Goal: Task Accomplishment & Management: Complete application form

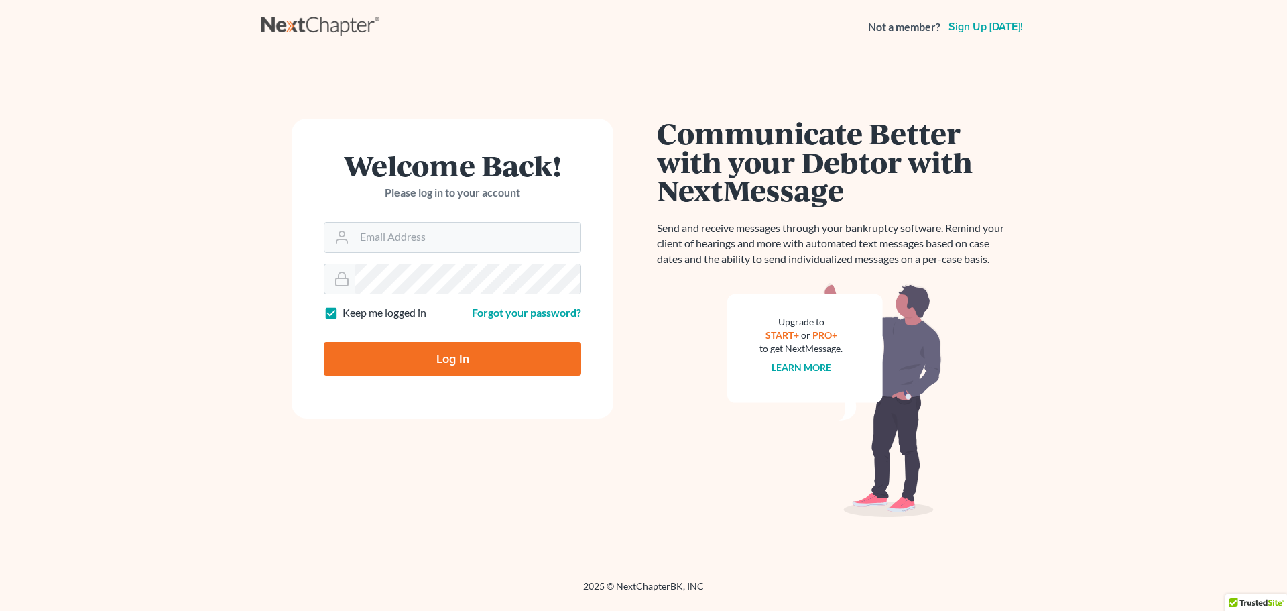
type input "[EMAIL_ADDRESS][DOMAIN_NAME]"
type input "Thinking..."
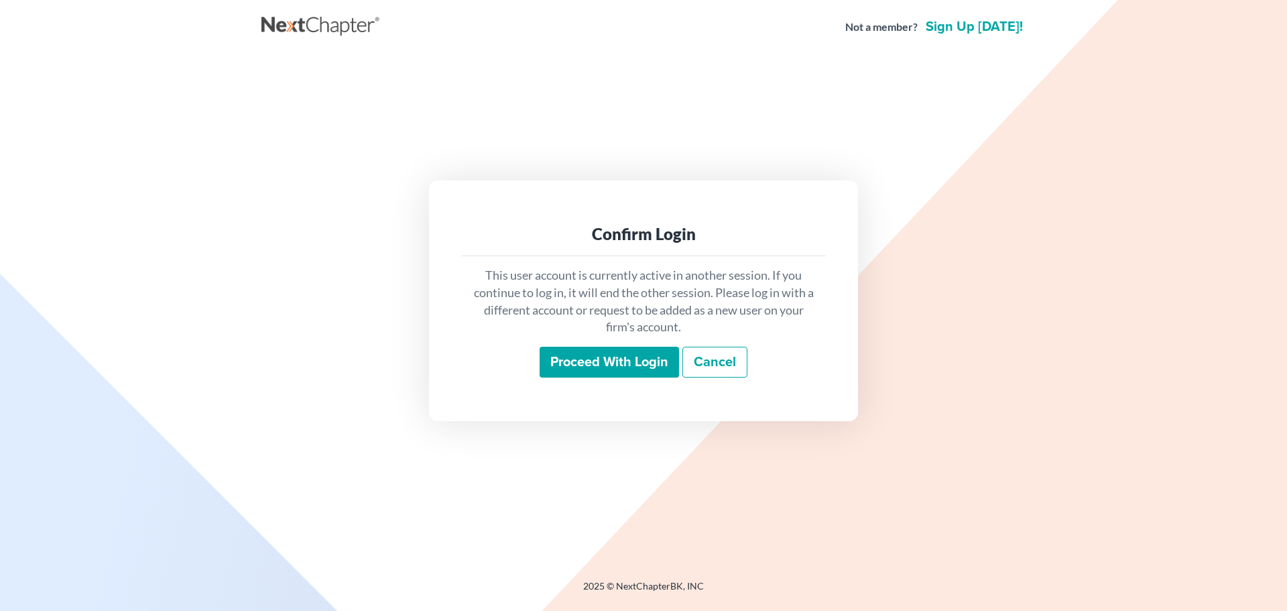
click at [642, 368] on input "Proceed with login" at bounding box center [609, 362] width 139 height 31
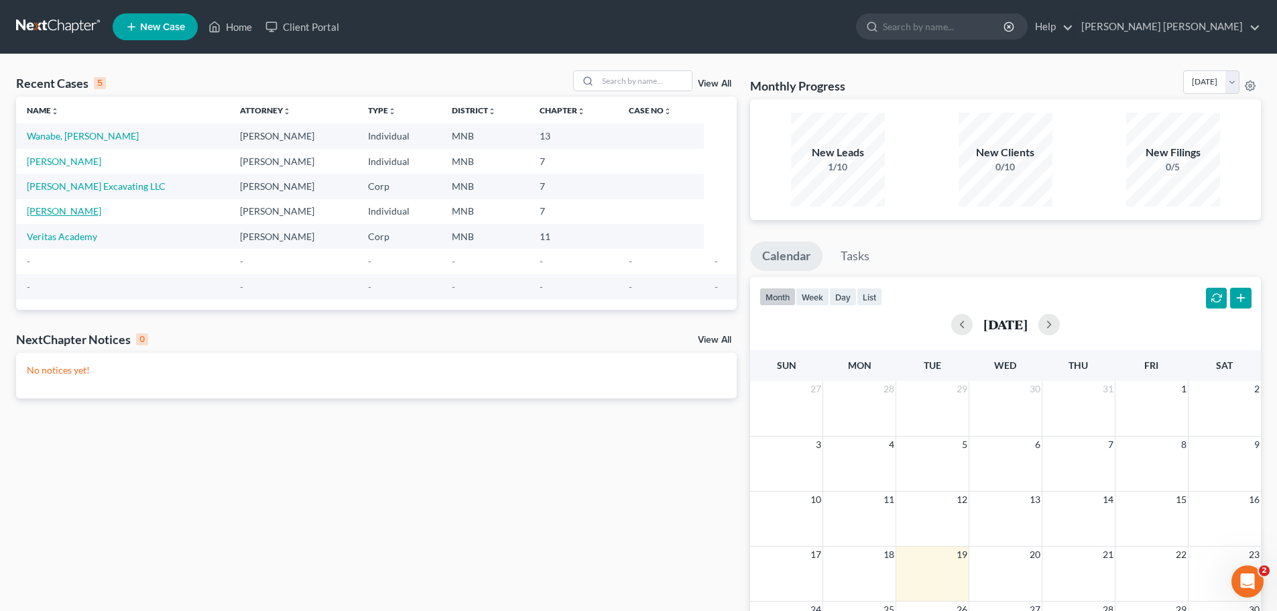
click at [79, 206] on link "[PERSON_NAME]" at bounding box center [64, 210] width 74 height 11
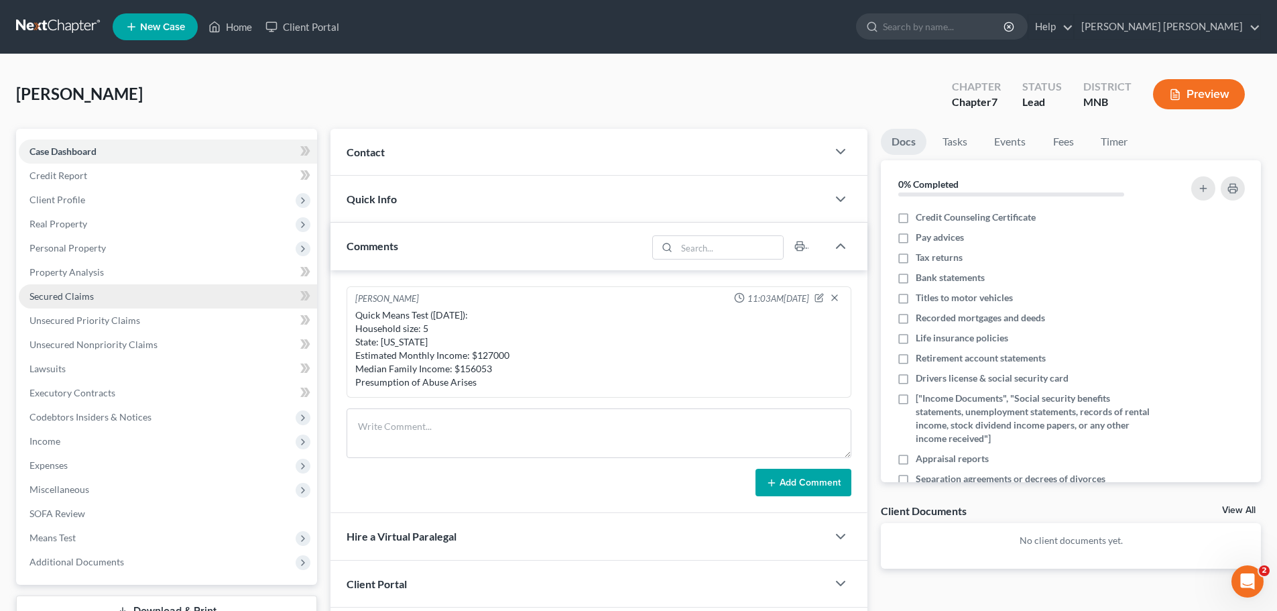
click at [141, 299] on link "Secured Claims" at bounding box center [168, 296] width 298 height 24
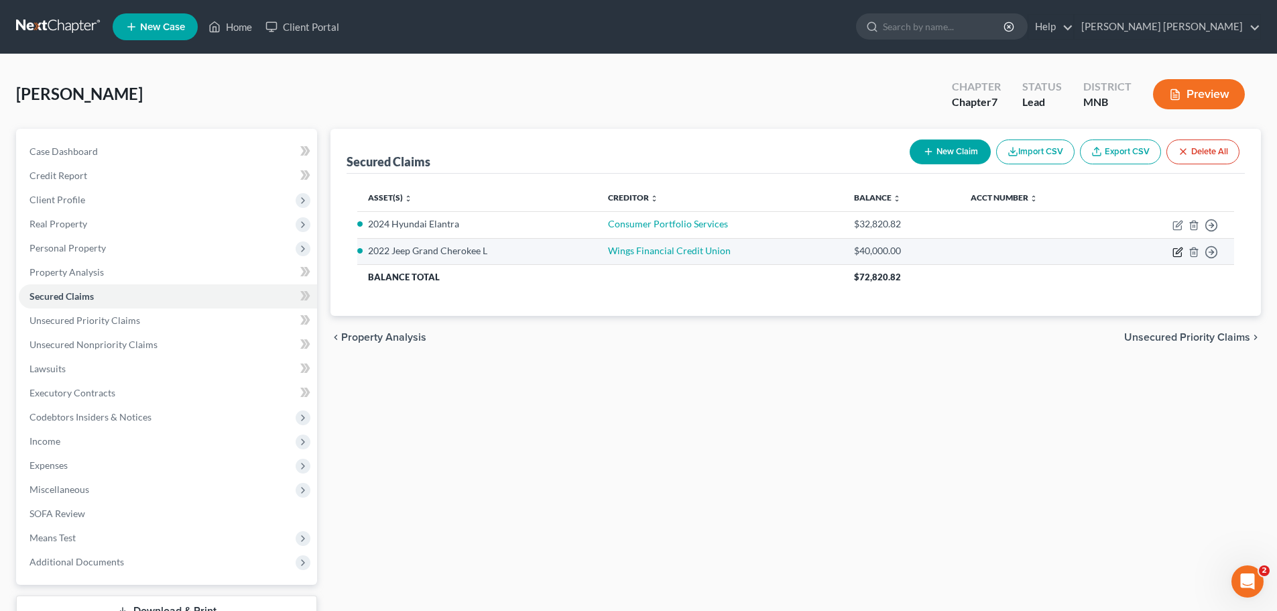
click at [1173, 251] on icon "button" at bounding box center [1177, 252] width 8 height 8
select select "2"
select select "0"
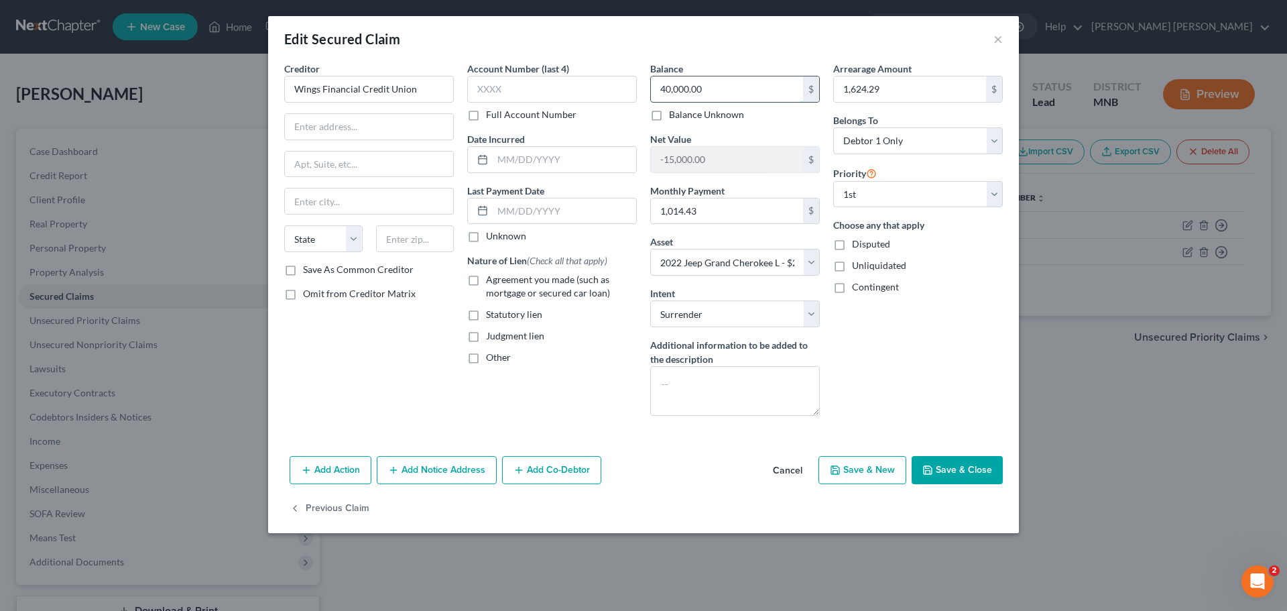
click at [728, 89] on input "40,000.00" at bounding box center [727, 88] width 152 height 25
type input "39,843"
click at [718, 208] on input "1,014.43" at bounding box center [727, 210] width 152 height 25
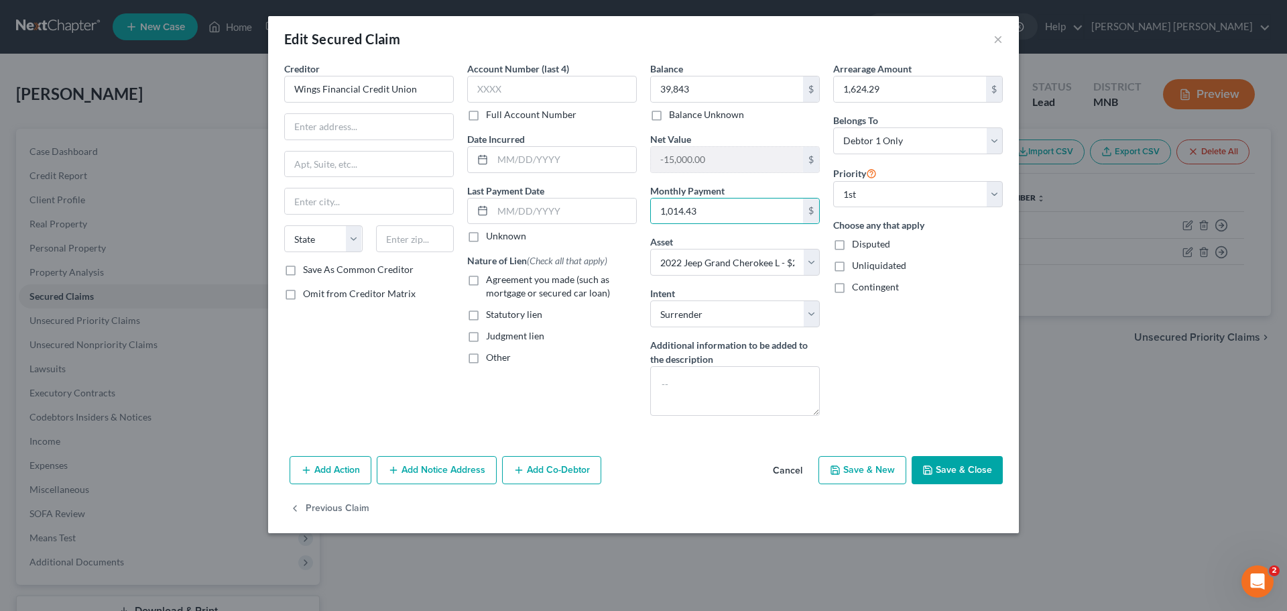
click at [935, 380] on div "Arrearage Amount 1,624.29 $ Belongs To * Select Debtor 1 Only Debtor 2 Only Deb…" at bounding box center [918, 244] width 183 height 365
click at [903, 89] on input "1,624.29" at bounding box center [910, 88] width 152 height 25
click at [911, 342] on div "Arrearage Amount 1,624.29 $ Belongs To * Select Debtor 1 Only Debtor 2 Only Deb…" at bounding box center [918, 244] width 183 height 365
click at [352, 127] on input "text" at bounding box center [369, 126] width 168 height 25
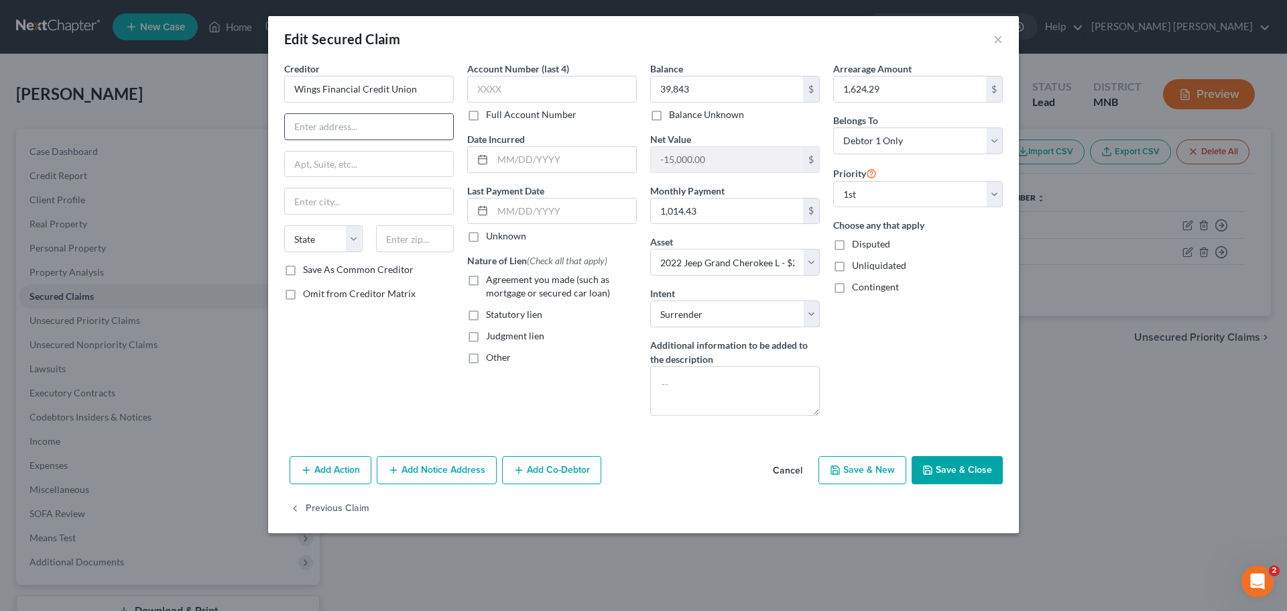
paste input "[STREET_ADDRESS][PERSON_NAME]"
type input "[STREET_ADDRESS][PERSON_NAME]"
type input "[GEOGRAPHIC_DATA]"
select select "24"
type input "55124"
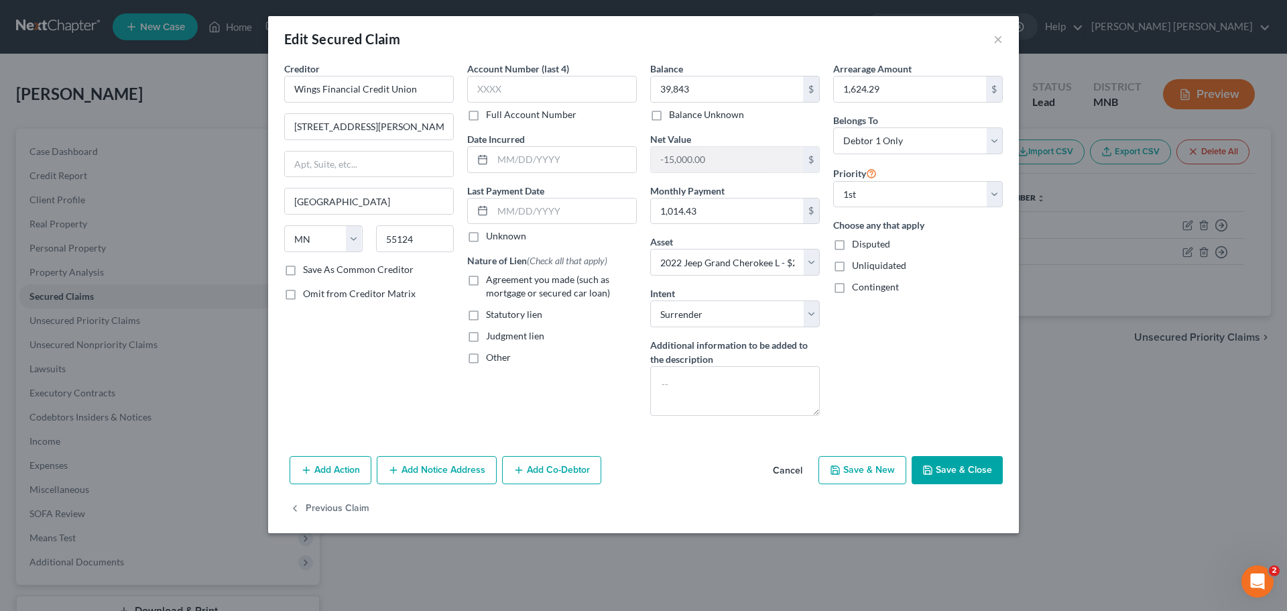
click at [567, 405] on div "Account Number (last 4) Full Account Number Date Incurred Last Payment Date Unk…" at bounding box center [552, 244] width 183 height 365
type input "Saint [PERSON_NAME]"
click at [330, 468] on button "Add Action" at bounding box center [331, 470] width 82 height 28
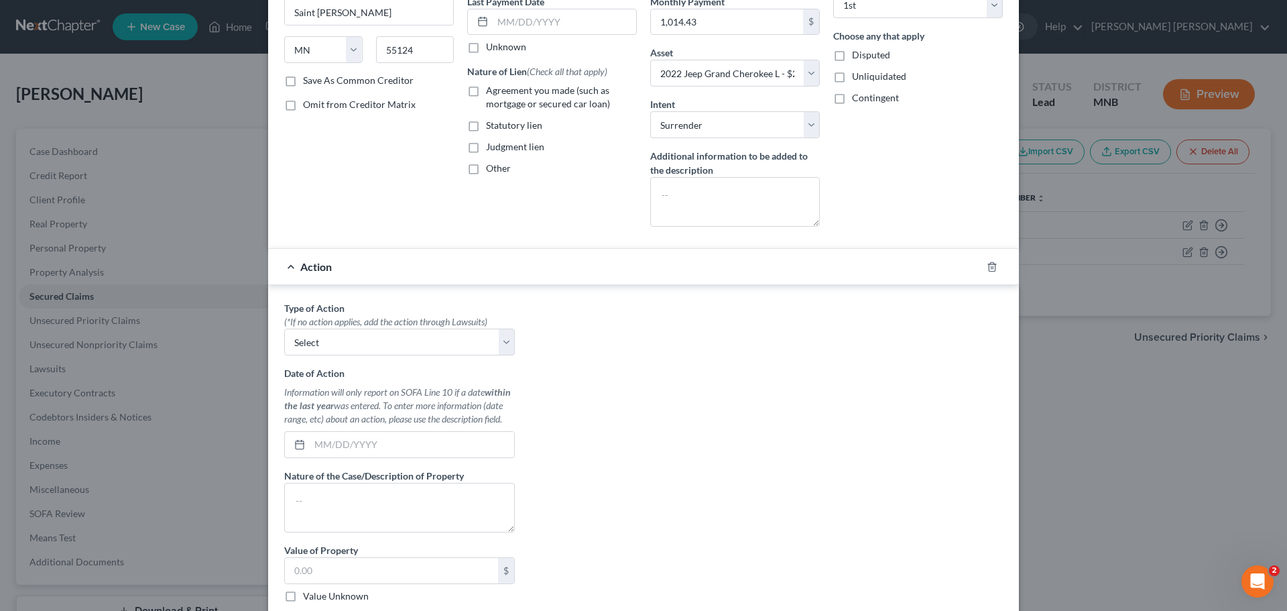
scroll to position [201, 0]
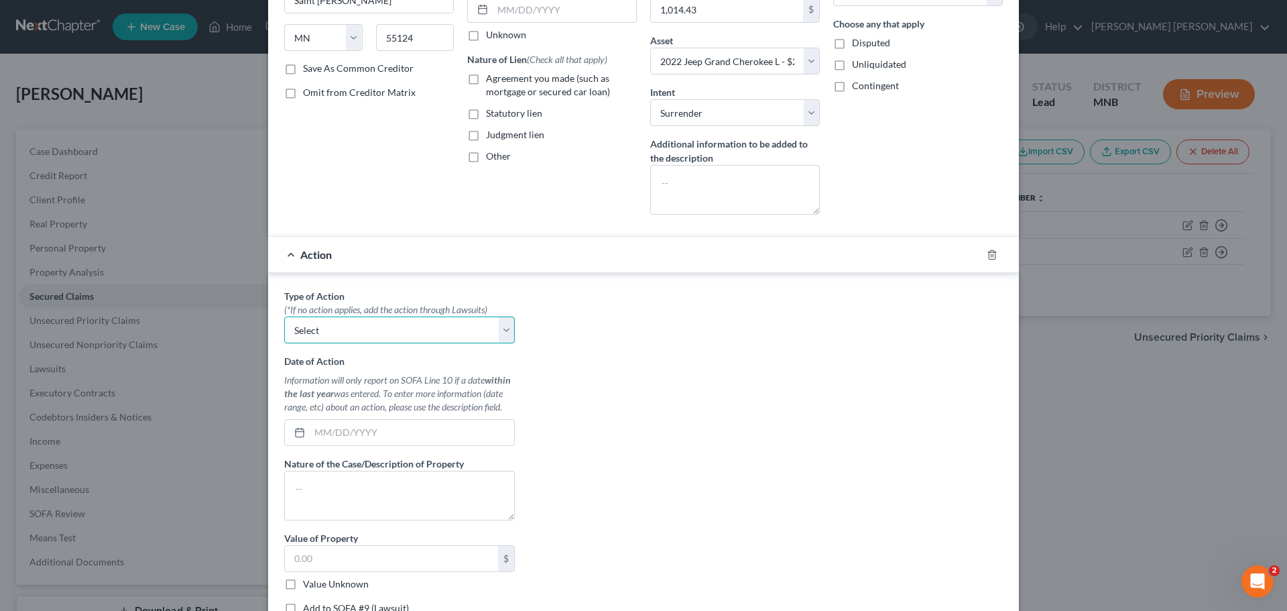
click at [469, 339] on select "Select Repossession Garnishment Foreclosure Personal Injury Attached, Seized, O…" at bounding box center [399, 330] width 231 height 27
select select "0"
click at [284, 317] on select "Select Repossession Garnishment Foreclosure Personal Injury Attached, Seized, O…" at bounding box center [399, 330] width 231 height 27
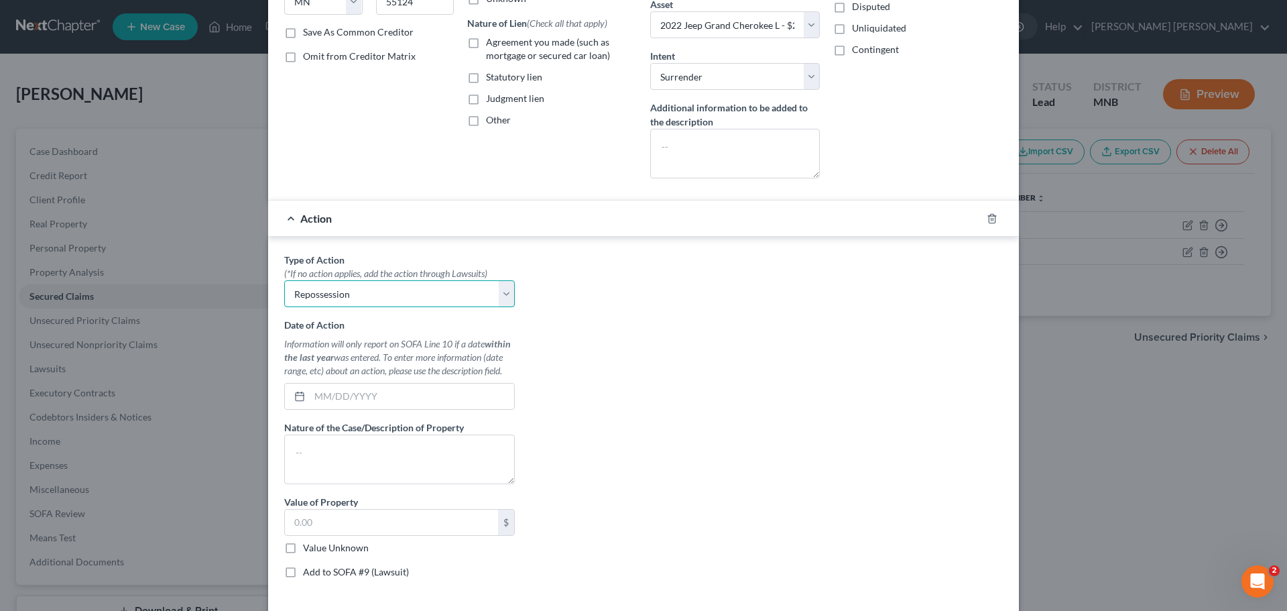
scroll to position [268, 0]
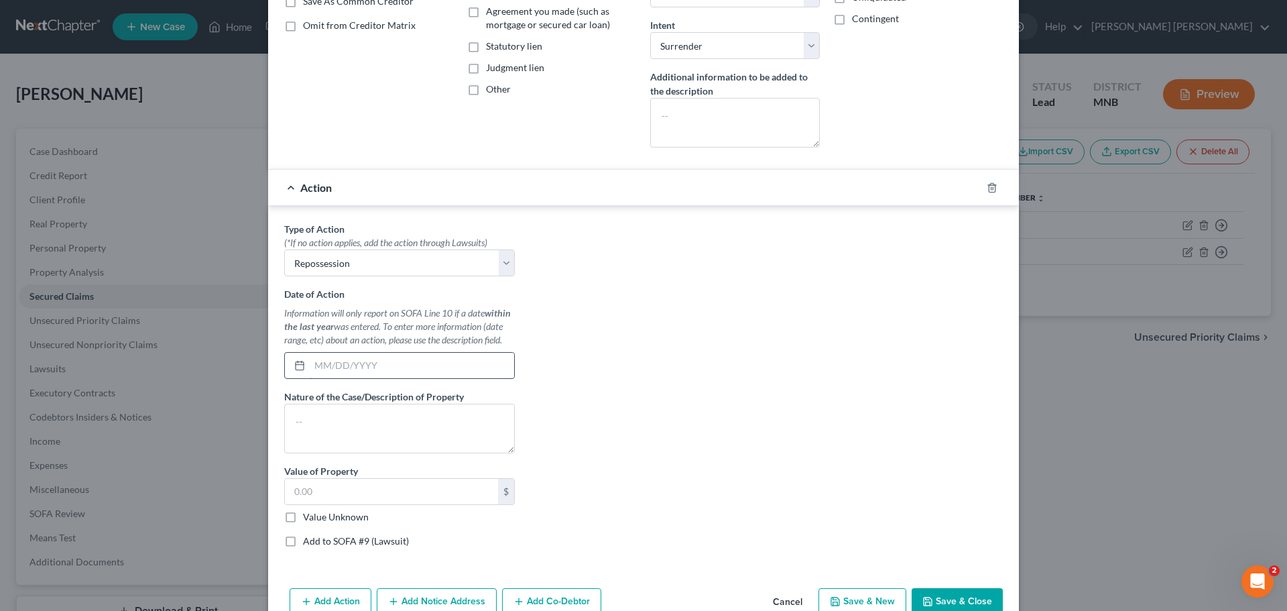
click at [355, 368] on input "text" at bounding box center [412, 365] width 205 height 25
click at [356, 369] on input "07/" at bounding box center [412, 365] width 205 height 25
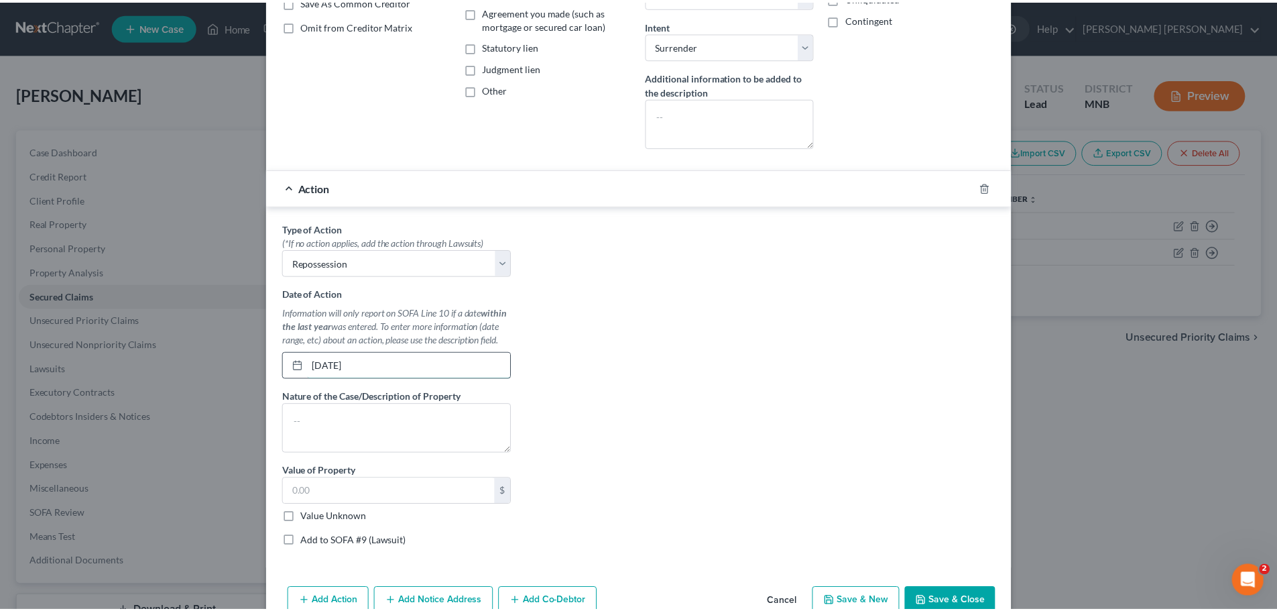
scroll to position [335, 0]
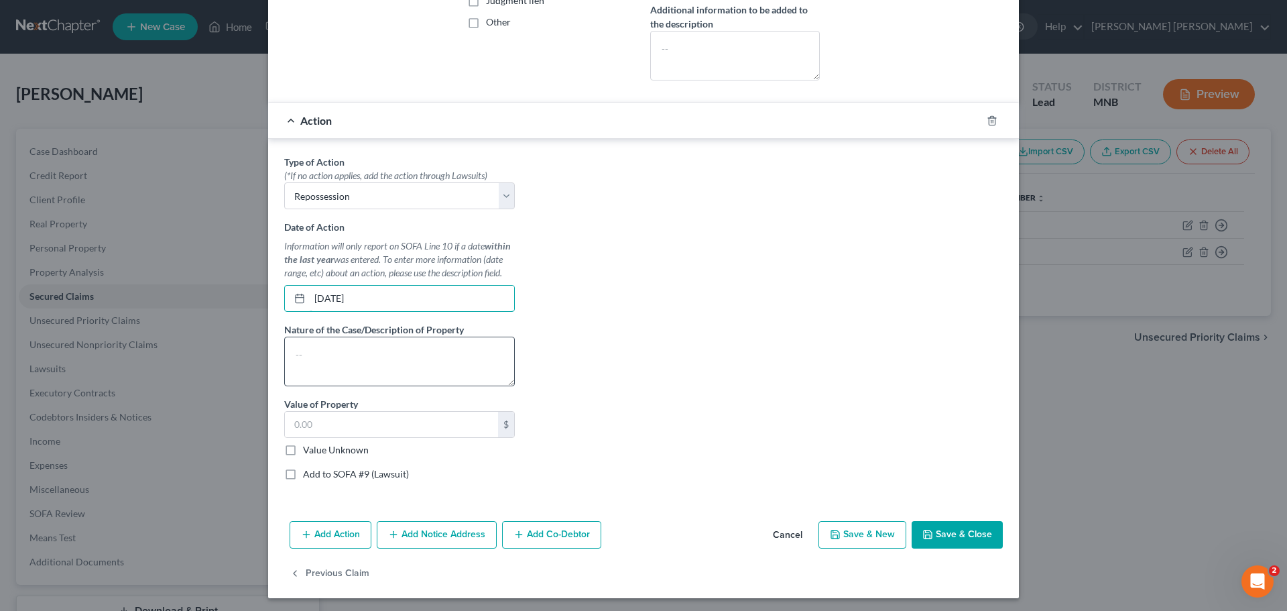
type input "[DATE]"
click at [390, 369] on textarea at bounding box center [399, 362] width 231 height 50
type textarea "Repossessed by lender."
click at [960, 542] on button "Save & Close" at bounding box center [957, 535] width 91 height 28
select select
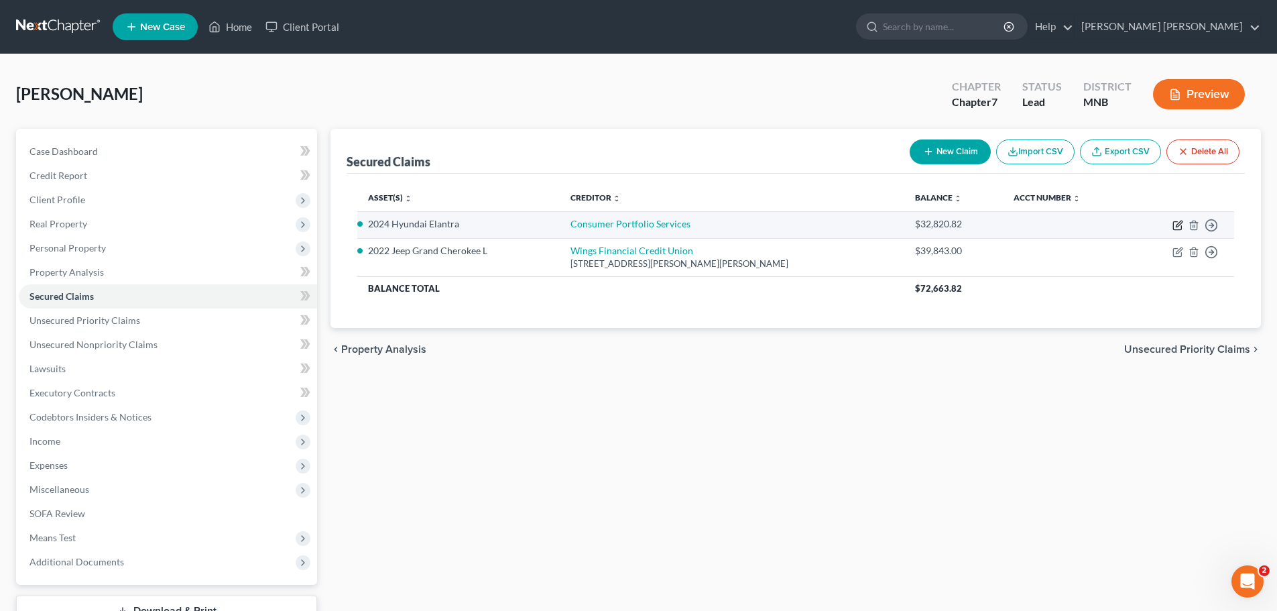
click at [1177, 224] on icon "button" at bounding box center [1178, 225] width 11 height 11
select select "4"
select select "0"
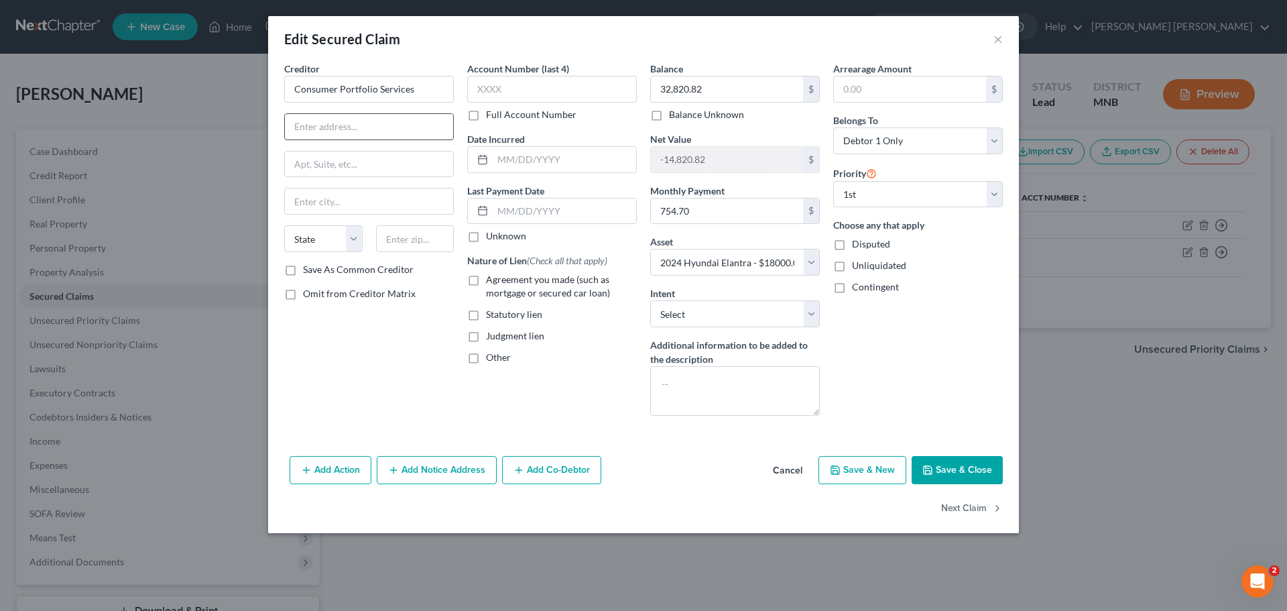
click at [356, 121] on input "text" at bounding box center [369, 126] width 168 height 25
type input "[STREET_ADDRESS]"
type input "Suite 600"
type input "Irvine"
select select "4"
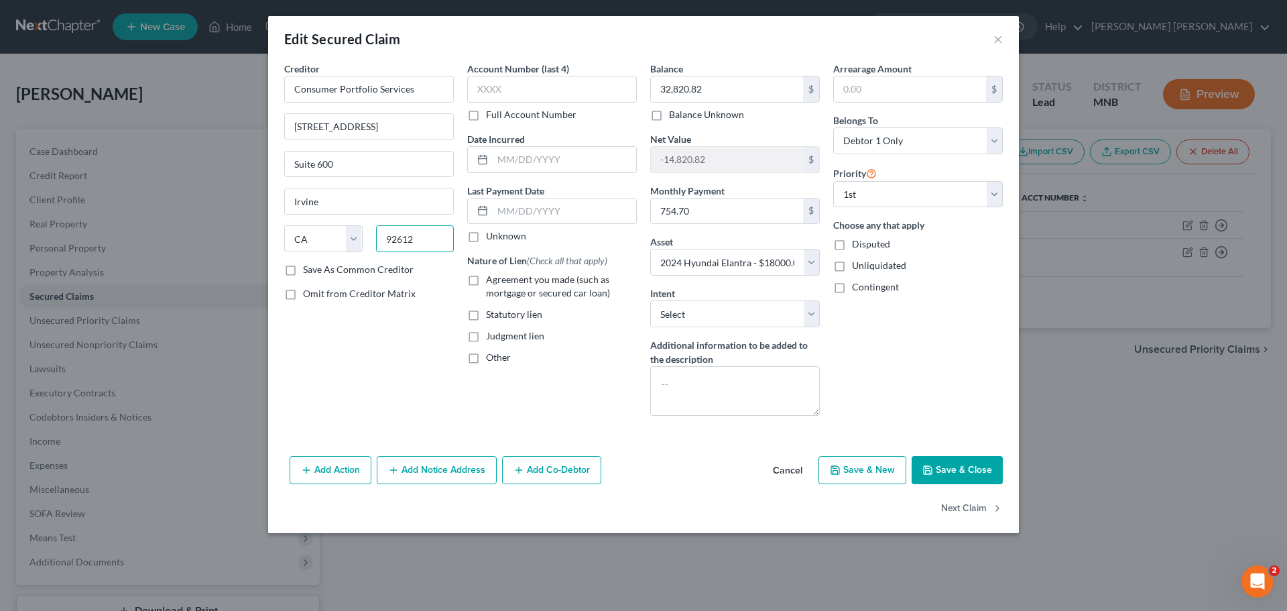
type input "92612"
click at [339, 329] on div "Creditor * Consumer Portfolio Services [STREET_ADDRESS][GEOGRAPHIC_DATA][US_STA…" at bounding box center [369, 244] width 183 height 365
click at [934, 371] on div "Arrearage Amount $ Belongs To * Select Debtor 1 Only Debtor 2 Only Debtor 1 And…" at bounding box center [918, 244] width 183 height 365
click at [814, 312] on select "Select Surrender Redeem Reaffirm Avoid Other" at bounding box center [735, 313] width 170 height 27
select select "0"
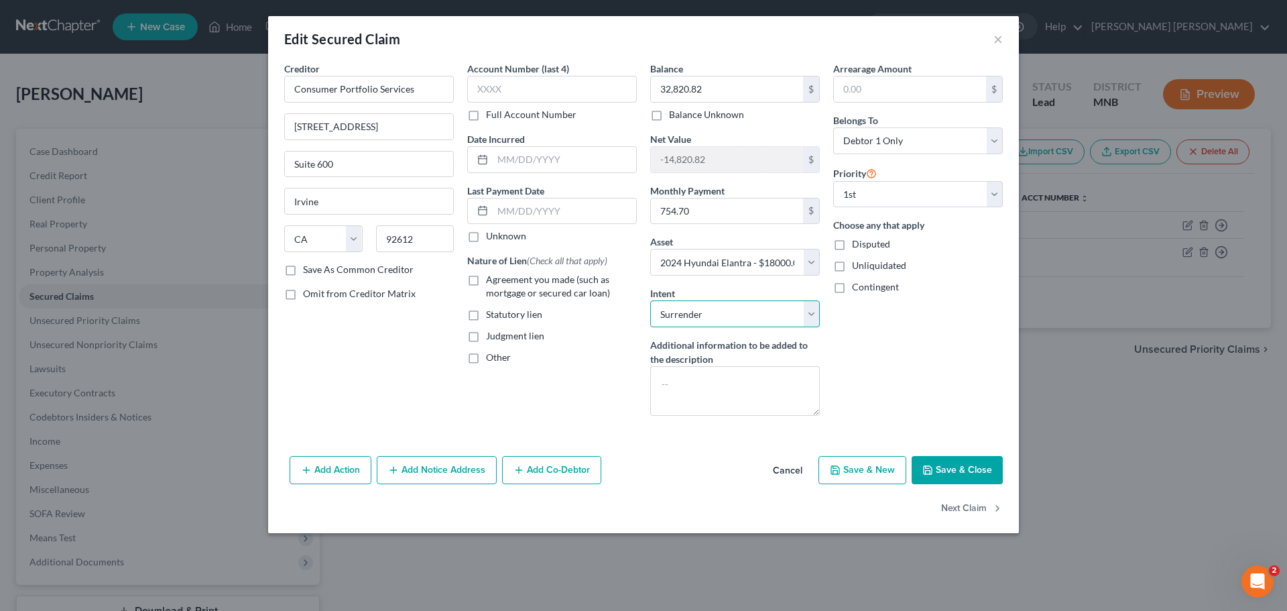
click at [650, 300] on select "Select Surrender Redeem Reaffirm Avoid Other" at bounding box center [735, 313] width 170 height 27
click at [956, 469] on button "Save & Close" at bounding box center [957, 470] width 91 height 28
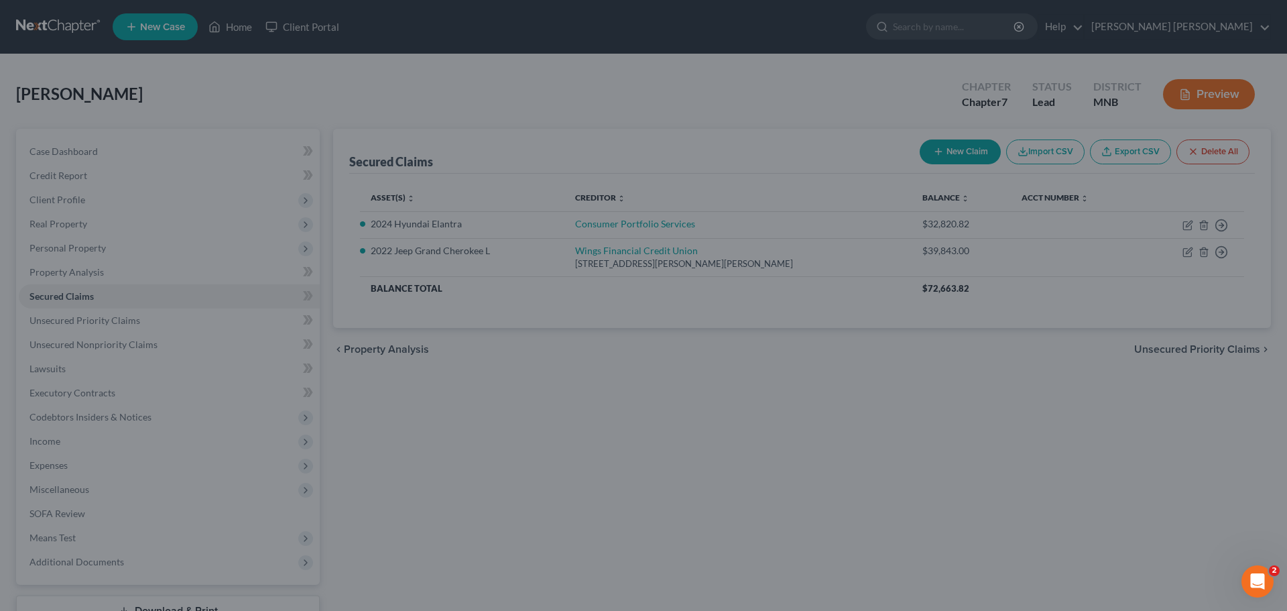
select select "4"
type input "0"
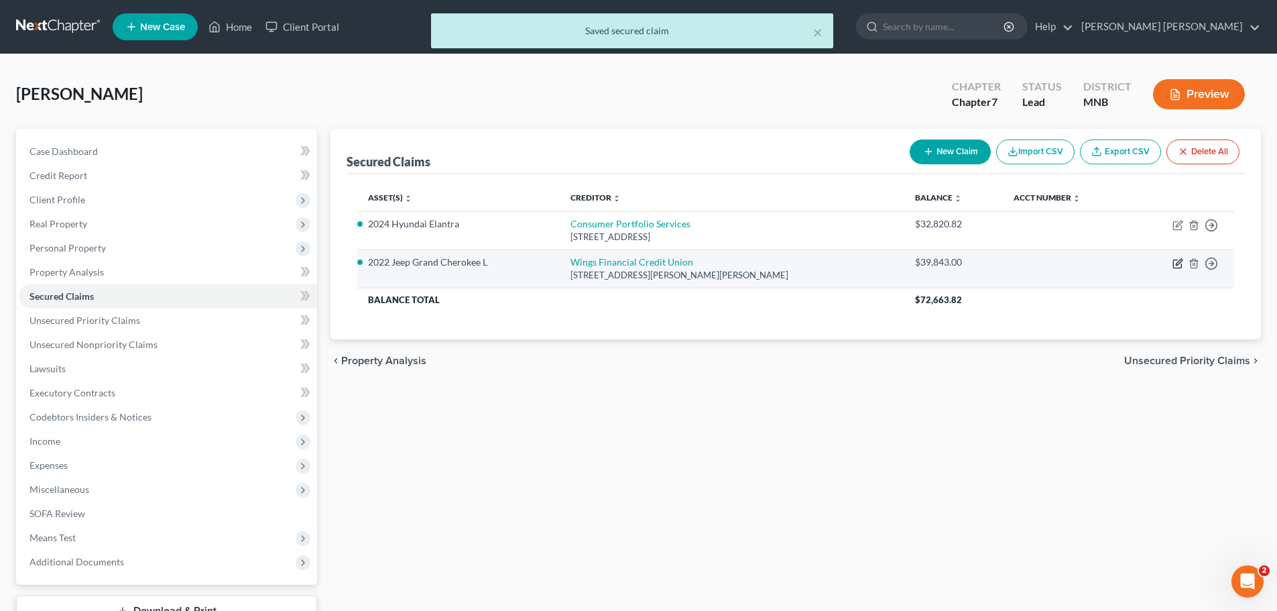
click at [1174, 265] on icon "button" at bounding box center [1177, 264] width 8 height 8
select select "24"
select select "0"
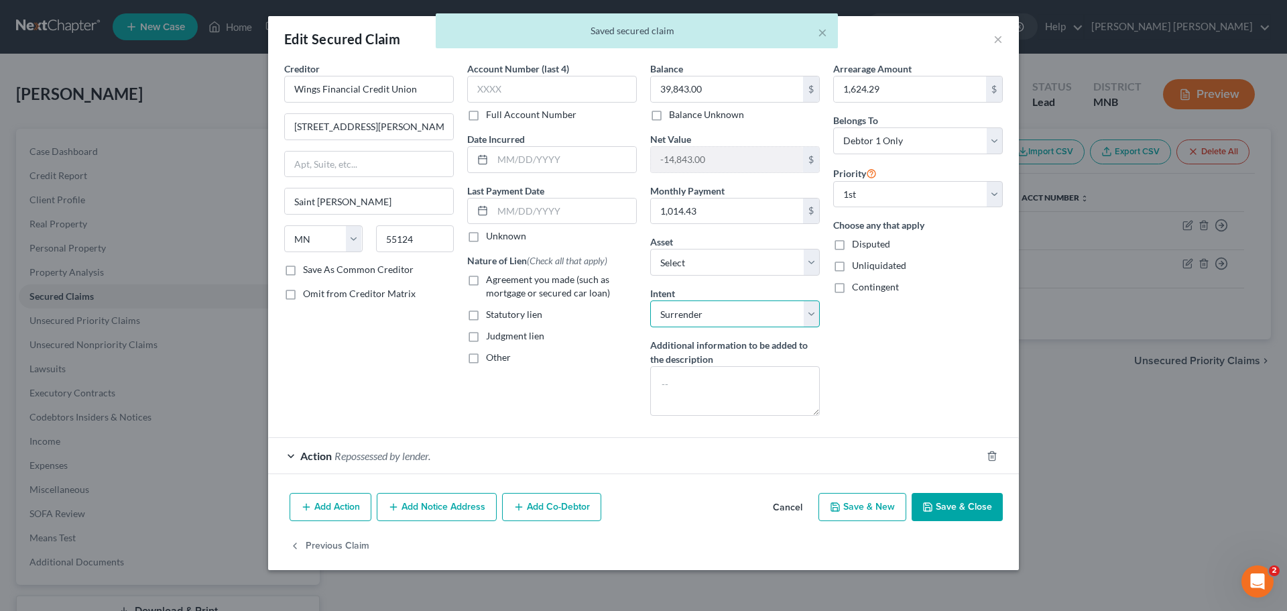
click at [810, 313] on select "Select Surrender Redeem Reaffirm Avoid Other" at bounding box center [735, 313] width 170 height 27
click at [943, 380] on div "Arrearage Amount 1,624.29 $ Belongs To * Select Debtor 1 Only Debtor 2 Only Deb…" at bounding box center [918, 244] width 183 height 365
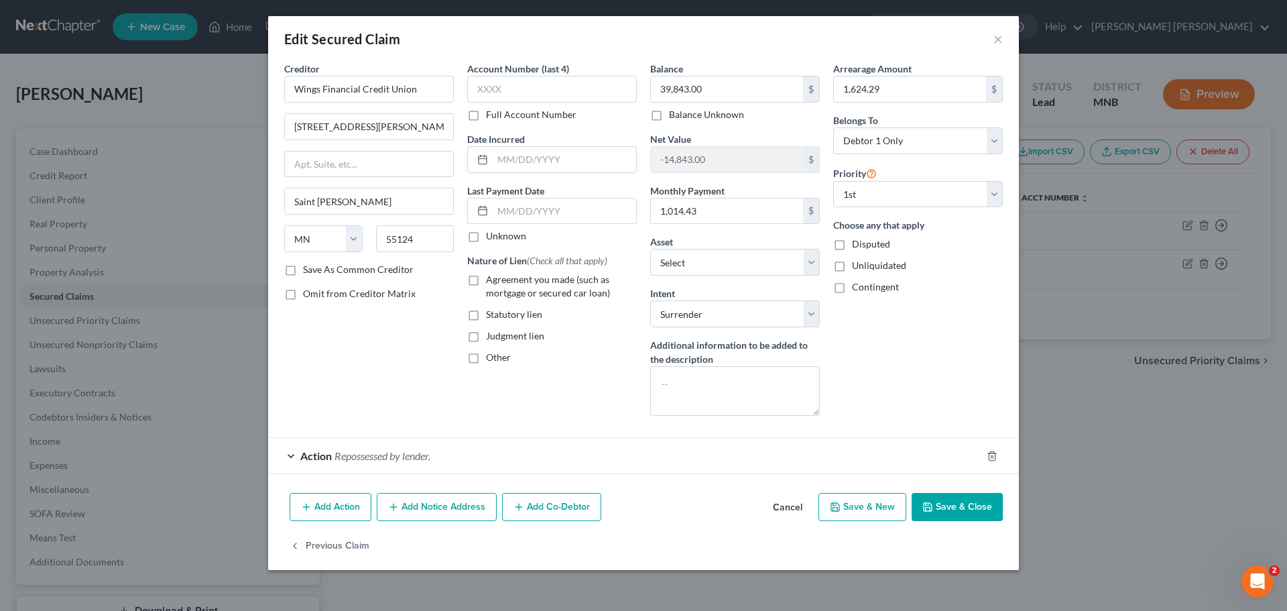
click at [958, 510] on button "Save & Close" at bounding box center [957, 507] width 91 height 28
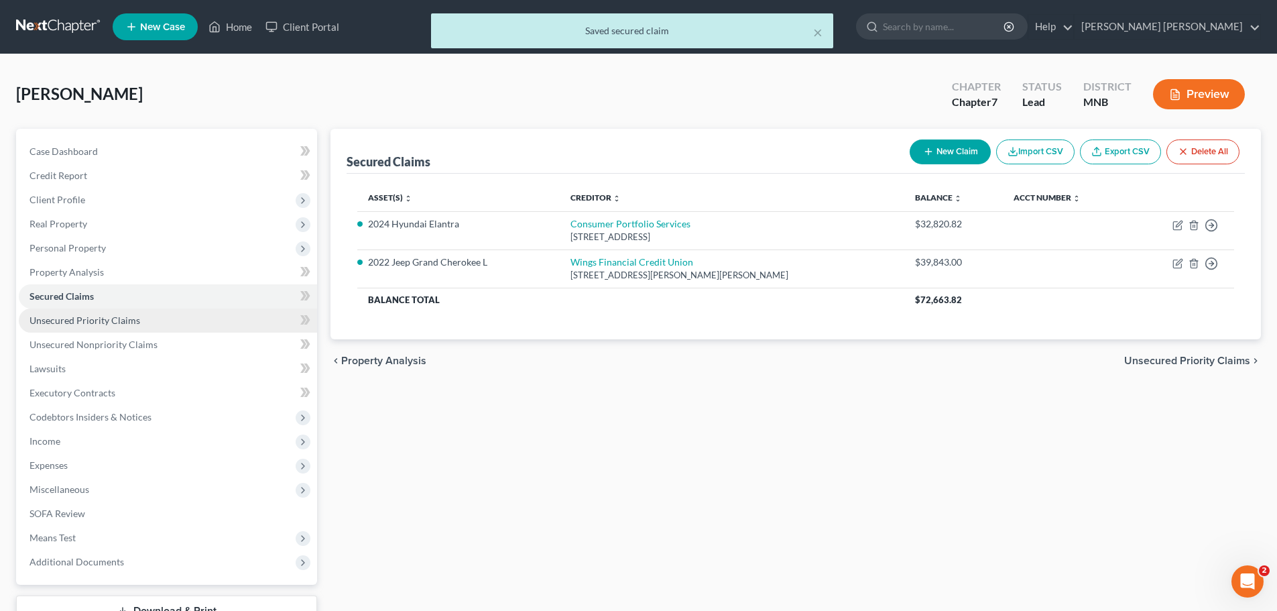
click at [100, 309] on link "Unsecured Priority Claims" at bounding box center [168, 320] width 298 height 24
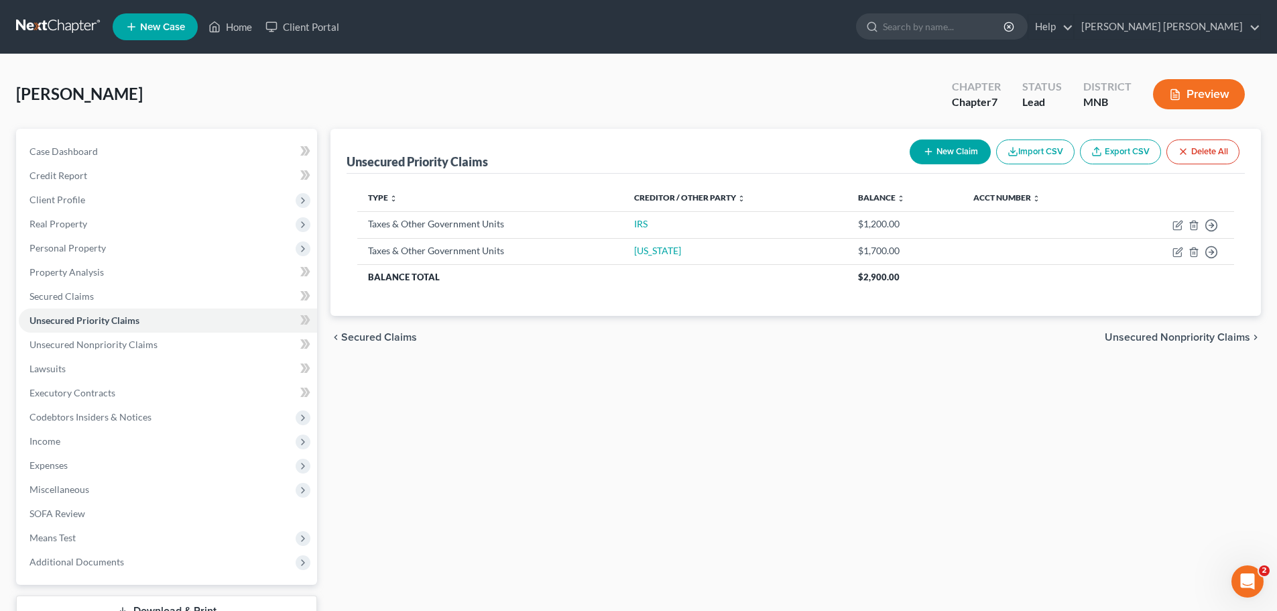
click at [772, 404] on div "Unsecured Priority Claims New Claim Import CSV Export CSV Delete All Type expan…" at bounding box center [796, 395] width 944 height 533
click at [1182, 223] on icon "button" at bounding box center [1178, 225] width 11 height 11
select select "0"
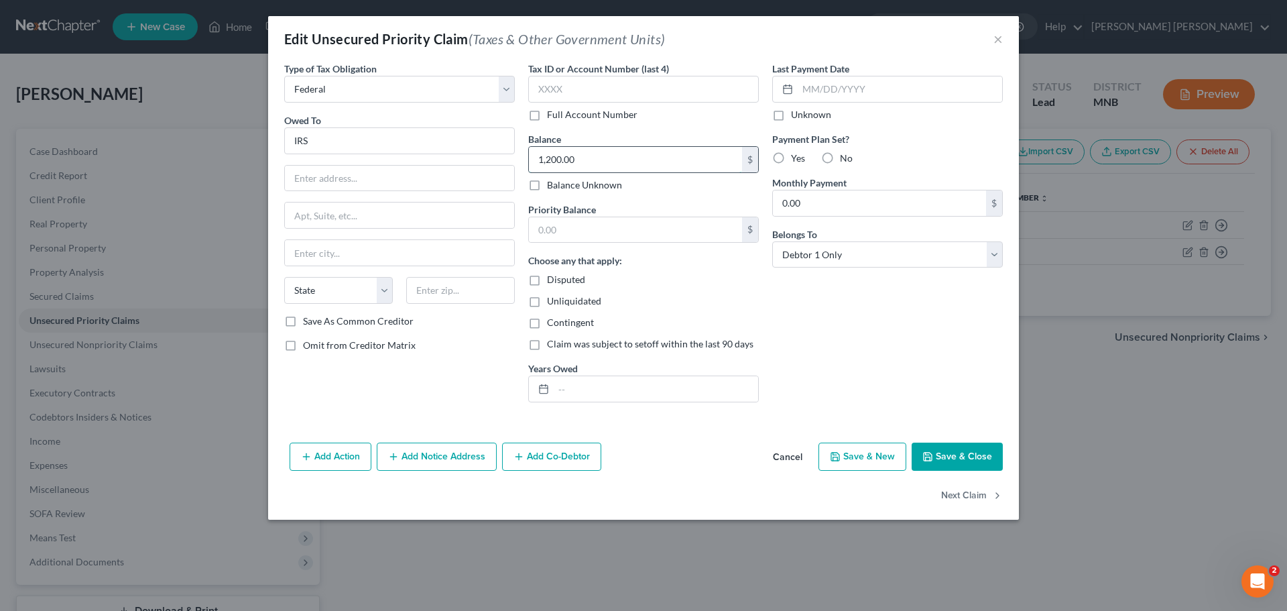
click at [600, 154] on input "1,200.00" at bounding box center [635, 159] width 213 height 25
type input "2,825.35"
click at [807, 327] on div "Last Payment Date Unknown Payment Plan Set? Yes No Monthly Payment 0.00 $ Belon…" at bounding box center [888, 237] width 244 height 351
click at [355, 176] on input "text" at bounding box center [399, 178] width 229 height 25
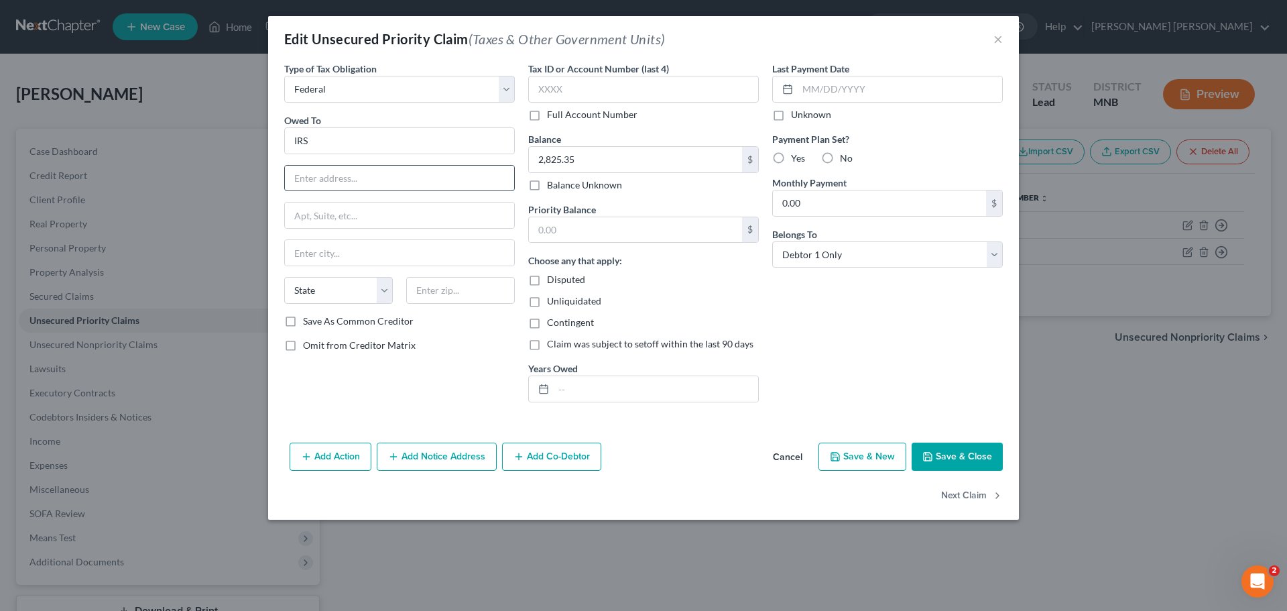
paste input "P.O. Box 7346"
type input "P.O. Box 7346"
click at [439, 293] on input "text" at bounding box center [460, 290] width 109 height 27
paste input "19101‑7346"
type input "19101‑7346"
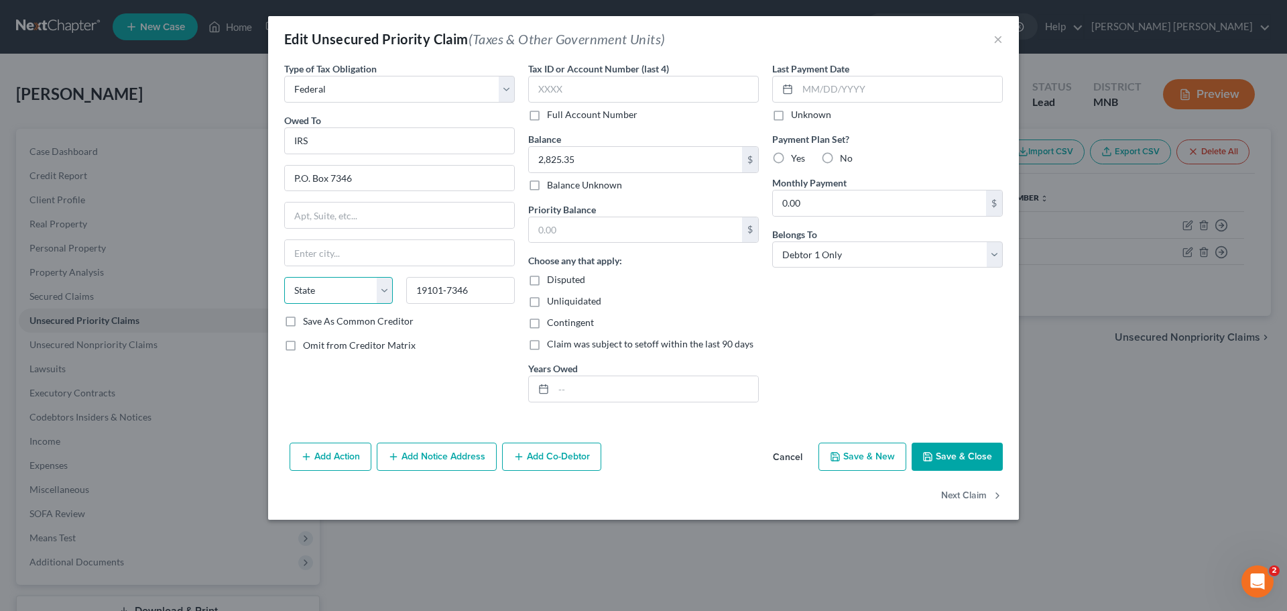
click at [310, 299] on select "State [US_STATE] AK AR AZ CA CO CT DE DC [GEOGRAPHIC_DATA] [GEOGRAPHIC_DATA] GU…" at bounding box center [338, 290] width 109 height 27
select select "39"
click at [284, 277] on select "State [US_STATE] AK AR AZ CA CO CT DE DC [GEOGRAPHIC_DATA] [GEOGRAPHIC_DATA] GU…" at bounding box center [338, 290] width 109 height 27
click at [396, 219] on input "text" at bounding box center [399, 215] width 229 height 25
click at [383, 251] on input "text" at bounding box center [399, 252] width 229 height 25
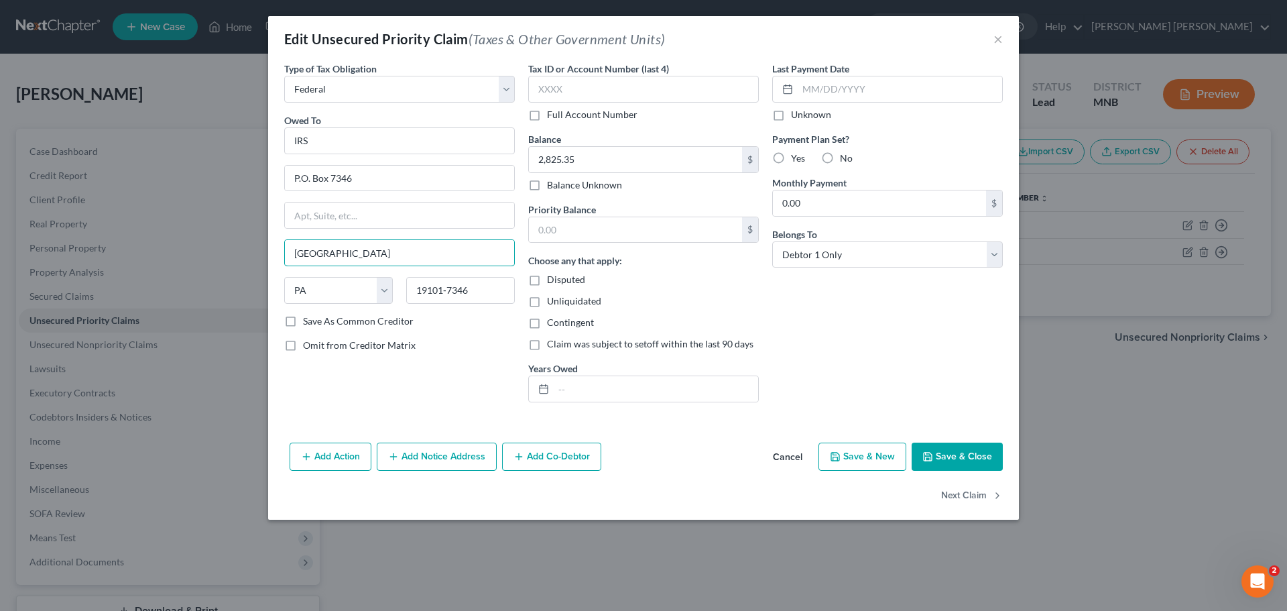
type input "[GEOGRAPHIC_DATA]"
click at [428, 398] on div "Type of Tax Obligation * Select Federal City State Franchise Tax Board Other Ow…" at bounding box center [400, 237] width 244 height 351
click at [959, 450] on button "Save & Close" at bounding box center [957, 457] width 91 height 28
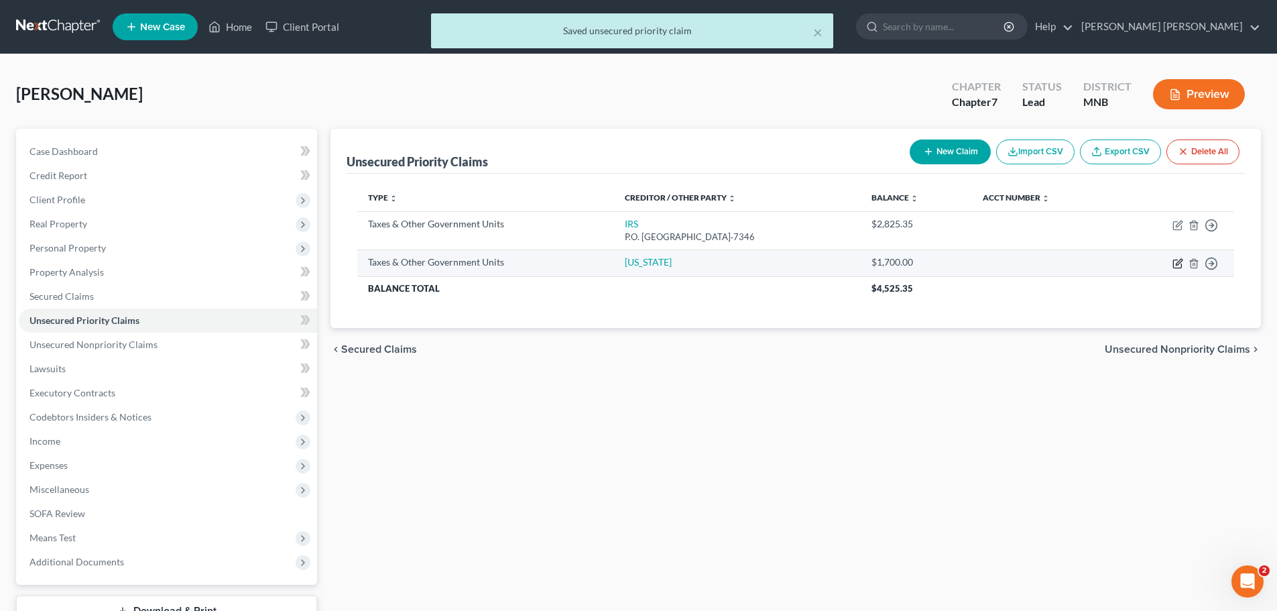
click at [1175, 264] on icon "button" at bounding box center [1178, 263] width 11 height 11
select select "2"
select select "0"
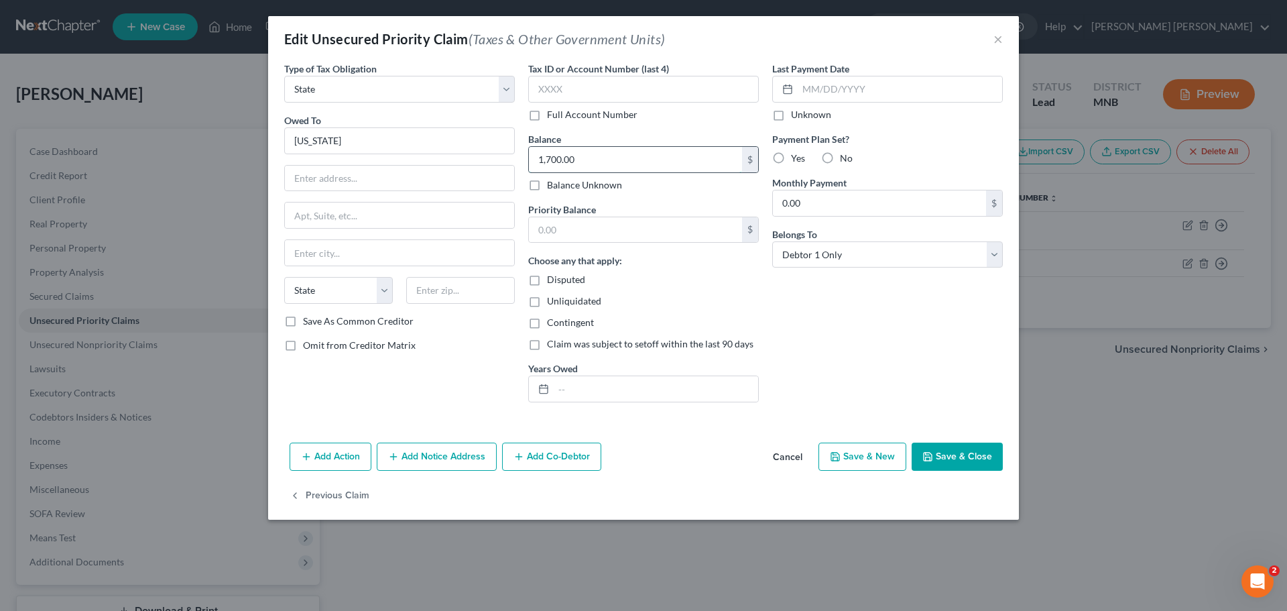
click at [588, 150] on input "1,700.00" at bounding box center [635, 159] width 213 height 25
type input "1,781.30"
click at [829, 352] on div "Last Payment Date Unknown Payment Plan Set? Yes No Monthly Payment 0.00 $ Belon…" at bounding box center [888, 237] width 244 height 351
click at [384, 188] on input "text" at bounding box center [399, 178] width 229 height 25
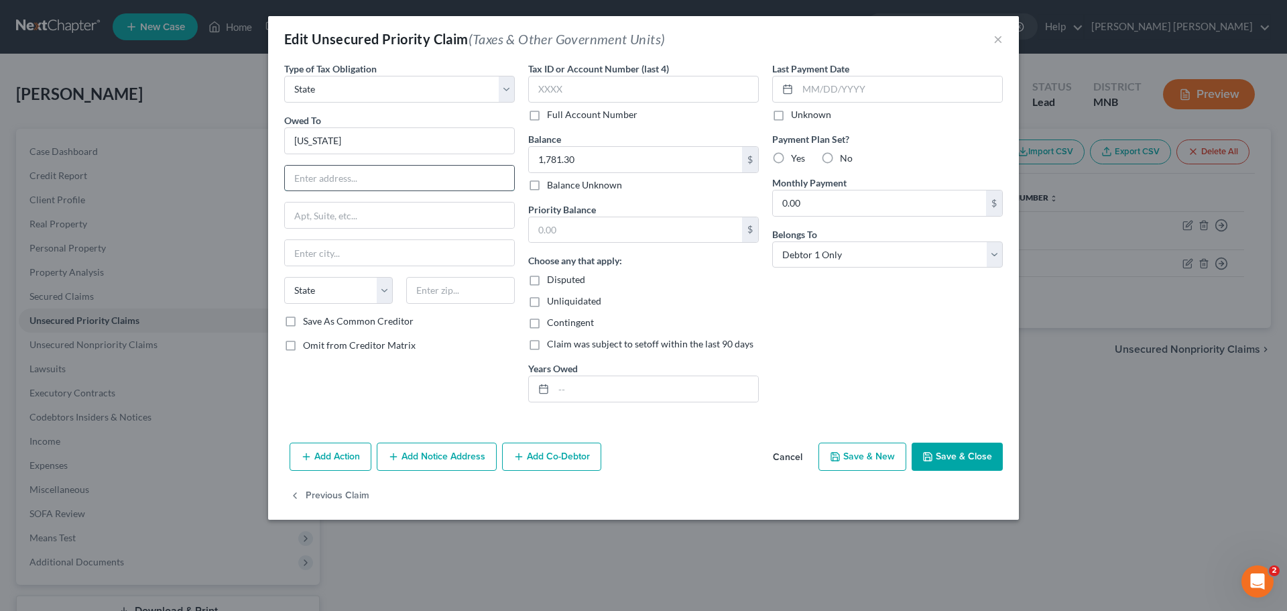
paste input "PO Box 64649"
type input "PO Box 64649"
click at [378, 247] on input "text" at bounding box center [399, 252] width 229 height 25
type input "Saint [PERSON_NAME]"
click at [381, 296] on select "State [US_STATE] AK AR AZ CA CO CT DE DC [GEOGRAPHIC_DATA] [GEOGRAPHIC_DATA] GU…" at bounding box center [338, 290] width 109 height 27
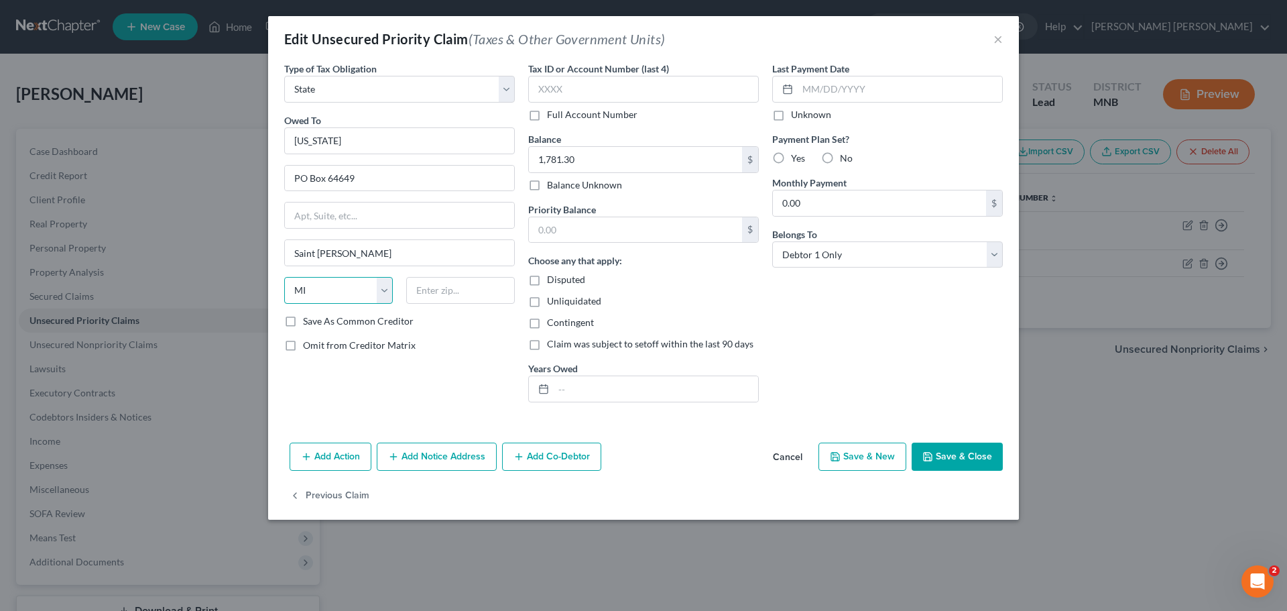
select select "24"
click at [284, 277] on select "State [US_STATE] AK AR AZ CA CO CT DE DC [GEOGRAPHIC_DATA] [GEOGRAPHIC_DATA] GU…" at bounding box center [338, 290] width 109 height 27
click at [447, 292] on input "text" at bounding box center [460, 290] width 109 height 27
click at [431, 287] on input "text" at bounding box center [460, 290] width 109 height 27
paste input "55164-0649"
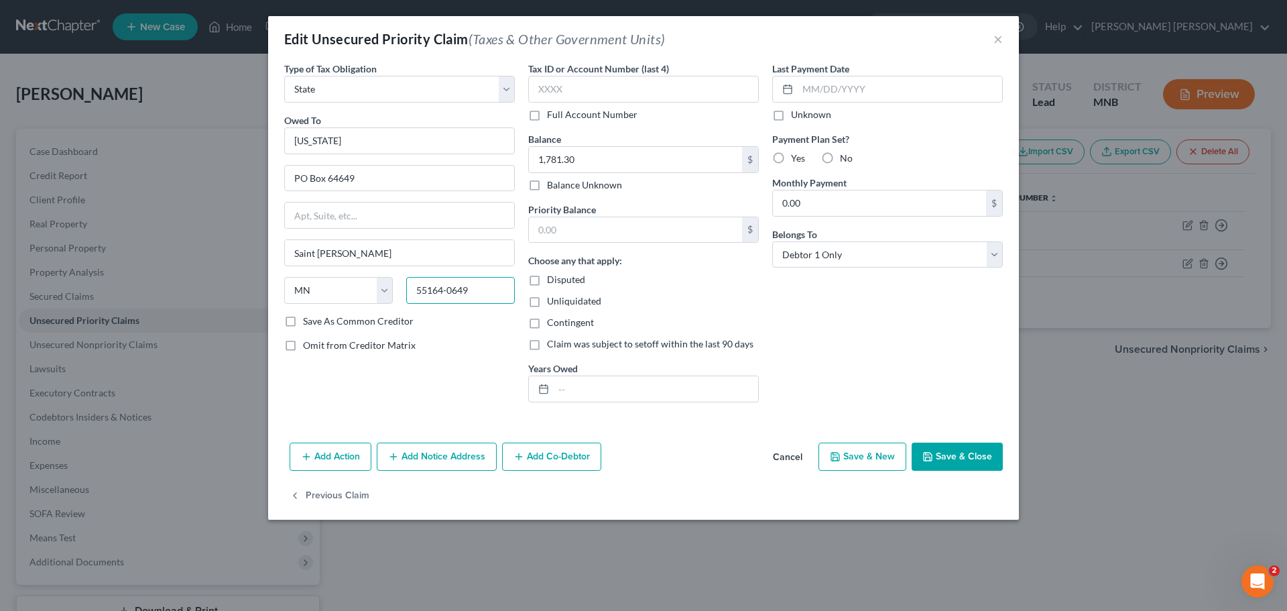
type input "55164-0649"
drag, startPoint x: 831, startPoint y: 343, endPoint x: 954, endPoint y: 433, distance: 152.1
click at [832, 343] on div "Last Payment Date Unknown Payment Plan Set? Yes No Monthly Payment 0.00 $ Belon…" at bounding box center [888, 237] width 244 height 351
click at [970, 455] on button "Save & Close" at bounding box center [957, 457] width 91 height 28
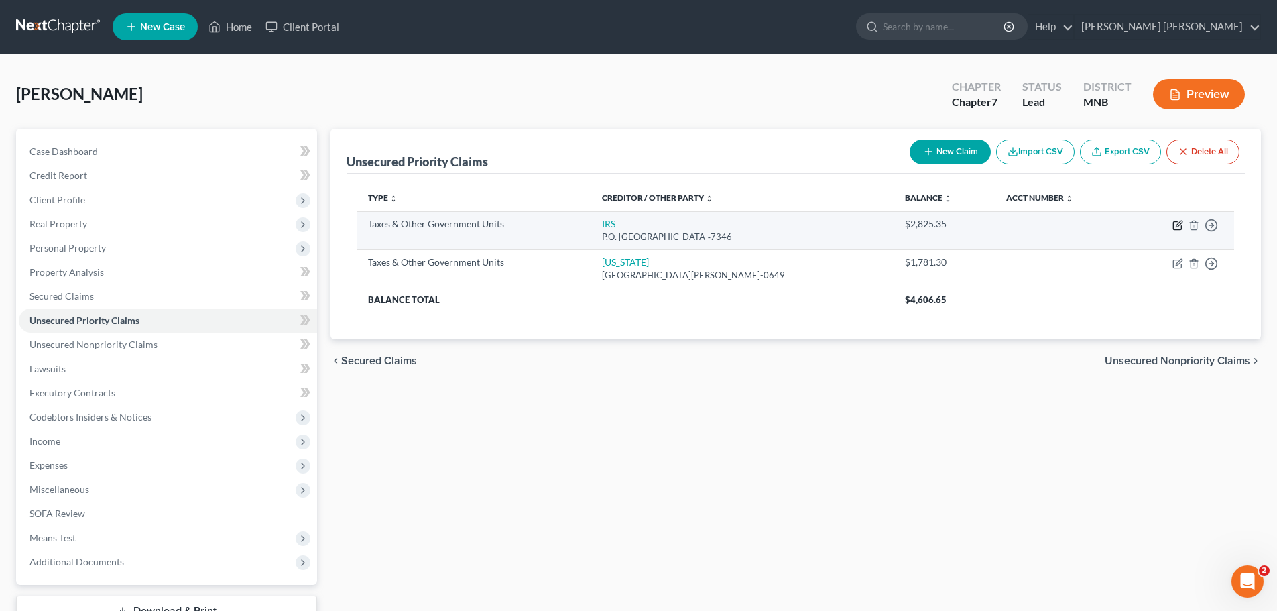
click at [1178, 226] on icon "button" at bounding box center [1179, 224] width 6 height 6
select select "0"
select select "39"
select select "0"
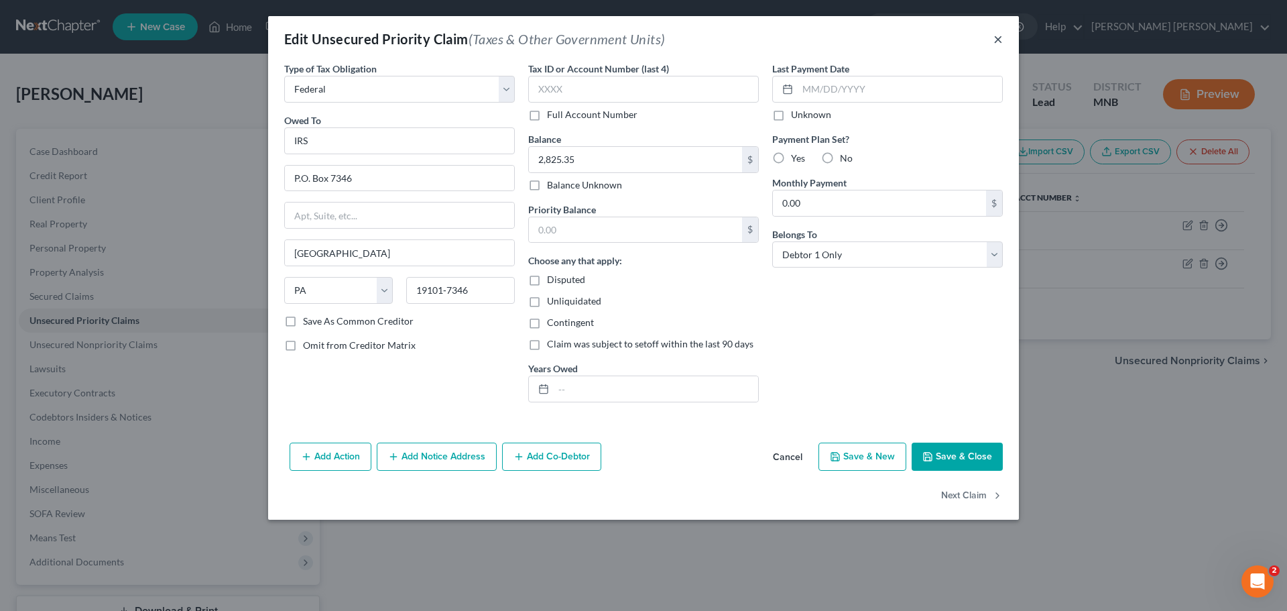
click at [1000, 40] on button "×" at bounding box center [998, 39] width 9 height 16
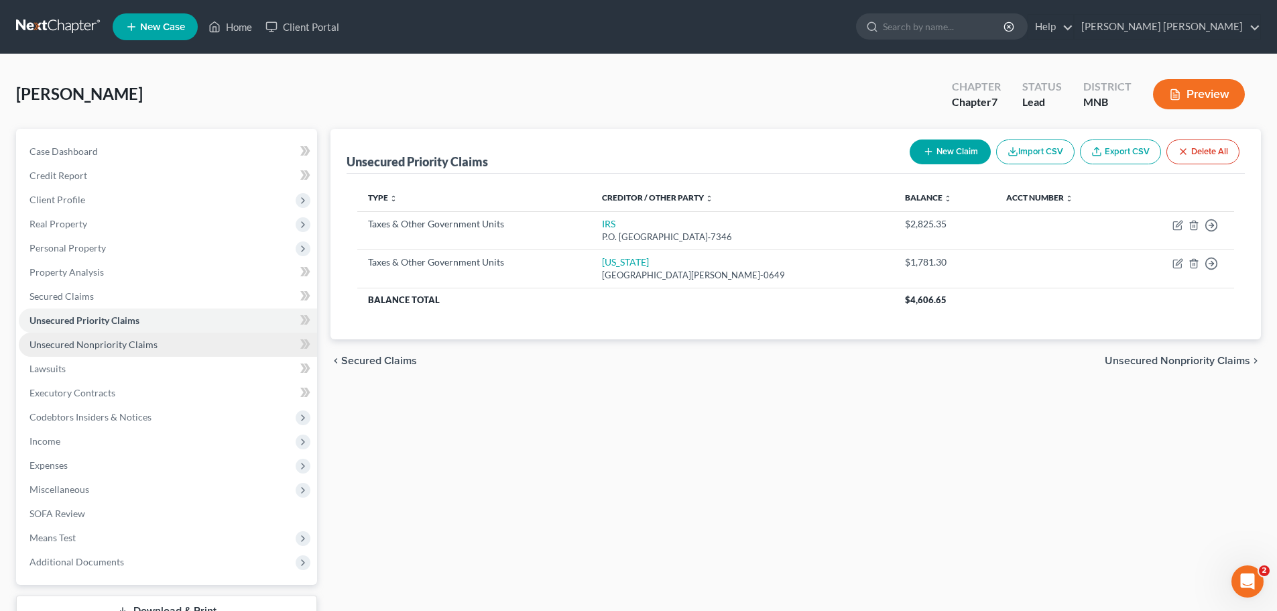
click at [124, 346] on span "Unsecured Nonpriority Claims" at bounding box center [94, 344] width 128 height 11
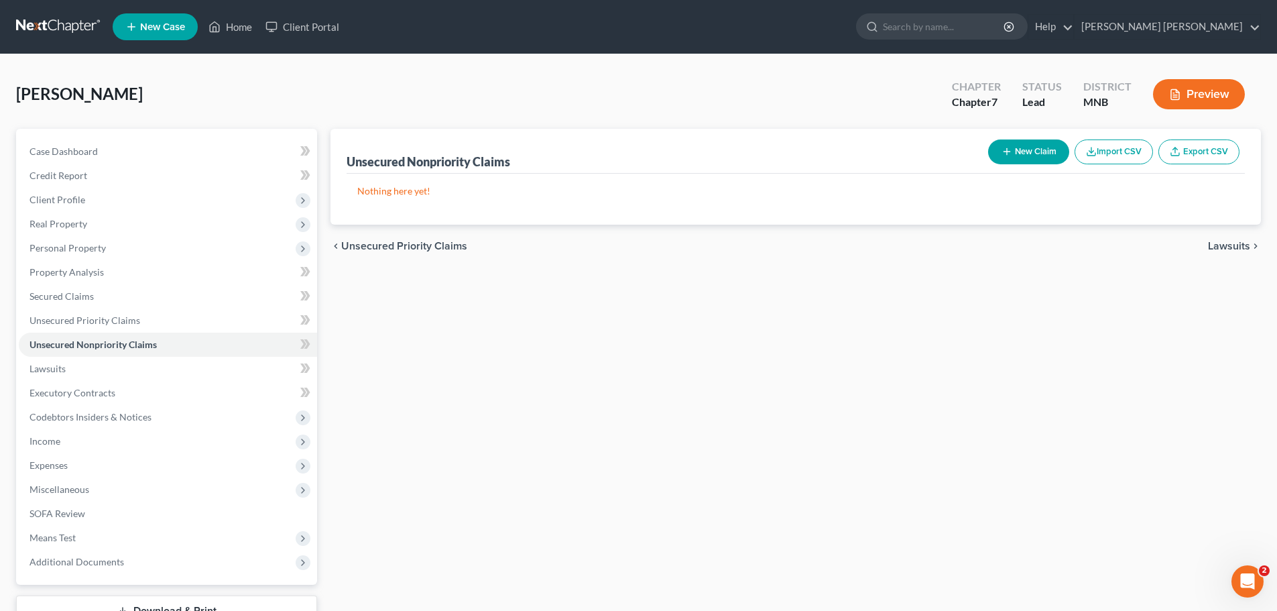
click at [1047, 148] on button "New Claim" at bounding box center [1028, 151] width 81 height 25
select select "0"
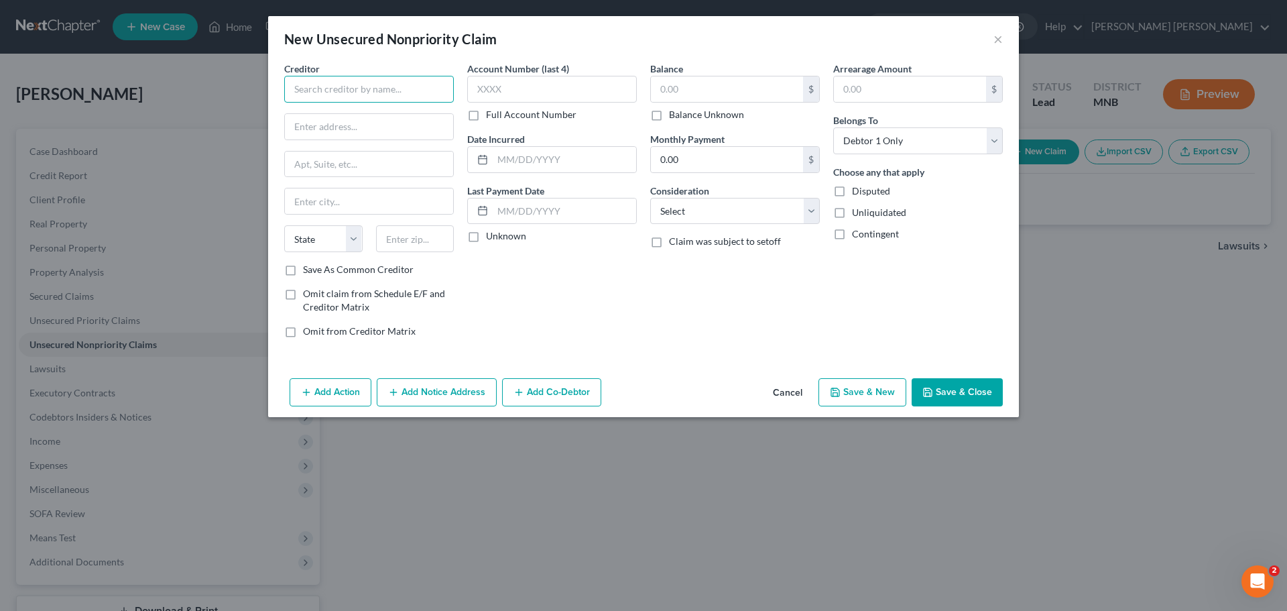
click at [387, 97] on input "text" at bounding box center [369, 89] width 170 height 27
type input "Wings Financial"
type input "[STREET_ADDRESS][PERSON_NAME]"
type input "[GEOGRAPHIC_DATA]"
select select "24"
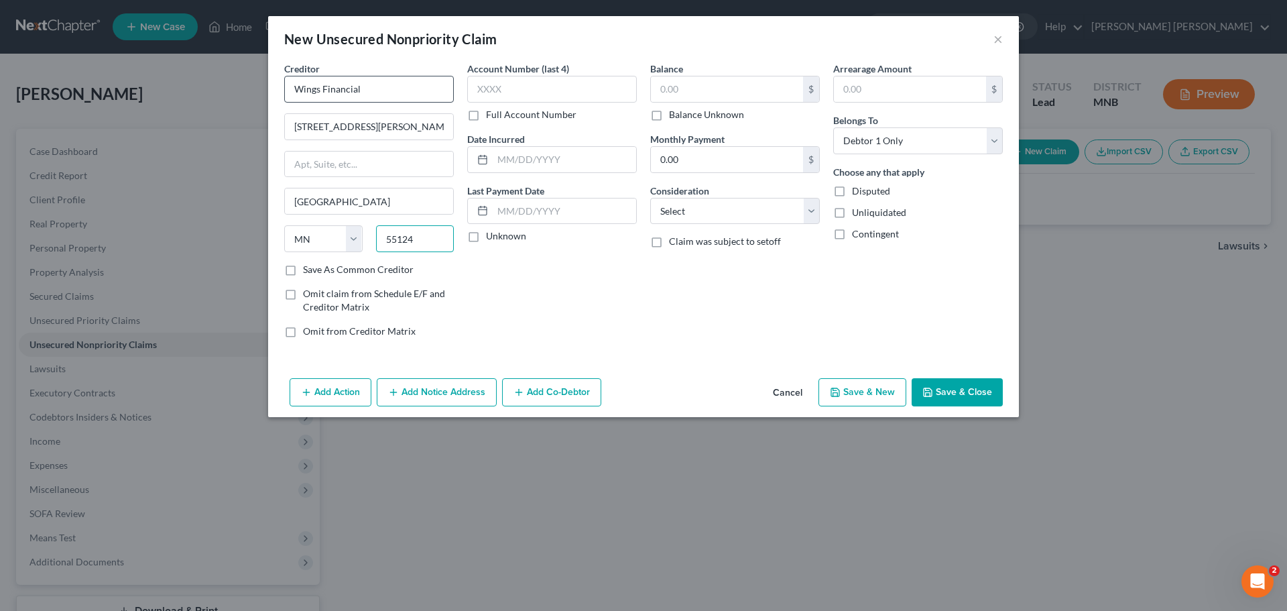
type input "55124"
type input "Saint [PERSON_NAME]"
click at [687, 95] on input "text" at bounding box center [727, 88] width 152 height 25
type input "4,622.36"
click at [882, 88] on input "text" at bounding box center [910, 88] width 152 height 25
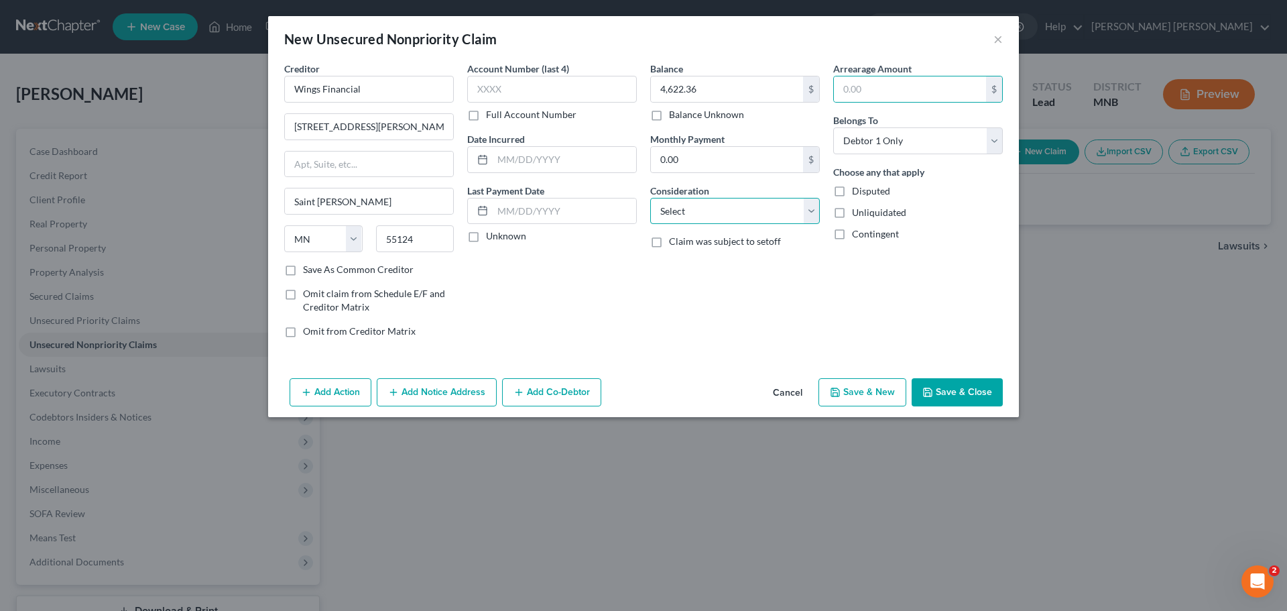
click at [736, 210] on select "Select Cable / Satellite Services Collection Agency Credit Card Debt Debt Couns…" at bounding box center [735, 211] width 170 height 27
select select "2"
click at [650, 198] on select "Select Cable / Satellite Services Collection Agency Credit Card Debt Debt Couns…" at bounding box center [735, 211] width 170 height 27
click at [732, 166] on input "0.00" at bounding box center [727, 159] width 152 height 25
type input "90"
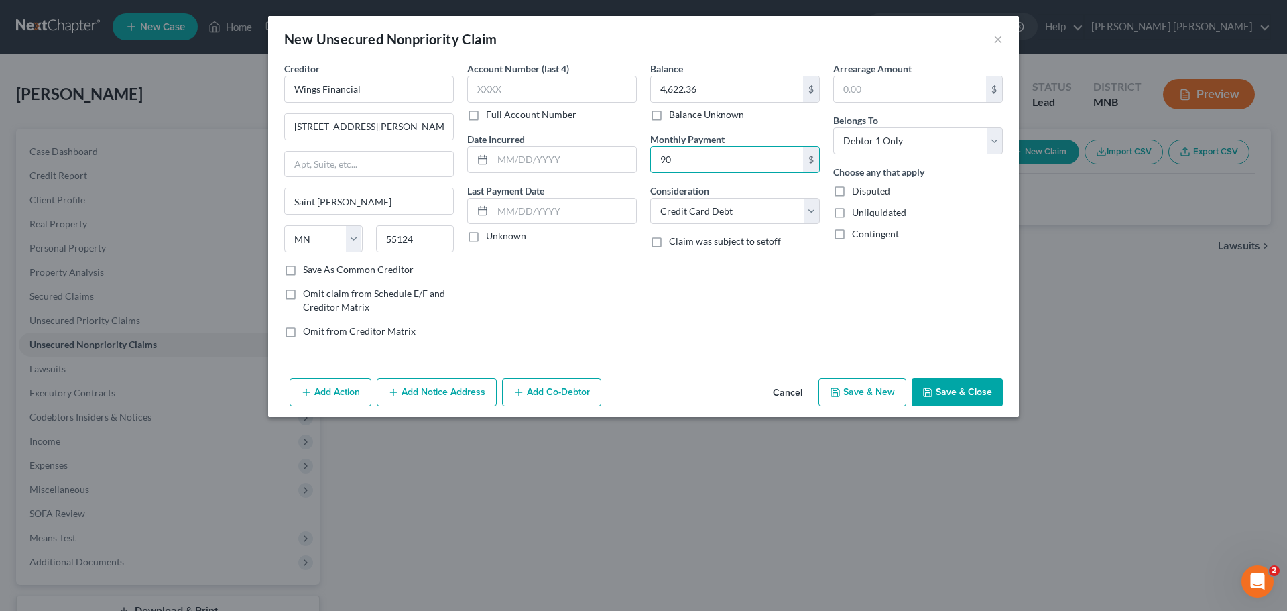
click at [967, 384] on button "Save & Close" at bounding box center [957, 392] width 91 height 28
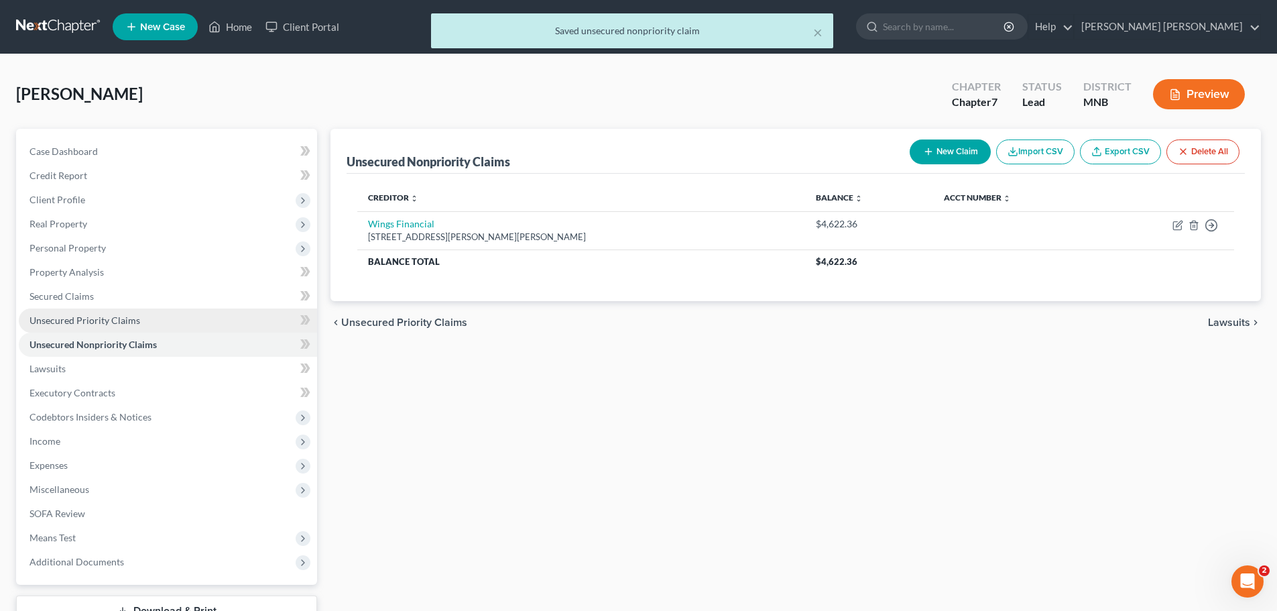
click at [78, 314] on span "Unsecured Priority Claims" at bounding box center [85, 319] width 111 height 11
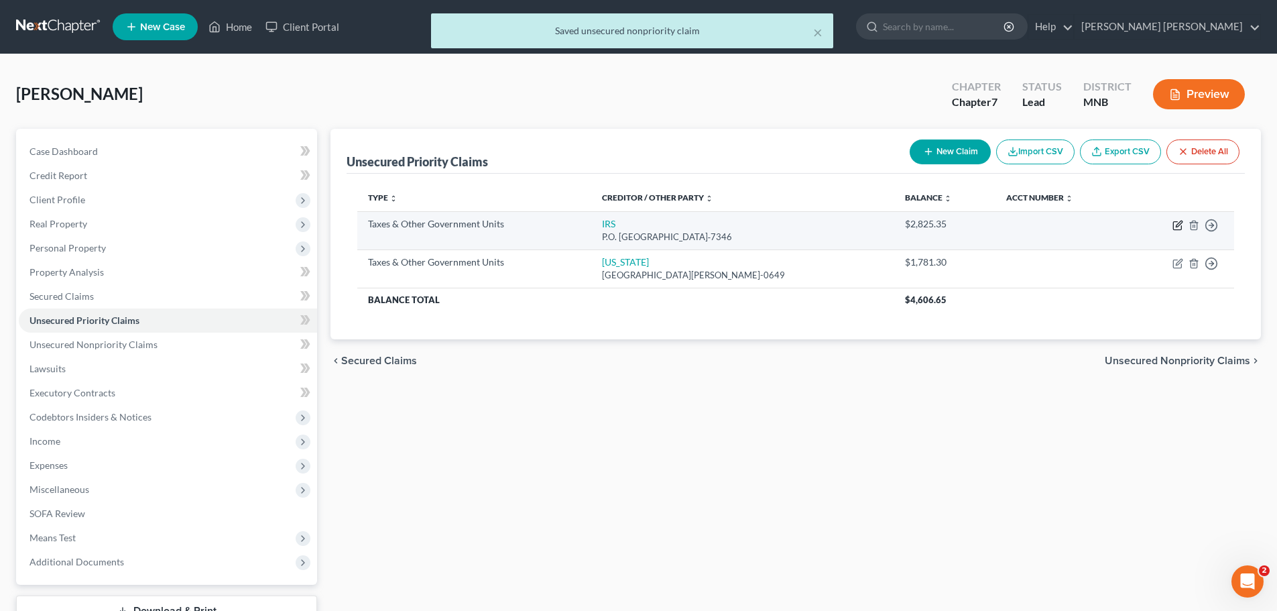
click at [1173, 229] on icon "button" at bounding box center [1177, 226] width 8 height 8
select select "0"
select select "39"
select select "0"
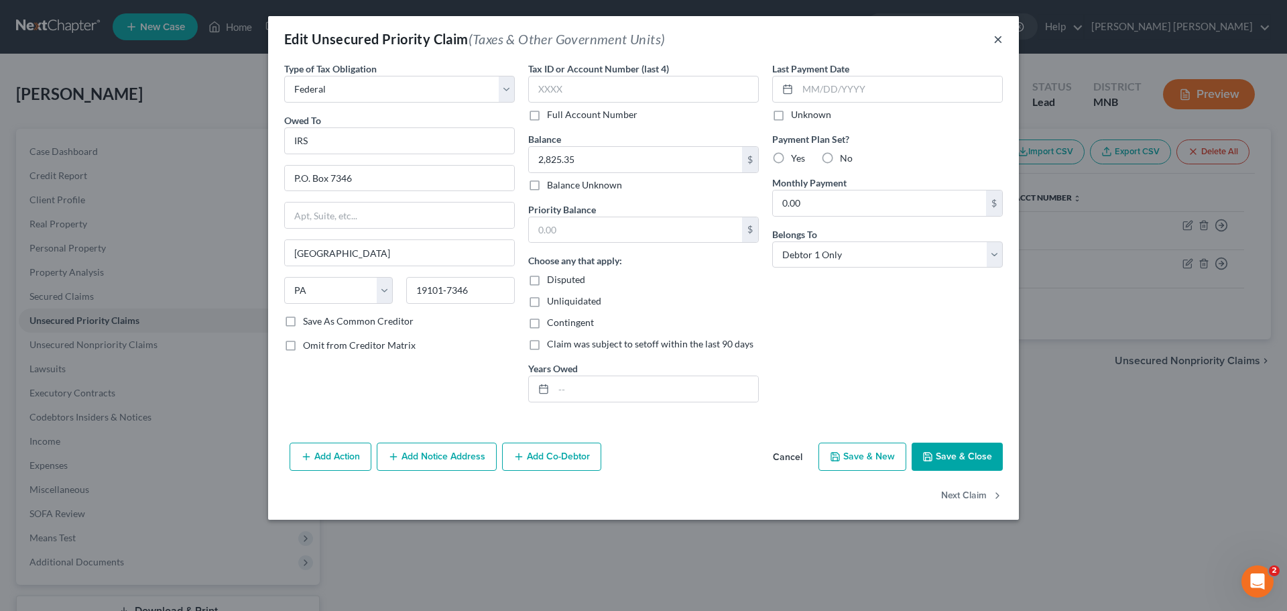
click at [1001, 39] on button "×" at bounding box center [998, 39] width 9 height 16
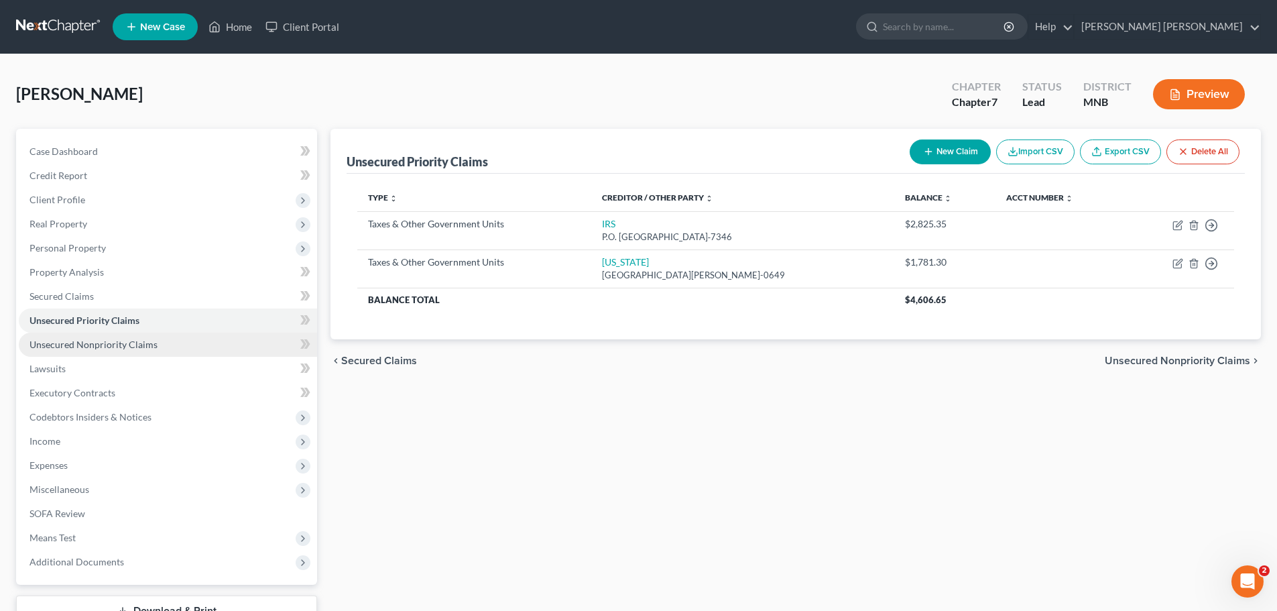
click at [72, 341] on span "Unsecured Nonpriority Claims" at bounding box center [94, 344] width 128 height 11
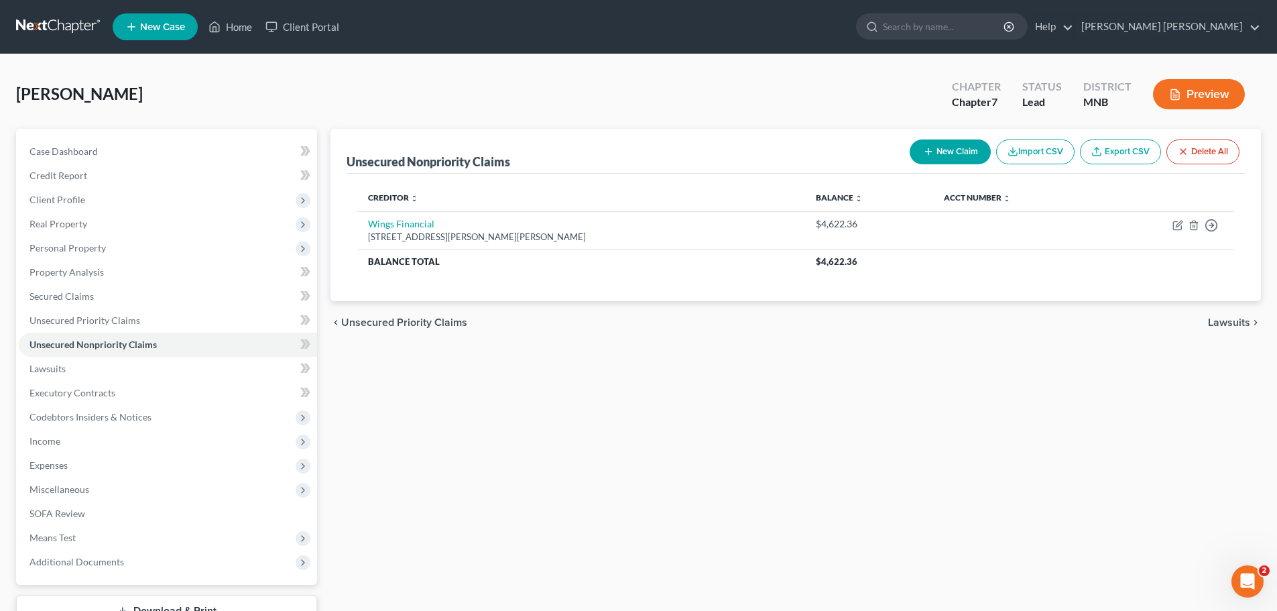
click at [958, 150] on button "New Claim" at bounding box center [950, 151] width 81 height 25
select select "0"
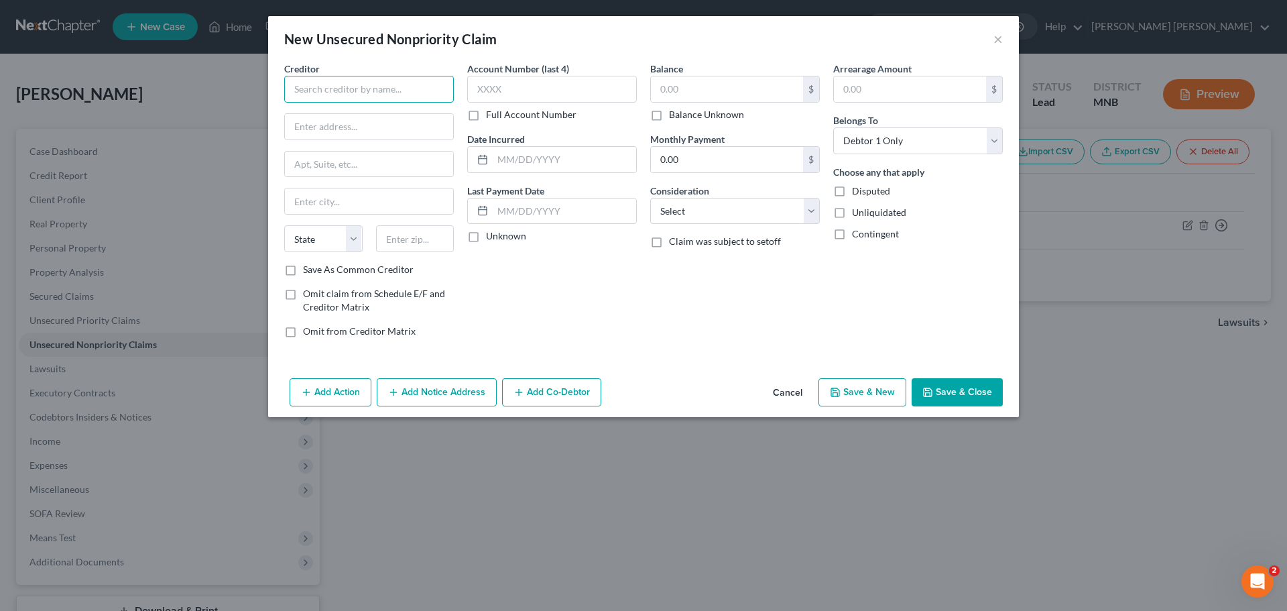
click at [379, 85] on input "text" at bounding box center [369, 89] width 170 height 27
type input "Integra Credit"
drag, startPoint x: 329, startPoint y: 128, endPoint x: 392, endPoint y: 136, distance: 62.9
click at [329, 128] on input "[STREET_ADDRESS]" at bounding box center [369, 126] width 168 height 25
type input "[STREET_ADDRESS]"
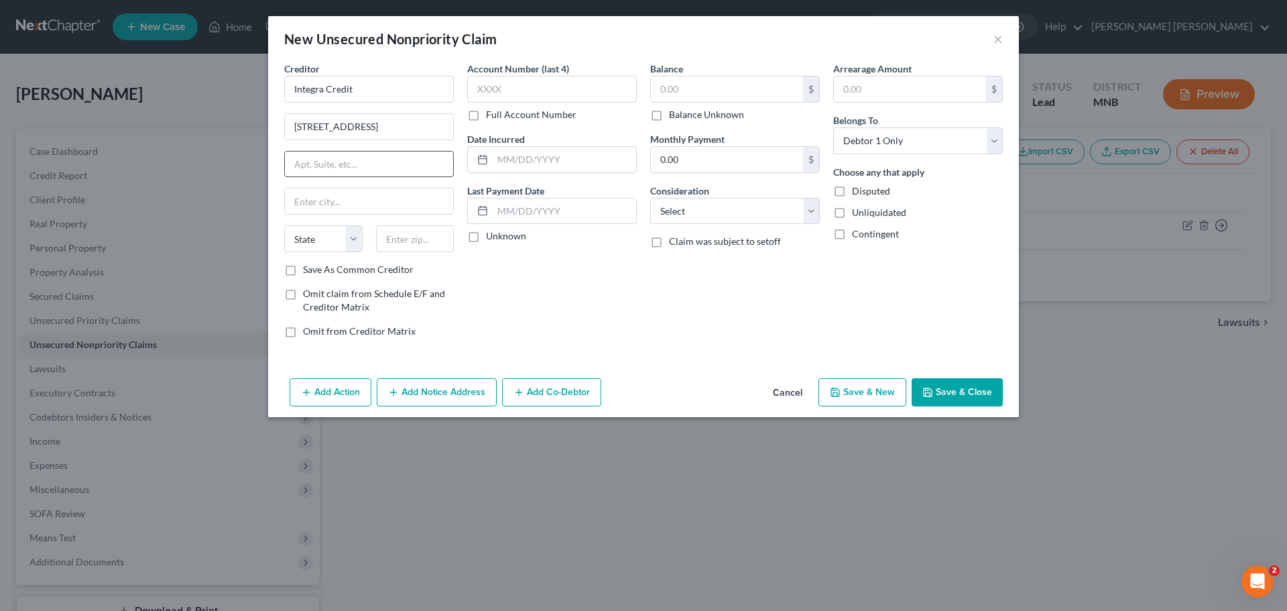
click at [395, 168] on input "text" at bounding box center [369, 164] width 168 height 25
type input "Suite 1600"
type input "[GEOGRAPHIC_DATA]"
select select "14"
type input "60603"
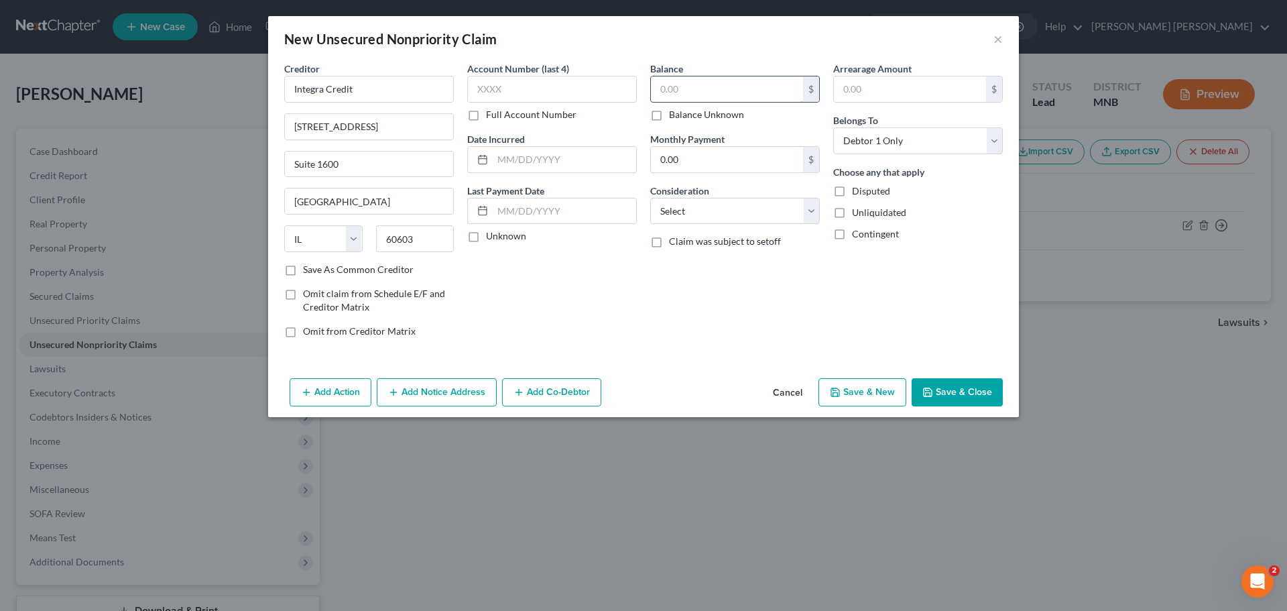
click at [697, 92] on input "text" at bounding box center [727, 88] width 152 height 25
type input "4,045.43"
click at [764, 297] on div "Balance 4,045.43 $ Balance Unknown Balance Undetermined 4,045.43 $ Balance Unkn…" at bounding box center [735, 205] width 183 height 287
click at [801, 211] on select "Select Cable / Satellite Services Collection Agency Credit Card Debt Debt Couns…" at bounding box center [735, 211] width 170 height 27
select select "10"
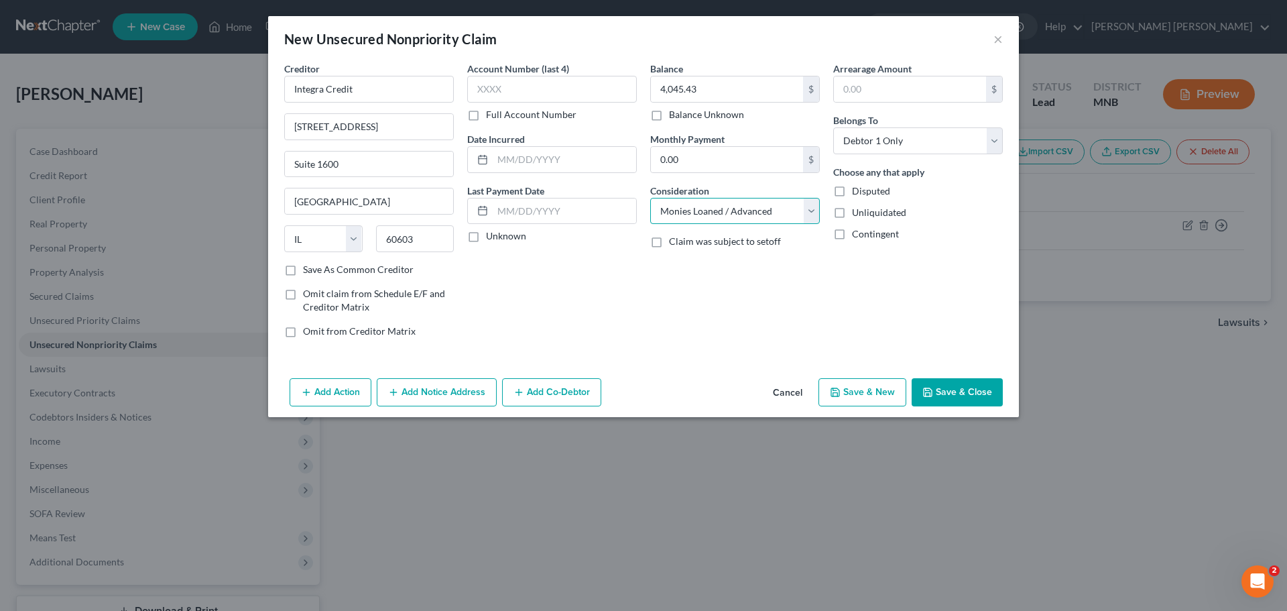
click at [650, 198] on select "Select Cable / Satellite Services Collection Agency Credit Card Debt Debt Couns…" at bounding box center [735, 211] width 170 height 27
click at [836, 390] on polyline "button" at bounding box center [835, 389] width 3 height 2
select select "0"
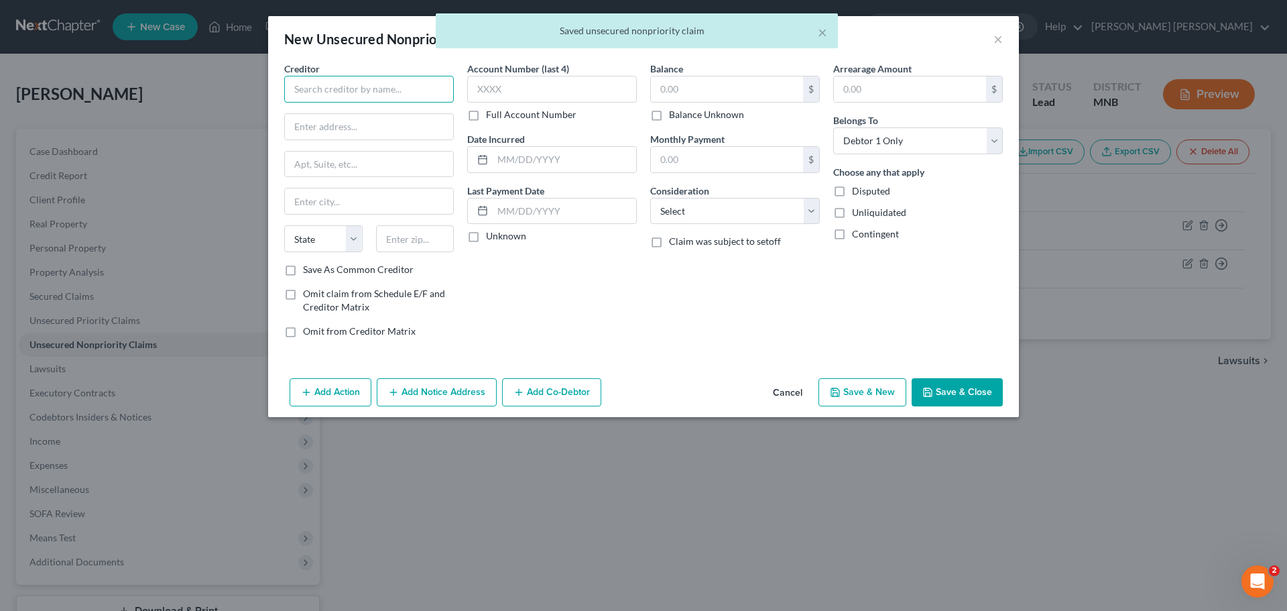
click at [394, 89] on input "text" at bounding box center [369, 89] width 170 height 27
type input "OneMain Financial"
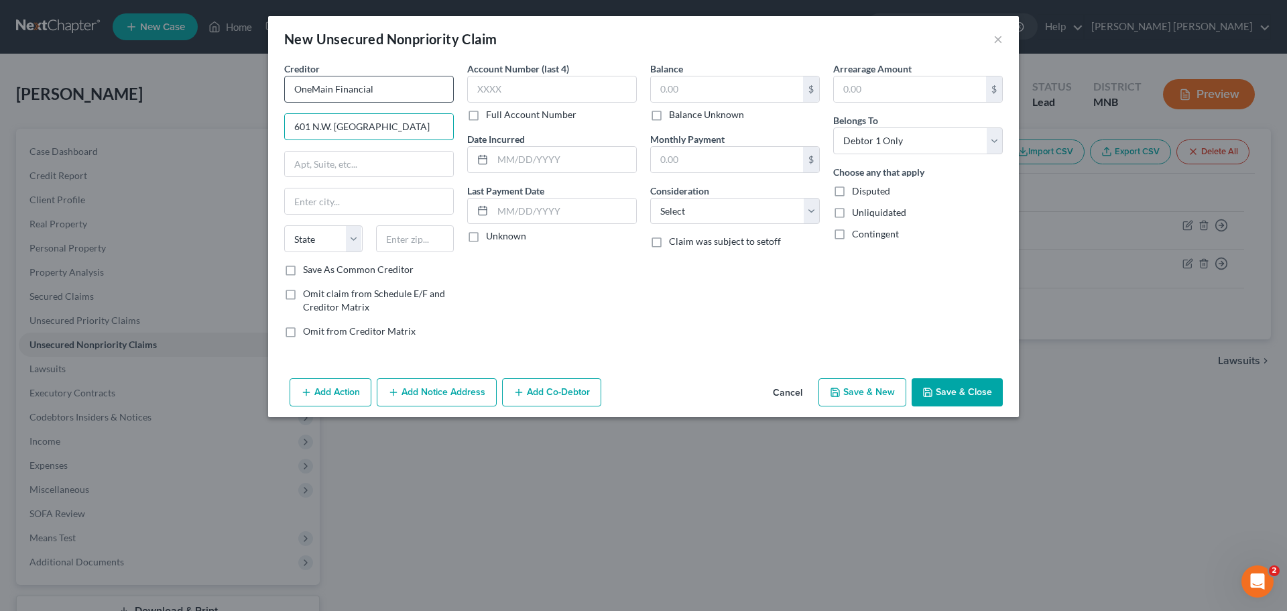
type input "601 N.W. [GEOGRAPHIC_DATA]"
type input "[GEOGRAPHIC_DATA]"
select select "15"
type input "47708-1013"
click at [540, 352] on div "Creditor * OneMain Financial 601 N.W. Second Street [GEOGRAPHIC_DATA] State [US…" at bounding box center [643, 217] width 751 height 311
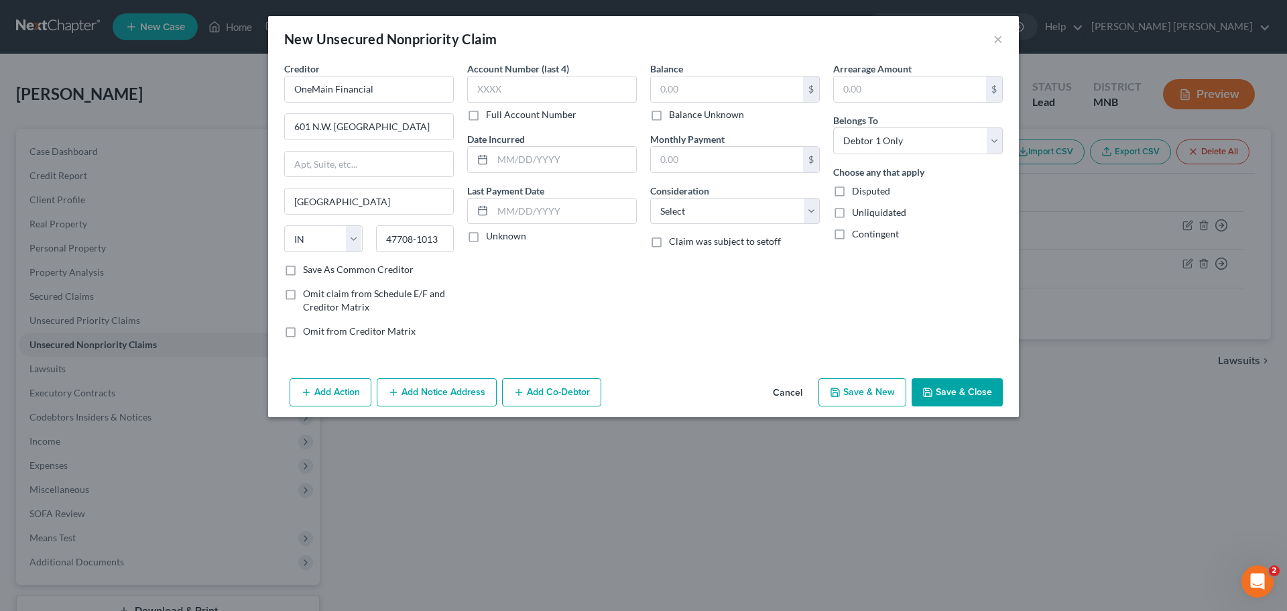
click at [540, 352] on div "Creditor * OneMain Financial 601 N.W. Second Street [GEOGRAPHIC_DATA] State [US…" at bounding box center [643, 217] width 751 height 311
click at [722, 91] on input "text" at bounding box center [727, 88] width 152 height 25
type input "5,301"
click at [718, 308] on div "Balance 5,301.00 $ Balance Unknown Balance Undetermined 5,301 $ Balance Unknown…" at bounding box center [735, 205] width 183 height 287
click at [810, 213] on select "Select Cable / Satellite Services Collection Agency Credit Card Debt Debt Couns…" at bounding box center [735, 211] width 170 height 27
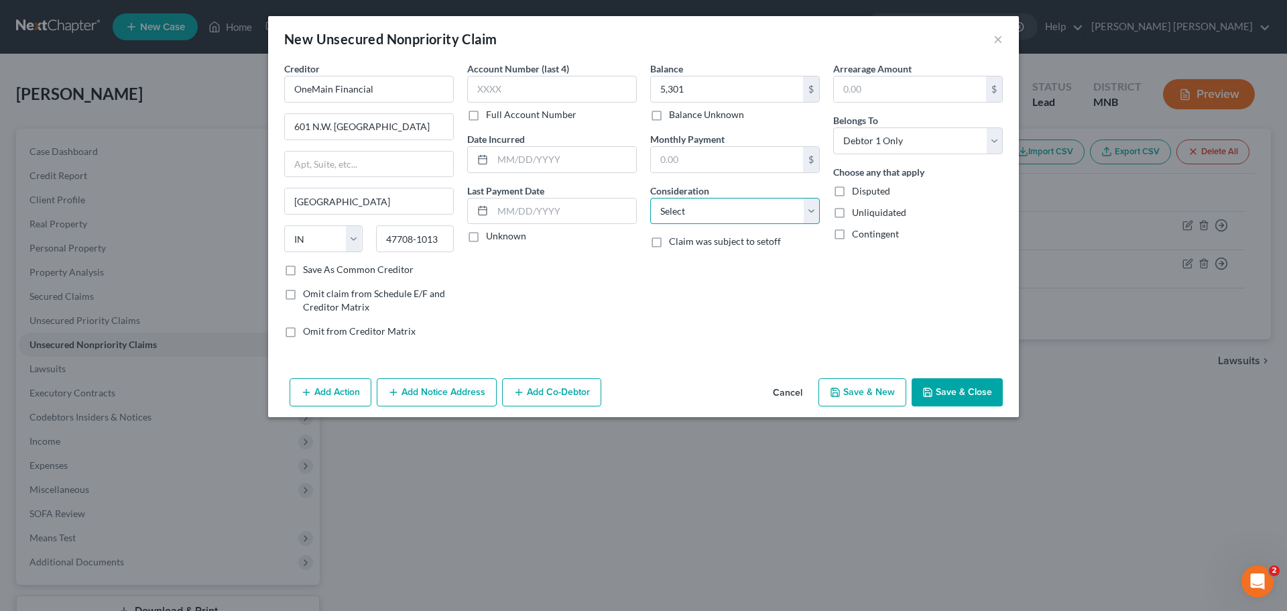
select select "10"
click at [650, 198] on select "Select Cable / Satellite Services Collection Agency Credit Card Debt Debt Couns…" at bounding box center [735, 211] width 170 height 27
click at [872, 386] on button "Save & New" at bounding box center [863, 392] width 88 height 28
select select "0"
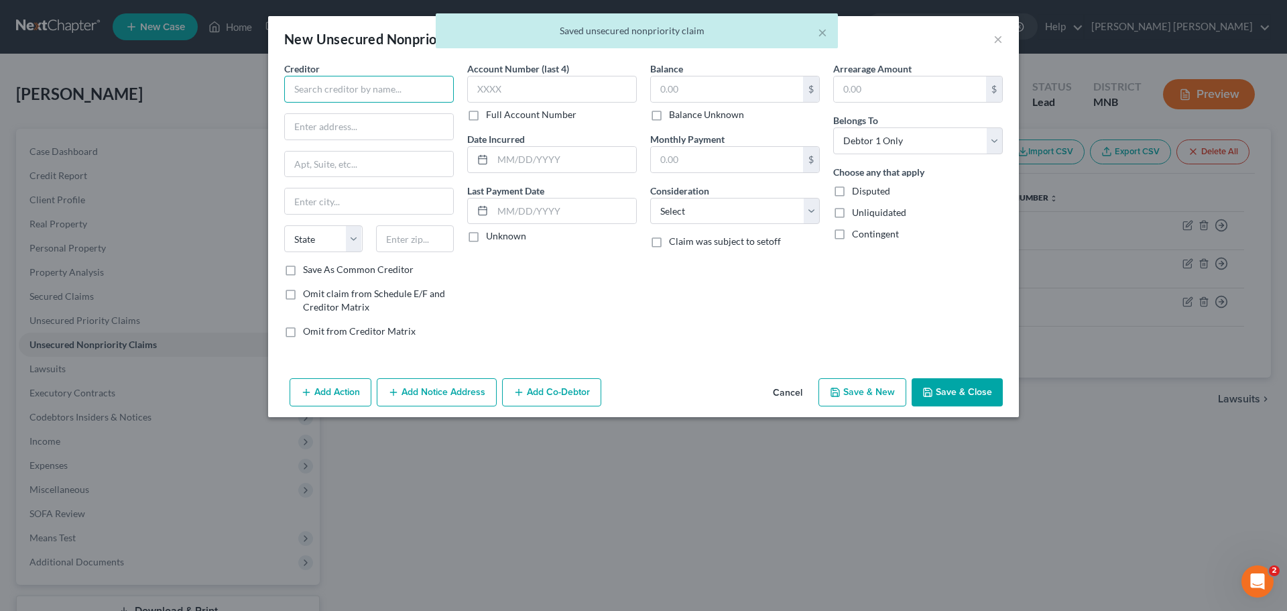
click at [374, 100] on input "text" at bounding box center [369, 89] width 170 height 27
click at [377, 91] on input "text" at bounding box center [369, 89] width 170 height 27
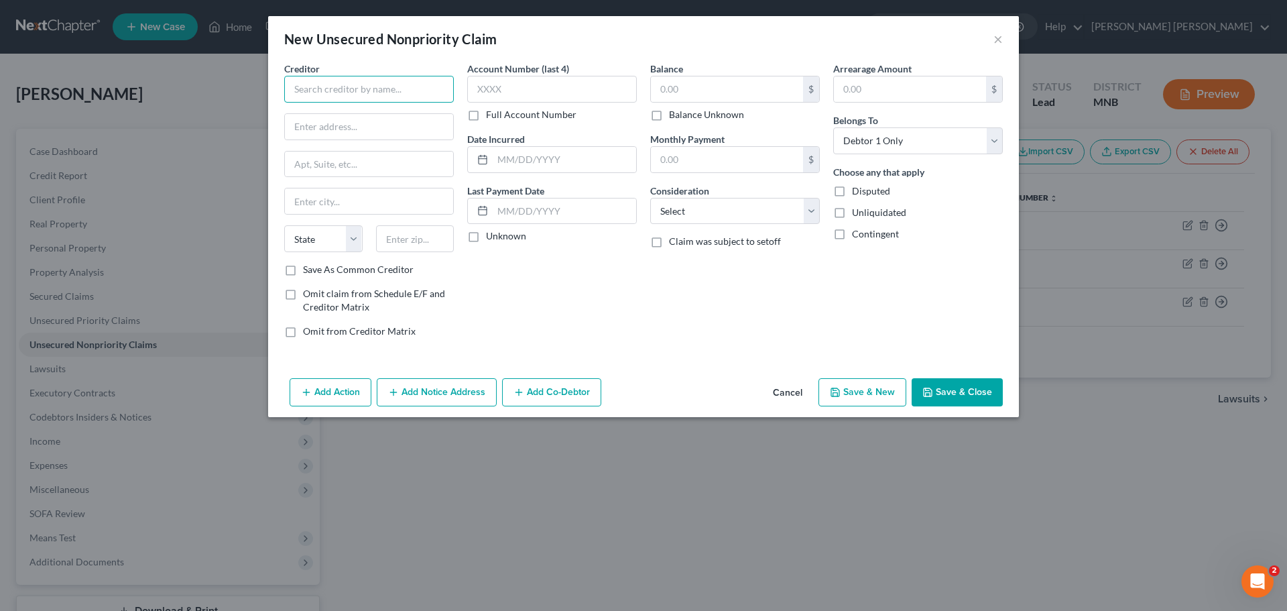
click at [376, 87] on input "text" at bounding box center [369, 89] width 170 height 27
paste input "Citizens pay"
type input "Citizens Pay"
type input "One Citizens Plaza"
type input "[GEOGRAPHIC_DATA]"
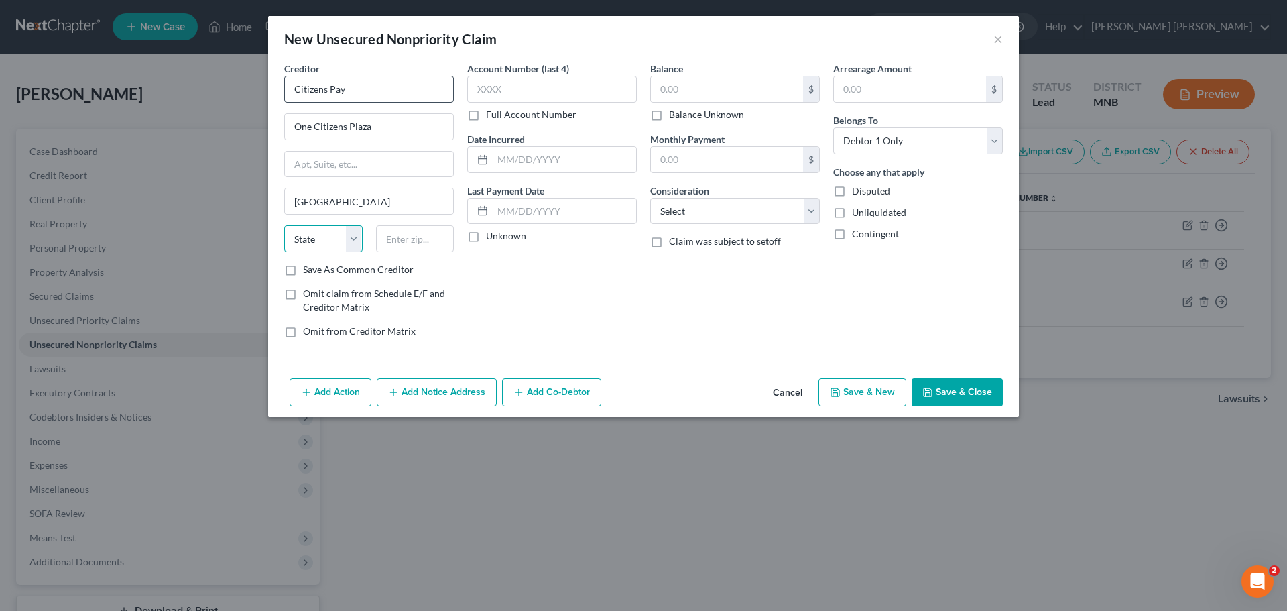
select select "41"
type input "02903"
click at [701, 103] on div "$ Balance Unknown" at bounding box center [735, 99] width 170 height 46
click at [707, 95] on input "text" at bounding box center [727, 88] width 152 height 25
type input "2,120"
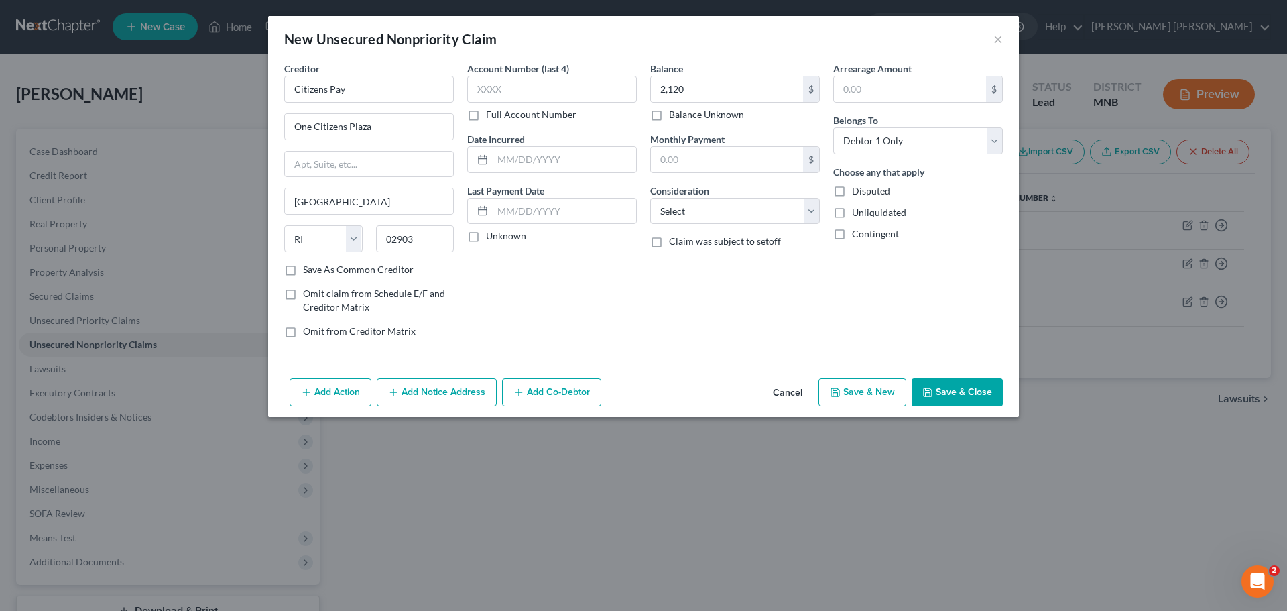
drag, startPoint x: 736, startPoint y: 288, endPoint x: 754, endPoint y: 262, distance: 30.9
click at [736, 287] on div "Balance 2,120.00 $ Balance Unknown Balance Undetermined 2,120 $ Balance Unknown…" at bounding box center [735, 205] width 183 height 287
click at [789, 219] on select "Select Cable / Satellite Services Collection Agency Credit Card Debt Debt Couns…" at bounding box center [735, 211] width 170 height 27
select select "10"
click at [650, 198] on select "Select Cable / Satellite Services Collection Agency Credit Card Debt Debt Couns…" at bounding box center [735, 211] width 170 height 27
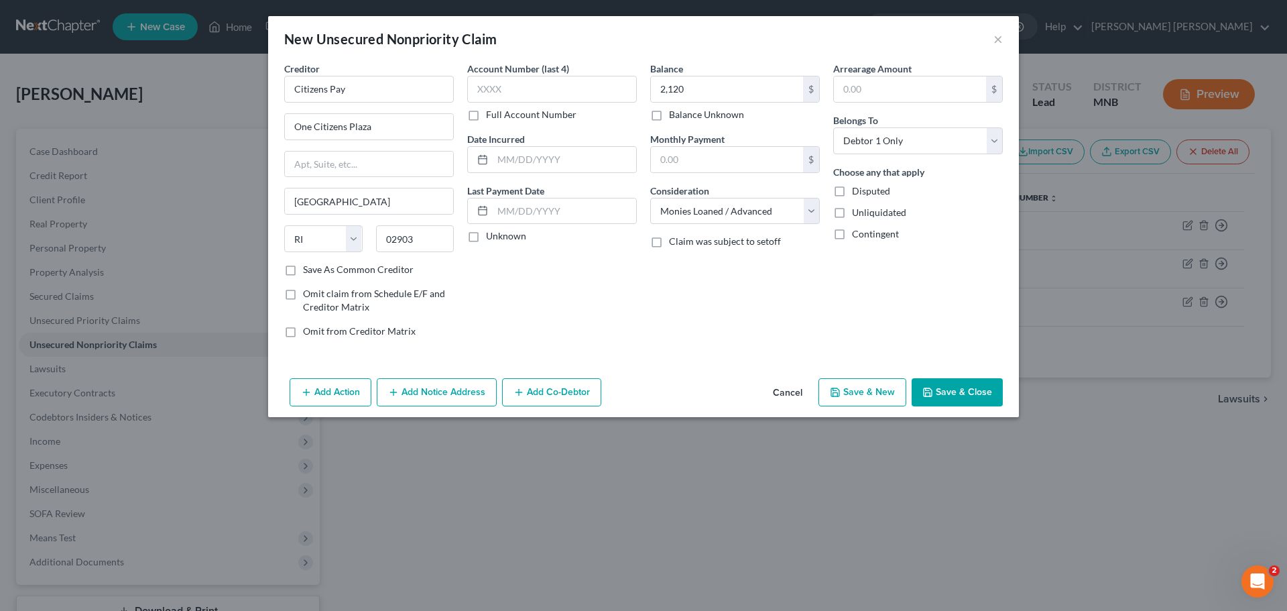
click at [874, 391] on button "Save & New" at bounding box center [863, 392] width 88 height 28
select select "0"
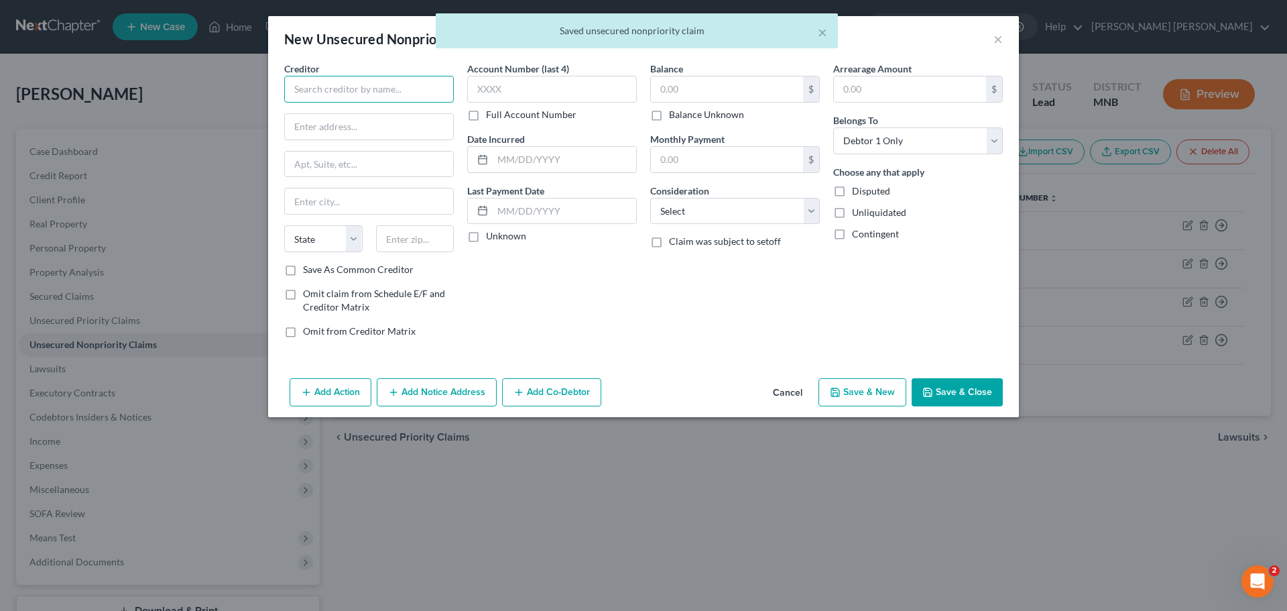
click at [345, 90] on input "text" at bounding box center [369, 89] width 170 height 27
type input "American Express"
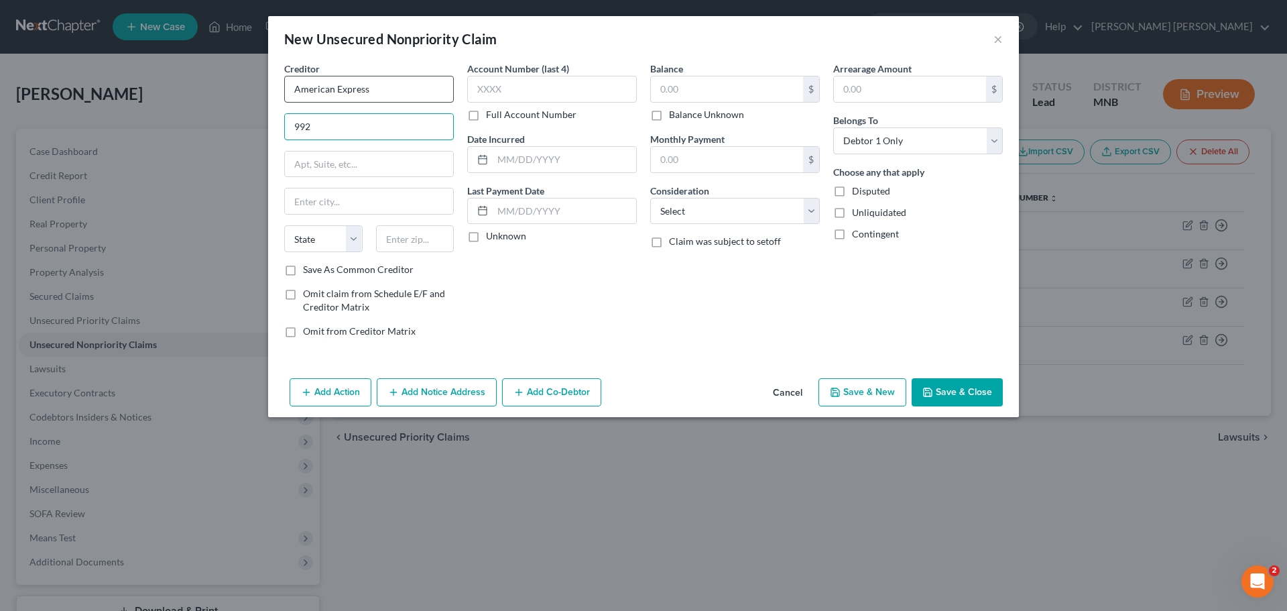
type input "992"
click at [393, 126] on input "992" at bounding box center [369, 126] width 168 height 25
click at [669, 86] on input "text" at bounding box center [727, 88] width 152 height 25
paste input "992"
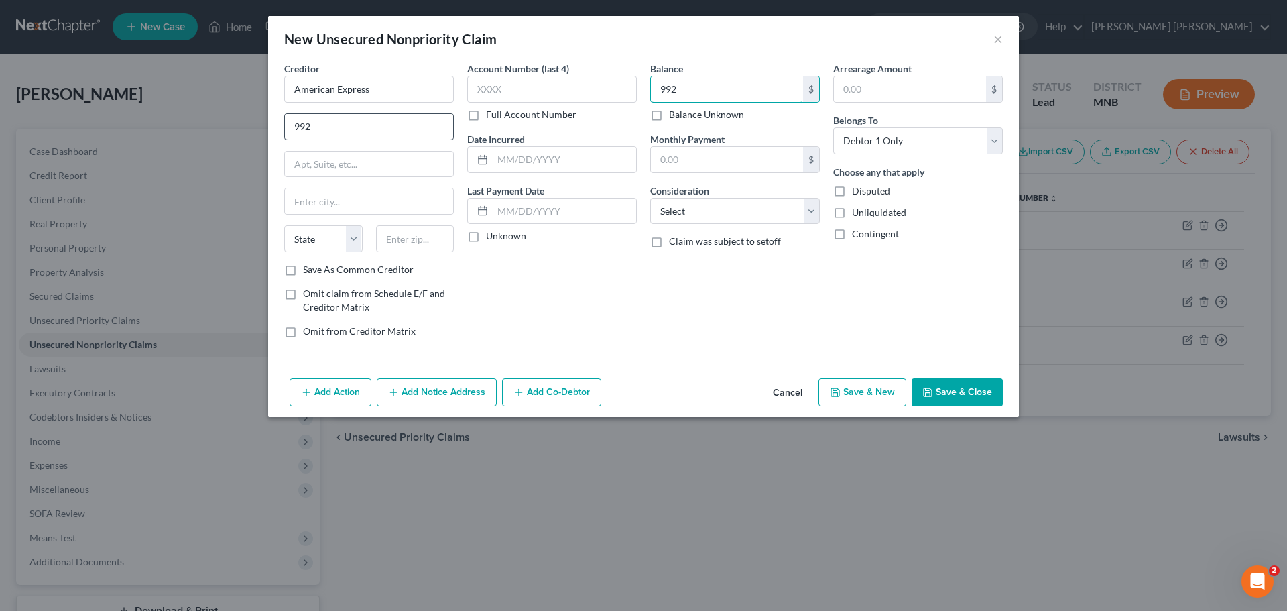
type input "992"
click at [375, 125] on input "992" at bounding box center [369, 126] width 168 height 25
type input "P.O. Box 1270"
type input "[GEOGRAPHIC_DATA]"
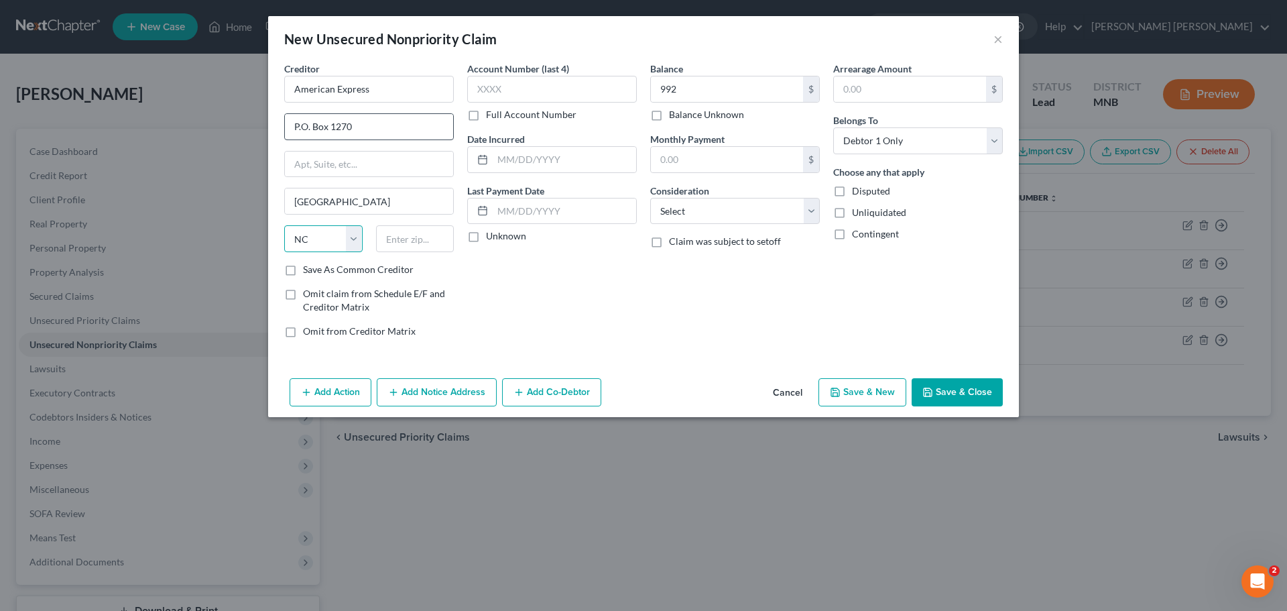
select select "33"
type input "07101"
click at [526, 335] on div "Account Number (last 4) Full Account Number Date Incurred Last Payment Date Unk…" at bounding box center [552, 205] width 183 height 287
click at [814, 211] on select "Select Cable / Satellite Services Collection Agency Credit Card Debt Debt Couns…" at bounding box center [735, 211] width 170 height 27
select select "2"
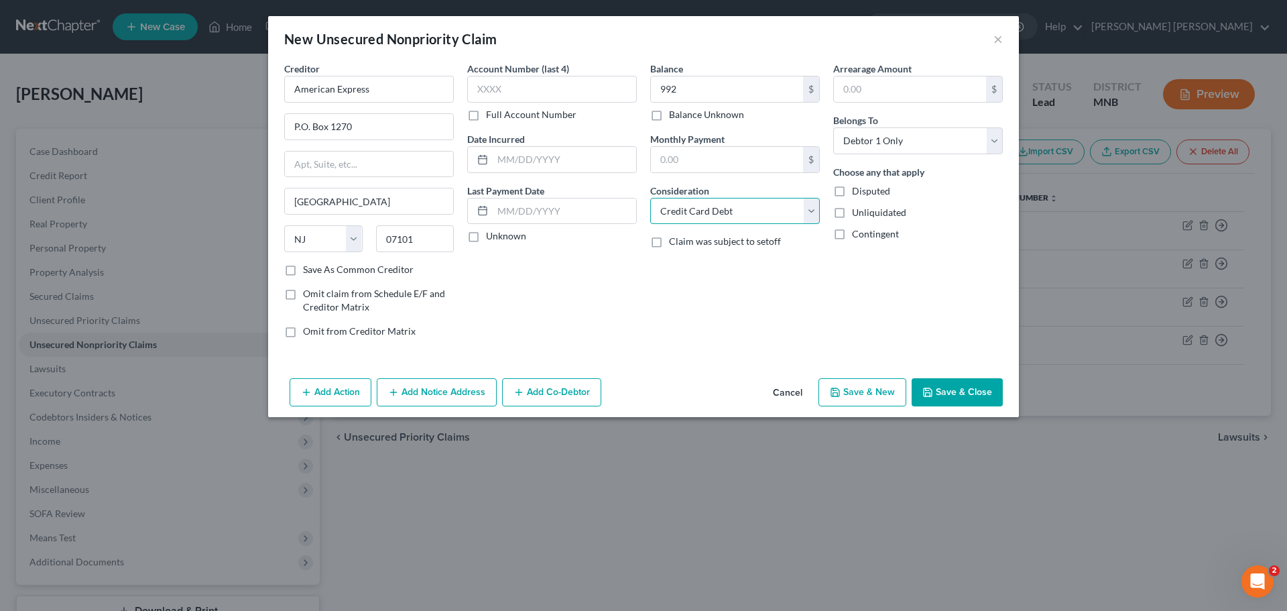
click at [650, 198] on select "Select Cable / Satellite Services Collection Agency Credit Card Debt Debt Couns…" at bounding box center [735, 211] width 170 height 27
click at [852, 399] on button "Save & New" at bounding box center [863, 392] width 88 height 28
select select "0"
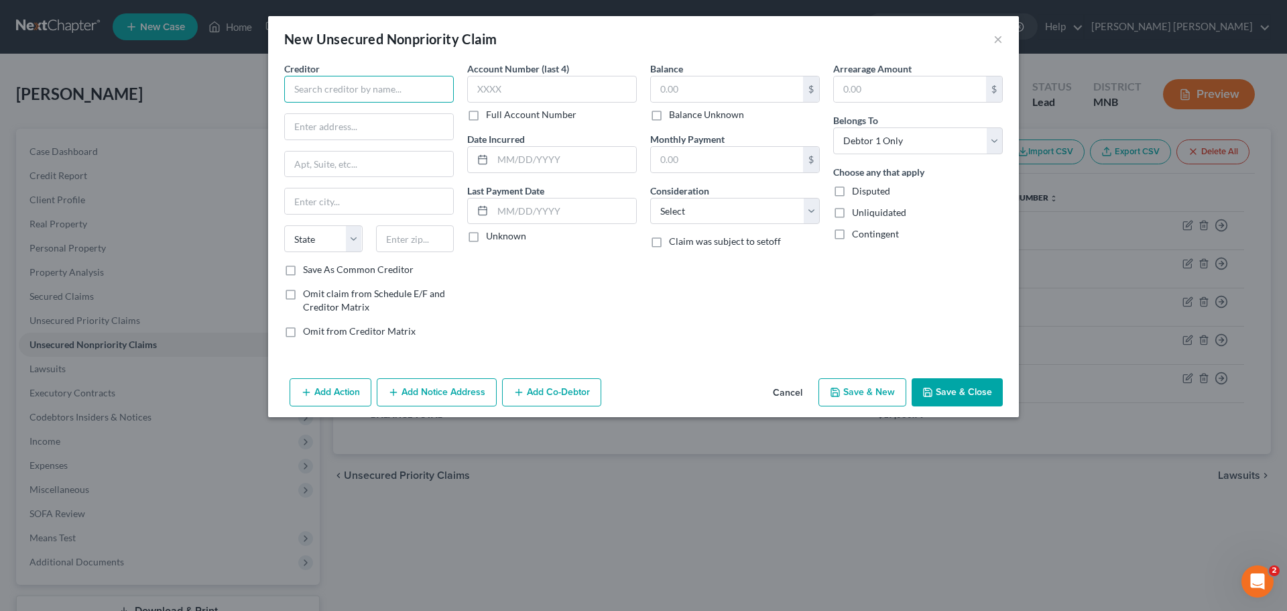
click at [396, 97] on input "text" at bounding box center [369, 89] width 170 height 27
type input "CapitalOne"
type input "[STREET_ADDRESS]"
paste input "Suite 800"
type input "Suite 800"
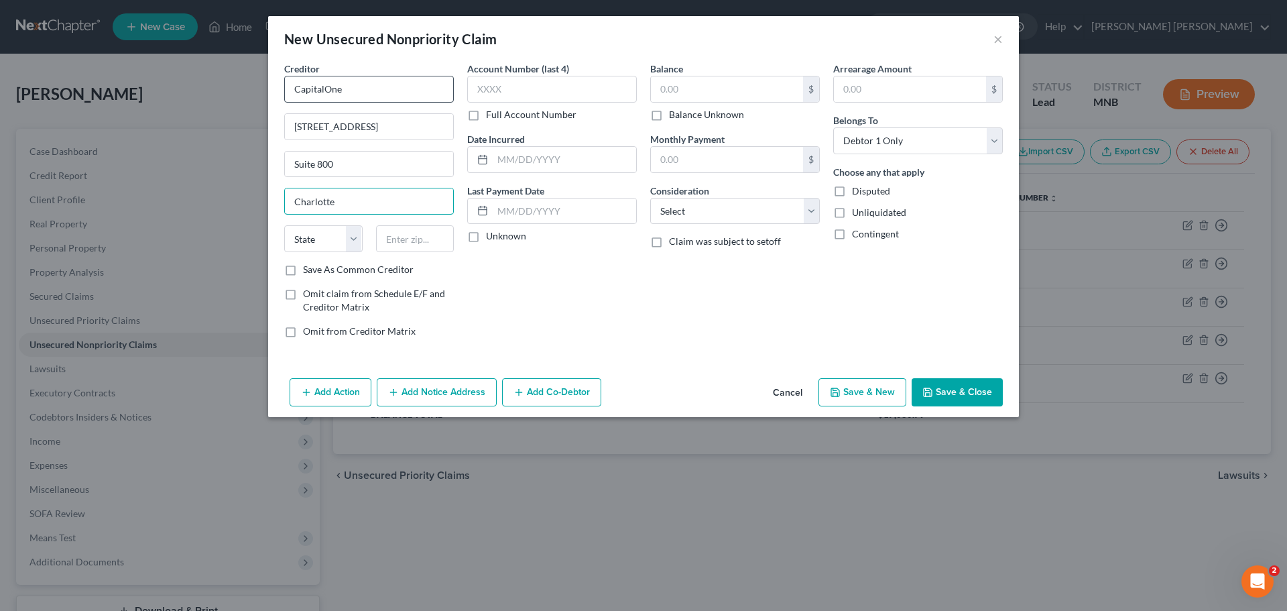
type input "Charlotte"
select select "28"
type input "28269"
click at [692, 88] on input "text" at bounding box center [727, 88] width 152 height 25
type input "935"
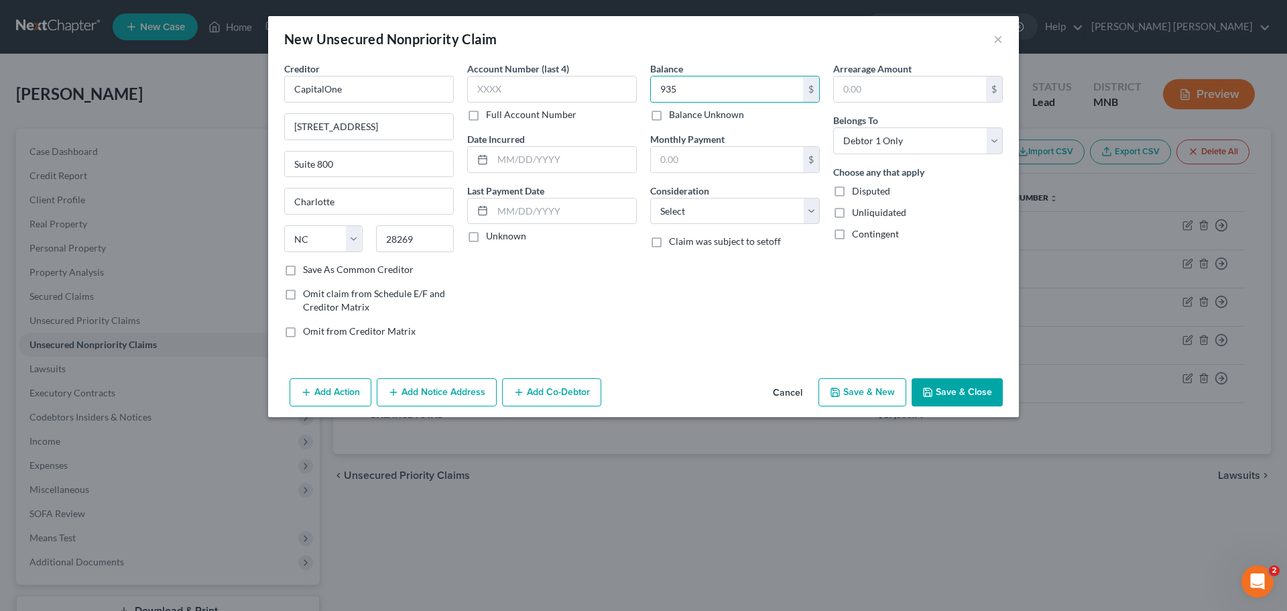
click at [632, 285] on div "Account Number (last 4) Full Account Number Date Incurred Last Payment Date Unk…" at bounding box center [552, 205] width 183 height 287
click at [771, 210] on select "Select Cable / Satellite Services Collection Agency Credit Card Debt Debt Couns…" at bounding box center [735, 211] width 170 height 27
select select "2"
click at [650, 198] on select "Select Cable / Satellite Services Collection Agency Credit Card Debt Debt Couns…" at bounding box center [735, 211] width 170 height 27
click at [857, 386] on button "Save & New" at bounding box center [863, 392] width 88 height 28
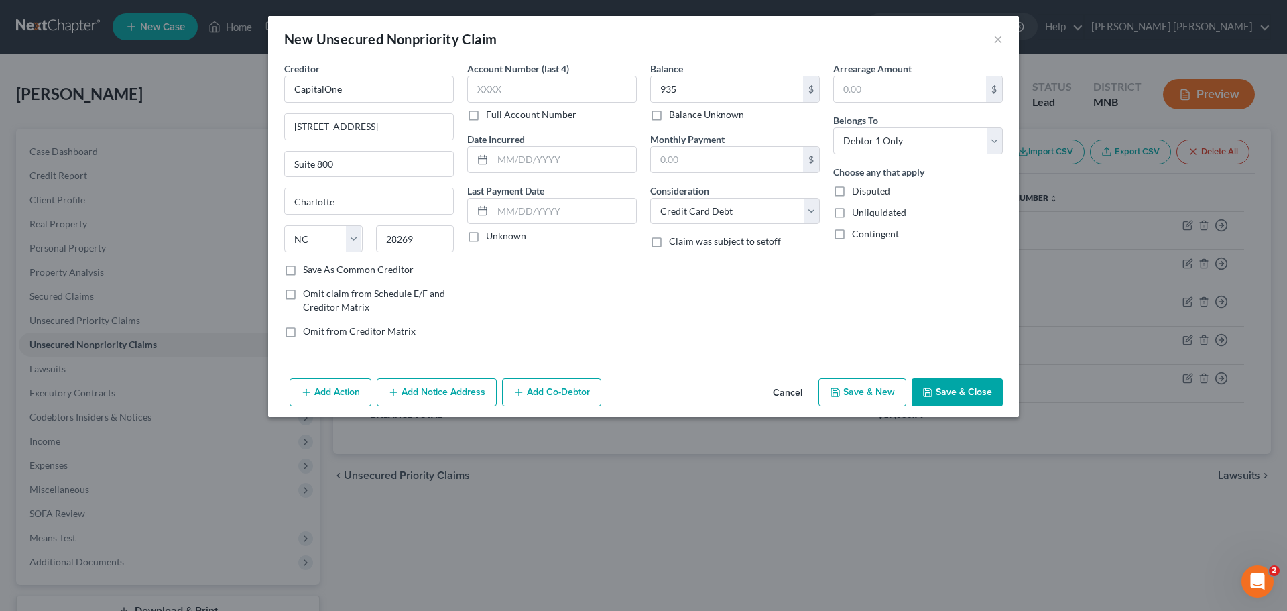
select select "0"
type input "935.00"
type input "0.00"
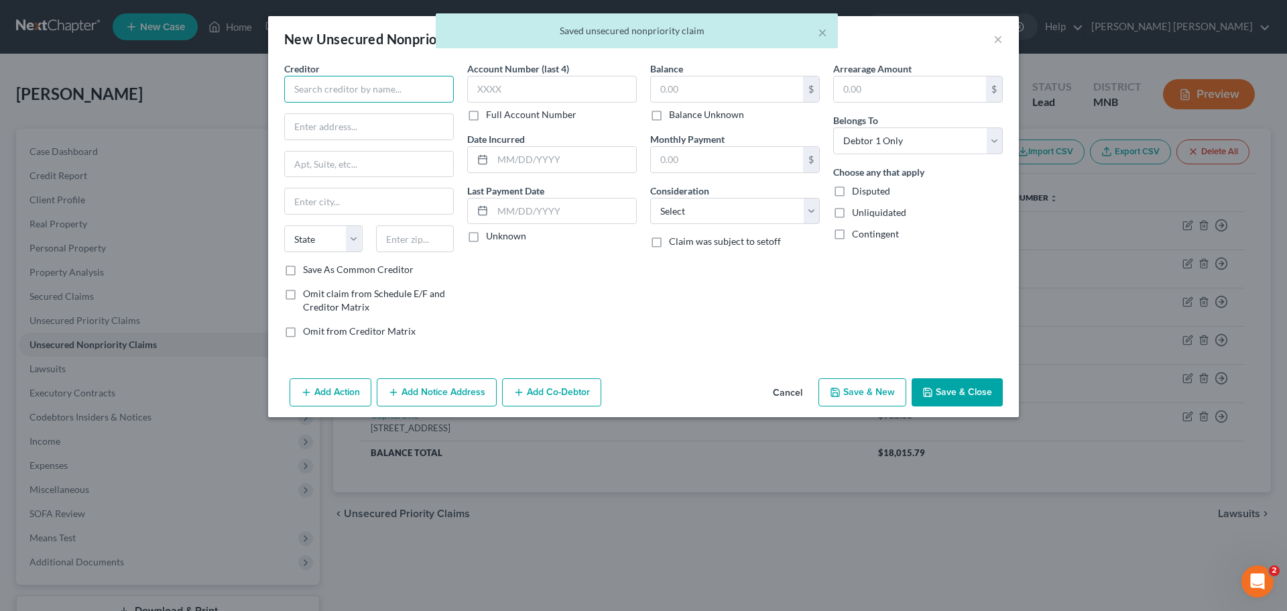
click at [356, 93] on input "text" at bounding box center [369, 89] width 170 height 27
type input "CapitalOne"
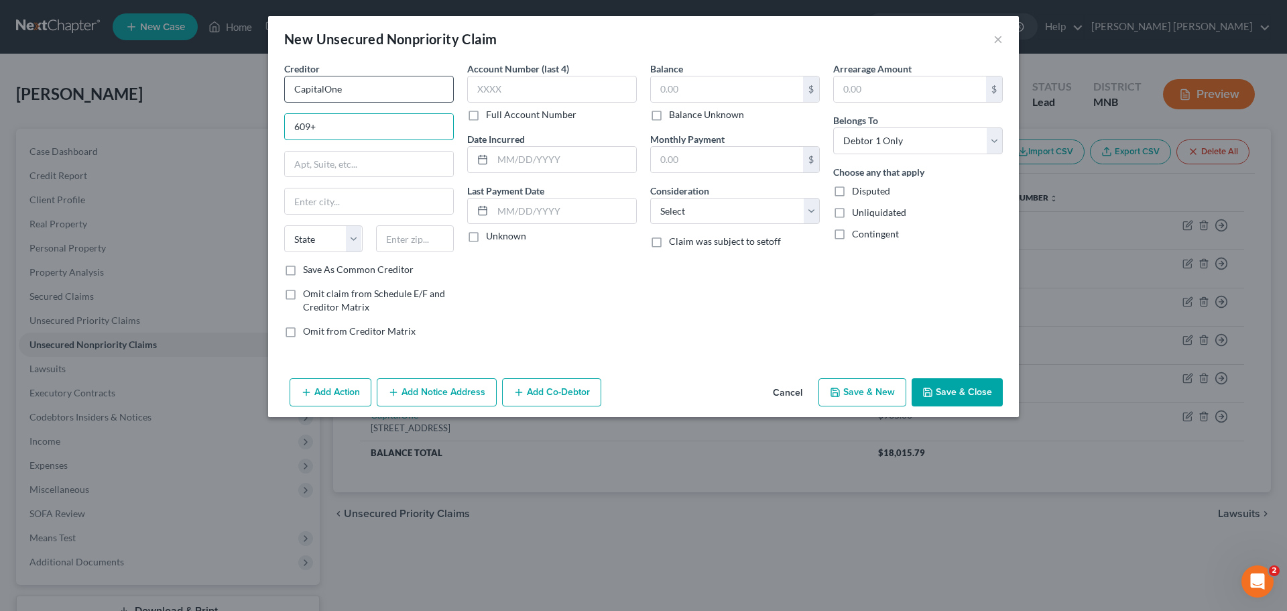
type input "609"
click at [691, 90] on input "text" at bounding box center [727, 88] width 152 height 25
paste input "609"
type input "609"
click at [360, 169] on input "text" at bounding box center [369, 164] width 168 height 25
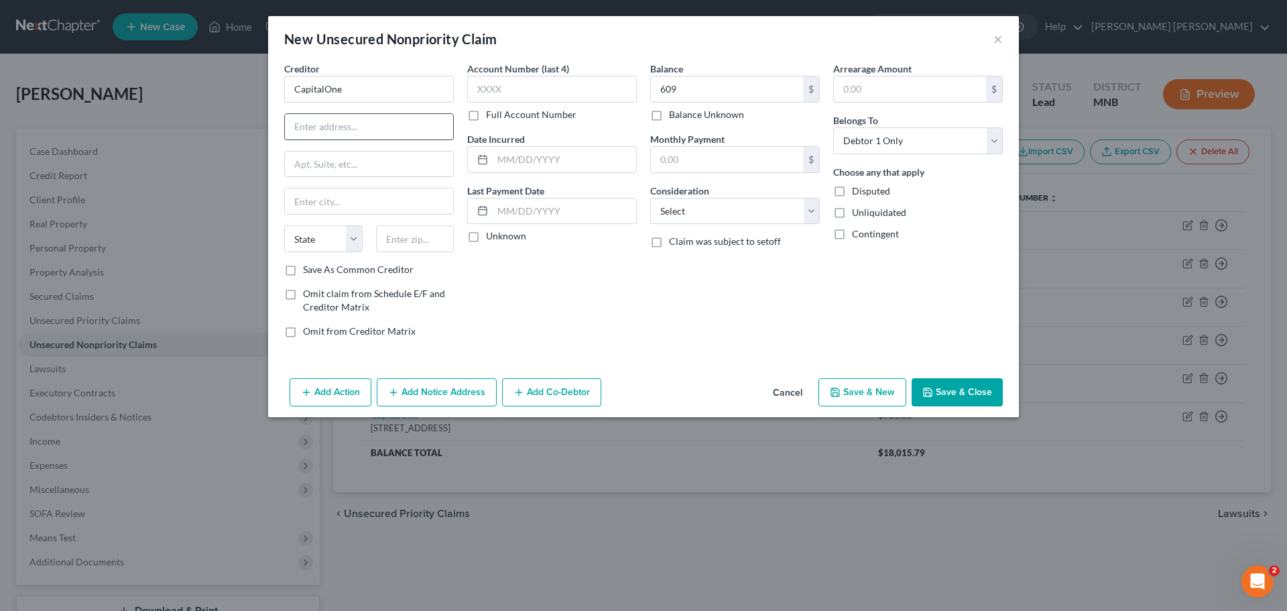
click at [375, 131] on input "text" at bounding box center [369, 126] width 168 height 25
type input "P.O. Box"
click at [375, 131] on input "P.O. Box" at bounding box center [369, 126] width 168 height 25
click at [384, 80] on input "CapitalOne" at bounding box center [369, 89] width 170 height 27
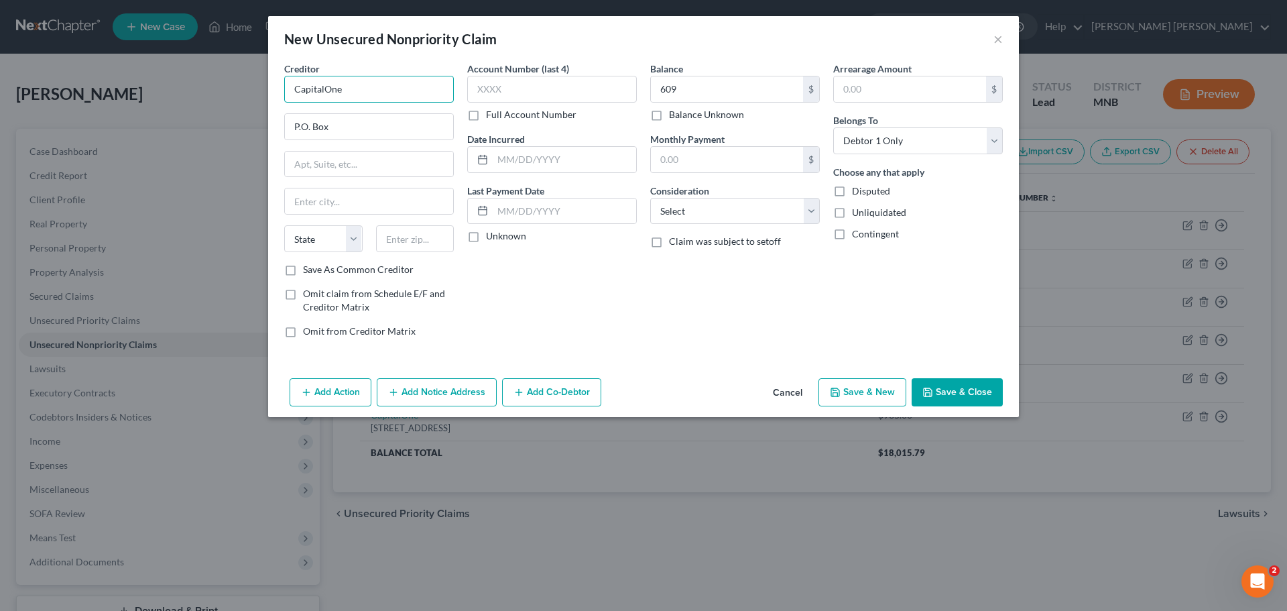
click at [384, 80] on input "CapitalOne" at bounding box center [369, 89] width 170 height 27
type input "Synchrony Bank"
type input "P.O. Box 71715"
type input "[GEOGRAPHIC_DATA]"
select select "39"
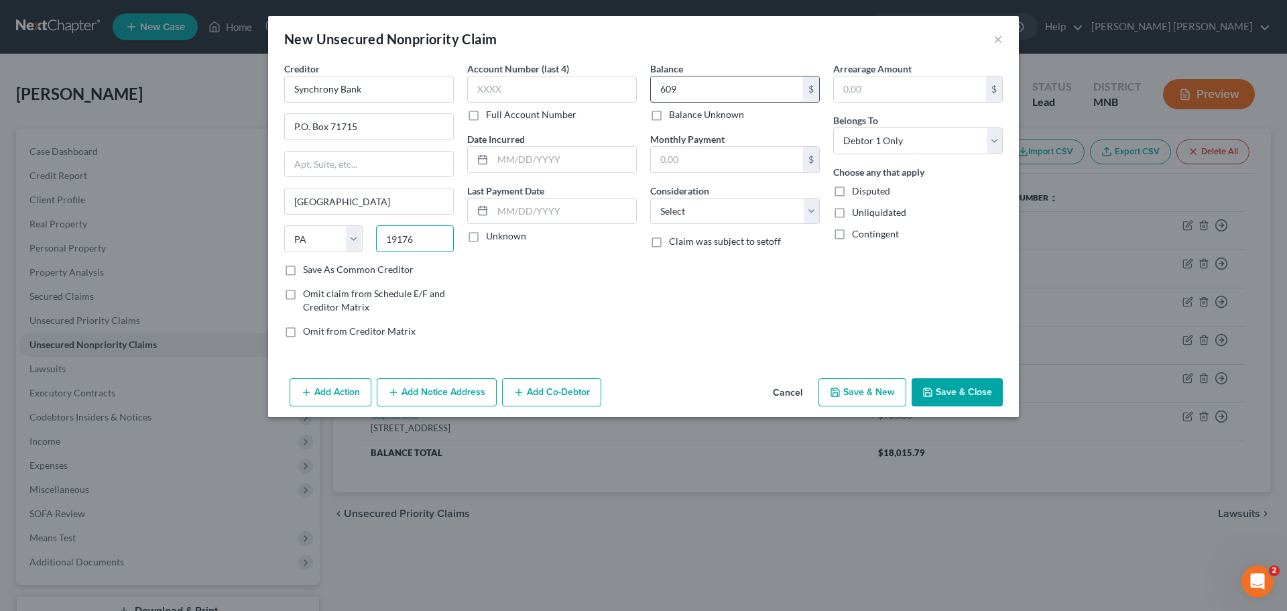
type input "19176"
click at [709, 84] on input "609" at bounding box center [727, 88] width 152 height 25
click at [749, 207] on select "Select Cable / Satellite Services Collection Agency Credit Card Debt Debt Couns…" at bounding box center [735, 211] width 170 height 27
select select "2"
click at [650, 198] on select "Select Cable / Satellite Services Collection Agency Credit Card Debt Debt Couns…" at bounding box center [735, 211] width 170 height 27
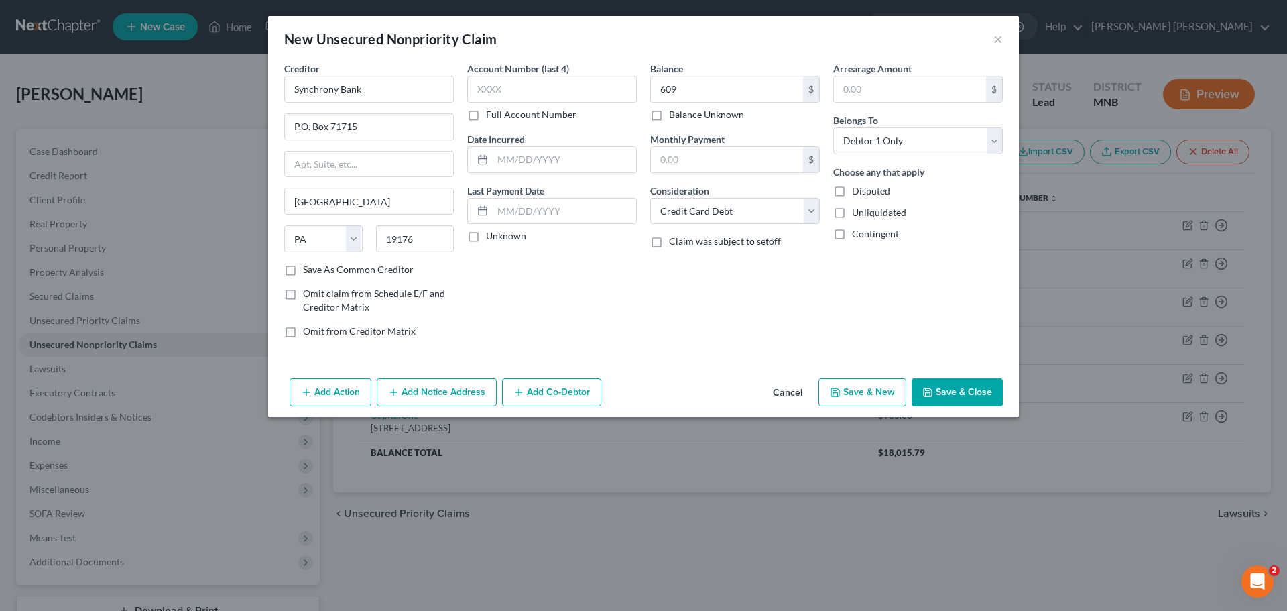
click at [882, 390] on button "Save & New" at bounding box center [863, 392] width 88 height 28
select select "0"
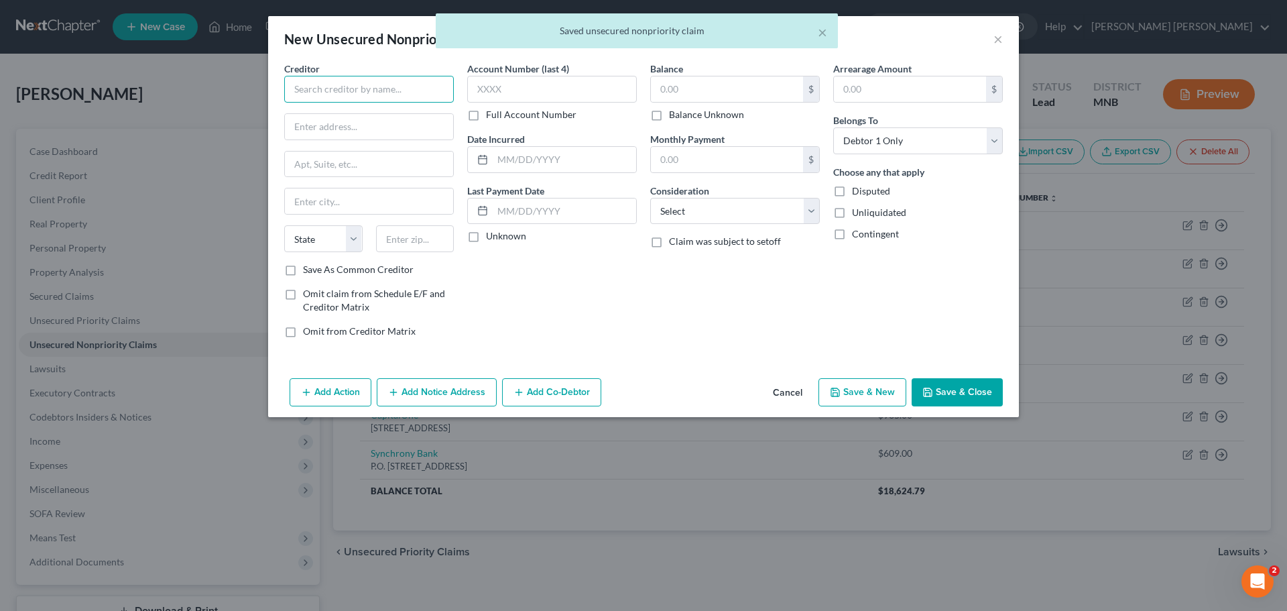
click at [317, 87] on input "text" at bounding box center [369, 89] width 170 height 27
type input "CapitalOne"
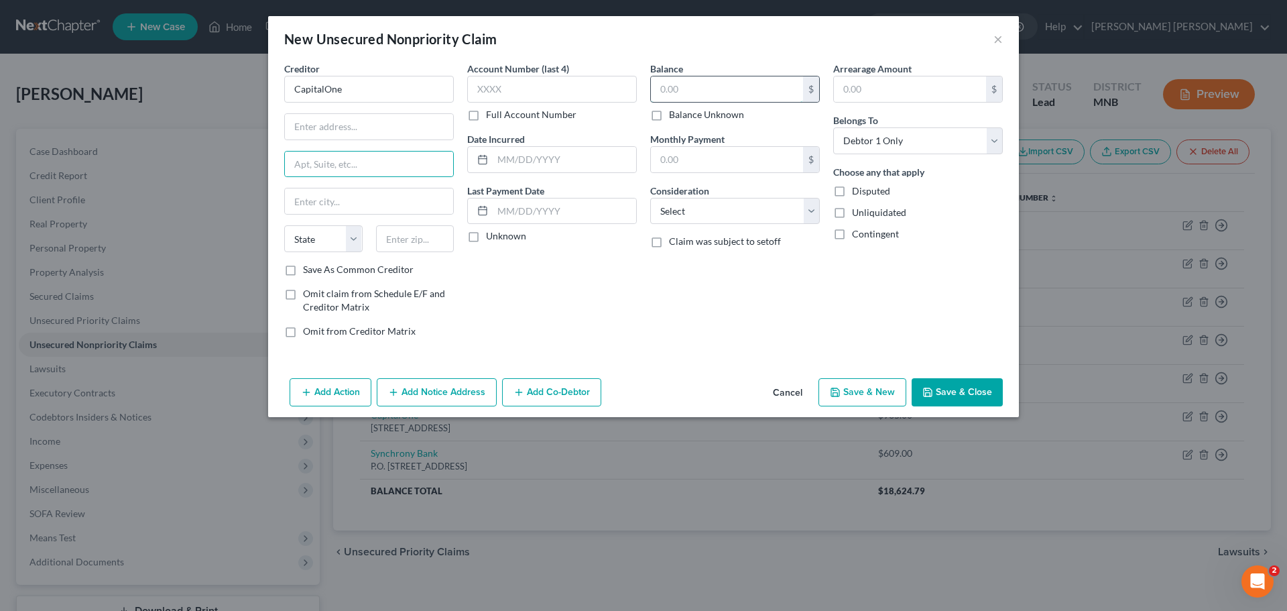
click at [717, 89] on input "text" at bounding box center [727, 88] width 152 height 25
type input "500"
click at [359, 133] on input "text" at bounding box center [369, 126] width 168 height 25
type input "[STREET_ADDRESS]"
type input "Suite 800"
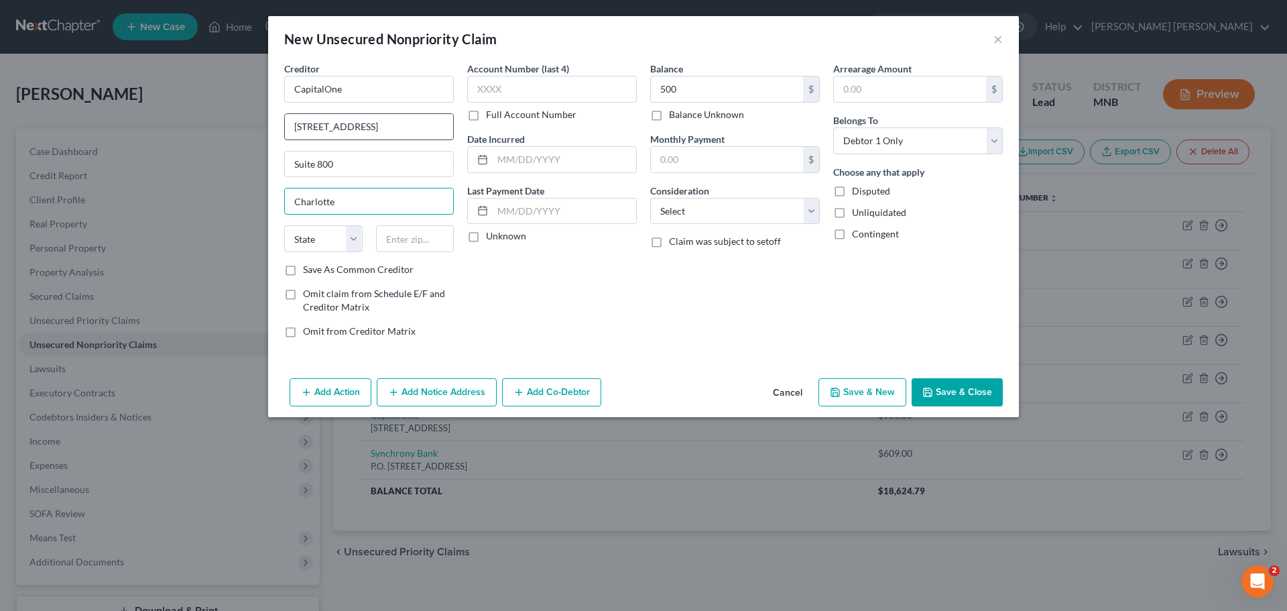
type input "Charlotte"
select select "28"
type input "28269"
click at [529, 308] on div "Account Number (last 4) Full Account Number Date Incurred Last Payment Date Unk…" at bounding box center [552, 205] width 183 height 287
click at [677, 365] on div "Creditor * CapitalOne [STREET_ADDRESS][GEOGRAPHIC_DATA][US_STATE] CA CO [GEOGRA…" at bounding box center [643, 217] width 751 height 311
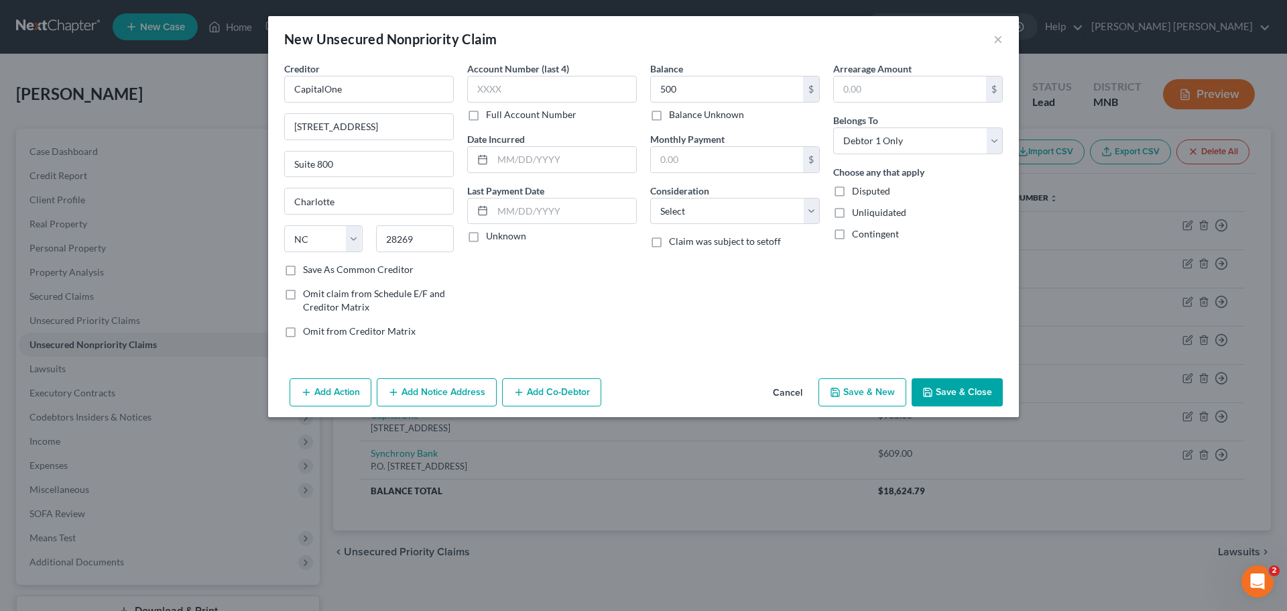
click at [858, 395] on button "Save & New" at bounding box center [863, 392] width 88 height 28
select select "0"
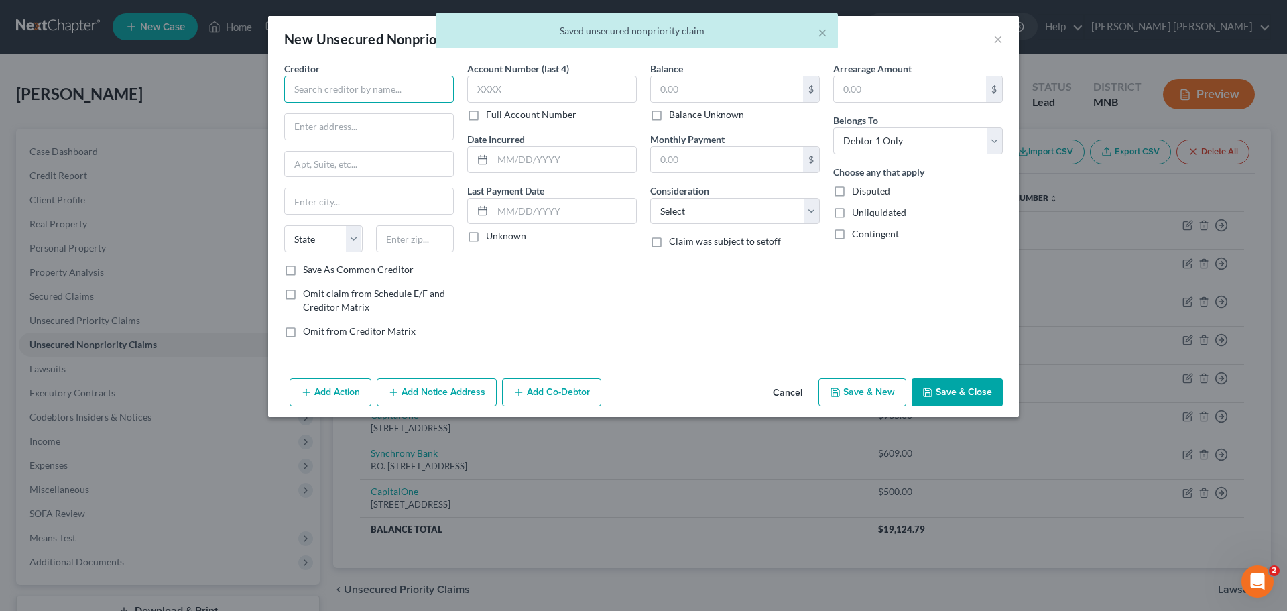
click at [376, 94] on input "text" at bounding box center [369, 89] width 170 height 27
type input "CapitalOne"
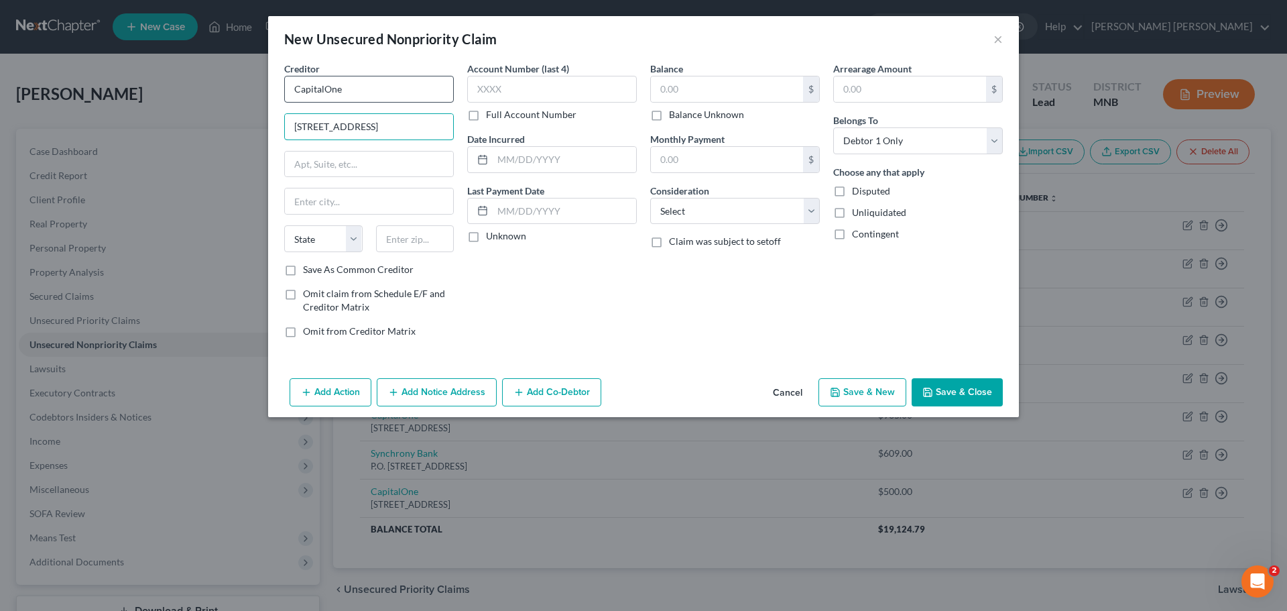
type input "[STREET_ADDRESS]"
type input "Suite 800"
type input "Charlotte"
select select "28"
type input "28269"
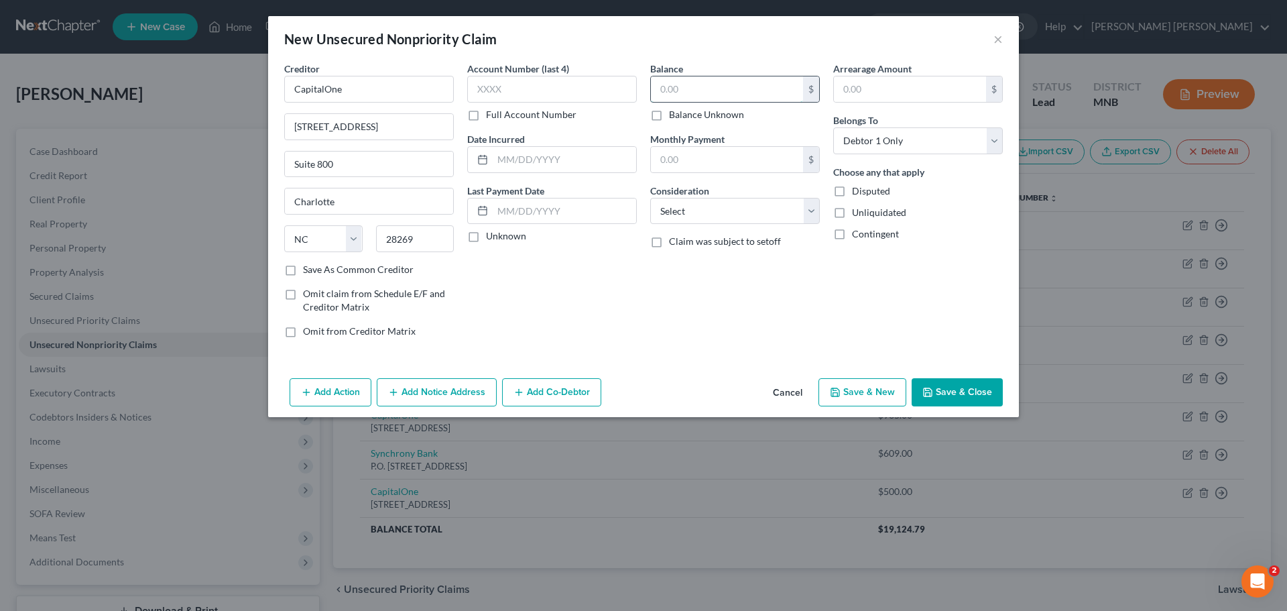
click at [740, 88] on input "text" at bounding box center [727, 88] width 152 height 25
type input "360"
click at [754, 308] on div "Balance 360.00 $ Balance Unknown Balance Undetermined 360 $ Balance Unknown Mon…" at bounding box center [735, 205] width 183 height 287
click at [737, 211] on select "Select Cable / Satellite Services Collection Agency Credit Card Debt Debt Couns…" at bounding box center [735, 211] width 170 height 27
select select "2"
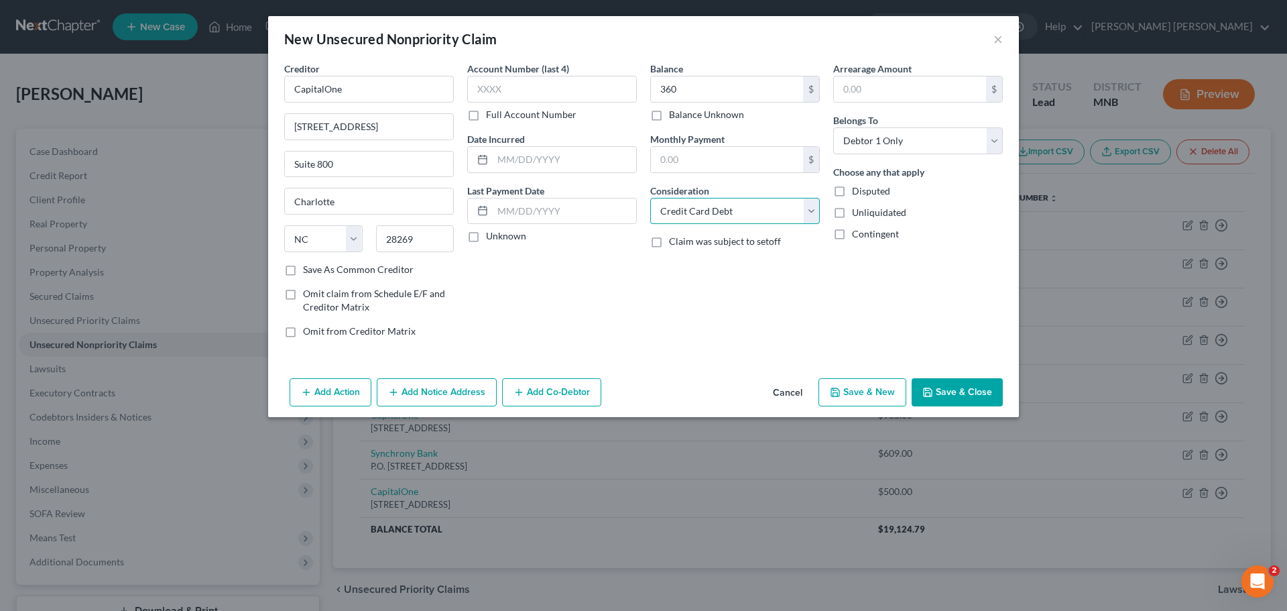
click at [650, 198] on select "Select Cable / Satellite Services Collection Agency Credit Card Debt Debt Couns…" at bounding box center [735, 211] width 170 height 27
click at [875, 388] on button "Save & New" at bounding box center [863, 392] width 88 height 28
select select "0"
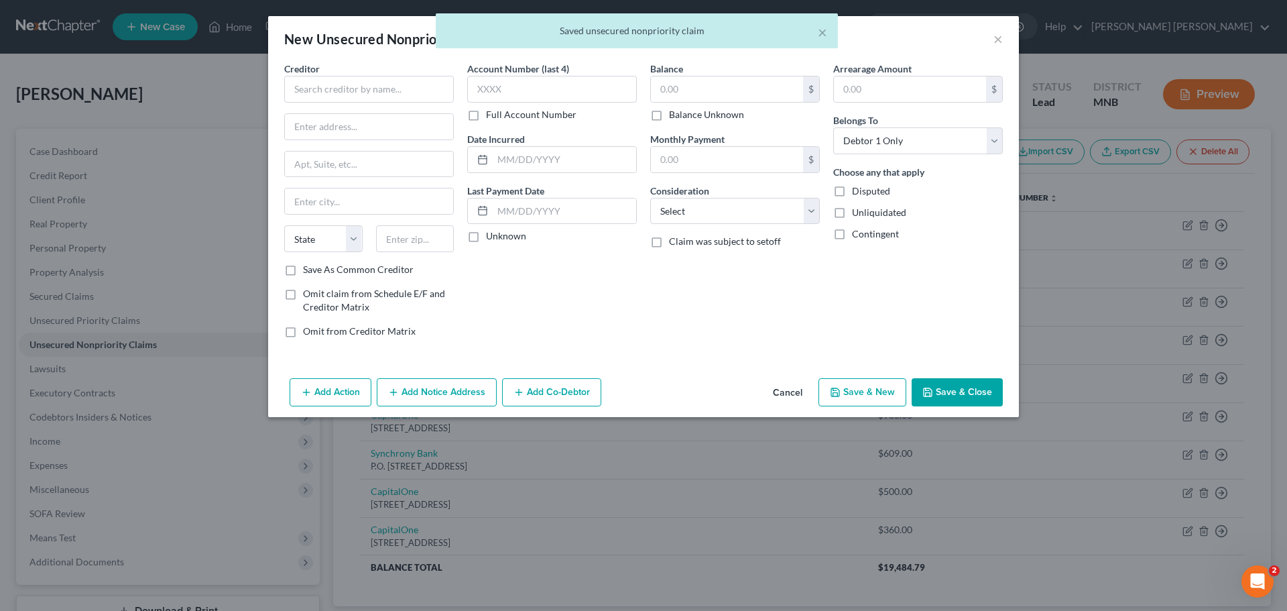
click at [1000, 43] on div "× Saved unsecured nonpriority claim" at bounding box center [636, 34] width 1287 height 42
click at [994, 43] on div "× Saved unsecured nonpriority claim" at bounding box center [636, 34] width 1287 height 42
click at [997, 40] on div "× Saved unsecured nonpriority claim" at bounding box center [636, 34] width 1287 height 42
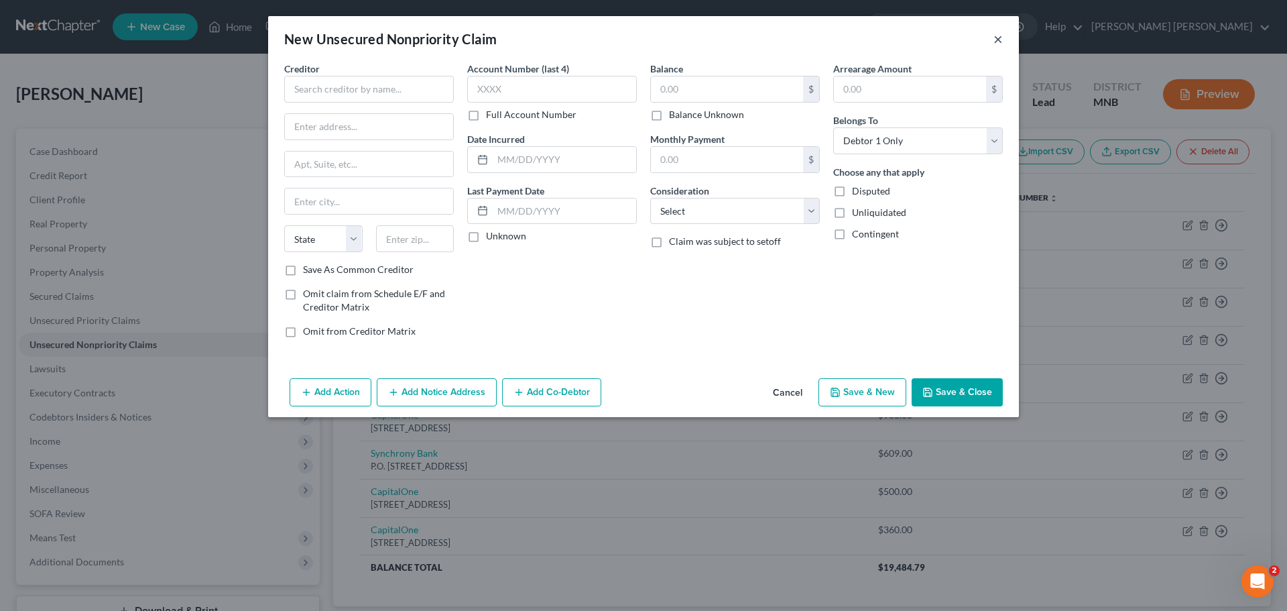
click at [998, 39] on button "×" at bounding box center [998, 39] width 9 height 16
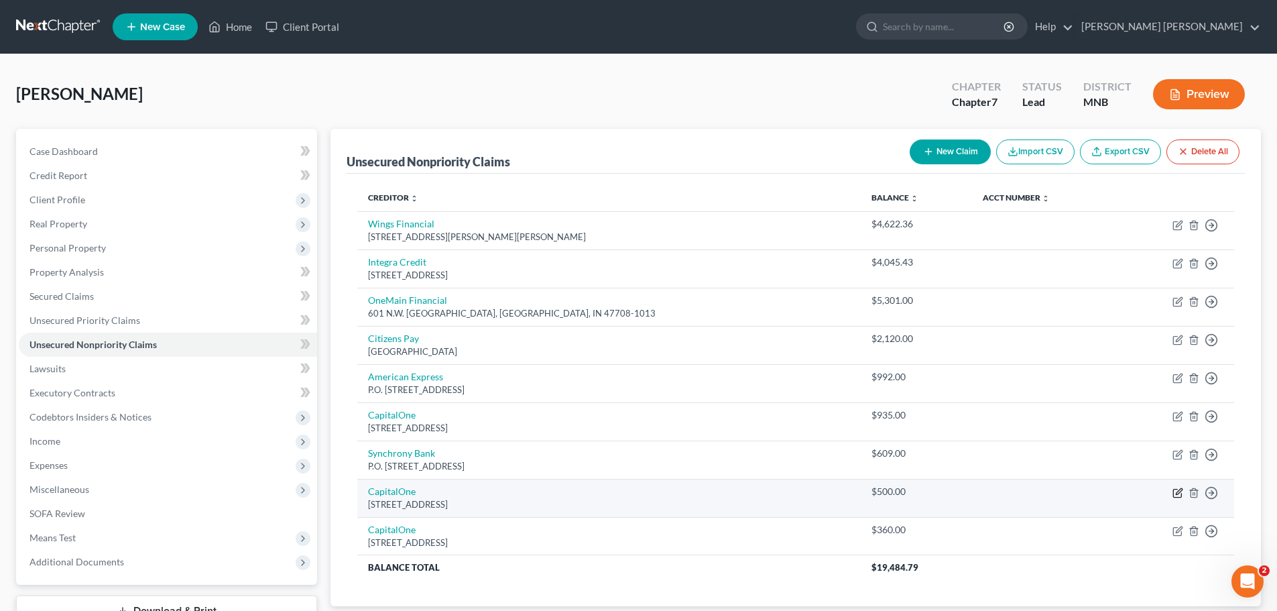
click at [1181, 494] on icon "button" at bounding box center [1178, 493] width 11 height 11
select select "28"
select select "0"
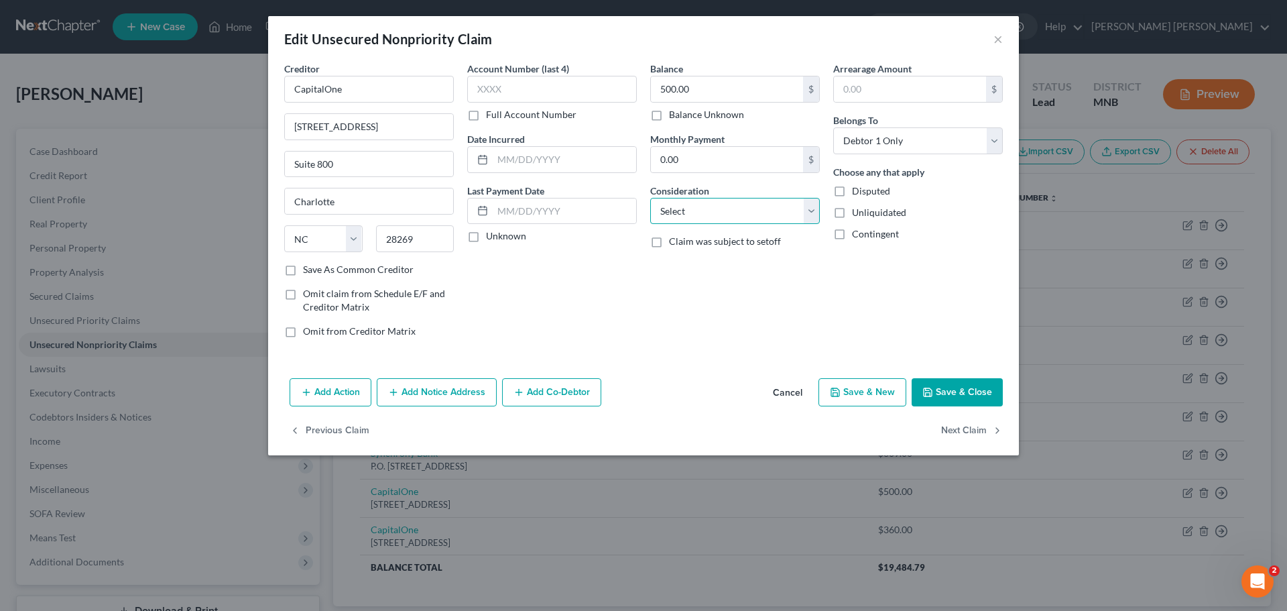
click at [731, 213] on select "Select Cable / Satellite Services Collection Agency Credit Card Debt Debt Couns…" at bounding box center [735, 211] width 170 height 27
select select "2"
click at [650, 198] on select "Select Cable / Satellite Services Collection Agency Credit Card Debt Debt Couns…" at bounding box center [735, 211] width 170 height 27
click at [867, 389] on button "Save & New" at bounding box center [863, 392] width 88 height 28
type input "0"
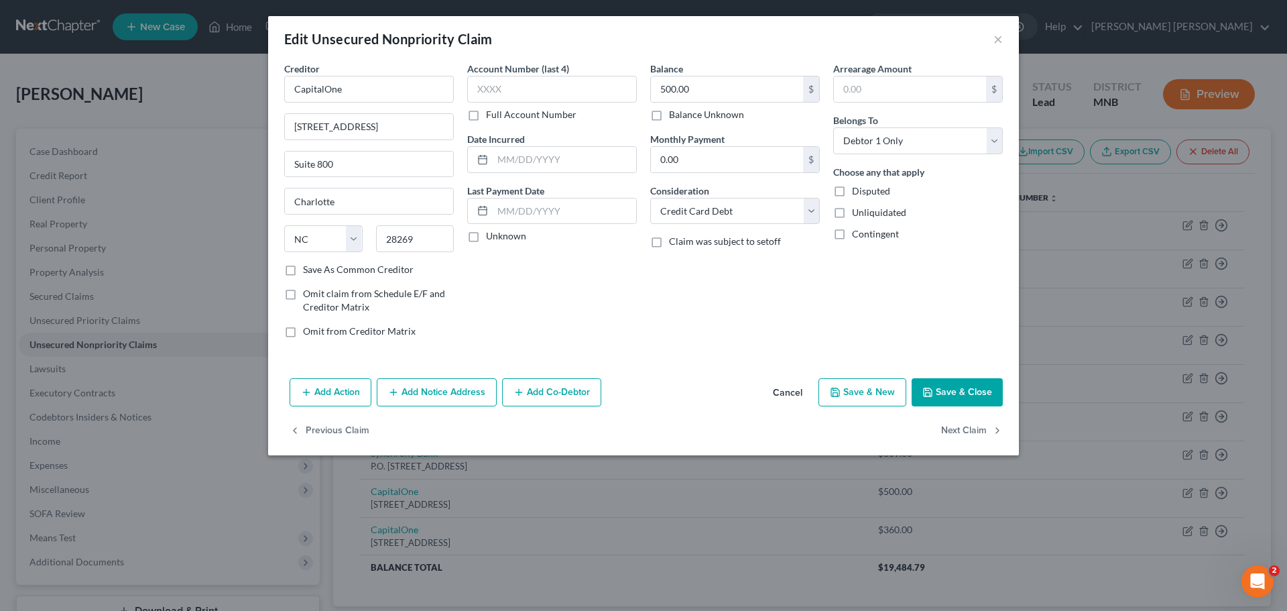
select select "0"
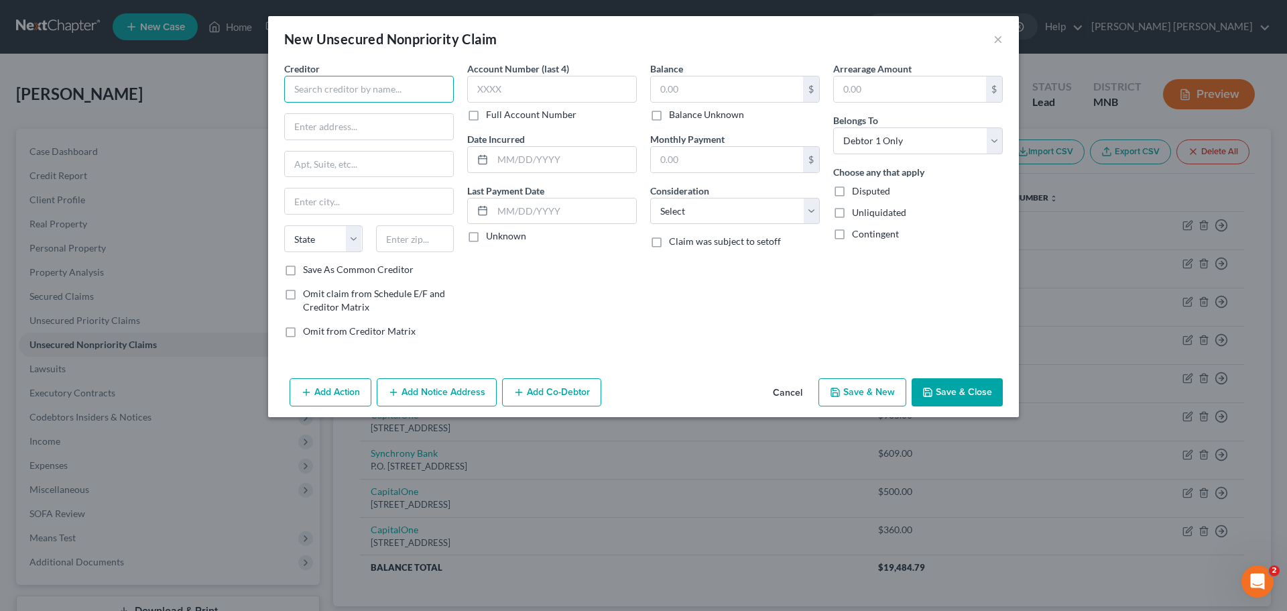
click at [414, 93] on input "text" at bounding box center [369, 89] width 170 height 27
type input "Credit One Bank"
type input "P.O. Box 98873"
type input "[GEOGRAPHIC_DATA]"
select select "31"
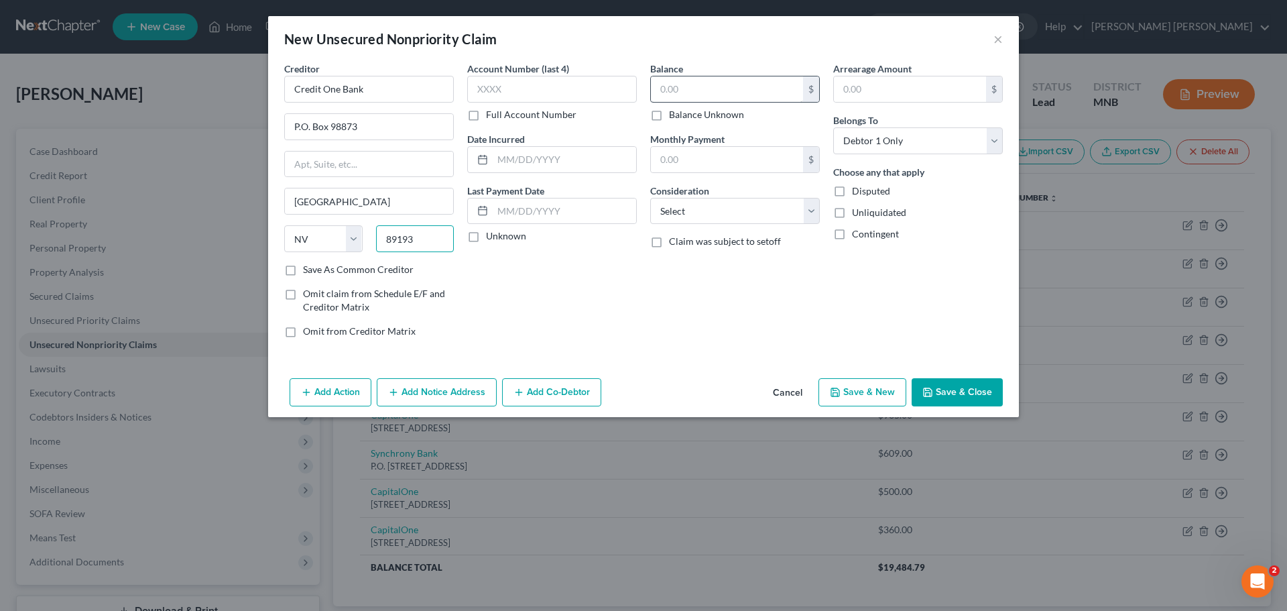
type input "89193"
click at [727, 87] on input "text" at bounding box center [727, 88] width 152 height 25
type input "282"
click at [715, 293] on div "Balance 282.00 $ Balance Unknown Balance Undetermined 282 $ Balance Unknown Mon…" at bounding box center [735, 205] width 183 height 287
click at [728, 211] on select "Select Cable / Satellite Services Collection Agency Credit Card Debt Debt Couns…" at bounding box center [735, 211] width 170 height 27
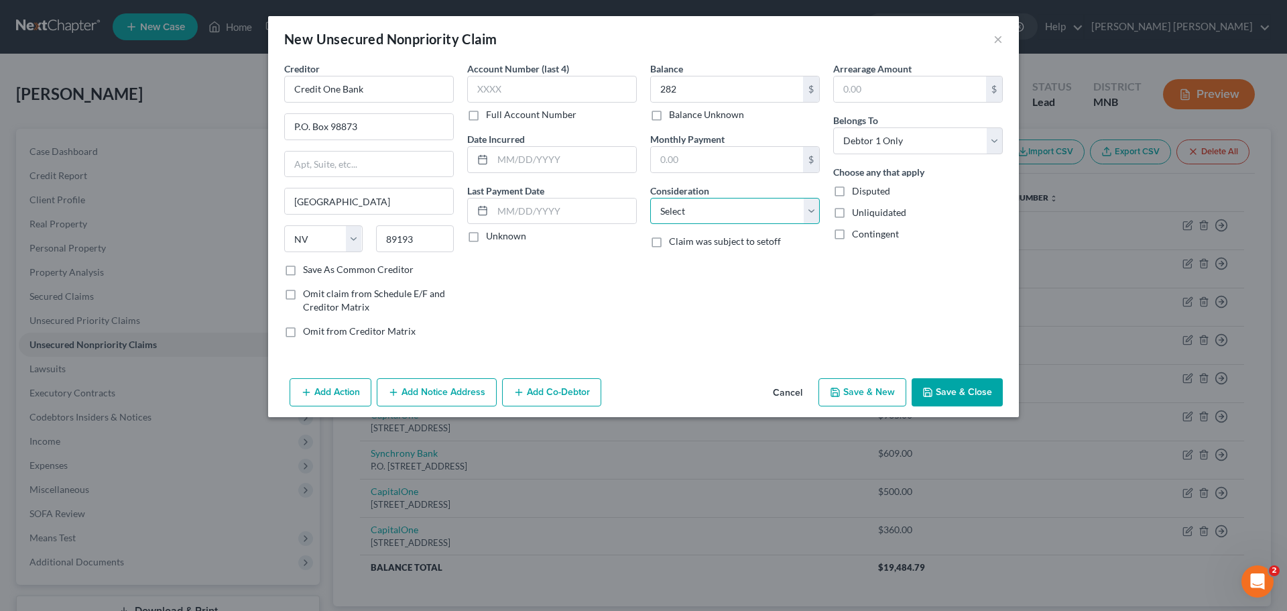
select select "2"
click at [650, 198] on select "Select Cable / Satellite Services Collection Agency Credit Card Debt Debt Couns…" at bounding box center [735, 211] width 170 height 27
click at [876, 392] on button "Save & New" at bounding box center [863, 392] width 88 height 28
type input "282.00"
type input "0.00"
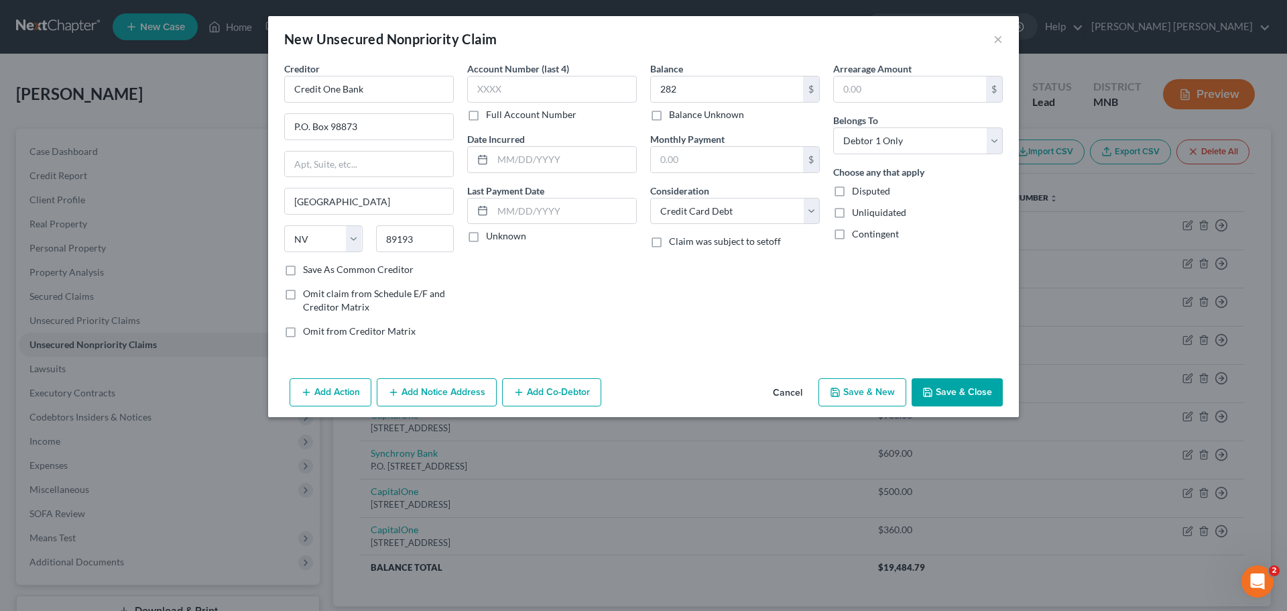
select select "0"
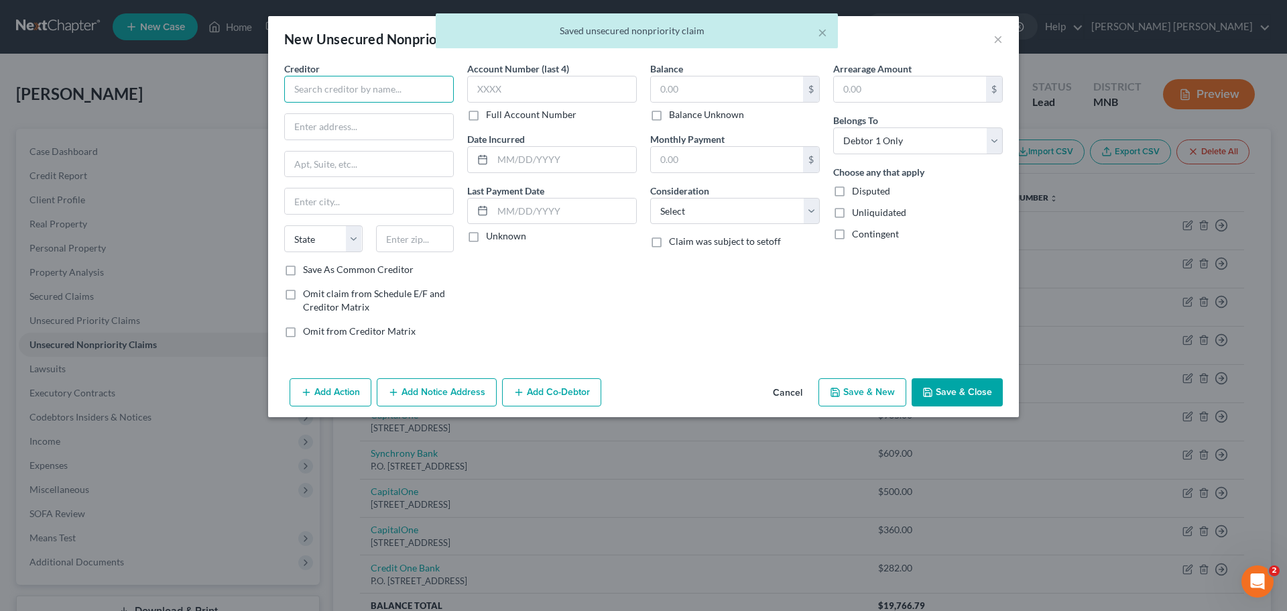
click at [335, 85] on input "text" at bounding box center [369, 89] width 170 height 27
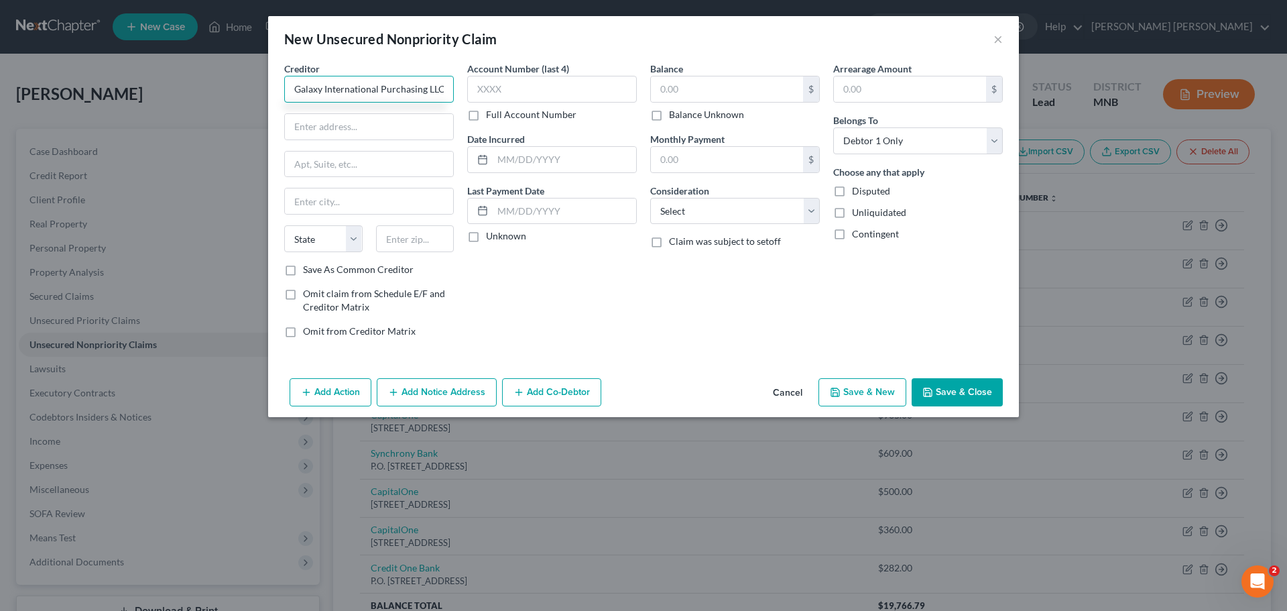
type input "Galaxy International Purchasing LLC"
type input "P.O. Box 27740"
type input "[GEOGRAPHIC_DATA]"
select select "31"
type input "89126"
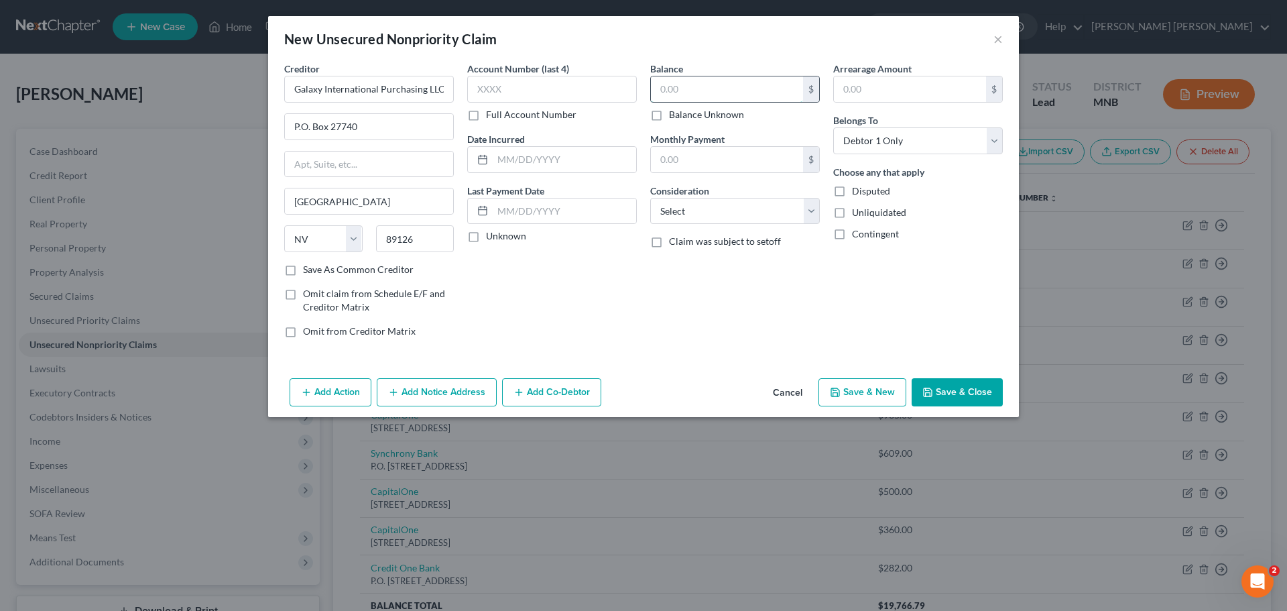
click at [730, 91] on input "text" at bounding box center [727, 88] width 152 height 25
paste input "9837.86"
type input "9,837.86"
click at [774, 209] on select "Select Cable / Satellite Services Collection Agency Credit Card Debt Debt Couns…" at bounding box center [735, 211] width 170 height 27
select select "10"
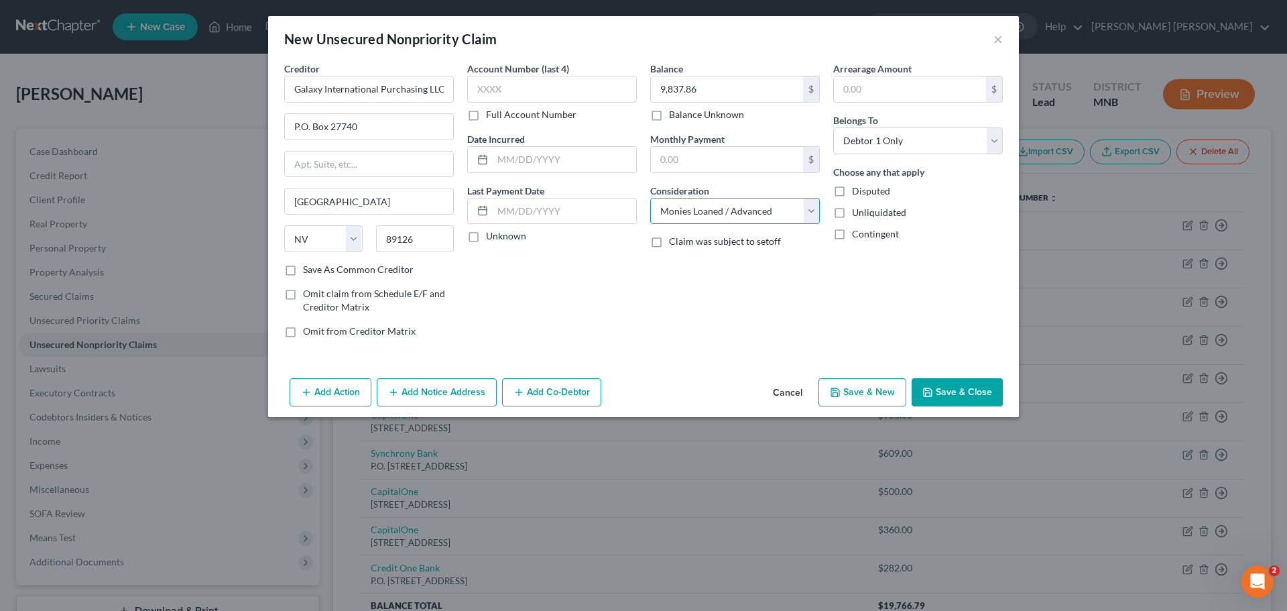
click at [650, 198] on select "Select Cable / Satellite Services Collection Agency Credit Card Debt Debt Couns…" at bounding box center [735, 211] width 170 height 27
click at [568, 306] on div "Account Number (last 4) Full Account Number Date Incurred Last Payment Date Unk…" at bounding box center [552, 205] width 183 height 287
click at [953, 397] on button "Save & Close" at bounding box center [957, 392] width 91 height 28
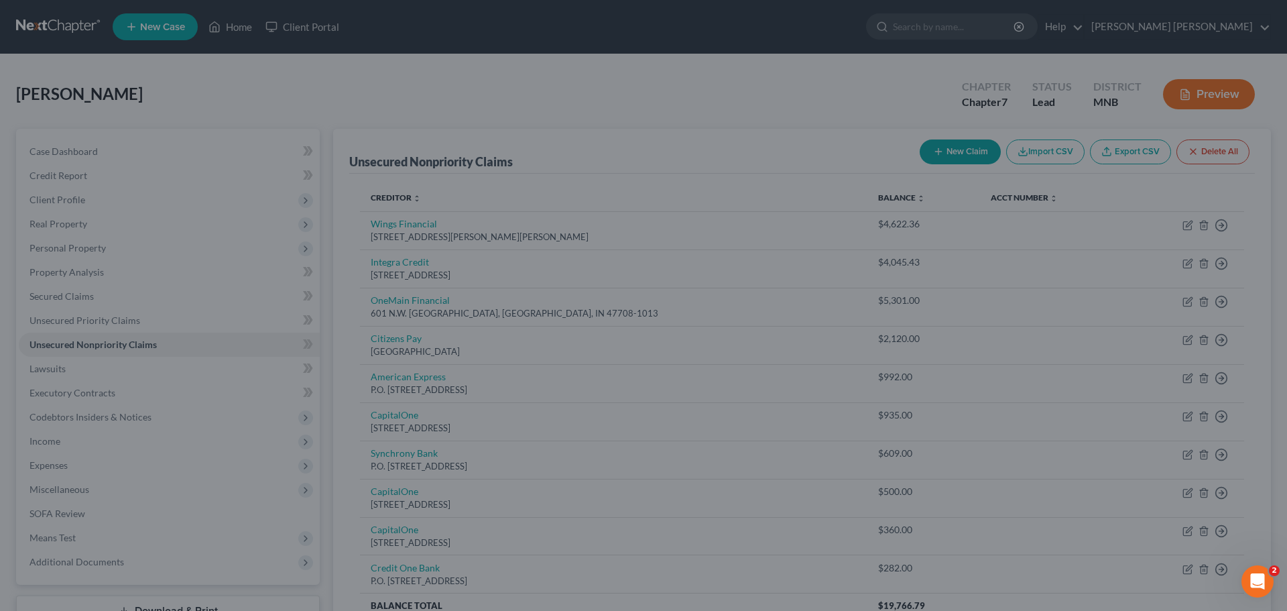
type input "0.00"
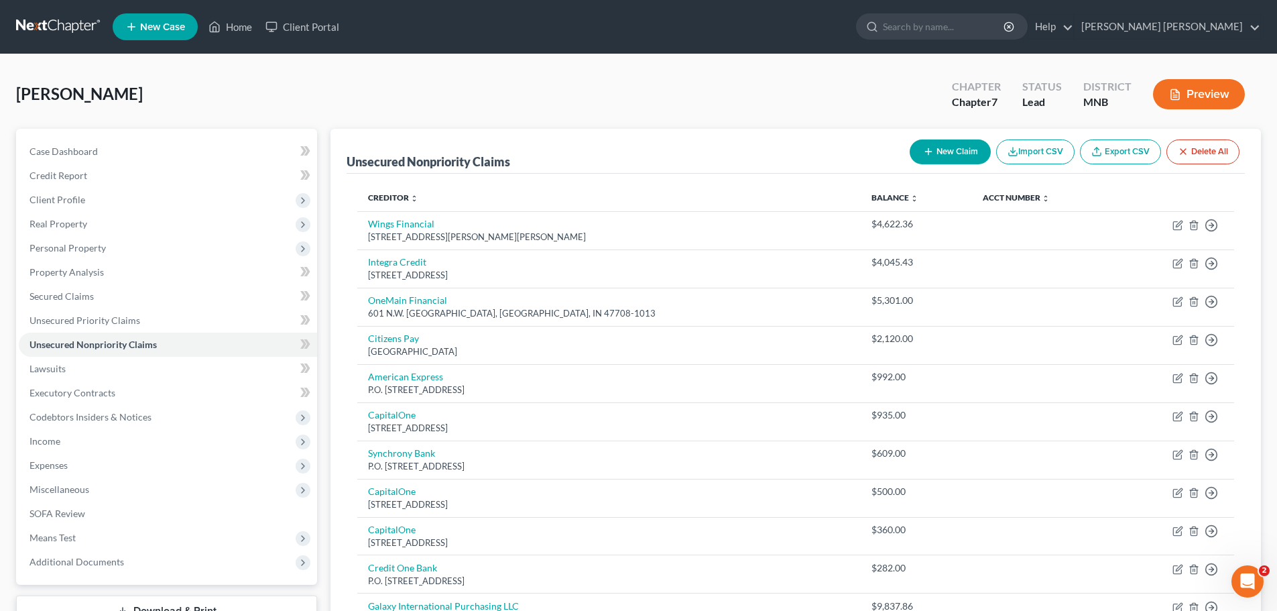
click at [957, 151] on button "New Claim" at bounding box center [950, 151] width 81 height 25
select select "0"
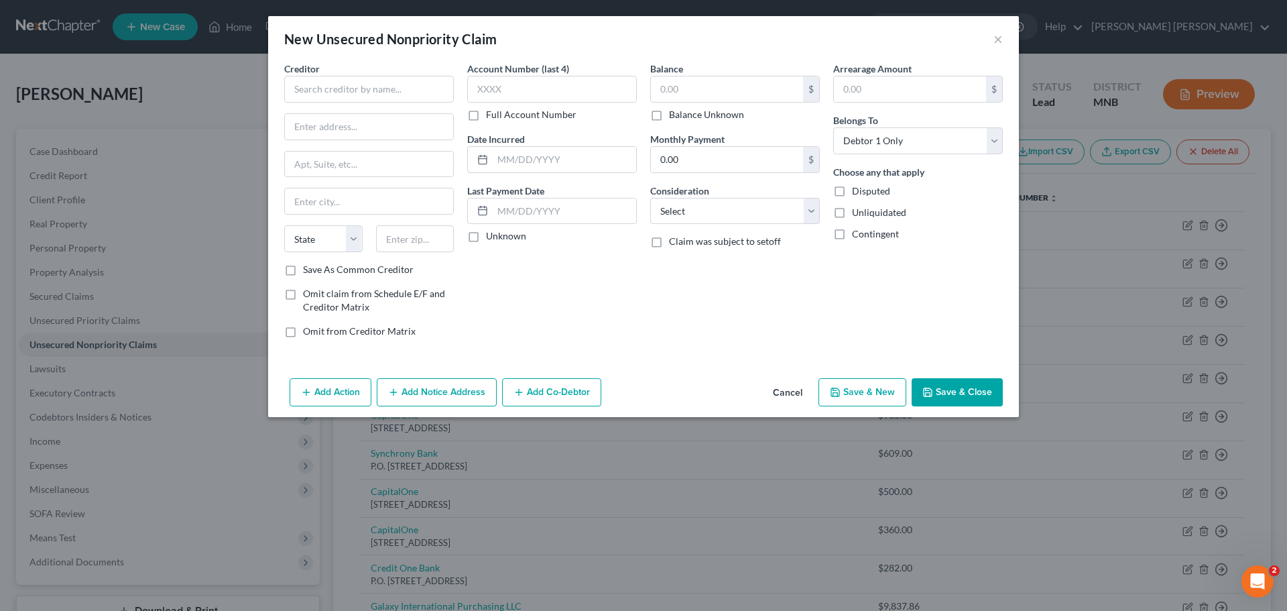
click at [391, 103] on div "Creditor * State [US_STATE] AK AR AZ CA CO [GEOGRAPHIC_DATA] DE DC [GEOGRAPHIC_…" at bounding box center [369, 162] width 170 height 201
click at [394, 85] on input "text" at bounding box center [369, 89] width 170 height 27
type input "[PERSON_NAME] Program"
type input "P.O. Box 95952"
type input "[GEOGRAPHIC_DATA]"
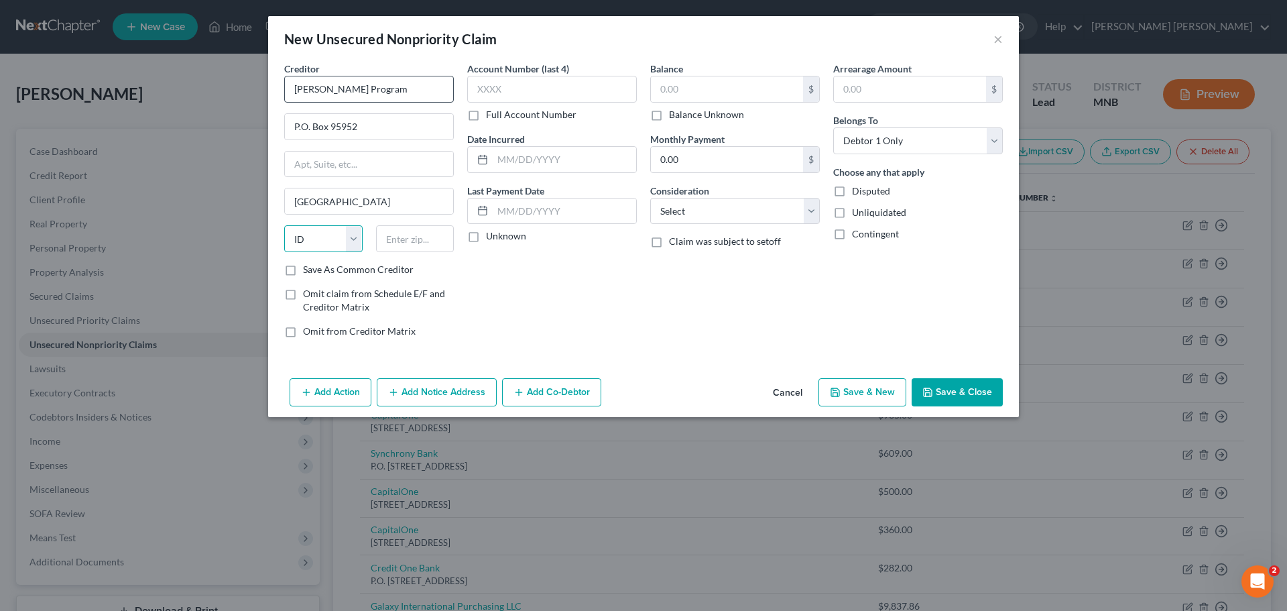
select select "14"
type input "60694"
click at [612, 257] on div "Account Number (last 4) Full Account Number Date Incurred Last Payment Date Unk…" at bounding box center [552, 205] width 183 height 287
click at [721, 84] on input "text" at bounding box center [727, 88] width 152 height 25
type input "180"
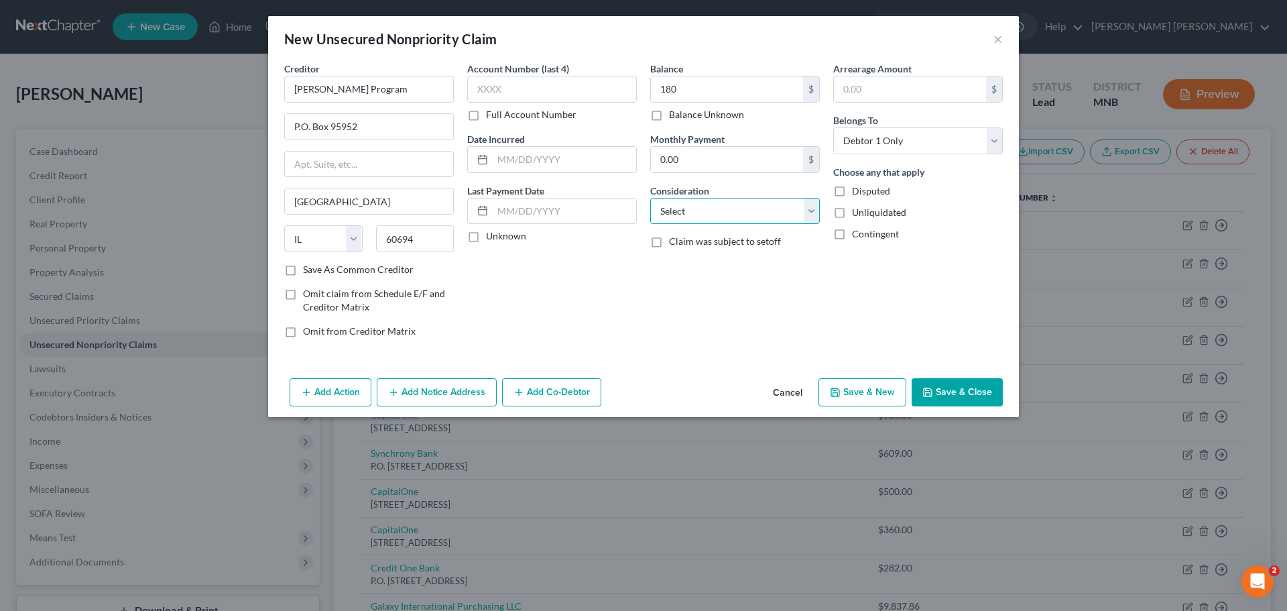
click at [751, 213] on select "Select Cable / Satellite Services Collection Agency Credit Card Debt Debt Couns…" at bounding box center [735, 211] width 170 height 27
select select "9"
click at [650, 198] on select "Select Cable / Satellite Services Collection Agency Credit Card Debt Debt Couns…" at bounding box center [735, 211] width 170 height 27
click at [844, 387] on button "Save & New" at bounding box center [863, 392] width 88 height 28
type input "180.00"
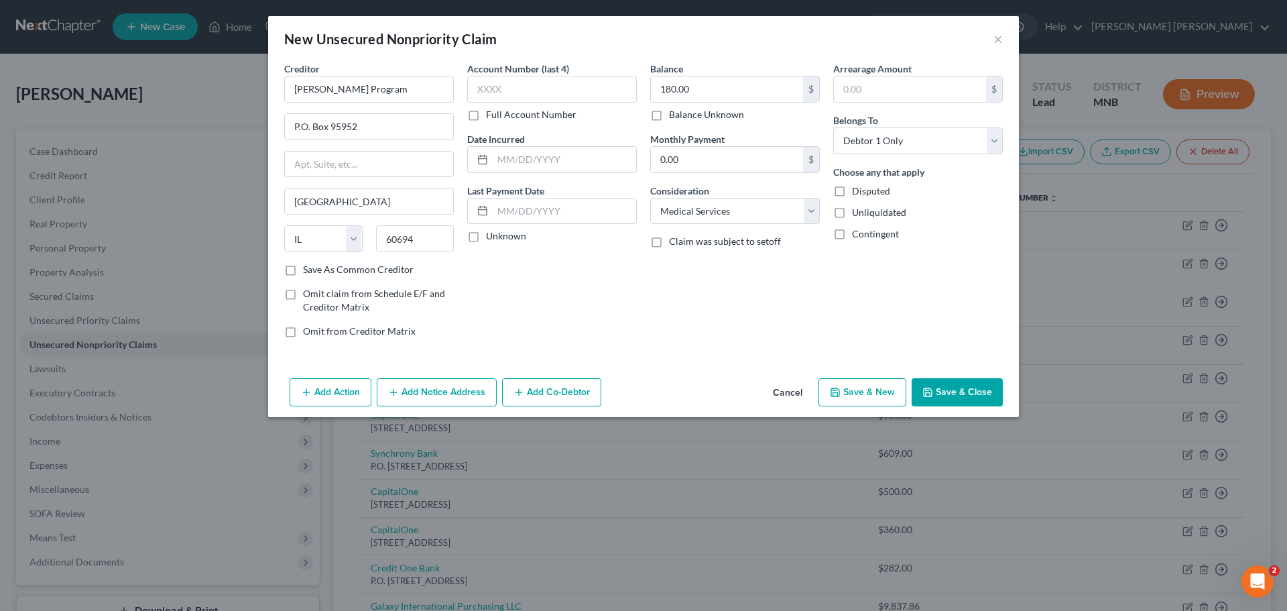
select select "0"
click at [996, 46] on button "×" at bounding box center [998, 39] width 9 height 16
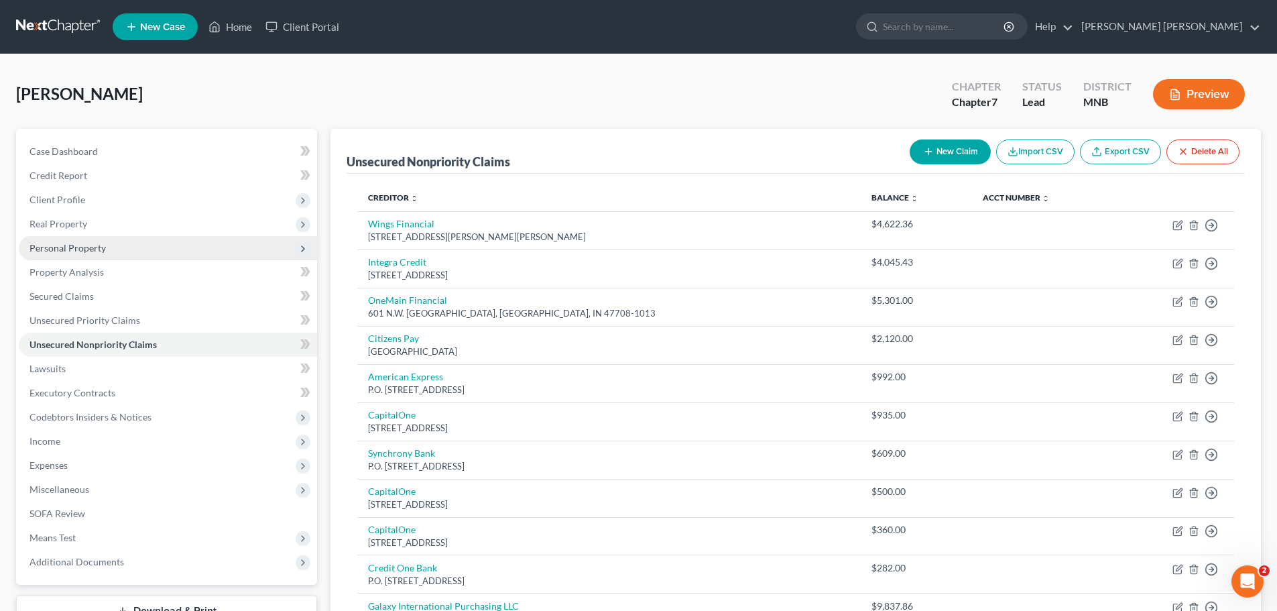
click at [78, 237] on span "Personal Property" at bounding box center [168, 248] width 298 height 24
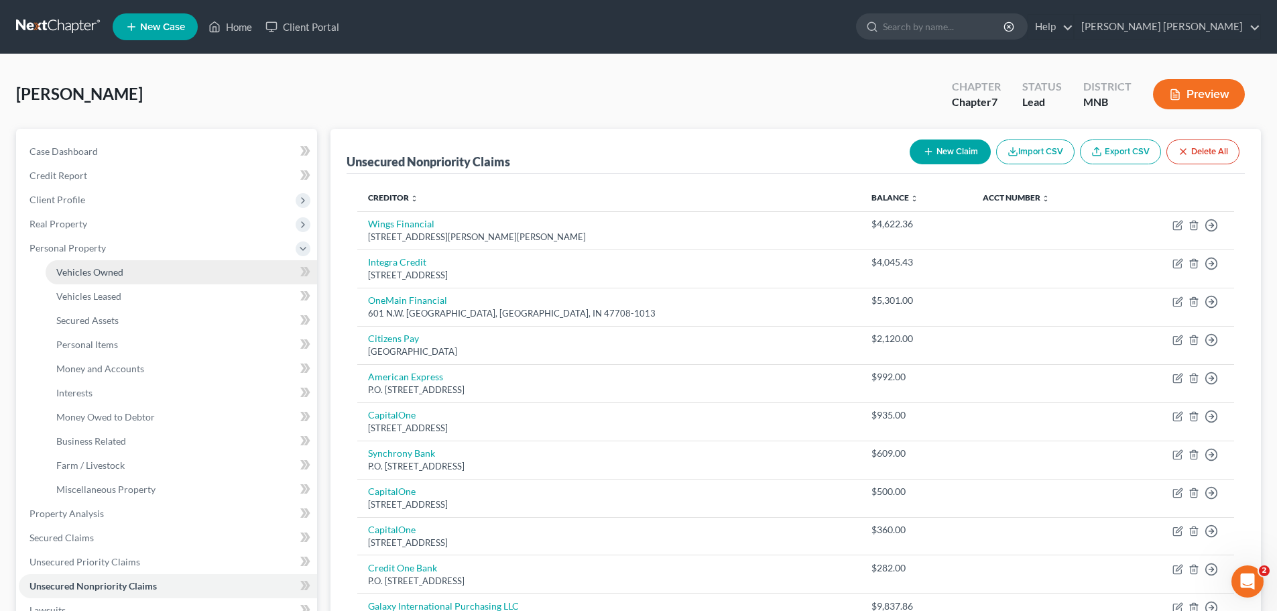
click at [134, 271] on link "Vehicles Owned" at bounding box center [182, 272] width 272 height 24
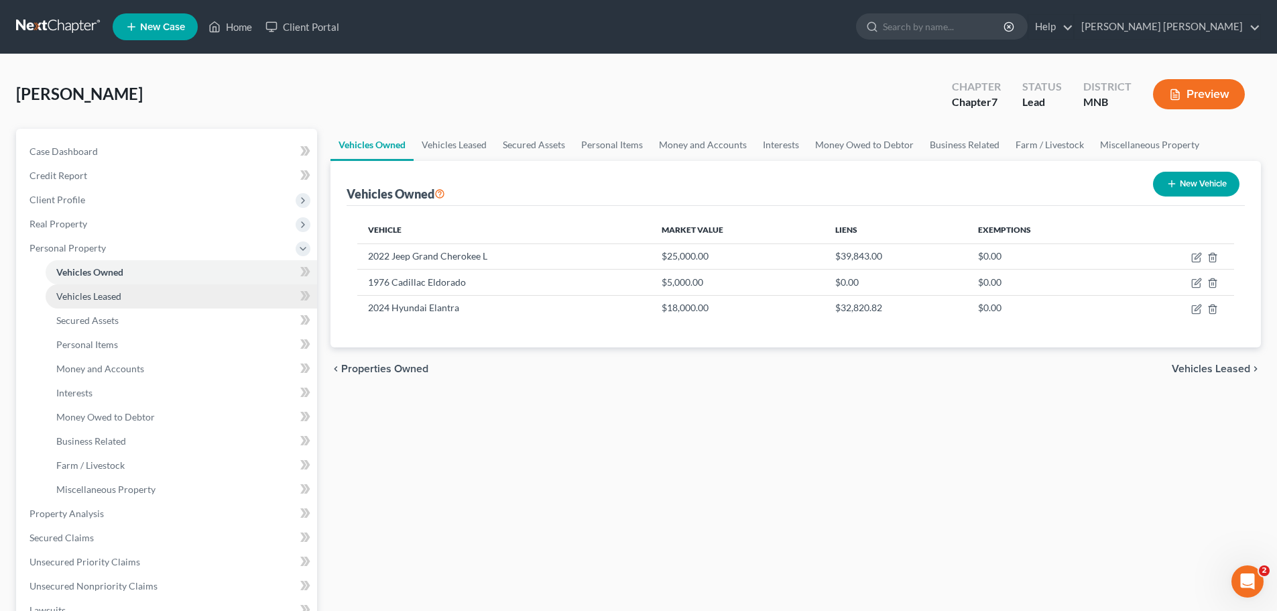
click at [105, 296] on span "Vehicles Leased" at bounding box center [88, 295] width 65 height 11
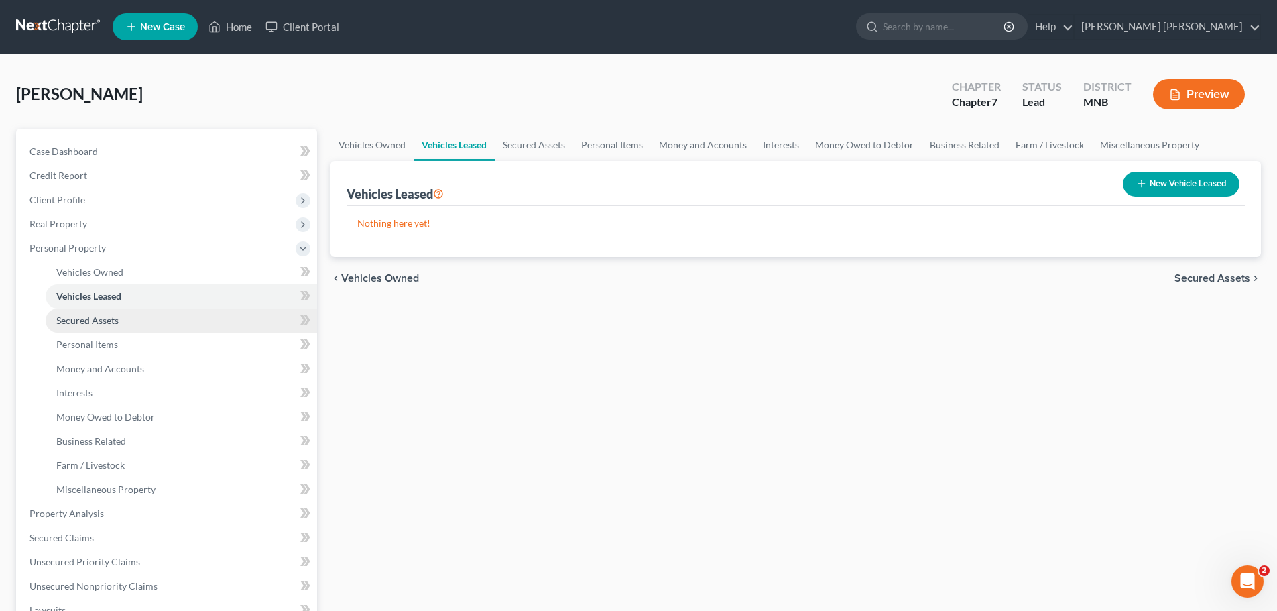
click at [113, 325] on span "Secured Assets" at bounding box center [87, 319] width 62 height 11
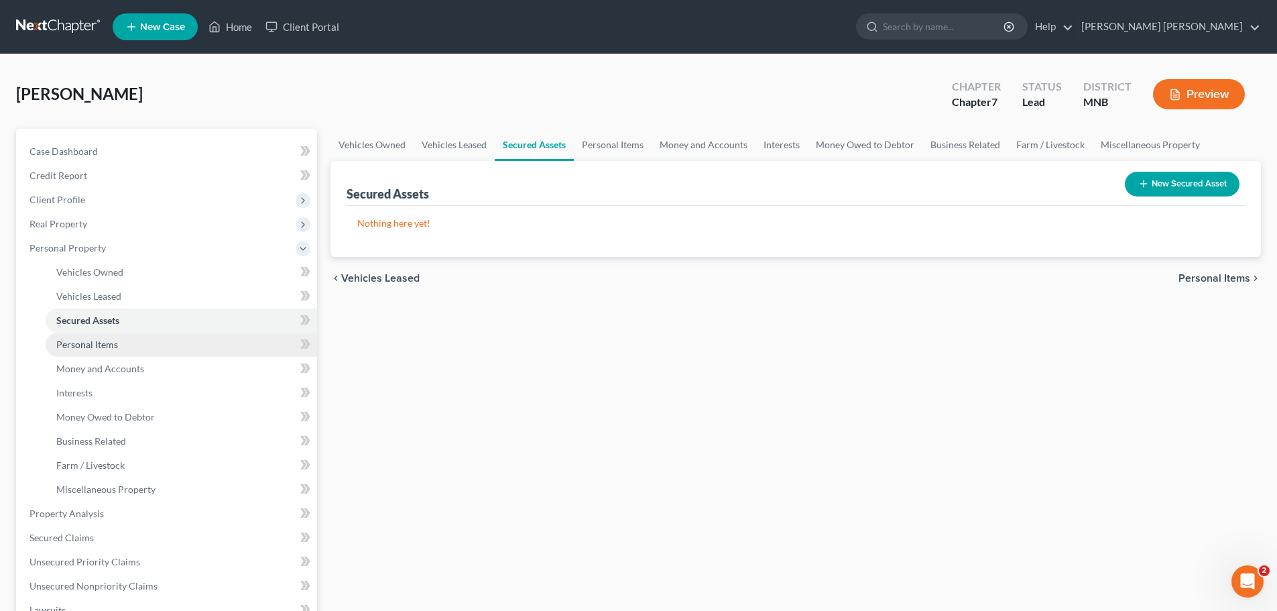
click at [119, 349] on link "Personal Items" at bounding box center [182, 345] width 272 height 24
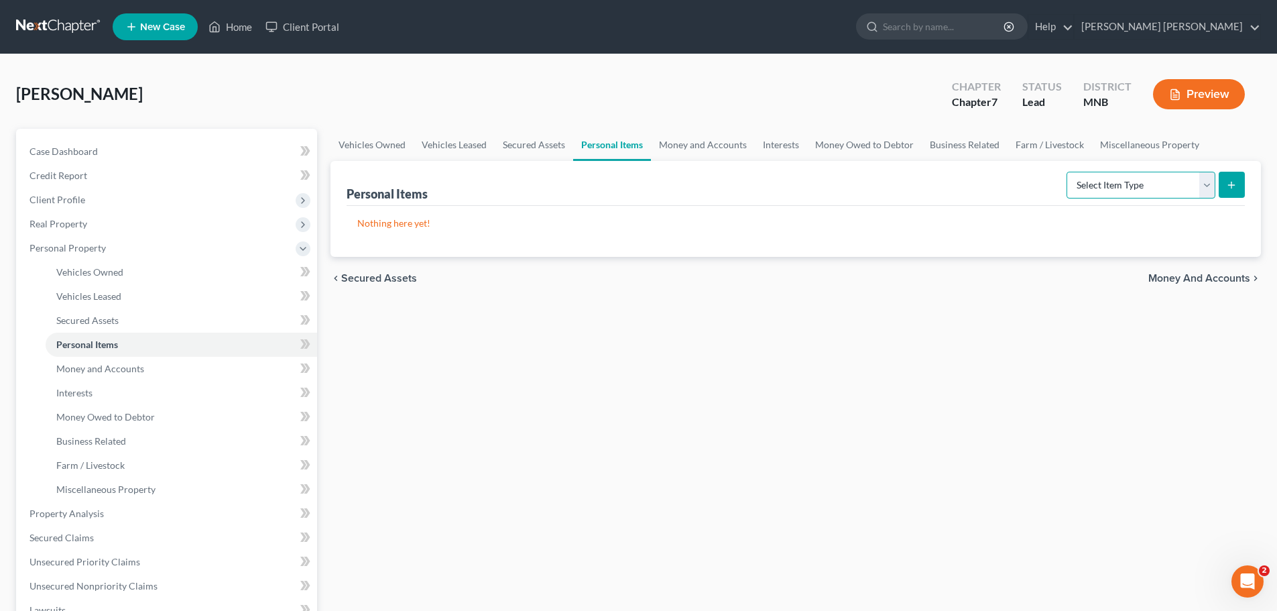
click at [1200, 185] on select "Select Item Type Clothing Collectibles Of Value Electronics Firearms Household …" at bounding box center [1141, 185] width 149 height 27
click at [1204, 182] on select "Select Item Type Clothing Collectibles Of Value Electronics Firearms Household …" at bounding box center [1141, 185] width 149 height 27
click at [1169, 186] on select "Select Item Type Clothing Collectibles Of Value Electronics Firearms Household …" at bounding box center [1141, 185] width 149 height 27
select select "household_goods"
click at [1068, 172] on select "Select Item Type Clothing Collectibles Of Value Electronics Firearms Household …" at bounding box center [1141, 185] width 149 height 27
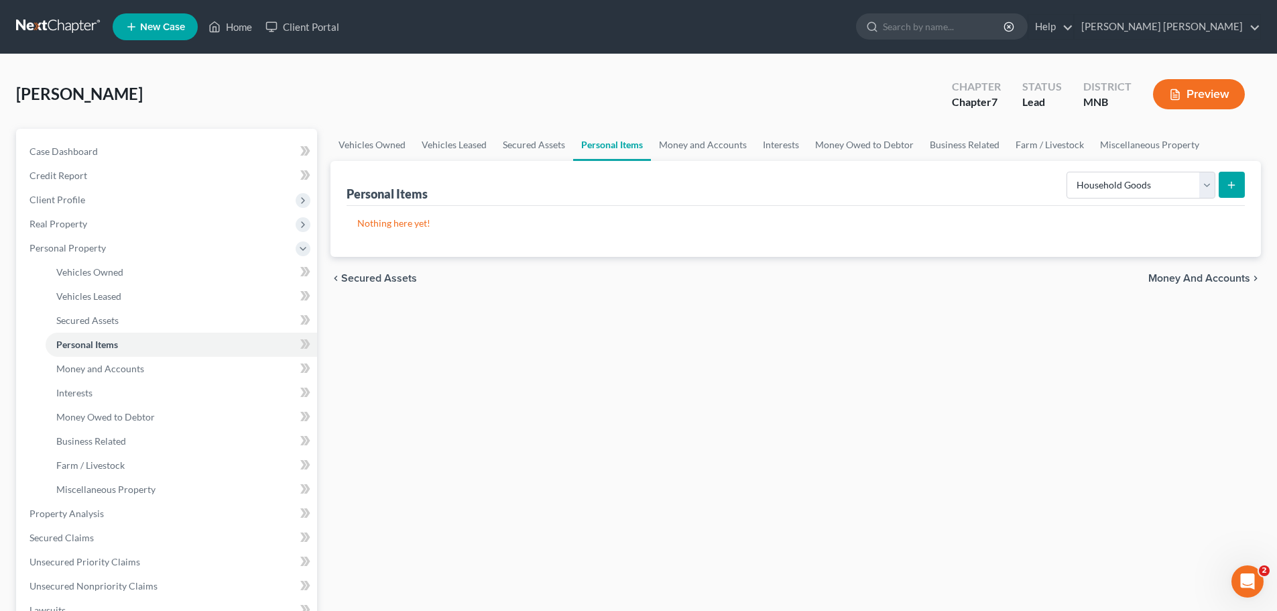
click at [1224, 185] on button "submit" at bounding box center [1232, 185] width 26 height 26
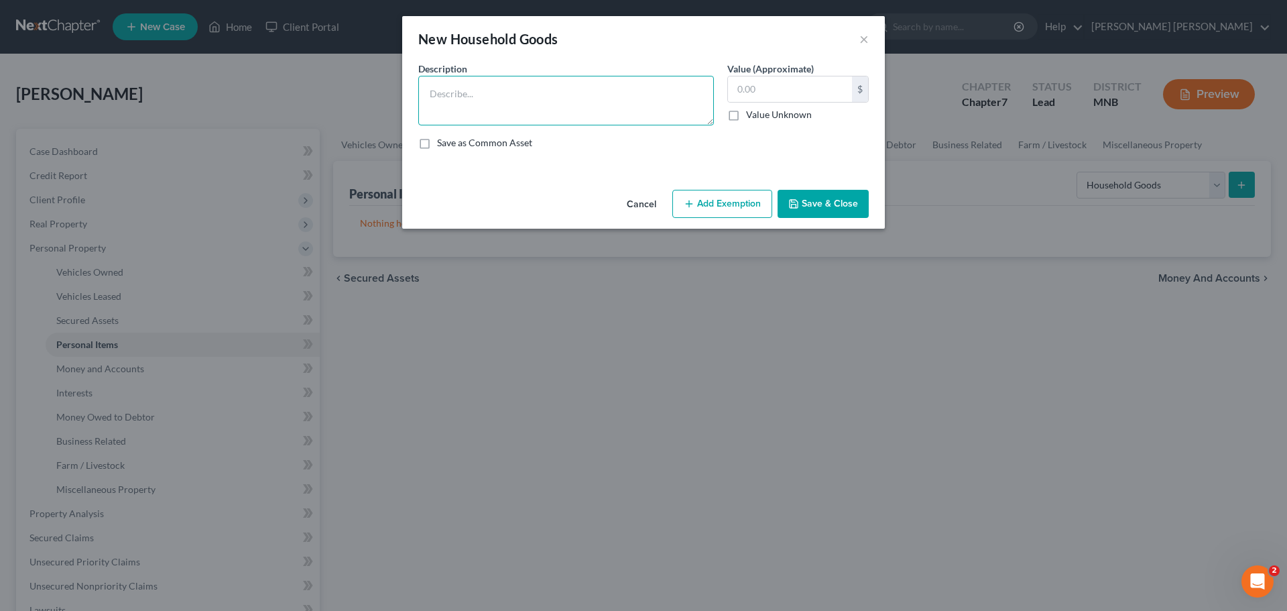
click at [567, 89] on textarea at bounding box center [566, 101] width 296 height 50
drag, startPoint x: 544, startPoint y: 109, endPoint x: 555, endPoint y: 107, distance: 10.1
click at [544, 109] on textarea at bounding box center [566, 101] width 296 height 50
paste textarea "Beds, dressers, shelves, couches, TVs, books, kitchen items, dining set, heater…"
type textarea "Beds, dressers, shelves, couches, TVs, books, kitchen items, dining set, heater…"
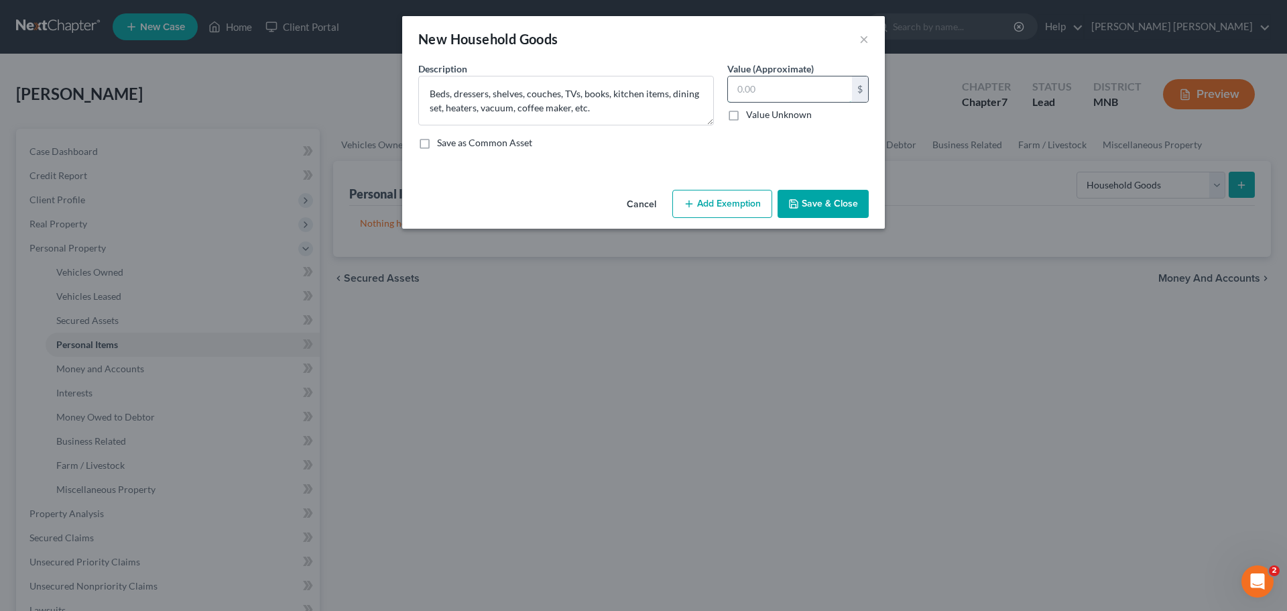
click at [811, 94] on input "text" at bounding box center [790, 88] width 124 height 25
type input "1,500"
click at [520, 164] on div "An exemption set must first be selected from the Filing Information section. Co…" at bounding box center [643, 123] width 483 height 123
click at [724, 203] on button "Add Exemption" at bounding box center [723, 204] width 100 height 28
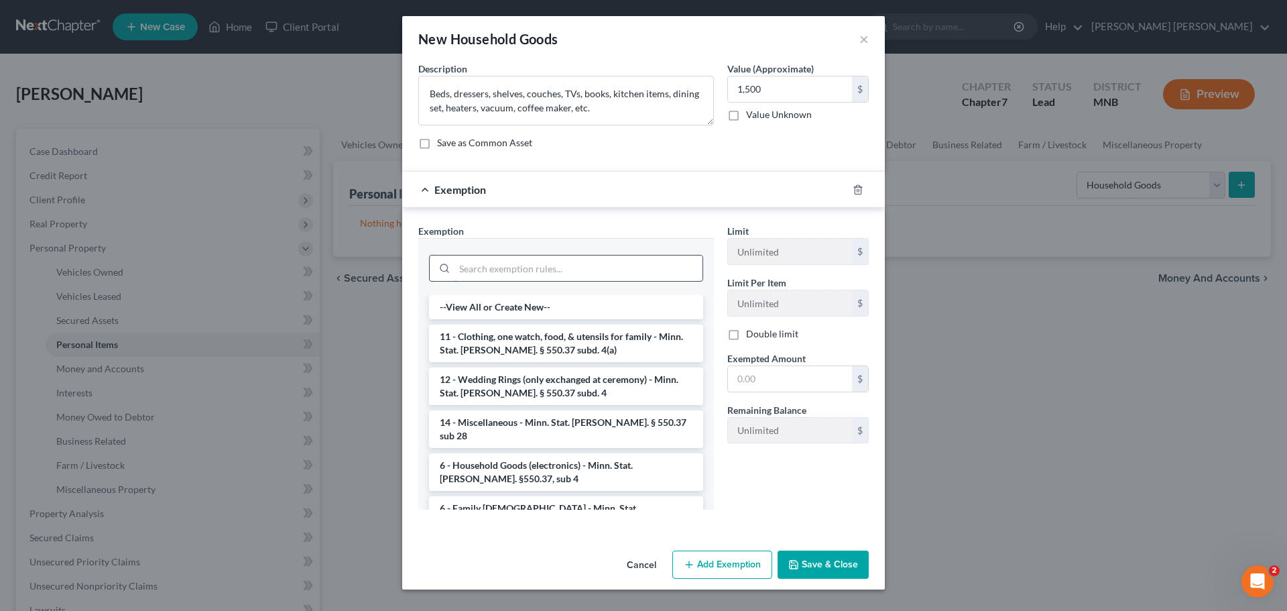
click at [589, 258] on input "search" at bounding box center [579, 267] width 248 height 25
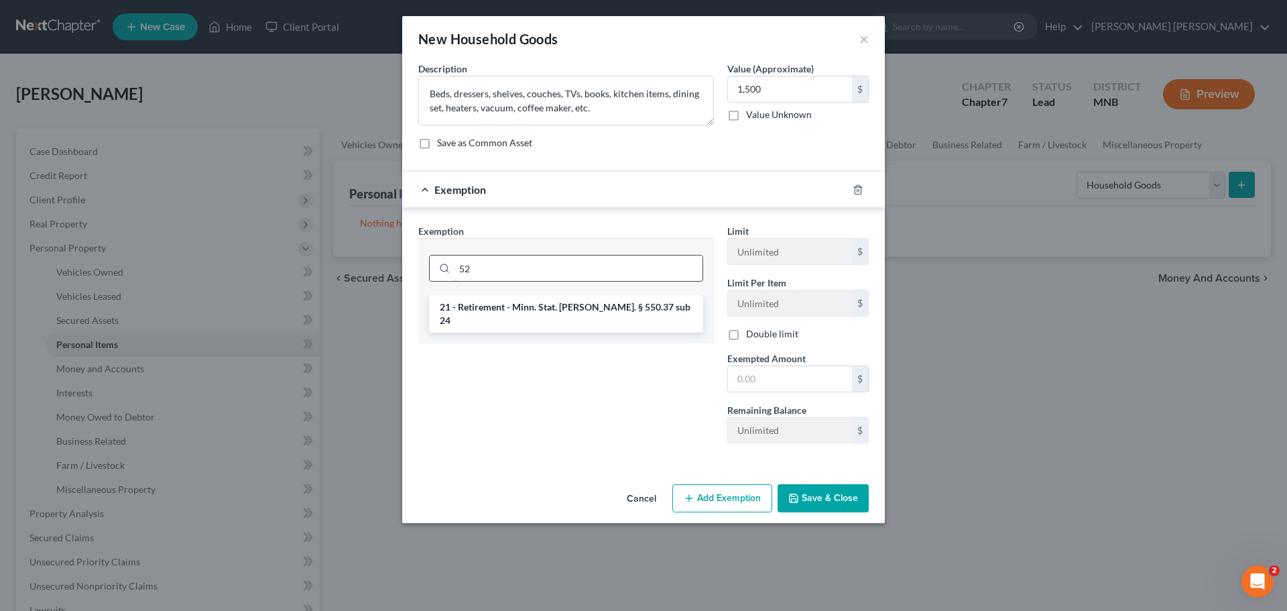
type input "5"
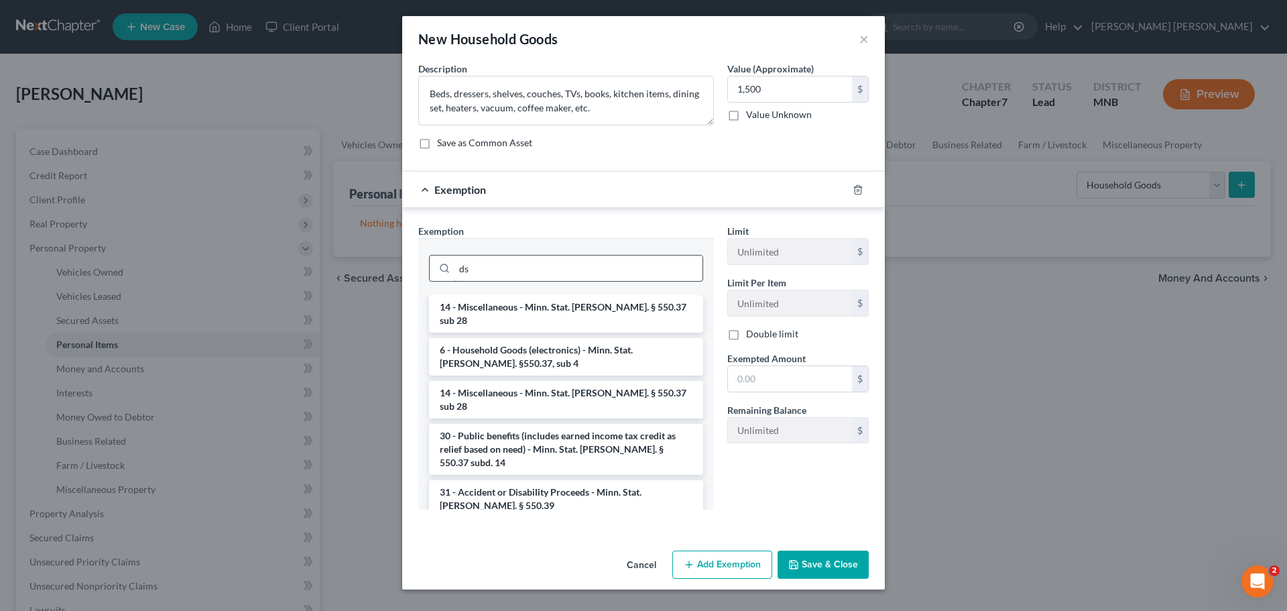
type input "d"
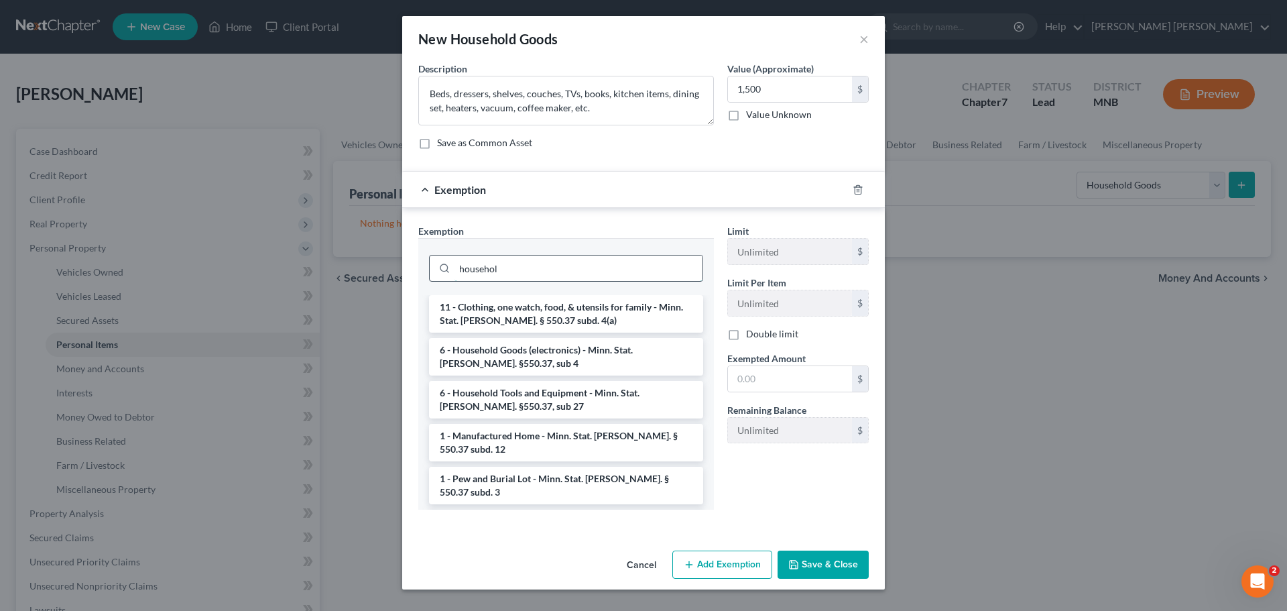
type input "household"
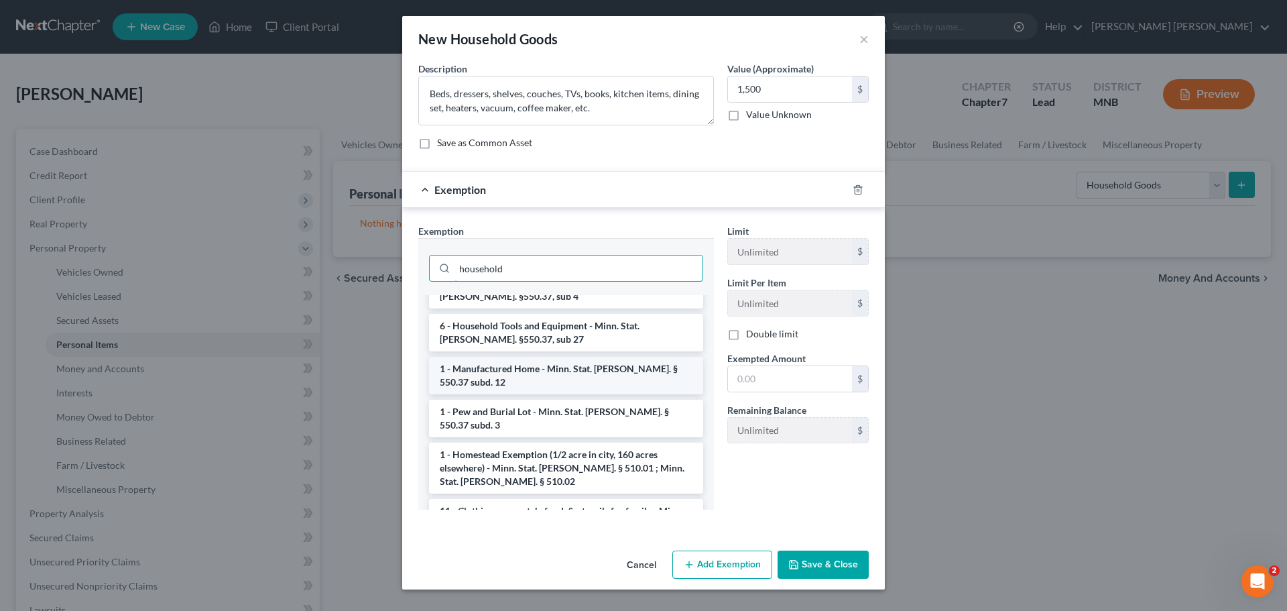
scroll to position [134, 0]
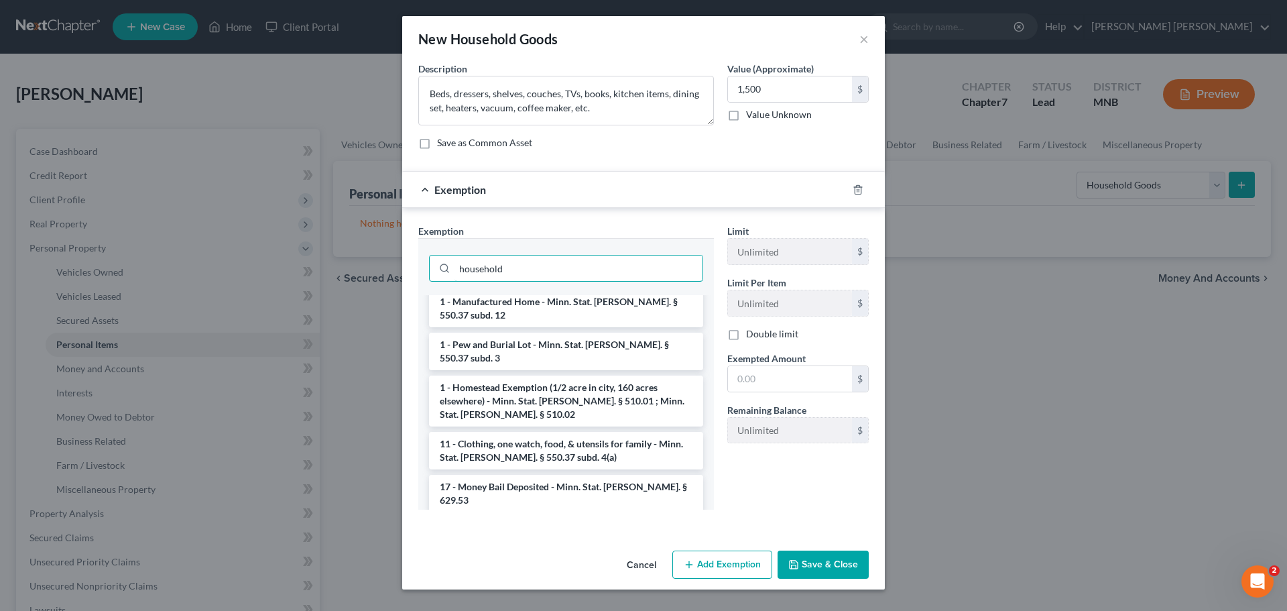
drag, startPoint x: 534, startPoint y: 274, endPoint x: 400, endPoint y: 272, distance: 134.1
click at [400, 272] on div "New Household Goods × An exemption set must first be selected from the Filing I…" at bounding box center [643, 305] width 1287 height 611
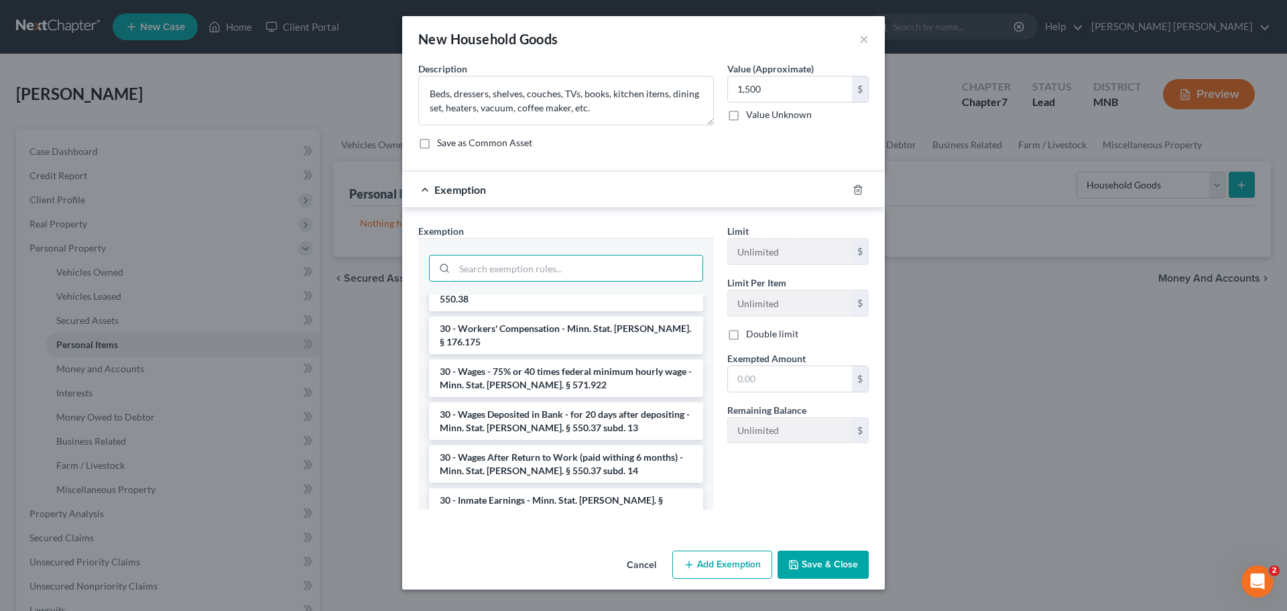
scroll to position [2041, 0]
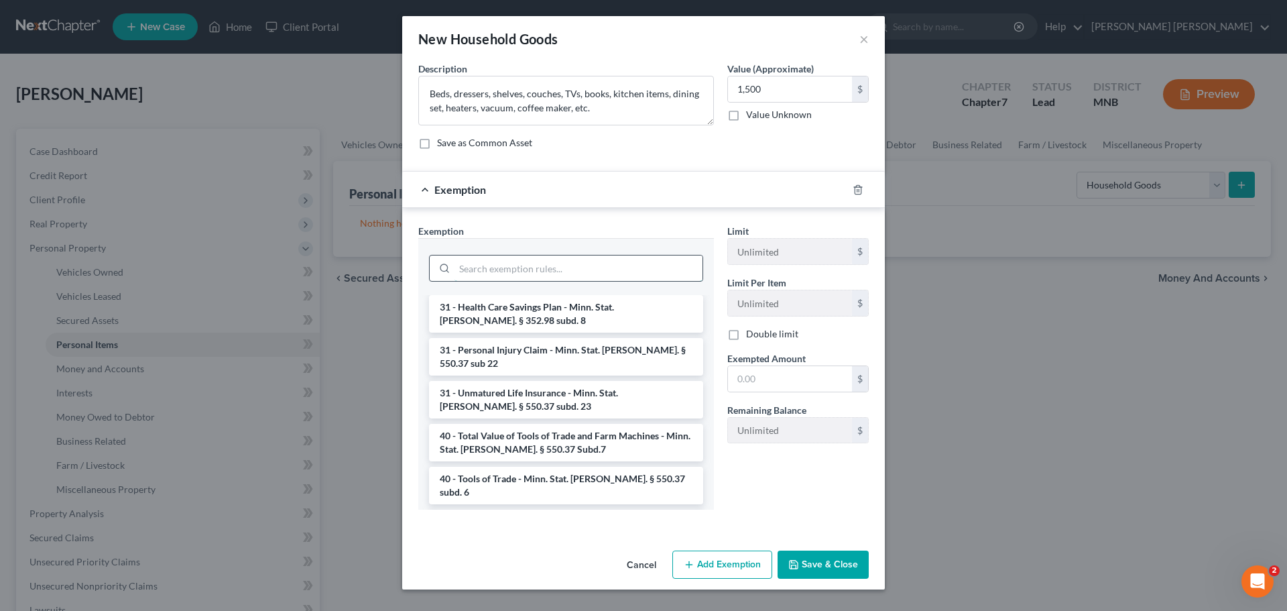
click at [599, 264] on input "search" at bounding box center [579, 267] width 248 height 25
click at [535, 268] on input "search" at bounding box center [579, 267] width 248 height 25
paste input "11 U.S.C. § 522(d)(3)"
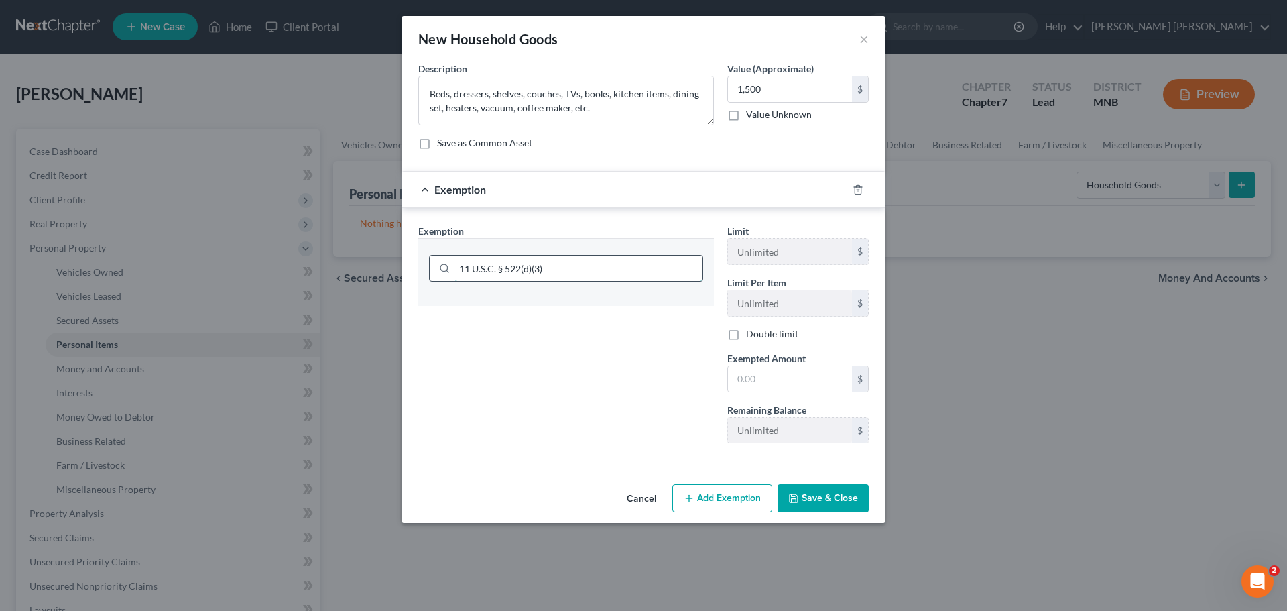
scroll to position [0, 0]
type input ")"
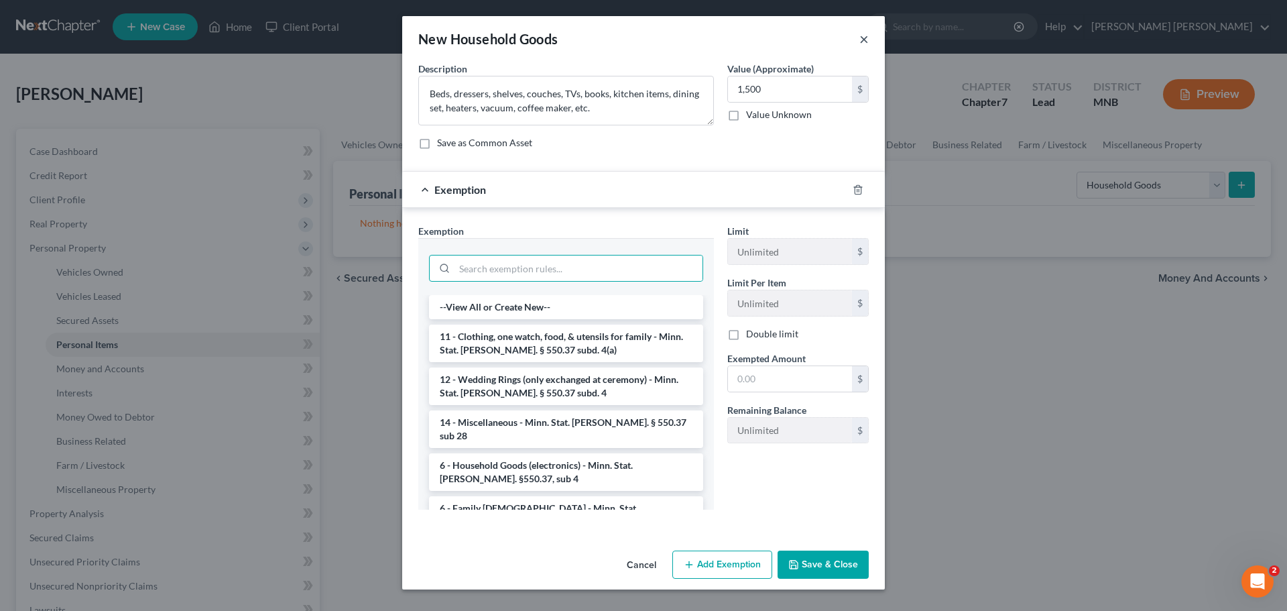
click at [865, 42] on button "×" at bounding box center [864, 39] width 9 height 16
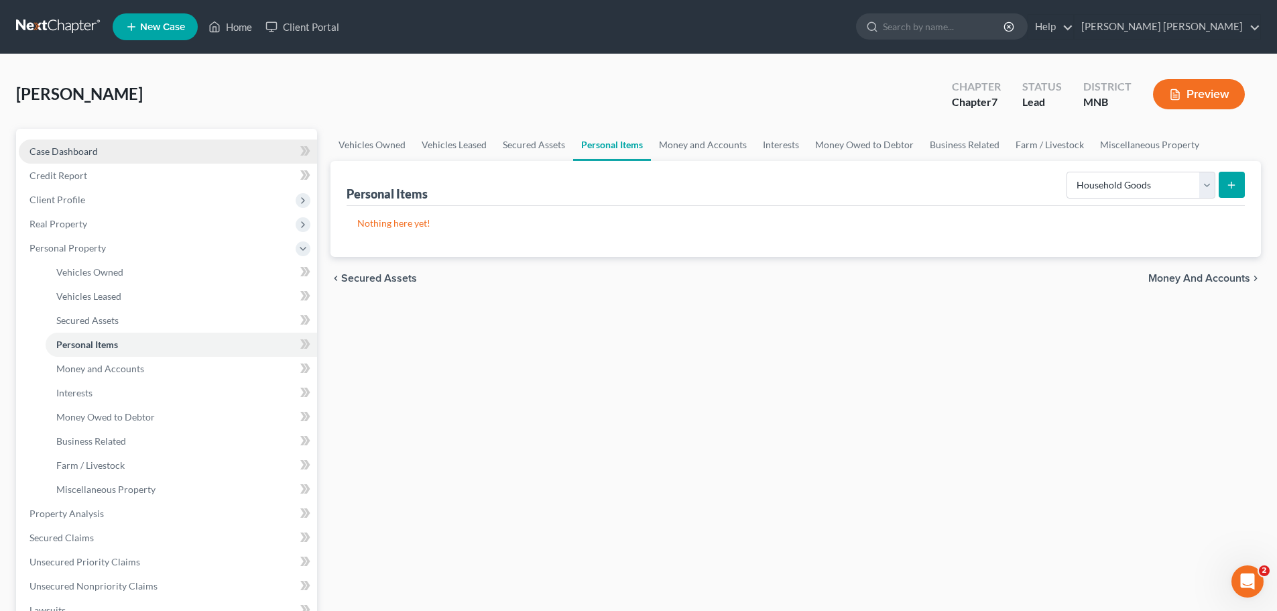
click at [90, 154] on span "Case Dashboard" at bounding box center [64, 151] width 68 height 11
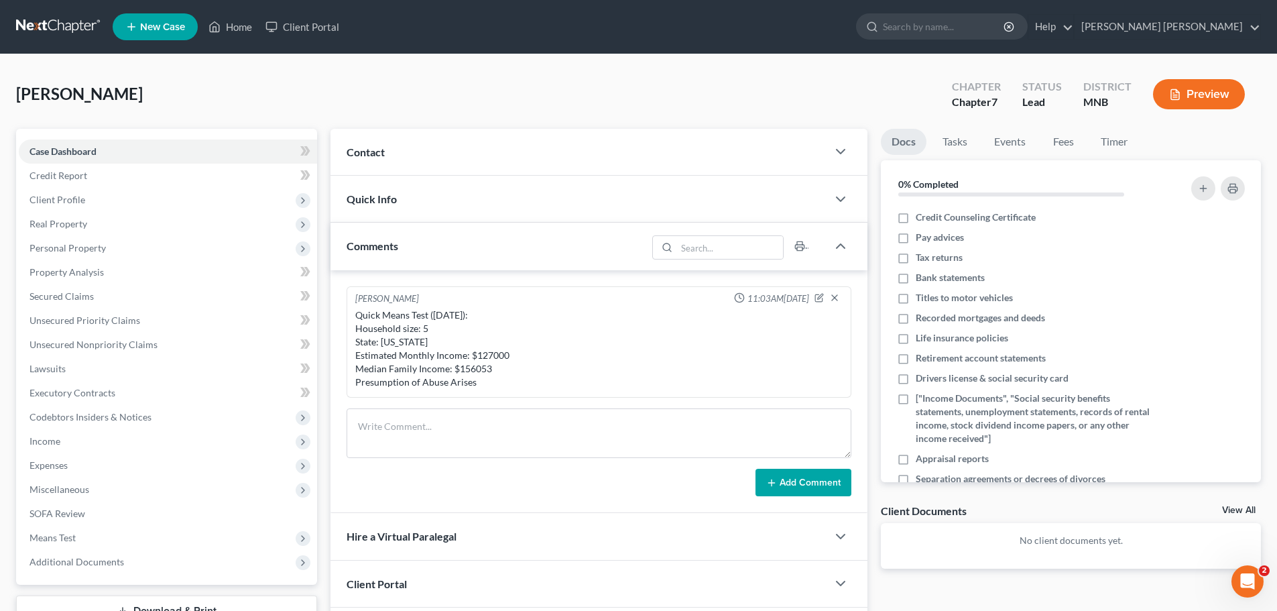
click at [406, 211] on div "Quick Info" at bounding box center [579, 199] width 497 height 46
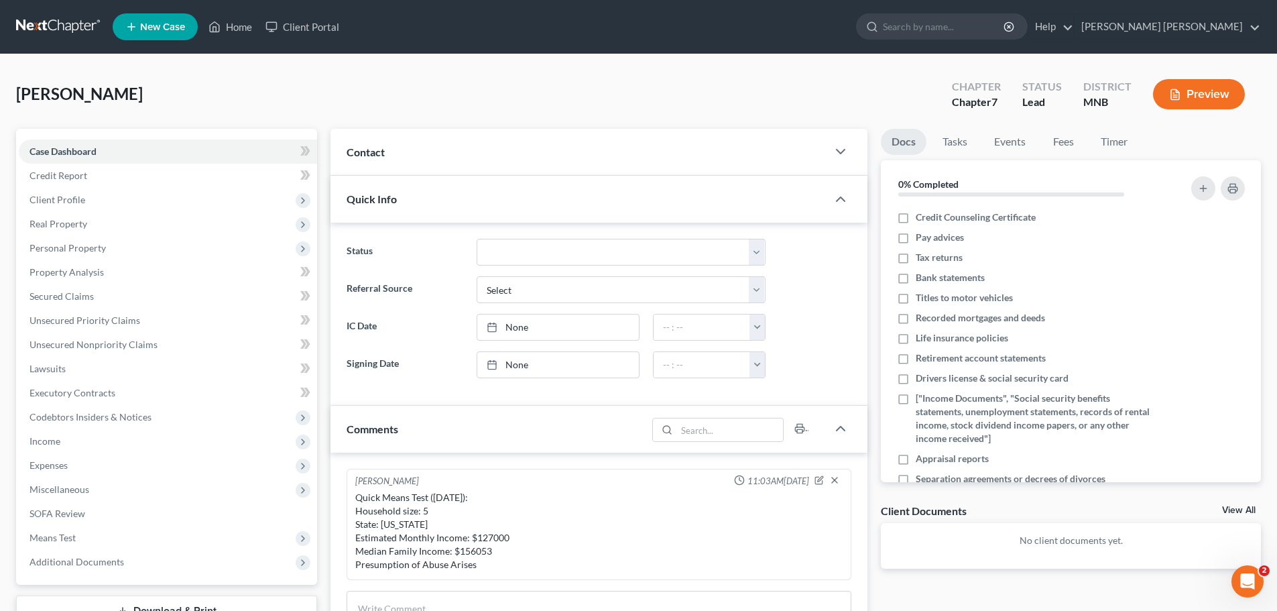
click at [429, 155] on div "Contact" at bounding box center [579, 152] width 497 height 46
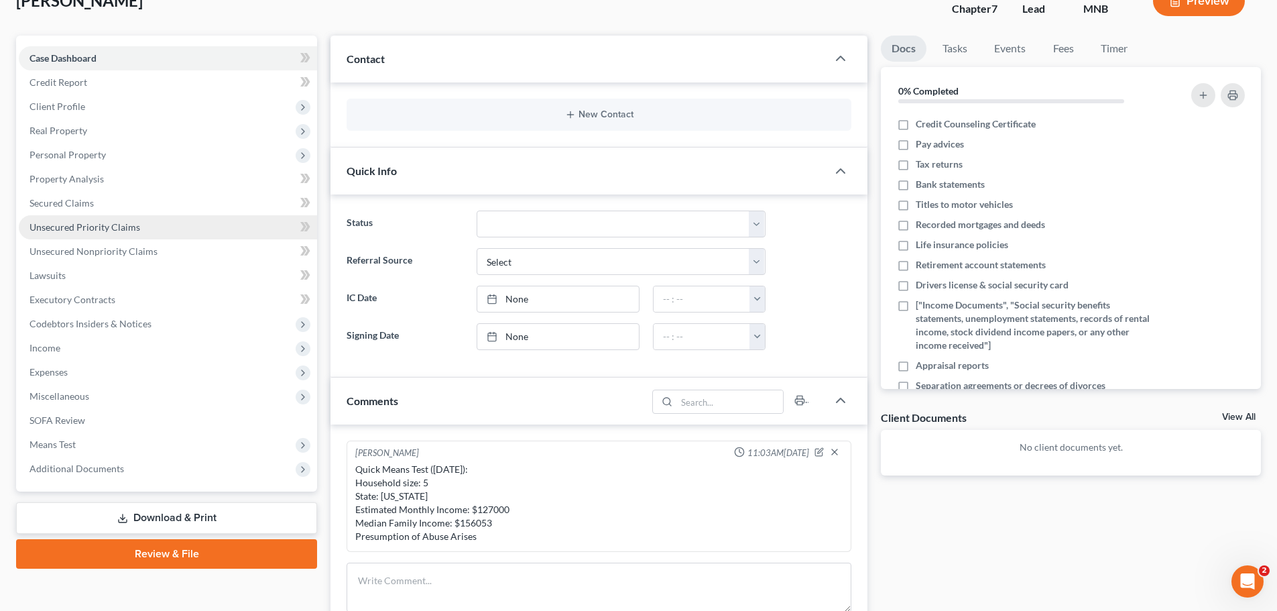
scroll to position [74, 0]
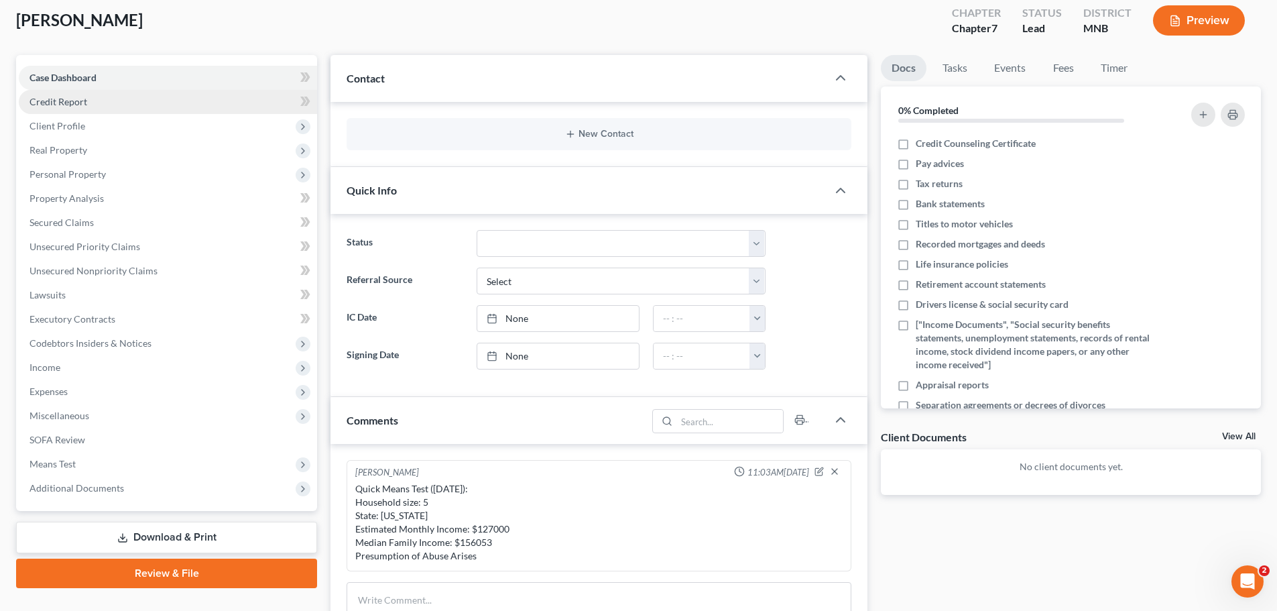
click at [91, 104] on link "Credit Report" at bounding box center [168, 102] width 298 height 24
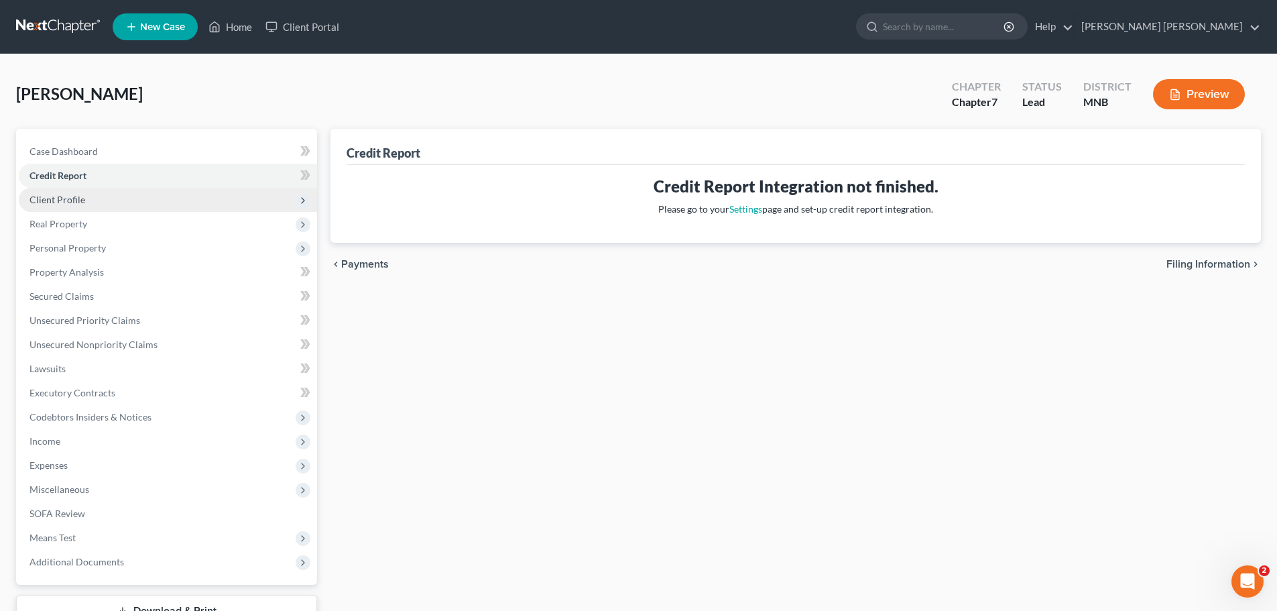
click at [89, 196] on span "Client Profile" at bounding box center [168, 200] width 298 height 24
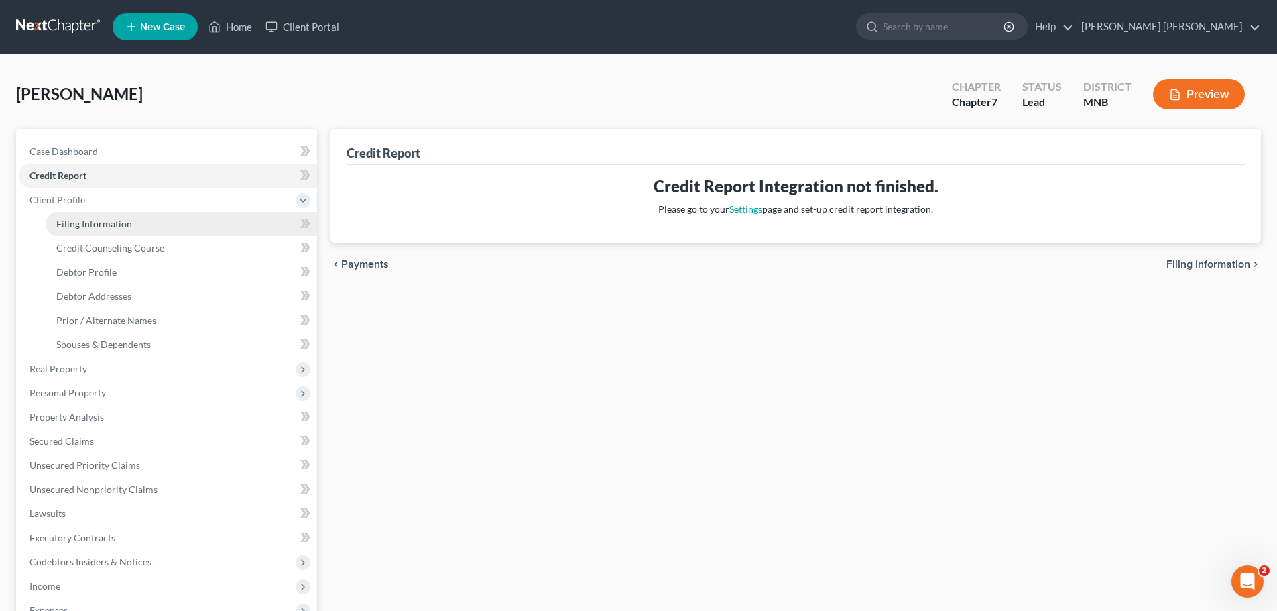
click at [127, 227] on span "Filing Information" at bounding box center [94, 223] width 76 height 11
select select "1"
select select "0"
select select "24"
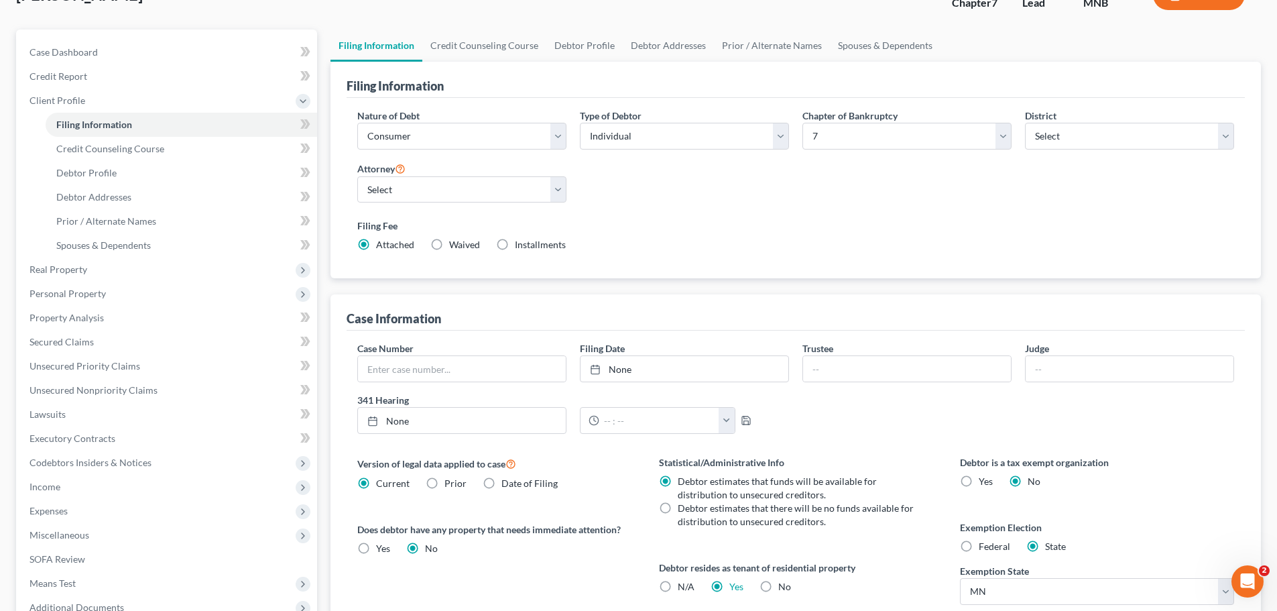
scroll to position [134, 0]
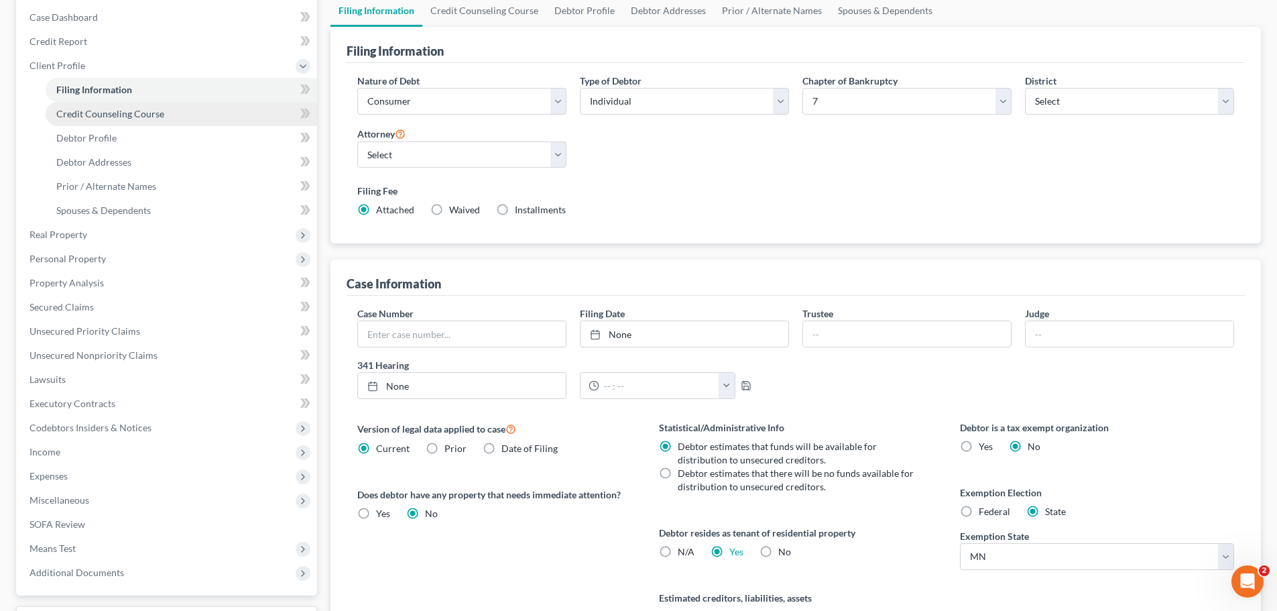
click at [125, 109] on span "Credit Counseling Course" at bounding box center [110, 113] width 108 height 11
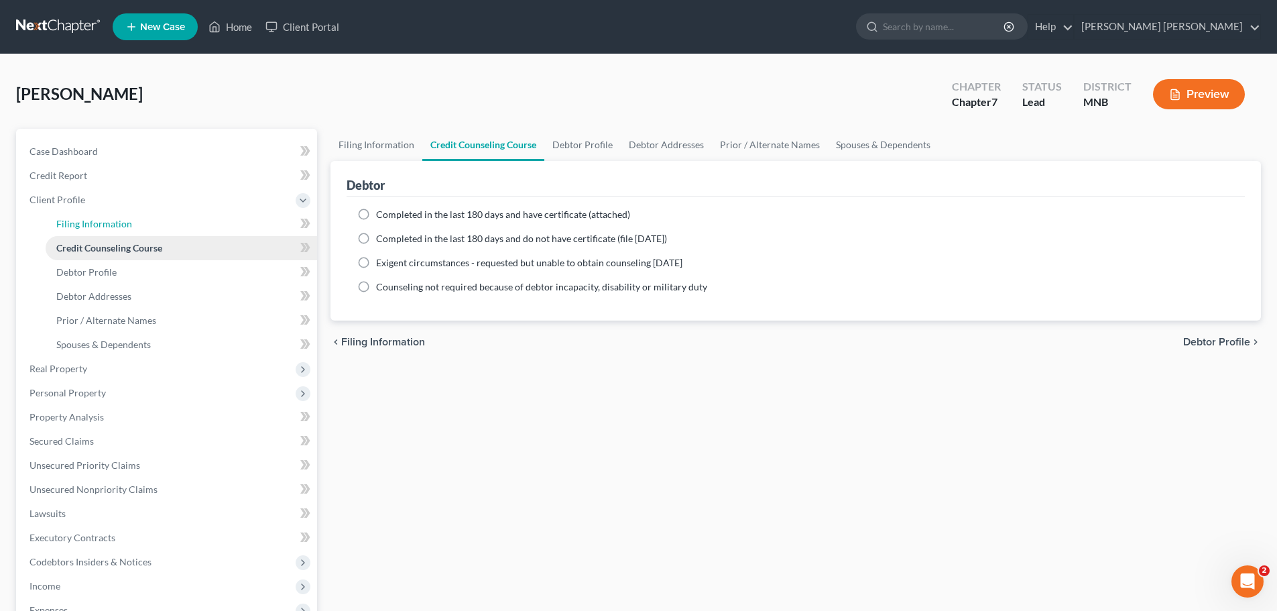
click at [123, 221] on span "Filing Information" at bounding box center [94, 223] width 76 height 11
select select "1"
select select "0"
select select "42"
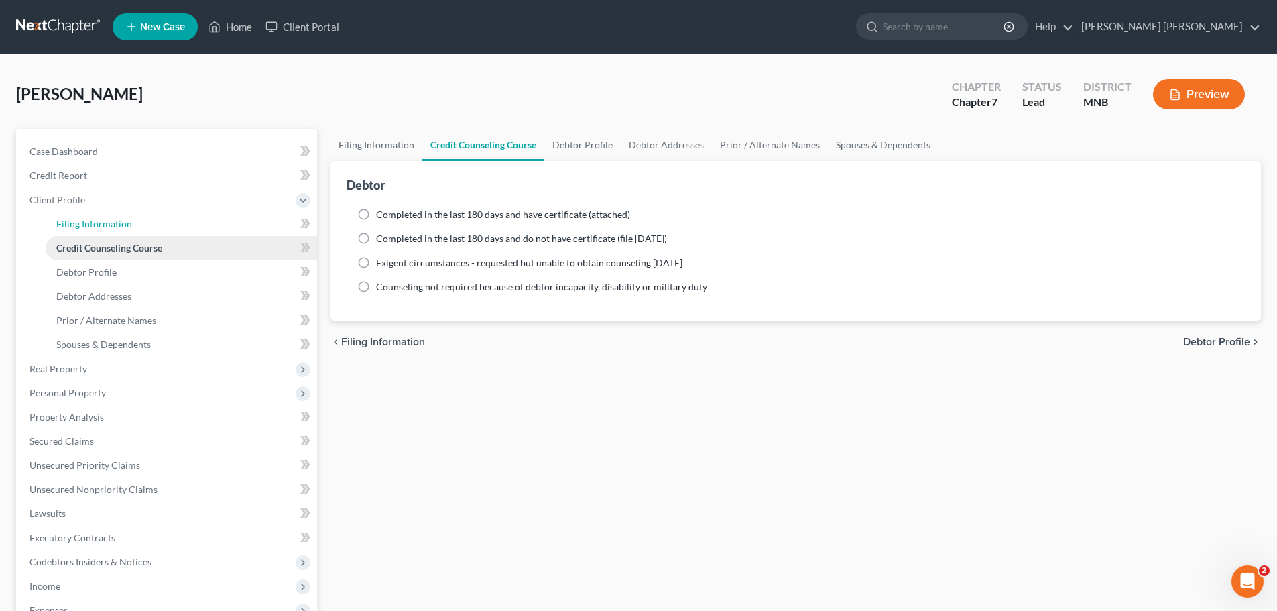
select select "0"
select select "24"
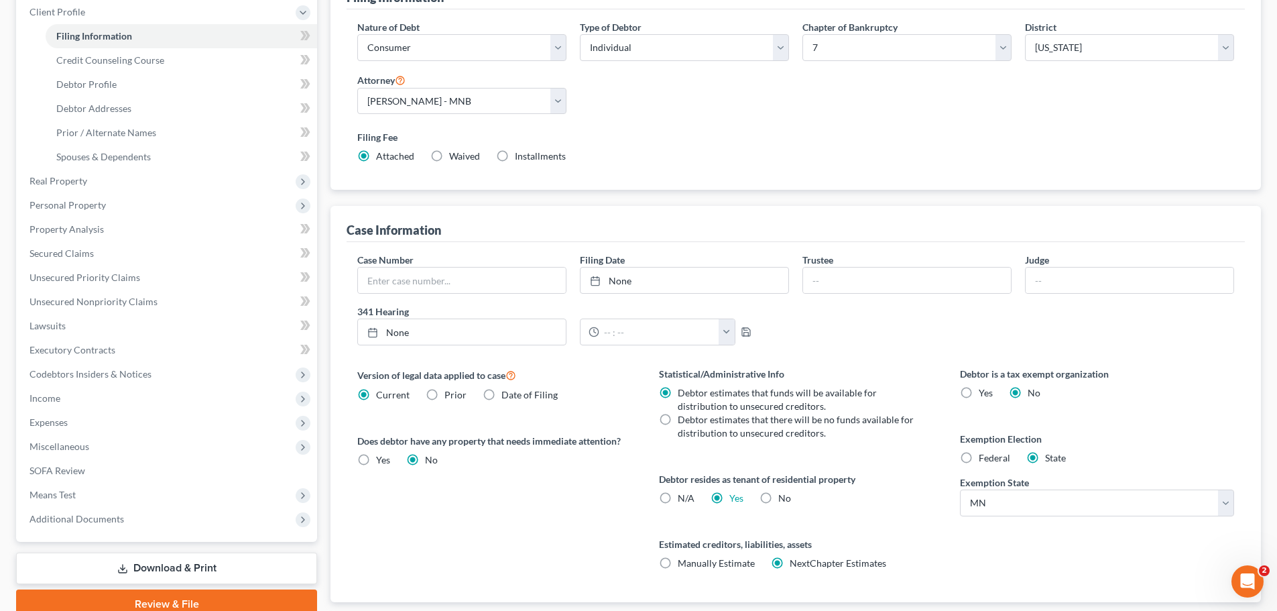
scroll to position [201, 0]
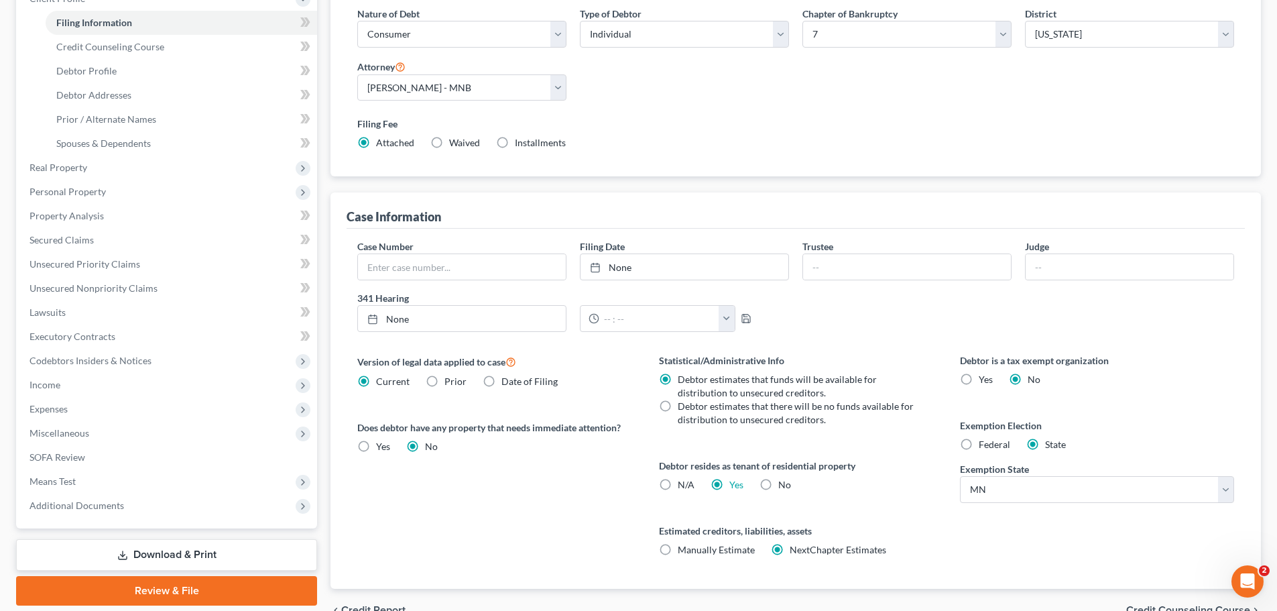
click at [959, 433] on div "Debtor is a tax exempt organization Yes No Exemption Election Federal State Exe…" at bounding box center [1097, 470] width 301 height 235
click at [979, 447] on label "Federal" at bounding box center [995, 444] width 32 height 13
click at [984, 447] on input "Federal" at bounding box center [988, 442] width 9 height 9
radio input "true"
radio input "false"
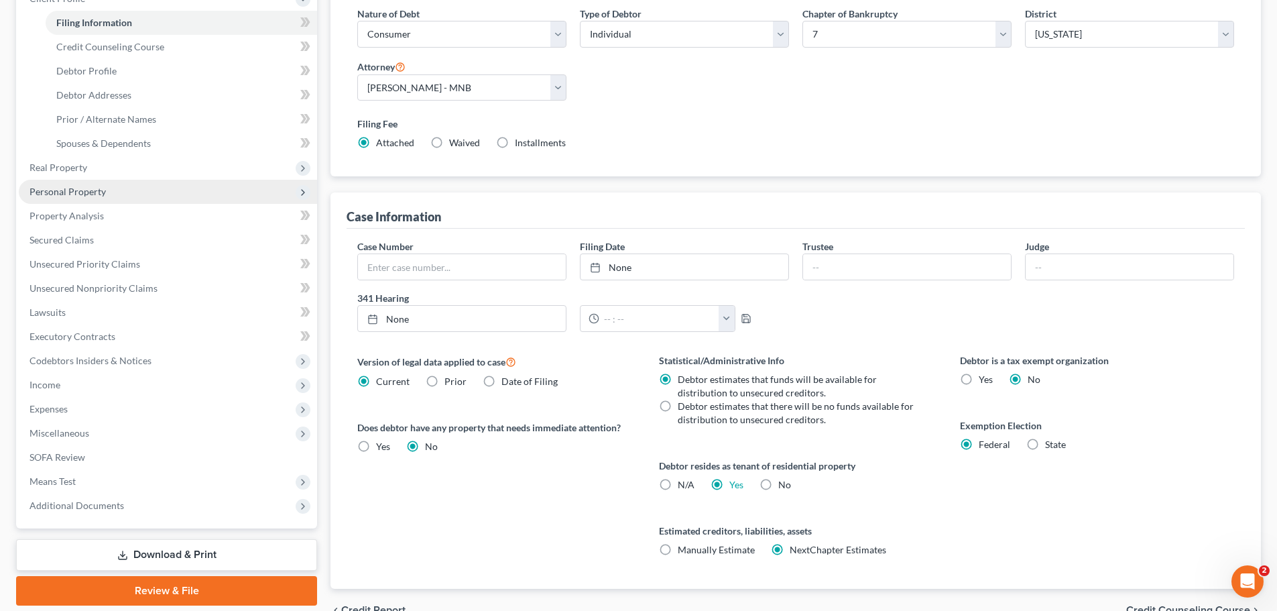
click at [89, 196] on span "Personal Property" at bounding box center [68, 191] width 76 height 11
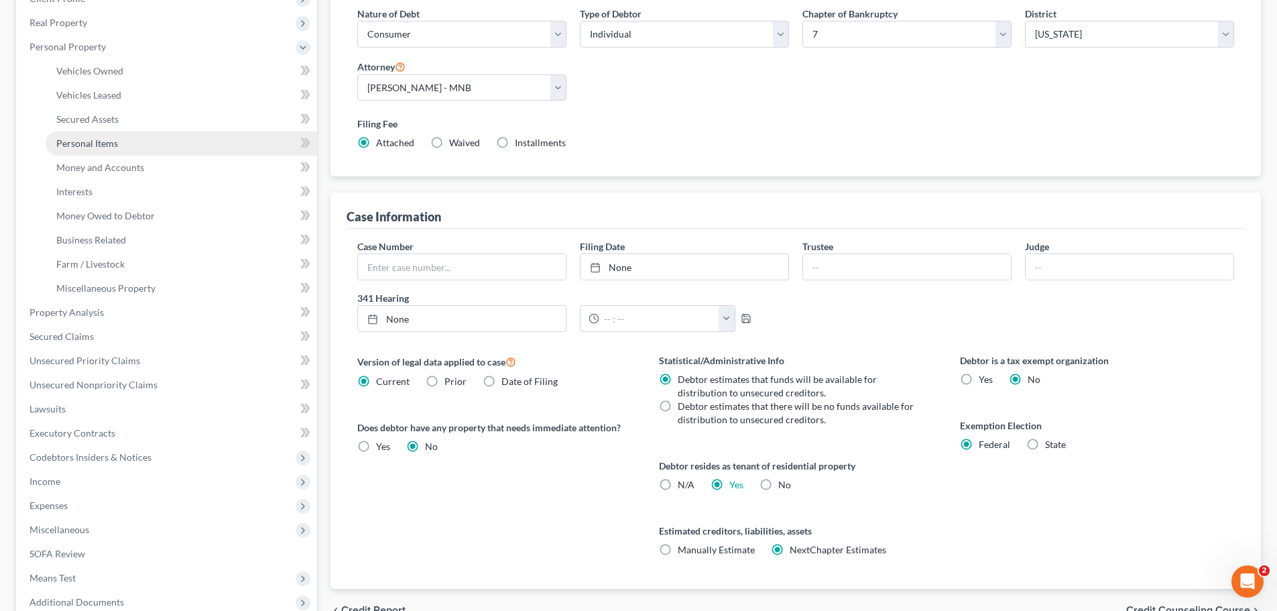
click at [107, 142] on span "Personal Items" at bounding box center [87, 142] width 62 height 11
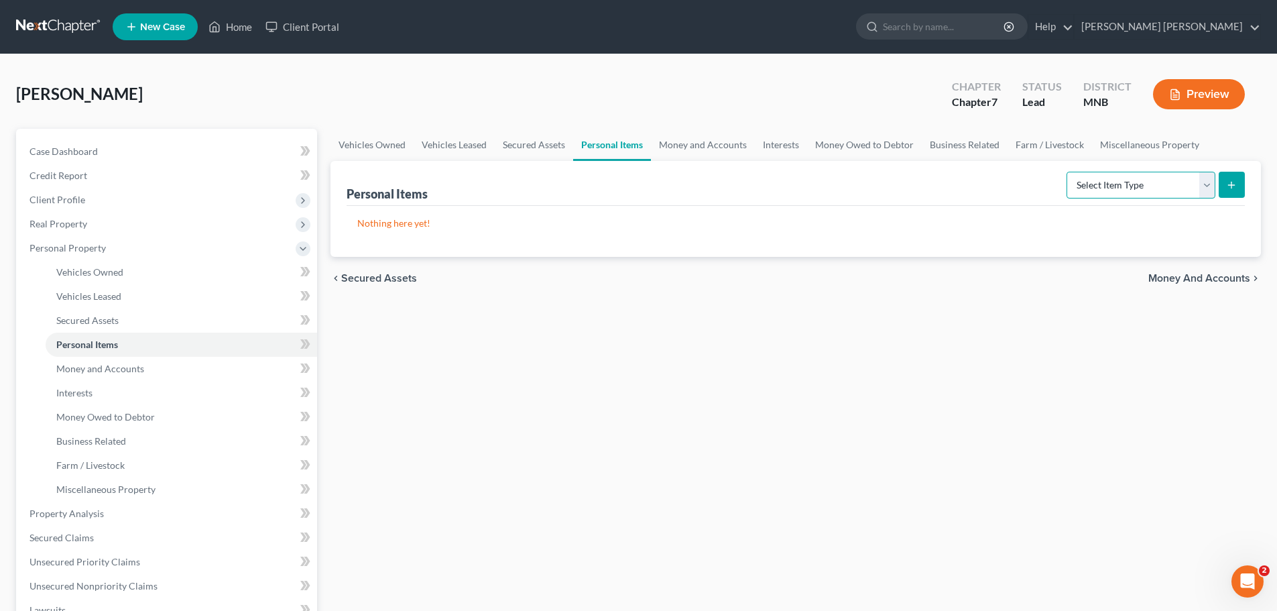
click at [1190, 186] on select "Select Item Type Clothing Collectibles Of Value Electronics Firearms Household …" at bounding box center [1141, 185] width 149 height 27
select select "household_goods"
click at [1068, 172] on select "Select Item Type Clothing Collectibles Of Value Electronics Firearms Household …" at bounding box center [1141, 185] width 149 height 27
click at [1241, 180] on button "submit" at bounding box center [1232, 185] width 26 height 26
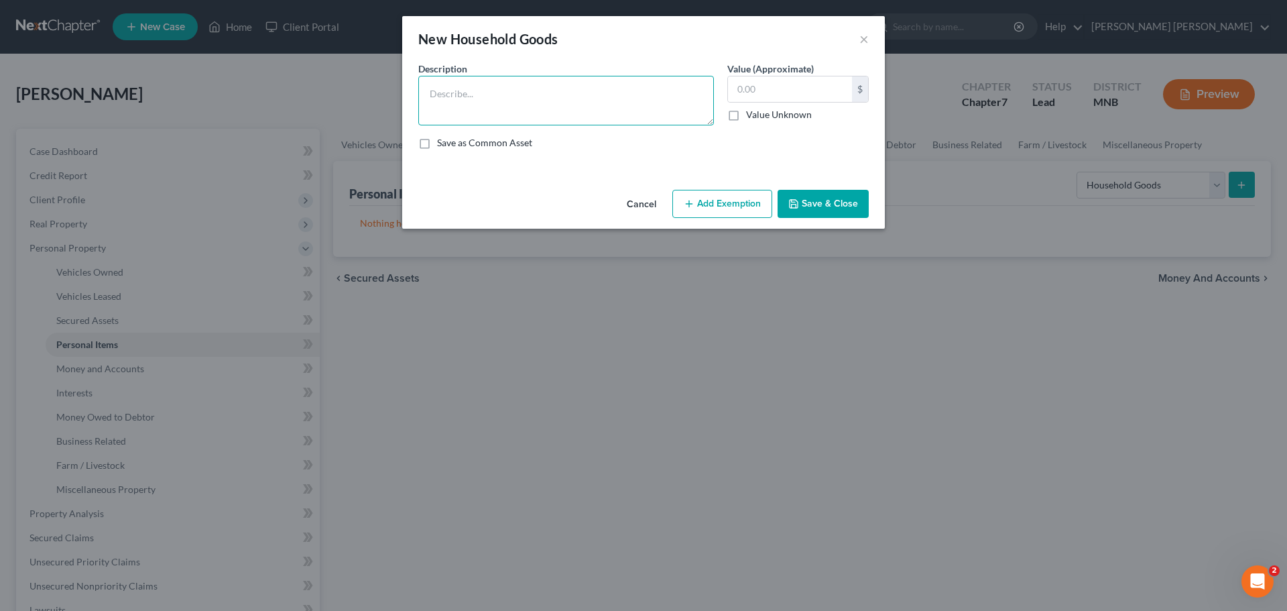
click at [628, 113] on textarea at bounding box center [566, 101] width 296 height 50
paste textarea "11 U.S.C. § 522(d)(3)"
type textarea "11 U.S.C. § 522(d)(3)"
drag, startPoint x: 598, startPoint y: 97, endPoint x: 323, endPoint y: 93, distance: 275.0
click at [323, 93] on div "New Household Goods × An exemption set must first be selected from the Filing I…" at bounding box center [643, 305] width 1287 height 611
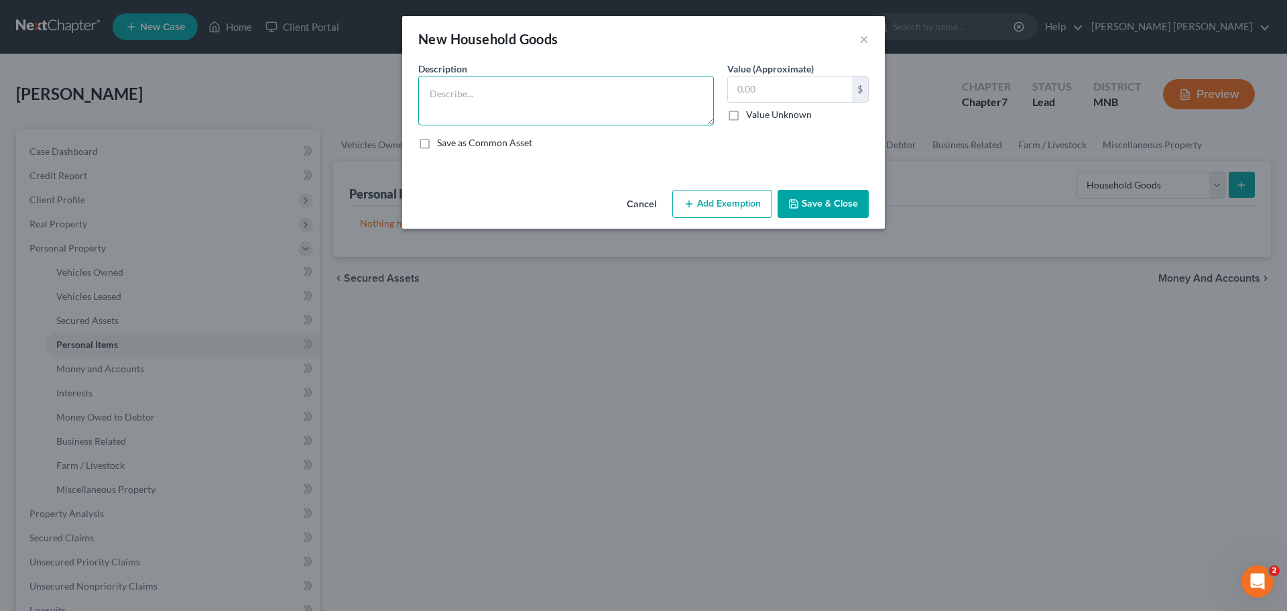
click at [608, 96] on textarea at bounding box center [566, 101] width 296 height 50
paste textarea "Beds, dressers, shelves, couches, TVs, books, kitchen items, dining set, heater…"
type textarea "Beds, dressers, shelves, couches, TVs, books, kitchen items, dining set, heater…"
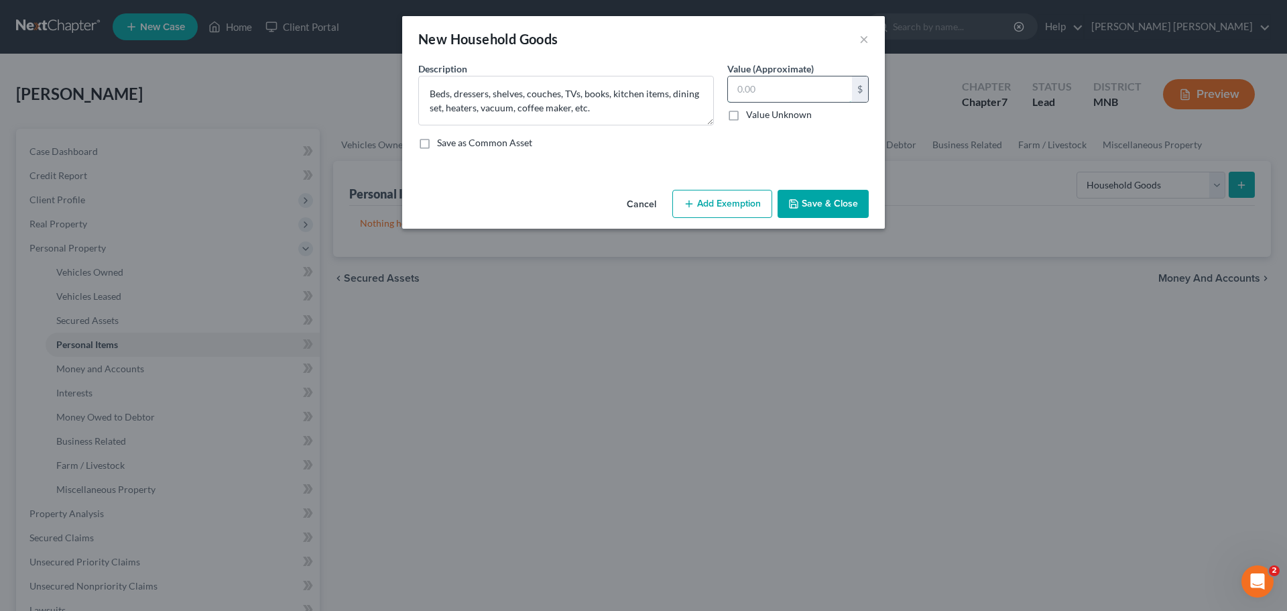
click at [797, 98] on input "text" at bounding box center [790, 88] width 124 height 25
type input "1,500"
click at [603, 145] on div "Save as Common Asset" at bounding box center [643, 142] width 451 height 13
click at [718, 205] on button "Add Exemption" at bounding box center [723, 204] width 100 height 28
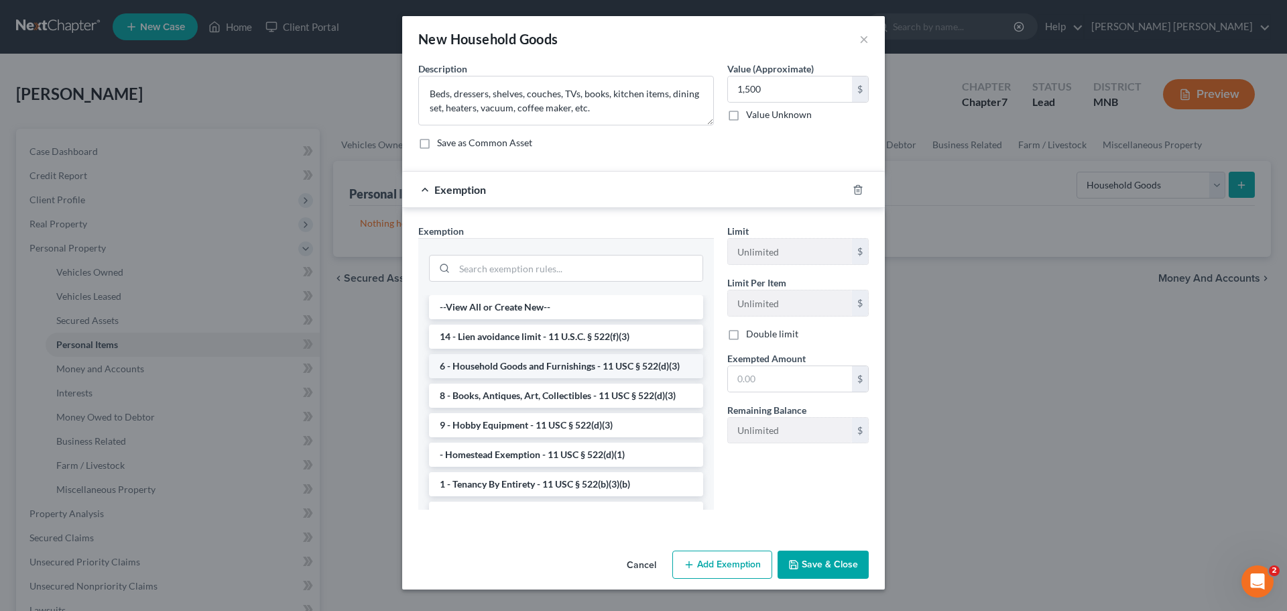
click at [608, 372] on li "6 - Household Goods and Furnishings - 11 USC § 522(d)(3)" at bounding box center [566, 366] width 274 height 24
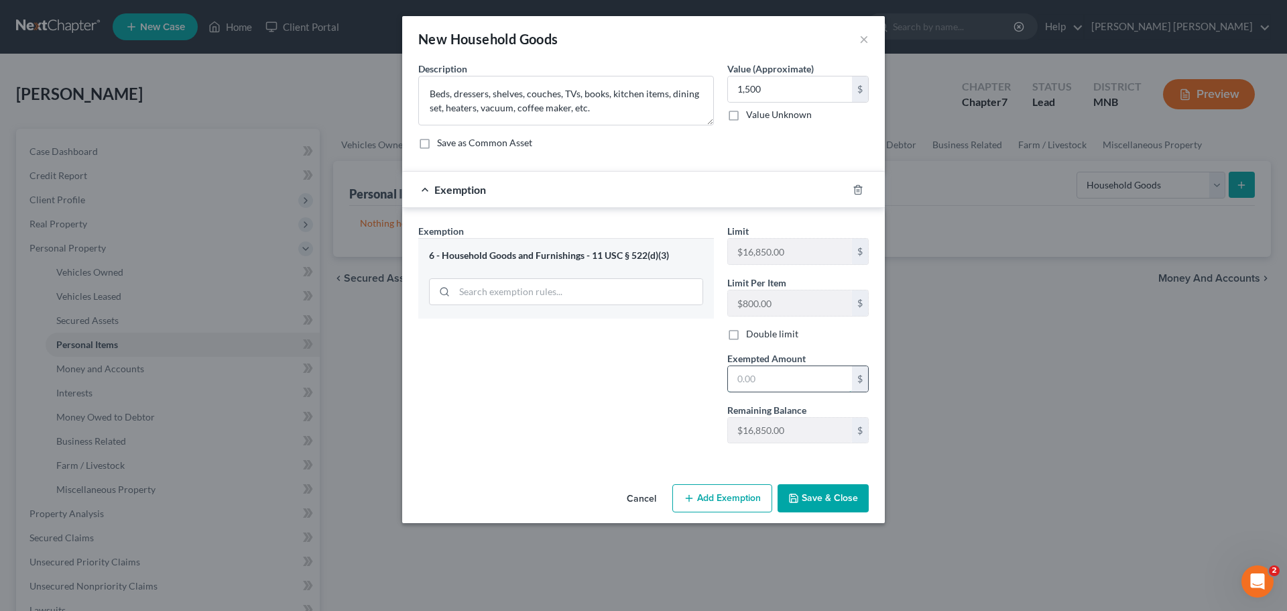
click at [780, 375] on input "text" at bounding box center [790, 378] width 124 height 25
type input "1,500"
click at [547, 383] on div "Exemption Set must be selected for CA. Exemption * 6 - Household Goods and Furn…" at bounding box center [566, 339] width 309 height 230
click at [822, 500] on button "Save & Close" at bounding box center [823, 498] width 91 height 28
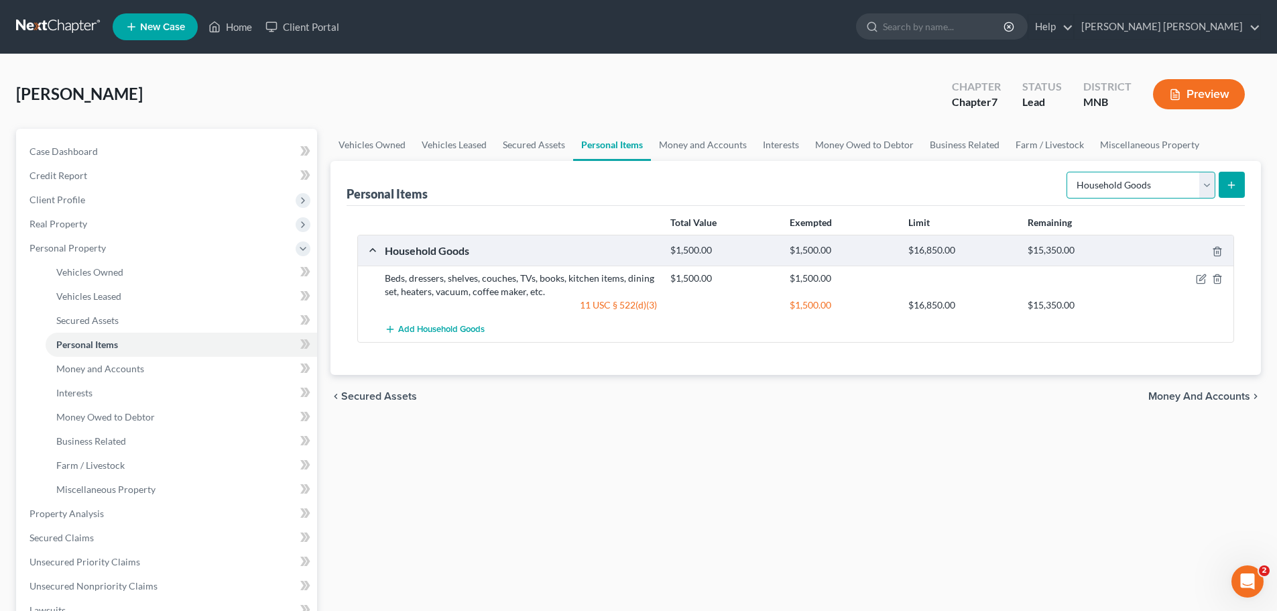
click at [1200, 184] on select "Select Item Type Clothing Collectibles Of Value Electronics Firearms Household …" at bounding box center [1141, 185] width 149 height 27
select select "electronics"
click at [1068, 172] on select "Select Item Type Clothing Collectibles Of Value Electronics Firearms Household …" at bounding box center [1141, 185] width 149 height 27
click at [1236, 190] on icon "submit" at bounding box center [1231, 185] width 11 height 11
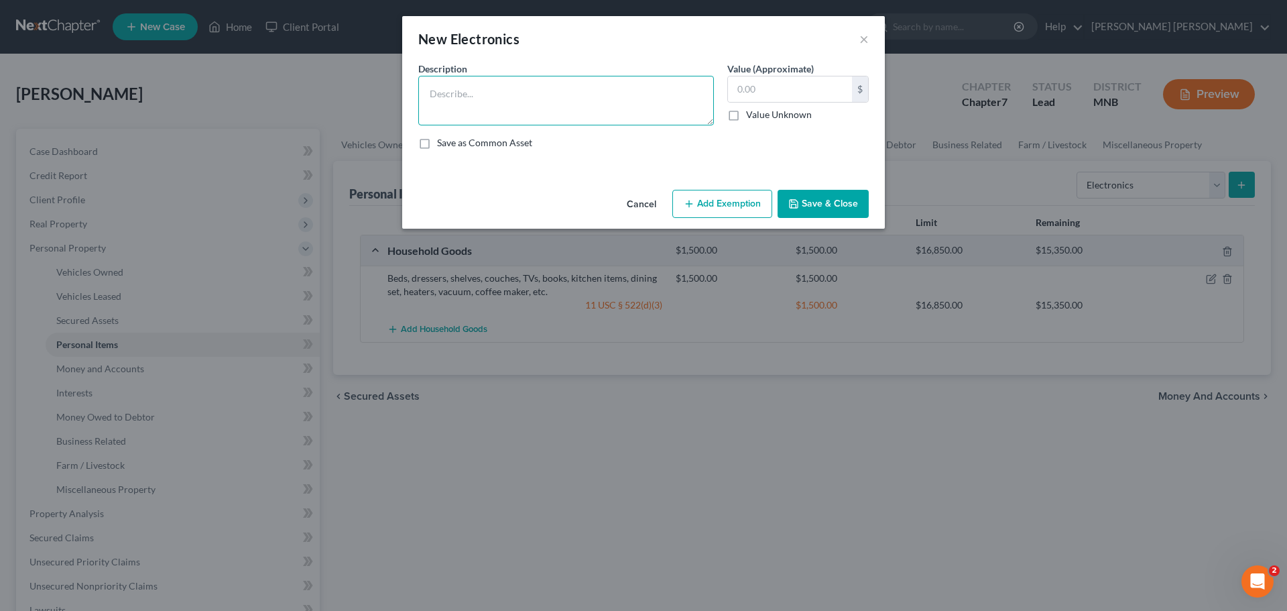
click at [551, 87] on textarea at bounding box center [566, 101] width 296 height 50
paste textarea "MacBook, iPads, GoPro, printers, office furniture, AirPods, Garmin watch"
type textarea "MacBook, iPads, GoPro, printers, office furniture, AirPods, Garmin watch"
click at [777, 98] on input "text" at bounding box center [790, 88] width 124 height 25
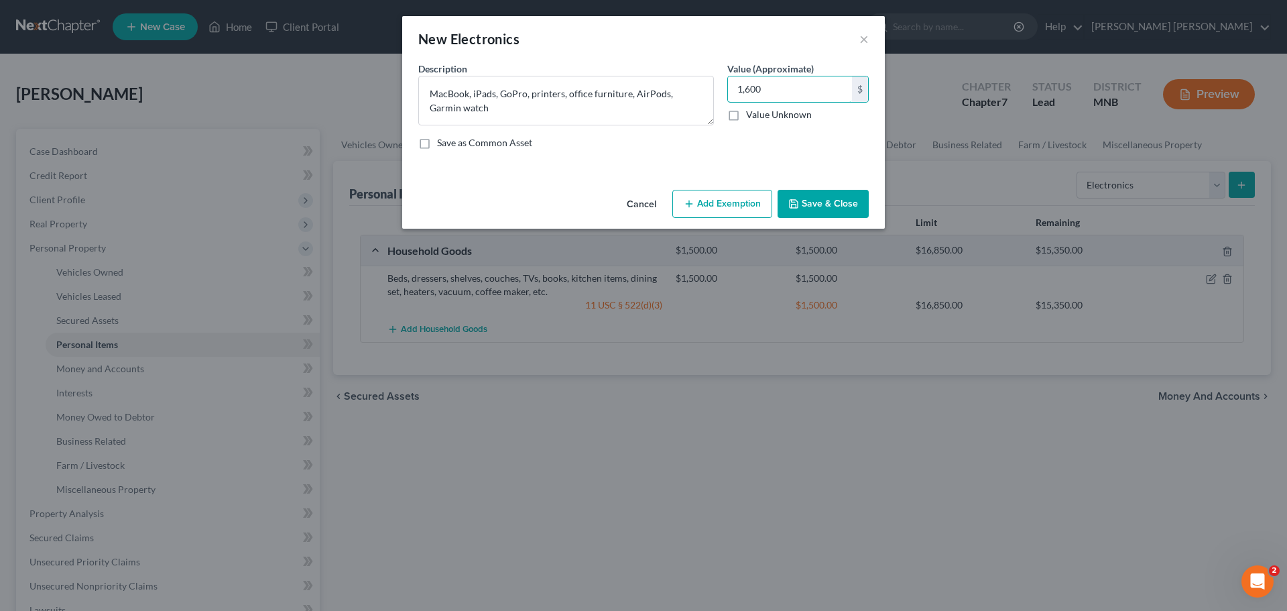
type input "1,600"
click at [704, 198] on button "Add Exemption" at bounding box center [723, 204] width 100 height 28
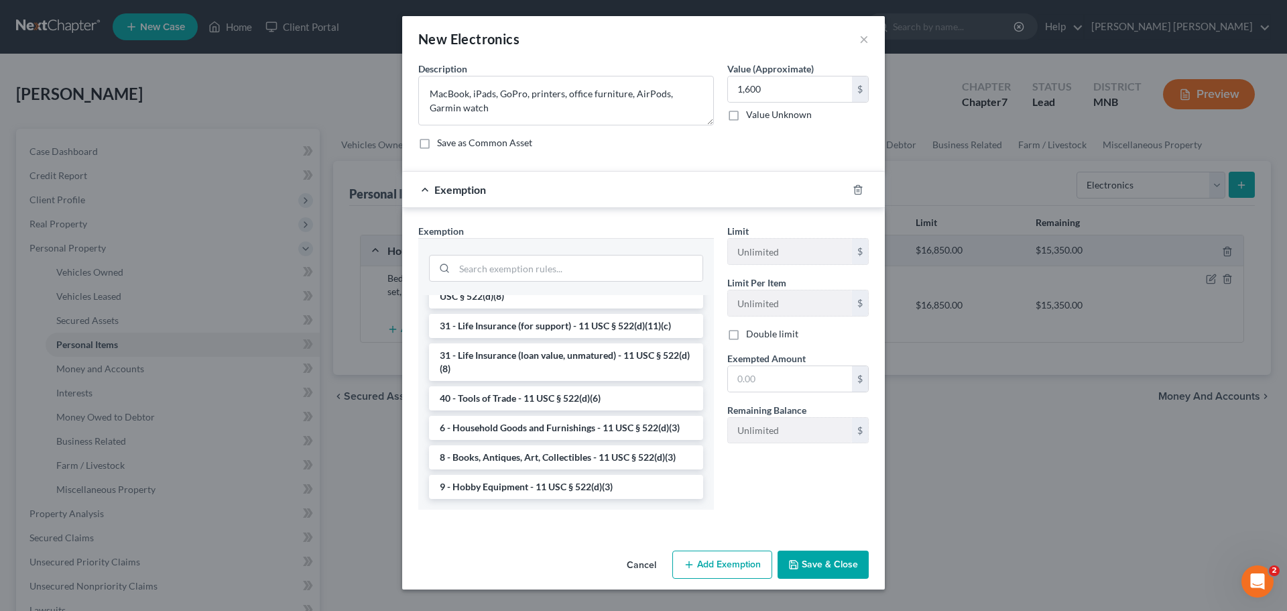
scroll to position [1078, 0]
click at [560, 426] on li "6 - Household Goods and Furnishings - 11 USC § 522(d)(3)" at bounding box center [566, 428] width 274 height 24
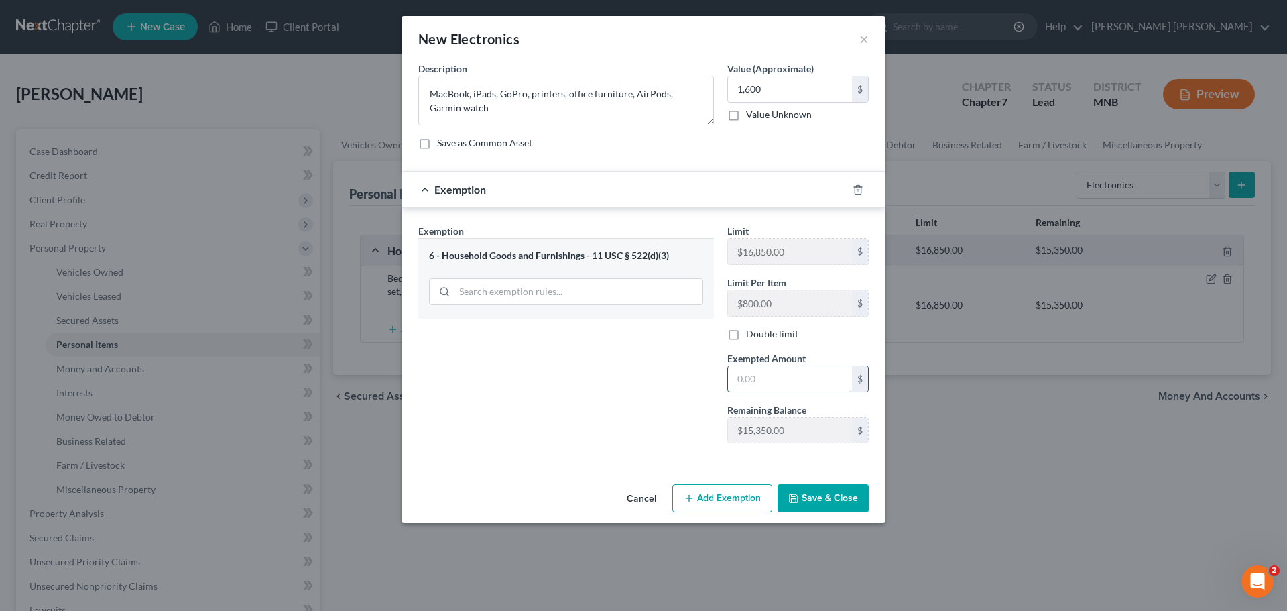
click at [786, 379] on input "text" at bounding box center [790, 378] width 124 height 25
type input "1,600"
click at [823, 498] on button "Save & Close" at bounding box center [823, 498] width 91 height 28
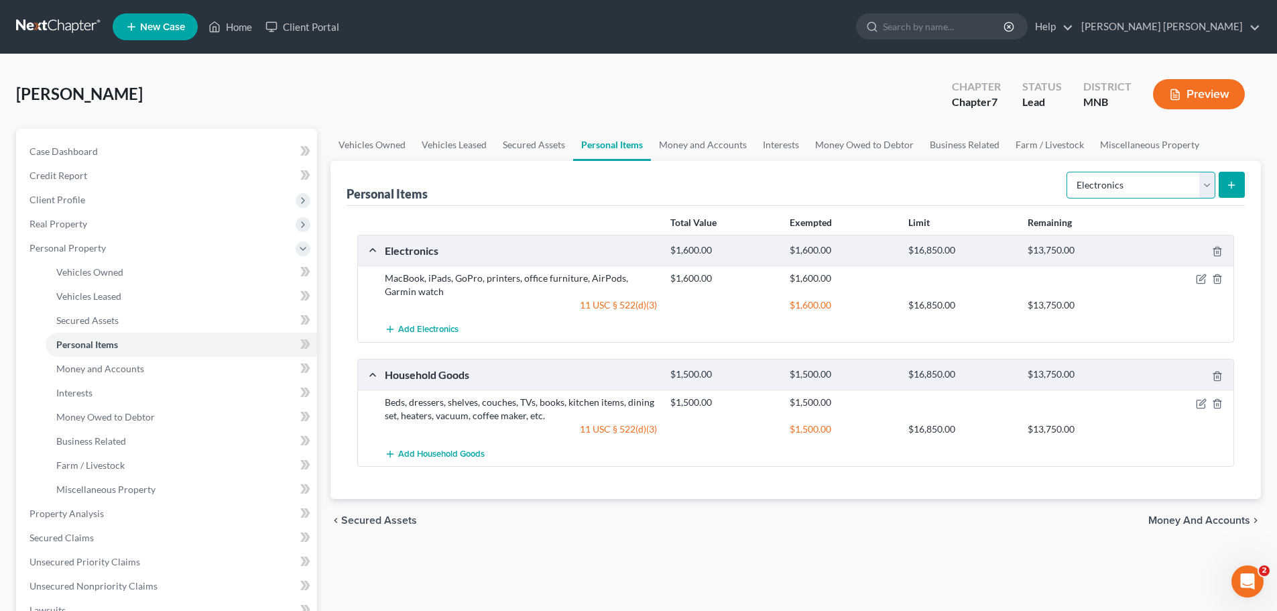
click at [1205, 183] on select "Select Item Type Clothing Collectibles Of Value Electronics Firearms Household …" at bounding box center [1141, 185] width 149 height 27
select select "firearms"
click at [1068, 172] on select "Select Item Type Clothing Collectibles Of Value Electronics Firearms Household …" at bounding box center [1141, 185] width 149 height 27
click at [1228, 191] on button "submit" at bounding box center [1232, 185] width 26 height 26
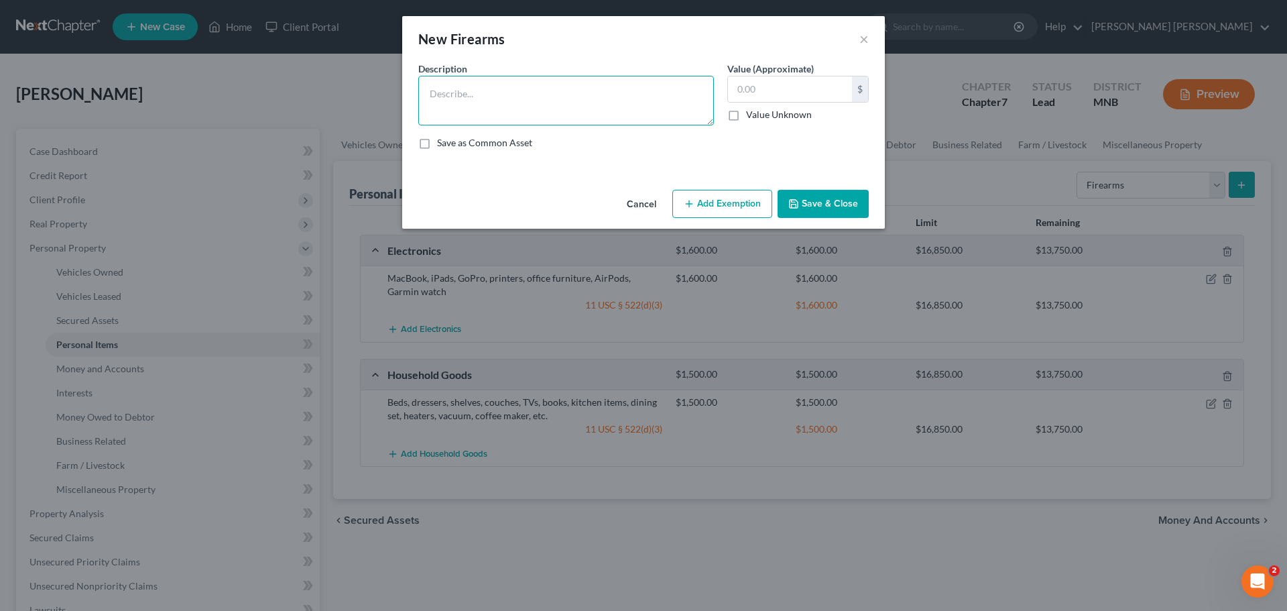
click at [522, 104] on textarea at bounding box center [566, 101] width 296 height 50
paste textarea "Three [PERSON_NAME] pistols, pellet gun, BB gun, safes and accessories"
type textarea "Three [PERSON_NAME] pistols, pellet gun, BB gun, safes and accessories"
click at [810, 94] on input "text" at bounding box center [790, 88] width 124 height 25
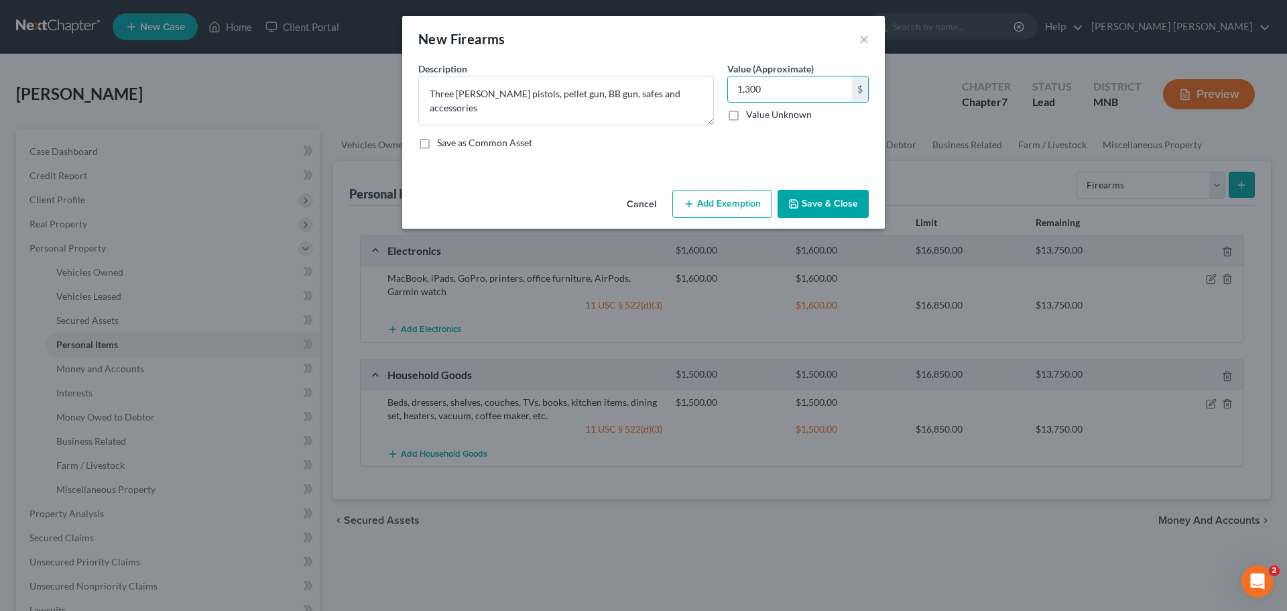
type input "1,300"
click at [643, 142] on div "Save as Common Asset" at bounding box center [643, 142] width 451 height 13
click at [716, 215] on button "Add Exemption" at bounding box center [723, 204] width 100 height 28
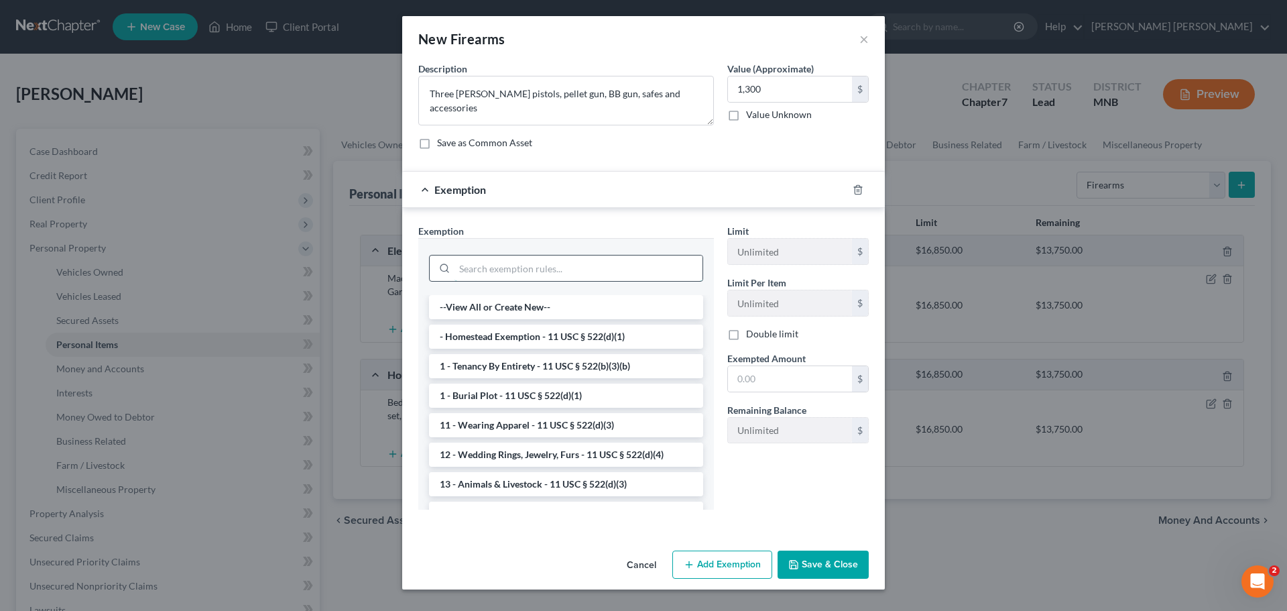
click at [566, 281] on input "search" at bounding box center [579, 267] width 248 height 25
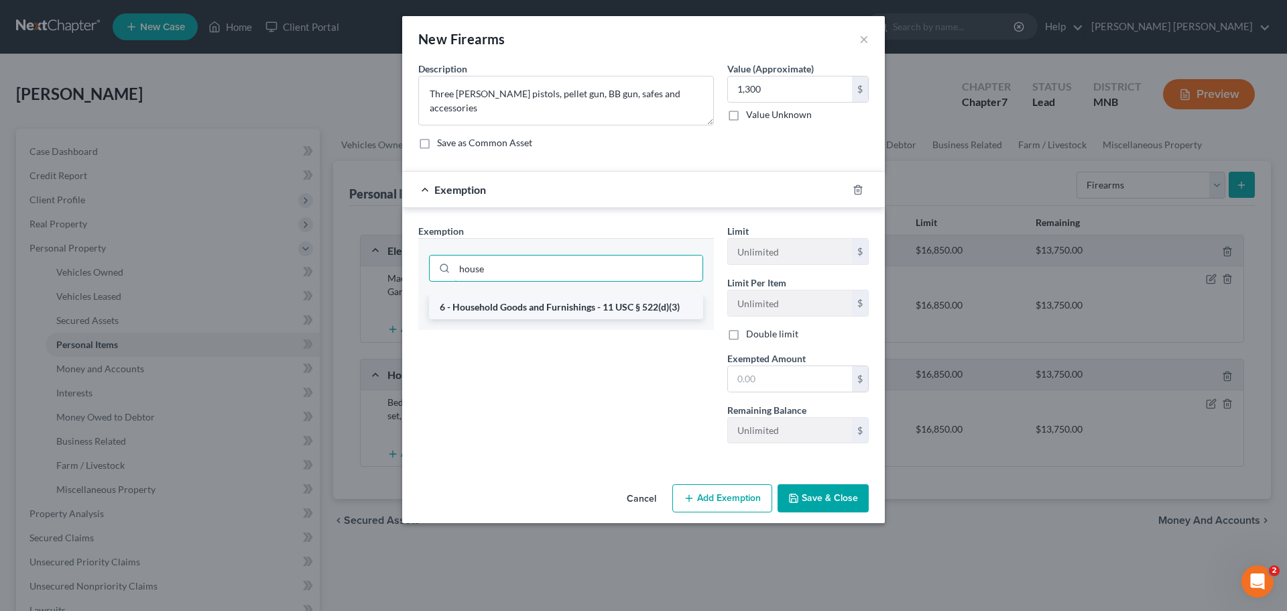
type input "house"
click at [600, 306] on li "6 - Household Goods and Furnishings - 11 USC § 522(d)(3)" at bounding box center [566, 307] width 274 height 24
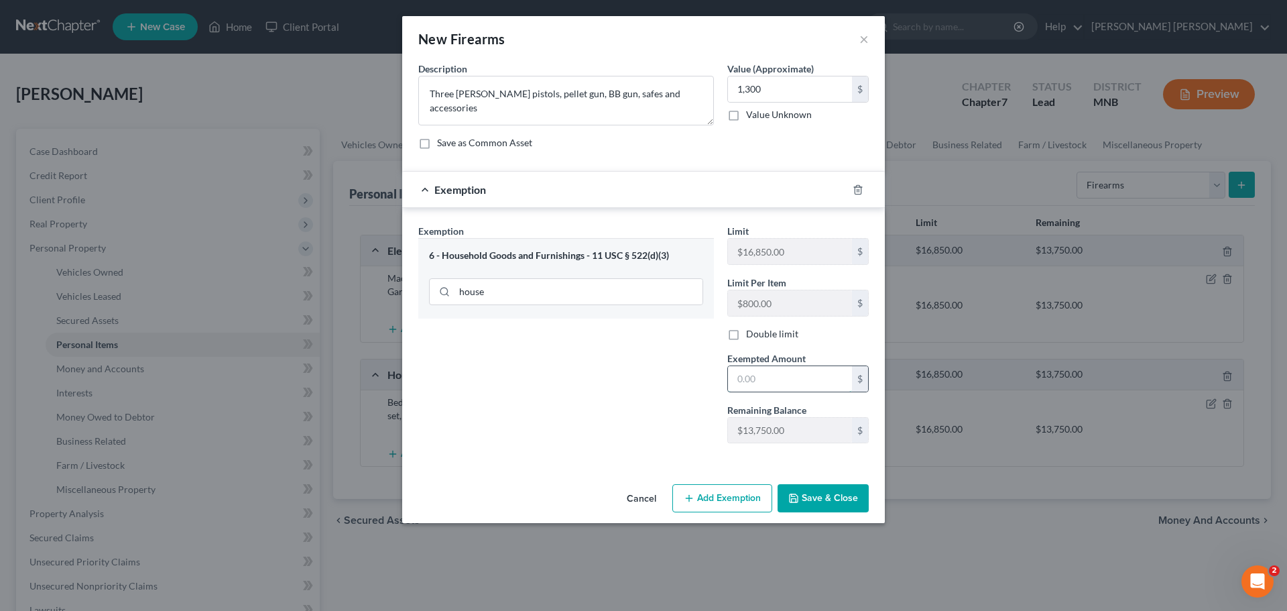
click at [765, 383] on input "text" at bounding box center [790, 378] width 124 height 25
click at [817, 492] on button "Save & Close" at bounding box center [823, 498] width 91 height 28
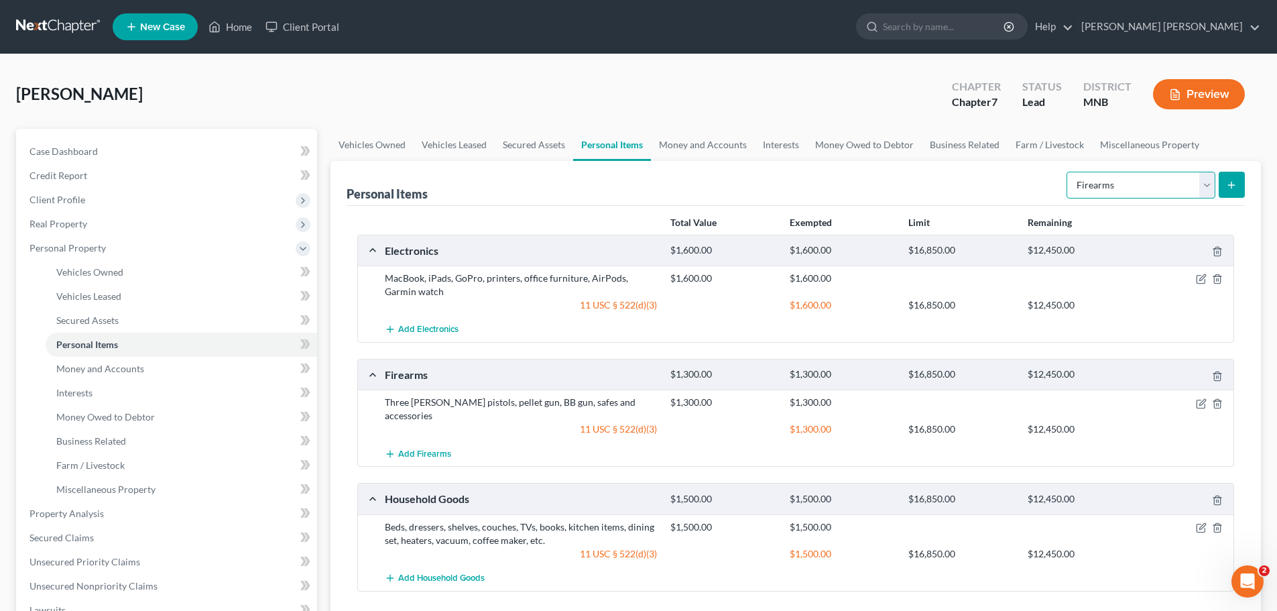
click at [1185, 177] on select "Select Item Type Clothing Collectibles Of Value Electronics Firearms Household …" at bounding box center [1141, 185] width 149 height 27
click at [1068, 172] on select "Select Item Type Clothing Collectibles Of Value Electronics Firearms Household …" at bounding box center [1141, 185] width 149 height 27
click at [1224, 188] on button "submit" at bounding box center [1232, 185] width 26 height 26
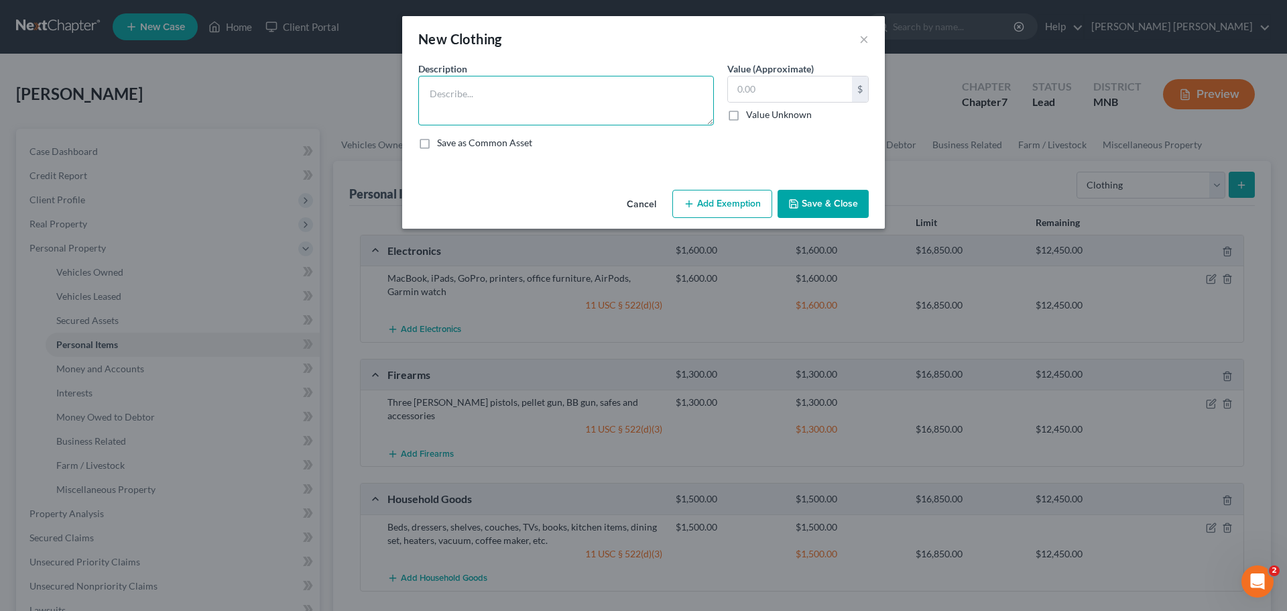
click at [579, 96] on textarea at bounding box center [566, 101] width 296 height 50
click at [654, 148] on div "Save as Common Asset" at bounding box center [643, 142] width 451 height 13
click at [740, 198] on button "Add Exemption" at bounding box center [723, 204] width 100 height 28
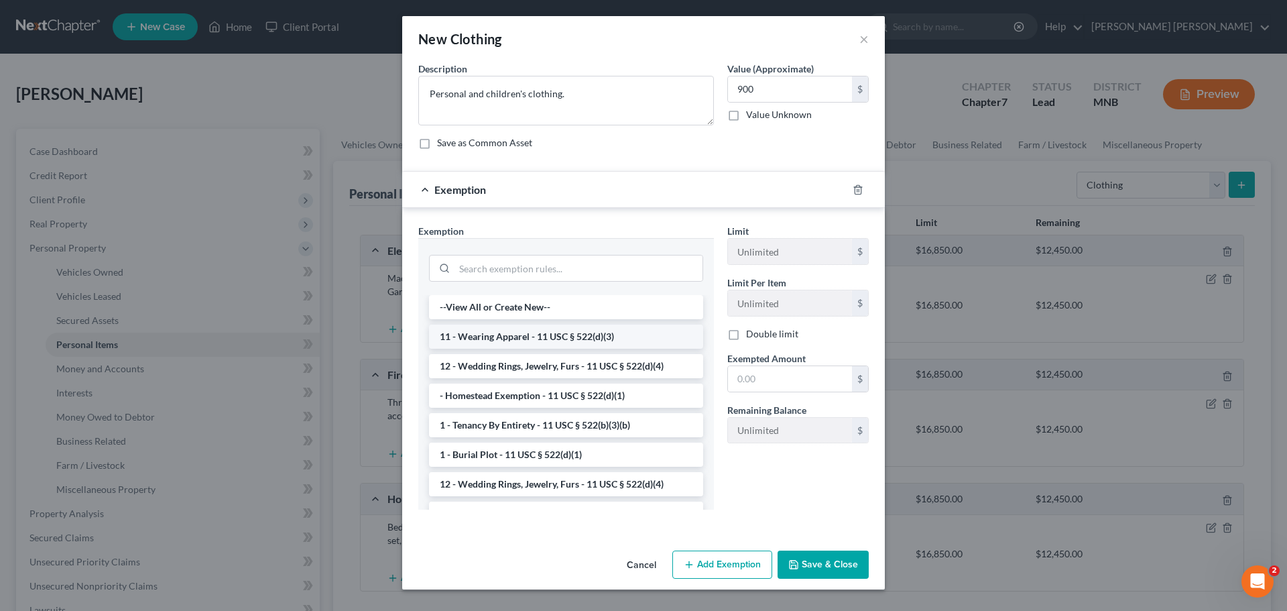
click at [579, 335] on li "11 - Wearing Apparel - 11 USC § 522(d)(3)" at bounding box center [566, 337] width 274 height 24
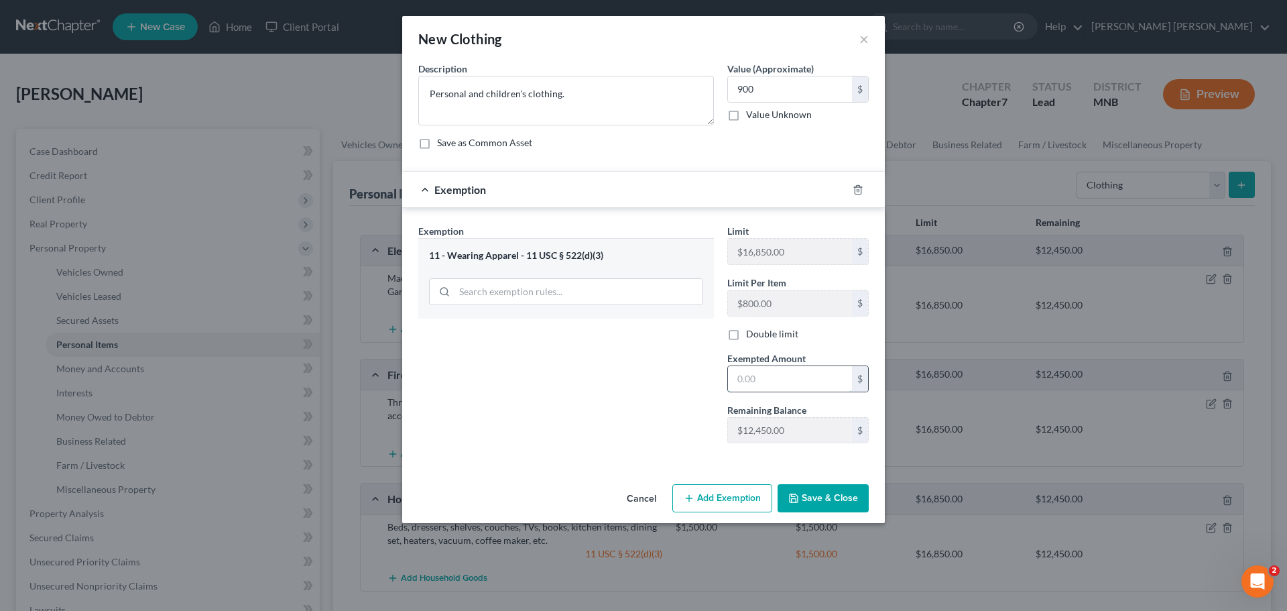
click at [779, 388] on input "text" at bounding box center [790, 378] width 124 height 25
click at [834, 497] on button "Save & Close" at bounding box center [823, 498] width 91 height 28
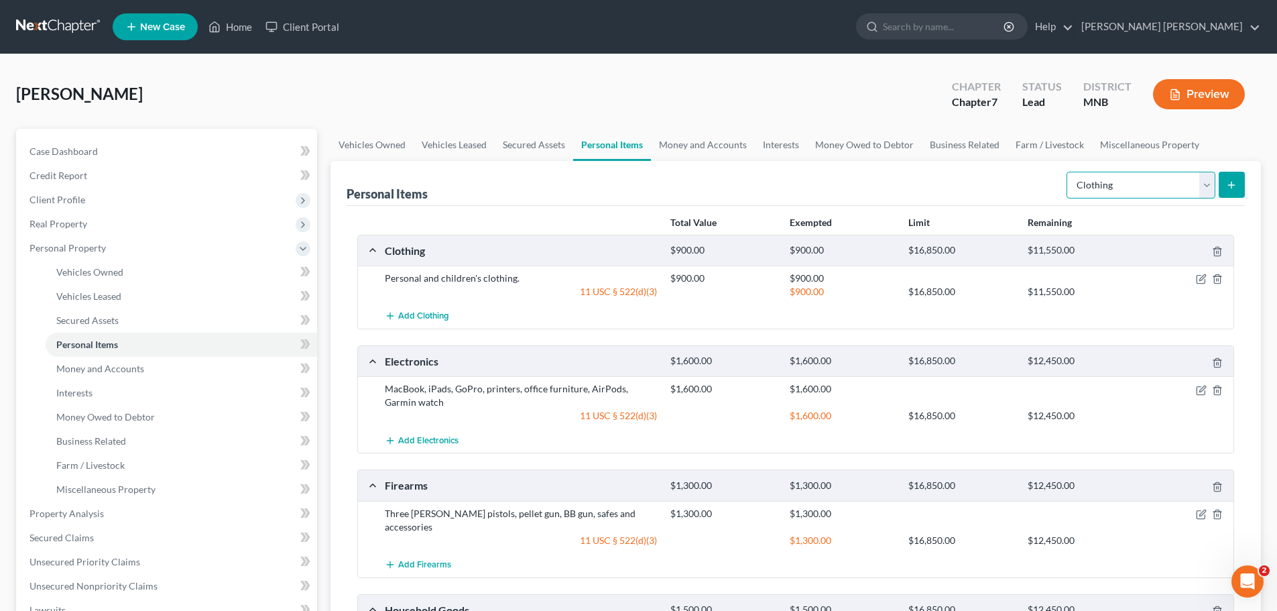
click at [1194, 184] on select "Select Item Type Clothing Collectibles Of Value Electronics Firearms Household …" at bounding box center [1141, 185] width 149 height 27
click at [1068, 172] on select "Select Item Type Clothing Collectibles Of Value Electronics Firearms Household …" at bounding box center [1141, 185] width 149 height 27
click at [1237, 180] on icon "submit" at bounding box center [1231, 185] width 11 height 11
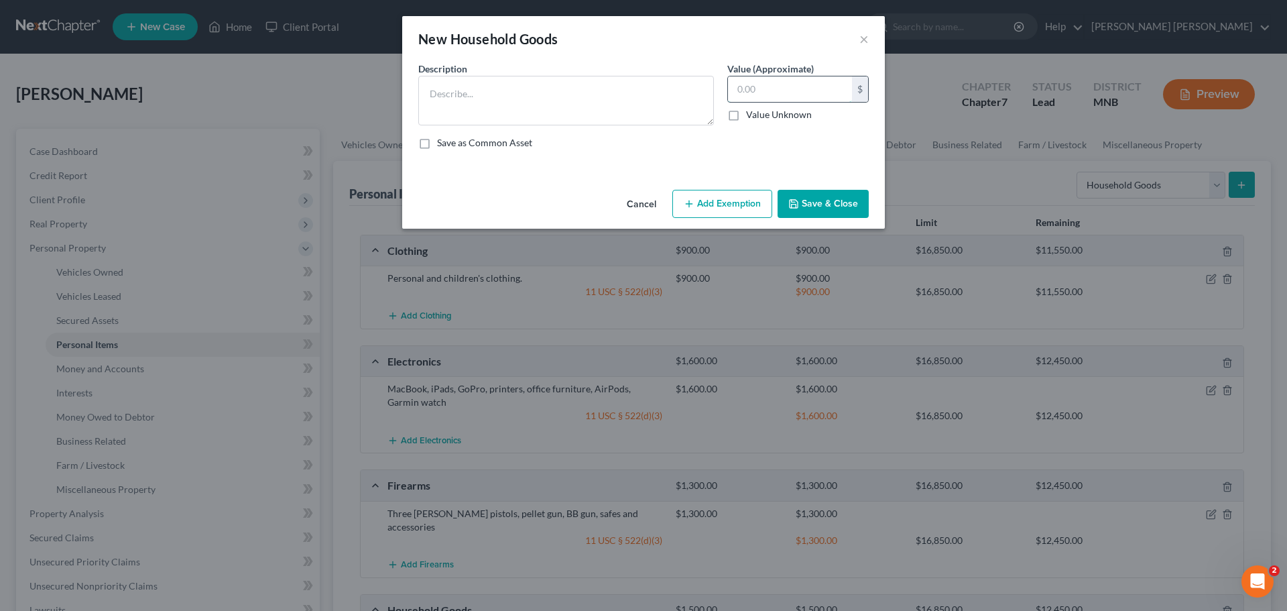
click at [790, 94] on input "text" at bounding box center [790, 88] width 124 height 25
click at [579, 115] on textarea at bounding box center [566, 101] width 296 height 50
paste textarea "Toys, Nintendo Switches"
click at [869, 39] on div "New Household Goods ×" at bounding box center [643, 39] width 483 height 46
click at [864, 39] on button "×" at bounding box center [864, 39] width 9 height 16
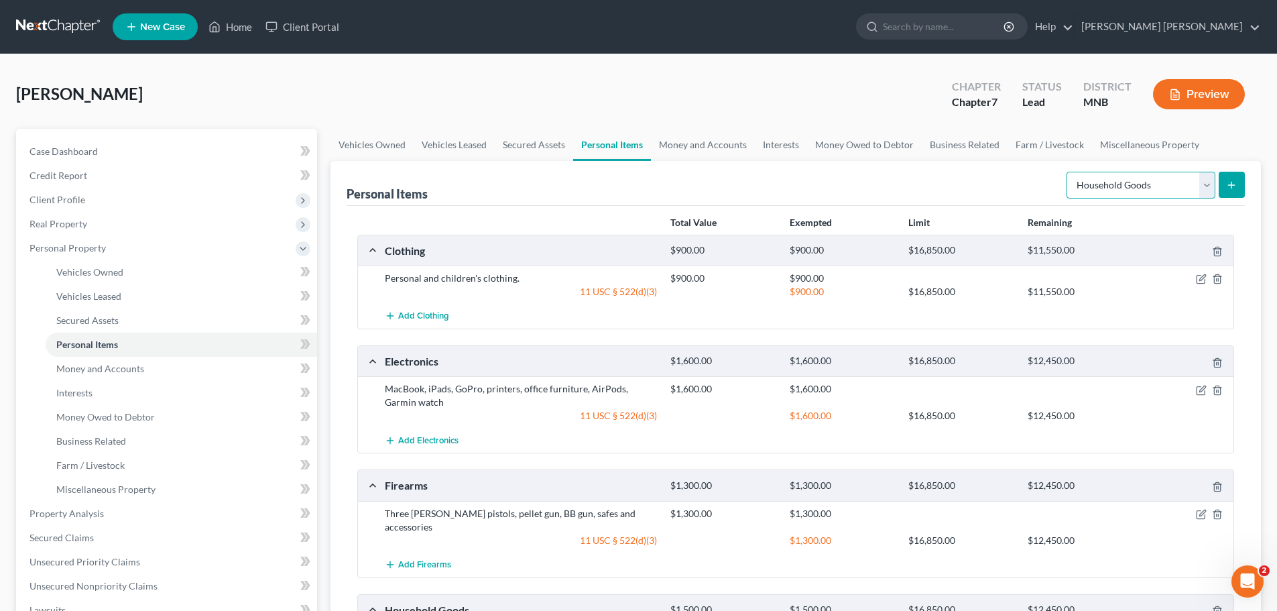
click at [1202, 190] on select "Select Item Type Clothing Collectibles Of Value Electronics Firearms Household …" at bounding box center [1141, 185] width 149 height 27
click at [1068, 172] on select "Select Item Type Clothing Collectibles Of Value Electronics Firearms Household …" at bounding box center [1141, 185] width 149 height 27
click at [1241, 187] on button "submit" at bounding box center [1232, 185] width 26 height 26
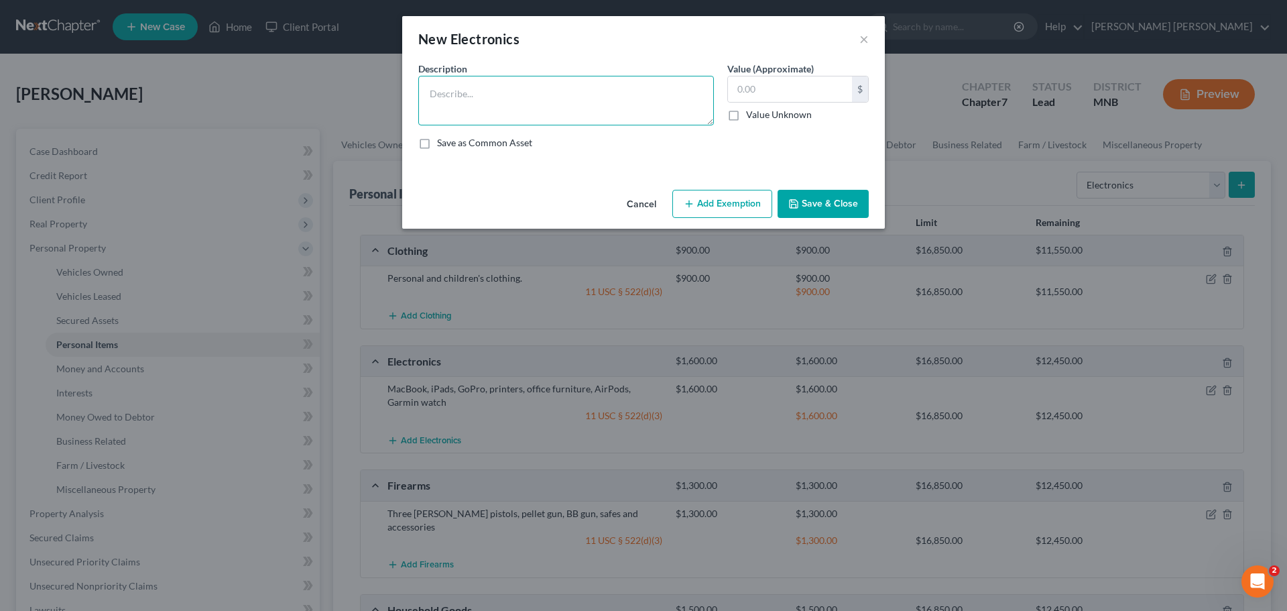
click at [541, 107] on textarea at bounding box center [566, 101] width 296 height 50
paste textarea "Toys, Nintendo Switches"
click at [541, 107] on textarea "Children's Toys, Nintendo Switches" at bounding box center [566, 101] width 296 height 50
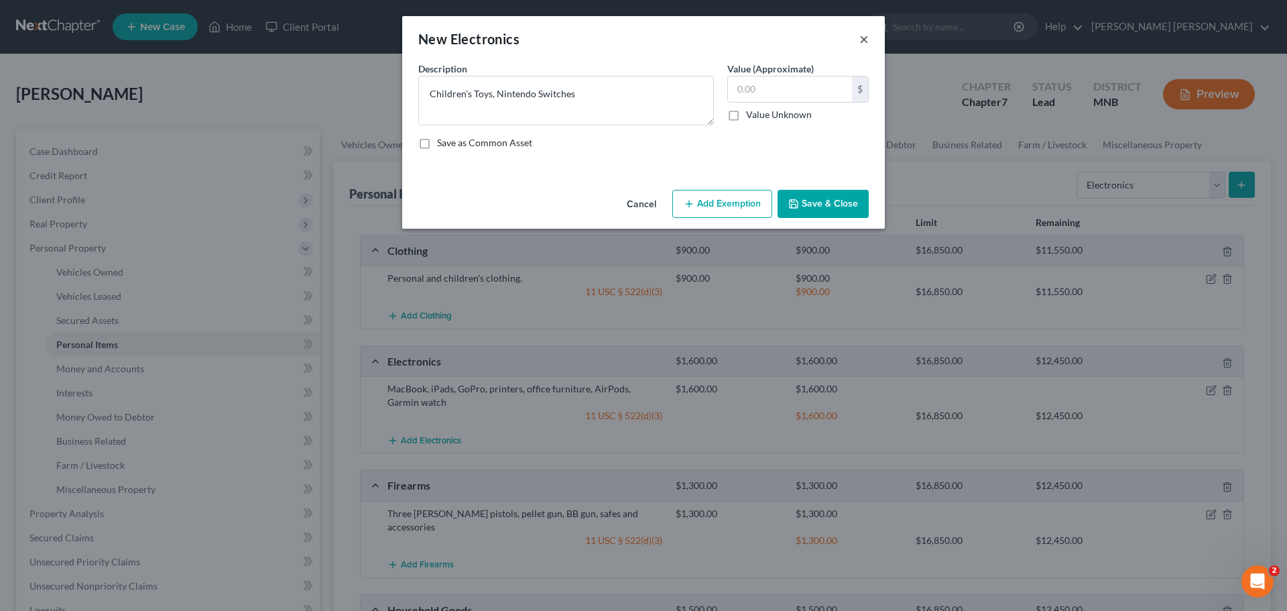
click at [867, 45] on button "×" at bounding box center [864, 39] width 9 height 16
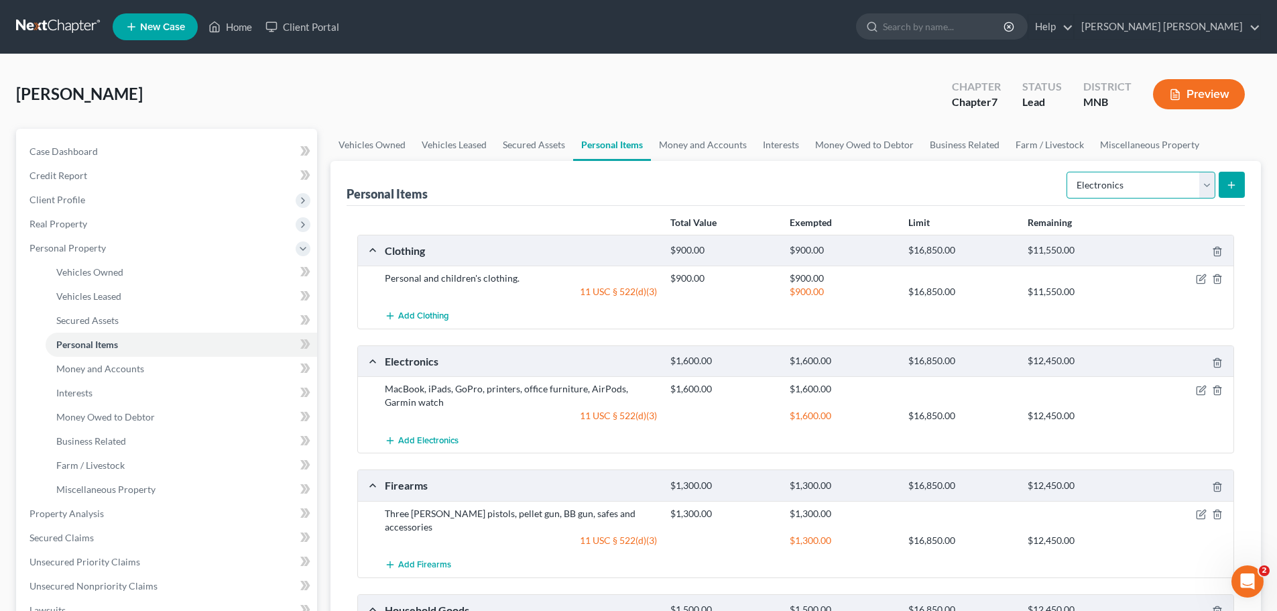
click at [1206, 188] on select "Select Item Type Clothing Collectibles Of Value Electronics Firearms Household …" at bounding box center [1141, 185] width 149 height 27
click at [1068, 172] on select "Select Item Type Clothing Collectibles Of Value Electronics Firearms Household …" at bounding box center [1141, 185] width 149 height 27
click at [1249, 188] on div "Personal Items Select Item Type Clothing Collectibles Of Value Electronics Fire…" at bounding box center [796, 447] width 931 height 573
click at [1224, 184] on button "submit" at bounding box center [1232, 185] width 26 height 26
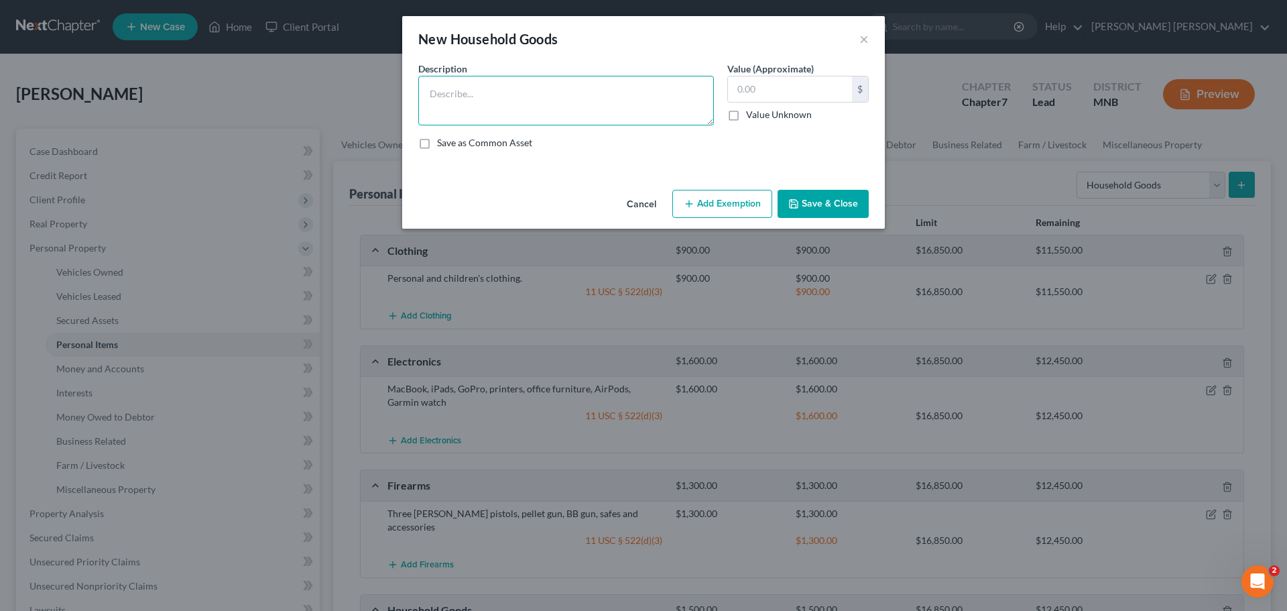
click at [536, 95] on textarea at bounding box center [566, 101] width 296 height 50
paste textarea "Children's Toys, Nintendo Switches"
click at [807, 97] on input "text" at bounding box center [790, 88] width 124 height 25
click at [733, 209] on button "Add Exemption" at bounding box center [723, 204] width 100 height 28
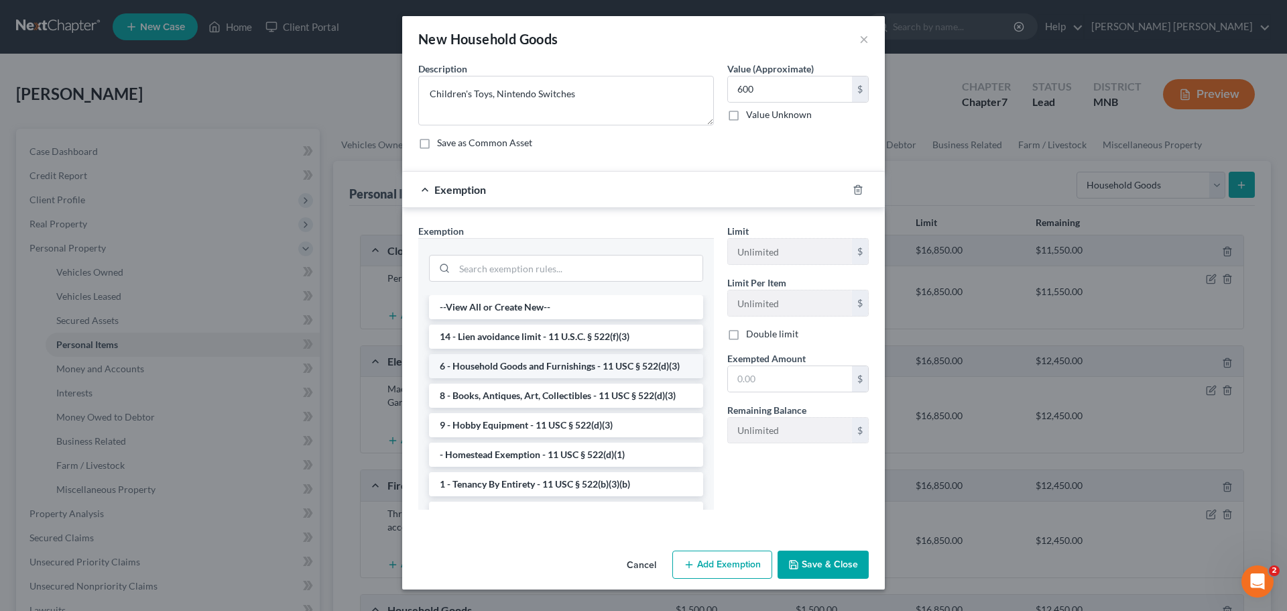
click at [531, 373] on li "6 - Household Goods and Furnishings - 11 USC § 522(d)(3)" at bounding box center [566, 366] width 274 height 24
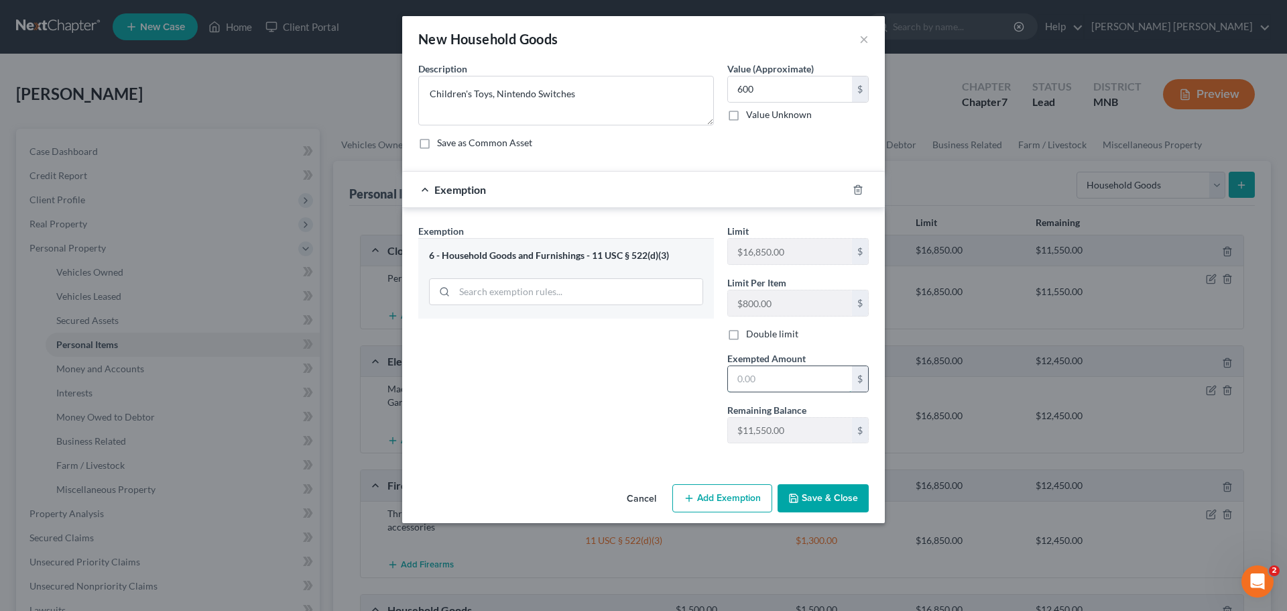
click at [764, 372] on input "text" at bounding box center [790, 378] width 124 height 25
click at [834, 502] on button "Save & Close" at bounding box center [823, 498] width 91 height 28
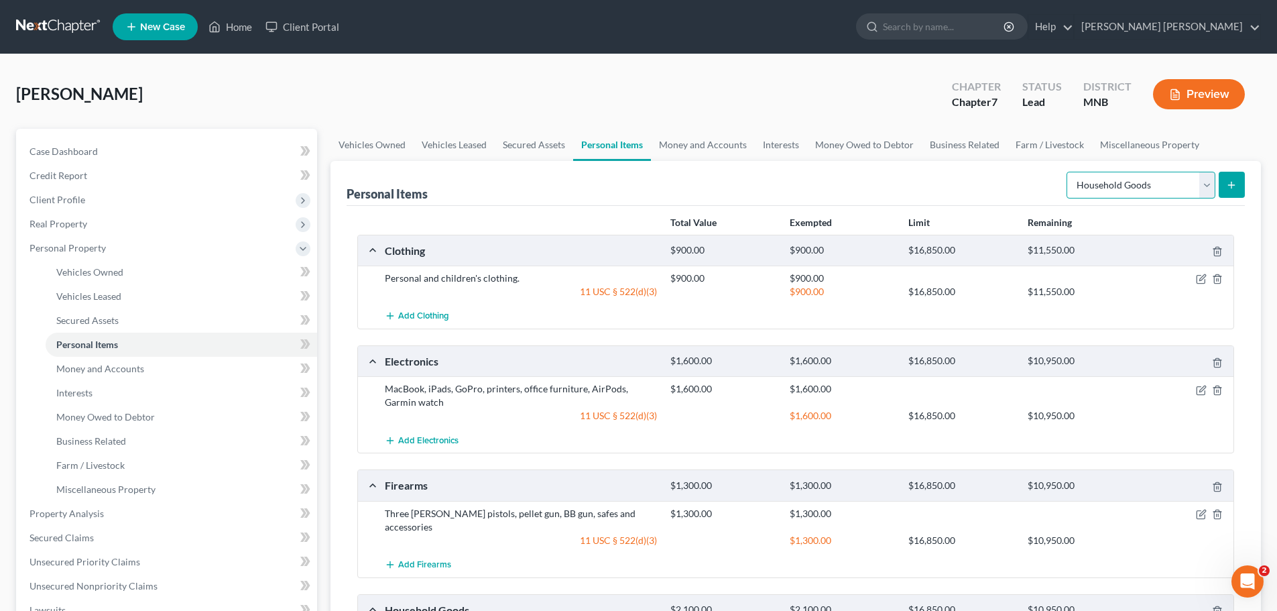
click at [1169, 186] on select "Select Item Type Clothing Collectibles Of Value Electronics Firearms Household …" at bounding box center [1141, 185] width 149 height 27
click at [1068, 172] on select "Select Item Type Clothing Collectibles Of Value Electronics Firearms Household …" at bounding box center [1141, 185] width 149 height 27
click at [1226, 181] on icon "submit" at bounding box center [1231, 185] width 11 height 11
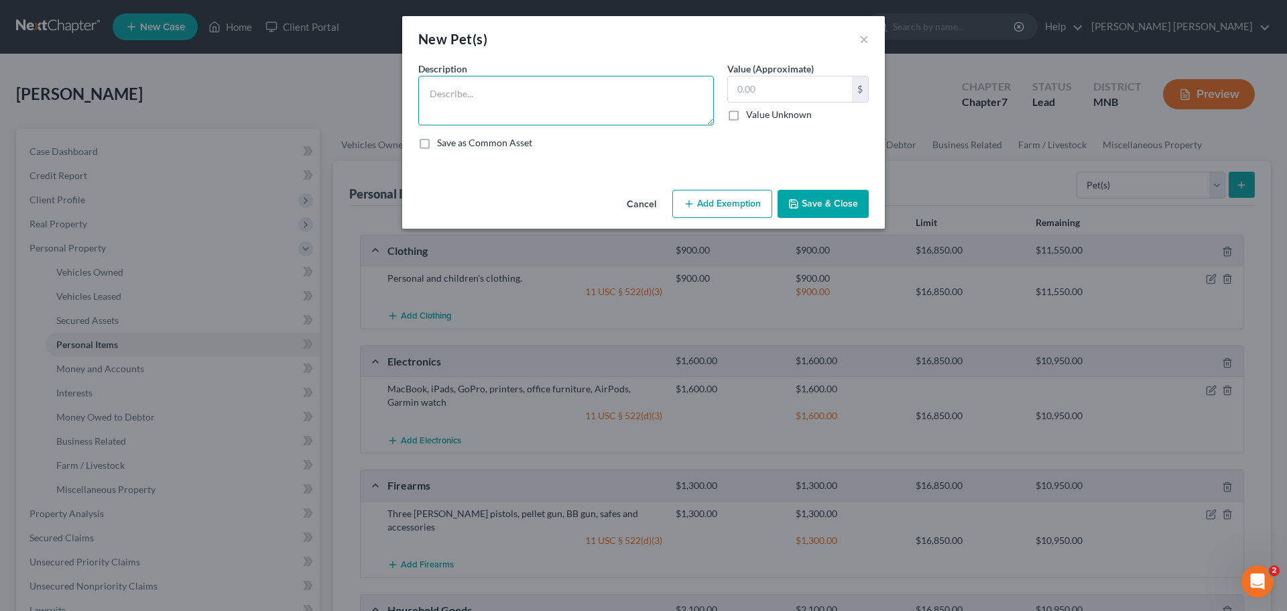
click at [614, 111] on textarea at bounding box center [566, 101] width 296 height 50
paste textarea "Dog, chickens/ducks, kennels, shed, e-collar"
click at [840, 96] on input "text" at bounding box center [790, 88] width 124 height 25
click at [693, 157] on div "Description * Dog, chickens/ducks, kennels, shed, e-collar Value (Approximate) …" at bounding box center [644, 111] width 464 height 99
click at [706, 198] on button "Add Exemption" at bounding box center [723, 204] width 100 height 28
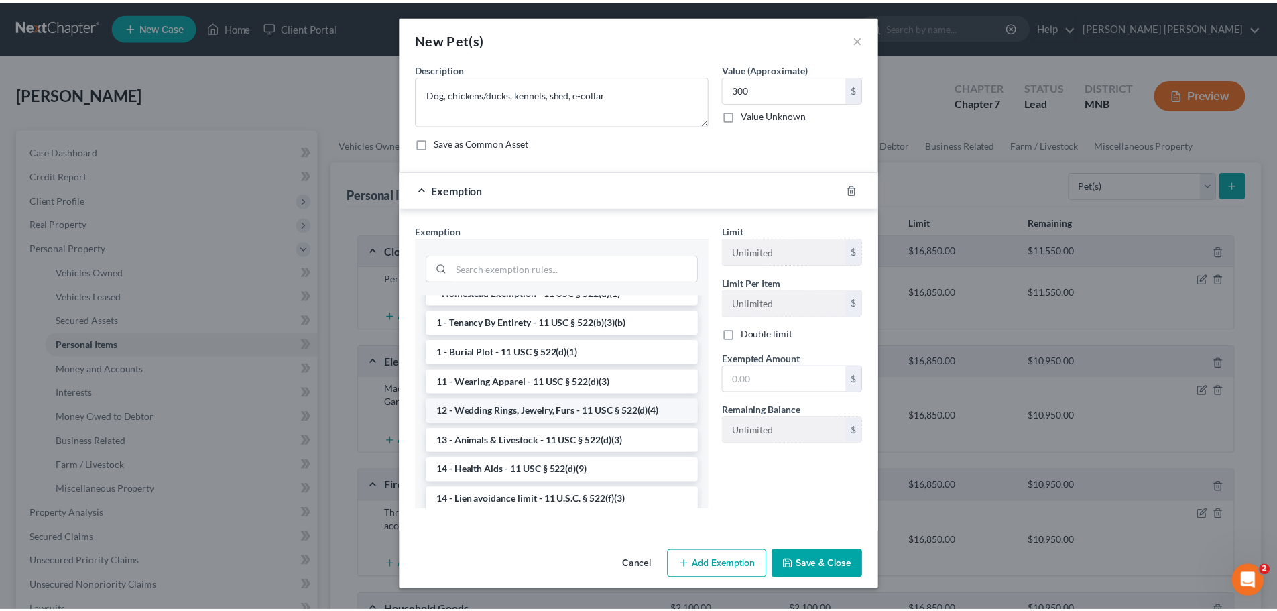
scroll to position [67, 0]
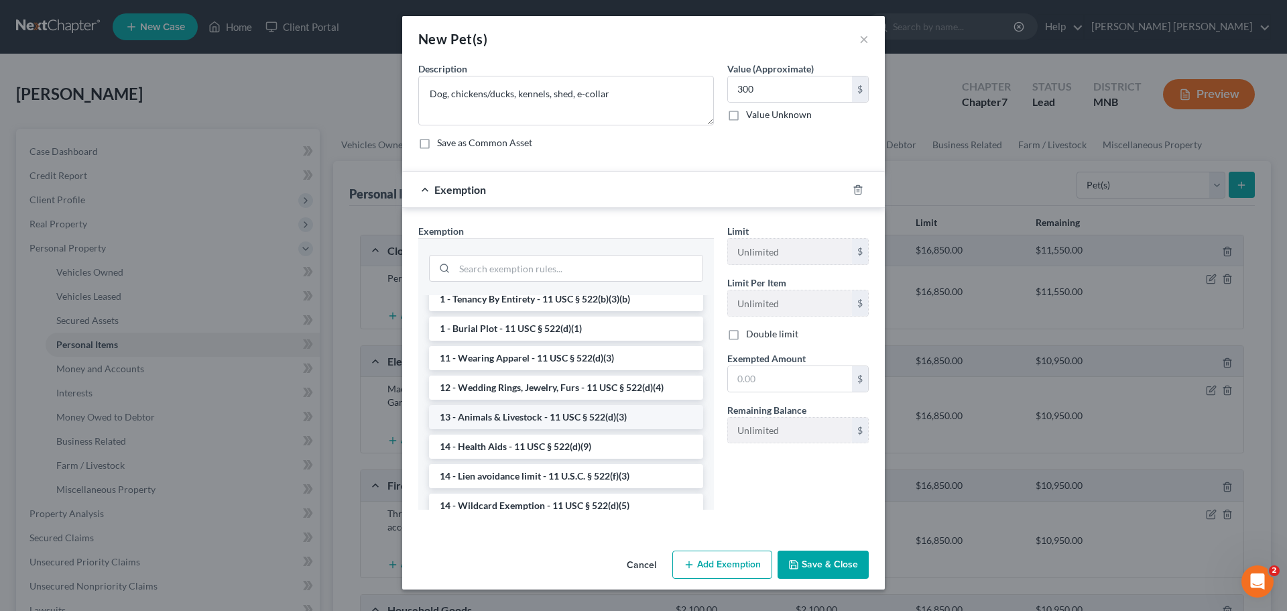
click at [525, 409] on li "13 - Animals & Livestock - 11 USC § 522(d)(3)" at bounding box center [566, 417] width 274 height 24
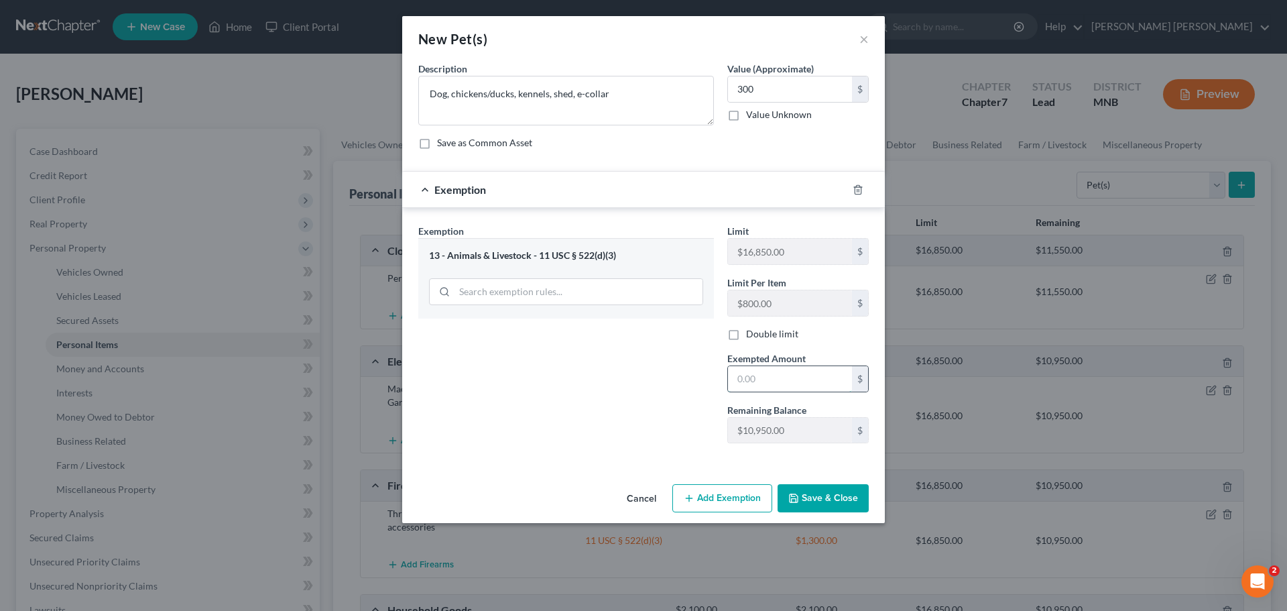
click at [799, 383] on input "text" at bounding box center [790, 378] width 124 height 25
click at [833, 506] on button "Save & Close" at bounding box center [823, 498] width 91 height 28
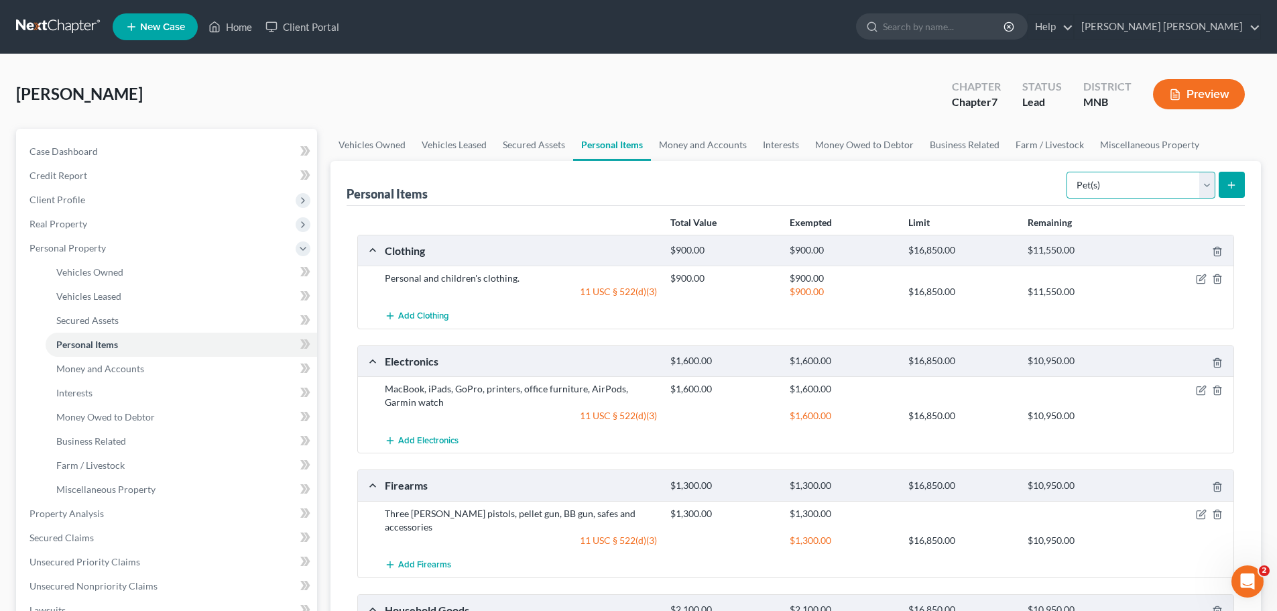
click at [1149, 186] on select "Select Item Type Clothing Collectibles Of Value Electronics Firearms Household …" at bounding box center [1141, 185] width 149 height 27
click at [1068, 172] on select "Select Item Type Clothing Collectibles Of Value Electronics Firearms Household …" at bounding box center [1141, 185] width 149 height 27
click at [1208, 190] on select "Select Item Type Clothing Collectibles Of Value Electronics Firearms Household …" at bounding box center [1141, 185] width 149 height 27
click at [1227, 188] on icon "submit" at bounding box center [1231, 185] width 11 height 11
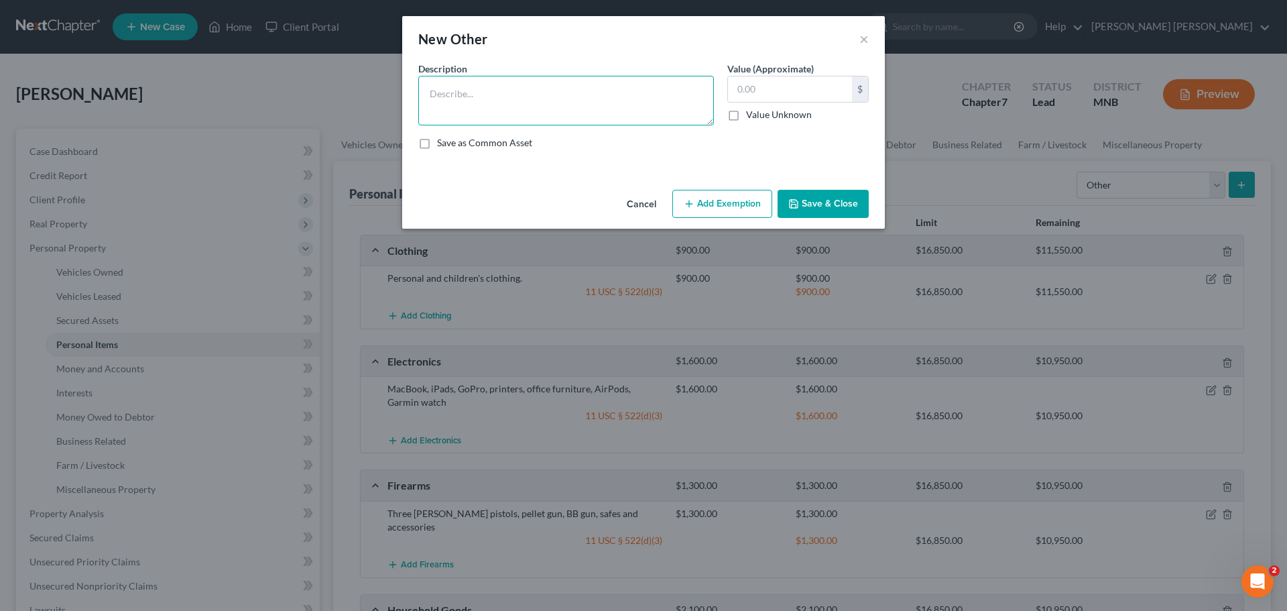
click at [559, 97] on textarea at bounding box center [566, 101] width 296 height 50
paste textarea "Toolbox, mechanic’s tools, air compressor, scan tool, garage heater, engine sta…"
click at [765, 88] on input "text" at bounding box center [790, 88] width 124 height 25
click at [713, 214] on button "Add Exemption" at bounding box center [723, 204] width 100 height 28
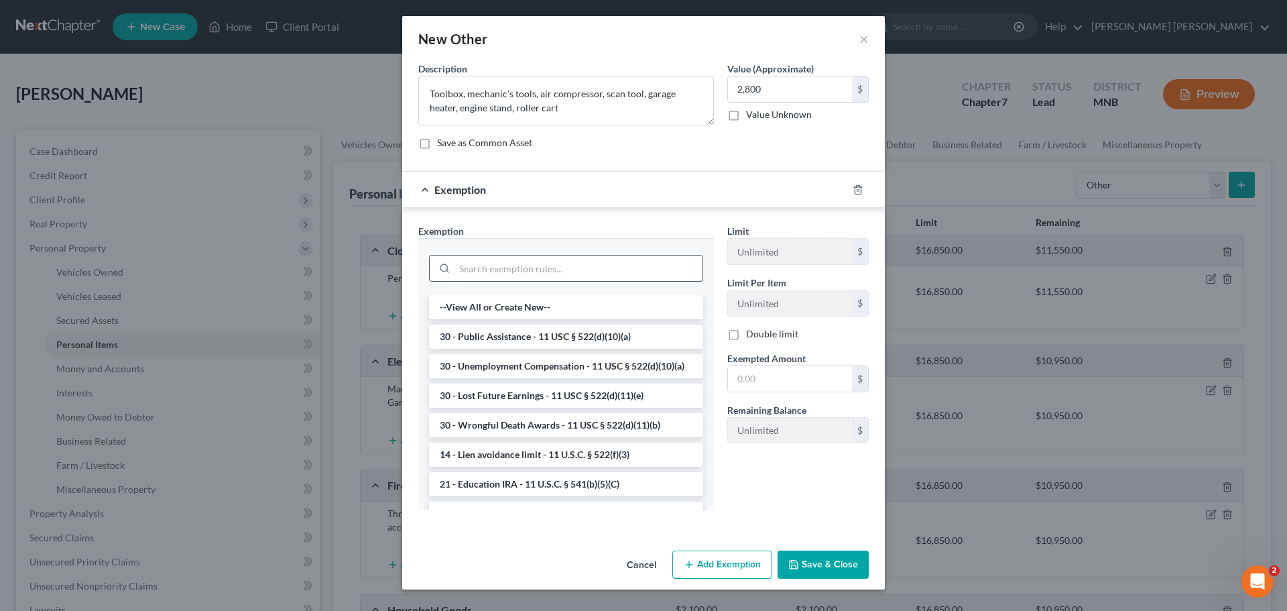
click at [547, 267] on input "search" at bounding box center [579, 267] width 248 height 25
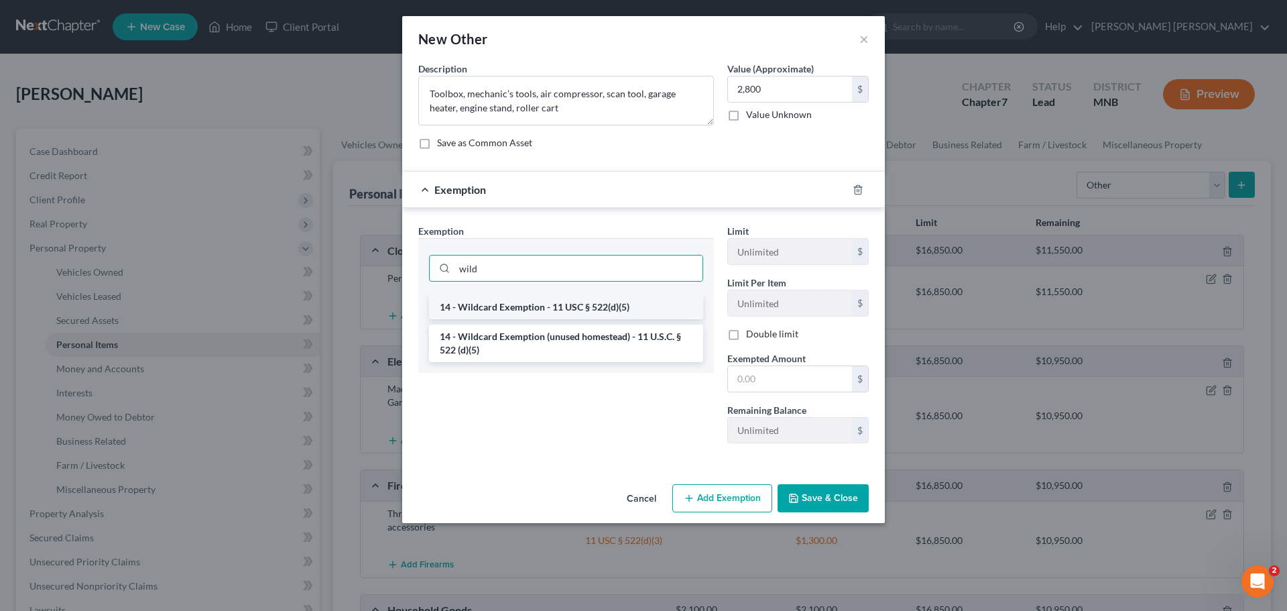
click at [577, 312] on li "14 - Wildcard Exemption - 11 USC § 522(d)(5)" at bounding box center [566, 307] width 274 height 24
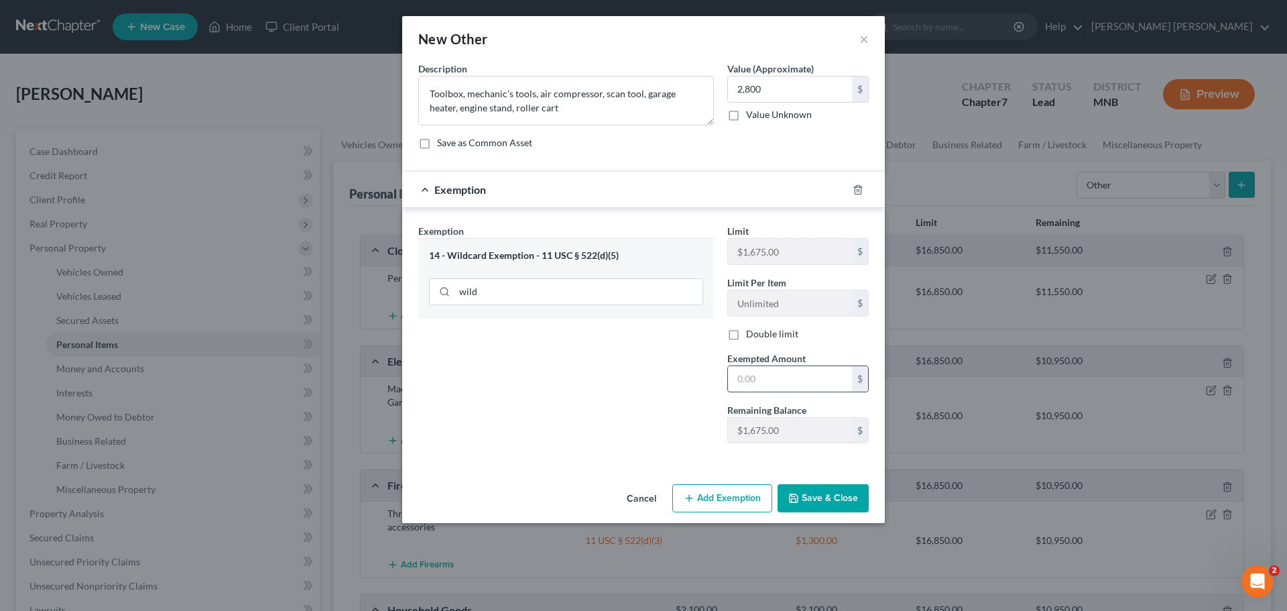
click at [774, 378] on input "text" at bounding box center [790, 378] width 124 height 25
click at [569, 290] on input "wild" at bounding box center [579, 291] width 248 height 25
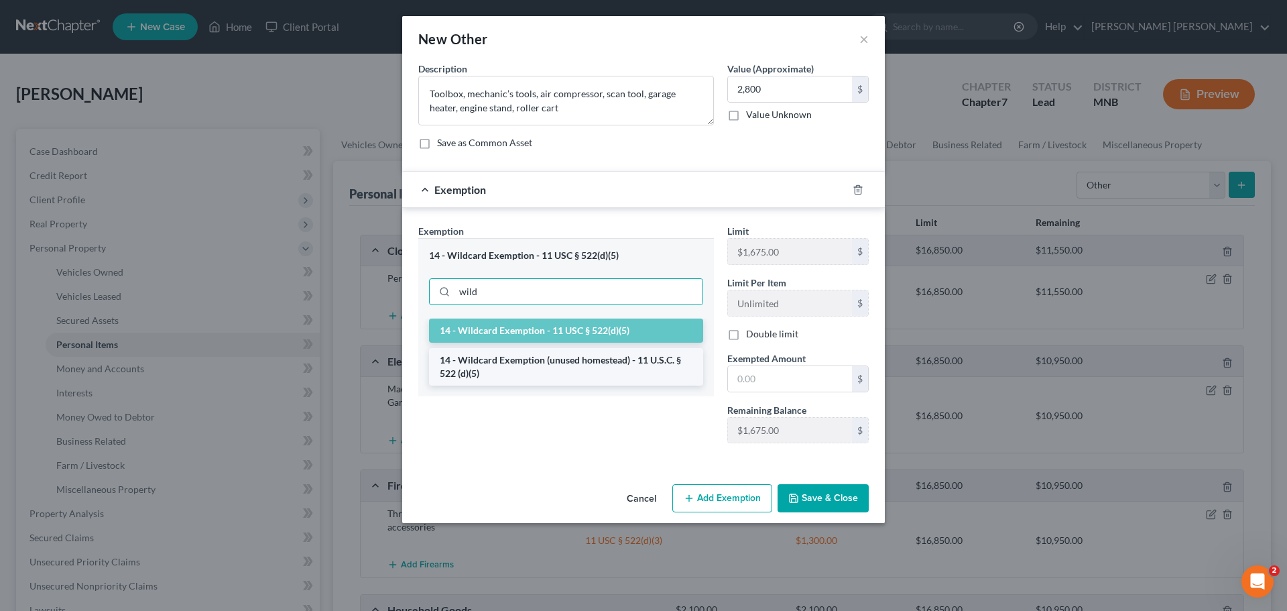
click at [575, 367] on li "14 - Wildcard Exemption (unused homestead) - 11 U.S.C. § 522 (d)(5)" at bounding box center [566, 367] width 274 height 38
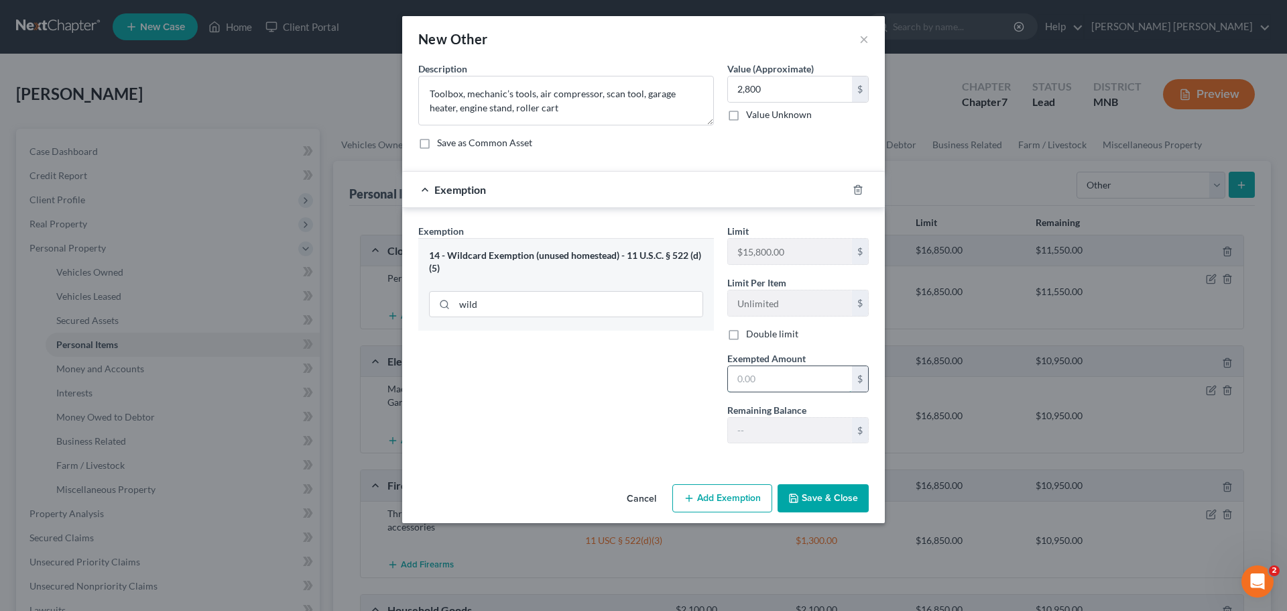
click at [802, 372] on input "text" at bounding box center [790, 378] width 124 height 25
click at [610, 297] on input "wild" at bounding box center [579, 304] width 248 height 25
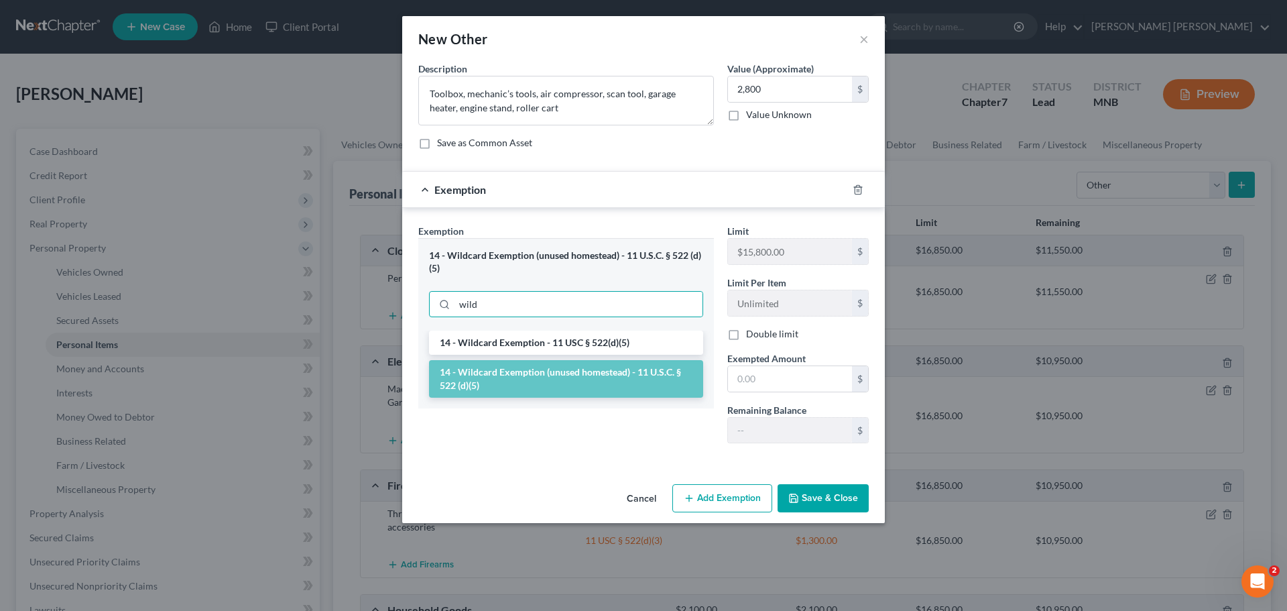
click at [593, 373] on li "14 - Wildcard Exemption (unused homestead) - 11 U.S.C. § 522 (d)(5)" at bounding box center [566, 379] width 274 height 38
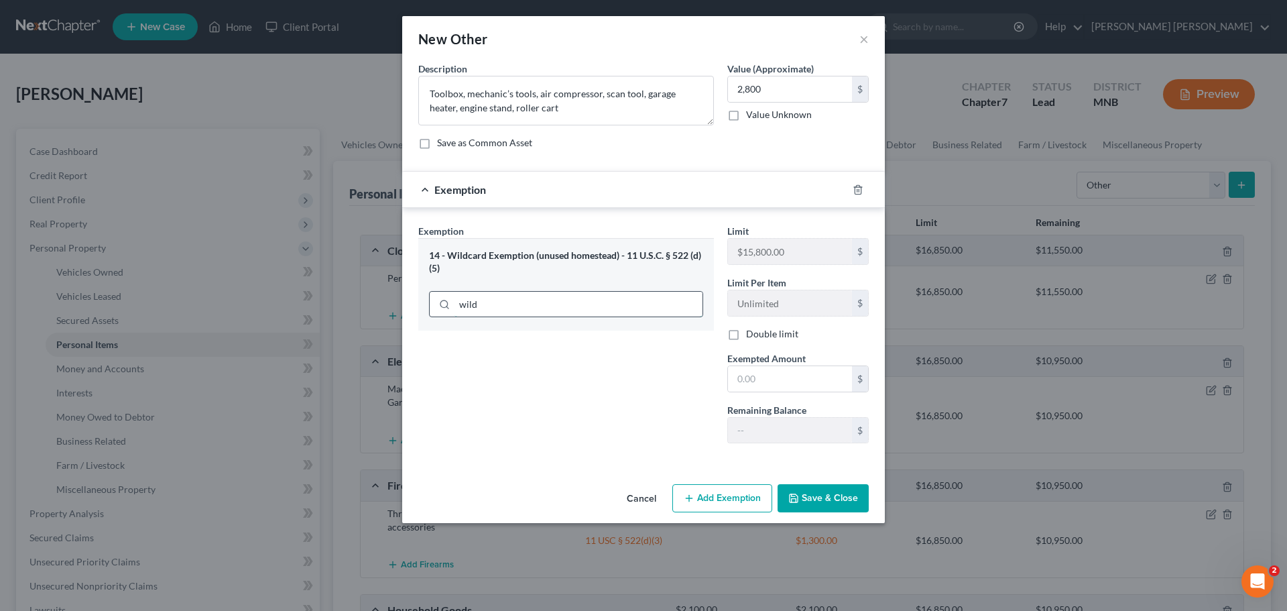
click at [561, 297] on input "wild" at bounding box center [579, 304] width 248 height 25
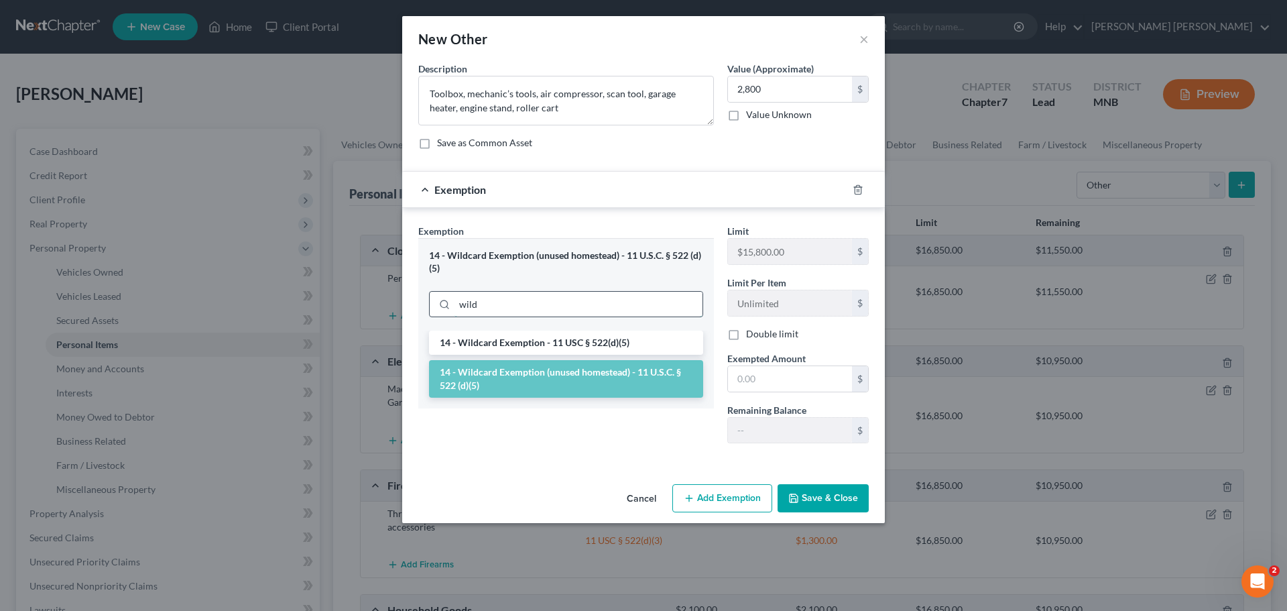
click at [561, 297] on input "wild" at bounding box center [579, 304] width 248 height 25
click at [612, 384] on li "14 - Wildcard Exemption (unused homestead) - 11 U.S.C. § 522 (d)(5)" at bounding box center [566, 379] width 274 height 38
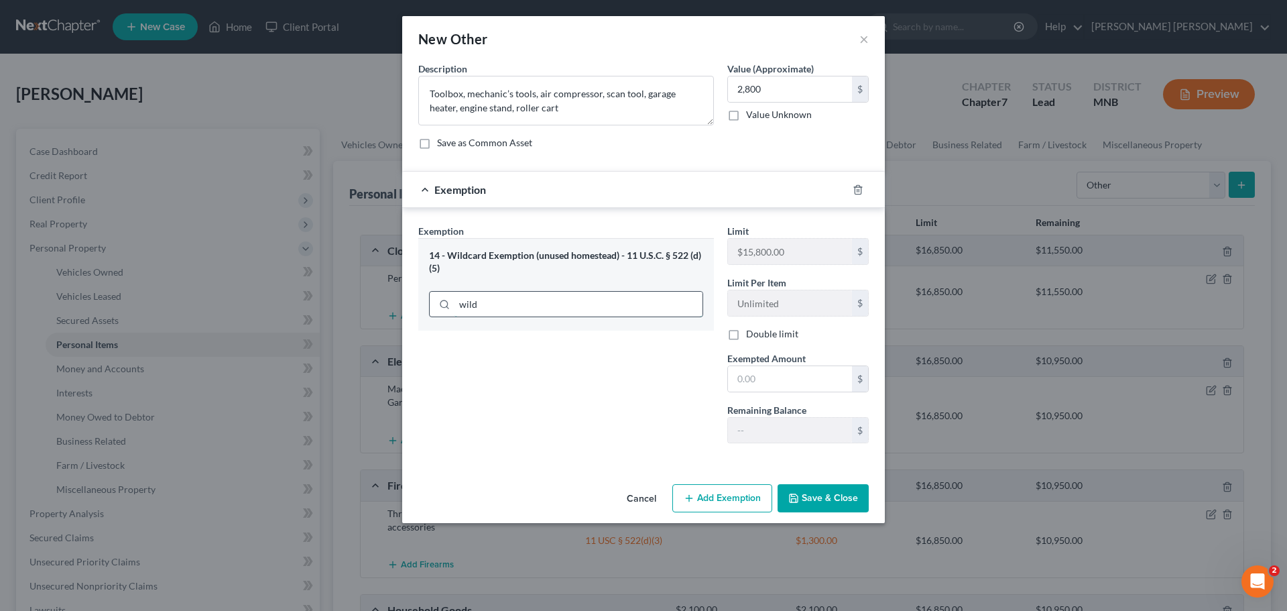
click at [564, 306] on input "wild" at bounding box center [579, 304] width 248 height 25
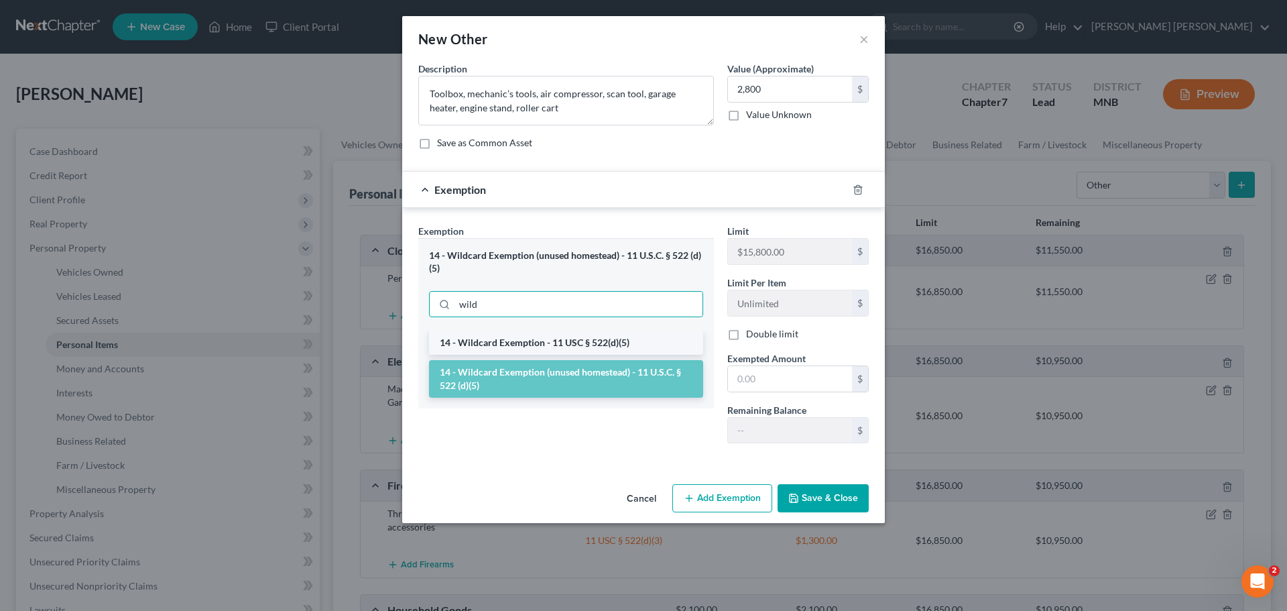
click at [553, 337] on li "14 - Wildcard Exemption - 11 USC § 522(d)(5)" at bounding box center [566, 343] width 274 height 24
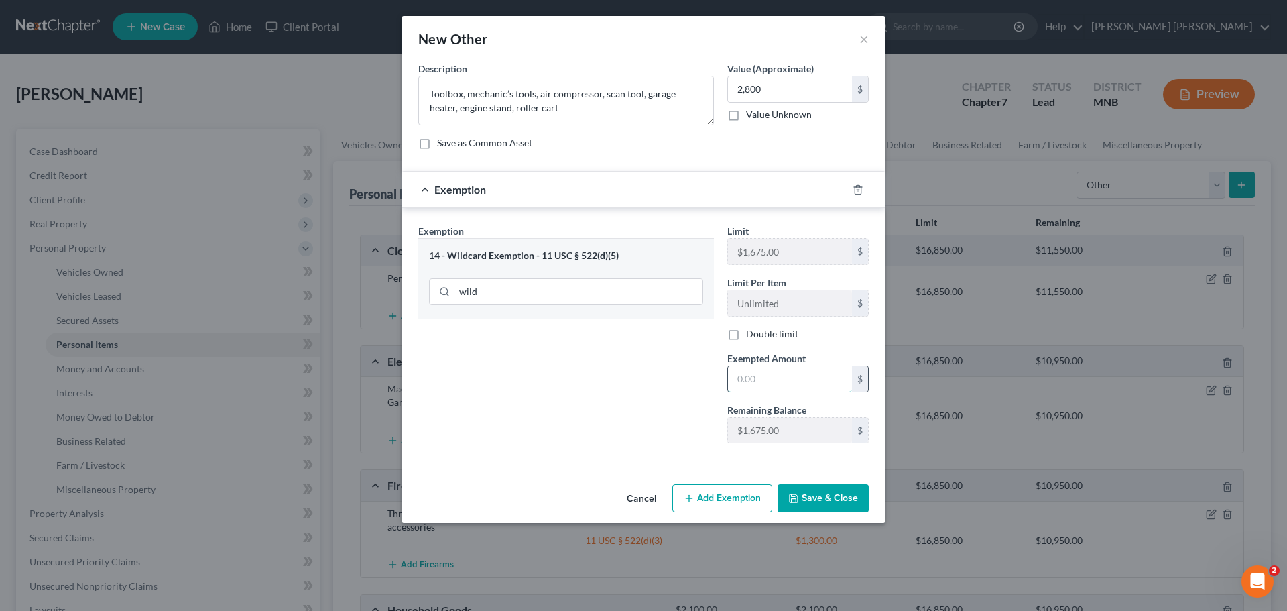
click at [779, 384] on input "text" at bounding box center [790, 378] width 124 height 25
click at [614, 293] on input "wild" at bounding box center [579, 291] width 248 height 25
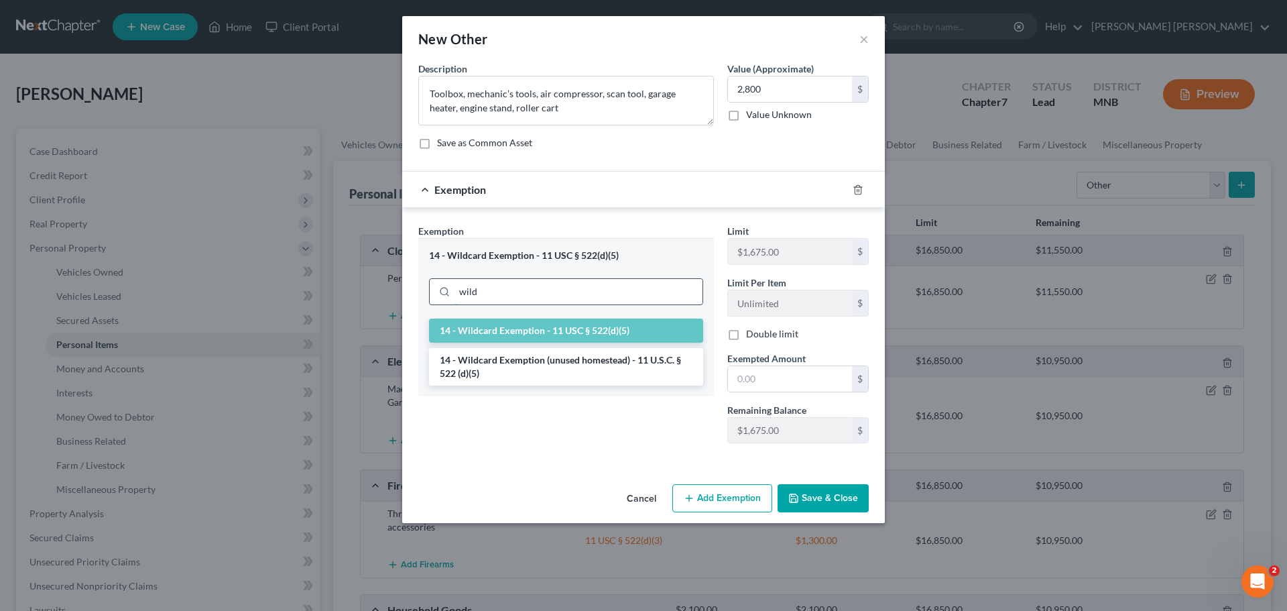
click at [614, 293] on input "wild" at bounding box center [579, 291] width 248 height 25
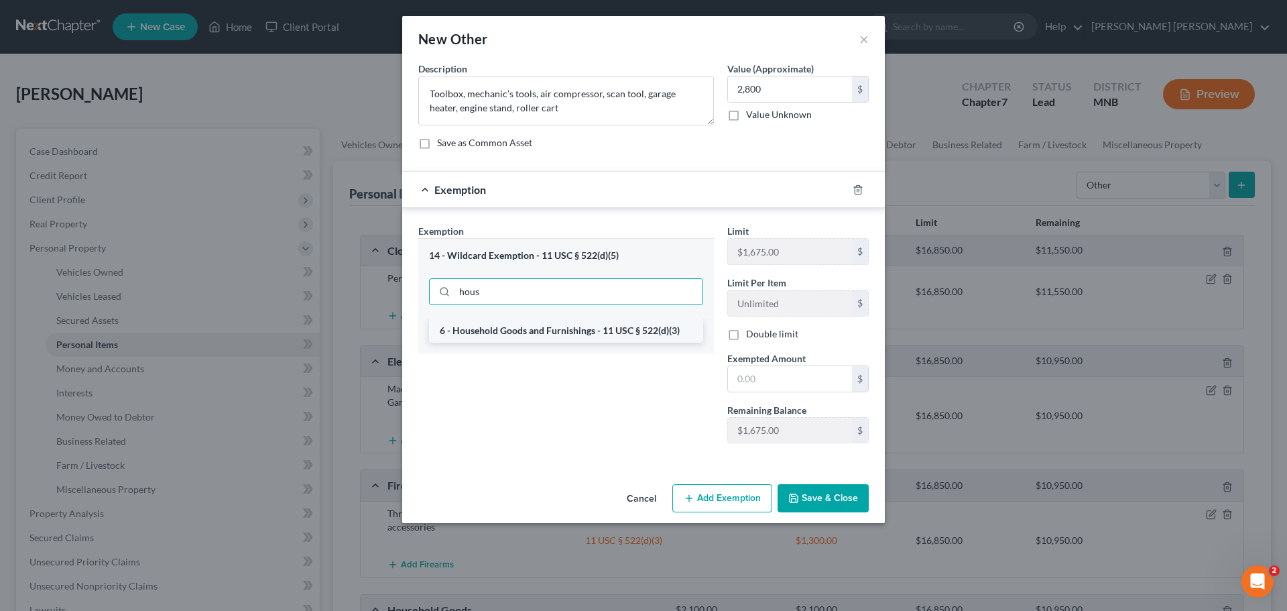
click at [617, 333] on li "6 - Household Goods and Furnishings - 11 USC § 522(d)(3)" at bounding box center [566, 331] width 274 height 24
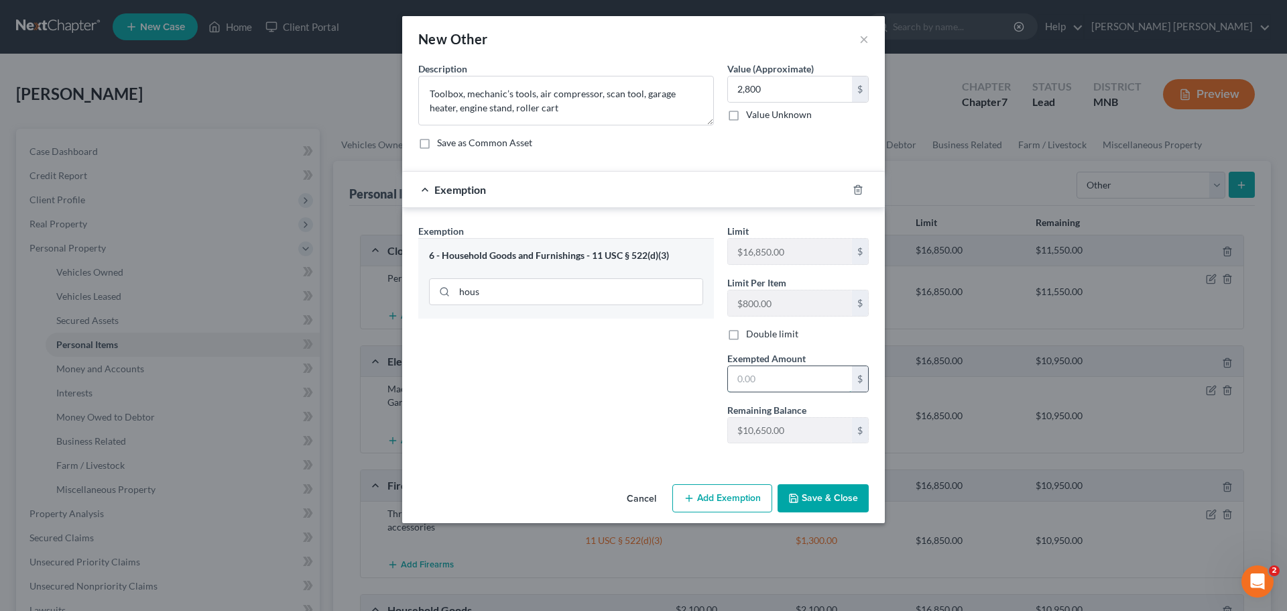
click at [764, 384] on input "text" at bounding box center [790, 378] width 124 height 25
click at [807, 493] on button "Save & Close" at bounding box center [823, 498] width 91 height 28
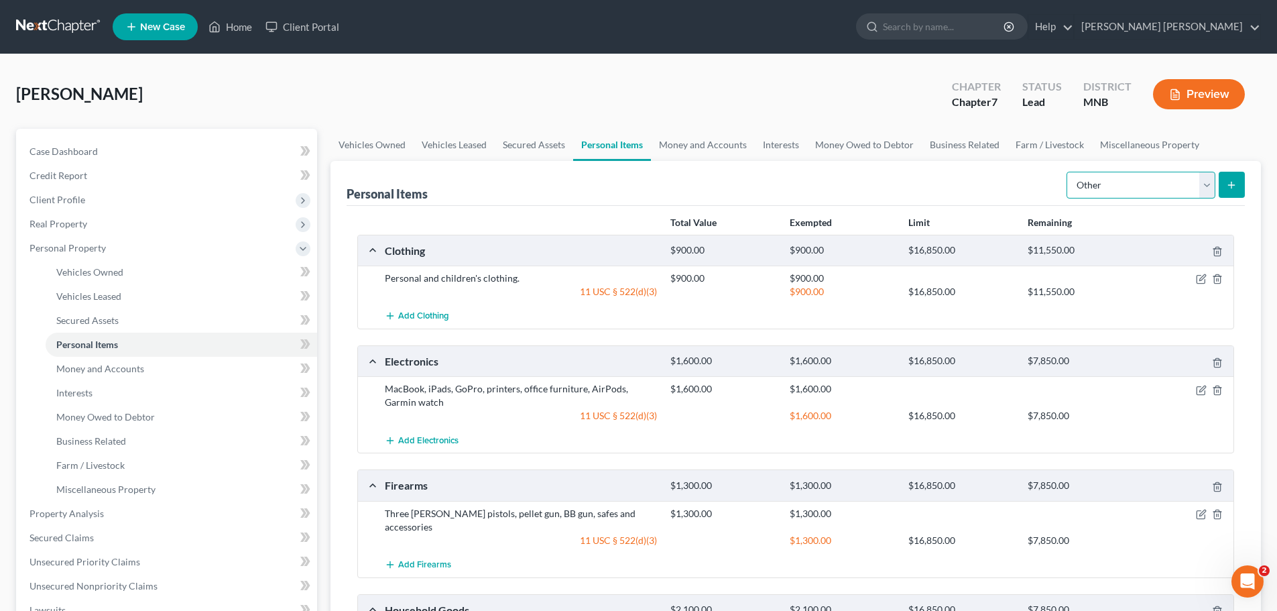
click at [1204, 187] on select "Select Item Type Clothing Collectibles Of Value Electronics Firearms Household …" at bounding box center [1141, 185] width 149 height 27
click at [1068, 172] on select "Select Item Type Clothing Collectibles Of Value Electronics Firearms Household …" at bounding box center [1141, 185] width 149 height 27
click at [1229, 189] on icon "submit" at bounding box center [1231, 185] width 11 height 11
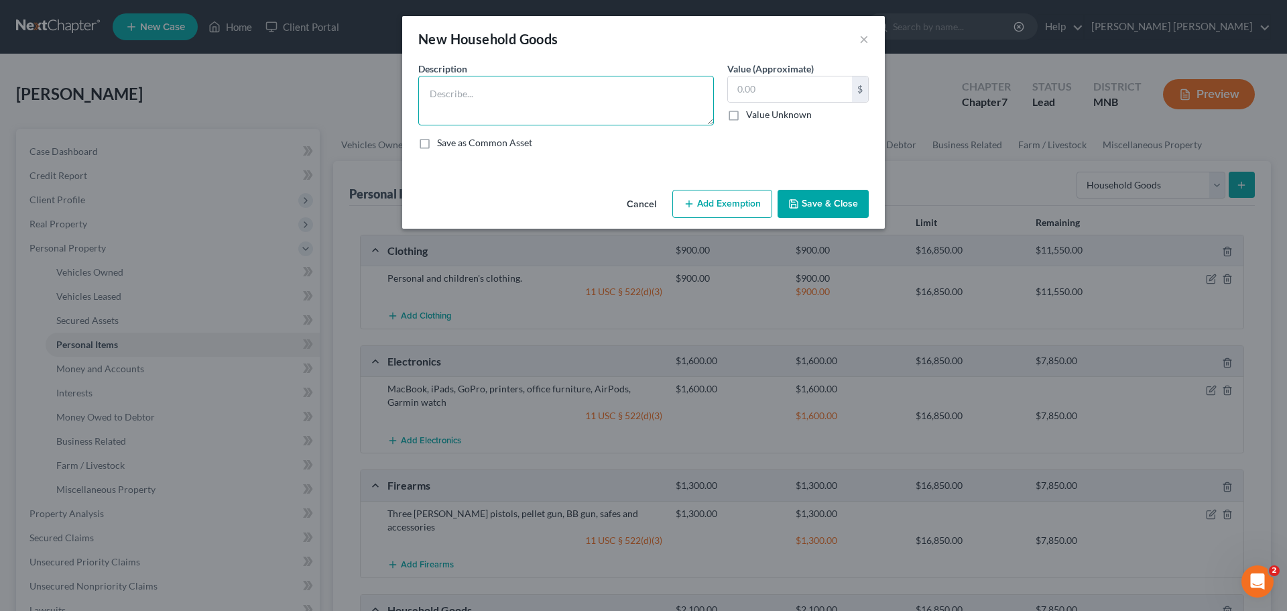
click at [542, 102] on textarea at bounding box center [566, 101] width 296 height 50
paste textarea "Bench press, cable gym, scale"
click at [823, 93] on input "text" at bounding box center [790, 88] width 124 height 25
click at [688, 207] on icon "button" at bounding box center [689, 203] width 11 height 11
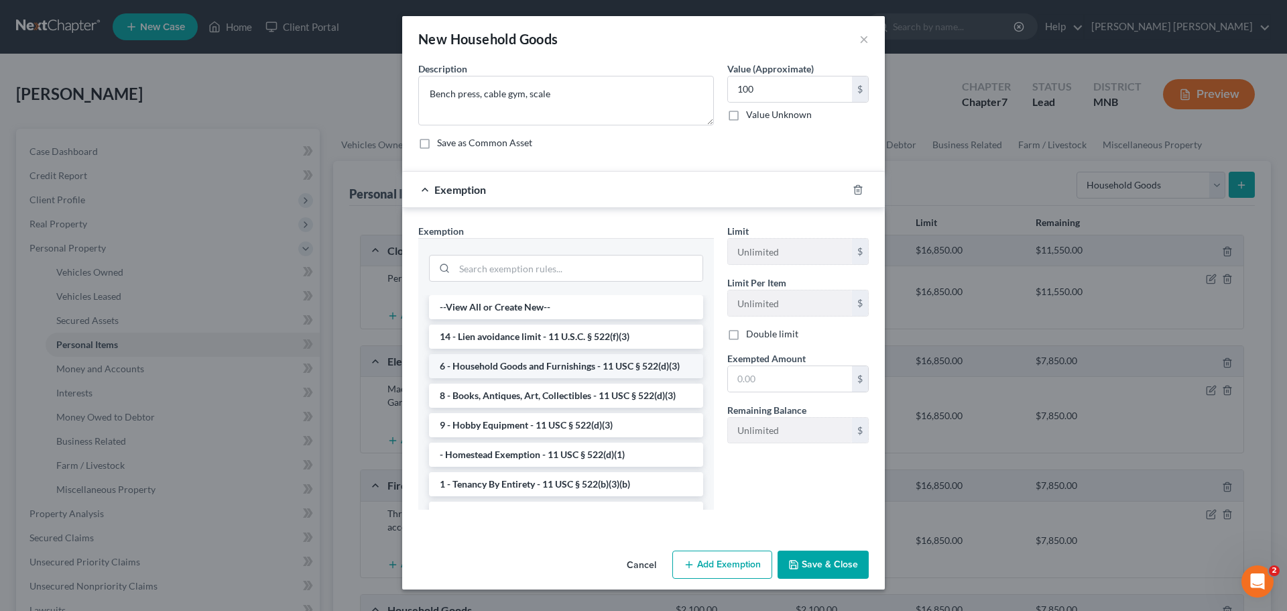
click at [532, 364] on li "6 - Household Goods and Furnishings - 11 USC § 522(d)(3)" at bounding box center [566, 366] width 274 height 24
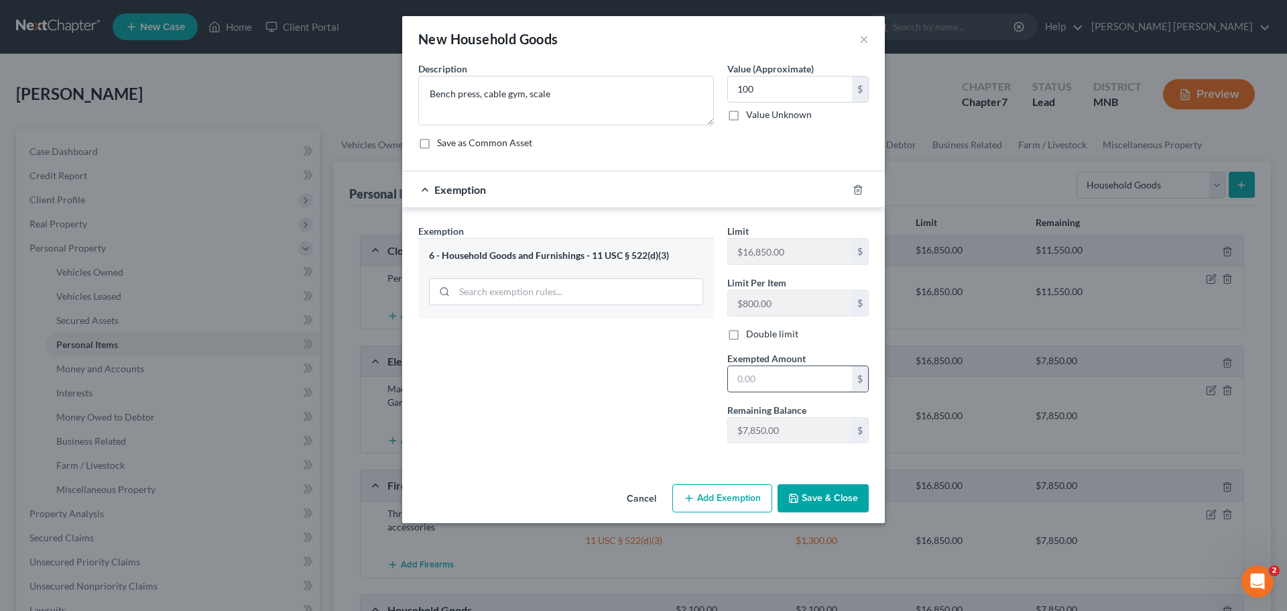
click at [758, 382] on input "text" at bounding box center [790, 378] width 124 height 25
click at [842, 498] on button "Save & Close" at bounding box center [823, 498] width 91 height 28
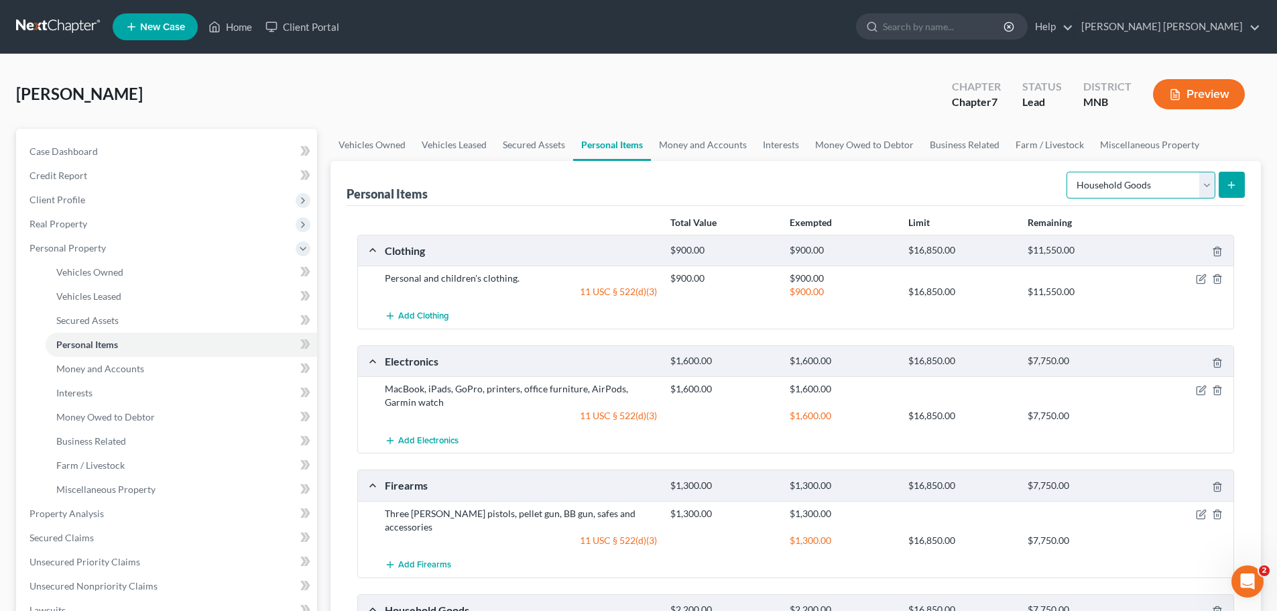
click at [1213, 189] on select "Select Item Type Clothing Collectibles Of Value Electronics Firearms Household …" at bounding box center [1141, 185] width 149 height 27
click at [1068, 172] on select "Select Item Type Clothing Collectibles Of Value Electronics Firearms Household …" at bounding box center [1141, 185] width 149 height 27
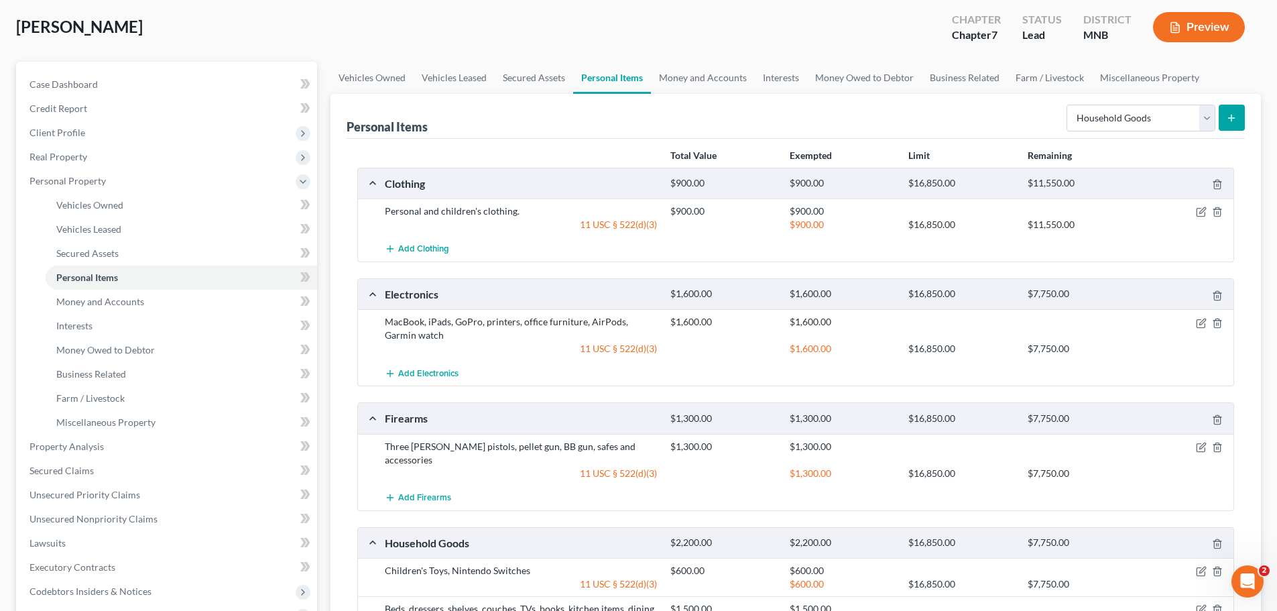
click at [1233, 116] on icon "submit" at bounding box center [1231, 118] width 11 height 11
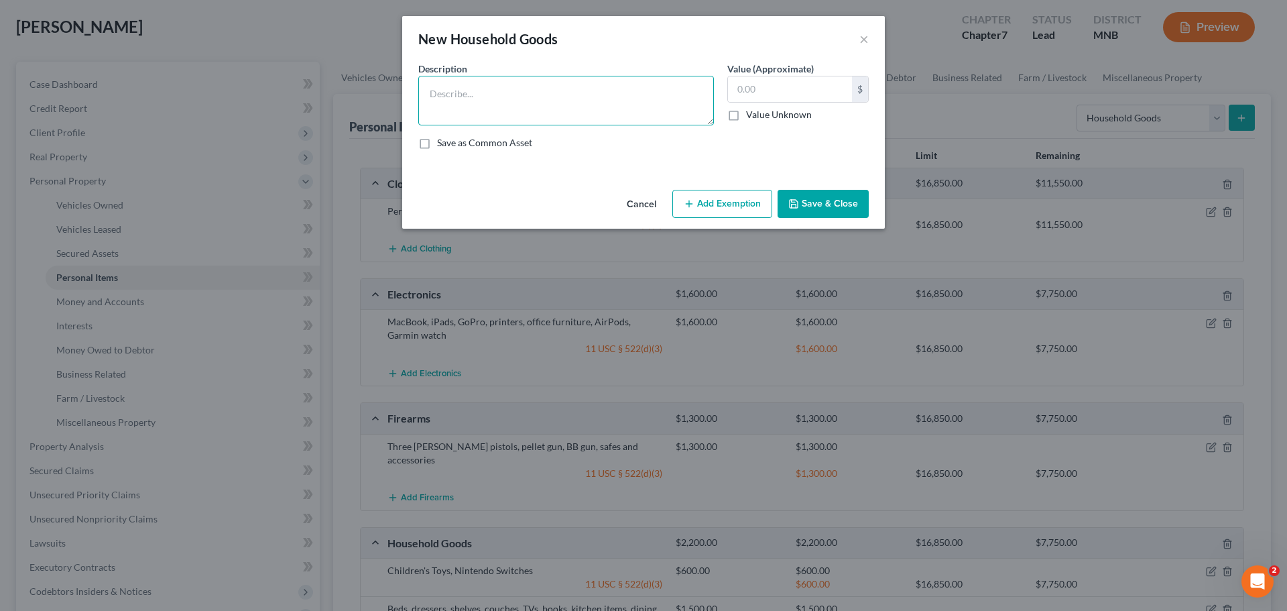
click at [639, 103] on textarea at bounding box center [566, 101] width 296 height 50
paste textarea "Mower, lawn trailer, snow blower, blowers, chainsaw, washer, shovels"
click at [813, 86] on input "text" at bounding box center [790, 88] width 124 height 25
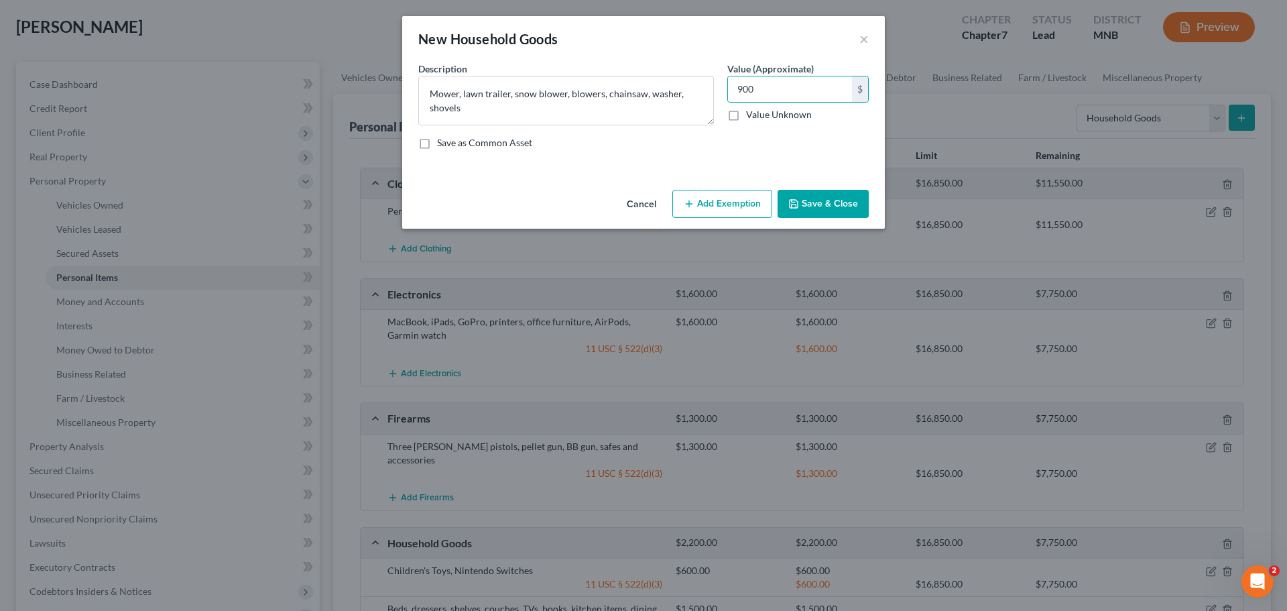
click at [698, 200] on button "Add Exemption" at bounding box center [723, 204] width 100 height 28
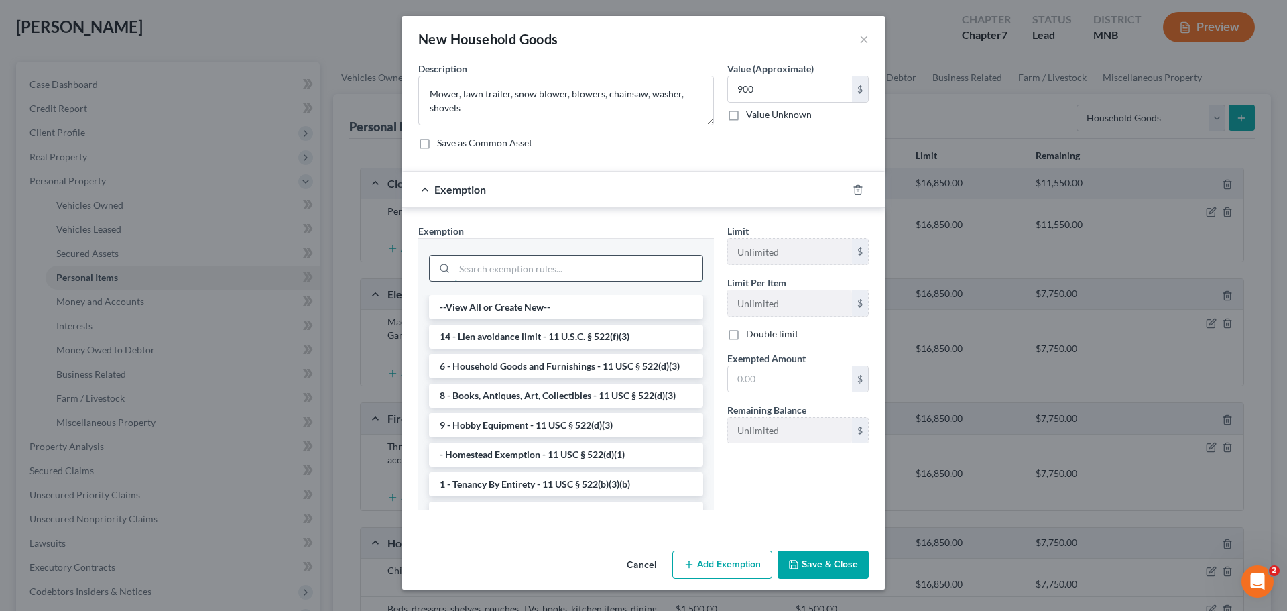
click at [528, 272] on input "search" at bounding box center [579, 267] width 248 height 25
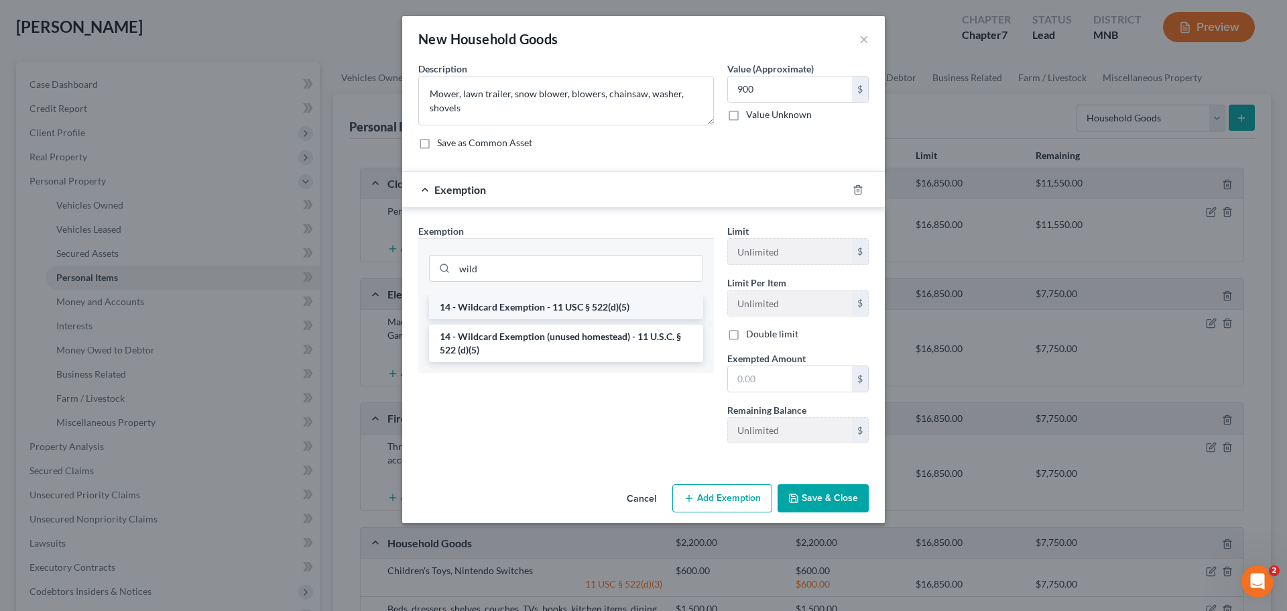
click at [552, 305] on li "14 - Wildcard Exemption - 11 USC § 522(d)(5)" at bounding box center [566, 307] width 274 height 24
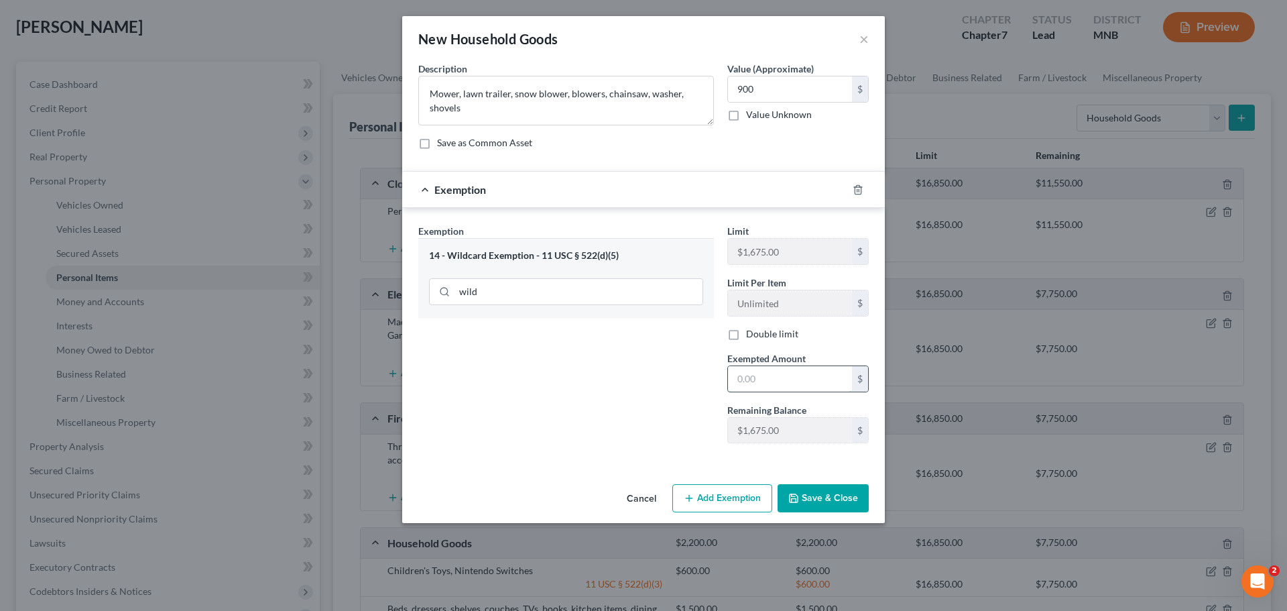
click at [759, 374] on input "text" at bounding box center [790, 378] width 124 height 25
click at [829, 502] on button "Save & Close" at bounding box center [823, 498] width 91 height 28
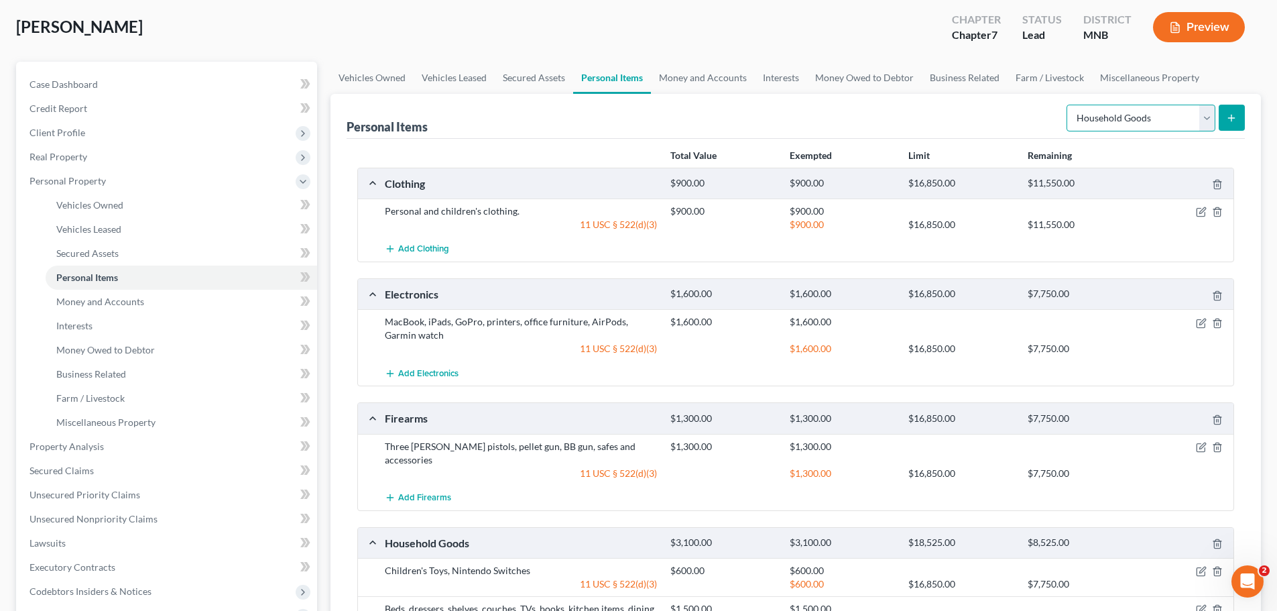
click at [1204, 118] on select "Select Item Type Clothing Collectibles Of Value Electronics Firearms Household …" at bounding box center [1141, 118] width 149 height 27
click at [1068, 105] on select "Select Item Type Clothing Collectibles Of Value Electronics Firearms Household …" at bounding box center [1141, 118] width 149 height 27
click at [1200, 117] on select "Select Item Type Clothing Collectibles Of Value Electronics Firearms Household …" at bounding box center [1141, 118] width 149 height 27
click at [1232, 116] on line "submit" at bounding box center [1232, 118] width 0 height 6
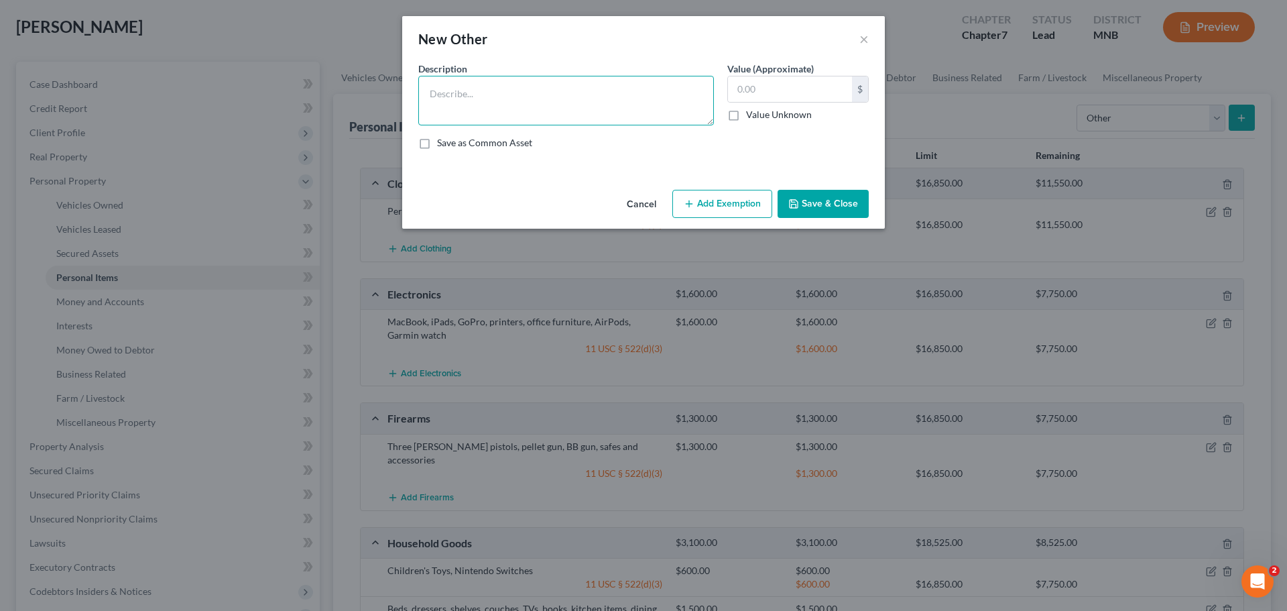
click at [569, 92] on textarea at bounding box center [566, 101] width 296 height 50
paste textarea "1976 Cadillac Eldorado, debtor’s 50% interest"
click at [750, 91] on input "text" at bounding box center [790, 88] width 124 height 25
click at [714, 208] on button "Add Exemption" at bounding box center [723, 204] width 100 height 28
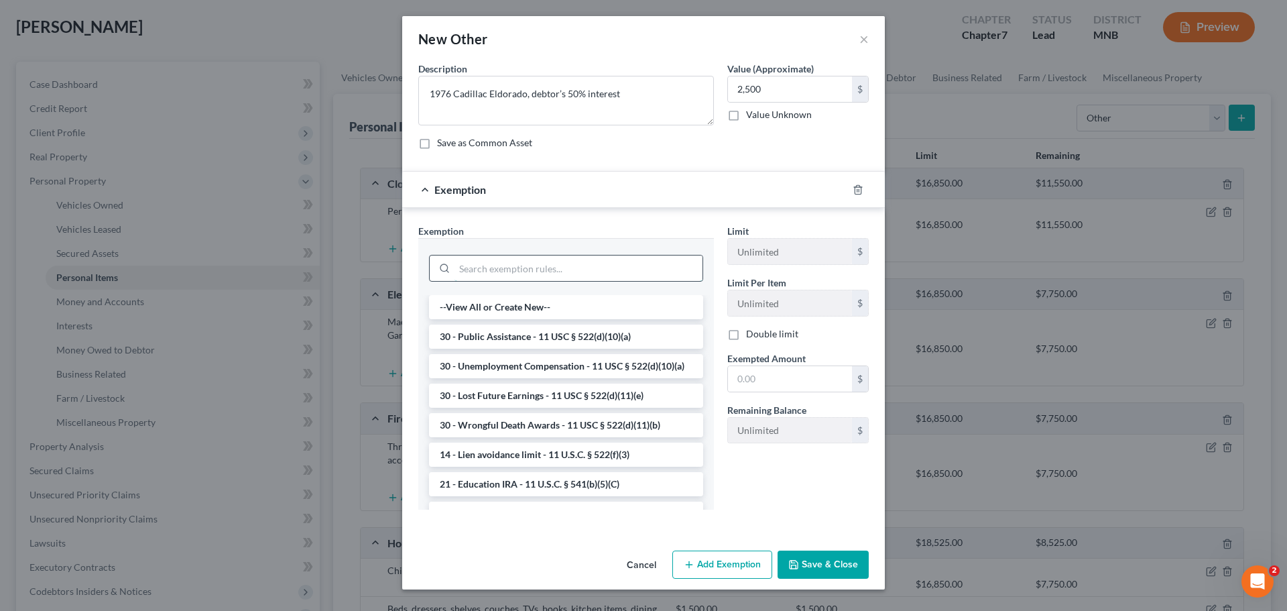
click at [516, 281] on input "search" at bounding box center [579, 267] width 248 height 25
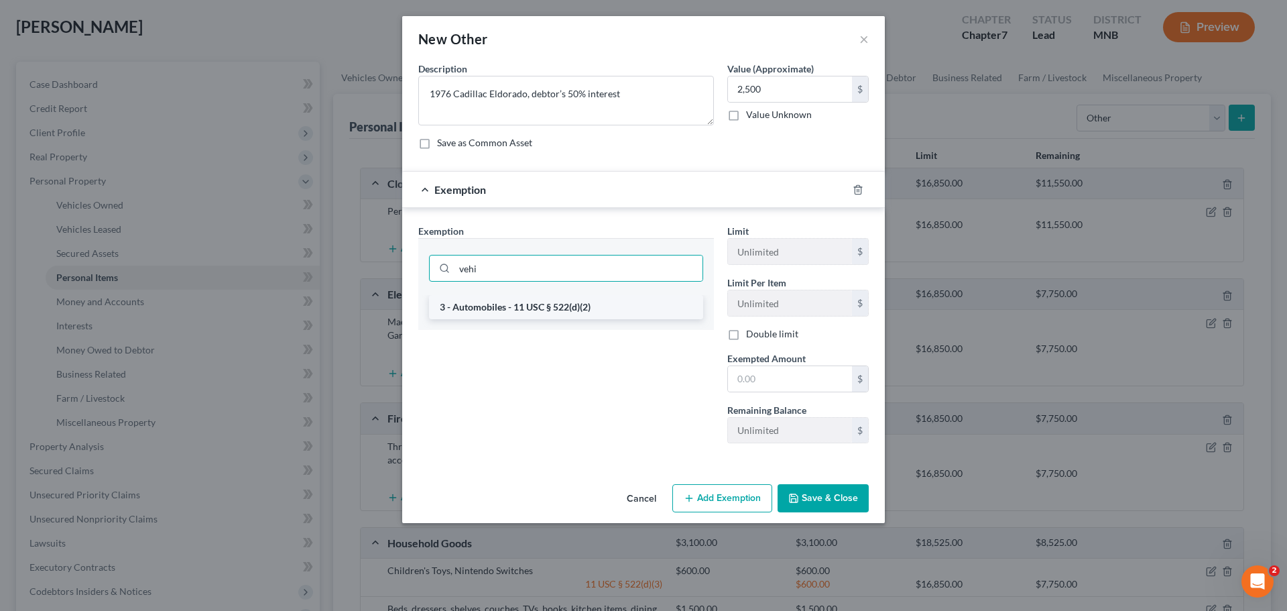
click at [560, 307] on li "3 - Automobiles - 11 USC § 522(d)(2)" at bounding box center [566, 307] width 274 height 24
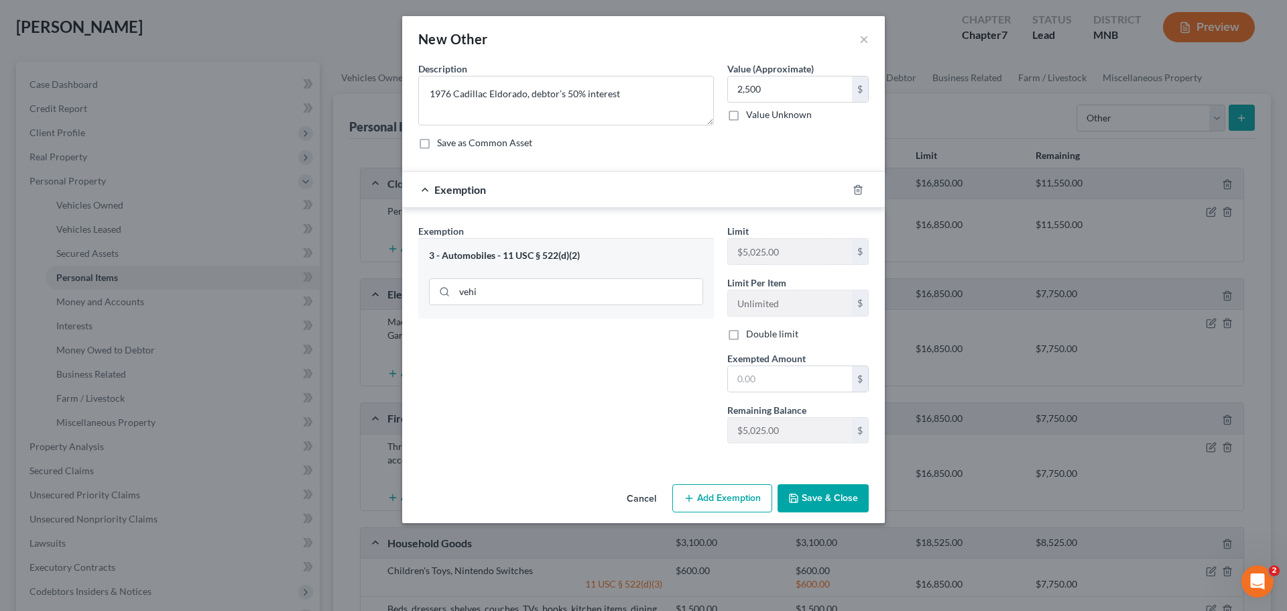
click at [836, 494] on button "Save & Close" at bounding box center [823, 498] width 91 height 28
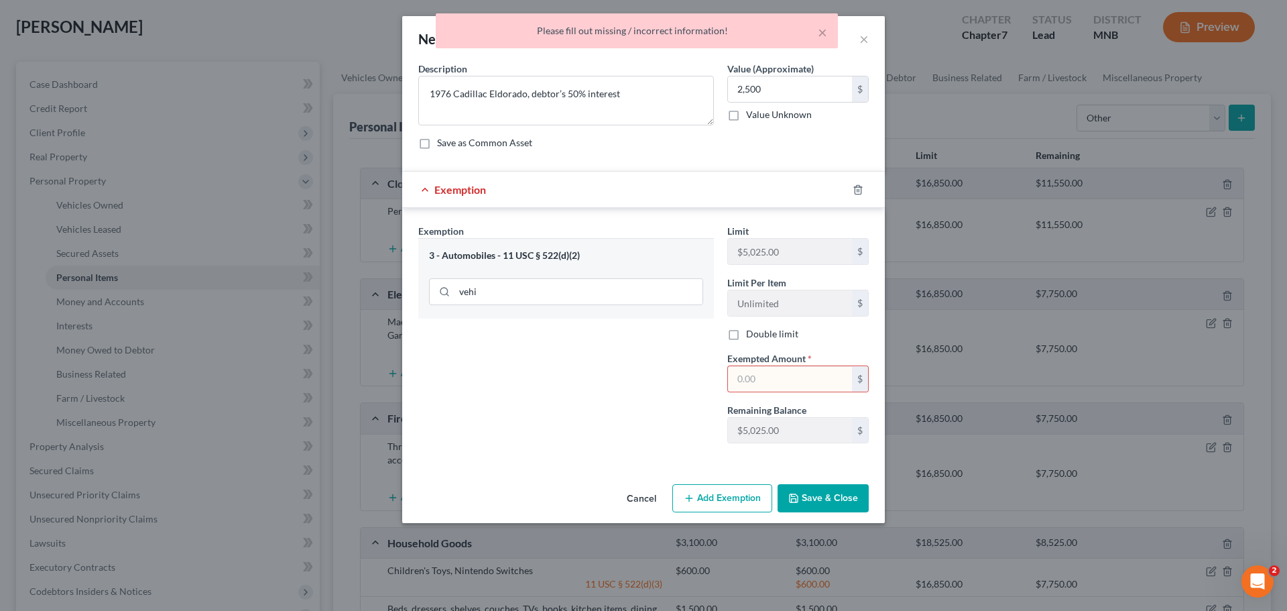
click at [801, 380] on input "text" at bounding box center [790, 378] width 124 height 25
click at [831, 491] on button "Save & Close" at bounding box center [823, 498] width 91 height 28
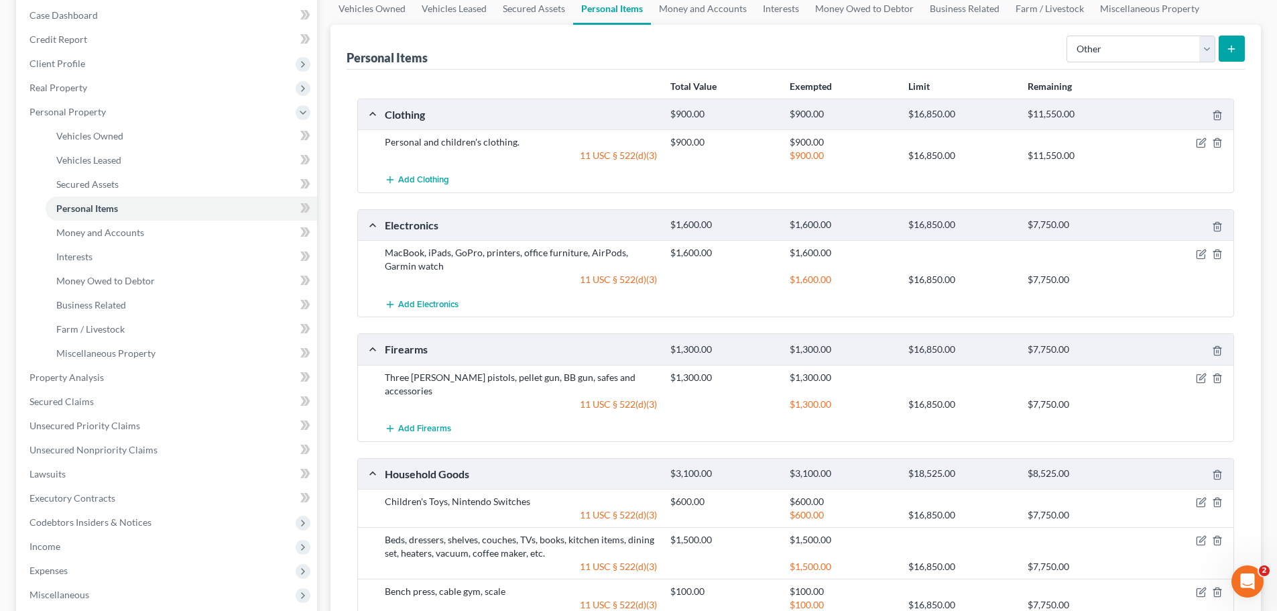
scroll to position [0, 0]
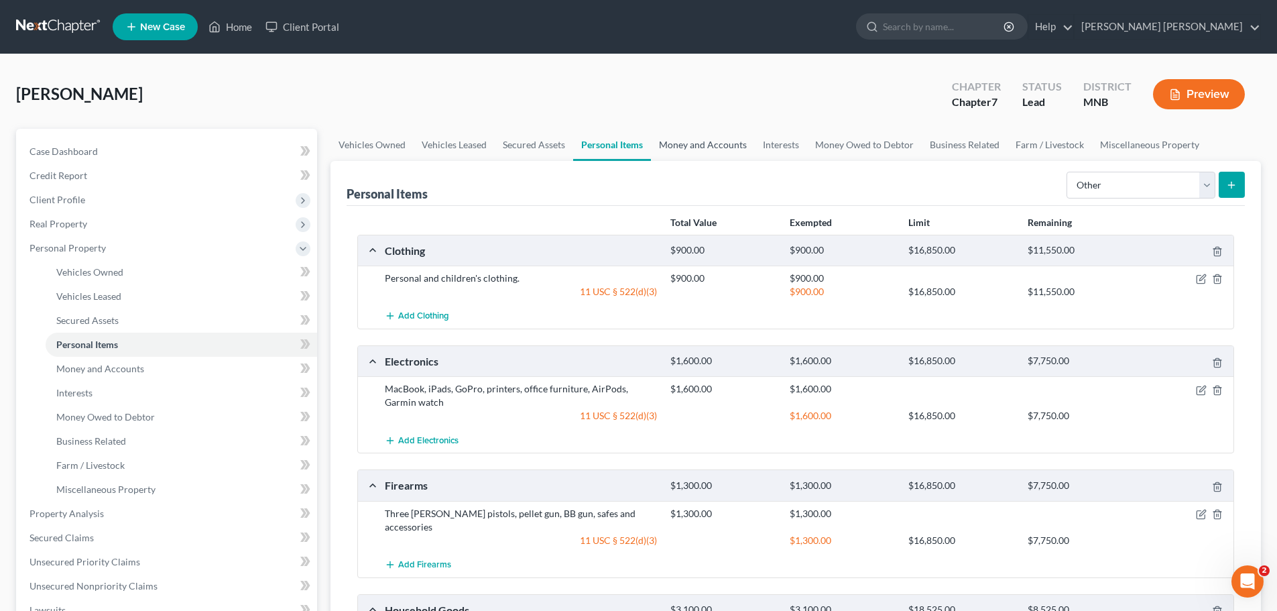
click at [707, 152] on link "Money and Accounts" at bounding box center [703, 145] width 104 height 32
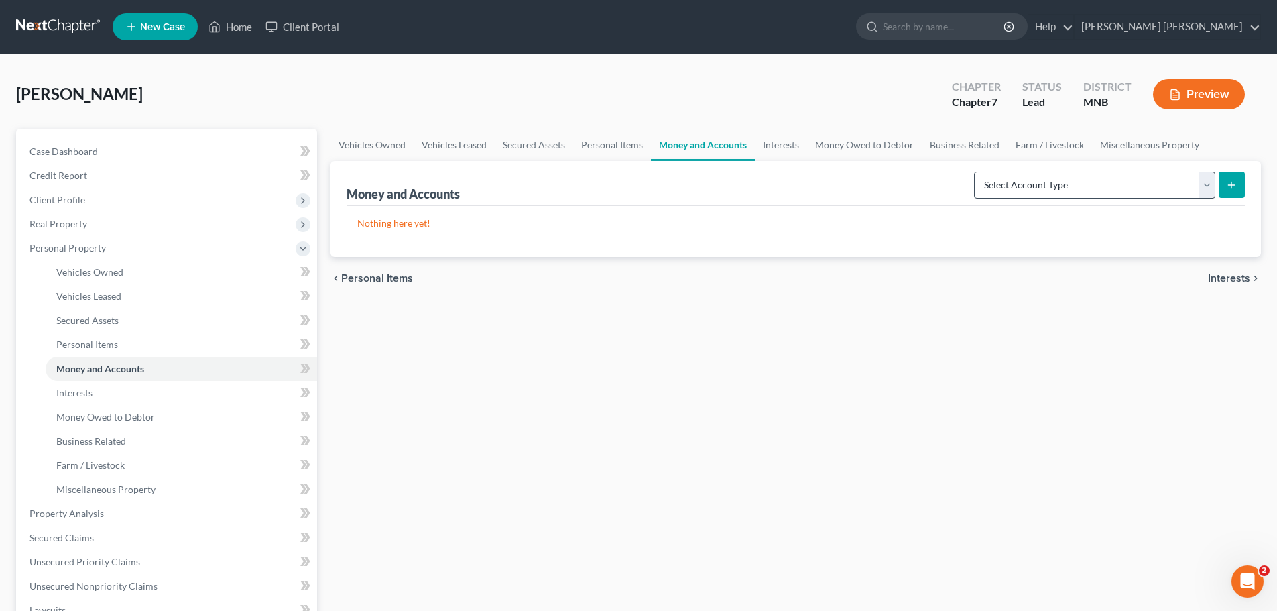
drag, startPoint x: 1132, startPoint y: 202, endPoint x: 1148, endPoint y: 192, distance: 18.6
click at [1132, 202] on div "Money and Accounts Select Account Type Brokerage Cash on Hand Certificates of D…" at bounding box center [796, 183] width 899 height 45
click at [1148, 192] on select "Select Account Type Brokerage Cash on Hand Certificates of Deposit Checking Acc…" at bounding box center [1094, 185] width 241 height 27
click at [977, 172] on select "Select Account Type Brokerage Cash on Hand Certificates of Deposit Checking Acc…" at bounding box center [1094, 185] width 241 height 27
click at [1228, 187] on icon "submit" at bounding box center [1231, 185] width 11 height 11
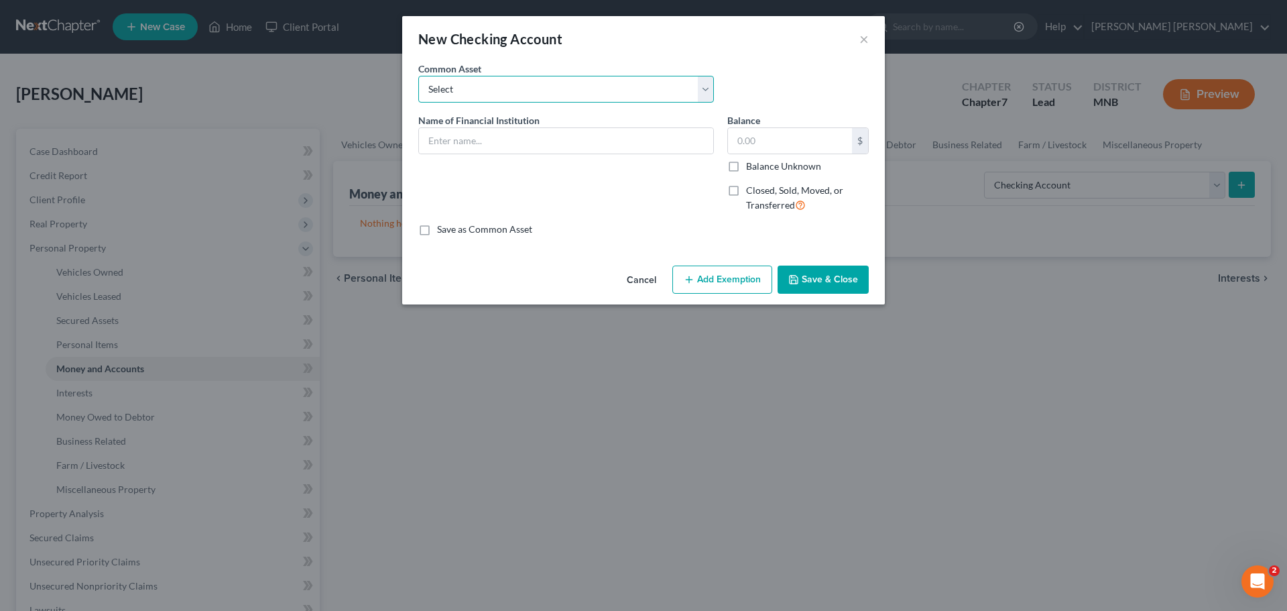
click at [500, 82] on select "Select [PERSON_NAME] Fargo Bank, [PERSON_NAME] Fargo Bank, [PERSON_NAME] Fargo …" at bounding box center [566, 89] width 296 height 27
click at [504, 82] on select "Select [PERSON_NAME] Fargo Bank, [PERSON_NAME] Fargo Bank, [PERSON_NAME] Fargo …" at bounding box center [566, 89] width 296 height 27
click at [595, 80] on select "Select [PERSON_NAME] Fargo Bank, [PERSON_NAME] Fargo Bank, [PERSON_NAME] Fargo …" at bounding box center [566, 89] width 296 height 27
click at [593, 83] on select "Select [PERSON_NAME] Fargo Bank, [PERSON_NAME] Fargo Bank, [PERSON_NAME] Fargo …" at bounding box center [566, 89] width 296 height 27
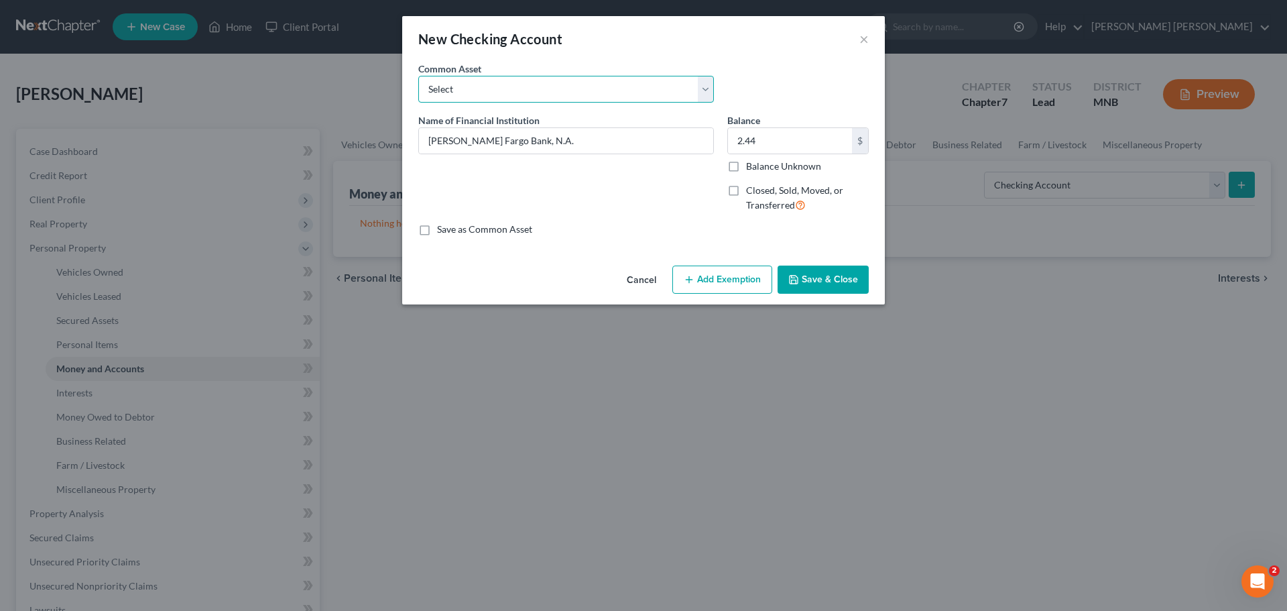
click at [418, 76] on select "Select [PERSON_NAME] Fargo Bank, [PERSON_NAME] Fargo Bank, [PERSON_NAME] Fargo …" at bounding box center [566, 89] width 296 height 27
click at [540, 150] on input "text" at bounding box center [566, 140] width 294 height 25
click at [624, 191] on div "Name of Financial Institution * Wings Financial Credit Union *3665" at bounding box center [566, 168] width 309 height 110
click at [746, 274] on button "Add Exemption" at bounding box center [723, 280] width 100 height 28
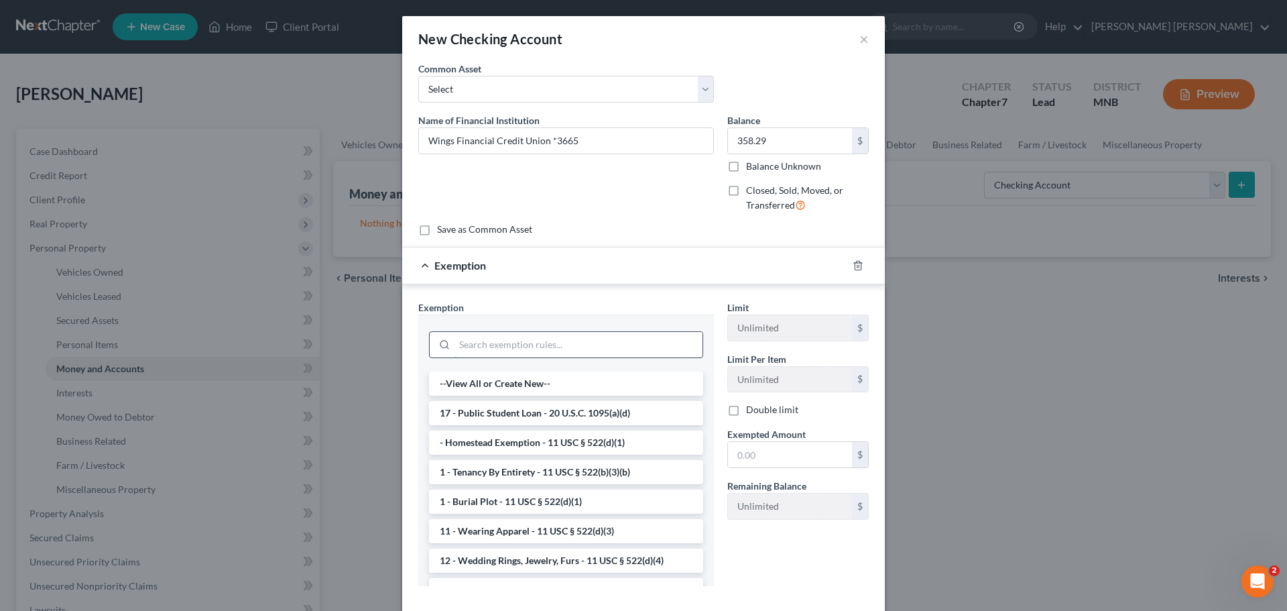
click at [525, 349] on input "search" at bounding box center [579, 344] width 248 height 25
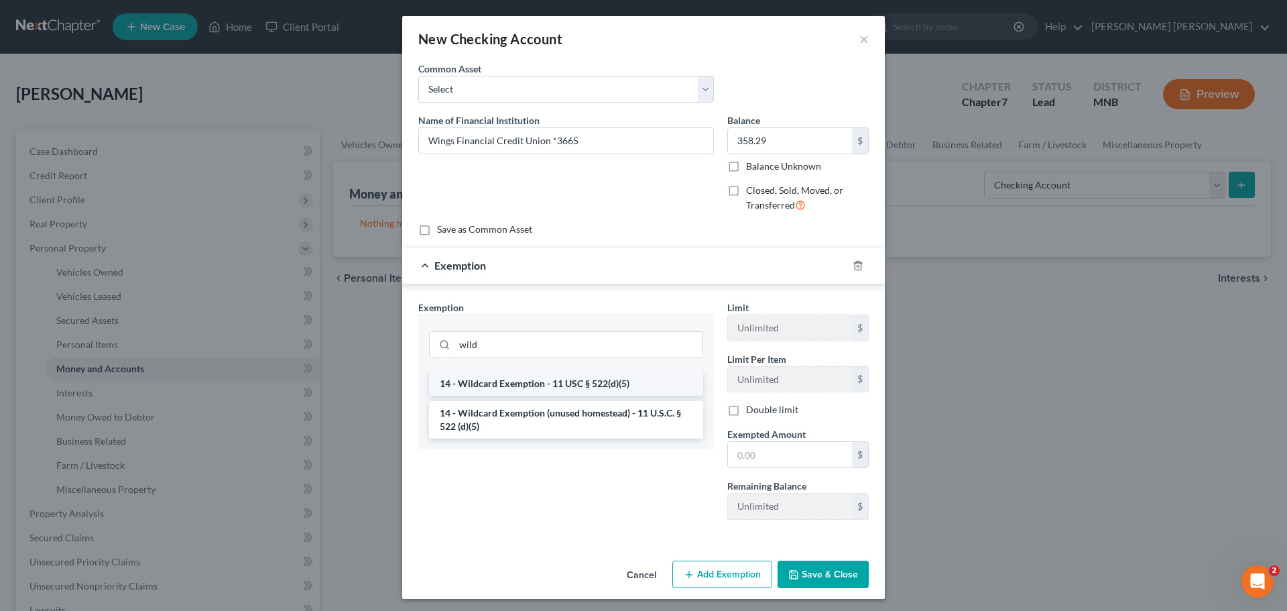
click at [599, 374] on li "14 - Wildcard Exemption - 11 USC § 522(d)(5)" at bounding box center [566, 383] width 274 height 24
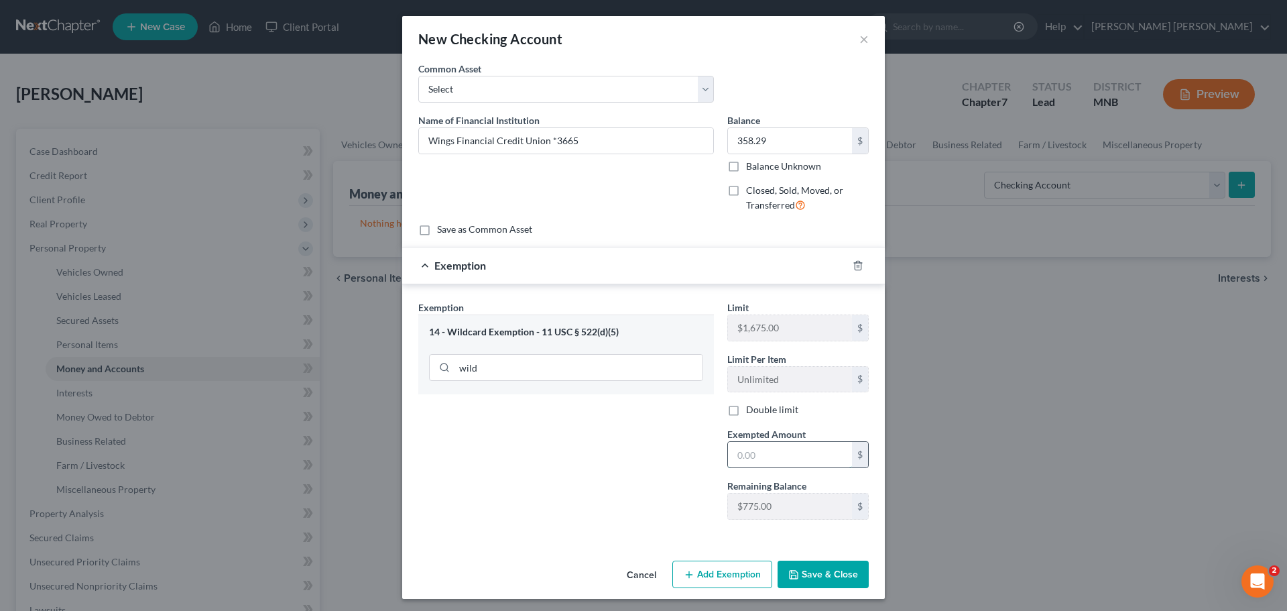
click at [801, 454] on input "text" at bounding box center [790, 454] width 124 height 25
click at [834, 571] on button "Save & Close" at bounding box center [823, 575] width 91 height 28
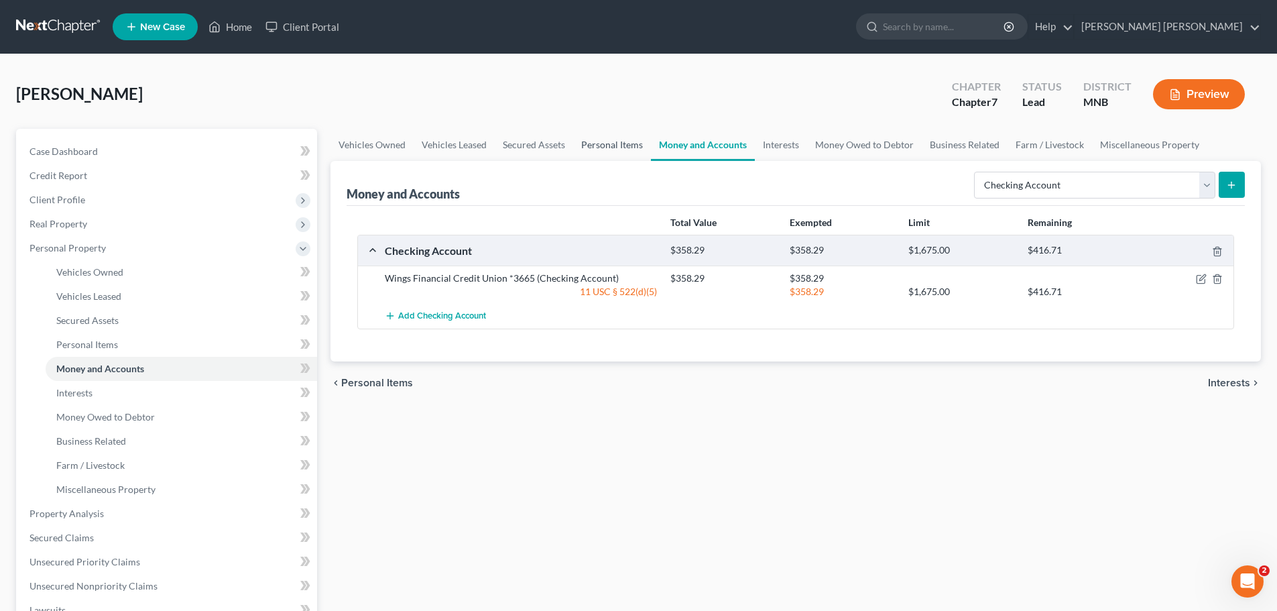
click at [622, 146] on link "Personal Items" at bounding box center [612, 145] width 78 height 32
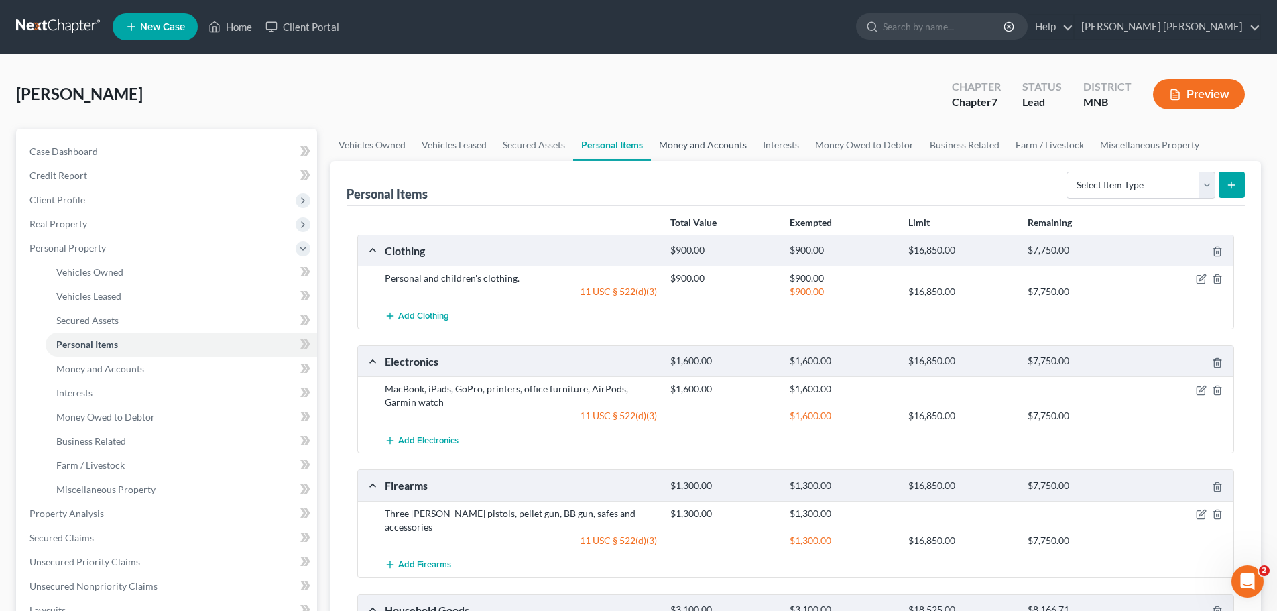
click at [697, 138] on link "Money and Accounts" at bounding box center [703, 145] width 104 height 32
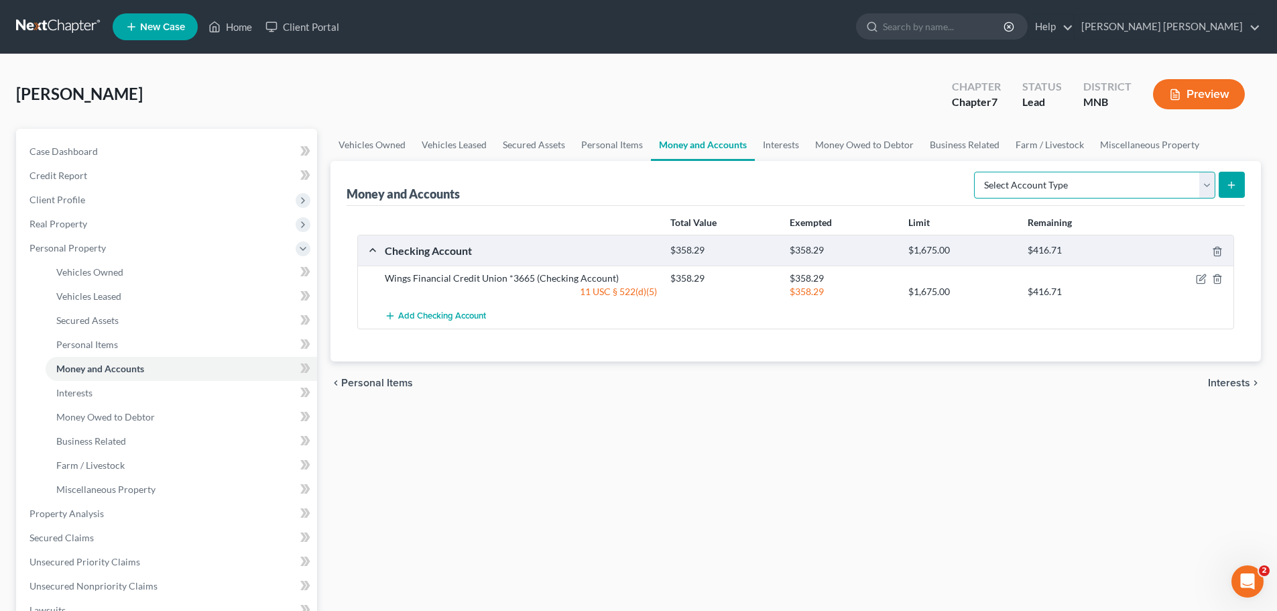
click at [1074, 192] on select "Select Account Type Brokerage Cash on Hand Certificates of Deposit Checking Acc…" at bounding box center [1094, 185] width 241 height 27
click at [1186, 188] on select "Select Account Type Brokerage Cash on Hand Certificates of Deposit Checking Acc…" at bounding box center [1094, 185] width 241 height 27
click at [783, 149] on link "Interests" at bounding box center [781, 145] width 52 height 32
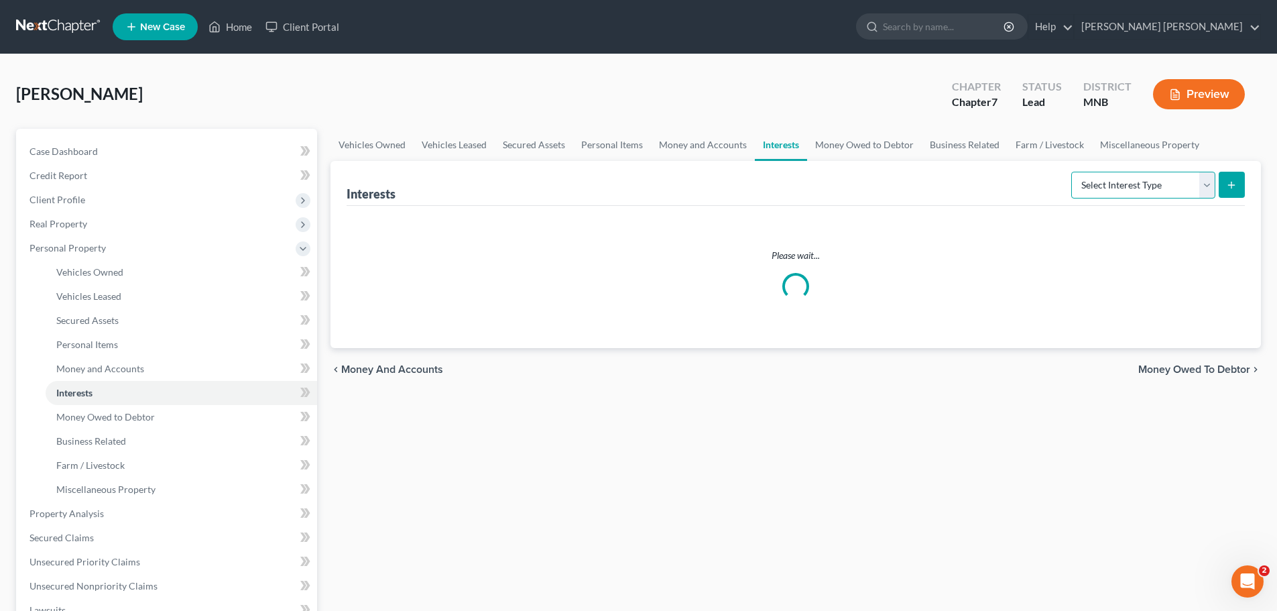
click at [1119, 191] on select "Select Interest Type 401K Annuity Bond Education IRA Government Bond Government…" at bounding box center [1144, 185] width 144 height 27
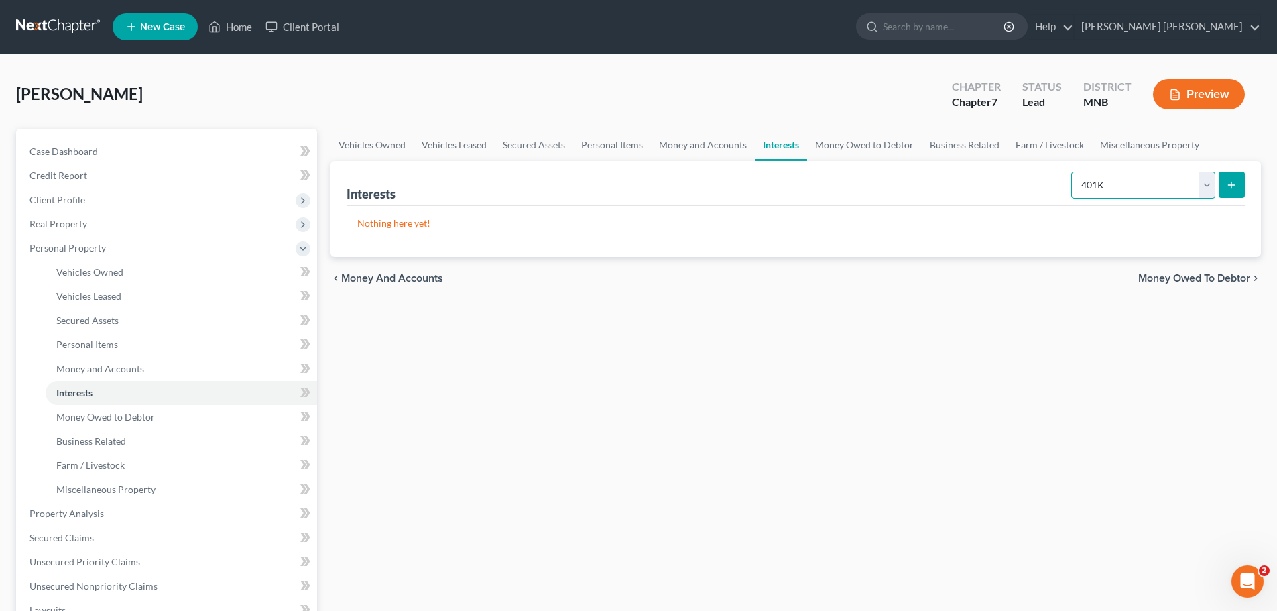
click at [1073, 172] on select "Select Interest Type 401K Annuity Bond Education IRA Government Bond Government…" at bounding box center [1144, 185] width 144 height 27
click at [1228, 187] on icon "submit" at bounding box center [1231, 185] width 11 height 11
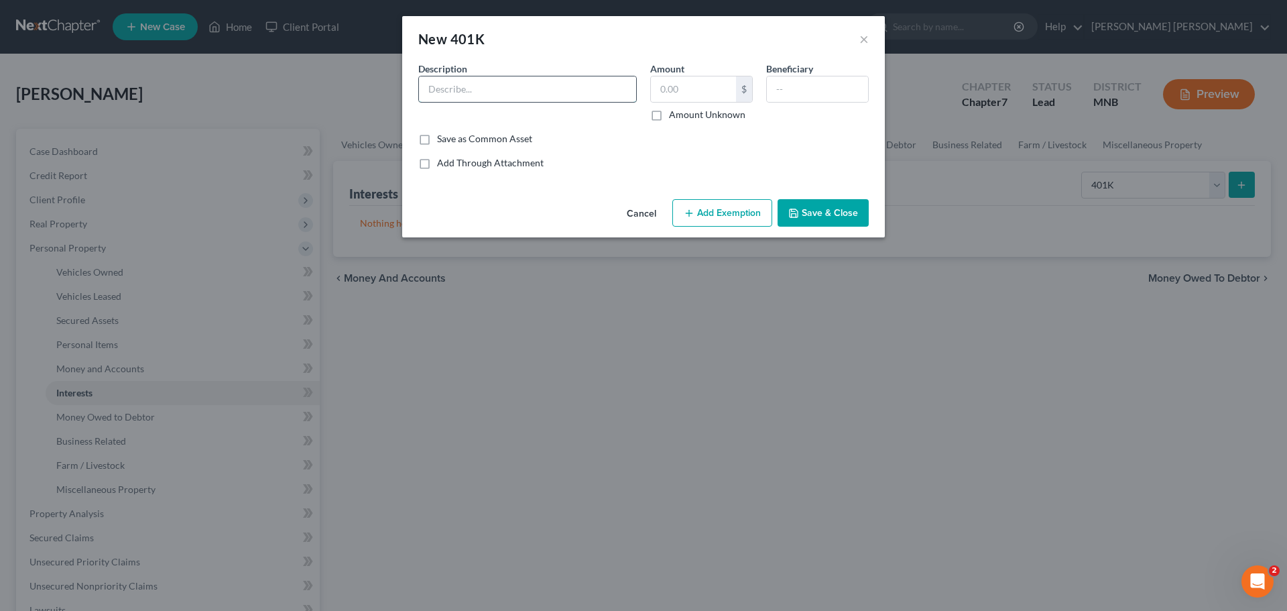
click at [576, 94] on input "text" at bounding box center [527, 88] width 217 height 25
click at [556, 97] on input "401k" at bounding box center [527, 88] width 217 height 25
click at [675, 88] on input "text" at bounding box center [693, 88] width 85 height 25
click at [793, 147] on div "Common Asset Select Description * Fidelity NetBenefits 401k Amount 22,114.26 $ …" at bounding box center [643, 116] width 451 height 108
click at [734, 216] on button "Add Exemption" at bounding box center [723, 213] width 100 height 28
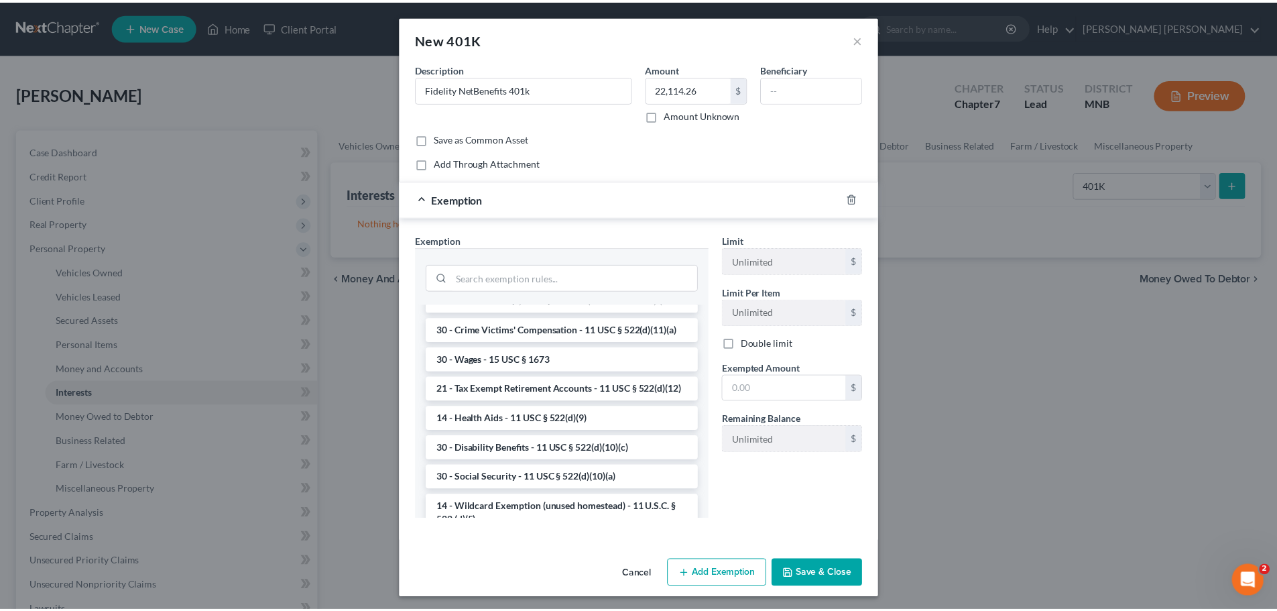
scroll to position [671, 0]
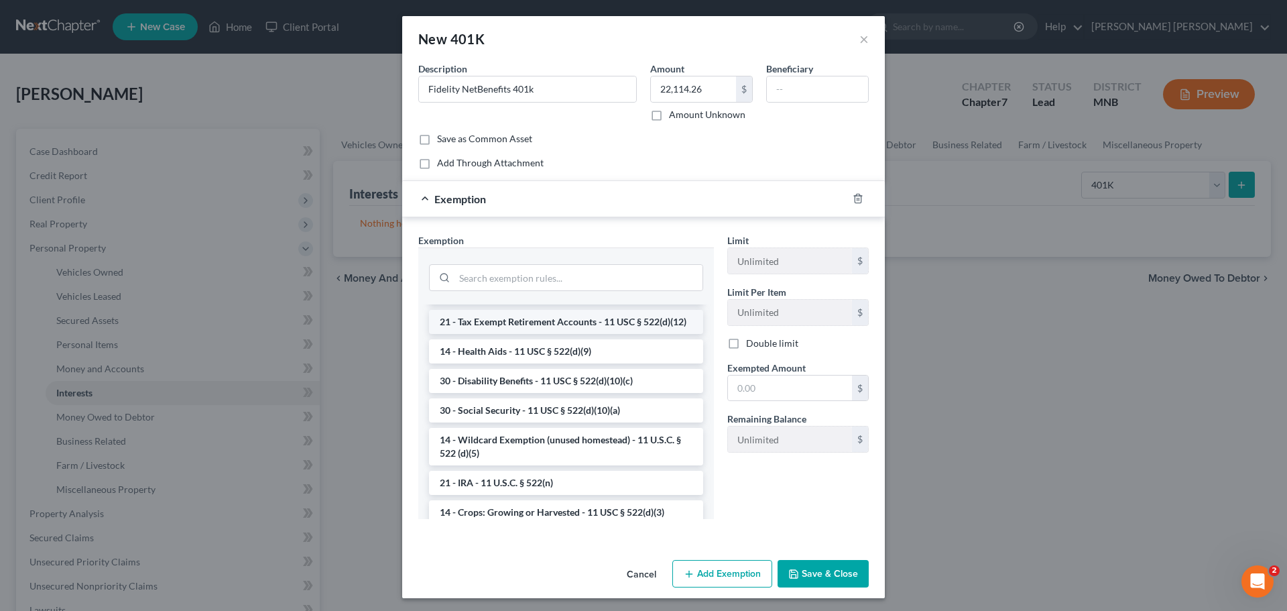
click at [559, 334] on li "21 - Tax Exempt Retirement Accounts - 11 USC § 522(d)(12)" at bounding box center [566, 322] width 274 height 24
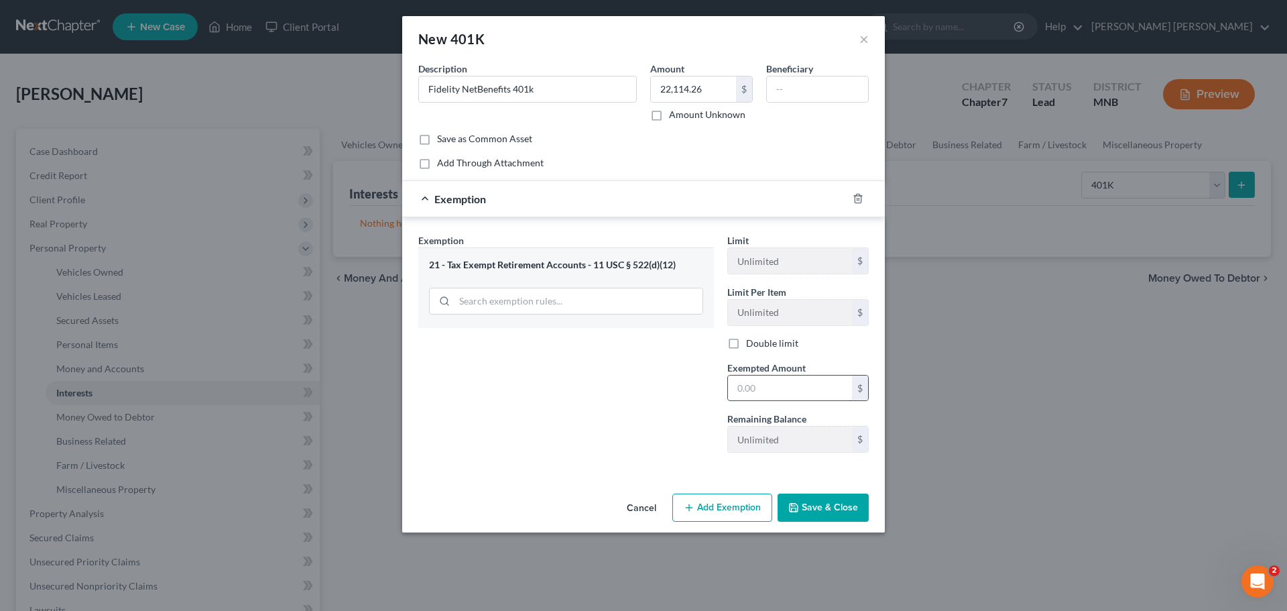
click at [757, 378] on input "text" at bounding box center [790, 388] width 124 height 25
click at [830, 506] on button "Save & Close" at bounding box center [823, 508] width 91 height 28
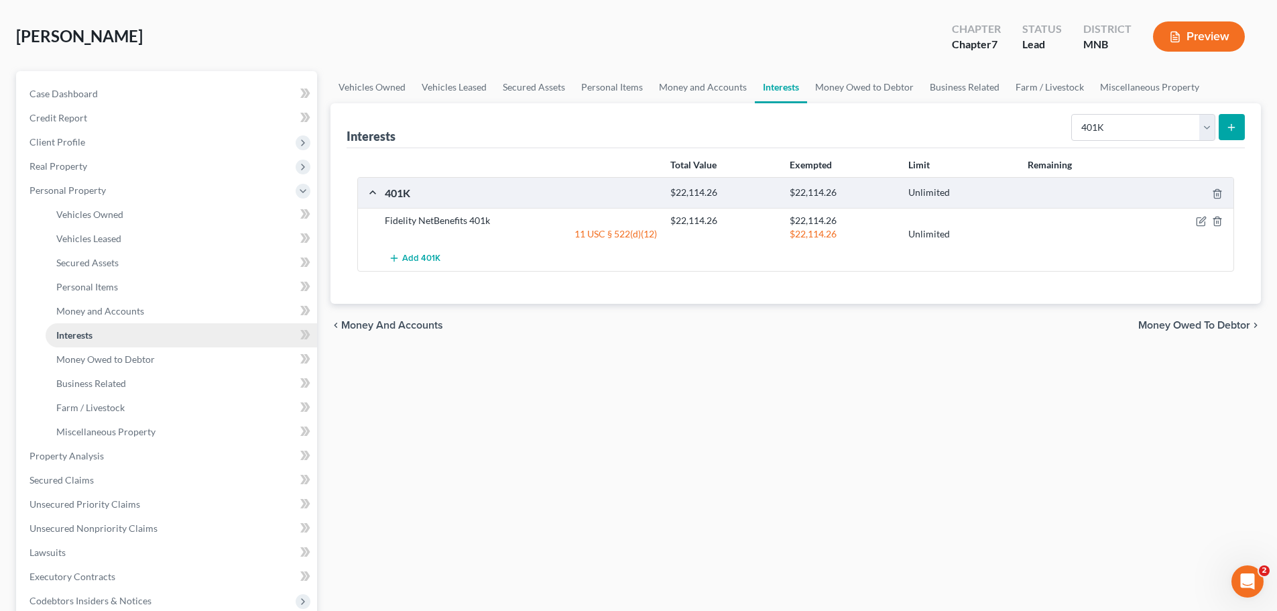
scroll to position [134, 0]
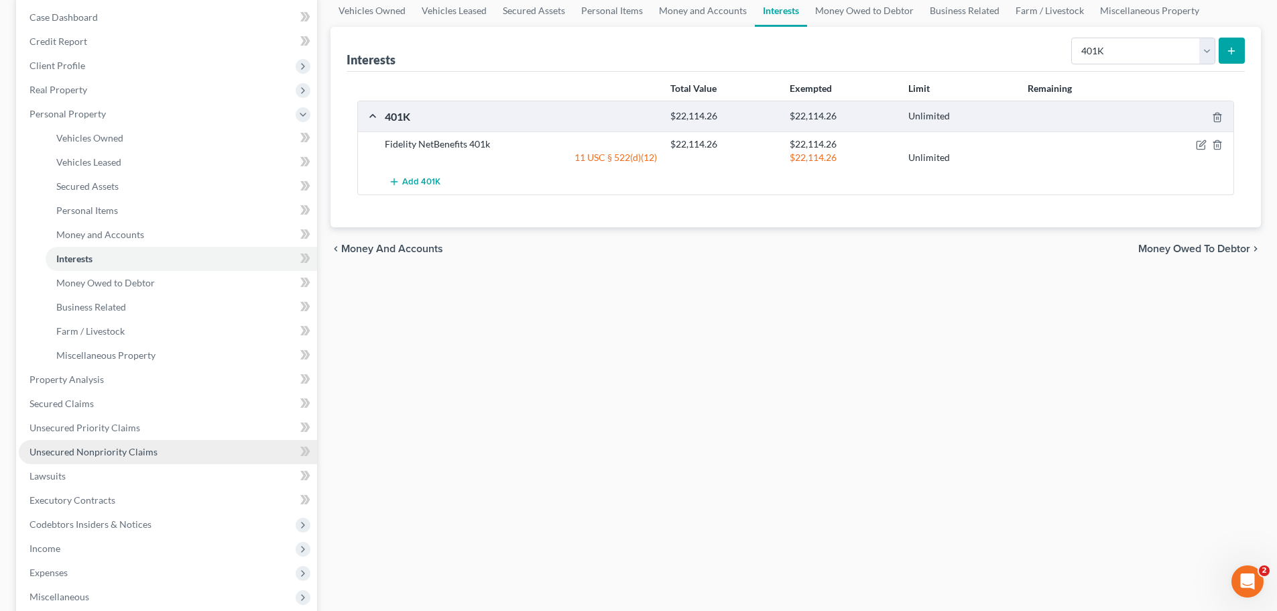
click at [144, 452] on span "Unsecured Nonpriority Claims" at bounding box center [94, 451] width 128 height 11
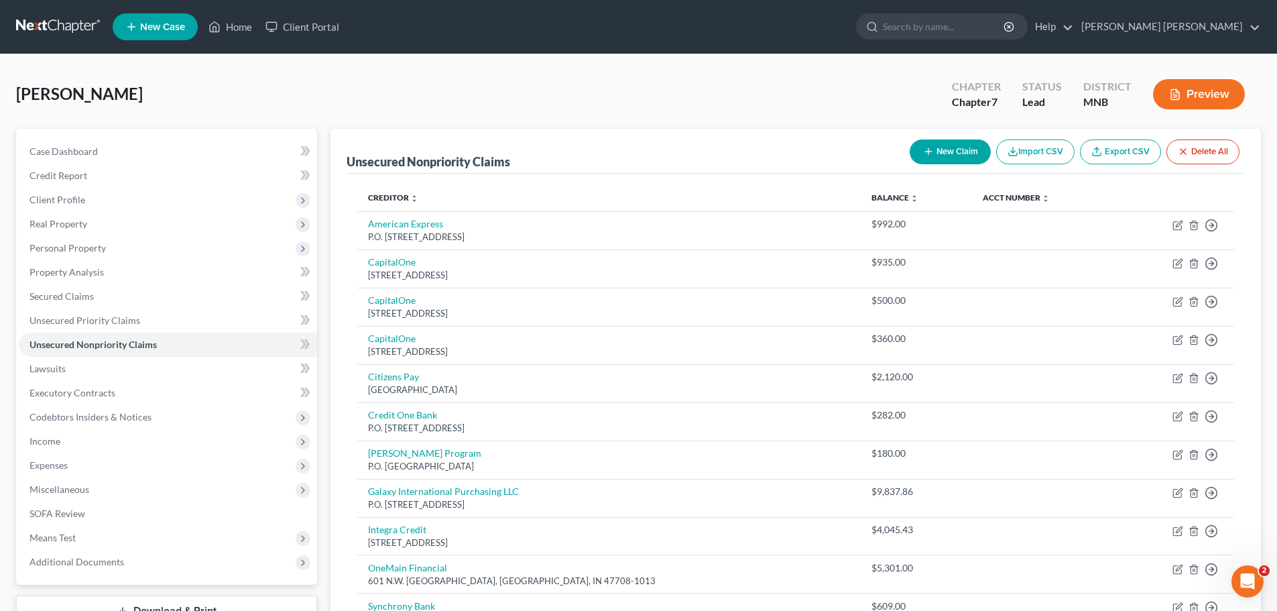
click at [968, 156] on button "New Claim" at bounding box center [950, 151] width 81 height 25
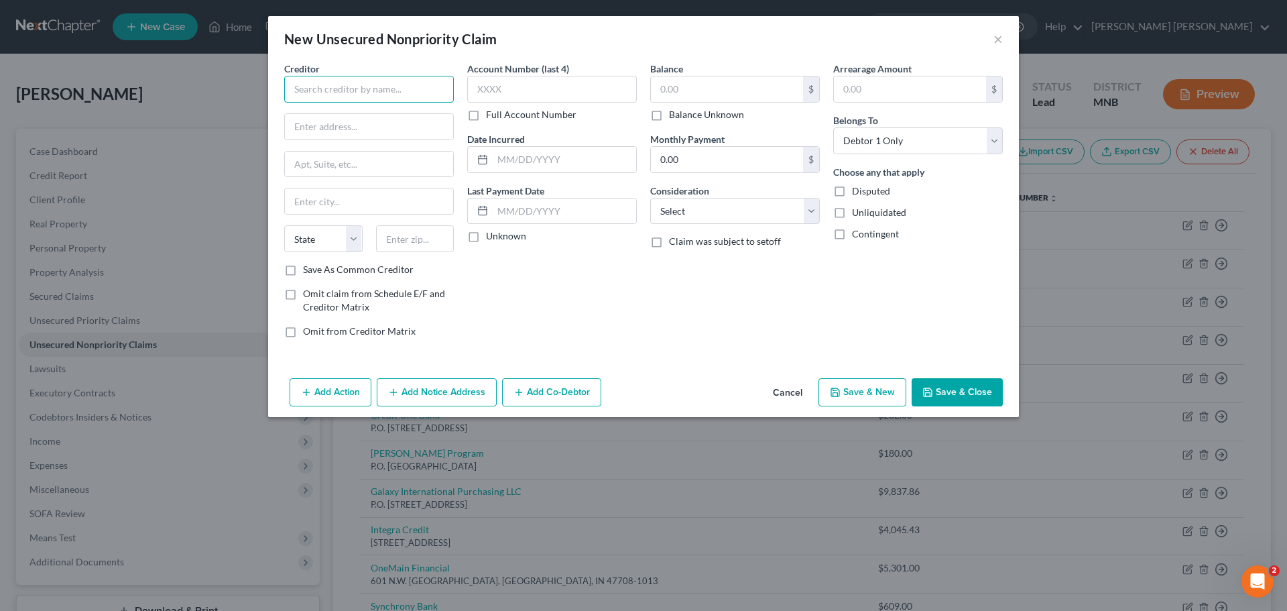
click at [337, 84] on input "text" at bounding box center [369, 89] width 170 height 27
click at [731, 89] on input "text" at bounding box center [727, 88] width 152 height 25
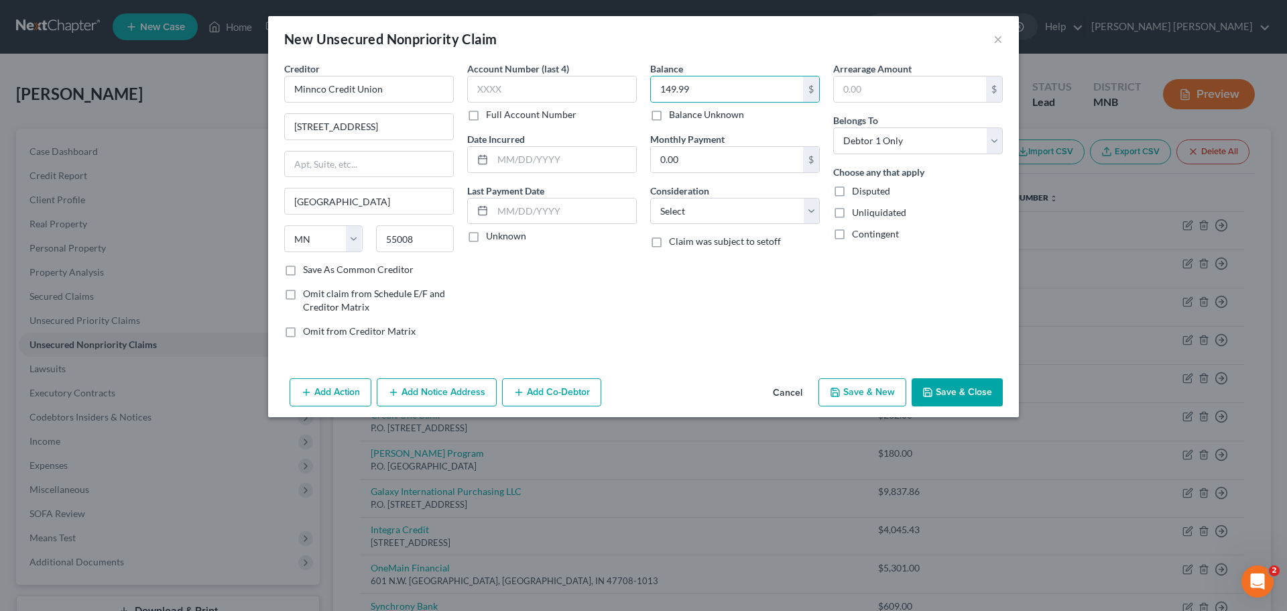
drag, startPoint x: 700, startPoint y: 369, endPoint x: 701, endPoint y: 362, distance: 6.8
click at [701, 367] on div "Creditor * Minnco Credit Union [STREET_ADDRESS][GEOGRAPHIC_DATA] [US_STATE][GEO…" at bounding box center [643, 217] width 751 height 311
click at [774, 217] on select "Select Cable / Satellite Services Collection Agency Credit Card Debt Debt Couns…" at bounding box center [735, 211] width 170 height 27
click at [650, 198] on select "Select Cable / Satellite Services Collection Agency Credit Card Debt Debt Couns…" at bounding box center [735, 211] width 170 height 27
click at [884, 388] on button "Save & New" at bounding box center [863, 392] width 88 height 28
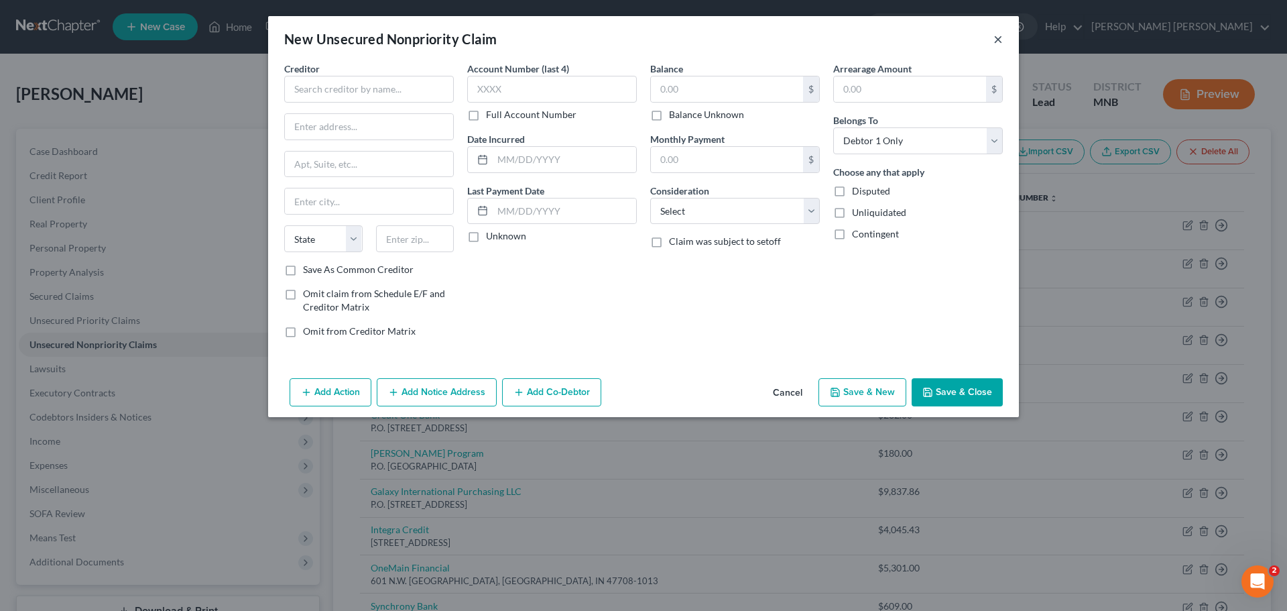
click at [994, 38] on button "×" at bounding box center [998, 39] width 9 height 16
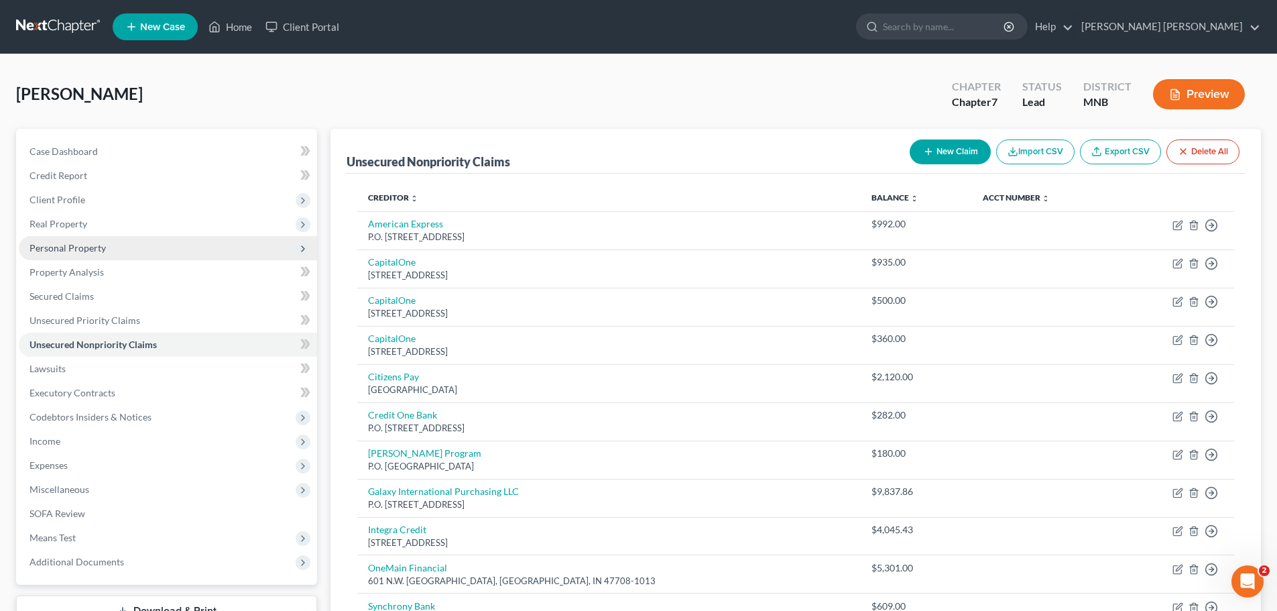
click at [78, 249] on span "Personal Property" at bounding box center [68, 247] width 76 height 11
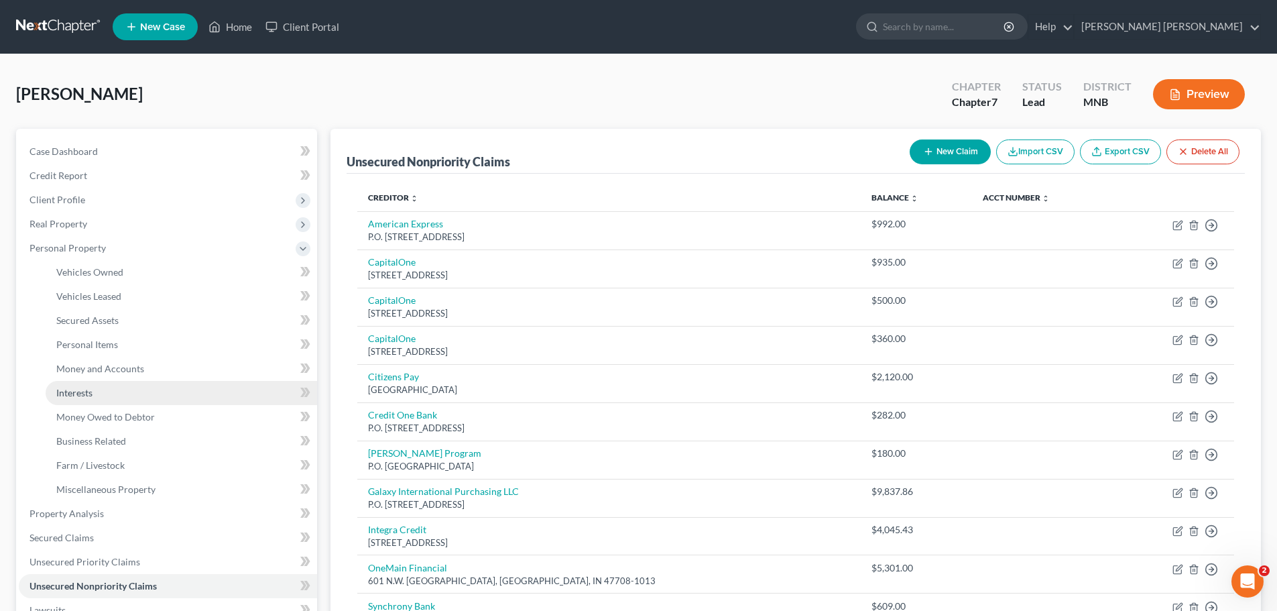
click at [92, 395] on span "Interests" at bounding box center [74, 392] width 36 height 11
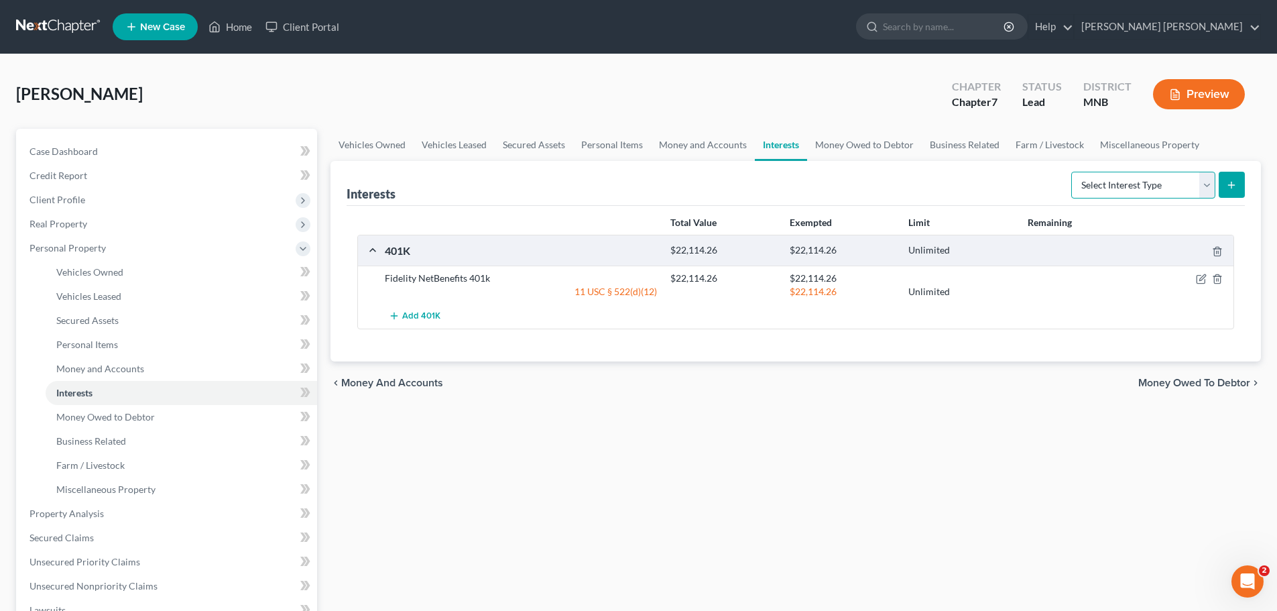
click at [1186, 188] on select "Select Interest Type 401K Annuity Bond Education IRA Government Bond Government…" at bounding box center [1144, 185] width 144 height 27
click at [1198, 179] on select "Select Interest Type 401K Annuity Bond Education IRA Government Bond Government…" at bounding box center [1144, 185] width 144 height 27
click at [705, 142] on link "Money and Accounts" at bounding box center [703, 145] width 104 height 32
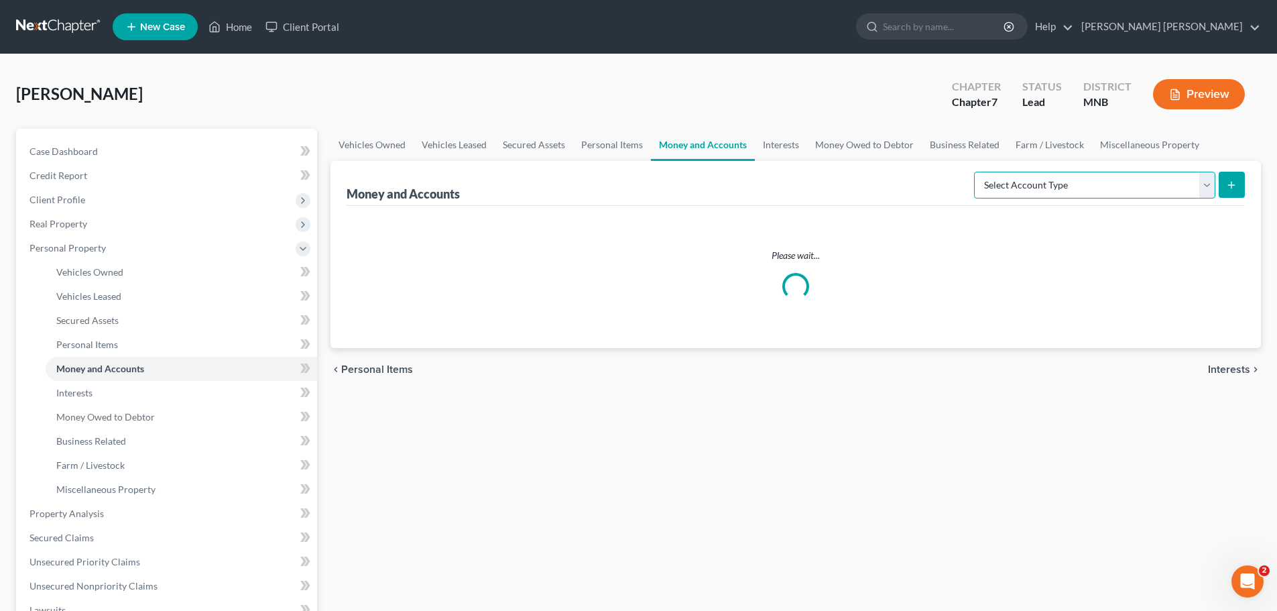
click at [1124, 178] on select "Select Account Type Brokerage Cash on Hand Certificates of Deposit Checking Acc…" at bounding box center [1094, 185] width 241 height 27
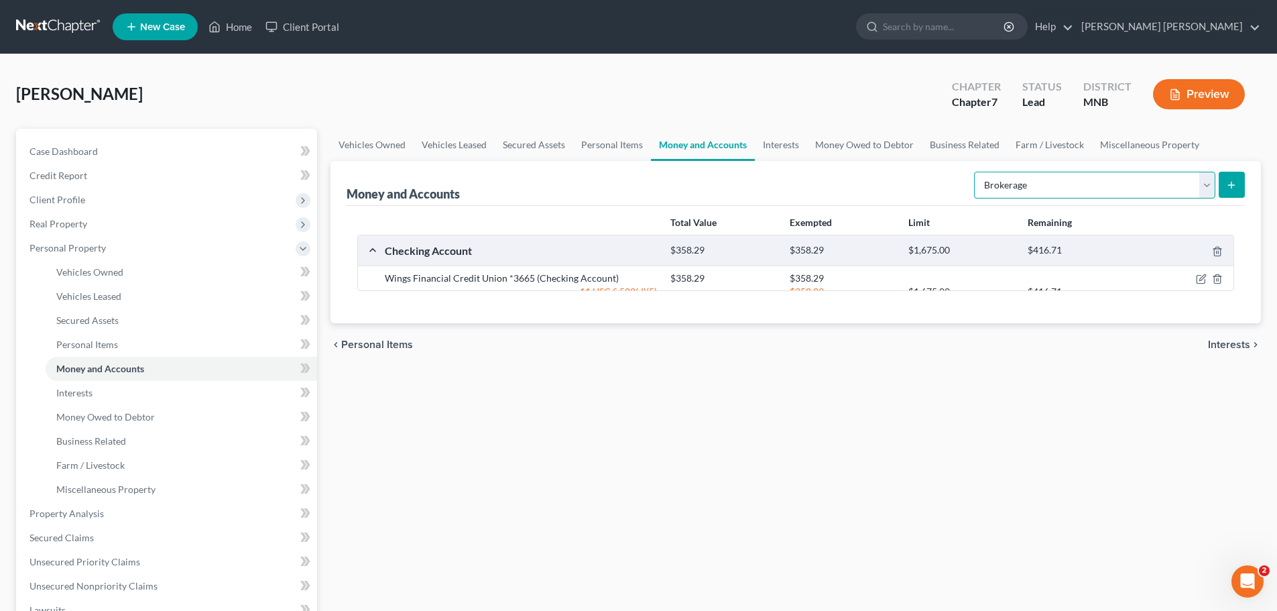
click at [977, 172] on select "Select Account Type Brokerage Cash on Hand Certificates of Deposit Checking Acc…" at bounding box center [1094, 185] width 241 height 27
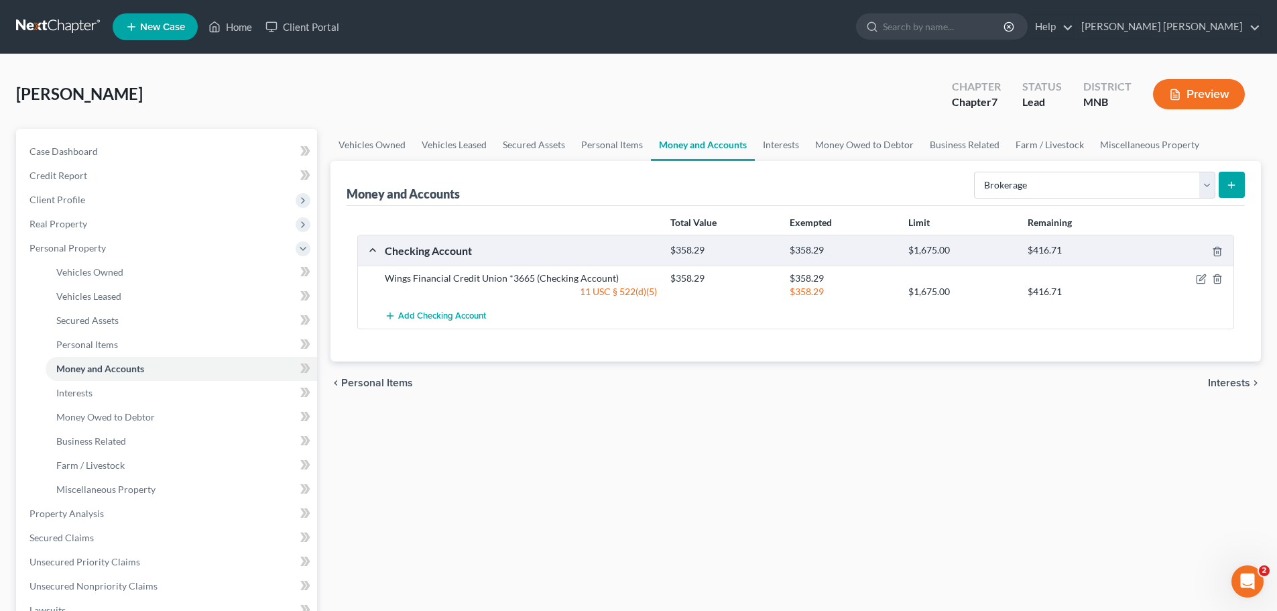
click at [1233, 180] on icon "submit" at bounding box center [1231, 185] width 11 height 11
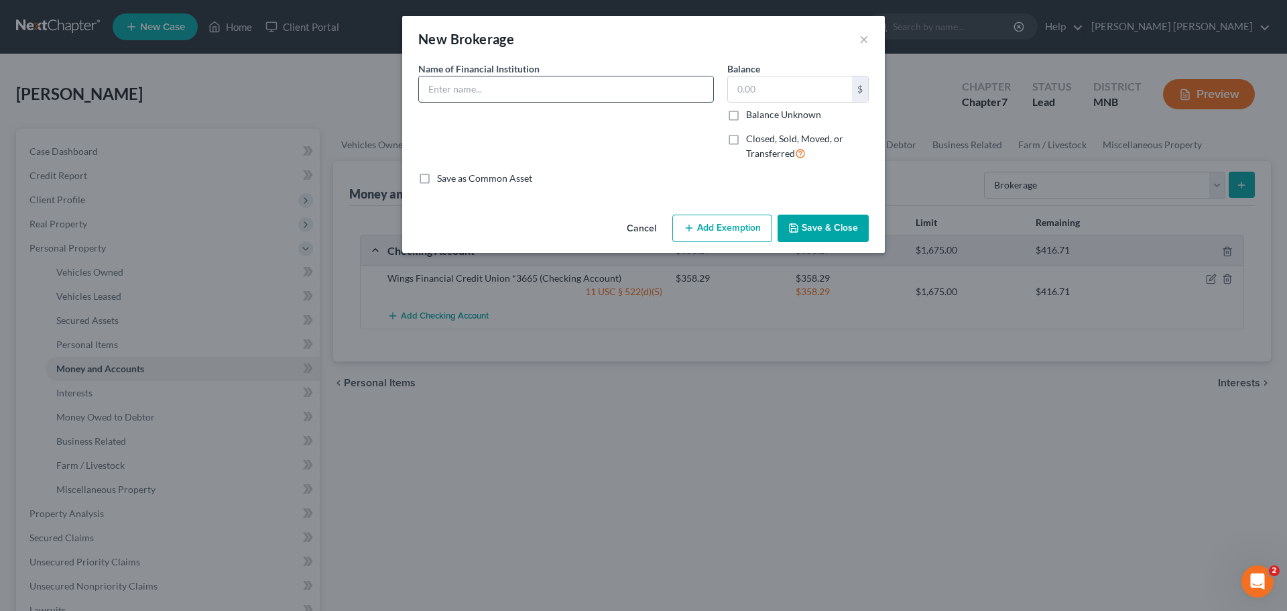
click at [510, 93] on input "text" at bounding box center [566, 88] width 294 height 25
click at [623, 94] on input "Fidelity Investments Fidelity Go" at bounding box center [566, 88] width 294 height 25
paste input "BSBCDHBBBMLVQ"
click at [767, 93] on input "text" at bounding box center [790, 88] width 124 height 25
click at [599, 172] on div "Save as Common Asset" at bounding box center [643, 178] width 451 height 13
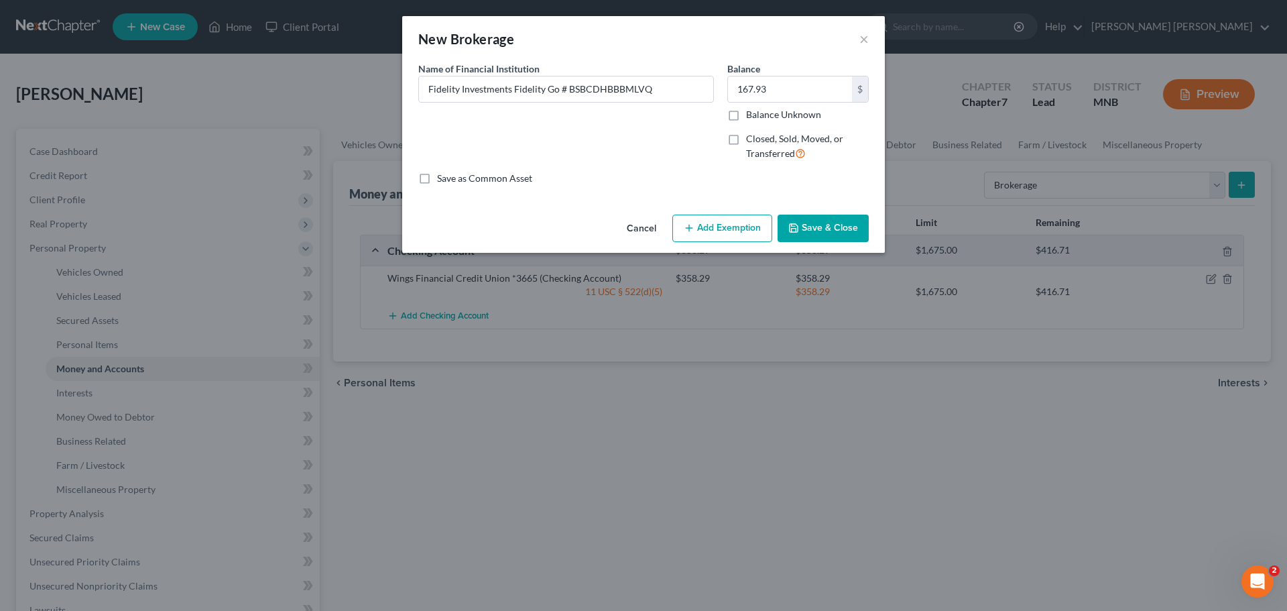
click at [762, 221] on button "Add Exemption" at bounding box center [723, 229] width 100 height 28
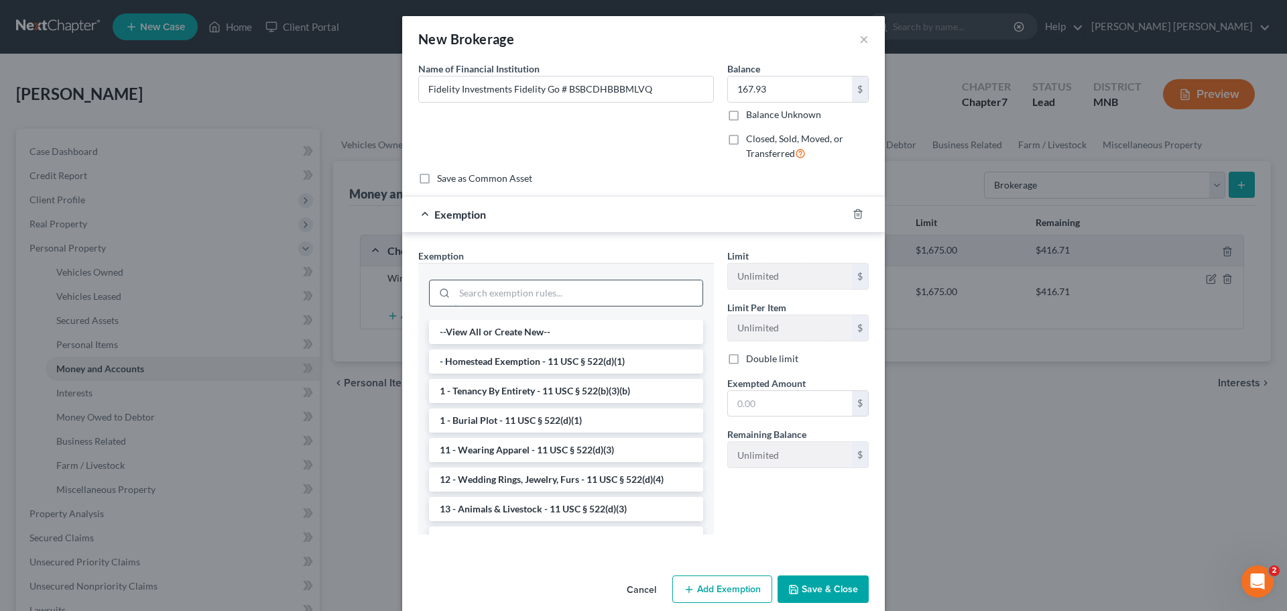
click at [595, 295] on input "search" at bounding box center [579, 292] width 248 height 25
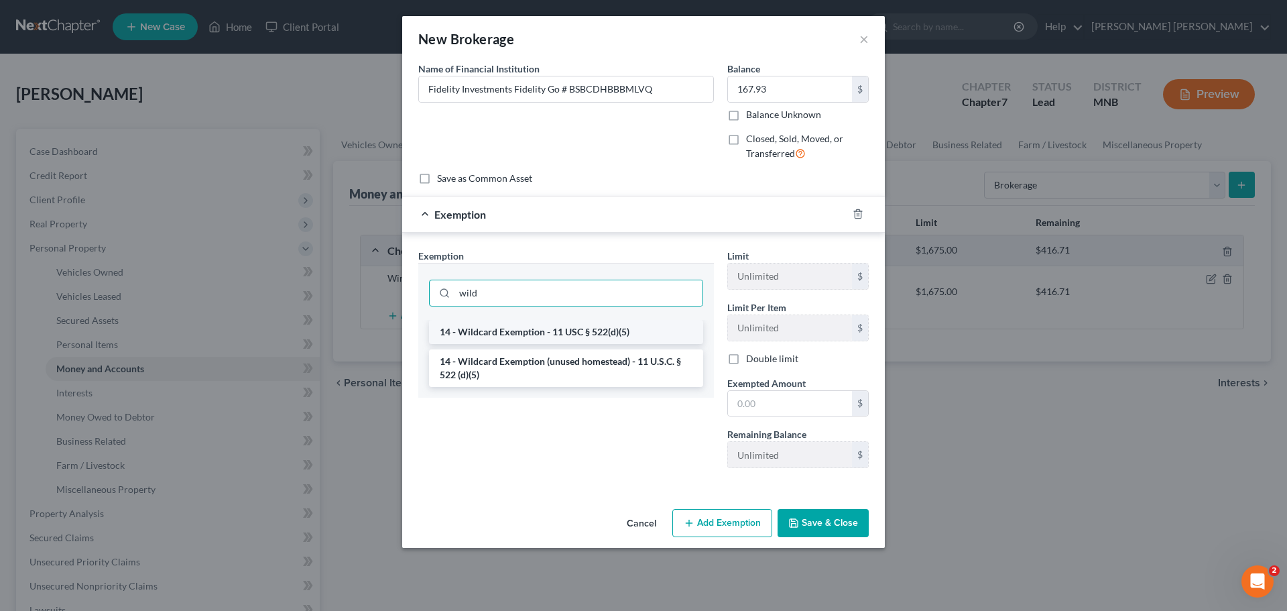
click at [594, 339] on li "14 - Wildcard Exemption - 11 USC § 522(d)(5)" at bounding box center [566, 332] width 274 height 24
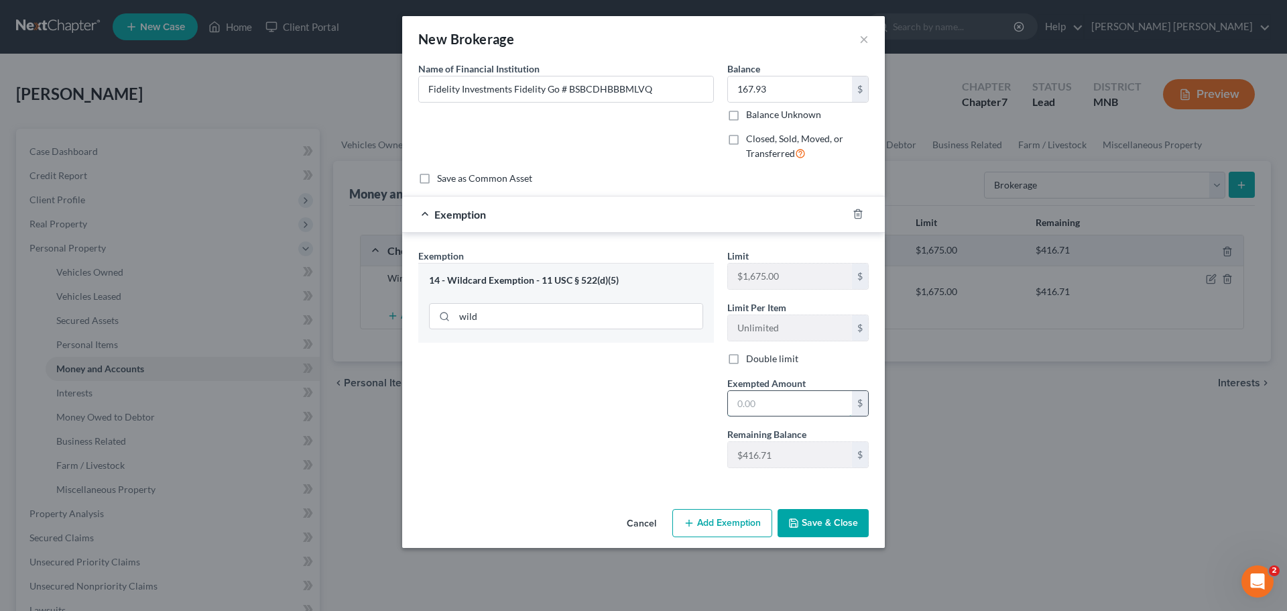
click at [773, 409] on input "text" at bounding box center [790, 403] width 124 height 25
click at [836, 524] on button "Save & Close" at bounding box center [823, 523] width 91 height 28
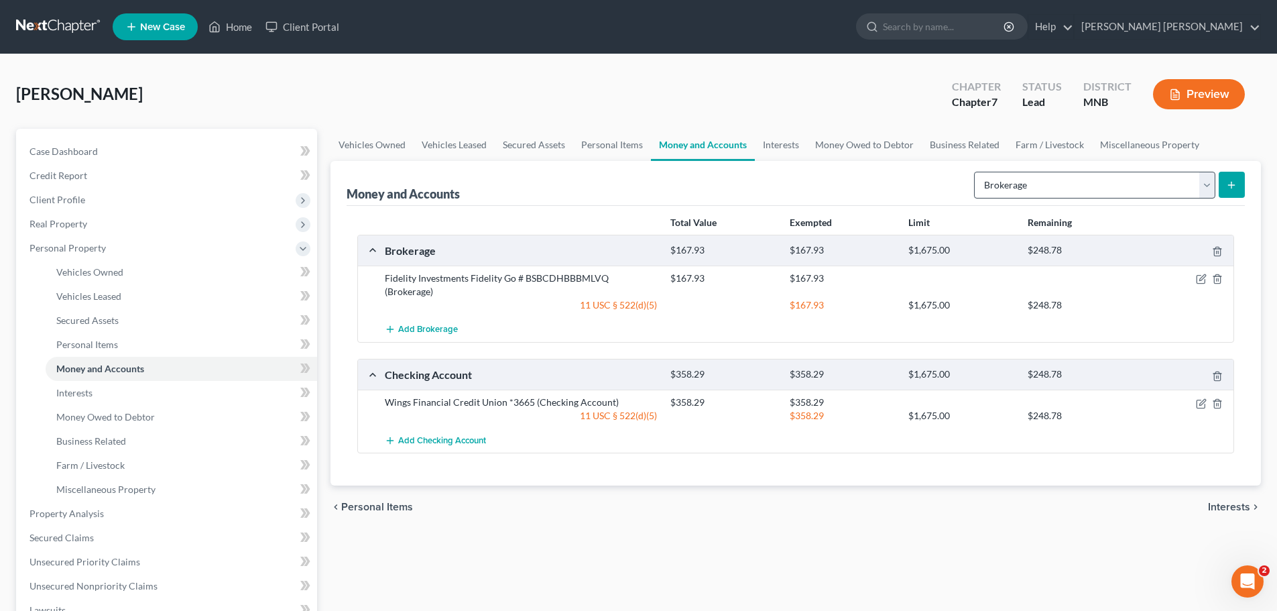
click at [1062, 196] on form "Select Account Type Brokerage Cash on Hand Certificates of Deposit Checking Acc…" at bounding box center [1109, 185] width 271 height 27
click at [1062, 188] on select "Select Account Type Brokerage Cash on Hand Certificates of Deposit Checking Acc…" at bounding box center [1094, 185] width 241 height 27
click at [977, 172] on select "Select Account Type Brokerage Cash on Hand Certificates of Deposit Checking Acc…" at bounding box center [1094, 185] width 241 height 27
click at [1241, 180] on button "submit" at bounding box center [1232, 185] width 26 height 26
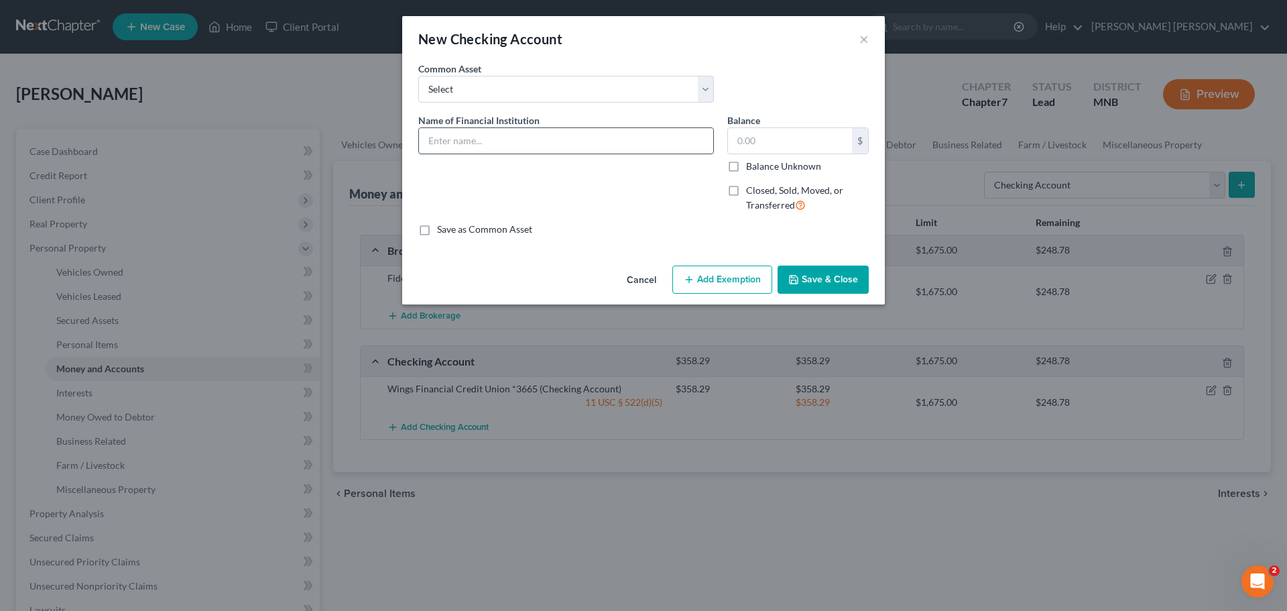
click at [544, 147] on input "text" at bounding box center [566, 140] width 294 height 25
click at [802, 131] on input "text" at bounding box center [790, 140] width 124 height 25
click at [720, 272] on button "Add Exemption" at bounding box center [723, 280] width 100 height 28
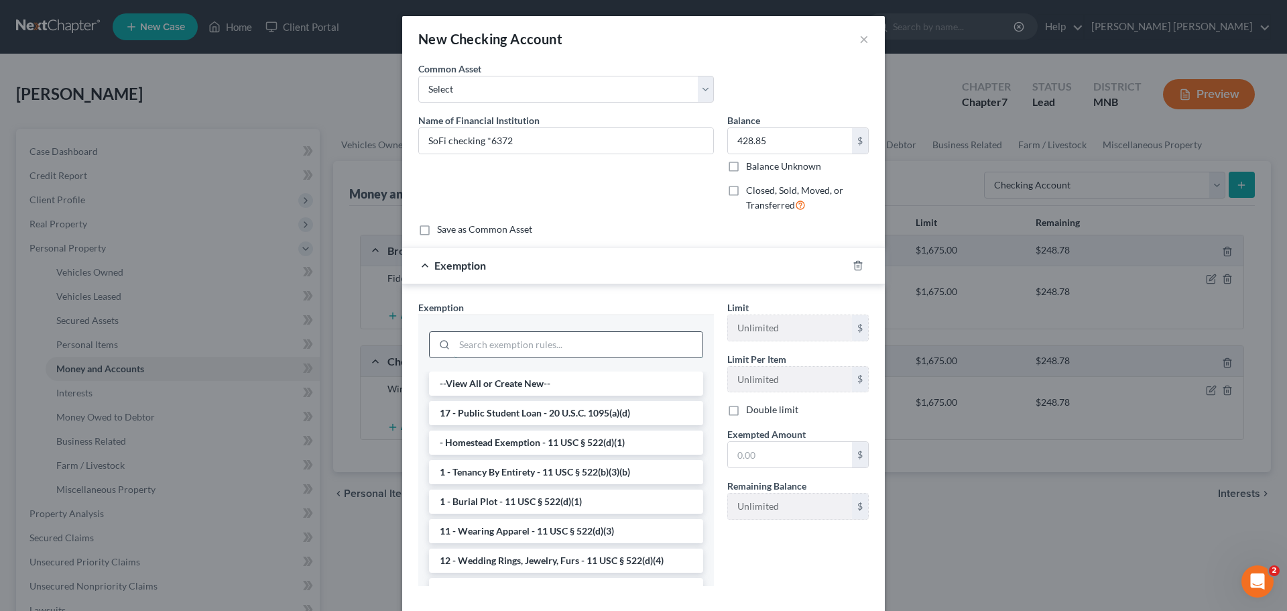
click at [542, 344] on input "search" at bounding box center [579, 344] width 248 height 25
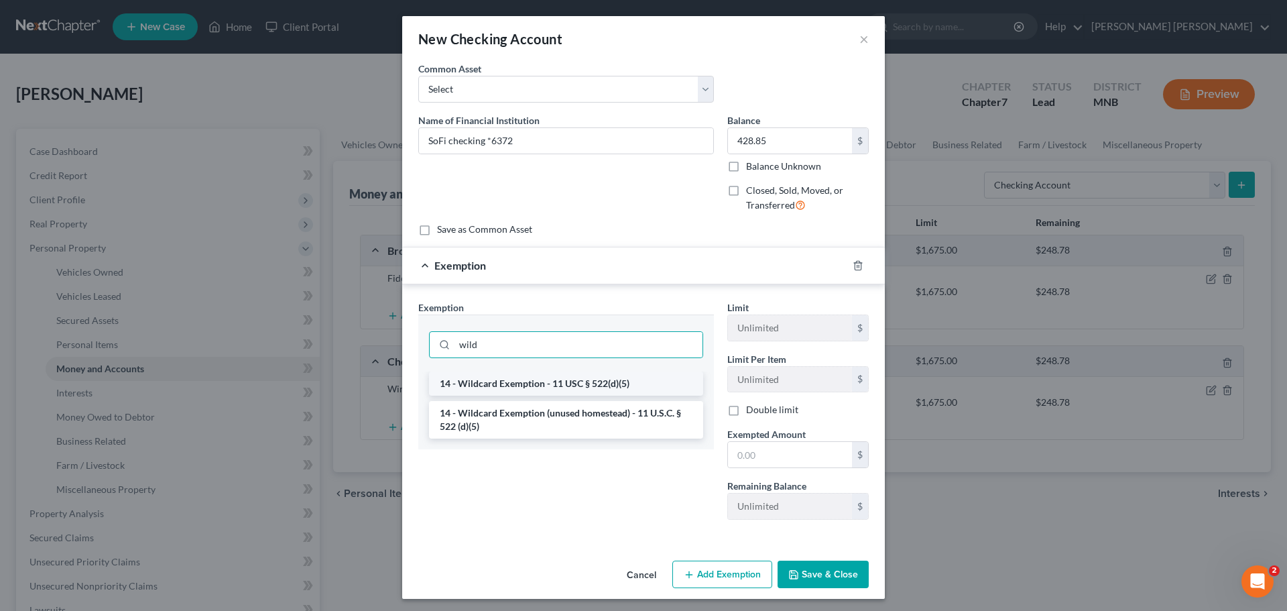
click at [551, 382] on li "14 - Wildcard Exemption - 11 USC § 522(d)(5)" at bounding box center [566, 383] width 274 height 24
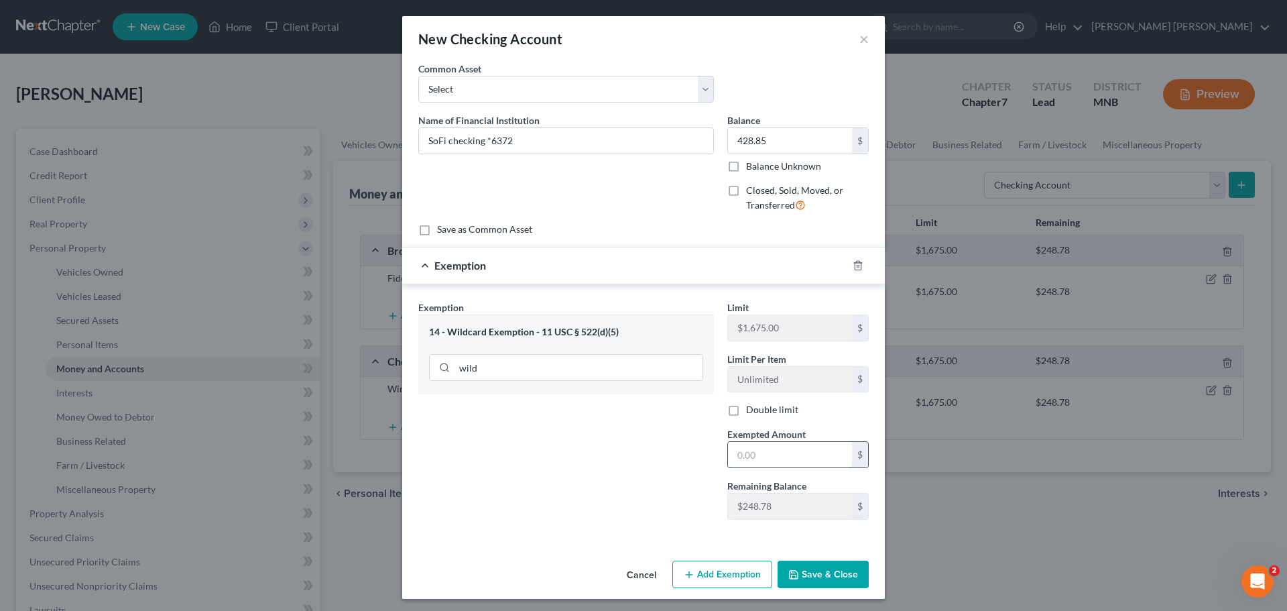
click at [774, 461] on input "text" at bounding box center [790, 454] width 124 height 25
click at [842, 582] on button "Save & Close" at bounding box center [823, 575] width 91 height 28
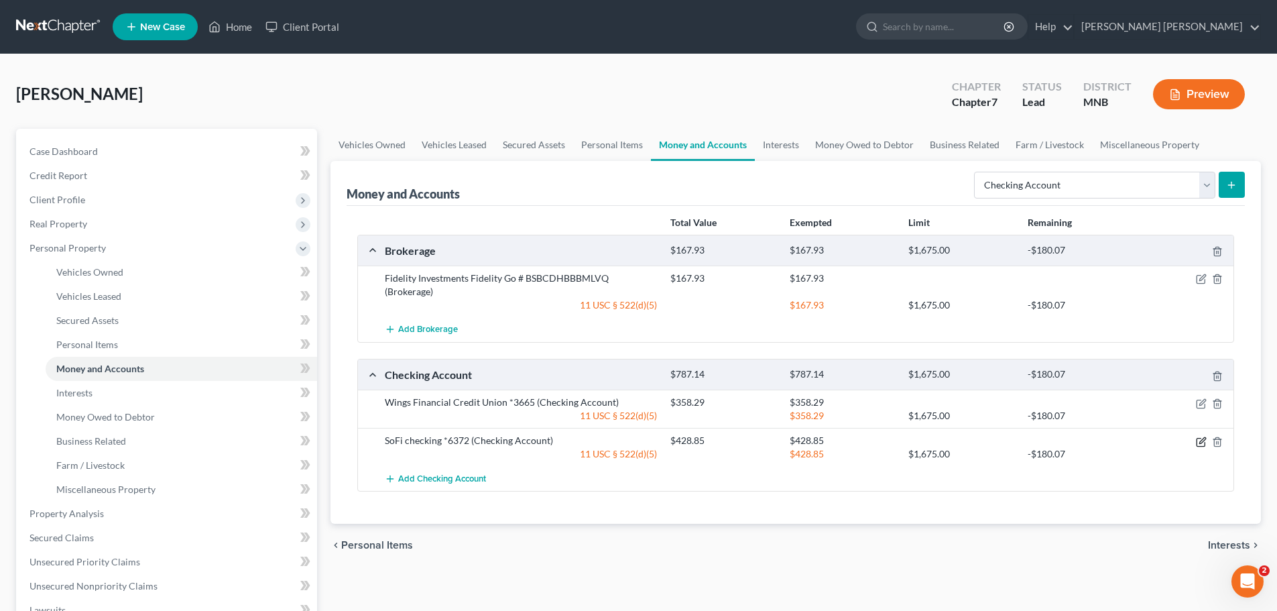
click at [1198, 437] on icon "button" at bounding box center [1201, 442] width 11 height 11
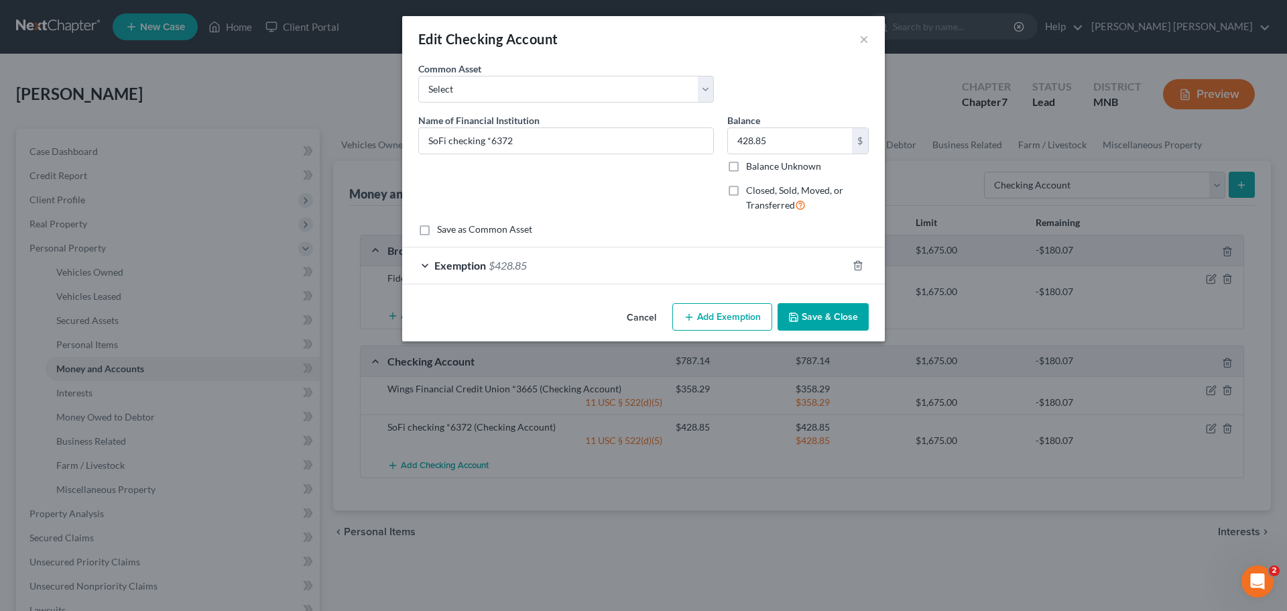
click at [723, 313] on button "Add Exemption" at bounding box center [723, 317] width 100 height 28
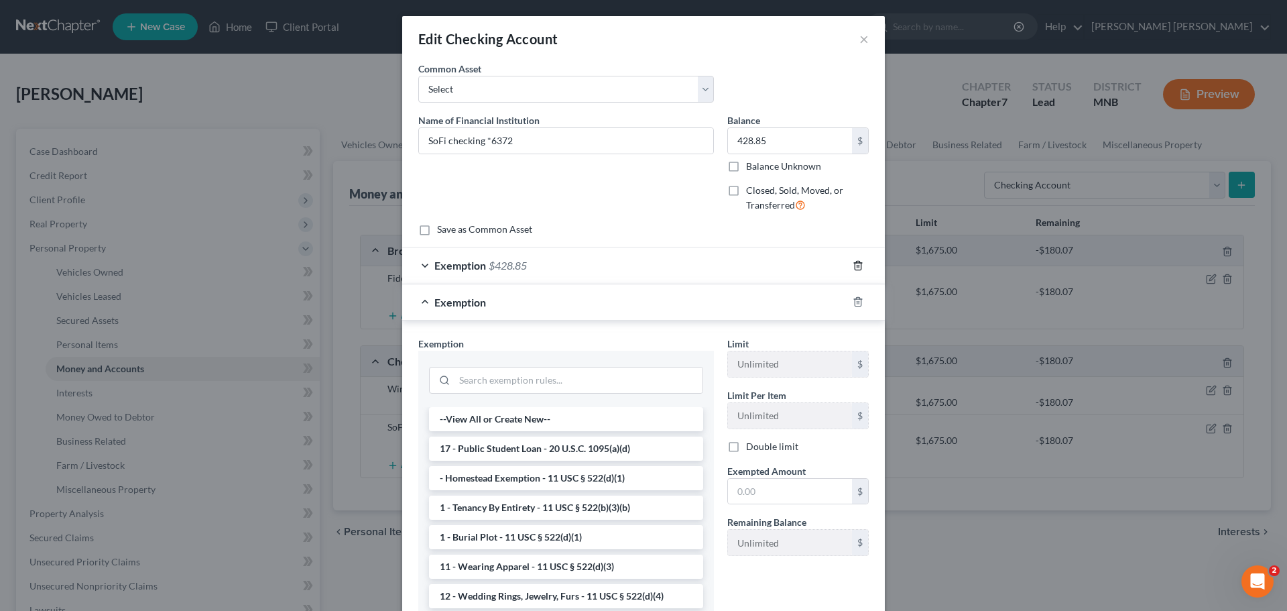
click at [854, 265] on icon "button" at bounding box center [858, 265] width 11 height 11
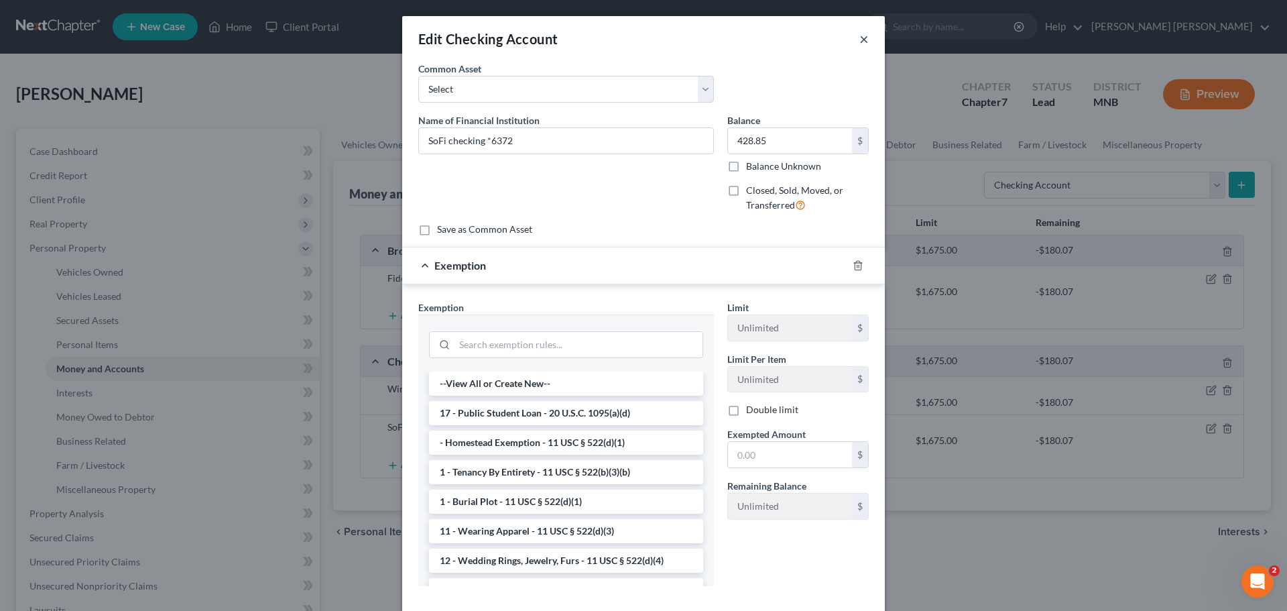
click at [860, 43] on button "×" at bounding box center [864, 39] width 9 height 16
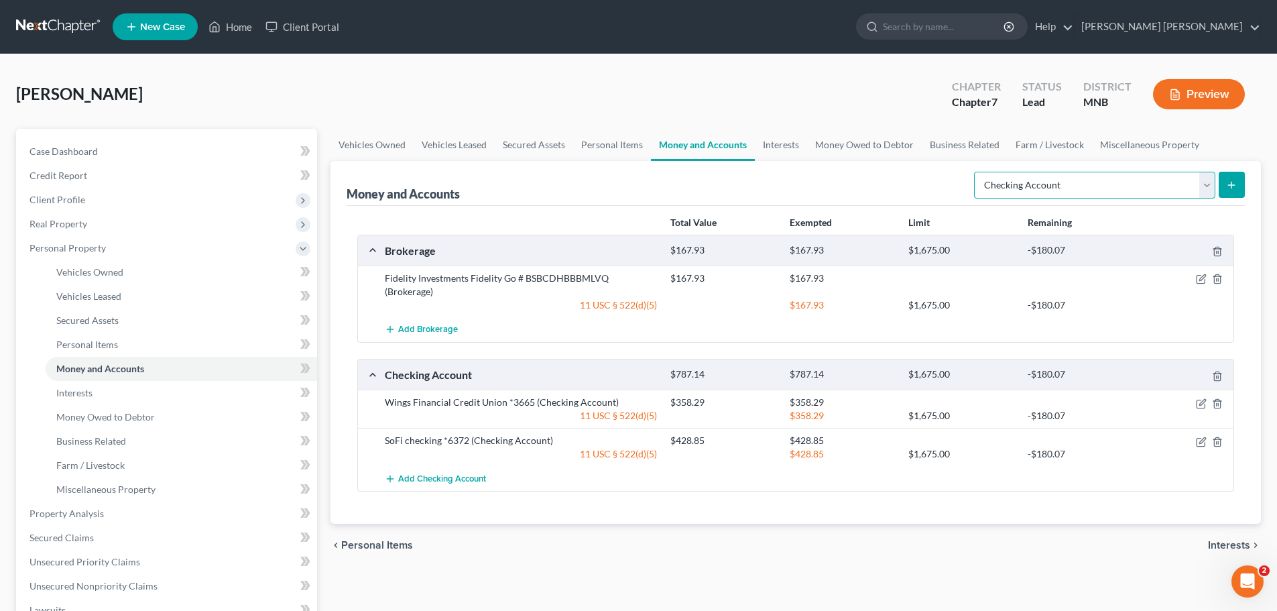
click at [1203, 178] on select "Select Account Type Brokerage Cash on Hand Certificates of Deposit Checking Acc…" at bounding box center [1094, 185] width 241 height 27
click at [1000, 197] on select "Select Account Type Brokerage Cash on Hand Certificates of Deposit Checking Acc…" at bounding box center [1094, 185] width 241 height 27
click at [1051, 182] on select "Select Account Type Brokerage Cash on Hand Certificates of Deposit Checking Acc…" at bounding box center [1094, 185] width 241 height 27
click at [977, 172] on select "Select Account Type Brokerage Cash on Hand Certificates of Deposit Checking Acc…" at bounding box center [1094, 185] width 241 height 27
click at [1245, 185] on div "Money and Accounts Select Account Type Brokerage Cash on Hand Certificates of D…" at bounding box center [796, 342] width 931 height 363
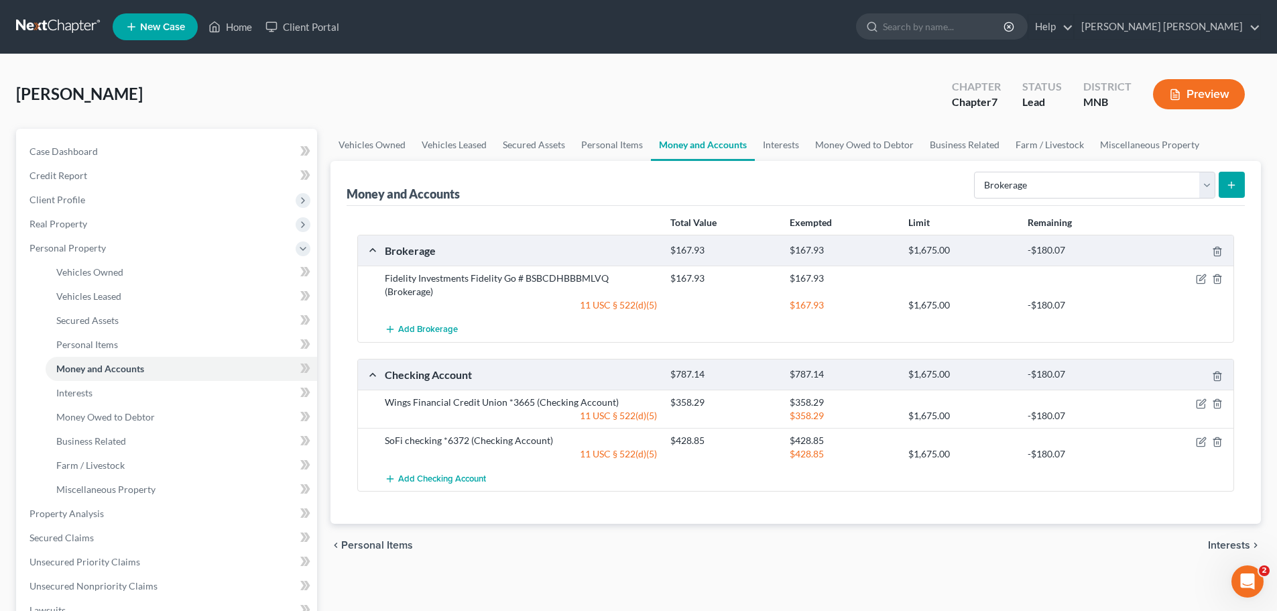
click at [1233, 185] on line "submit" at bounding box center [1232, 185] width 6 height 0
click at [1233, 186] on icon "submit" at bounding box center [1231, 185] width 11 height 11
click at [1237, 187] on icon "submit" at bounding box center [1231, 185] width 11 height 11
click at [408, 325] on span "Add Brokerage" at bounding box center [428, 330] width 60 height 11
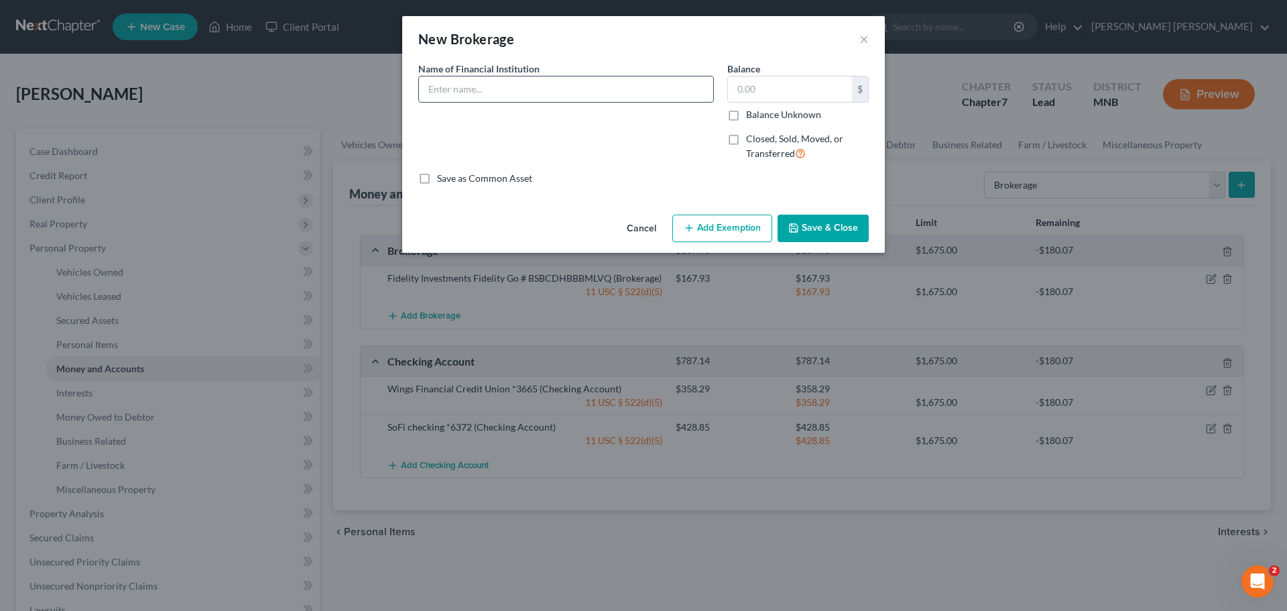
click at [537, 92] on input "text" at bounding box center [566, 88] width 294 height 25
click at [823, 225] on button "Save & Close" at bounding box center [823, 229] width 91 height 28
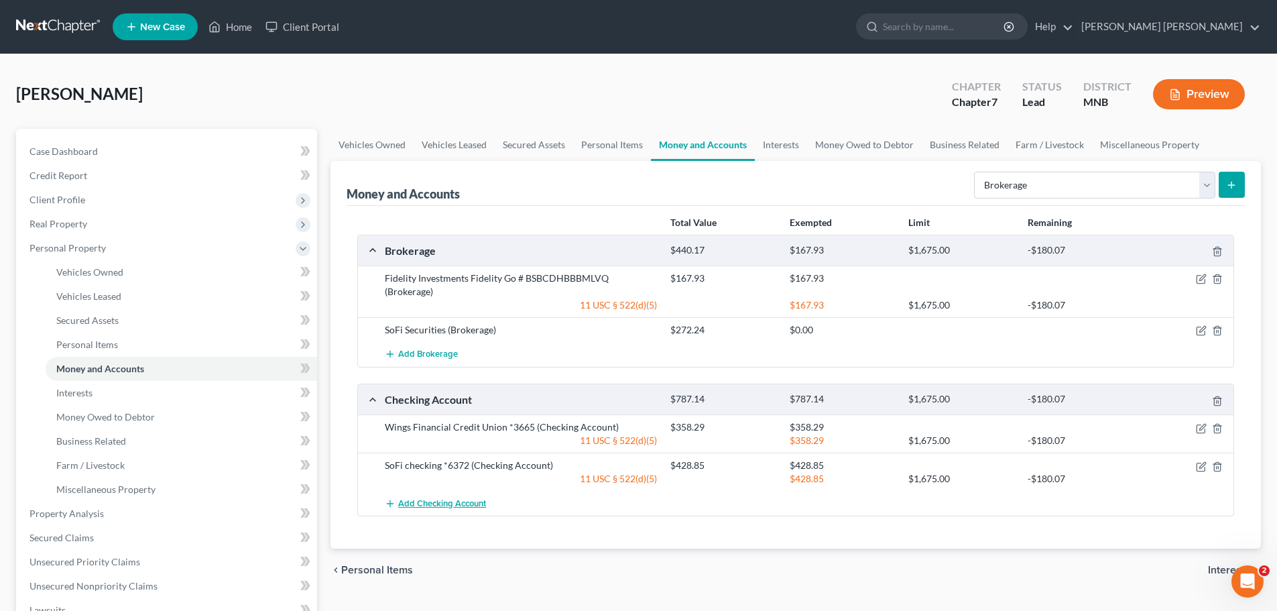
click at [447, 498] on span "Add Checking Account" at bounding box center [442, 503] width 88 height 11
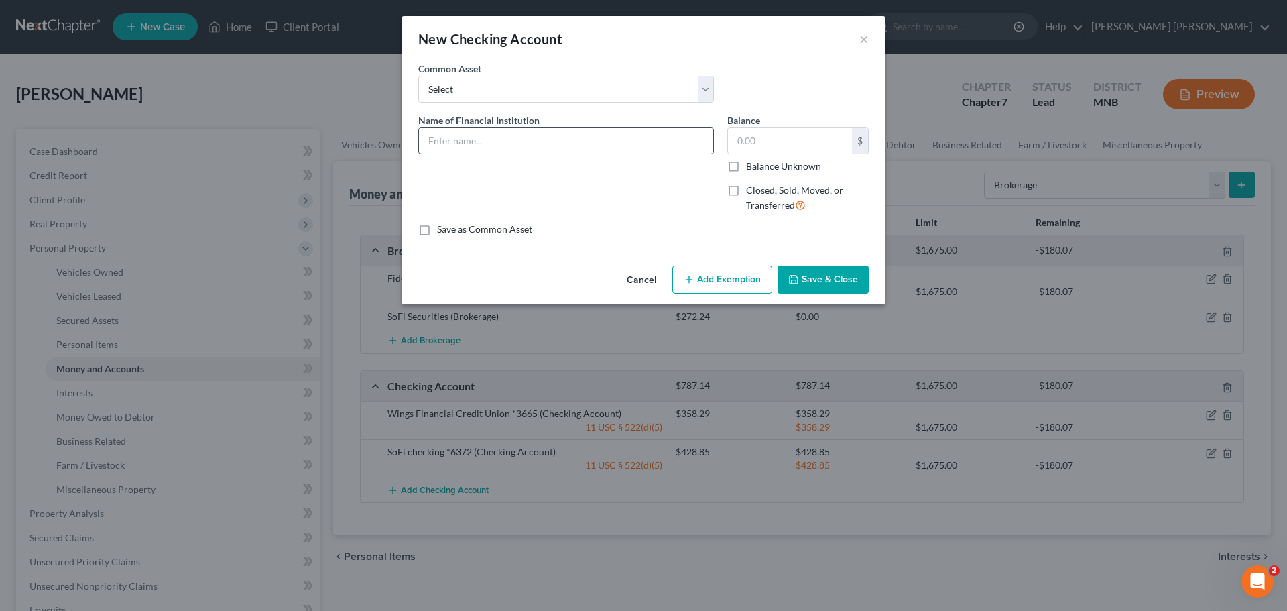
click at [530, 151] on input "text" at bounding box center [566, 140] width 294 height 25
click at [544, 139] on input "Venmo" at bounding box center [566, 140] width 294 height 25
paste input "@[PERSON_NAME]-4"
click at [614, 207] on div "Name of Financial Institution * Venmo" at bounding box center [566, 168] width 309 height 110
click at [814, 272] on button "Save & Close" at bounding box center [823, 280] width 91 height 28
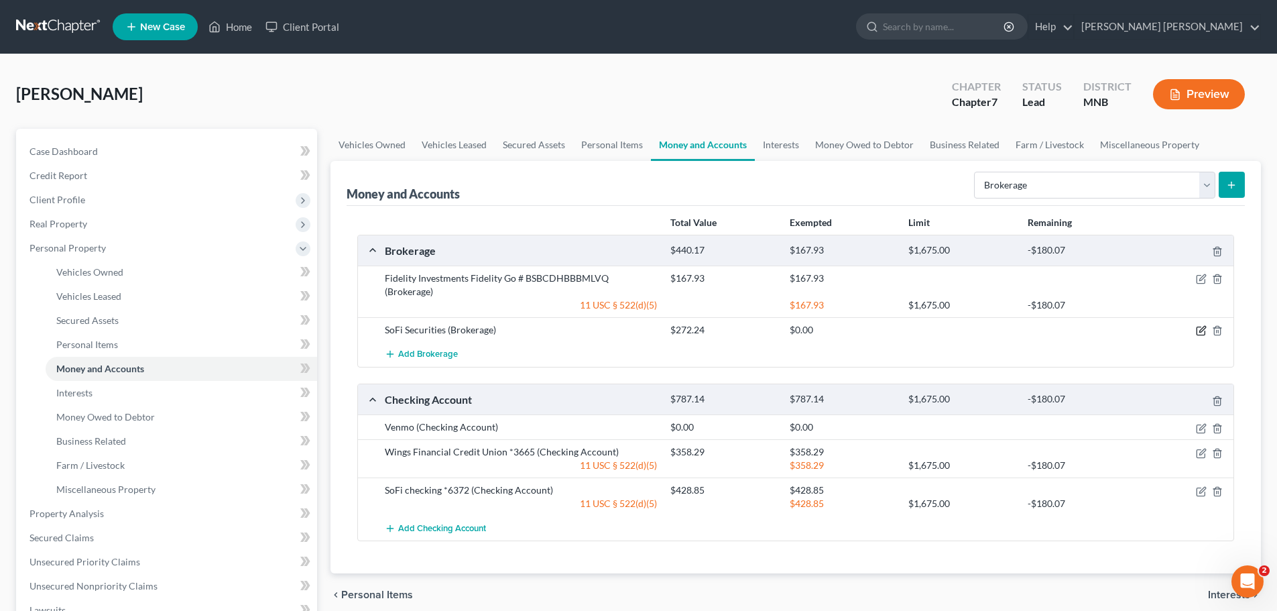
click at [1198, 325] on icon "button" at bounding box center [1201, 330] width 11 height 11
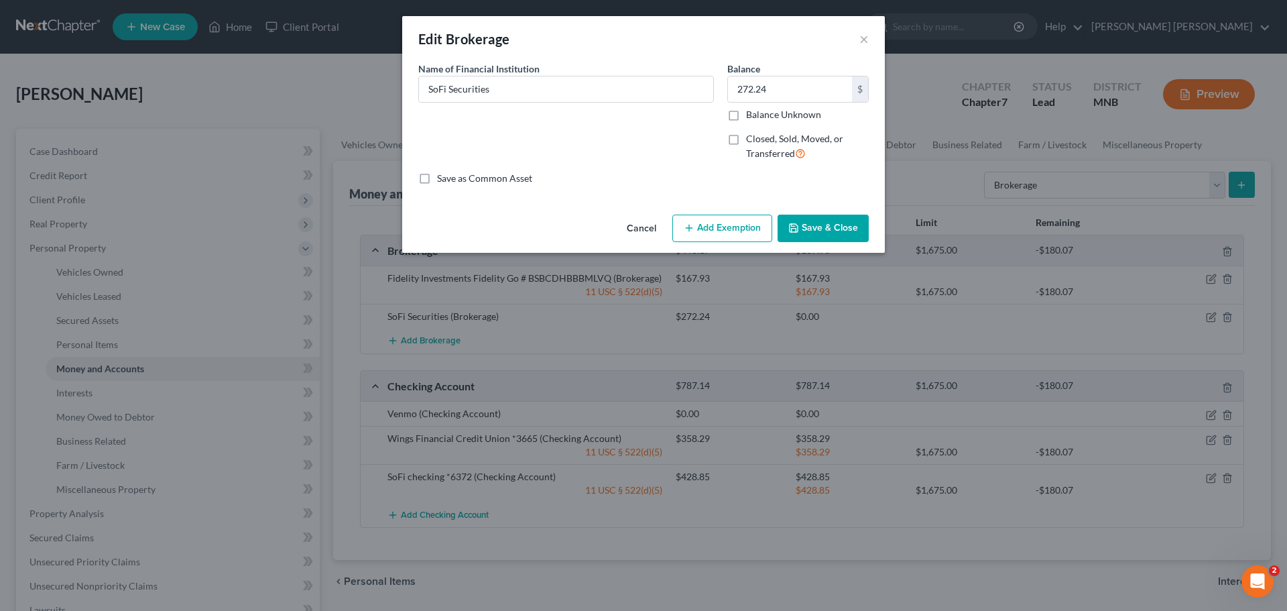
click at [763, 140] on span "Closed, Sold, Moved, or Transferred" at bounding box center [794, 146] width 97 height 26
click at [760, 140] on input "Closed, Sold, Moved, or Transferred" at bounding box center [756, 136] width 9 height 9
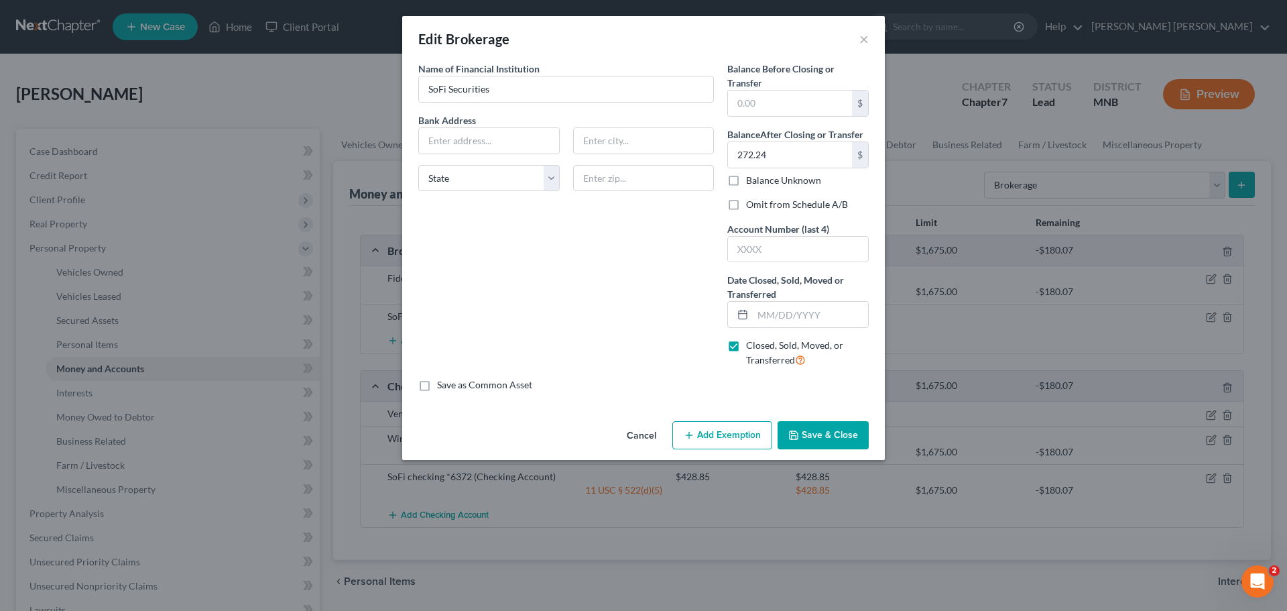
click at [746, 346] on label "Closed, Sold, Moved, or Transferred" at bounding box center [807, 353] width 123 height 29
click at [752, 346] on input "Closed, Sold, Moved, or Transferred" at bounding box center [756, 343] width 9 height 9
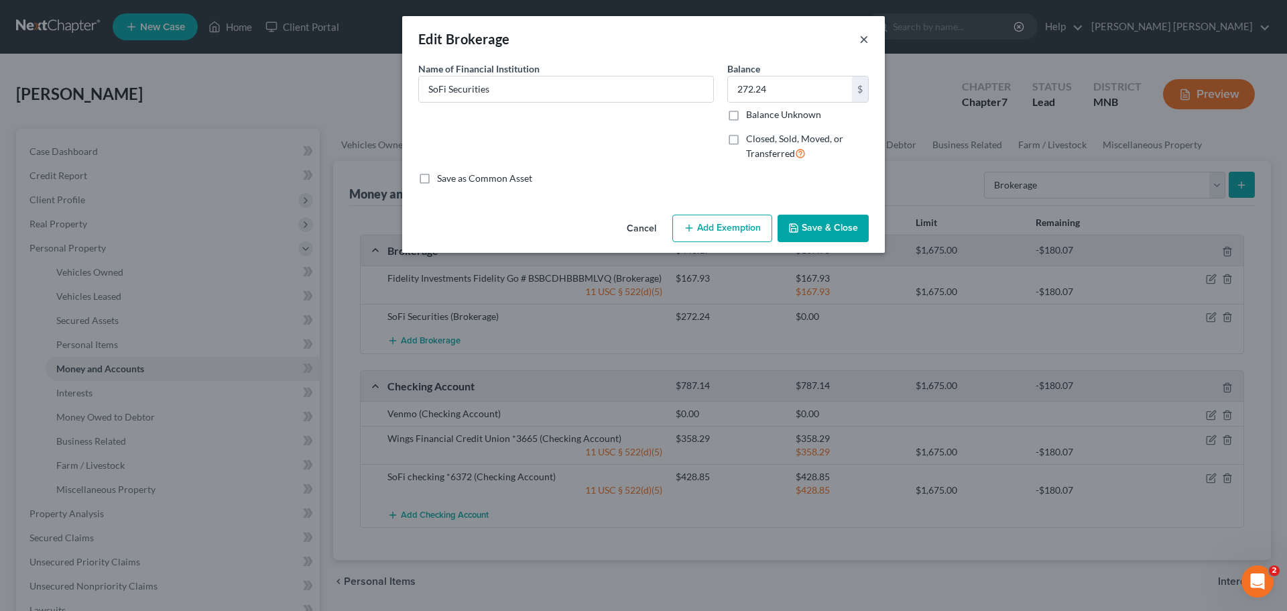
click at [866, 36] on button "×" at bounding box center [864, 39] width 9 height 16
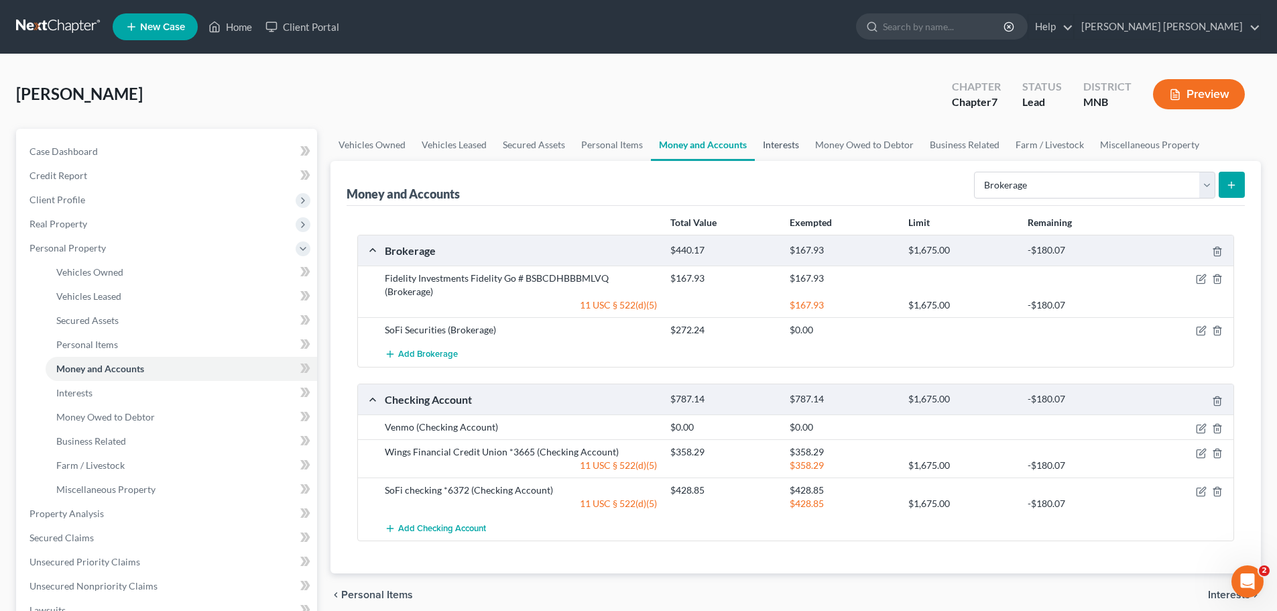
click at [792, 146] on link "Interests" at bounding box center [781, 145] width 52 height 32
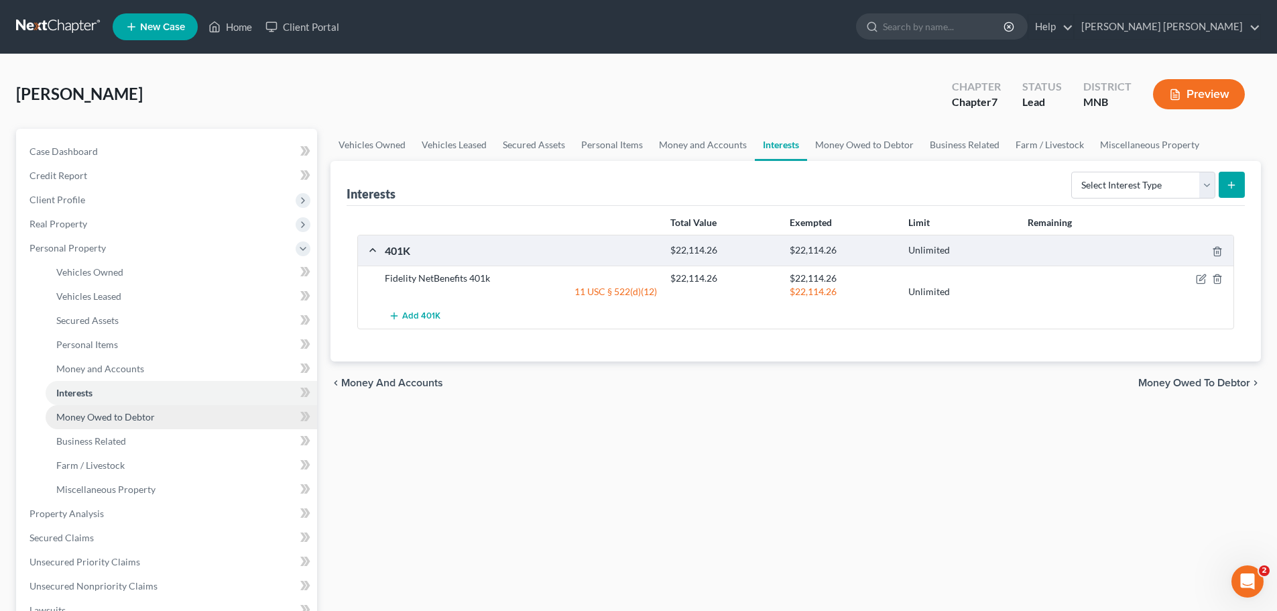
click at [156, 419] on link "Money Owed to Debtor" at bounding box center [182, 417] width 272 height 24
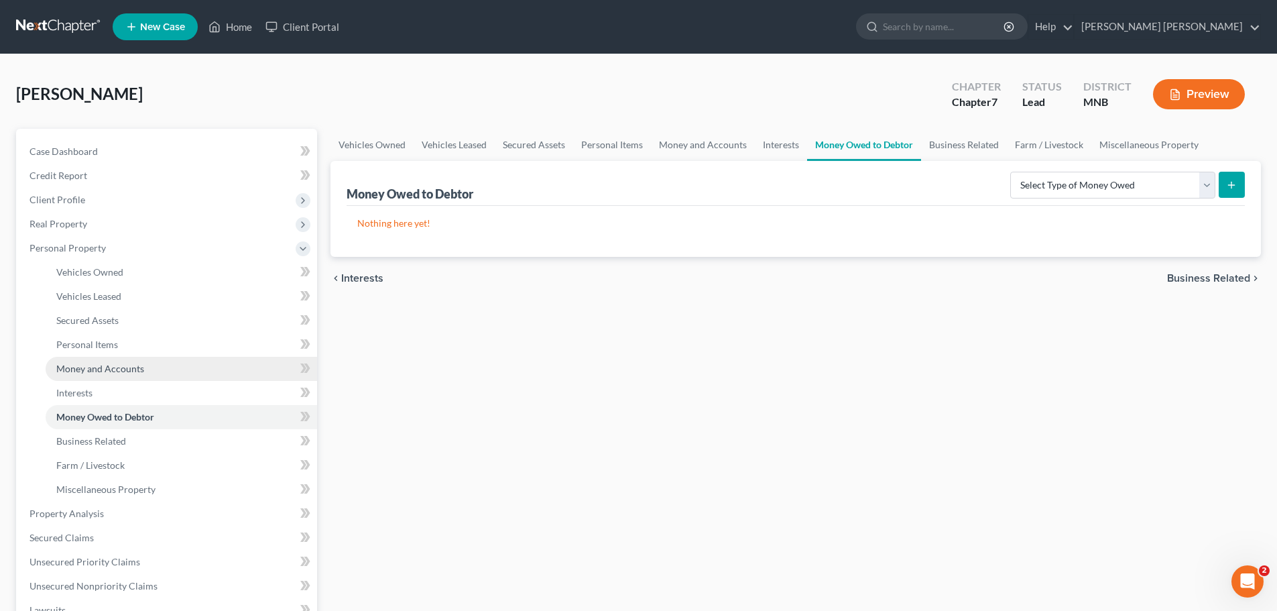
click at [130, 369] on span "Money and Accounts" at bounding box center [100, 368] width 88 height 11
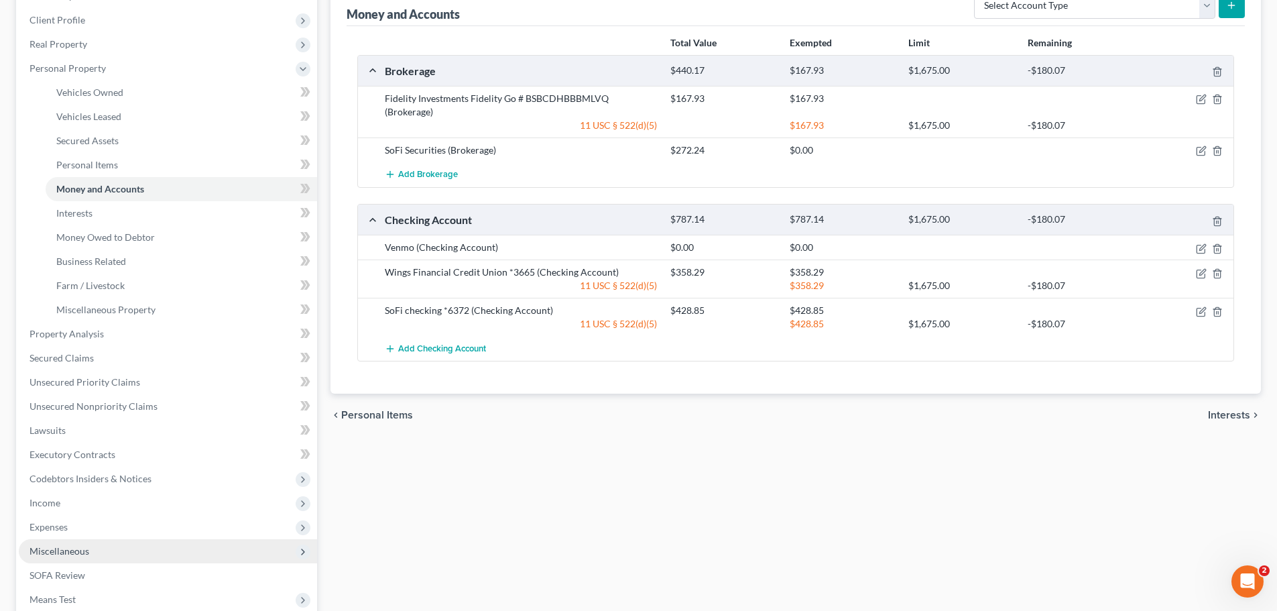
scroll to position [268, 0]
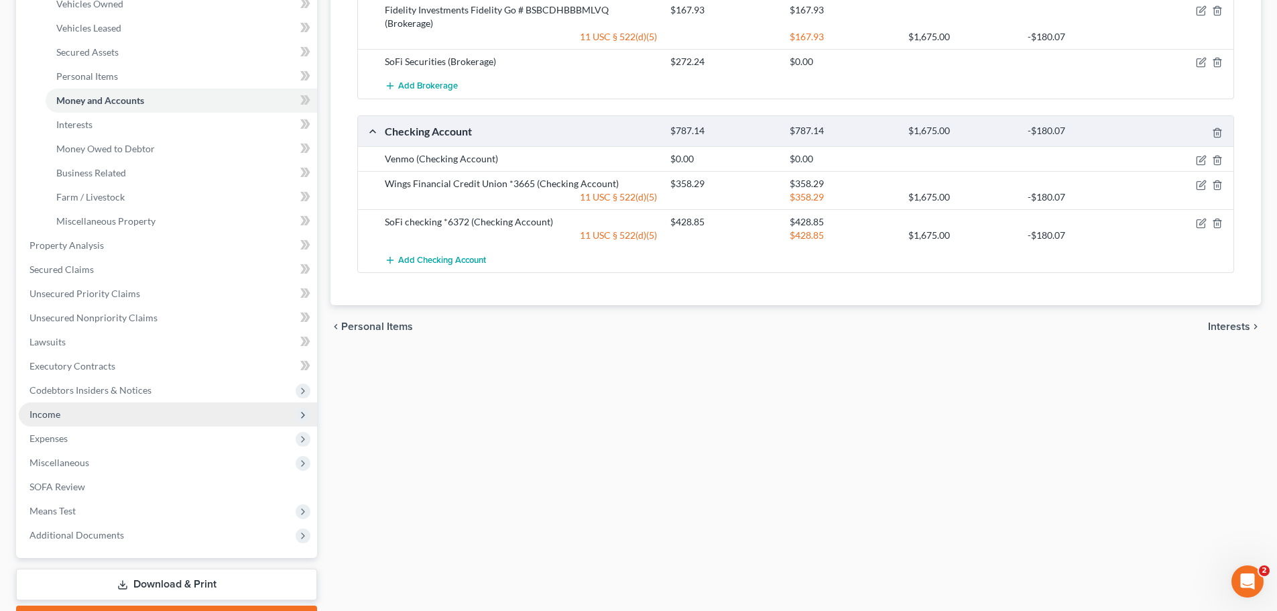
click at [80, 421] on span "Income" at bounding box center [168, 414] width 298 height 24
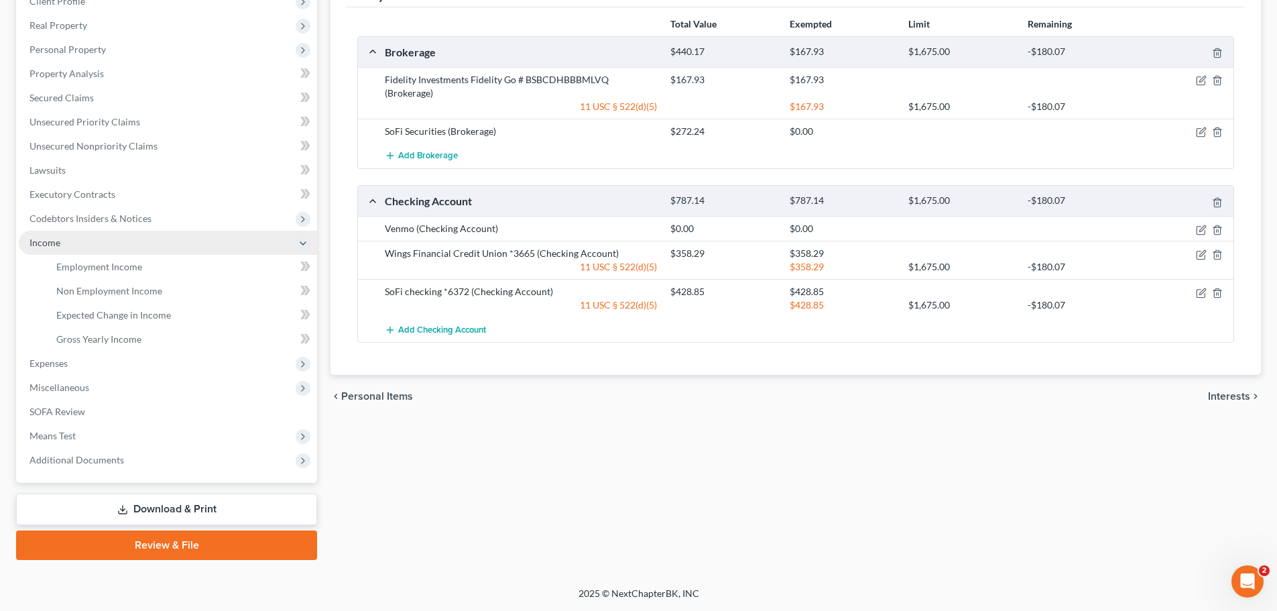
scroll to position [198, 0]
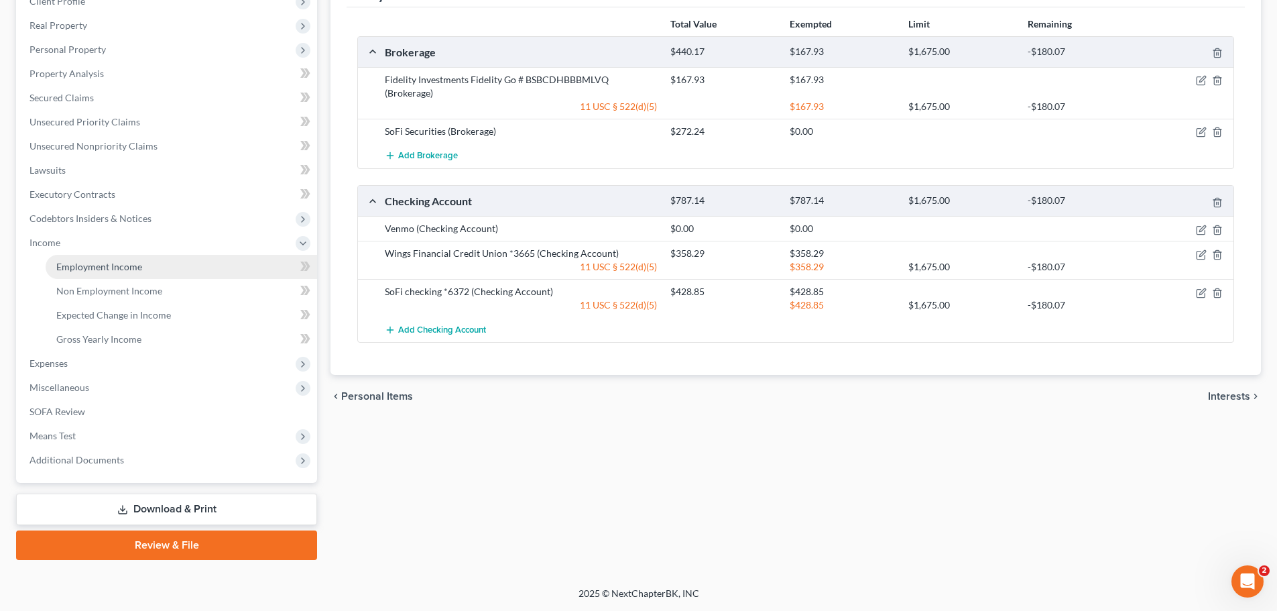
click at [103, 272] on span "Employment Income" at bounding box center [99, 266] width 86 height 11
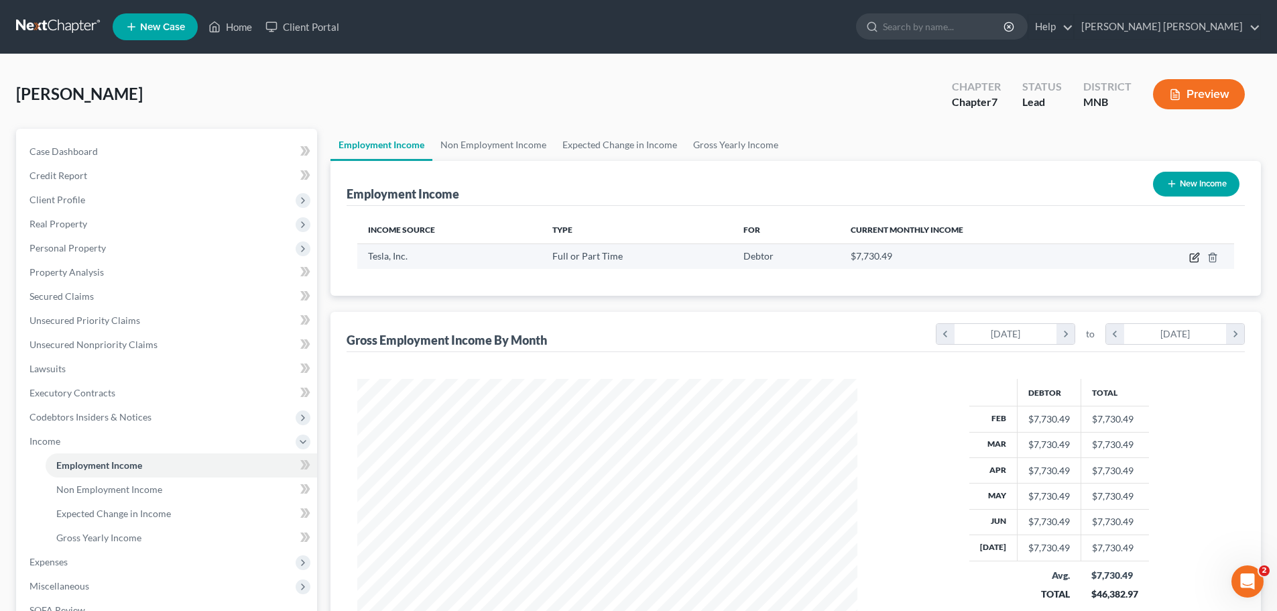
click at [1190, 255] on icon "button" at bounding box center [1194, 258] width 8 height 8
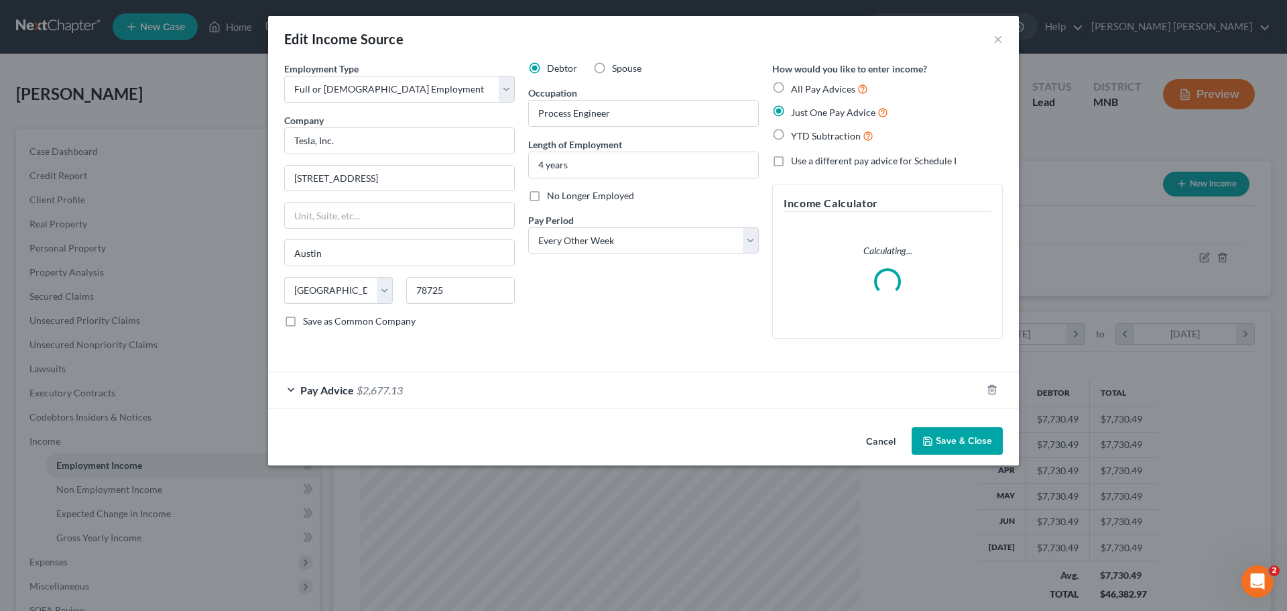
scroll to position [252, 532]
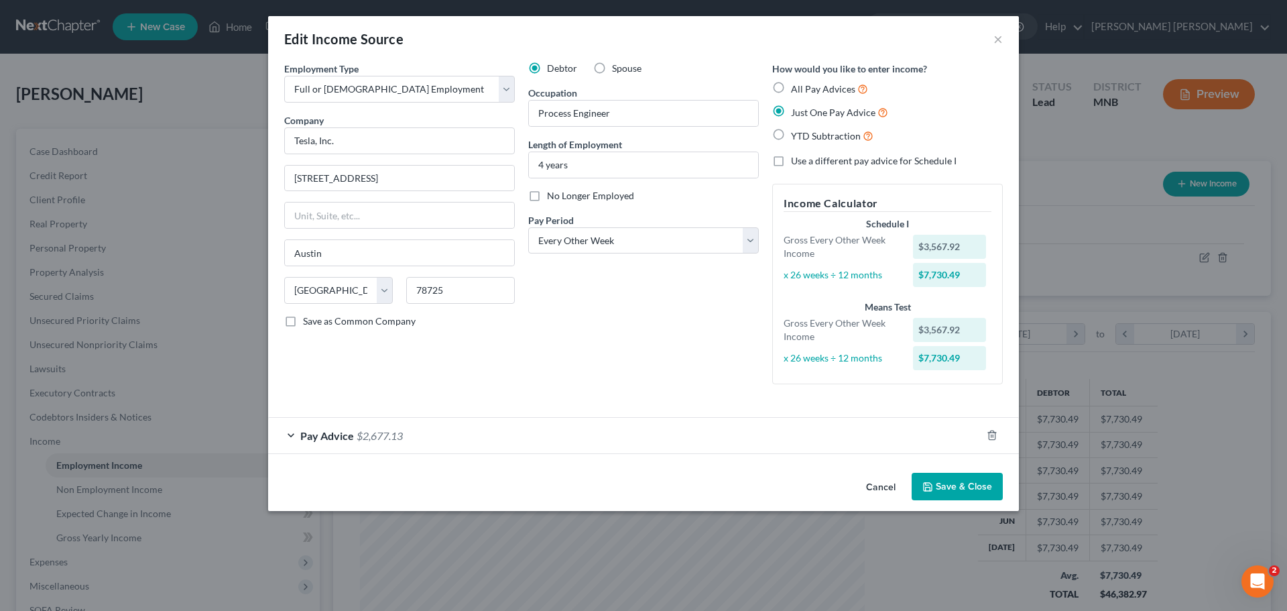
click at [290, 433] on div "Pay Advice $2,677.13" at bounding box center [624, 436] width 713 height 36
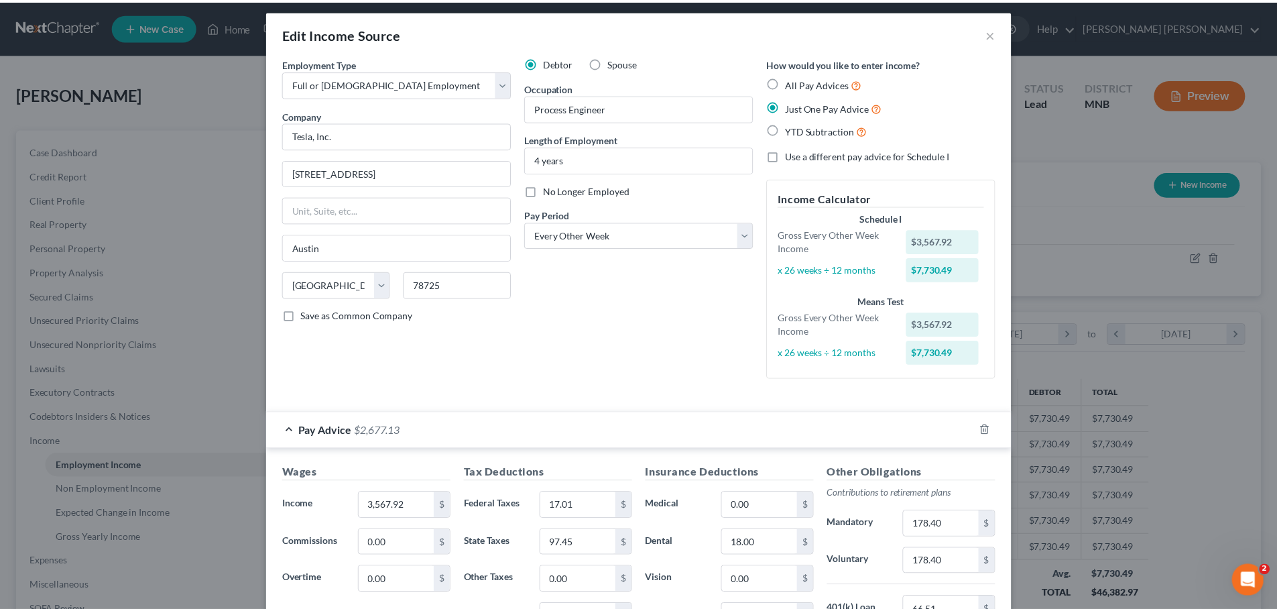
scroll to position [0, 0]
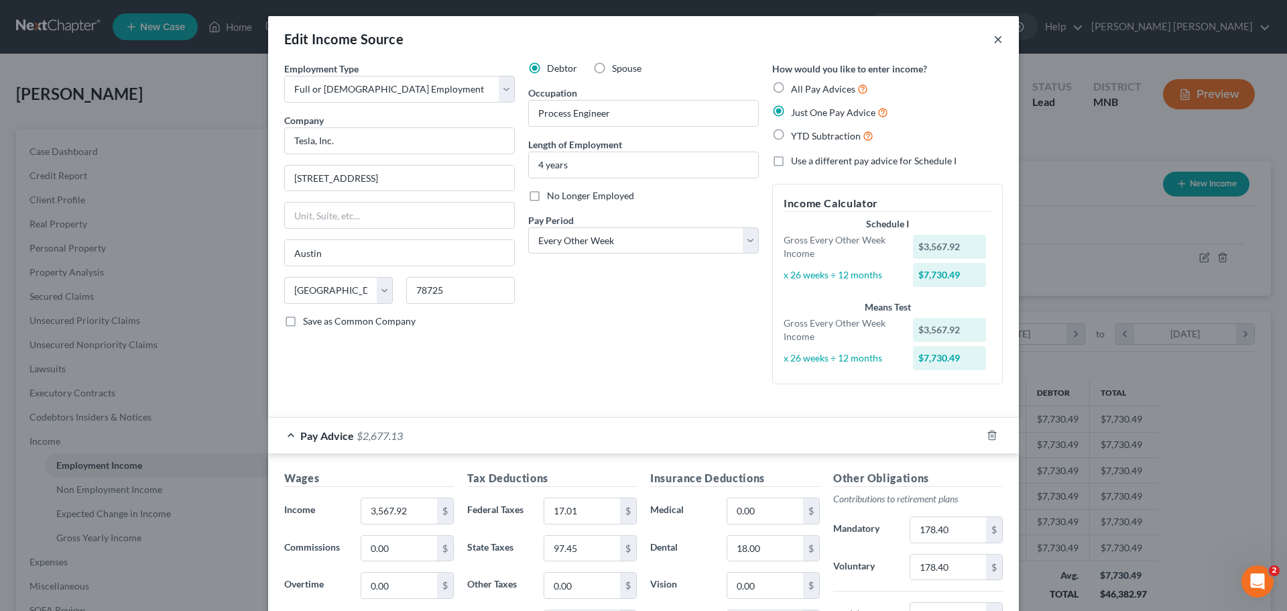
click at [996, 37] on button "×" at bounding box center [998, 39] width 9 height 16
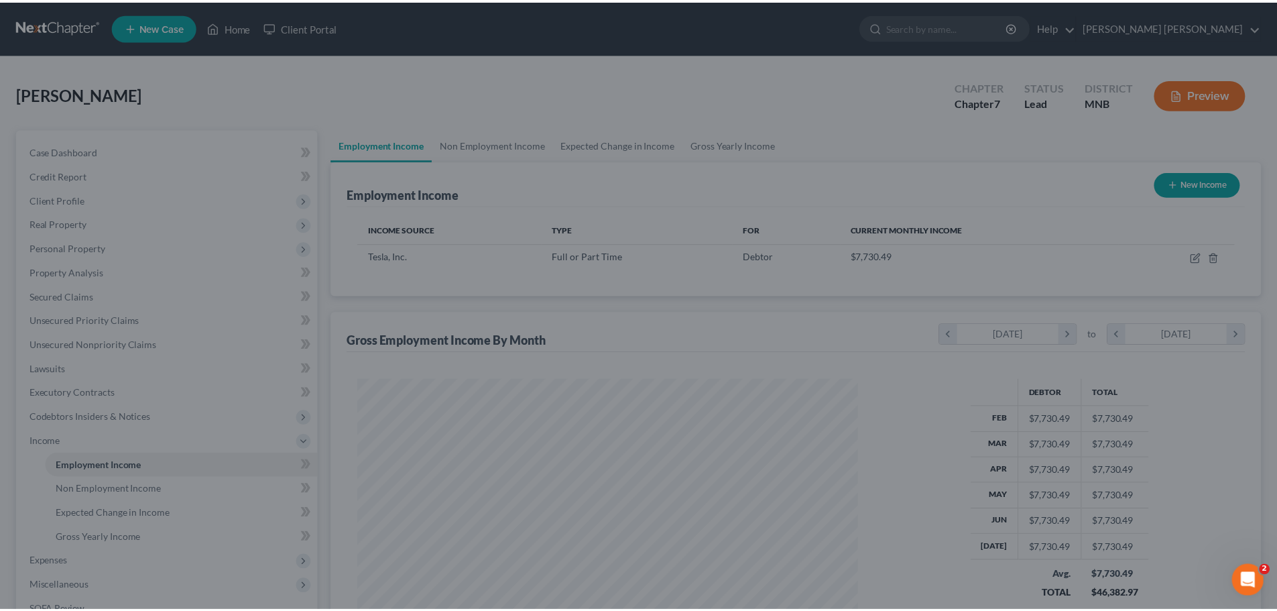
scroll to position [670315, 670039]
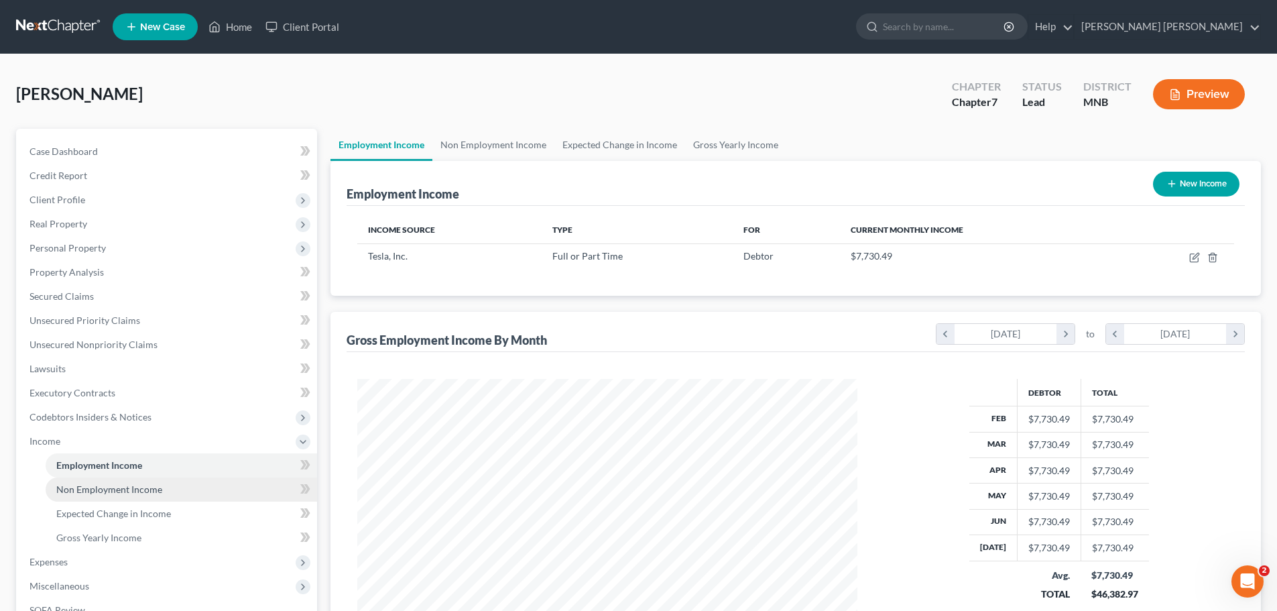
click at [156, 492] on span "Non Employment Income" at bounding box center [109, 488] width 106 height 11
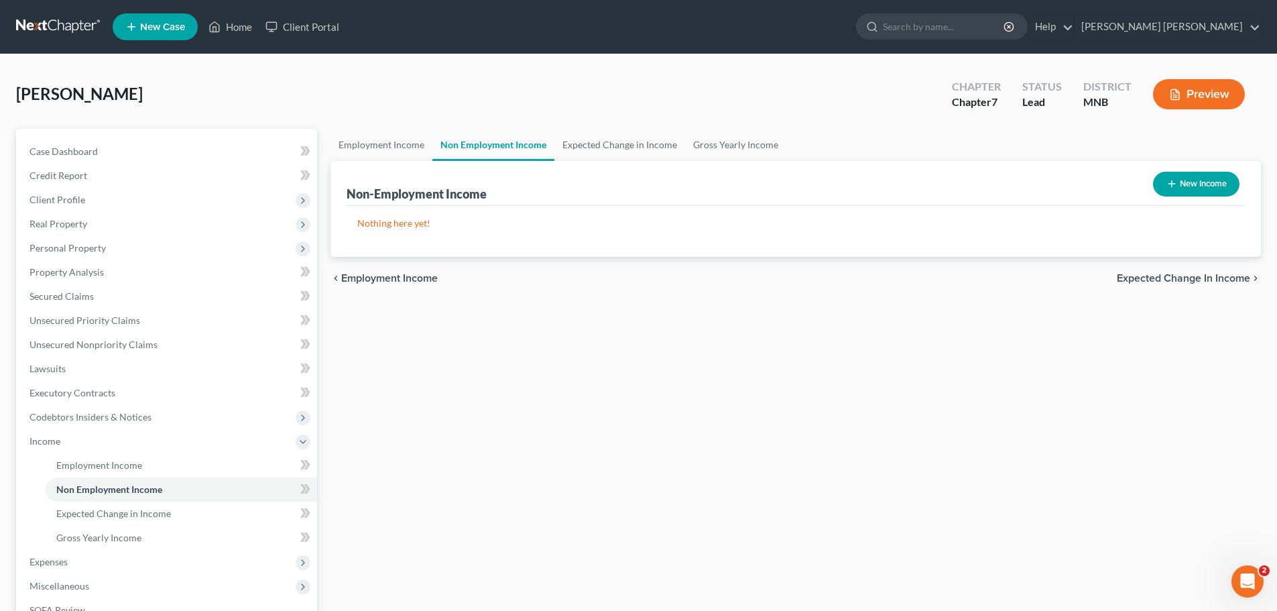
click at [1217, 176] on button "New Income" at bounding box center [1196, 184] width 87 height 25
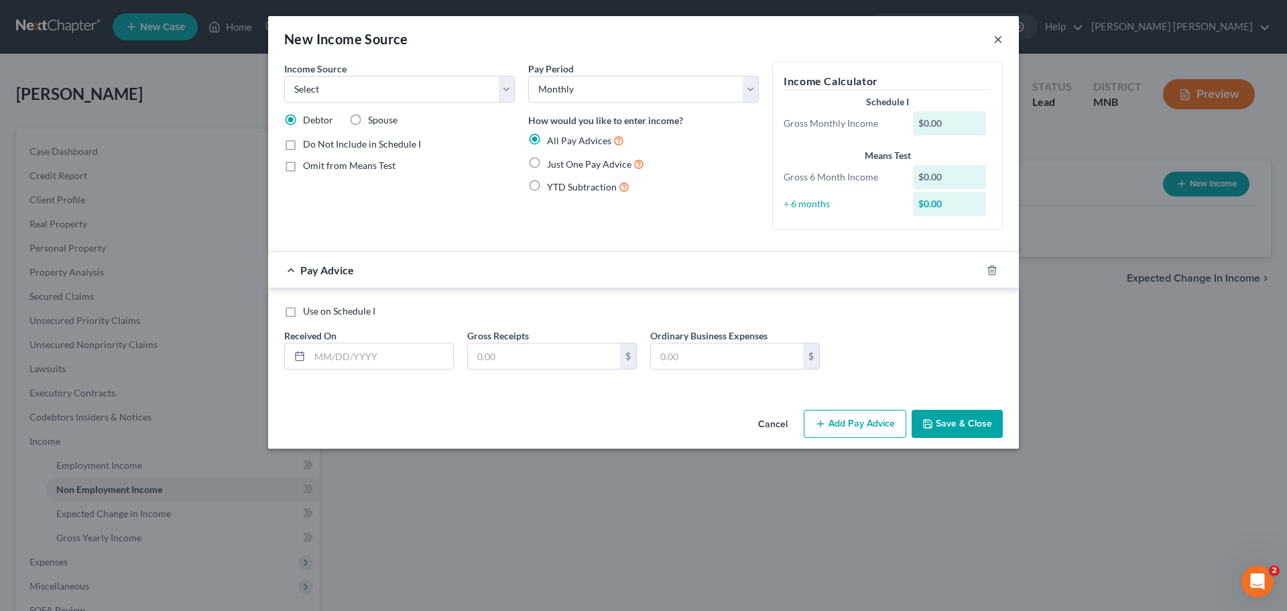
click at [998, 39] on button "×" at bounding box center [998, 39] width 9 height 16
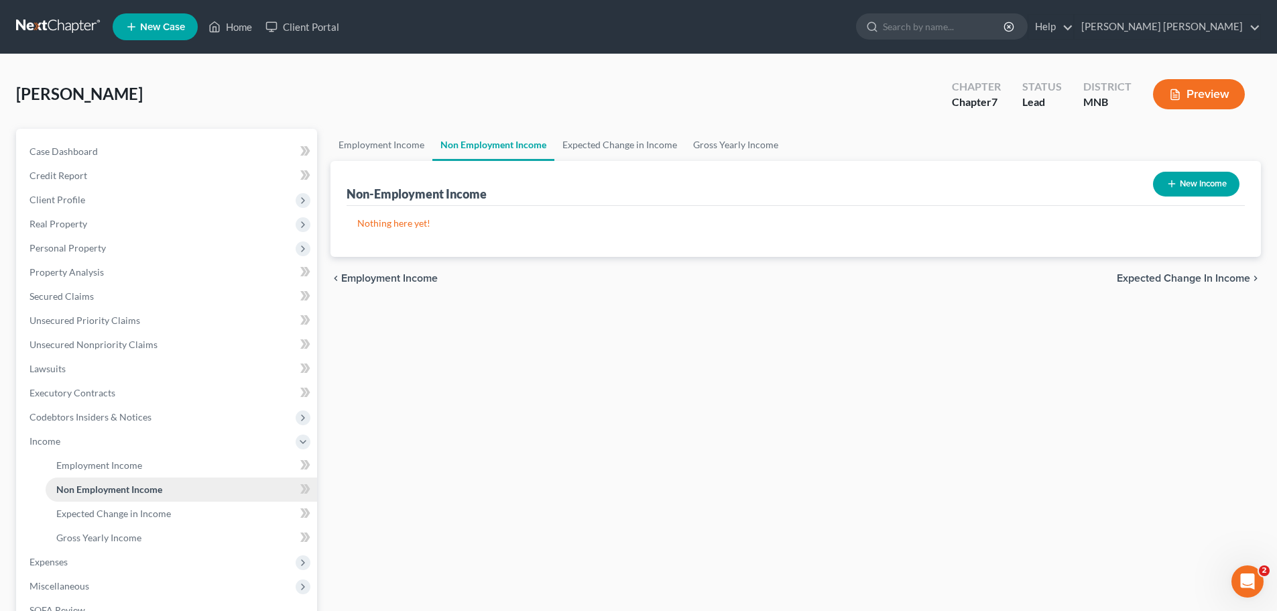
click at [268, 481] on link "Non Employment Income" at bounding box center [182, 489] width 272 height 24
click at [1218, 176] on button "New Income" at bounding box center [1196, 184] width 87 height 25
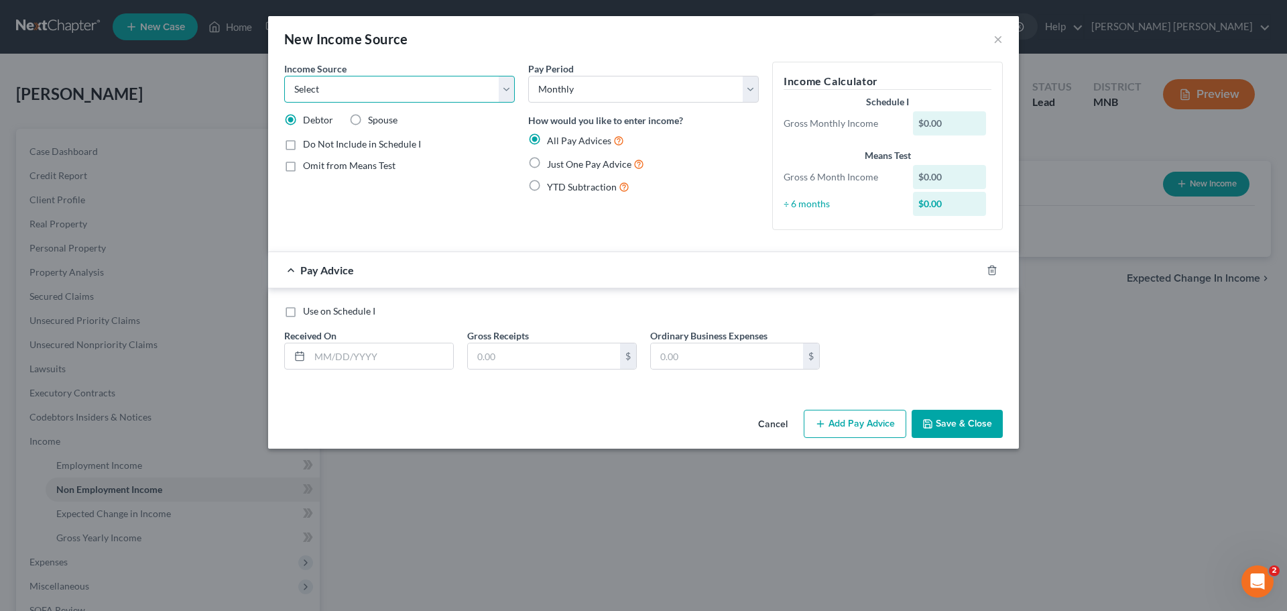
click at [410, 87] on select "Select Unemployment Disability (from employer) Pension Retirement Social Securi…" at bounding box center [399, 89] width 231 height 27
click at [284, 76] on select "Select Unemployment Disability (from employer) Pension Retirement Social Securi…" at bounding box center [399, 89] width 231 height 27
click at [349, 190] on span "Add Business information to Schedule I" at bounding box center [384, 189] width 163 height 11
click at [317, 190] on input "Add Business information to Schedule I" at bounding box center [312, 187] width 9 height 9
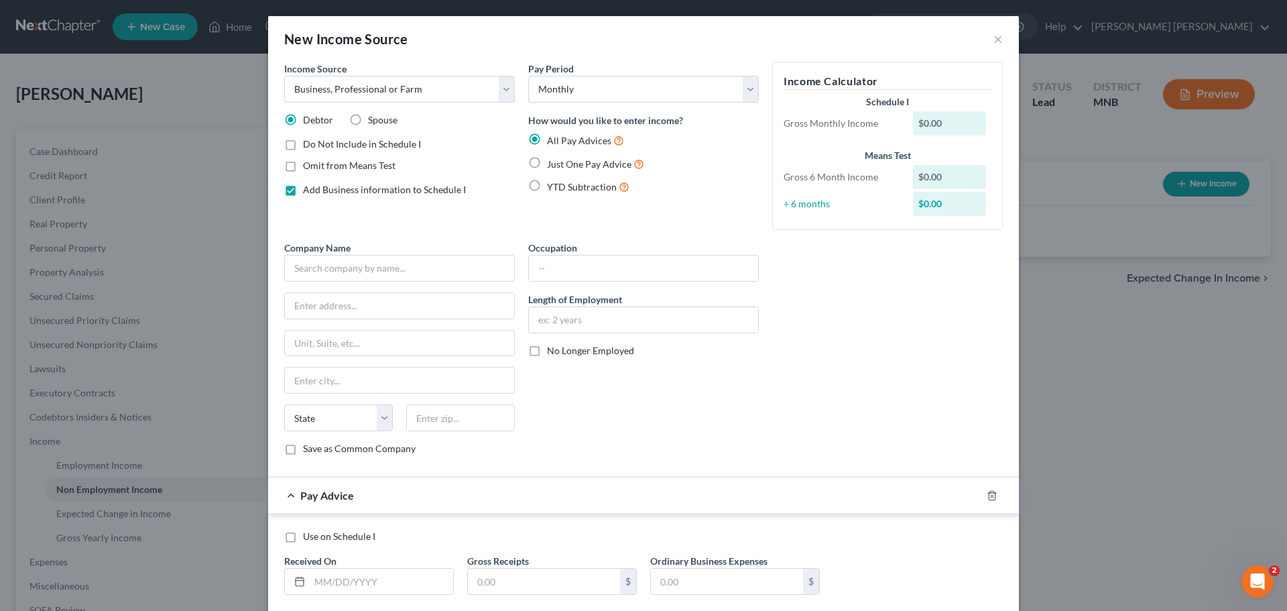
click at [349, 190] on span "Add Business information to Schedule I" at bounding box center [384, 189] width 163 height 11
click at [317, 190] on input "Add Business information to Schedule I" at bounding box center [312, 187] width 9 height 9
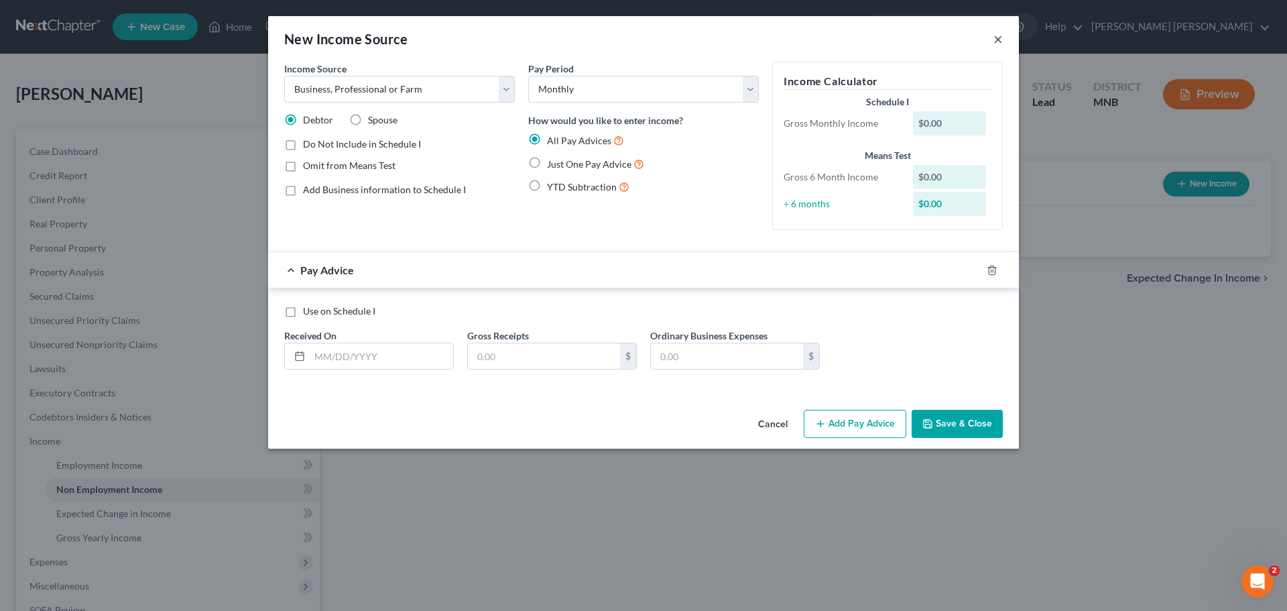
click at [1000, 43] on button "×" at bounding box center [998, 39] width 9 height 16
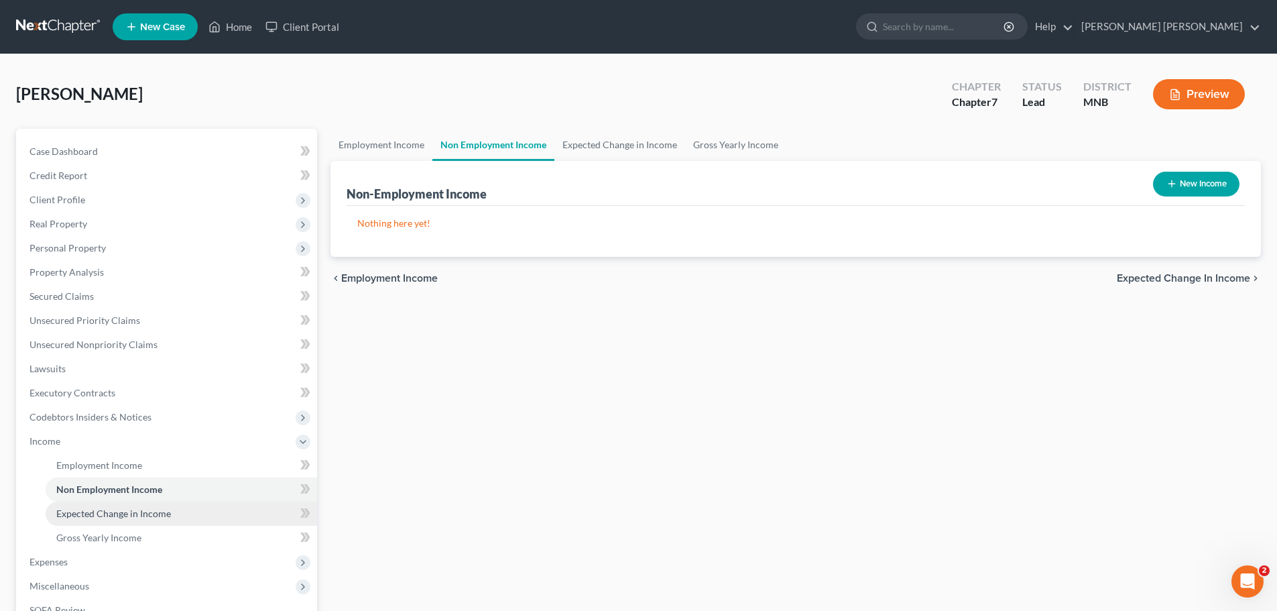
click at [138, 514] on span "Expected Change in Income" at bounding box center [113, 513] width 115 height 11
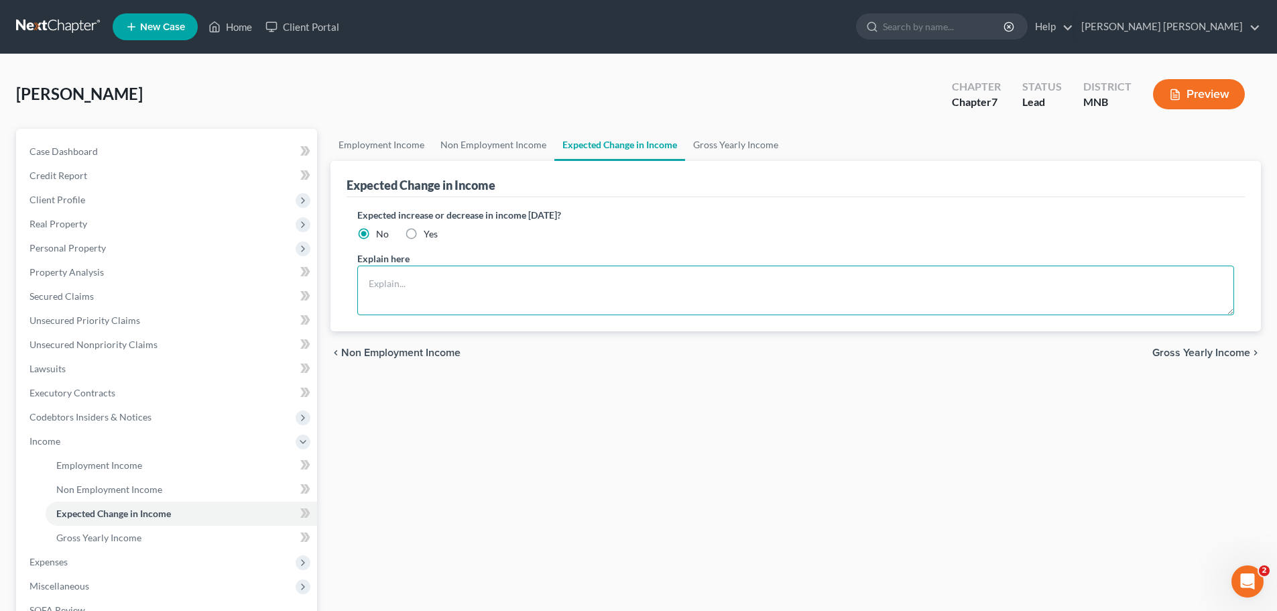
click at [469, 298] on textarea at bounding box center [795, 291] width 877 height 50
click at [134, 538] on span "Gross Yearly Income" at bounding box center [98, 537] width 85 height 11
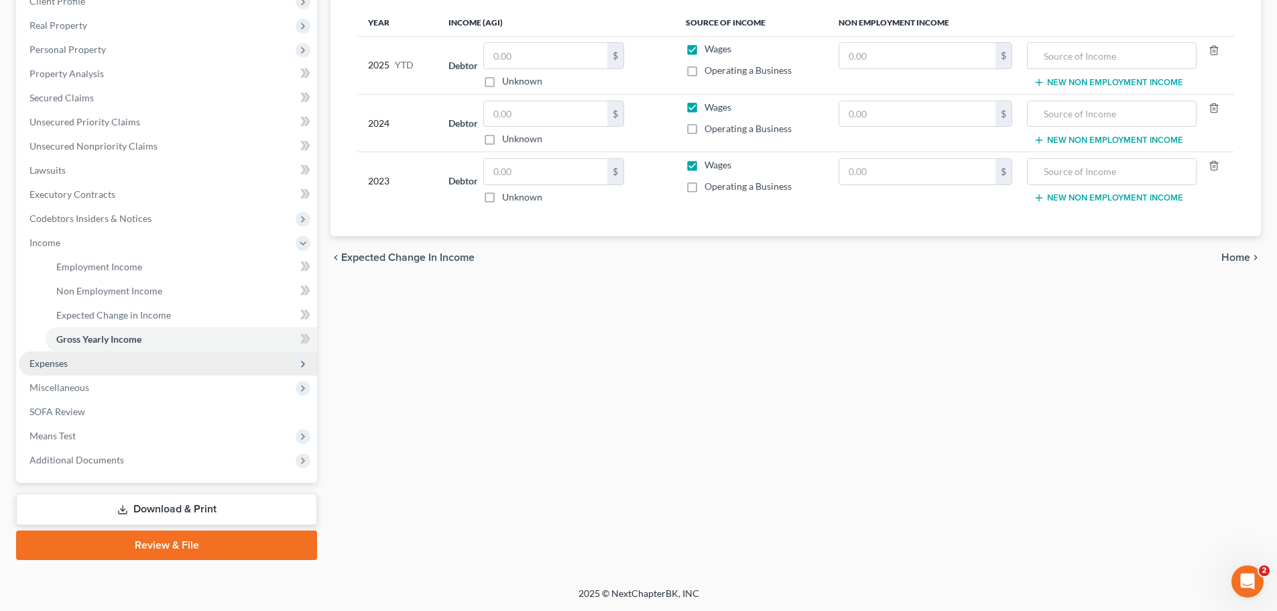
click at [86, 368] on span "Expenses" at bounding box center [168, 363] width 298 height 24
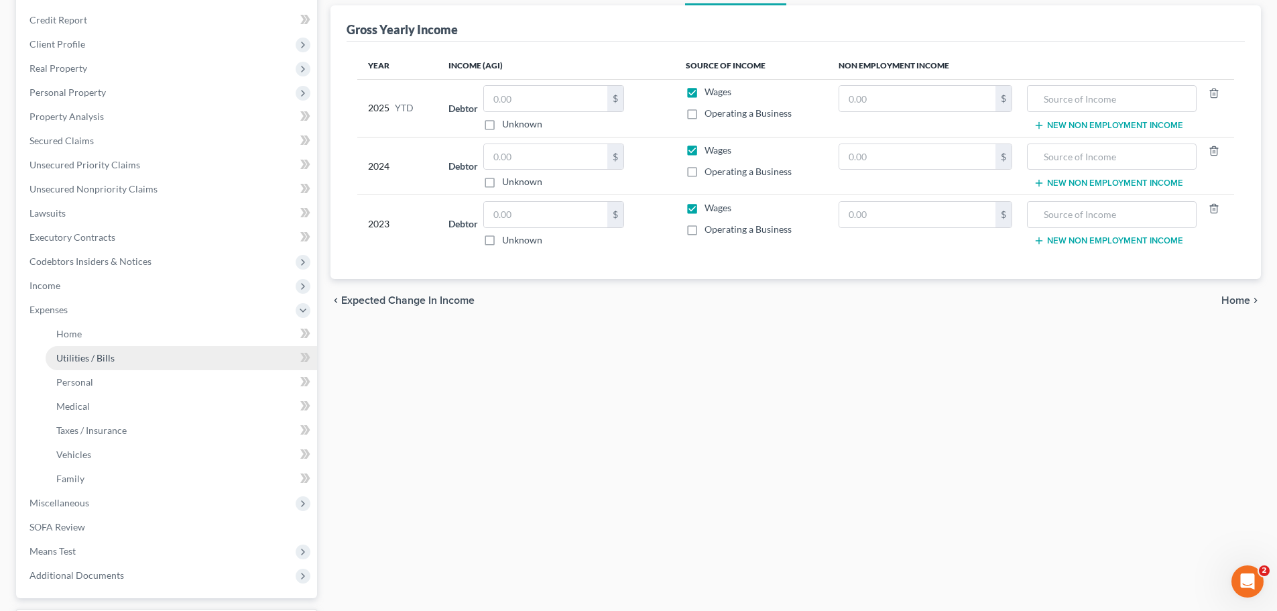
scroll to position [131, 0]
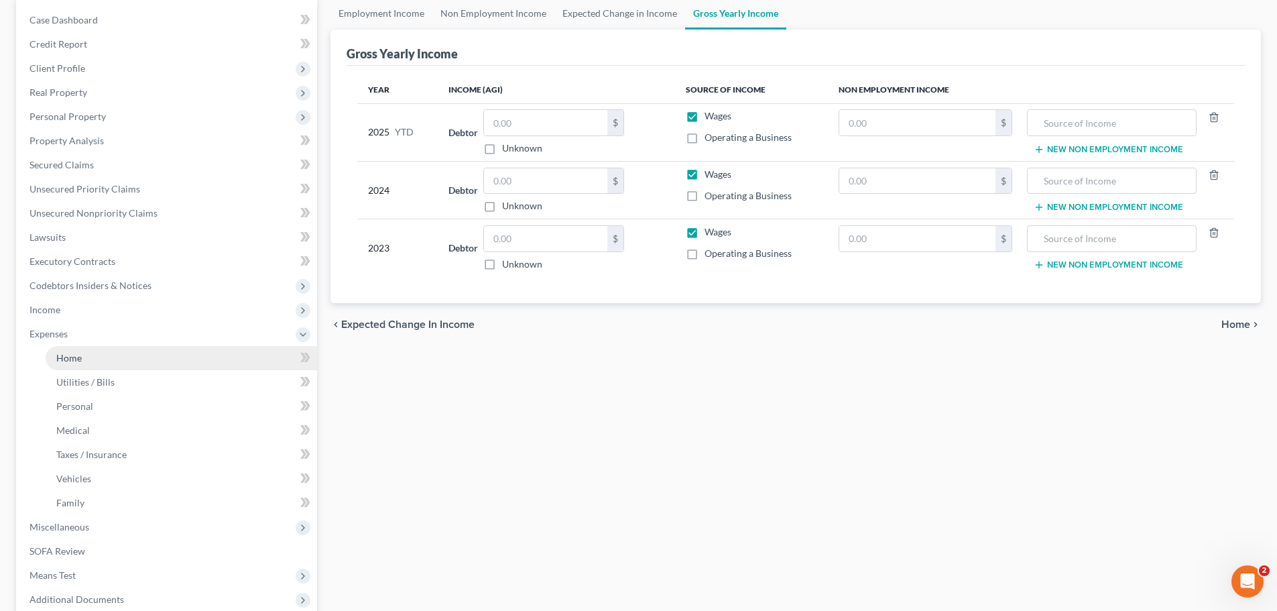
click at [88, 360] on link "Home" at bounding box center [182, 358] width 272 height 24
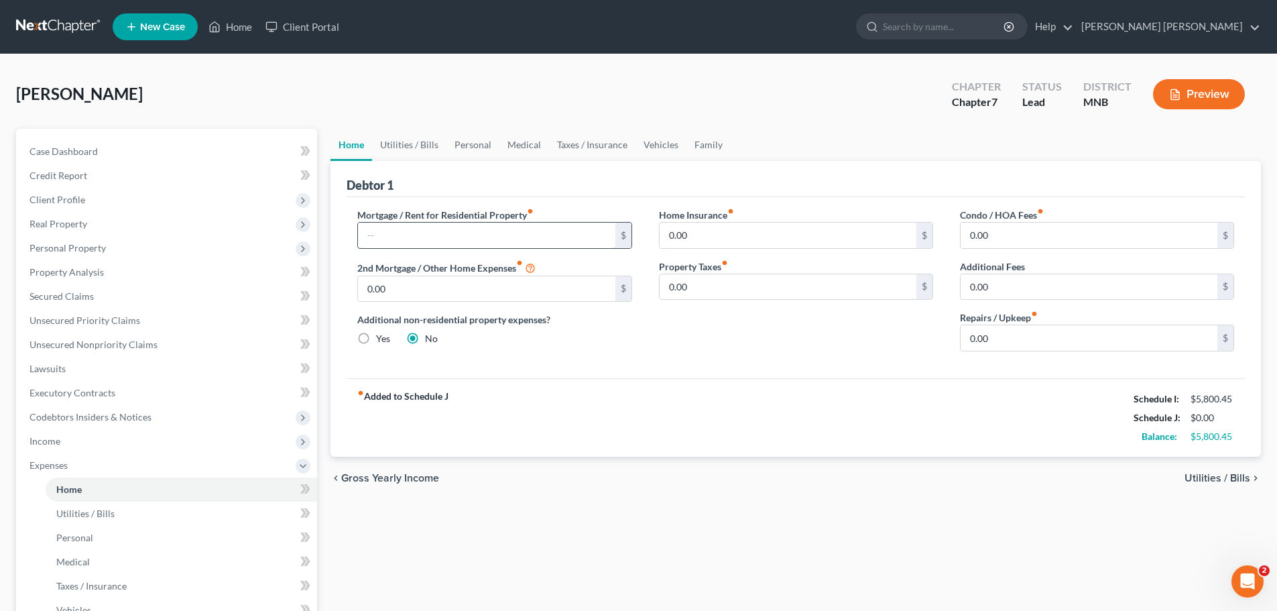
click at [513, 237] on input "text" at bounding box center [486, 235] width 257 height 25
drag, startPoint x: 709, startPoint y: 378, endPoint x: 713, endPoint y: 367, distance: 11.2
click at [709, 378] on div "Mortgage / Rent for Residential Property fiber_manual_record 1,875 $ 2nd Mortga…" at bounding box center [796, 287] width 899 height 181
click at [767, 230] on input "0.00" at bounding box center [788, 235] width 257 height 25
click at [799, 348] on div "Home Insurance fiber_manual_record 0.00 $ Property Taxes fiber_manual_record 0.…" at bounding box center [796, 285] width 301 height 154
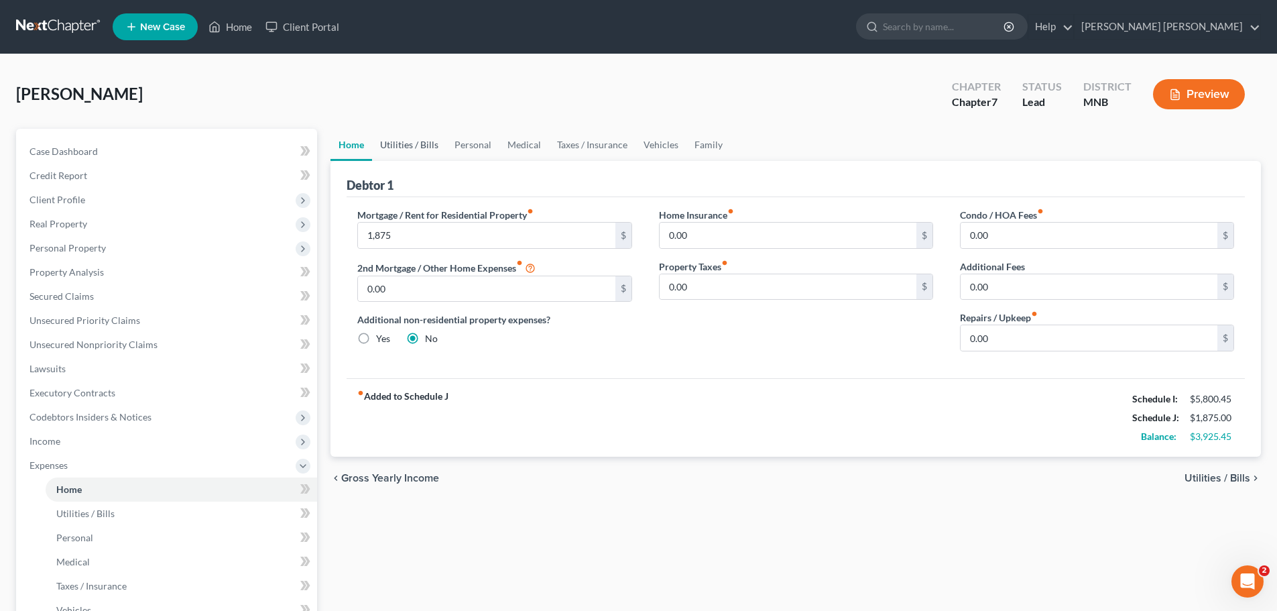
click at [393, 145] on link "Utilities / Bills" at bounding box center [409, 145] width 74 height 32
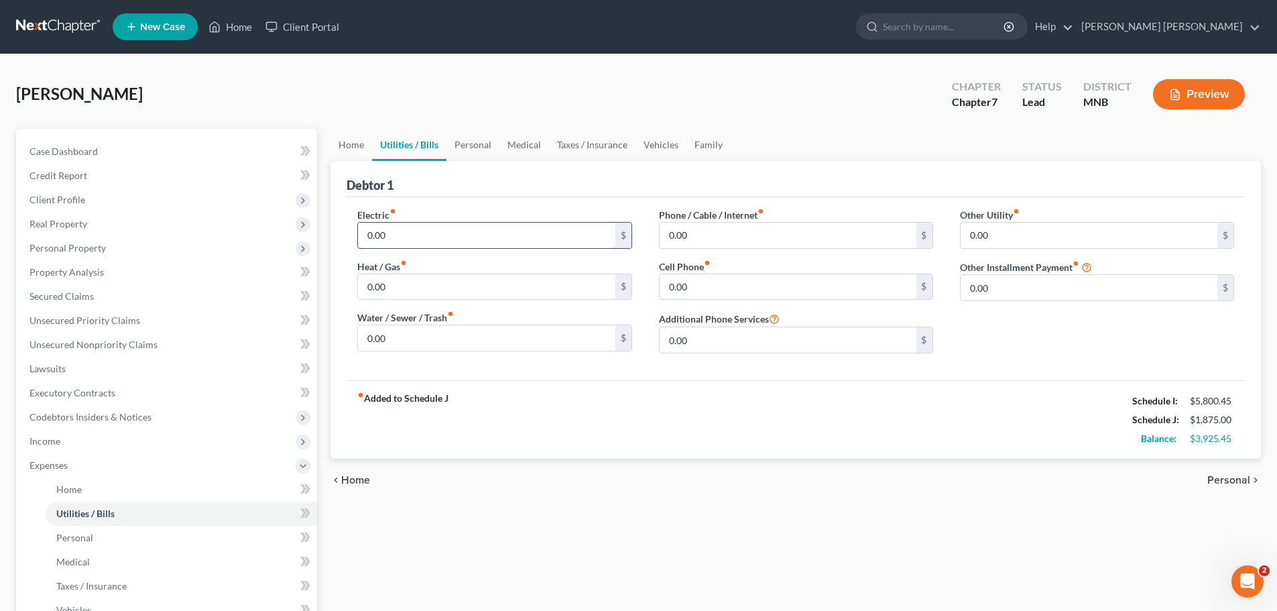
click at [482, 239] on input "0.00" at bounding box center [486, 235] width 257 height 25
click at [458, 292] on input "0.00" at bounding box center [486, 286] width 257 height 25
click at [490, 329] on input "0.00" at bounding box center [486, 337] width 257 height 25
click at [809, 294] on input "0.00" at bounding box center [788, 286] width 257 height 25
click at [673, 150] on link "Vehicles" at bounding box center [661, 145] width 51 height 32
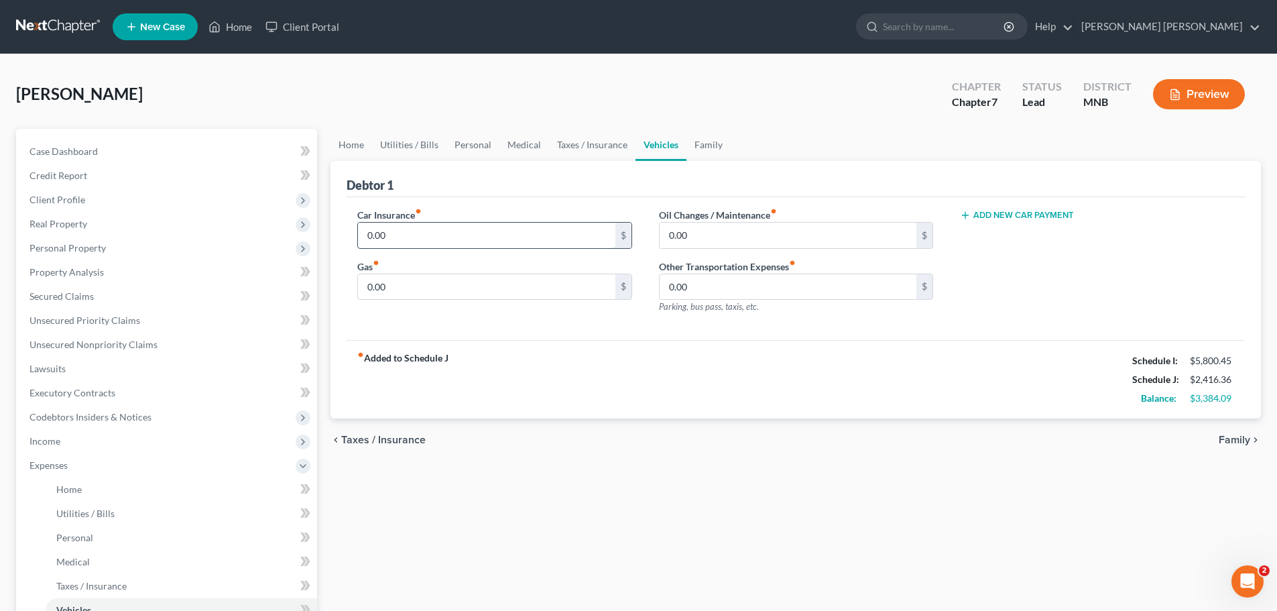
click at [464, 238] on input "0.00" at bounding box center [486, 235] width 257 height 25
click at [628, 376] on div "fiber_manual_record Added to Schedule J Schedule I: $5,800.45 Schedule J: $2,72…" at bounding box center [796, 379] width 899 height 78
click at [705, 150] on link "Family" at bounding box center [709, 145] width 44 height 32
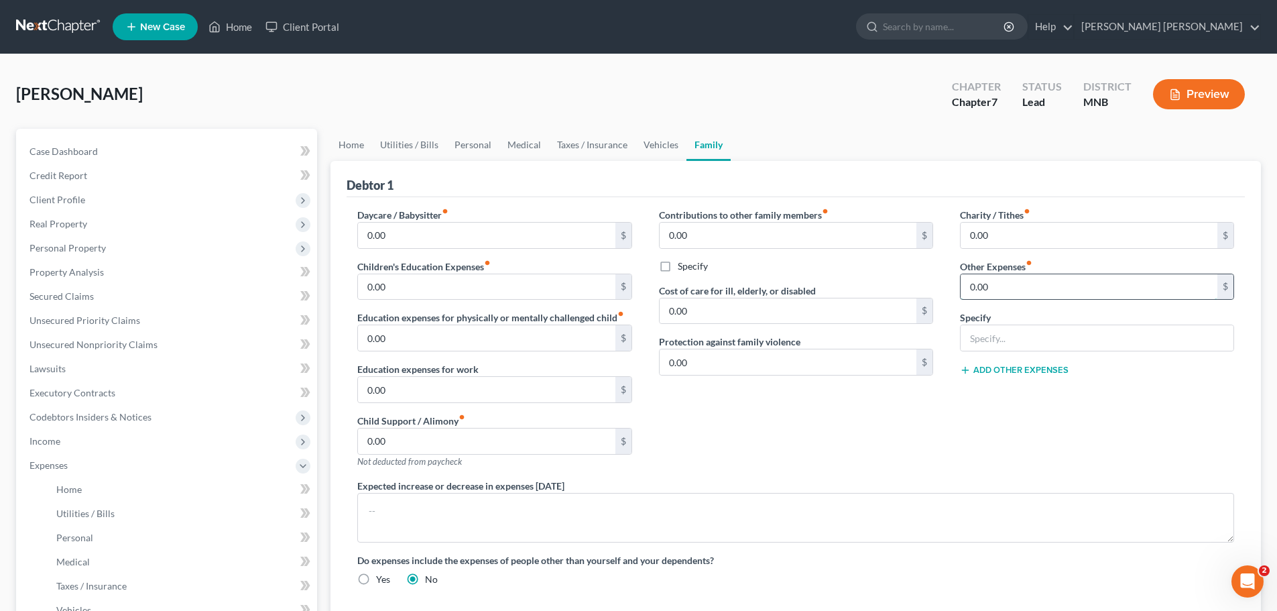
click at [1013, 290] on input "0.00" at bounding box center [1089, 286] width 257 height 25
click at [1024, 299] on input "0.00" at bounding box center [1089, 286] width 257 height 25
click at [1039, 291] on input "0.00" at bounding box center [1089, 286] width 257 height 25
click at [911, 397] on div "Contributions to other family members fiber_manual_record 0.00 $ Specify Cost o…" at bounding box center [796, 343] width 301 height 271
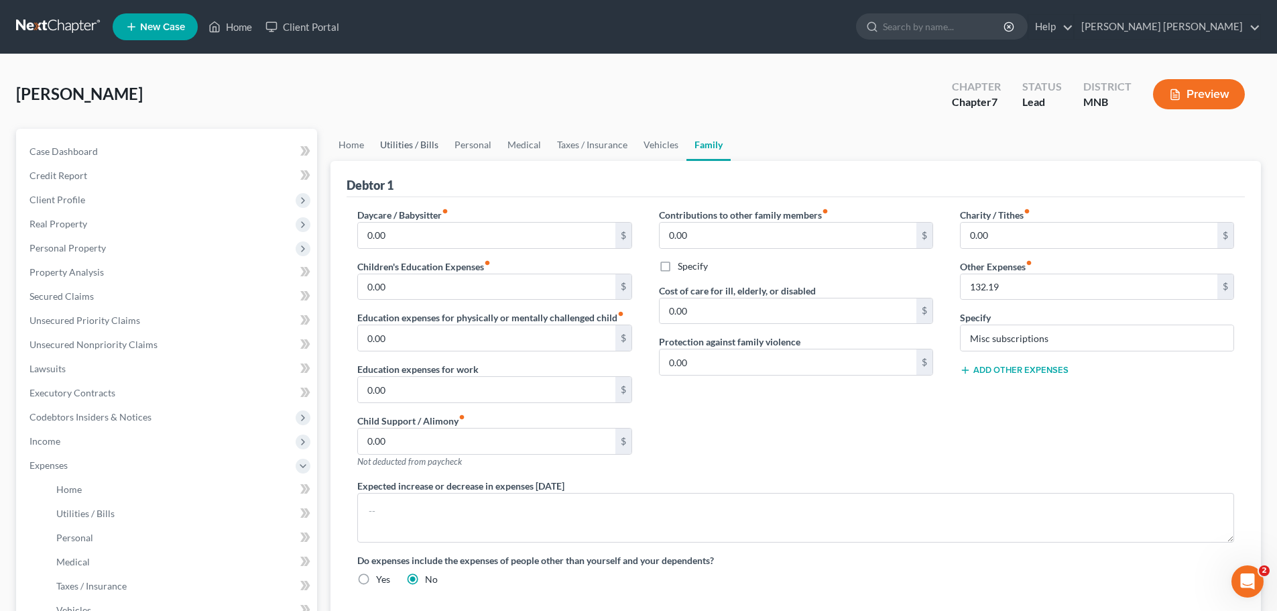
click at [434, 145] on link "Utilities / Bills" at bounding box center [409, 145] width 74 height 32
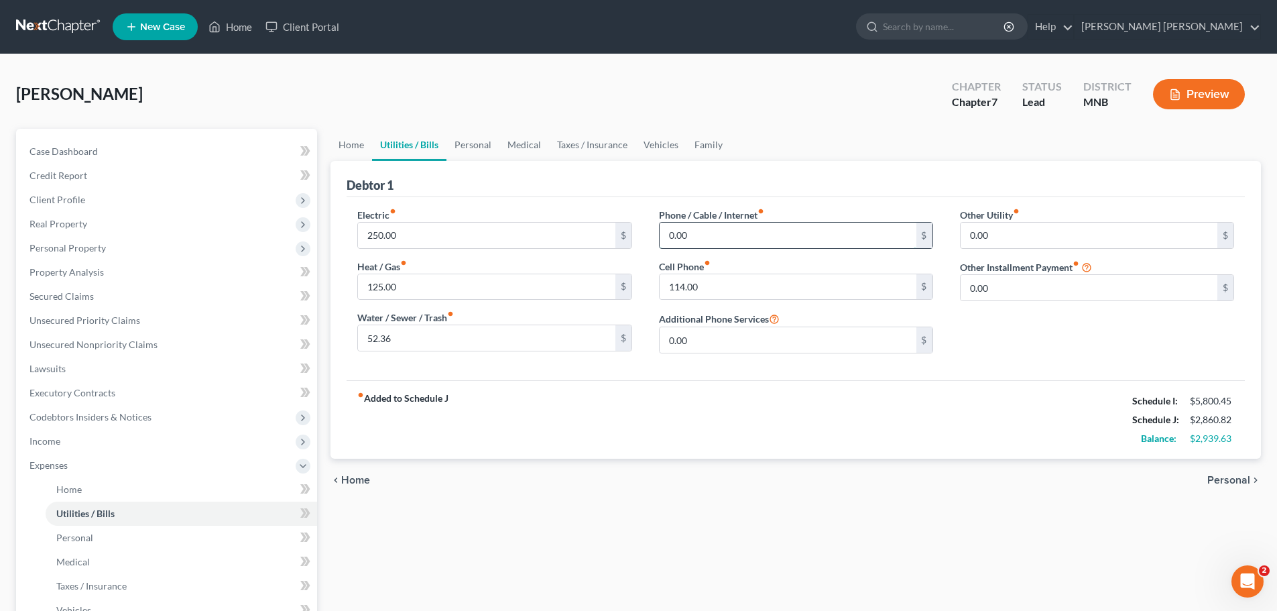
click at [738, 235] on input "0.00" at bounding box center [788, 235] width 257 height 25
click at [888, 484] on div "chevron_left Home Personal chevron_right" at bounding box center [796, 480] width 931 height 43
click at [89, 393] on span "Executory Contracts" at bounding box center [73, 392] width 86 height 11
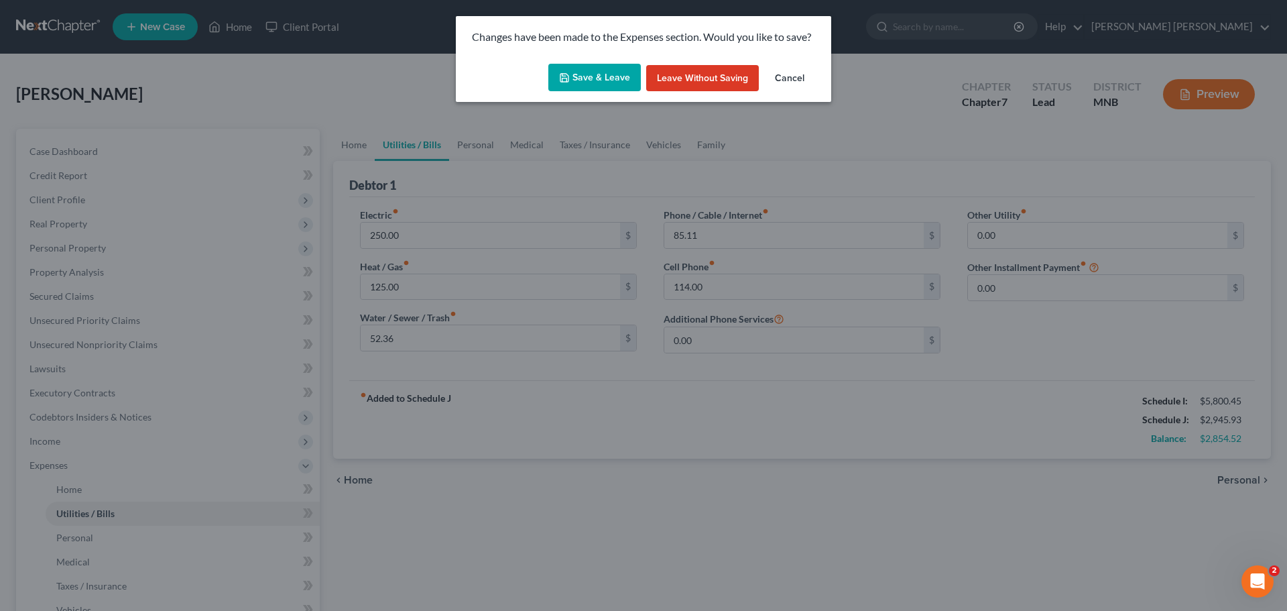
click at [615, 78] on button "Save & Leave" at bounding box center [595, 78] width 93 height 28
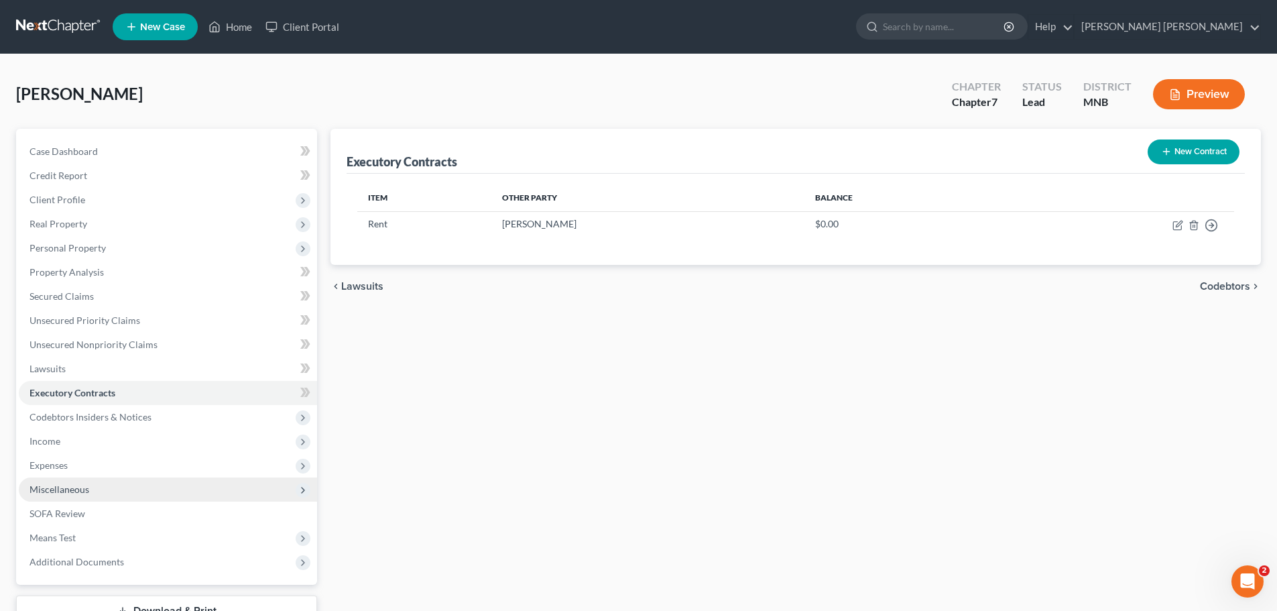
click at [108, 493] on span "Miscellaneous" at bounding box center [168, 489] width 298 height 24
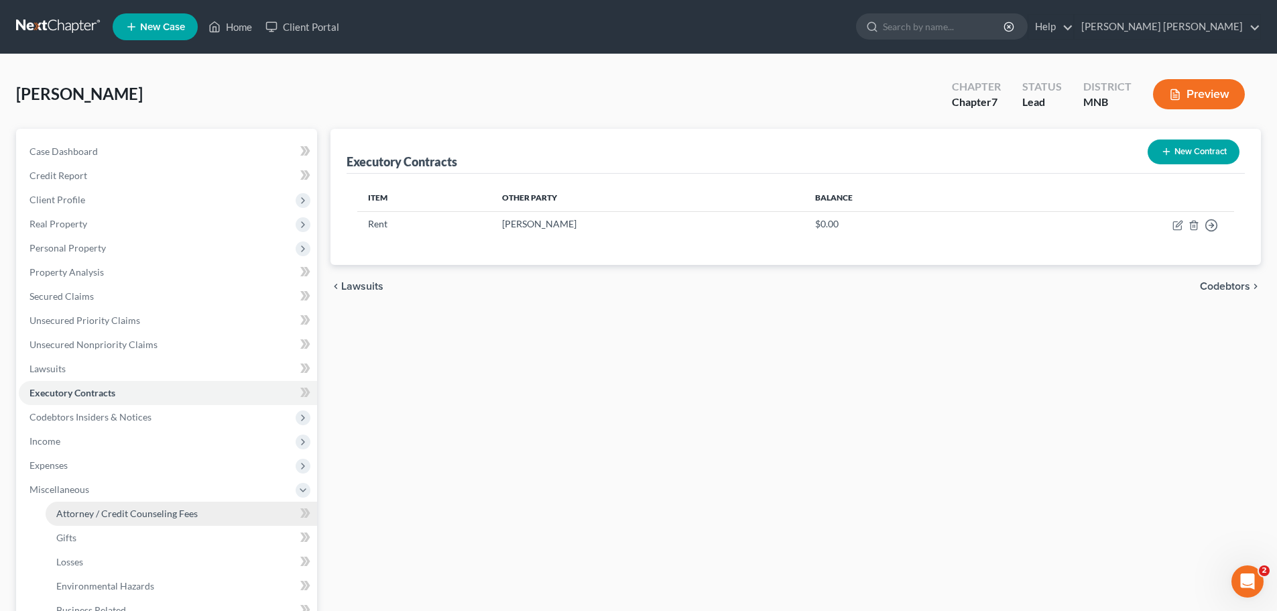
click at [118, 512] on span "Attorney / Credit Counseling Fees" at bounding box center [126, 513] width 141 height 11
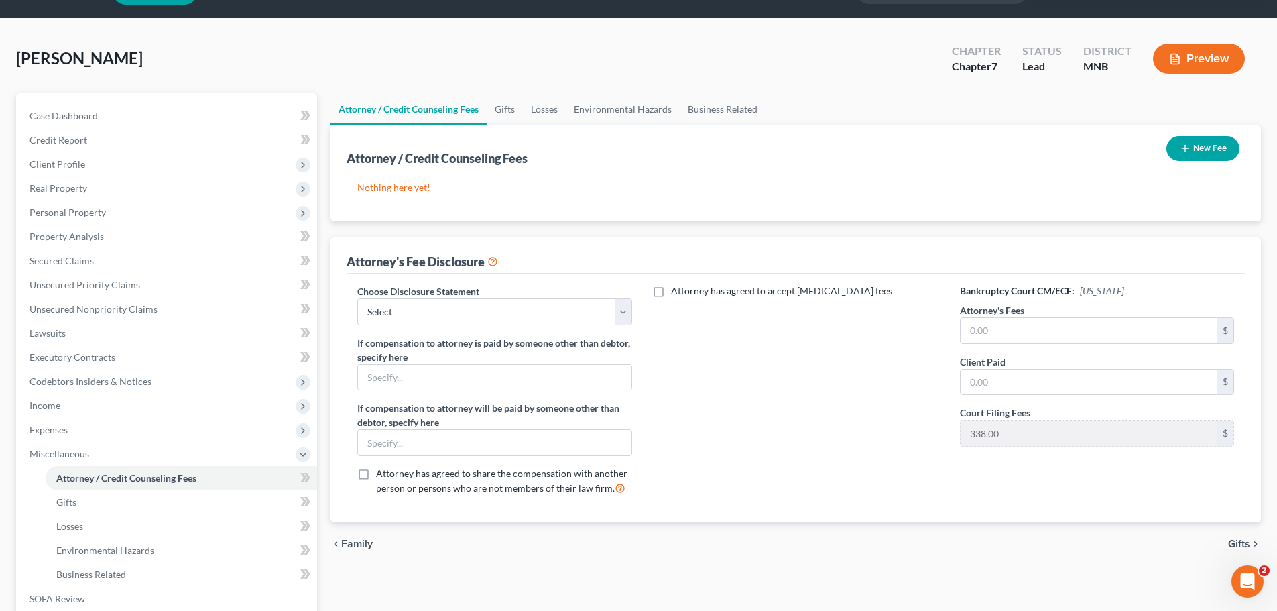
scroll to position [67, 0]
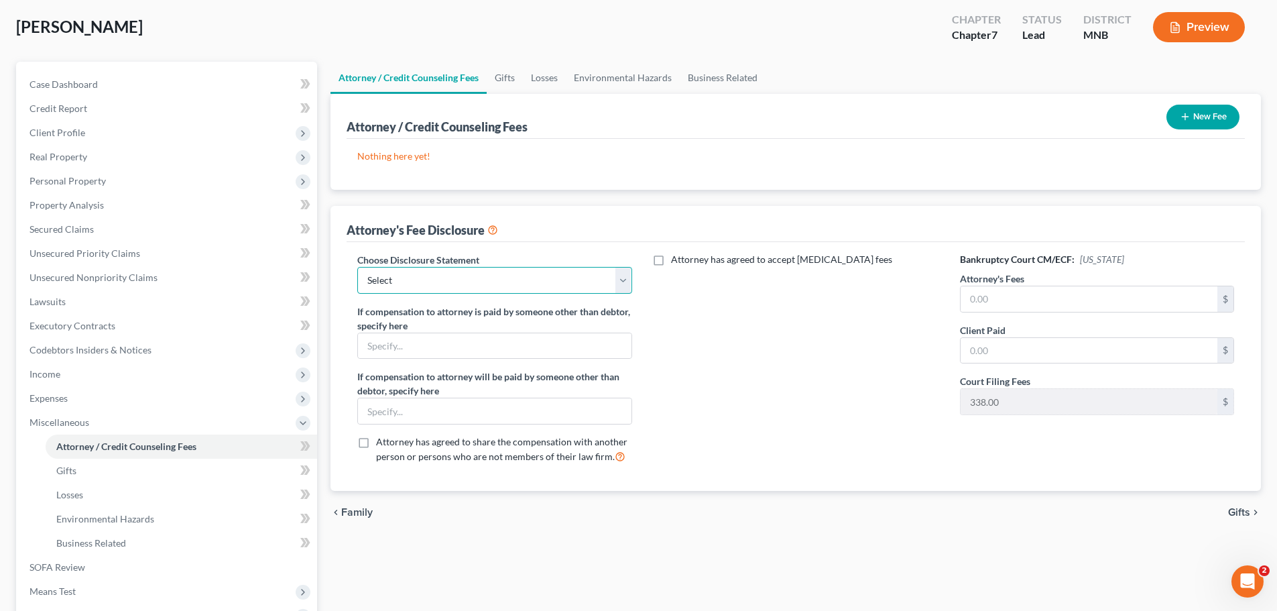
click at [532, 288] on select "Select Attorney Fee Disclosure – [PERSON_NAME] [PERSON_NAME], PLLC" at bounding box center [494, 280] width 274 height 27
click at [357, 267] on select "Select Attorney Fee Disclosure – [PERSON_NAME] [PERSON_NAME], PLLC" at bounding box center [494, 280] width 274 height 27
click at [1013, 298] on input "text" at bounding box center [1089, 298] width 257 height 25
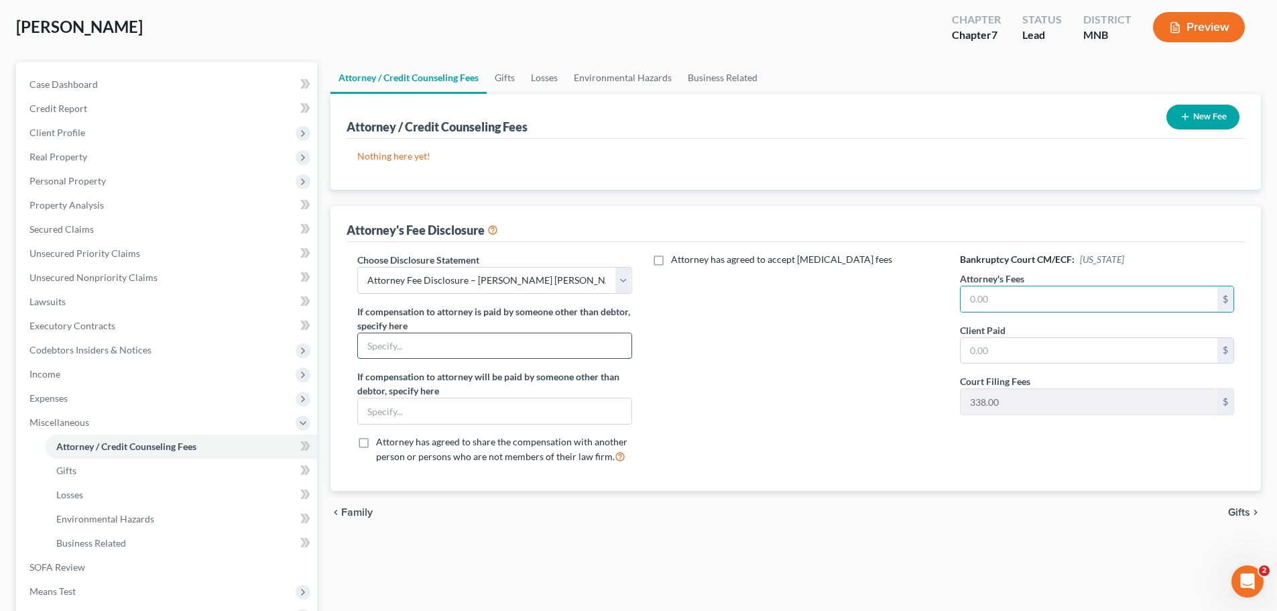
click at [510, 347] on input "text" at bounding box center [494, 345] width 273 height 25
click at [825, 380] on div "Attorney has agreed to accept [MEDICAL_DATA] fees" at bounding box center [796, 364] width 301 height 222
click at [1041, 300] on input "text" at bounding box center [1089, 298] width 257 height 25
click at [906, 374] on div "Attorney has agreed to accept [MEDICAL_DATA] fees" at bounding box center [796, 364] width 301 height 222
click at [838, 369] on div "Attorney has agreed to accept [MEDICAL_DATA] fees" at bounding box center [796, 364] width 301 height 222
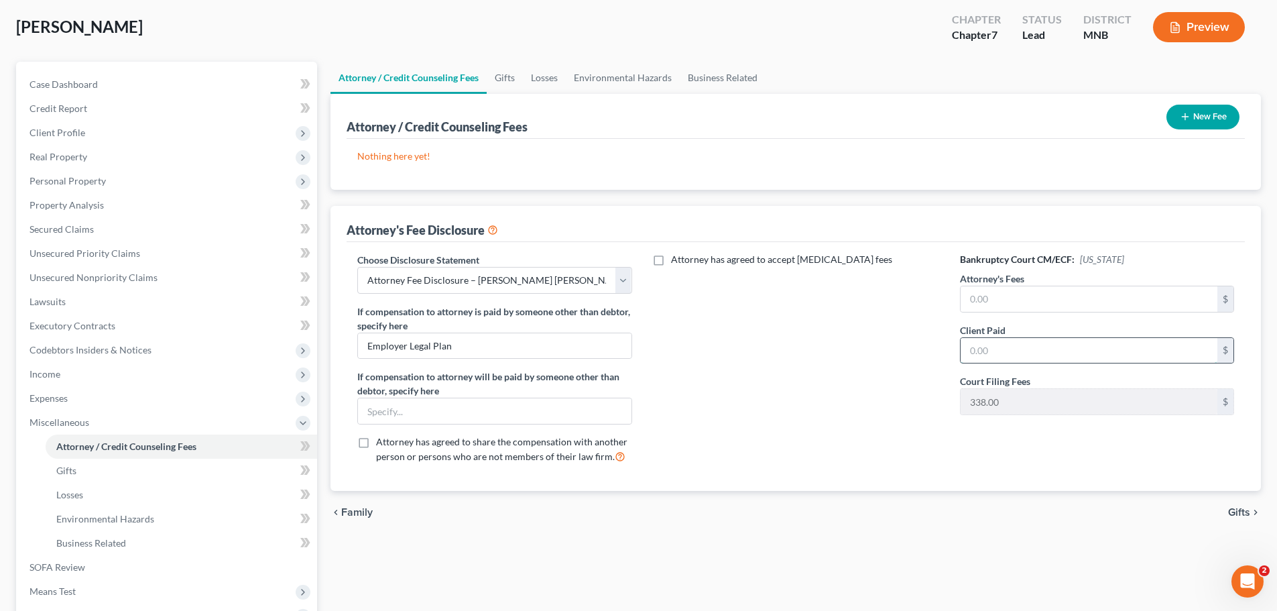
click at [1039, 351] on input "text" at bounding box center [1089, 350] width 257 height 25
click at [1039, 289] on input "text" at bounding box center [1089, 298] width 257 height 25
click at [1040, 300] on input "text" at bounding box center [1089, 298] width 257 height 25
click at [860, 335] on div "Attorney has agreed to accept [MEDICAL_DATA] fees" at bounding box center [796, 364] width 301 height 222
click at [1025, 310] on input "0" at bounding box center [1089, 298] width 257 height 25
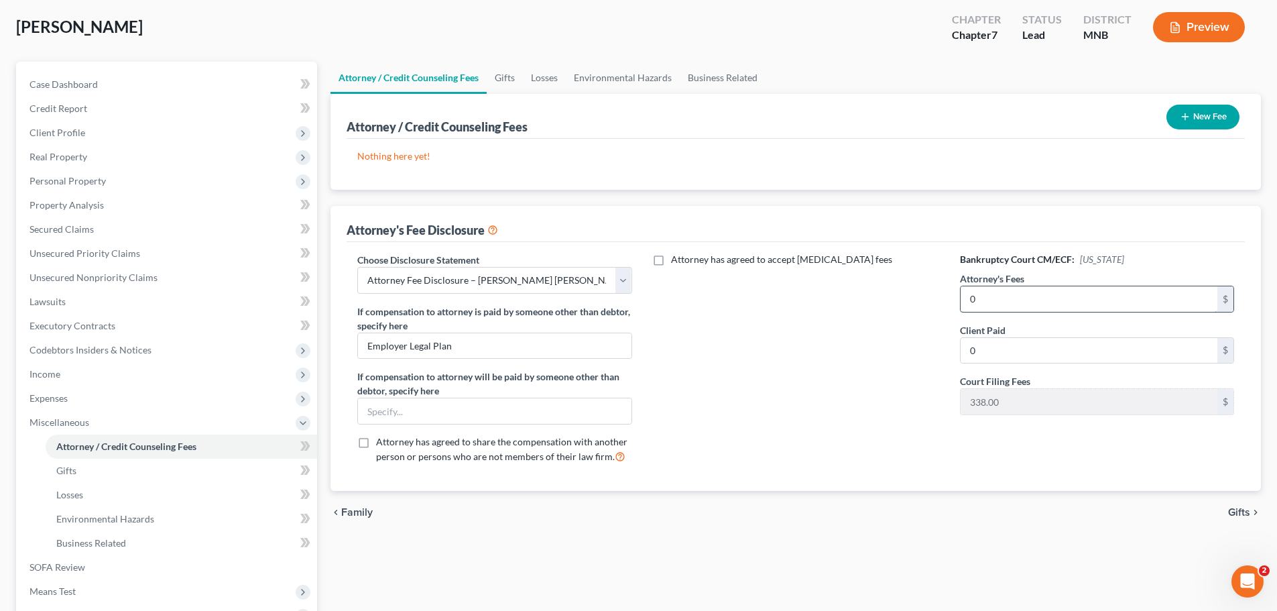
click at [1025, 310] on input "0" at bounding box center [1089, 298] width 257 height 25
click at [832, 394] on div "Attorney has agreed to accept [MEDICAL_DATA] fees" at bounding box center [796, 364] width 301 height 222
click at [105, 471] on link "Gifts" at bounding box center [182, 471] width 272 height 24
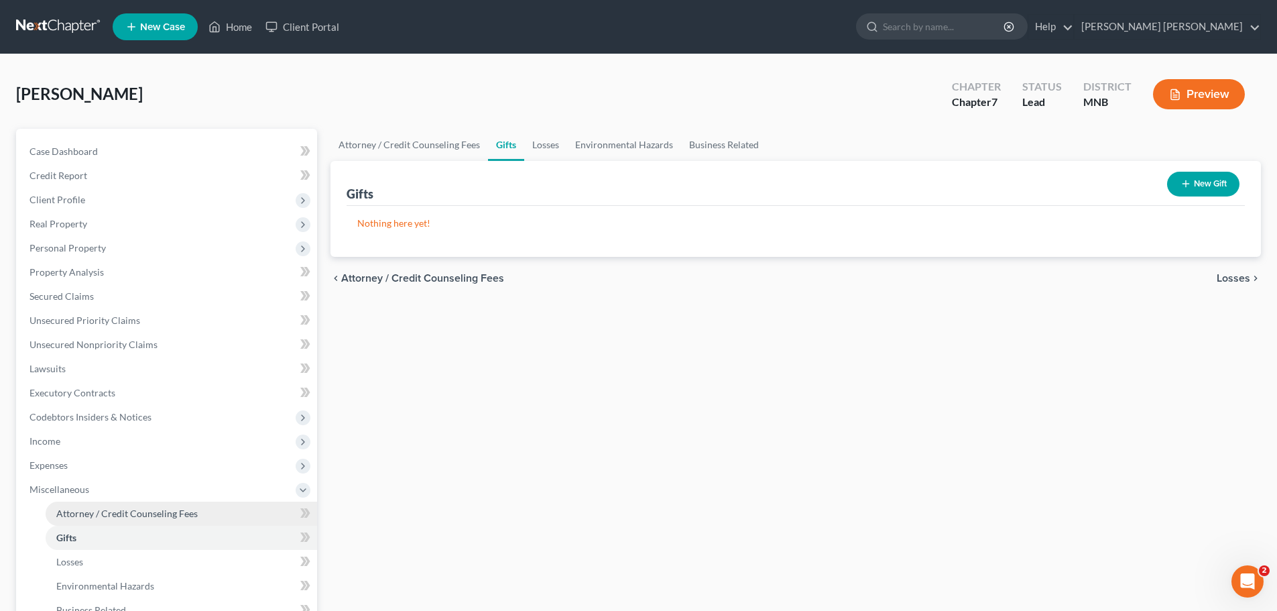
click at [117, 509] on span "Attorney / Credit Counseling Fees" at bounding box center [126, 513] width 141 height 11
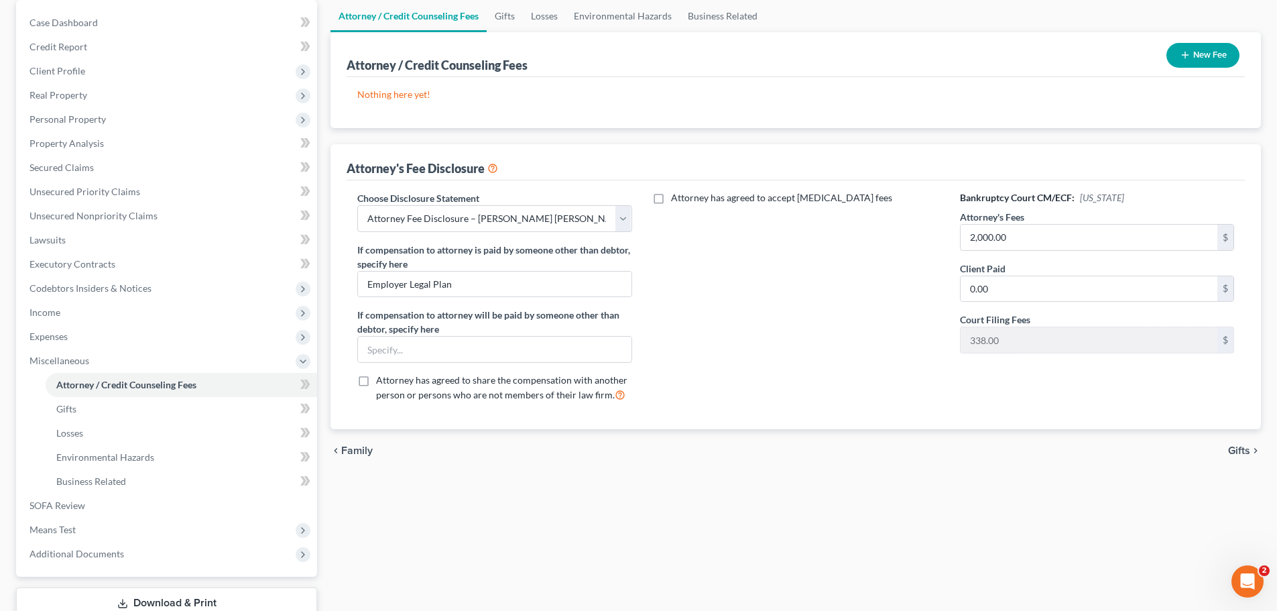
scroll to position [134, 0]
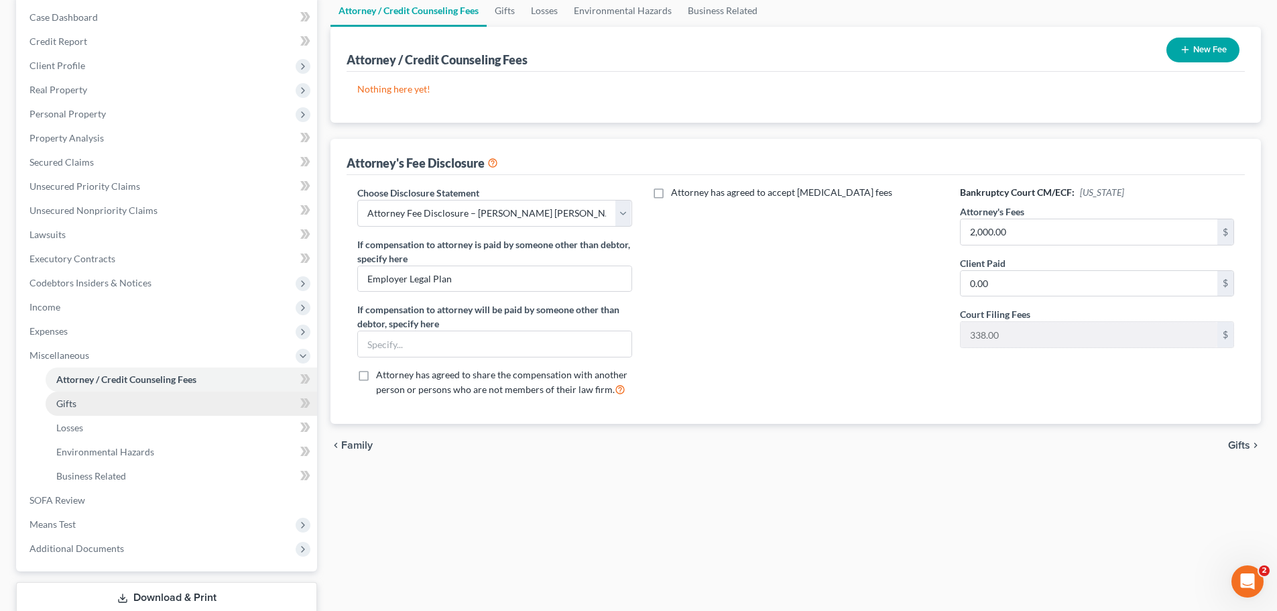
click at [119, 403] on link "Gifts" at bounding box center [182, 404] width 272 height 24
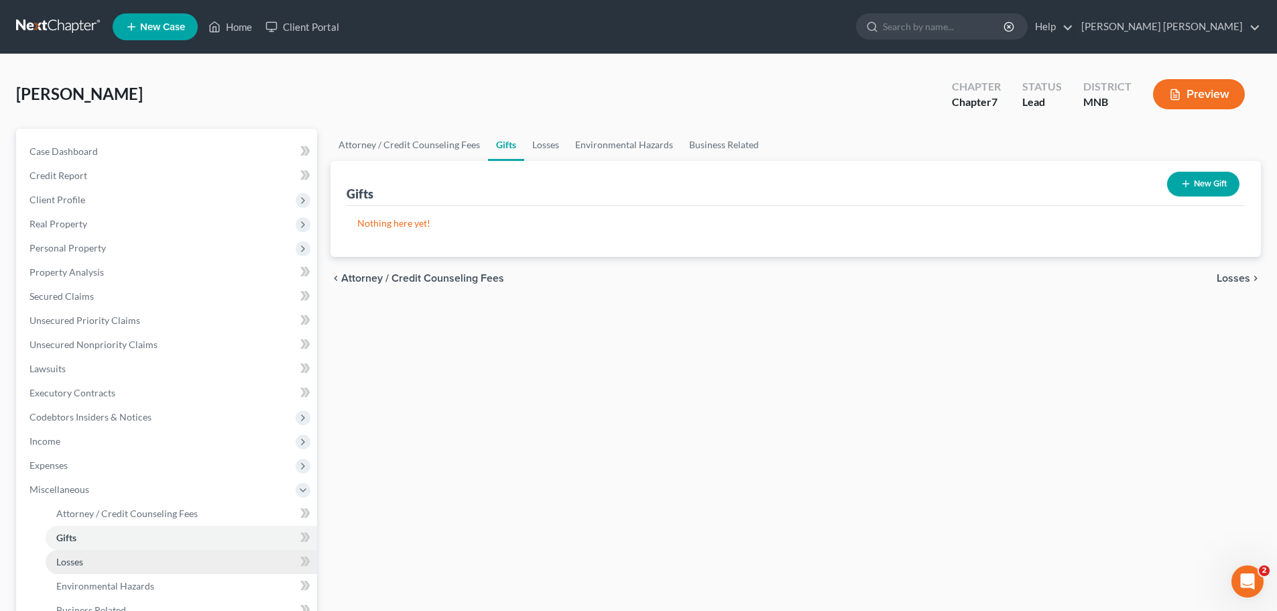
click at [118, 564] on link "Losses" at bounding box center [182, 562] width 272 height 24
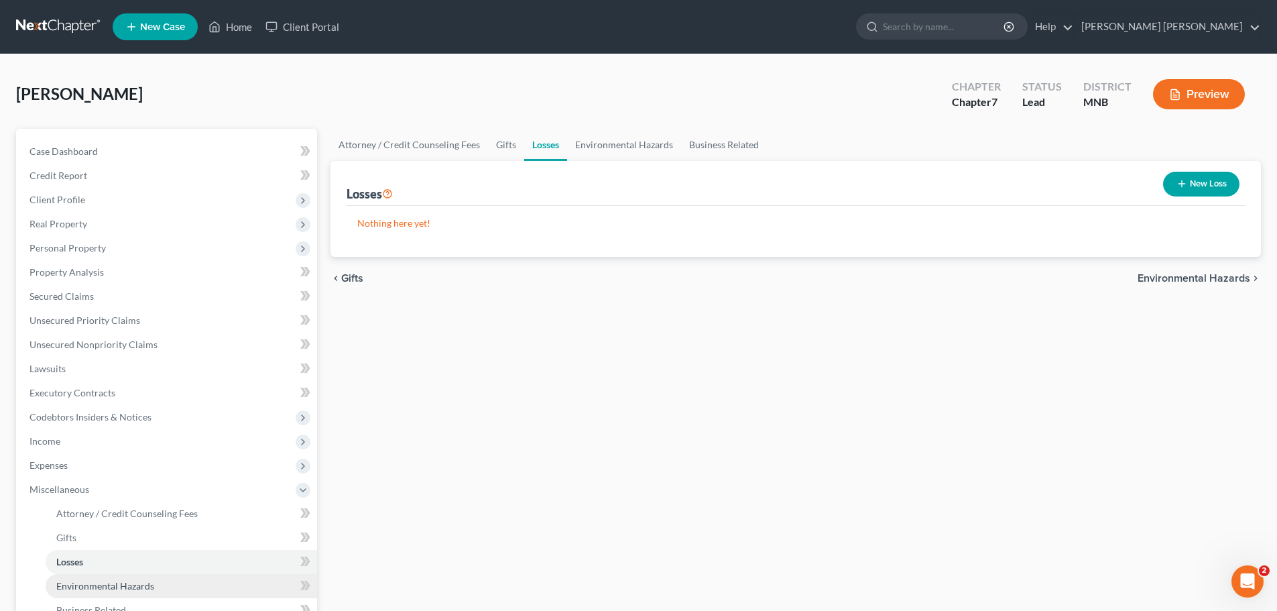
click at [122, 590] on span "Environmental Hazards" at bounding box center [105, 585] width 98 height 11
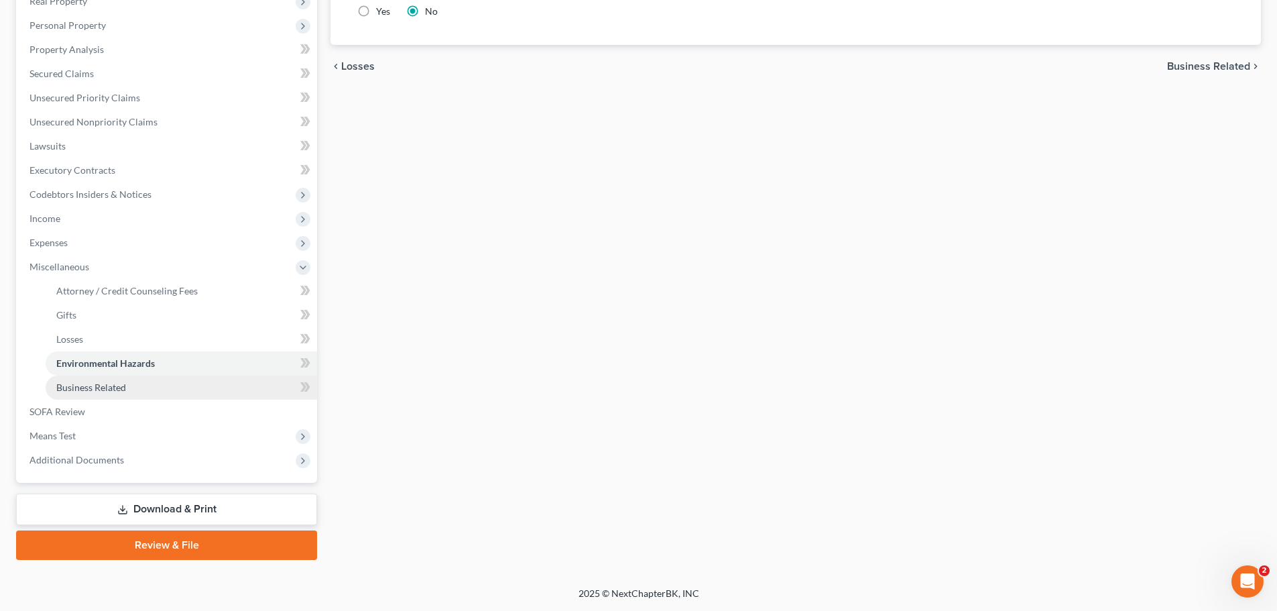
click at [133, 389] on link "Business Related" at bounding box center [182, 388] width 272 height 24
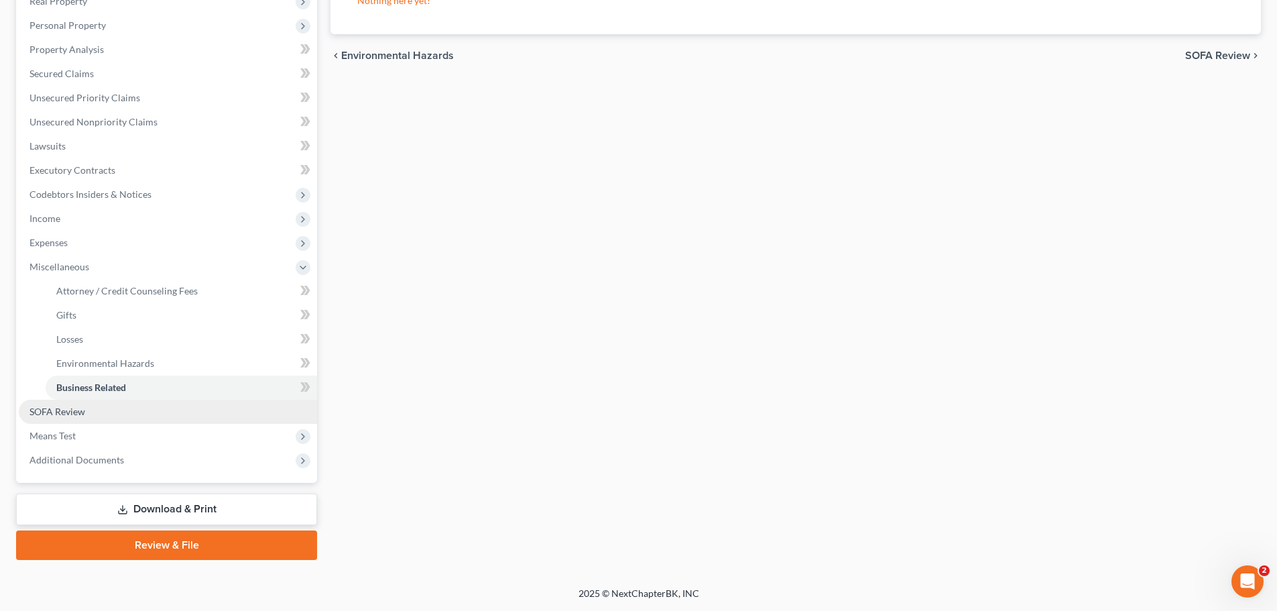
click at [62, 416] on span "SOFA Review" at bounding box center [58, 411] width 56 height 11
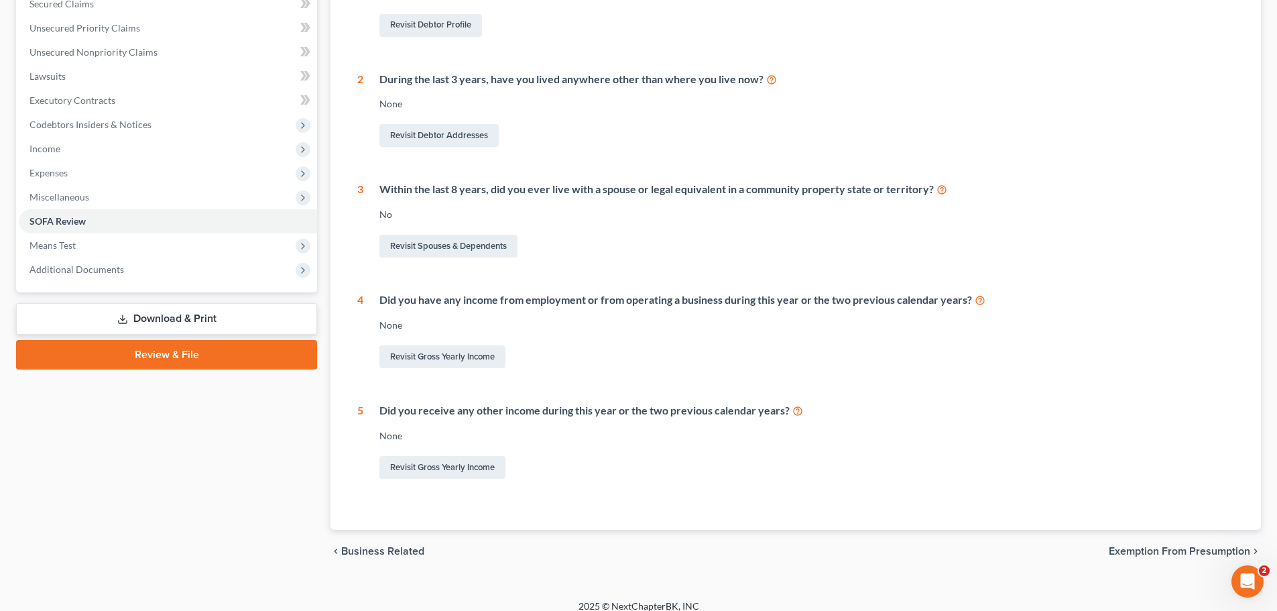
scroll to position [305, 0]
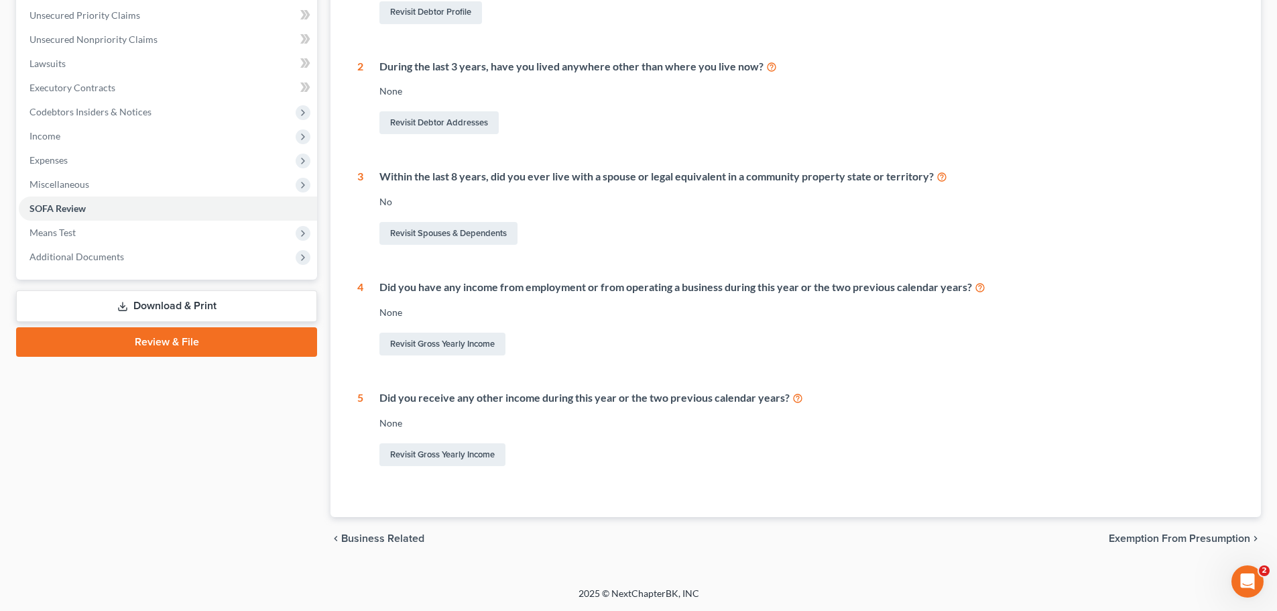
click at [1188, 533] on span "Exemption from Presumption" at bounding box center [1179, 538] width 141 height 11
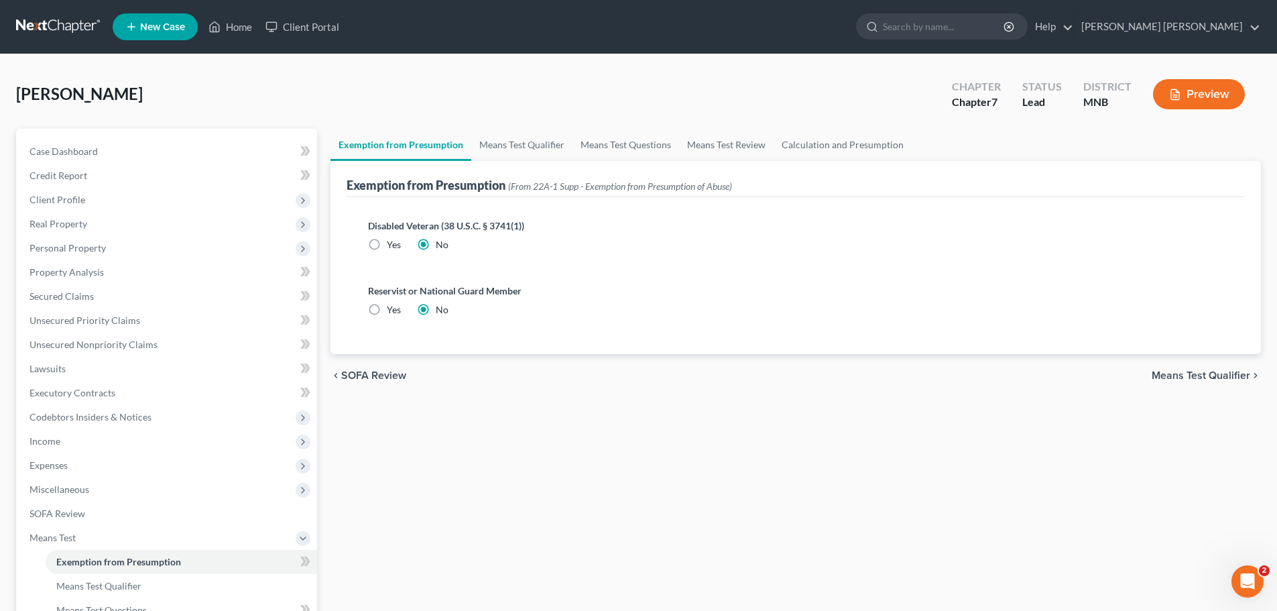
click at [1239, 376] on span "Means Test Qualifier" at bounding box center [1201, 375] width 99 height 11
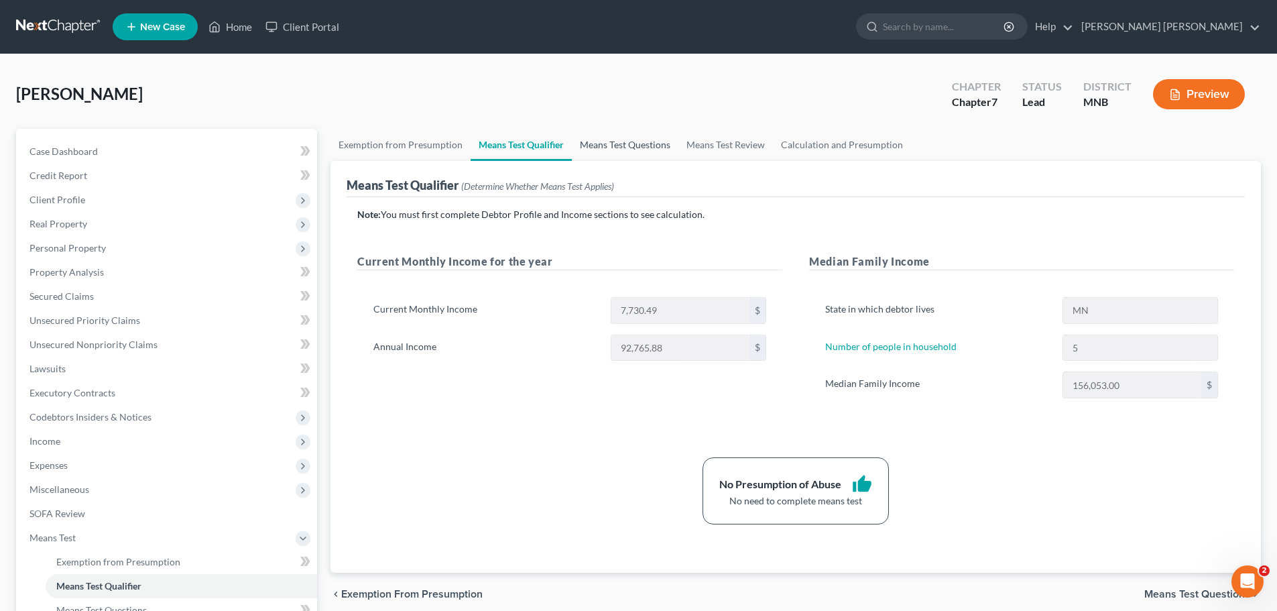
click at [612, 138] on link "Means Test Questions" at bounding box center [625, 145] width 107 height 32
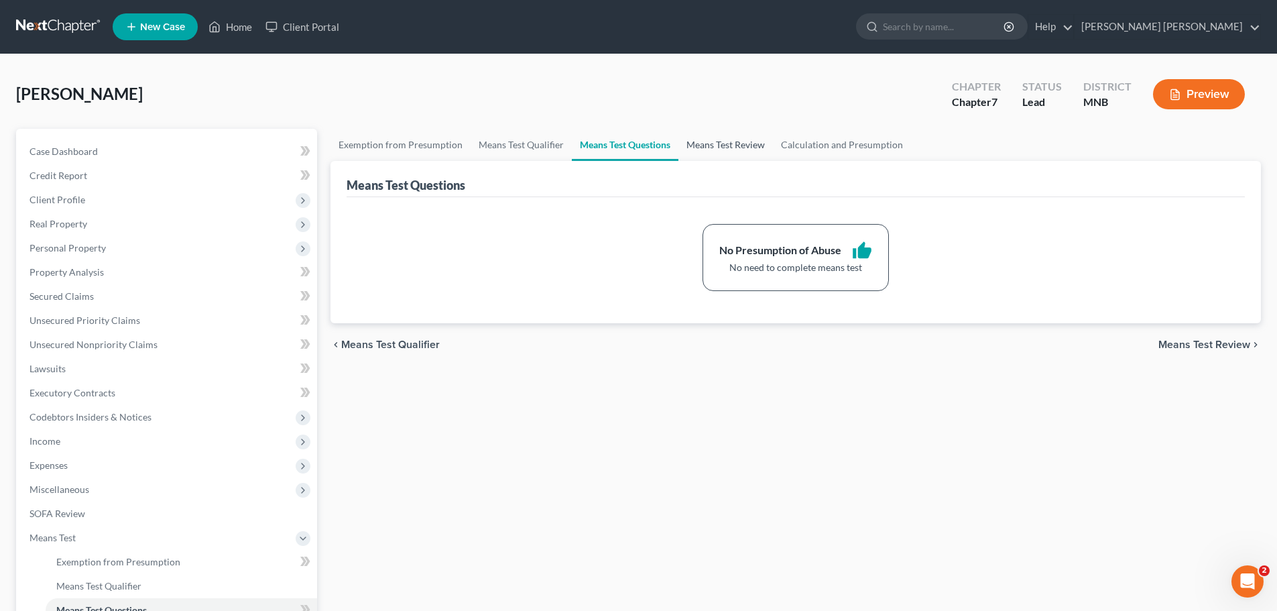
click at [680, 146] on link "Means Test Review" at bounding box center [726, 145] width 95 height 32
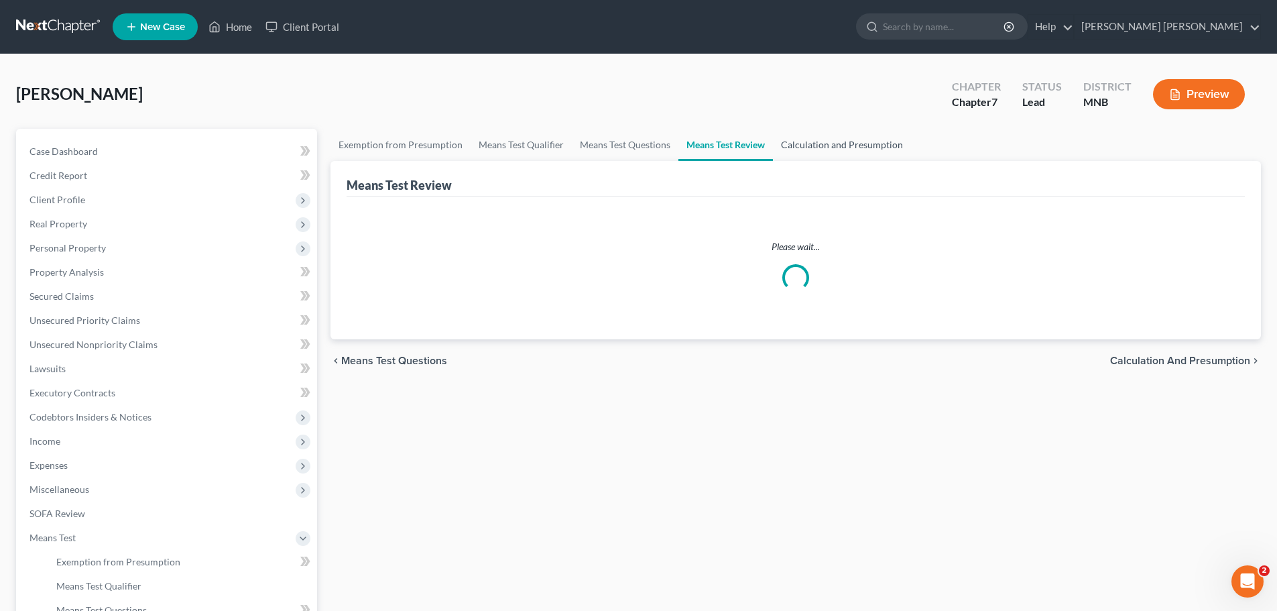
click at [829, 148] on link "Calculation and Presumption" at bounding box center [842, 145] width 138 height 32
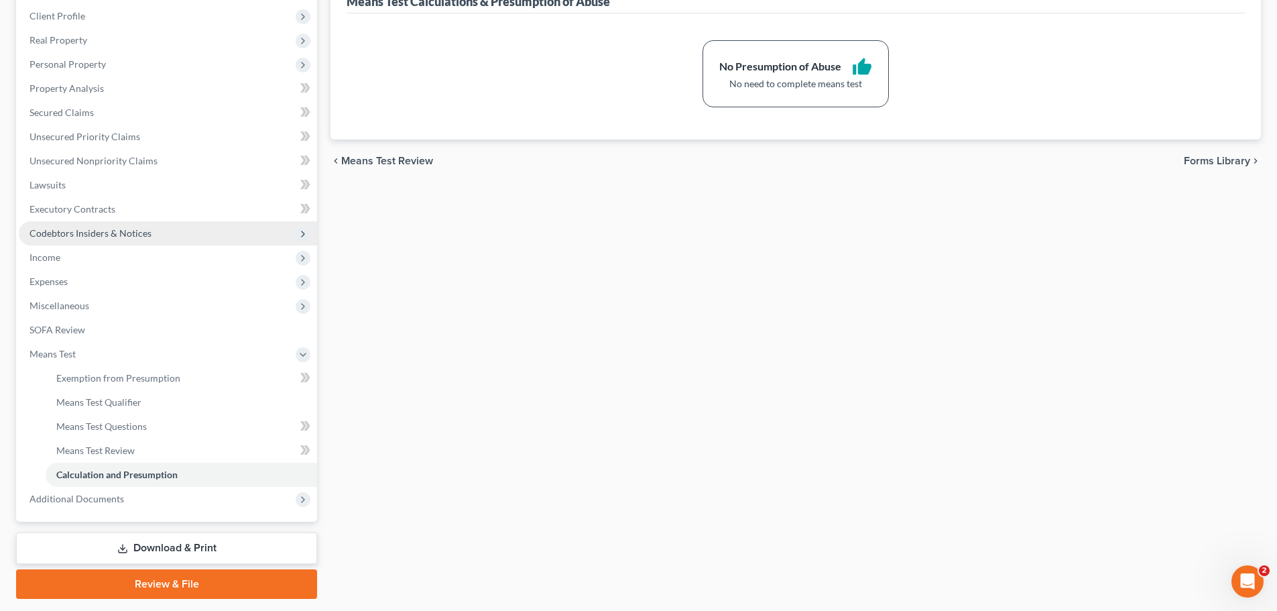
scroll to position [201, 0]
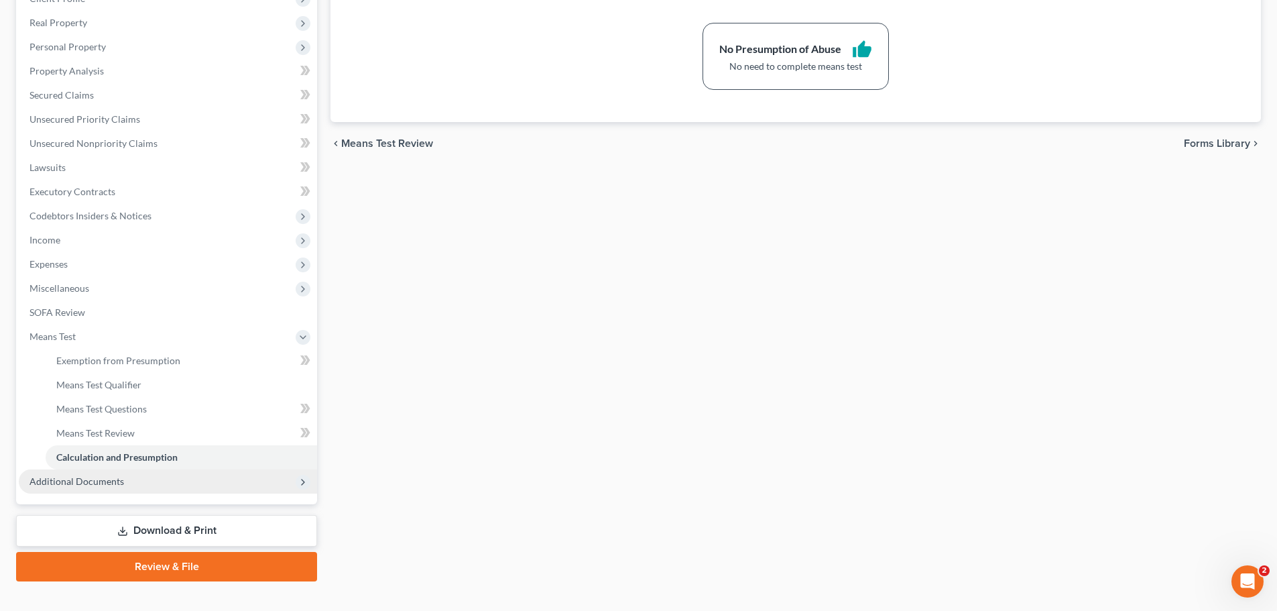
click at [113, 476] on span "Additional Documents" at bounding box center [77, 480] width 95 height 11
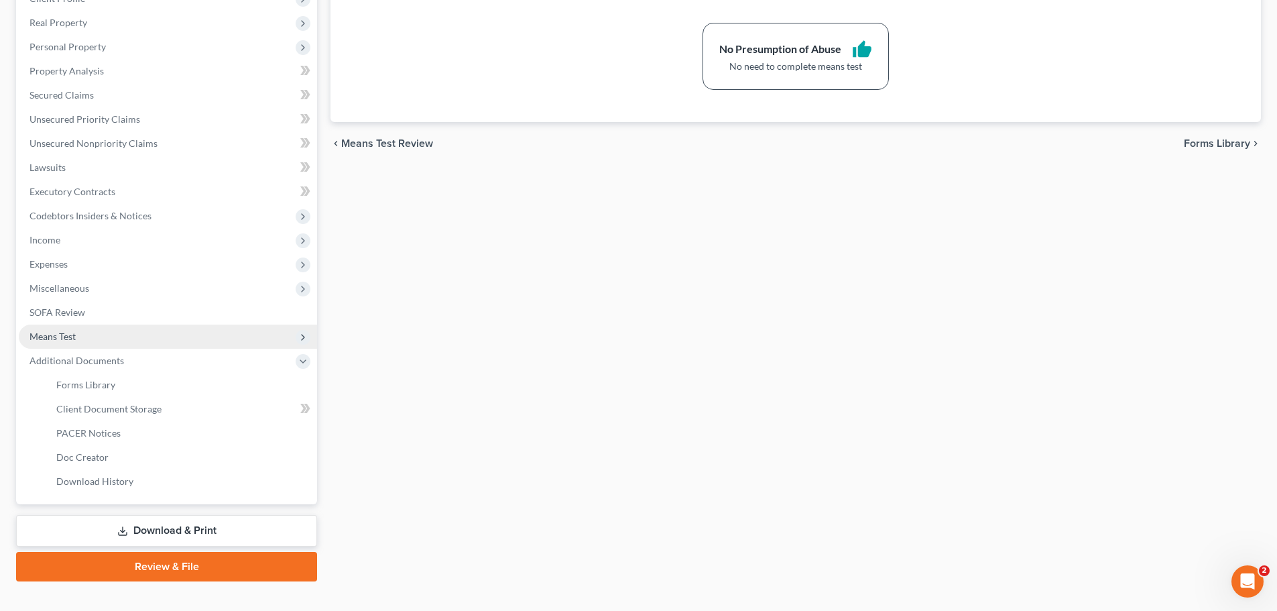
click at [96, 341] on span "Means Test" at bounding box center [168, 337] width 298 height 24
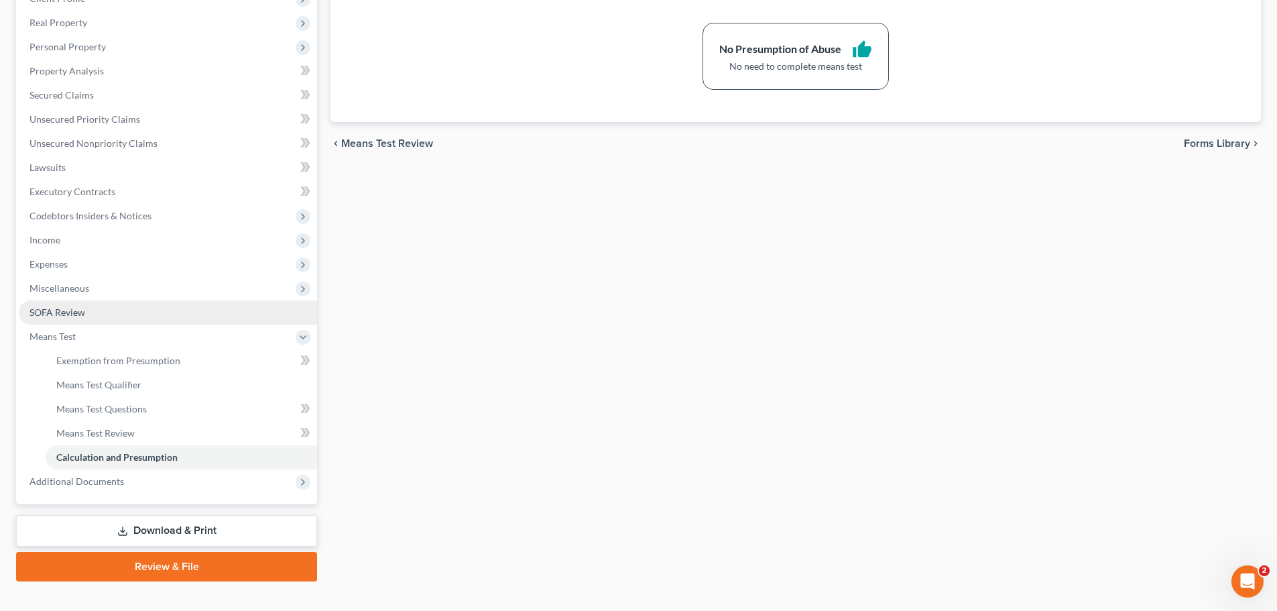
click at [99, 309] on link "SOFA Review" at bounding box center [168, 312] width 298 height 24
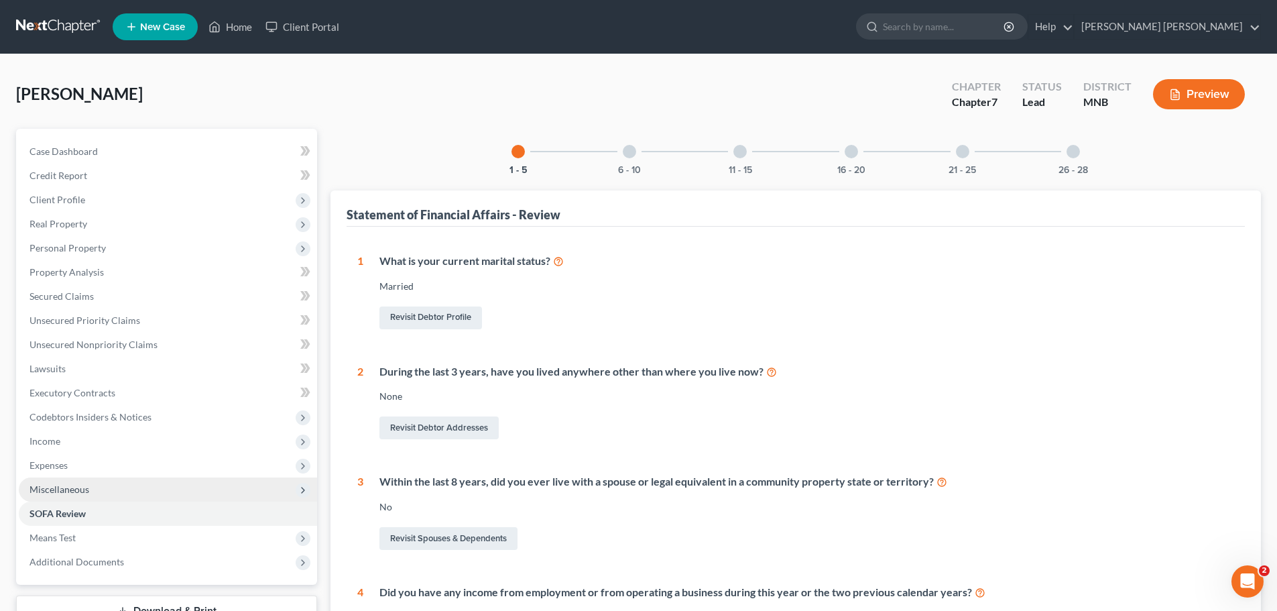
click at [79, 488] on span "Miscellaneous" at bounding box center [60, 488] width 60 height 11
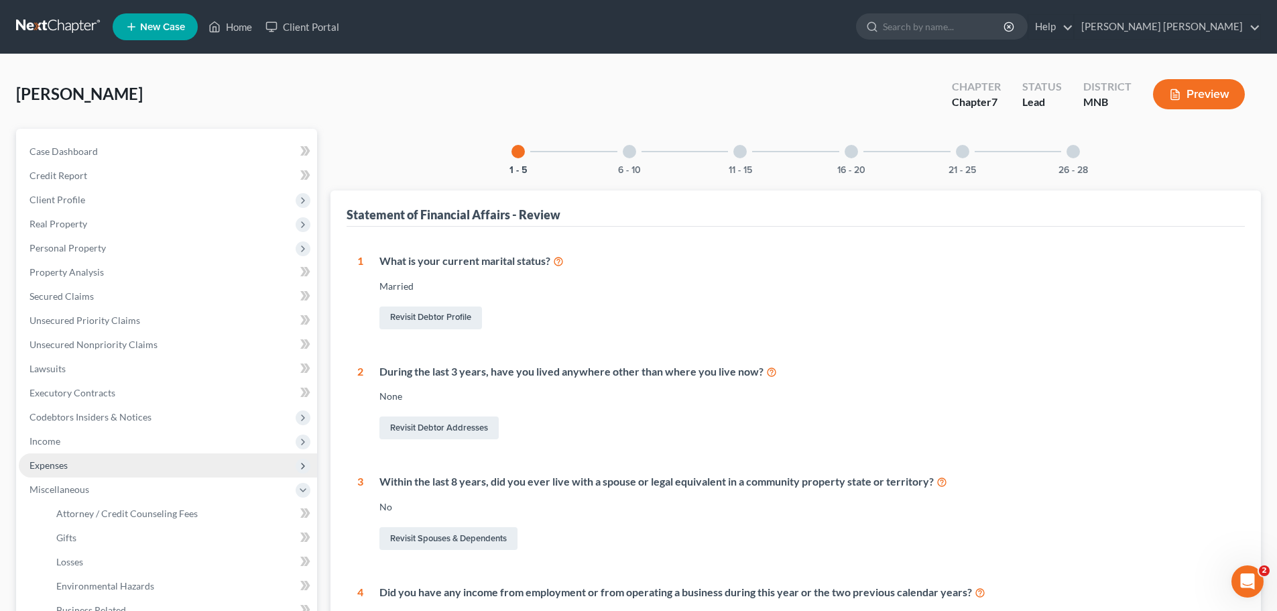
click at [89, 467] on span "Expenses" at bounding box center [168, 465] width 298 height 24
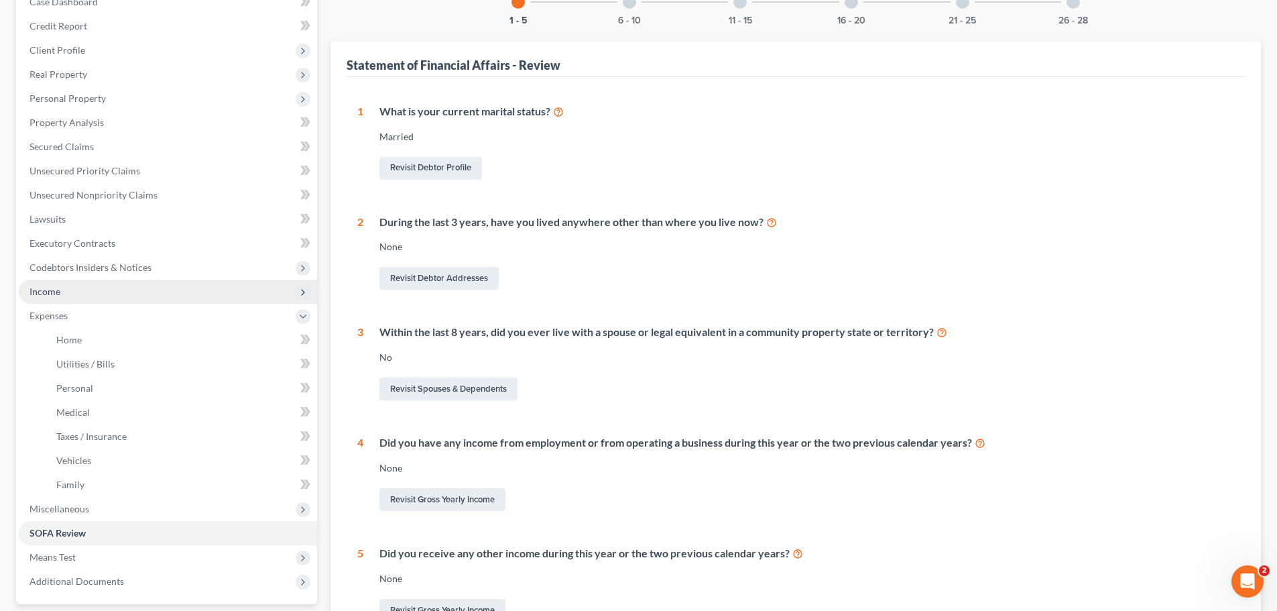
scroll to position [134, 0]
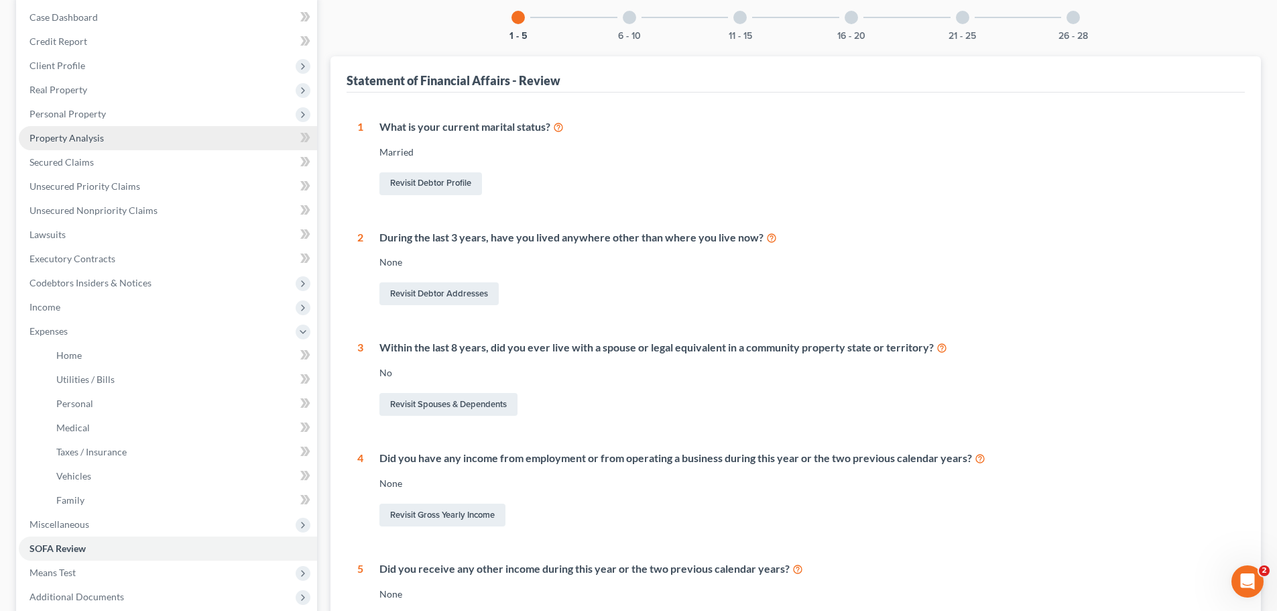
click at [149, 134] on link "Property Analysis" at bounding box center [168, 138] width 298 height 24
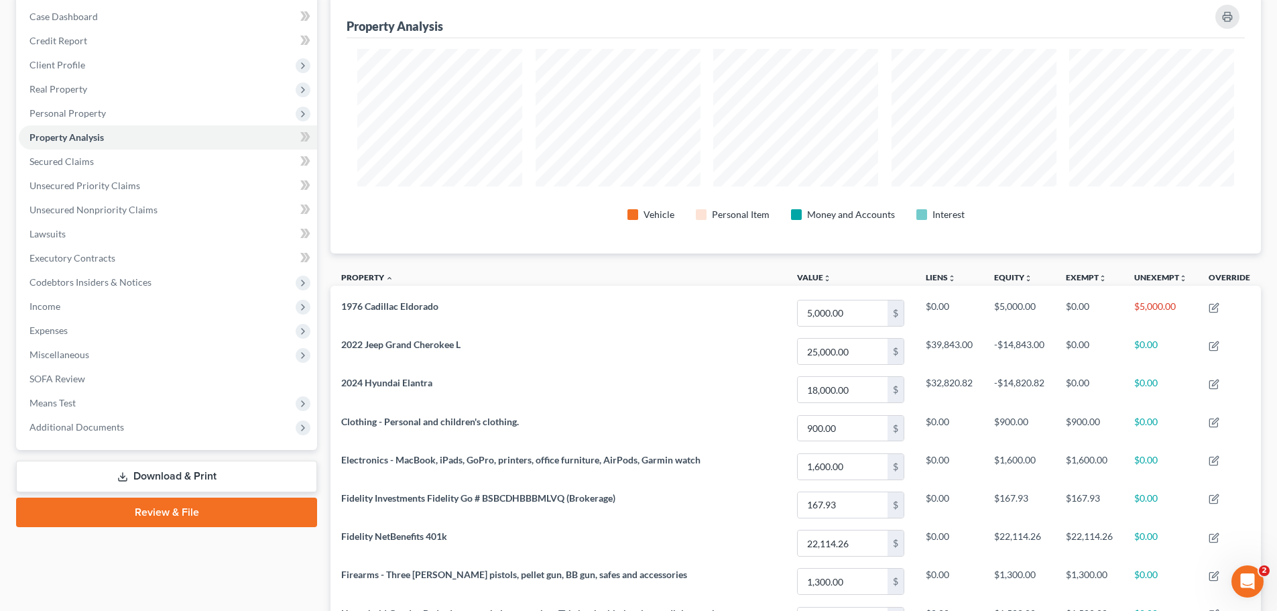
scroll to position [134, 0]
click at [87, 331] on span "Expenses" at bounding box center [168, 331] width 298 height 24
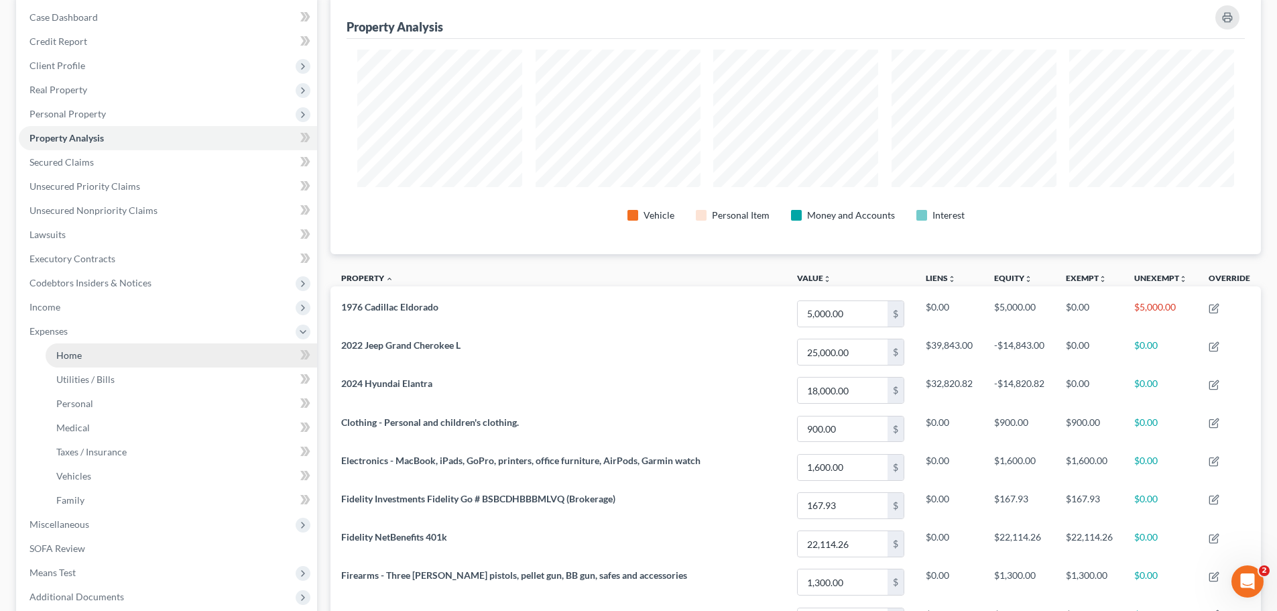
click at [85, 357] on link "Home" at bounding box center [182, 355] width 272 height 24
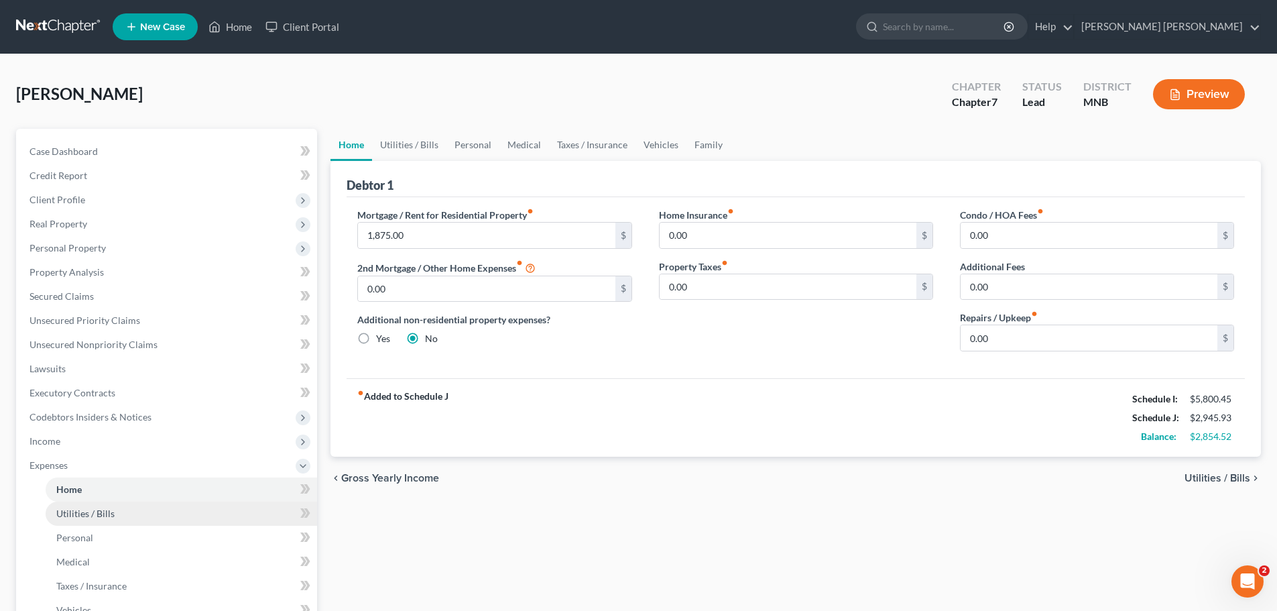
click at [91, 519] on link "Utilities / Bills" at bounding box center [182, 514] width 272 height 24
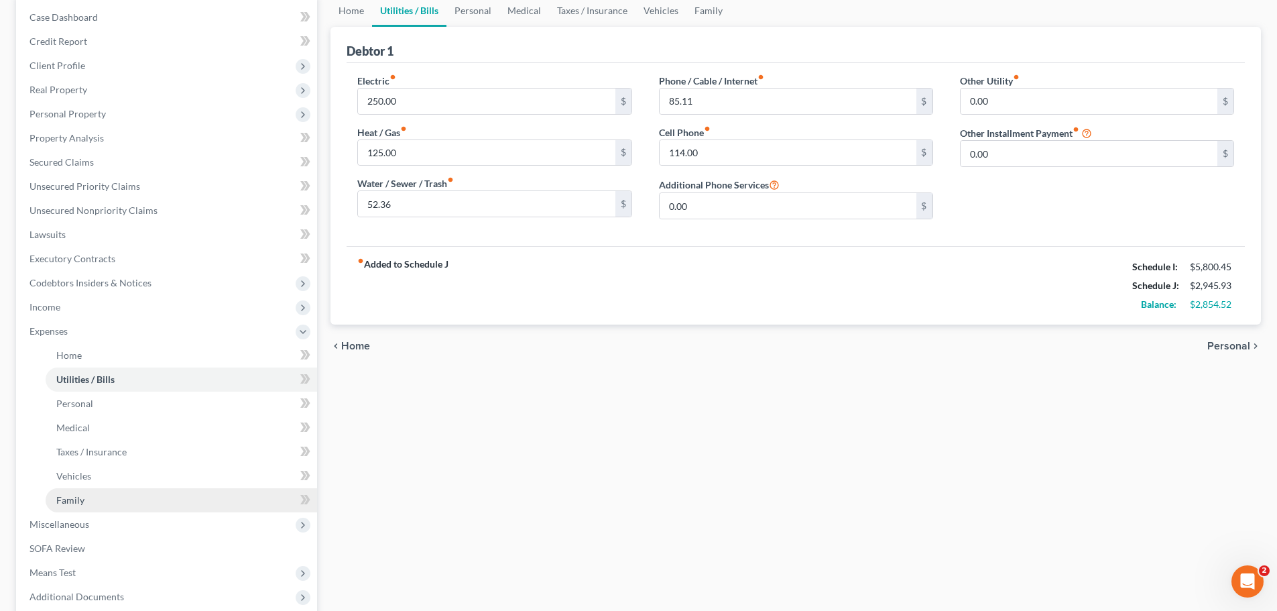
click at [75, 498] on span "Family" at bounding box center [70, 499] width 28 height 11
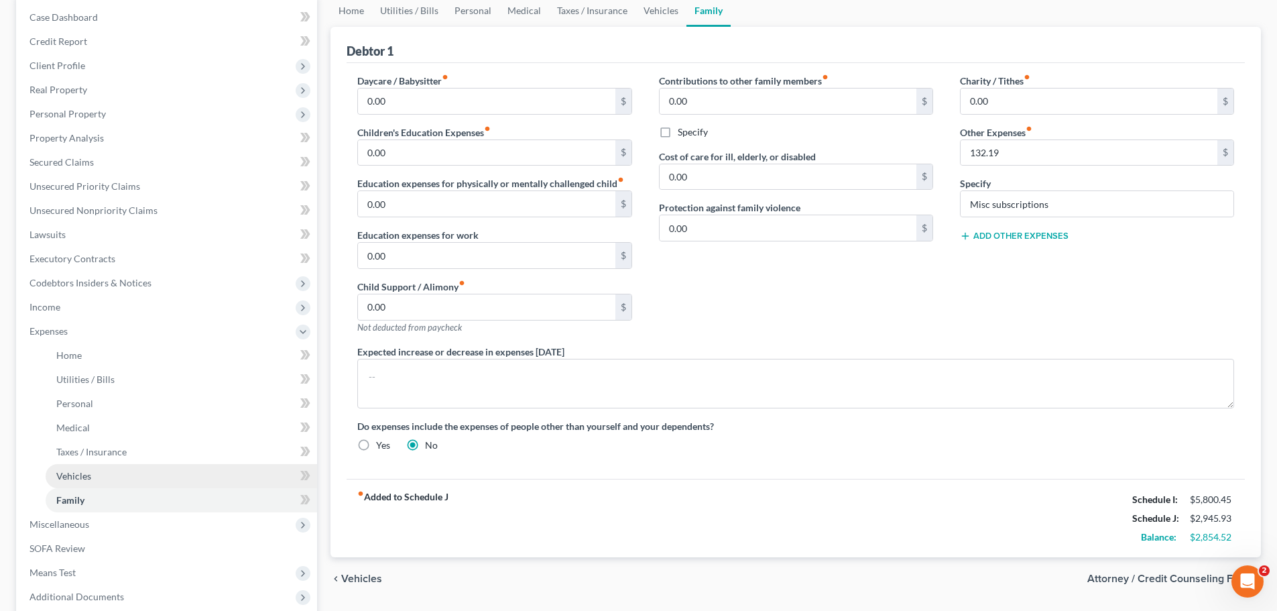
click at [78, 481] on span "Vehicles" at bounding box center [73, 475] width 35 height 11
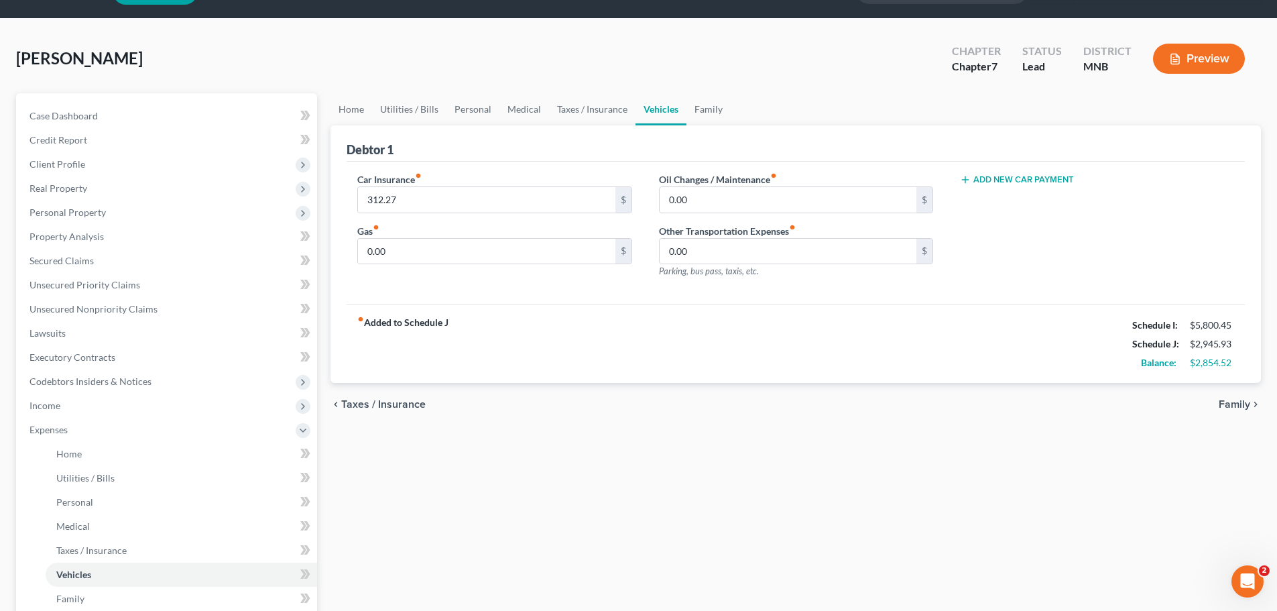
scroll to position [67, 0]
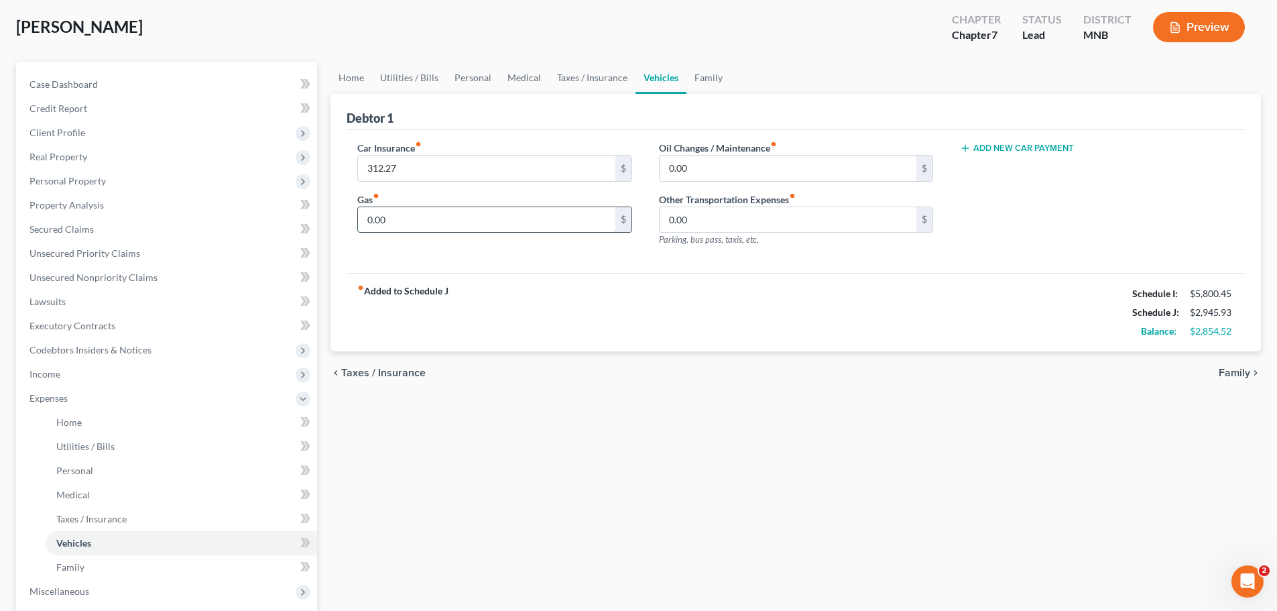
click at [449, 208] on input "0.00" at bounding box center [486, 219] width 257 height 25
click at [450, 225] on input "0.00" at bounding box center [486, 219] width 257 height 25
click at [492, 219] on input "text" at bounding box center [486, 219] width 257 height 25
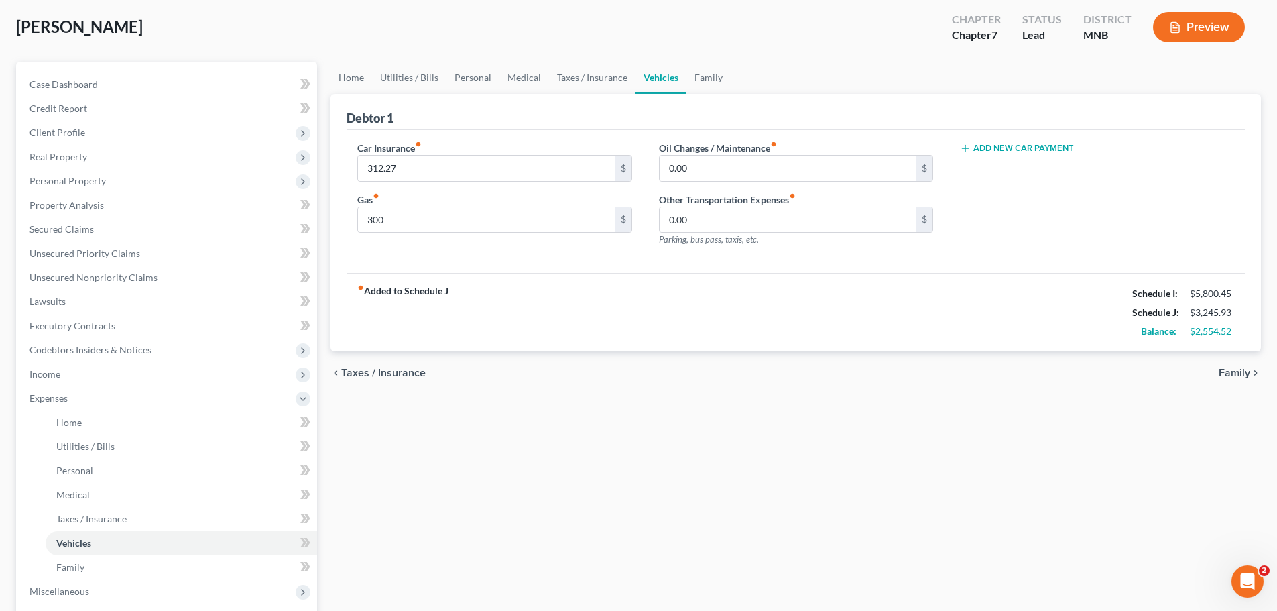
click at [933, 452] on div "Home Utilities / Bills Personal Medical Taxes / Insurance Vehicles Family Debto…" at bounding box center [796, 413] width 944 height 702
click at [795, 156] on input "0.00" at bounding box center [788, 168] width 257 height 25
click at [735, 398] on div "Home Utilities / Bills Personal Medical Taxes / Insurance Vehicles Family Debto…" at bounding box center [796, 413] width 944 height 702
click at [599, 80] on link "Taxes / Insurance" at bounding box center [592, 78] width 87 height 32
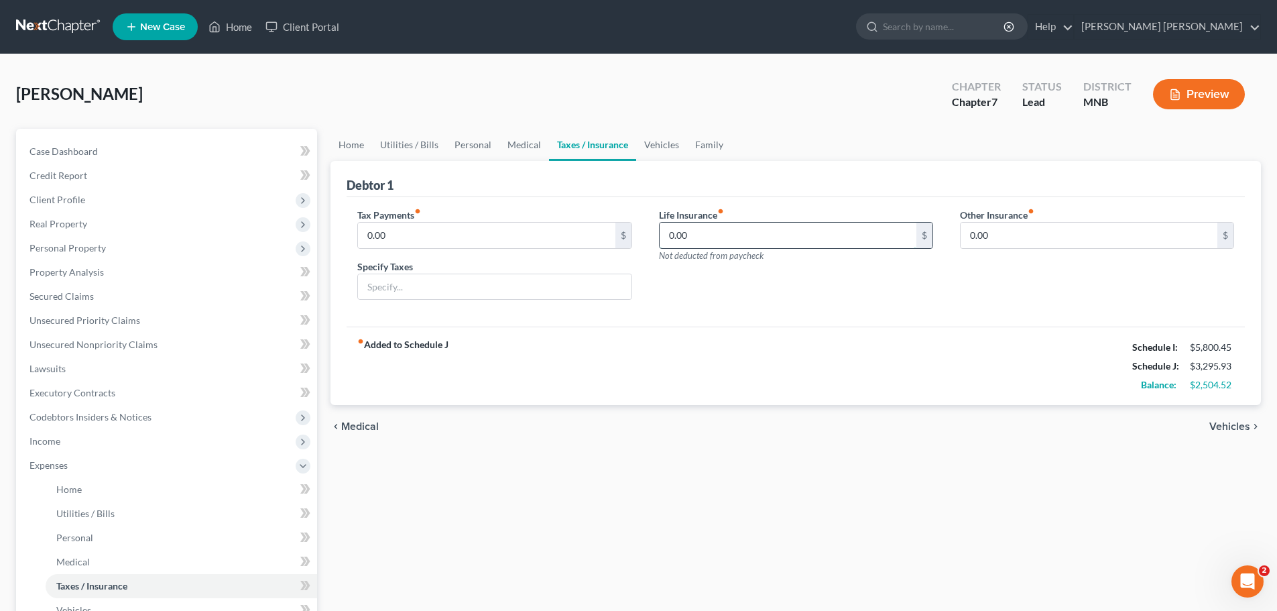
click at [792, 245] on input "0.00" at bounding box center [788, 235] width 257 height 25
click at [846, 448] on div "chevron_left Medical Vehicles chevron_right" at bounding box center [796, 426] width 931 height 43
click at [1035, 233] on input "0.00" at bounding box center [1089, 235] width 257 height 25
click at [535, 139] on link "Medical" at bounding box center [525, 145] width 50 height 32
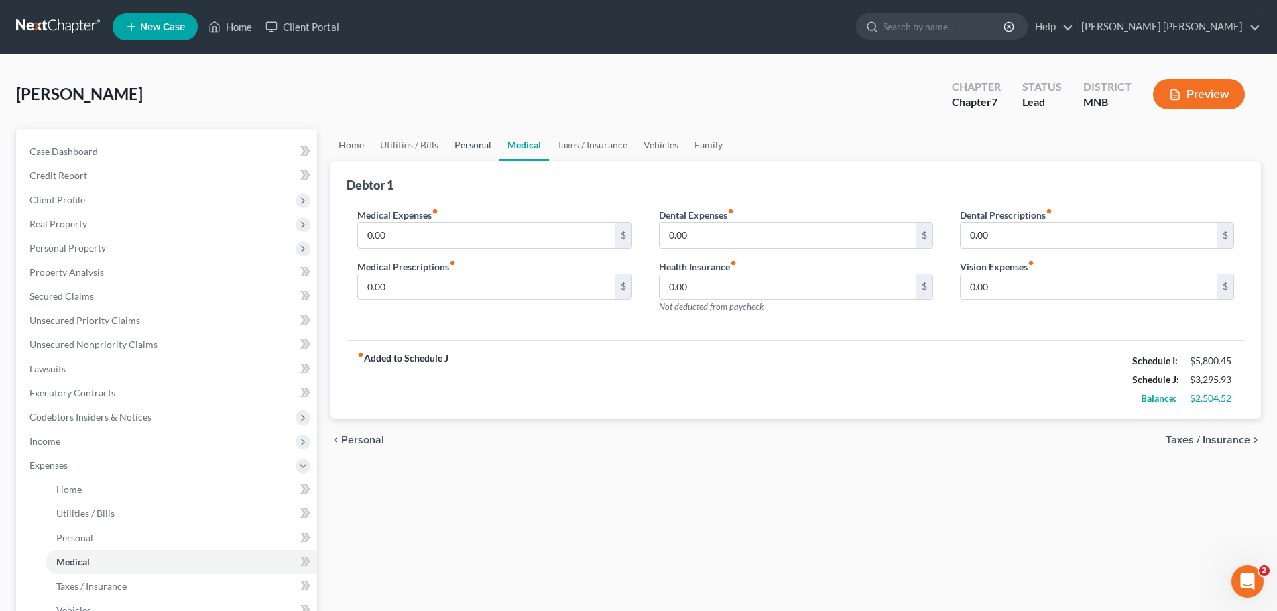
click at [457, 139] on link "Personal" at bounding box center [473, 145] width 53 height 32
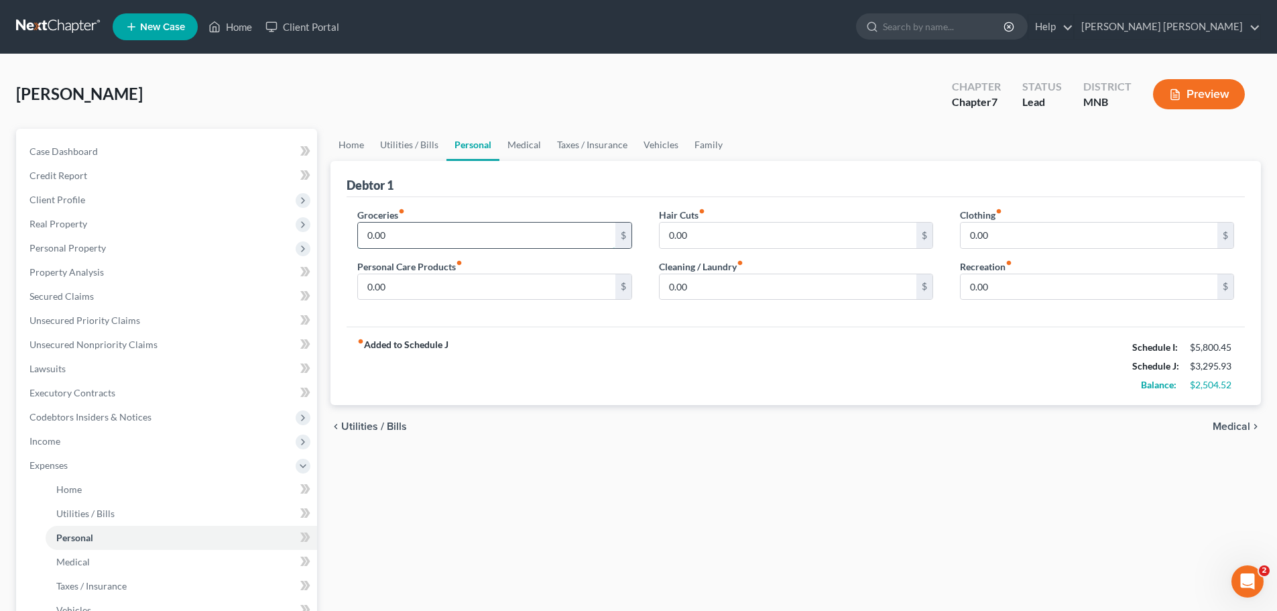
click at [492, 246] on input "0.00" at bounding box center [486, 235] width 257 height 25
click at [625, 496] on div "Home Utilities / Bills Personal Medical Taxes / Insurance Vehicles Family Debto…" at bounding box center [796, 480] width 944 height 702
drag, startPoint x: 355, startPoint y: 138, endPoint x: 401, endPoint y: 153, distance: 48.6
click at [355, 138] on link "Home" at bounding box center [352, 145] width 42 height 32
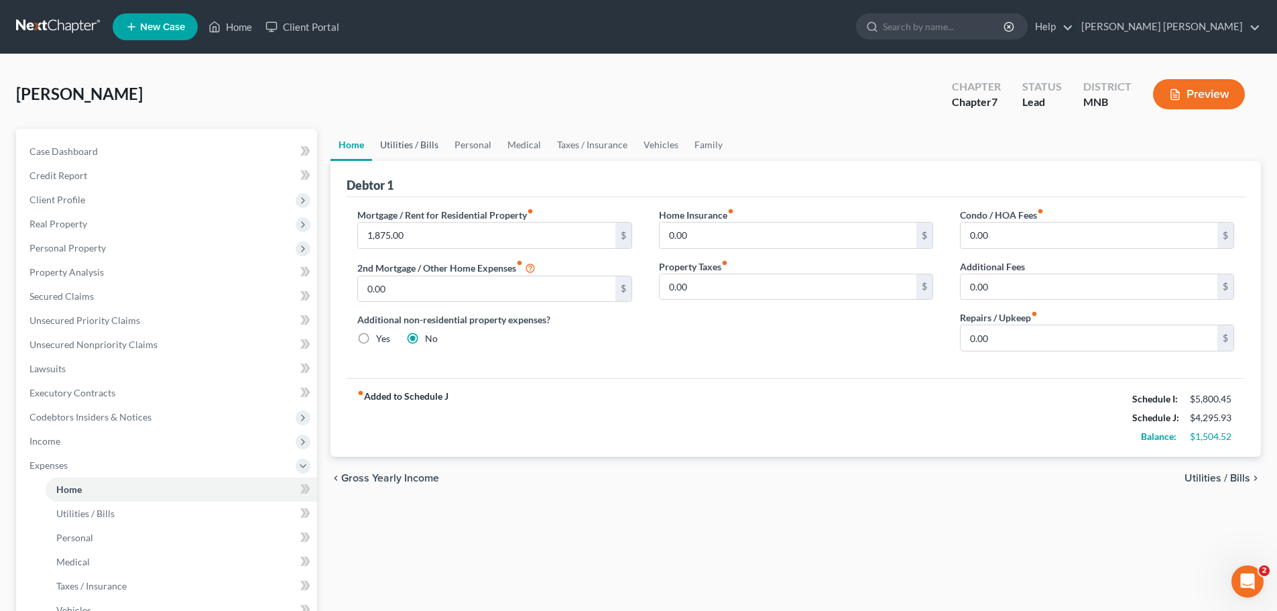
click at [403, 139] on link "Utilities / Bills" at bounding box center [409, 145] width 74 height 32
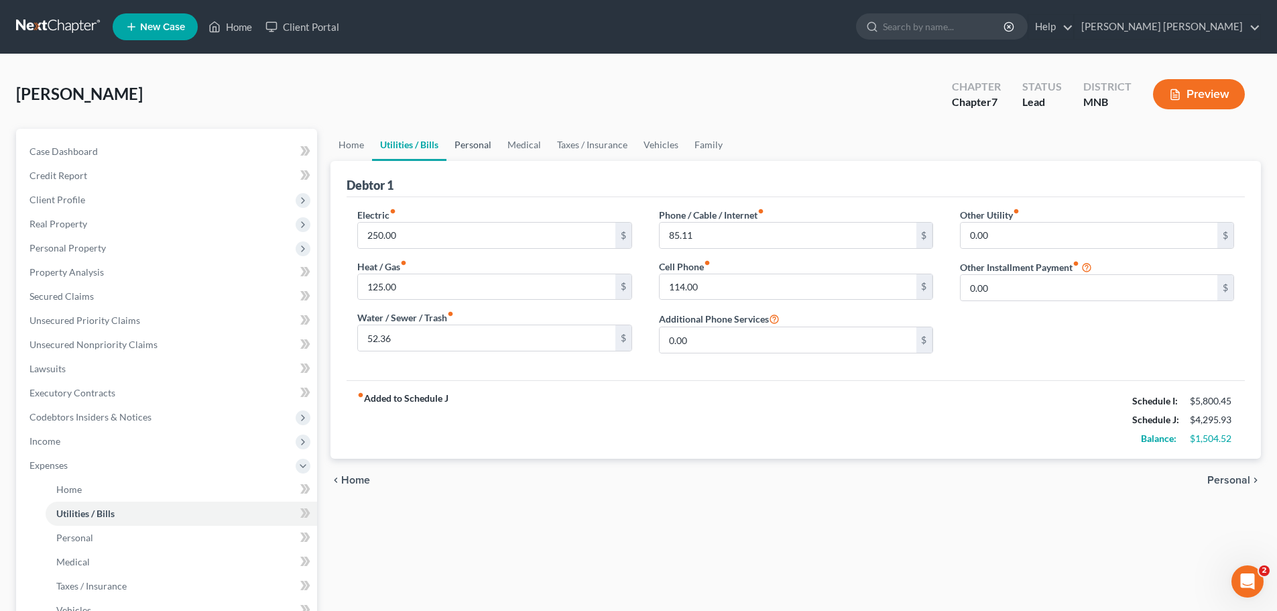
click at [454, 141] on link "Personal" at bounding box center [473, 145] width 53 height 32
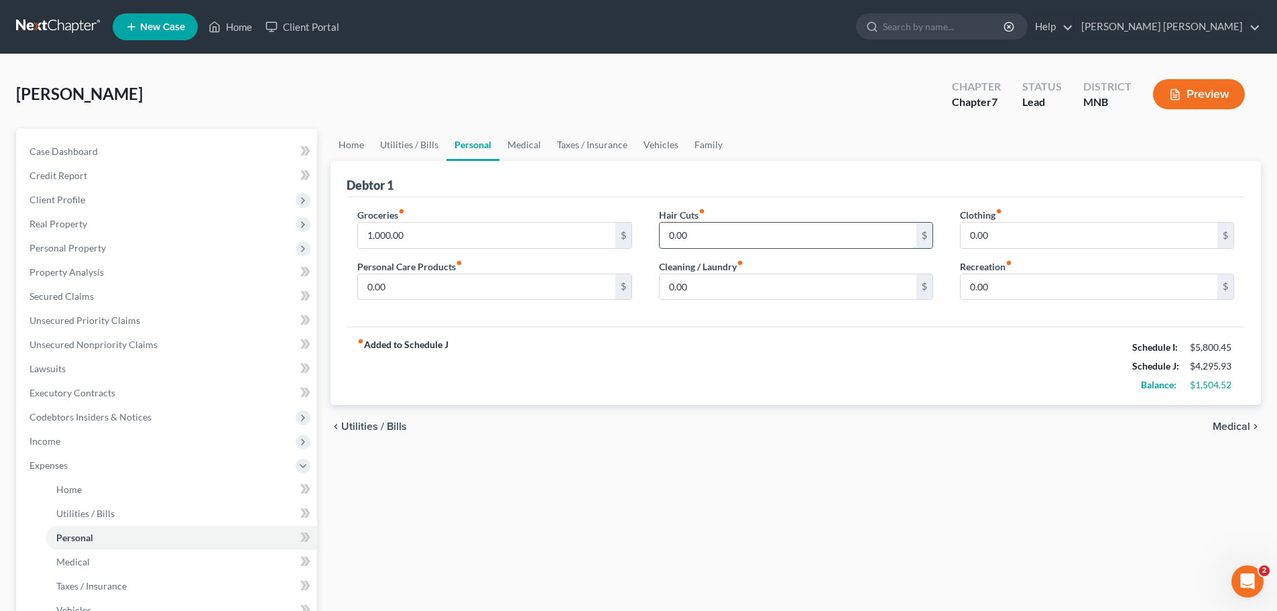
click at [747, 233] on input "0.00" at bounding box center [788, 235] width 257 height 25
click at [1129, 232] on input "0.00" at bounding box center [1089, 235] width 257 height 25
click at [1015, 242] on input "0.00" at bounding box center [1089, 235] width 257 height 25
click at [1013, 242] on input "0.00" at bounding box center [1089, 235] width 257 height 25
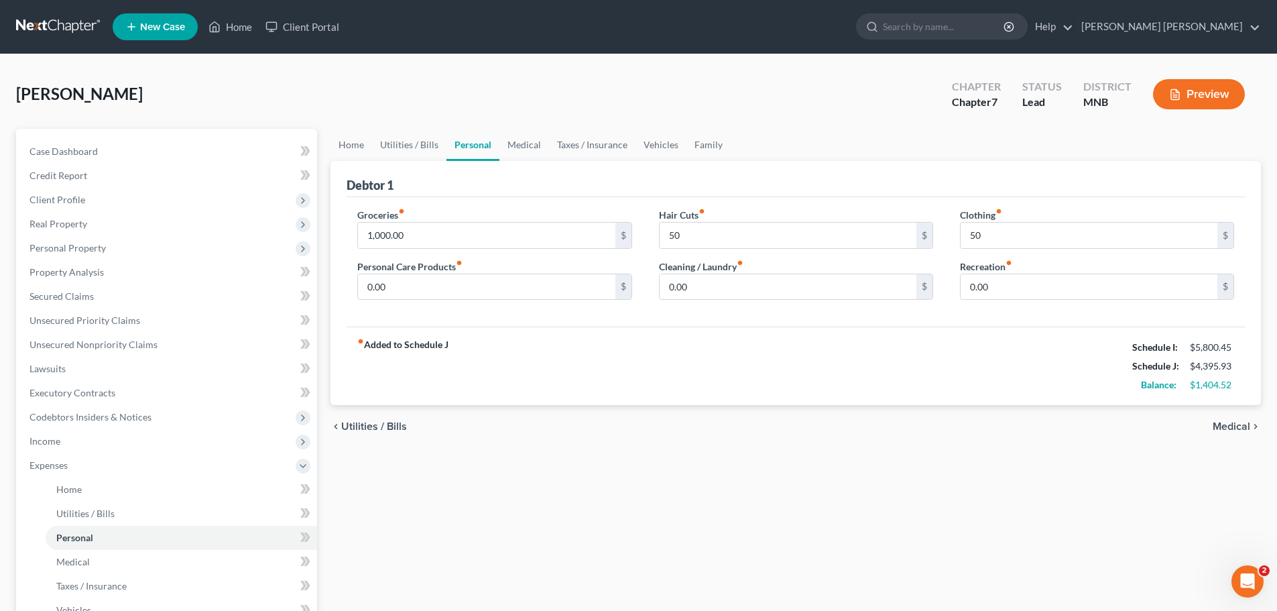
click at [864, 177] on div "Debtor 1" at bounding box center [796, 179] width 899 height 36
click at [978, 285] on input "0.00" at bounding box center [1089, 286] width 257 height 25
click at [724, 289] on input "0.00" at bounding box center [788, 286] width 257 height 25
click at [475, 286] on input "0.00" at bounding box center [486, 286] width 257 height 25
drag, startPoint x: 1047, startPoint y: 240, endPoint x: 1043, endPoint y: 265, distance: 25.1
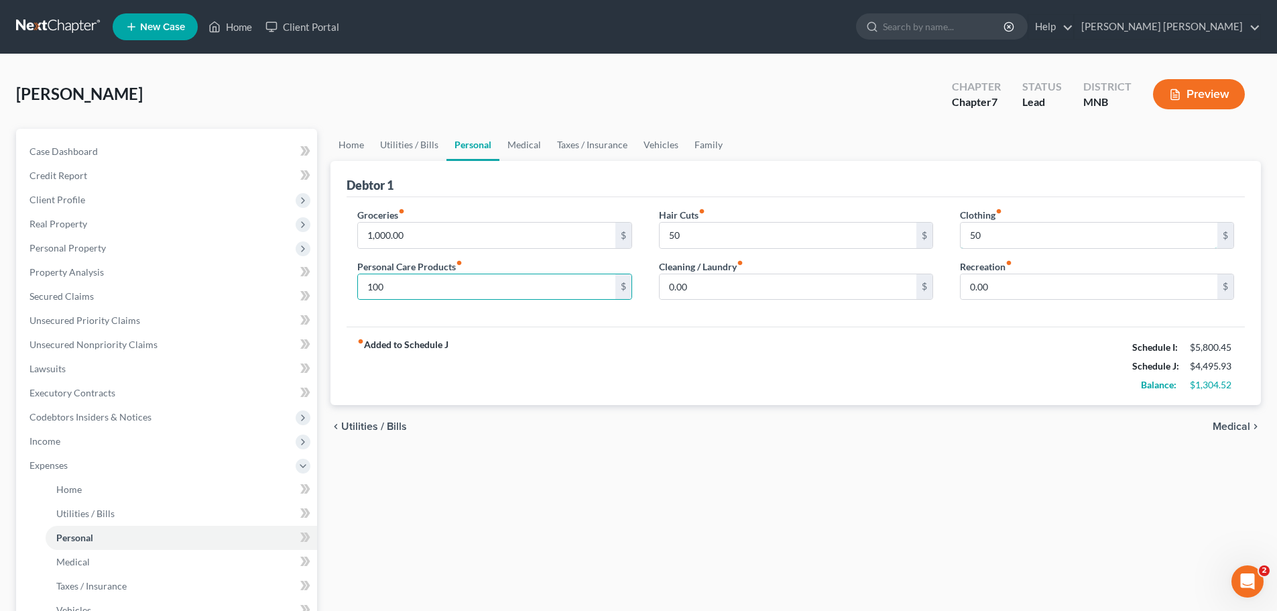
click at [1047, 240] on input "50" at bounding box center [1089, 235] width 257 height 25
click at [1031, 292] on input "0.00" at bounding box center [1089, 286] width 257 height 25
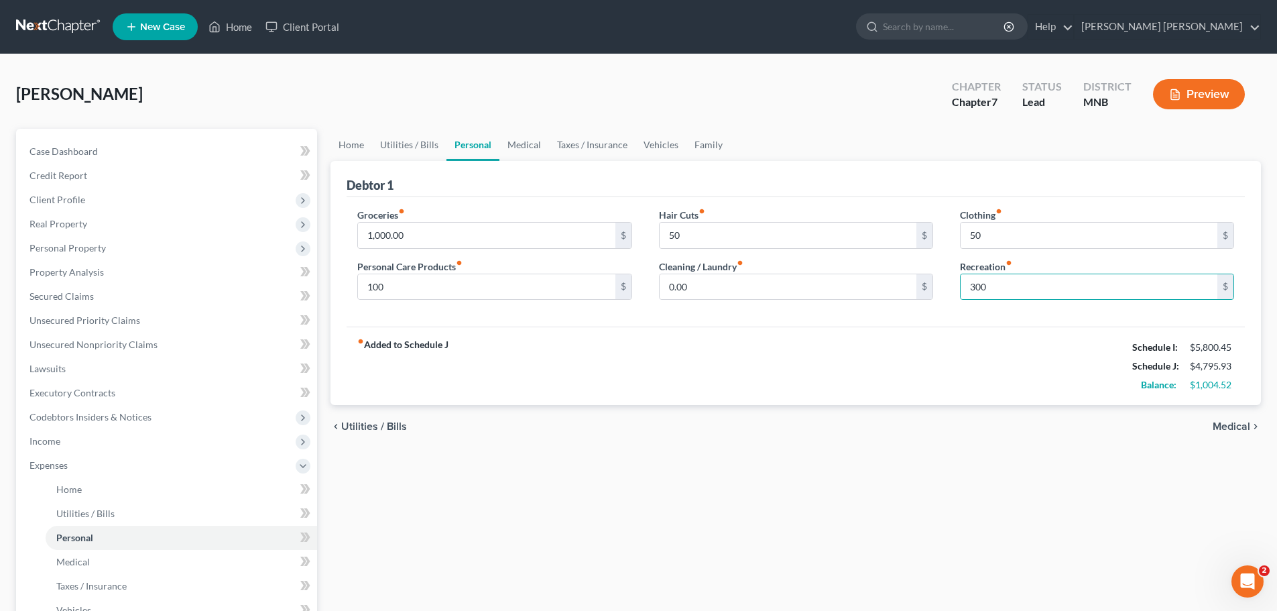
click at [1029, 485] on div "Home Utilities / Bills Personal Medical Taxes / Insurance Vehicles Family Debto…" at bounding box center [796, 480] width 944 height 702
drag, startPoint x: 838, startPoint y: 511, endPoint x: 837, endPoint y: 524, distance: 13.5
click at [838, 511] on div "Home Utilities / Bills Personal Medical Taxes / Insurance Vehicles Family Debto…" at bounding box center [796, 480] width 944 height 702
click at [527, 143] on link "Medical" at bounding box center [525, 145] width 50 height 32
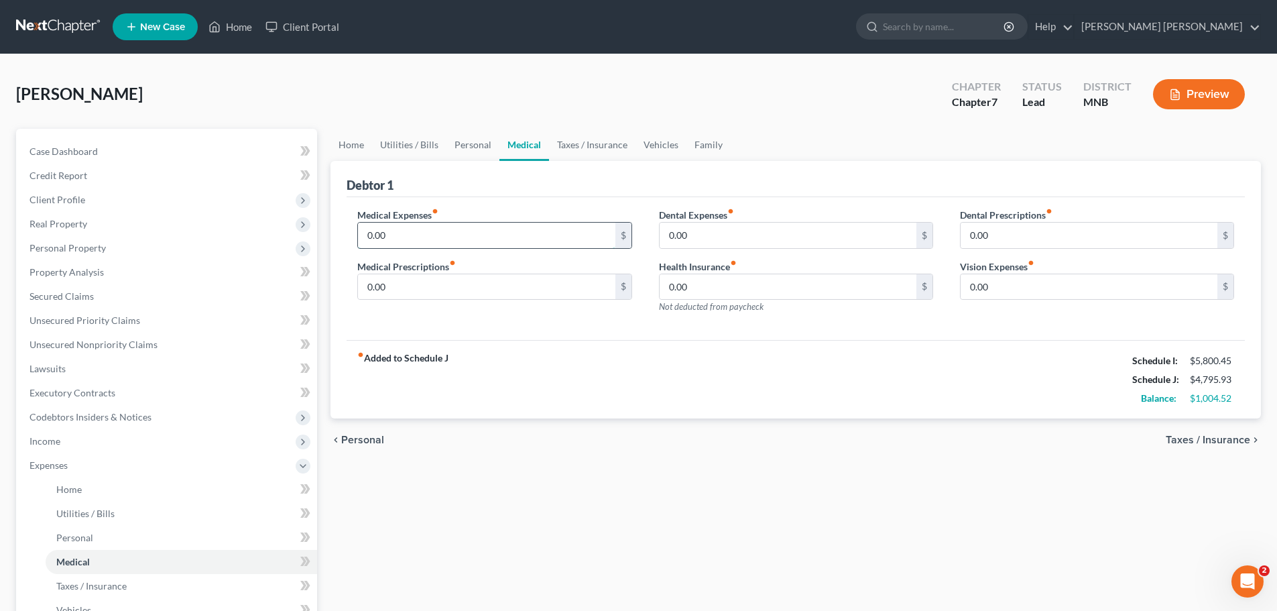
click at [563, 247] on input "0.00" at bounding box center [486, 235] width 257 height 25
click at [1073, 236] on input "0.00" at bounding box center [1089, 235] width 257 height 25
click at [403, 209] on label "Medical Expenses fiber_manual_record" at bounding box center [397, 215] width 81 height 14
click at [407, 233] on input "0.00" at bounding box center [486, 235] width 257 height 25
click at [631, 455] on div "chevron_left Personal Taxes / Insurance chevron_right" at bounding box center [796, 439] width 931 height 43
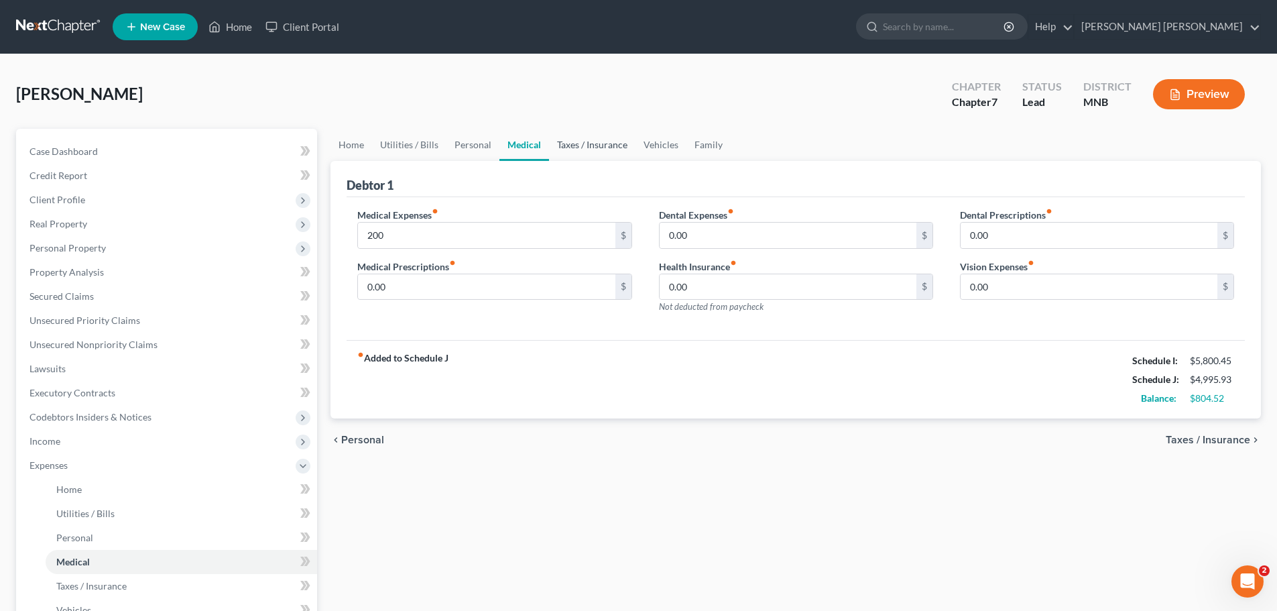
click at [601, 146] on link "Taxes / Insurance" at bounding box center [592, 145] width 87 height 32
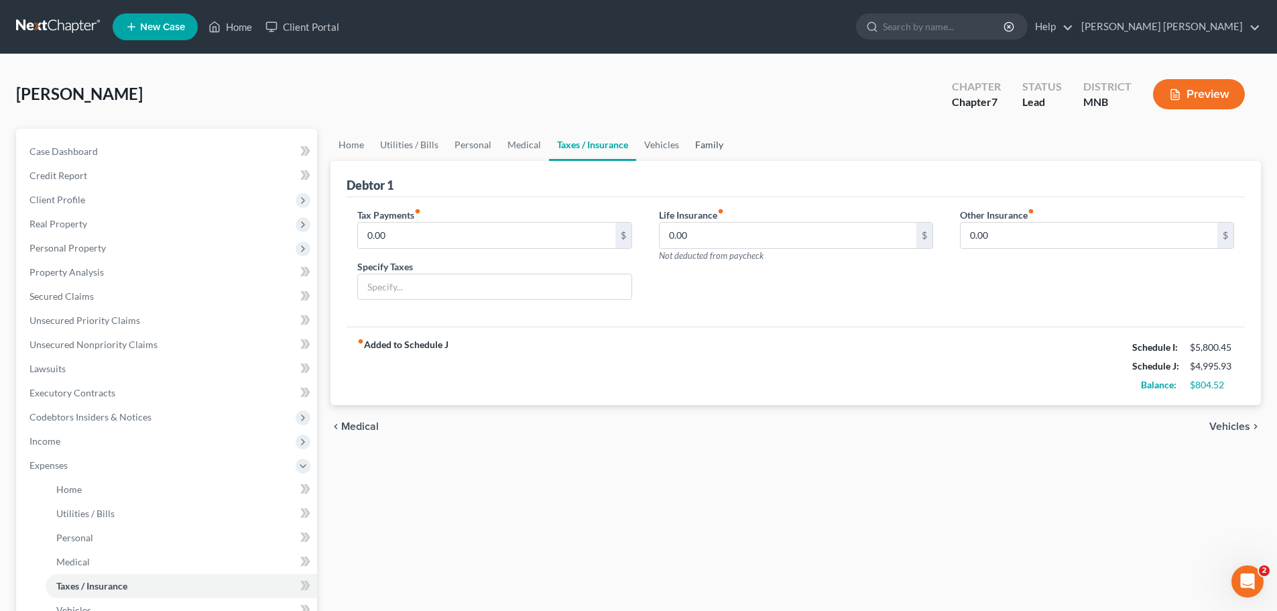
click at [712, 150] on link "Family" at bounding box center [709, 145] width 44 height 32
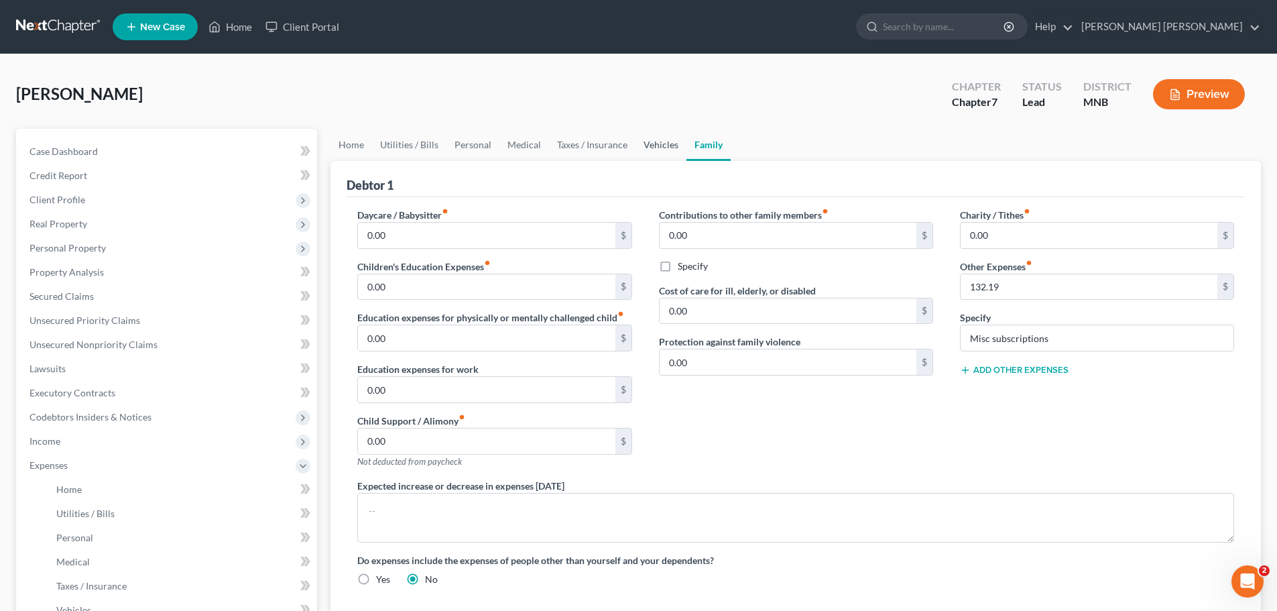
click at [663, 148] on link "Vehicles" at bounding box center [661, 145] width 51 height 32
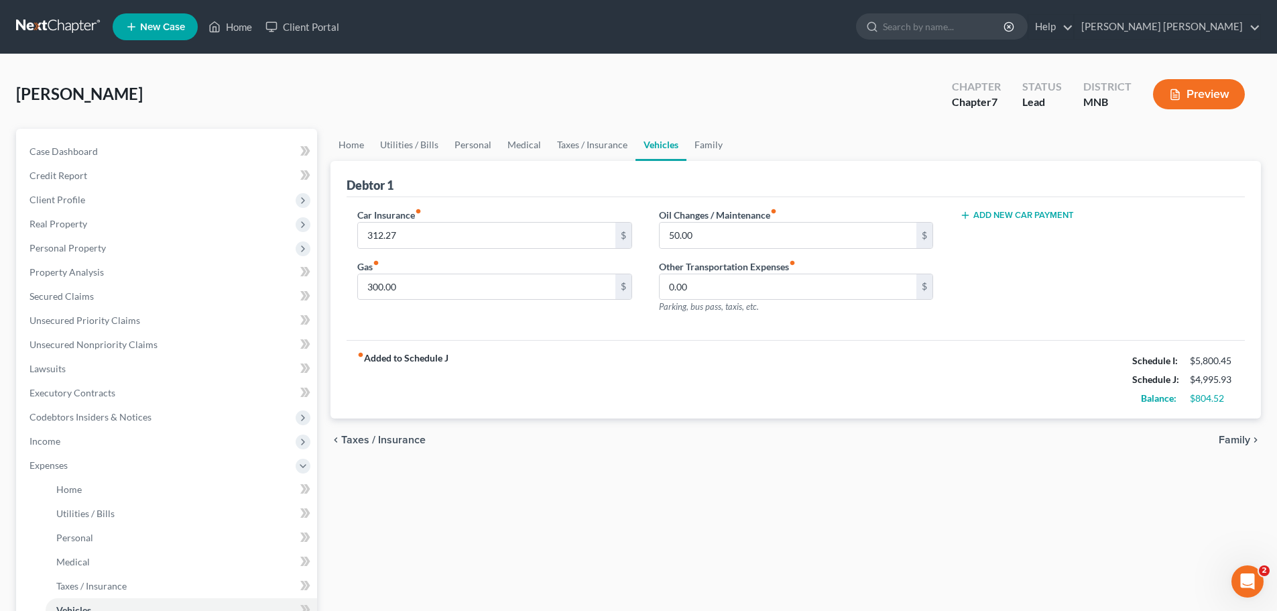
click at [729, 148] on ul "Home Utilities / Bills Personal Medical Taxes / Insurance Vehicles Family" at bounding box center [796, 145] width 931 height 32
click at [695, 141] on link "Family" at bounding box center [709, 145] width 44 height 32
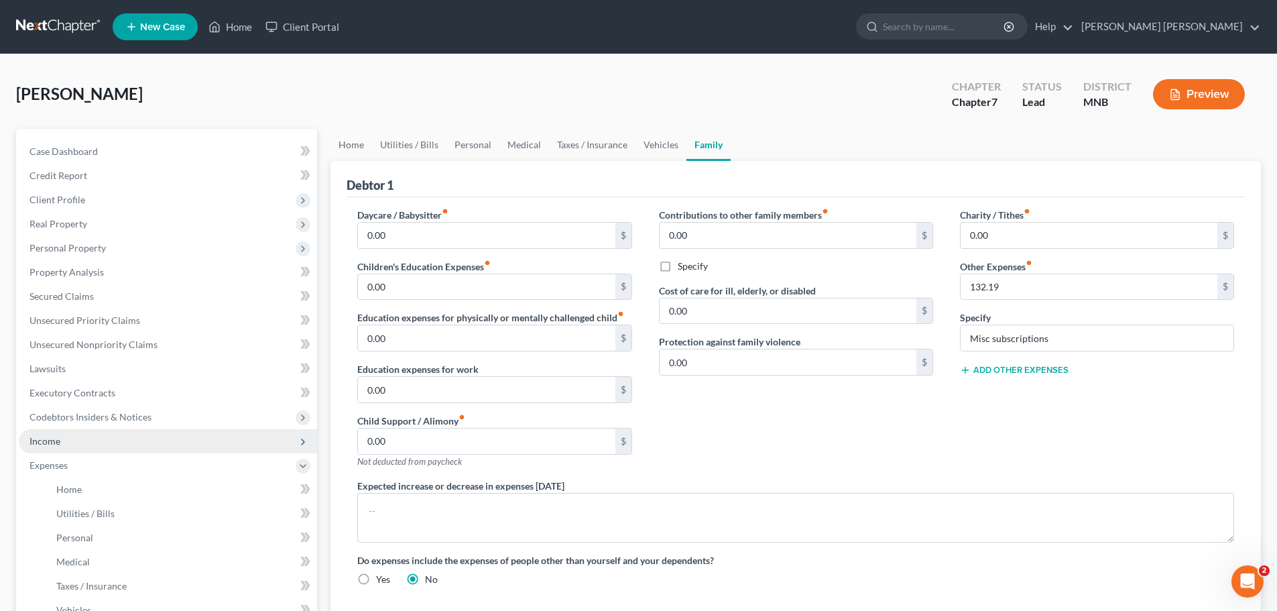
click at [84, 449] on span "Income" at bounding box center [168, 441] width 298 height 24
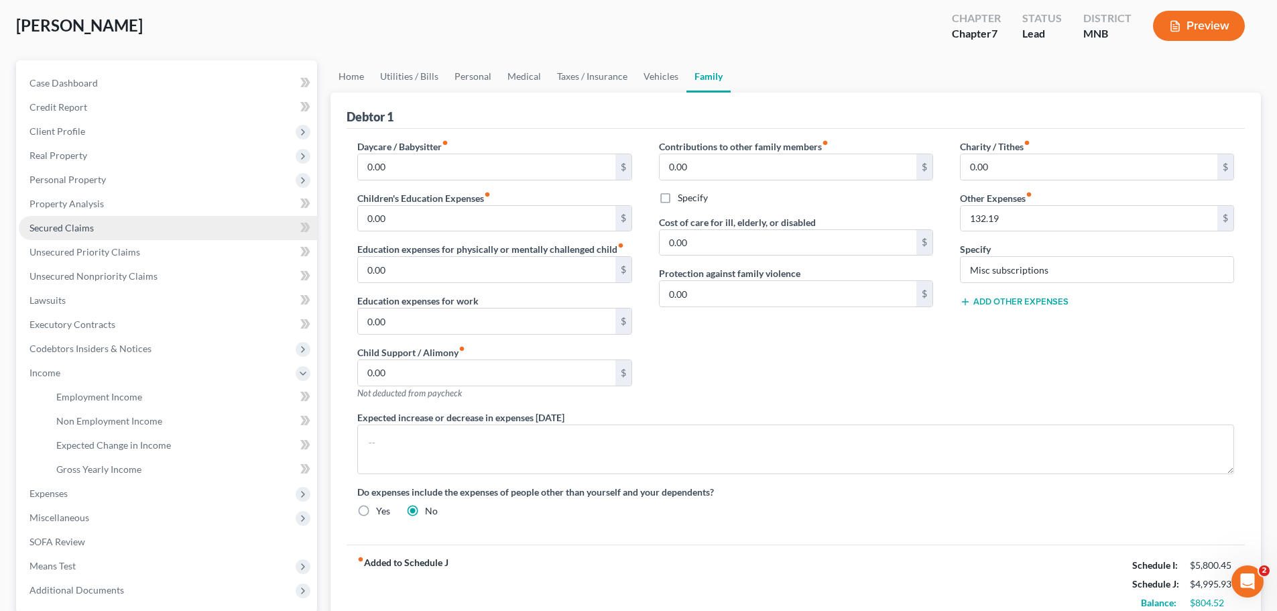
scroll to position [198, 0]
